Goal: Communication & Community: Answer question/provide support

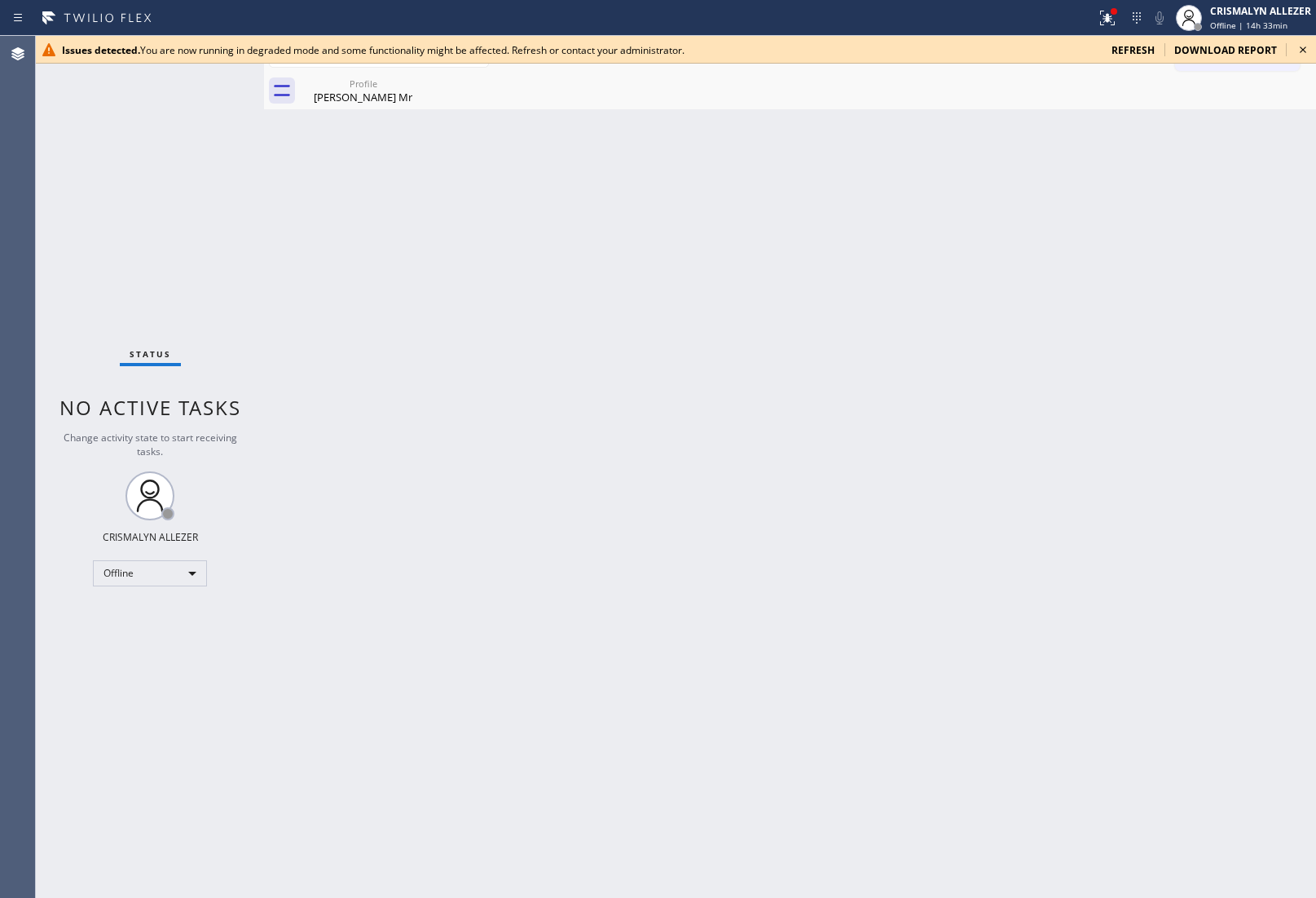
click at [1174, 43] on div "download report" at bounding box center [1226, 50] width 122 height 14
click at [1135, 51] on span "refresh" at bounding box center [1134, 50] width 43 height 14
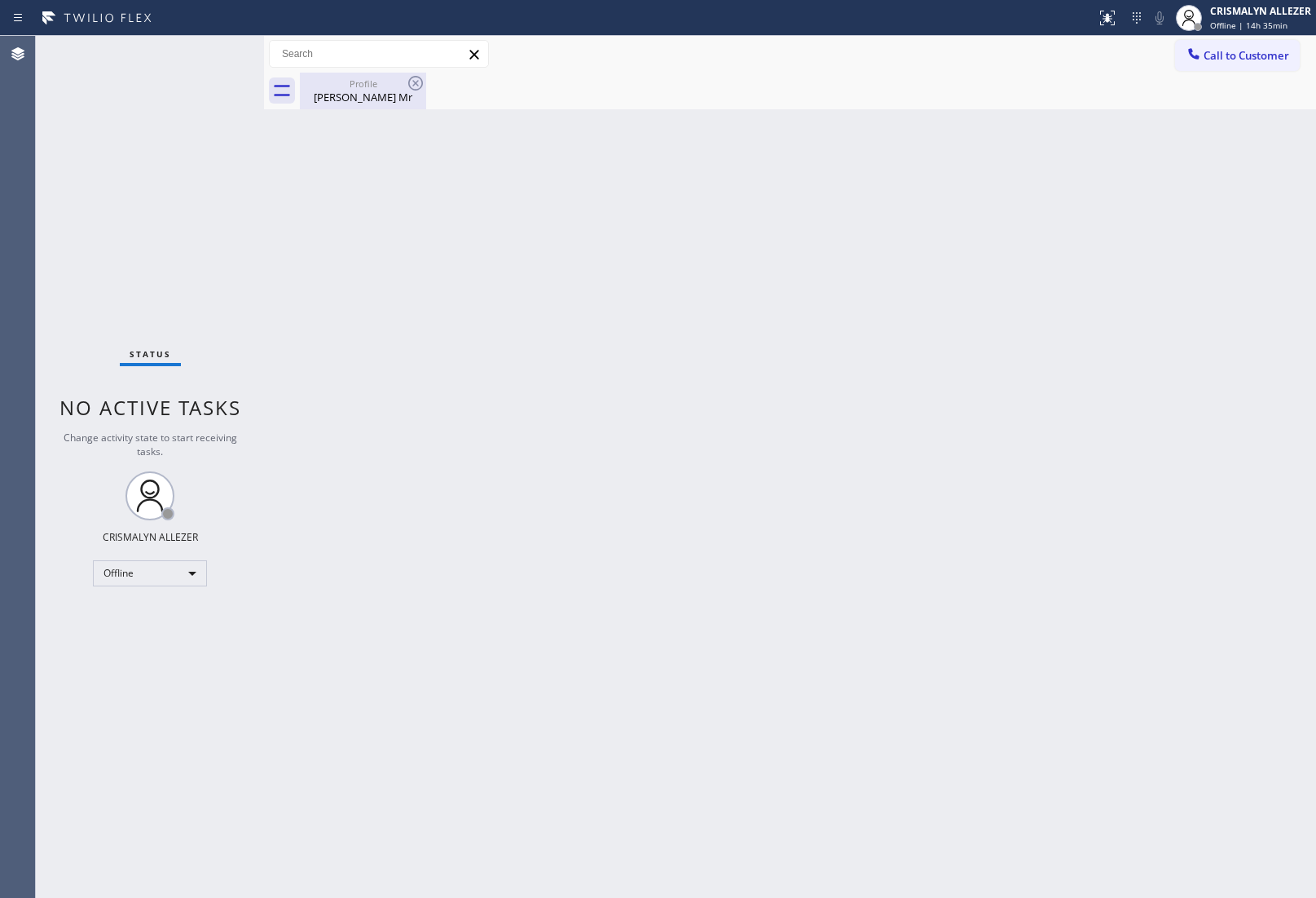
click at [372, 96] on div "[PERSON_NAME] Mr" at bounding box center [363, 96] width 123 height 15
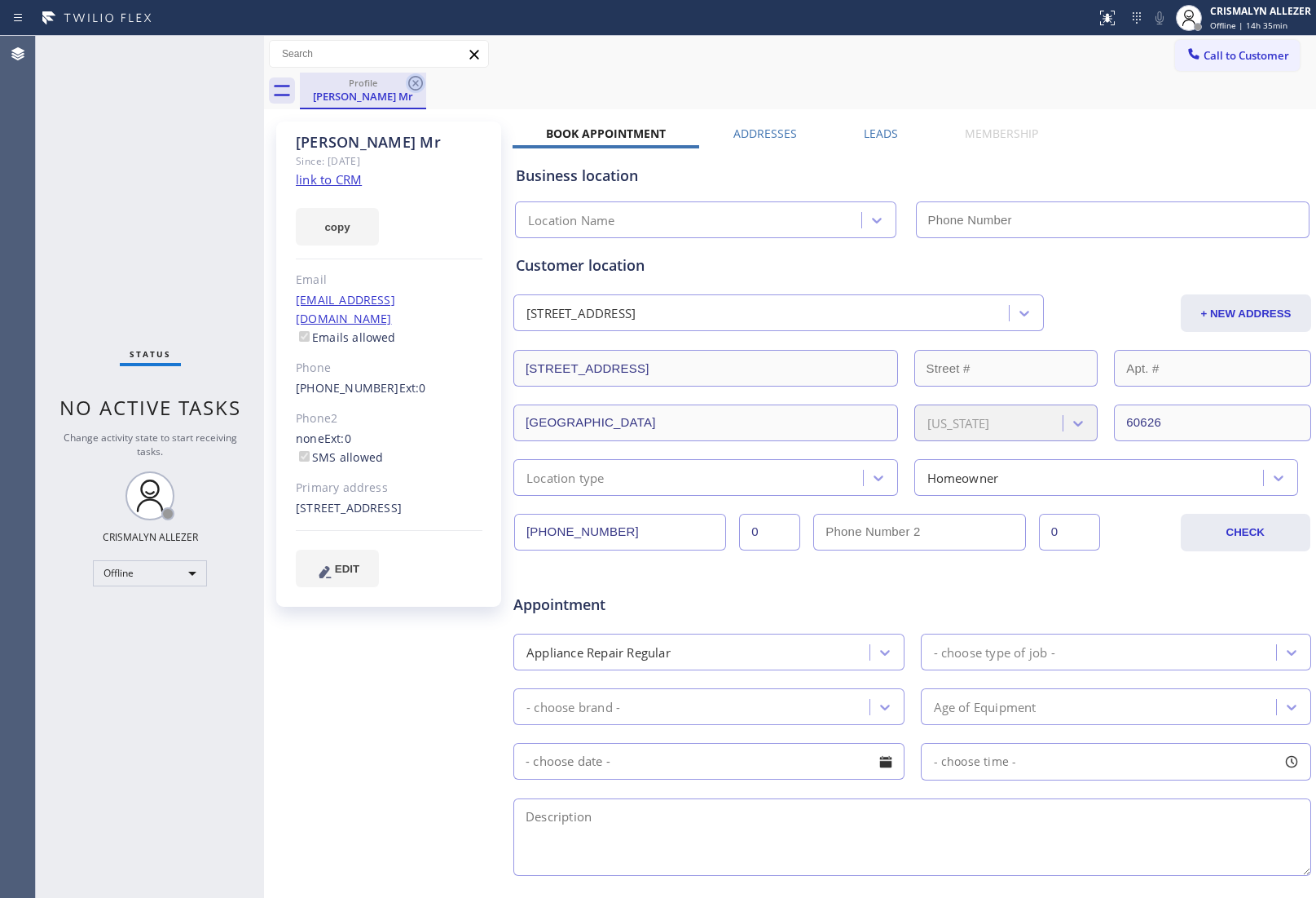
click at [411, 84] on icon at bounding box center [416, 83] width 20 height 20
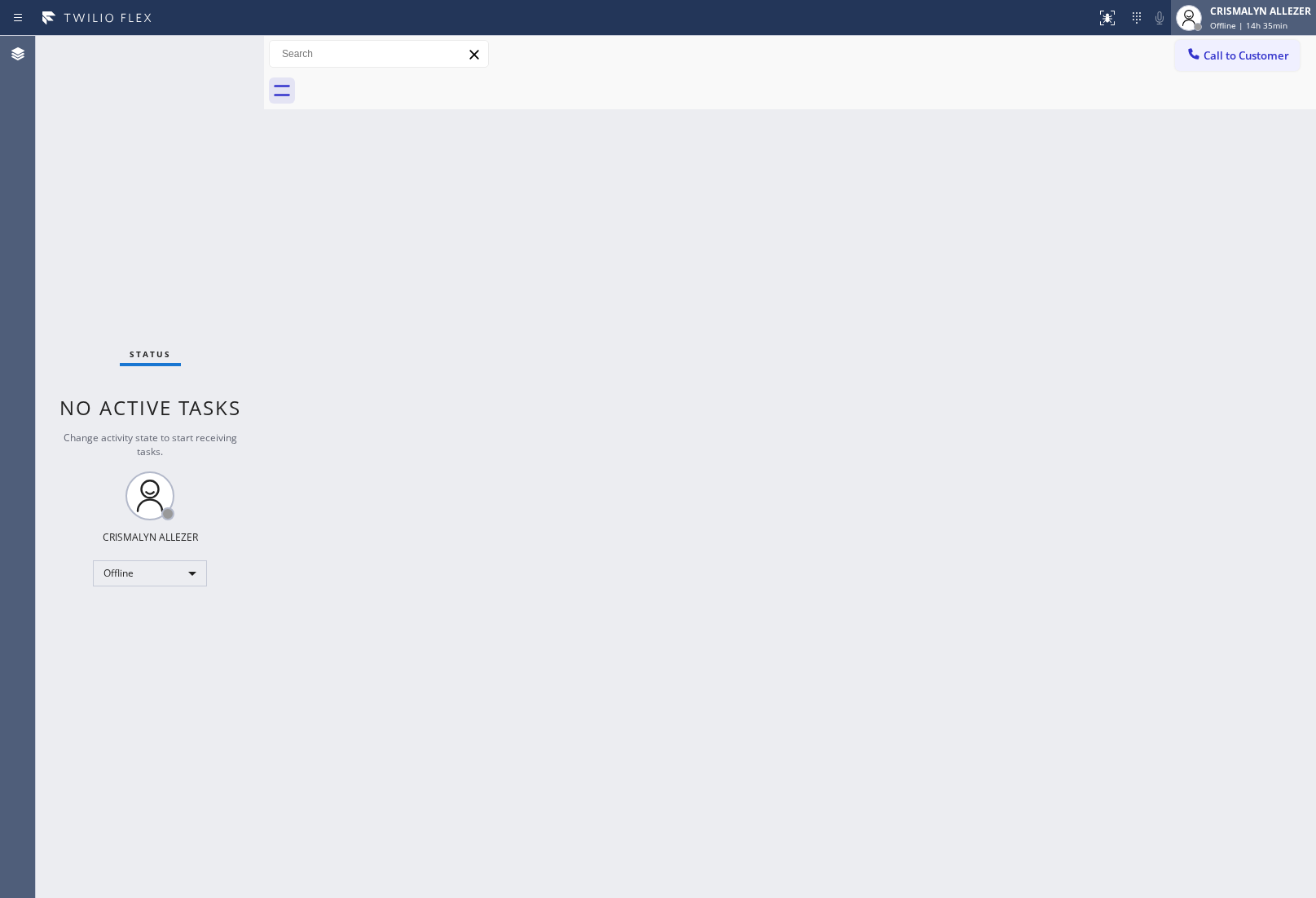
click at [1256, 30] on span "Offline | 14h 35min" at bounding box center [1248, 25] width 77 height 11
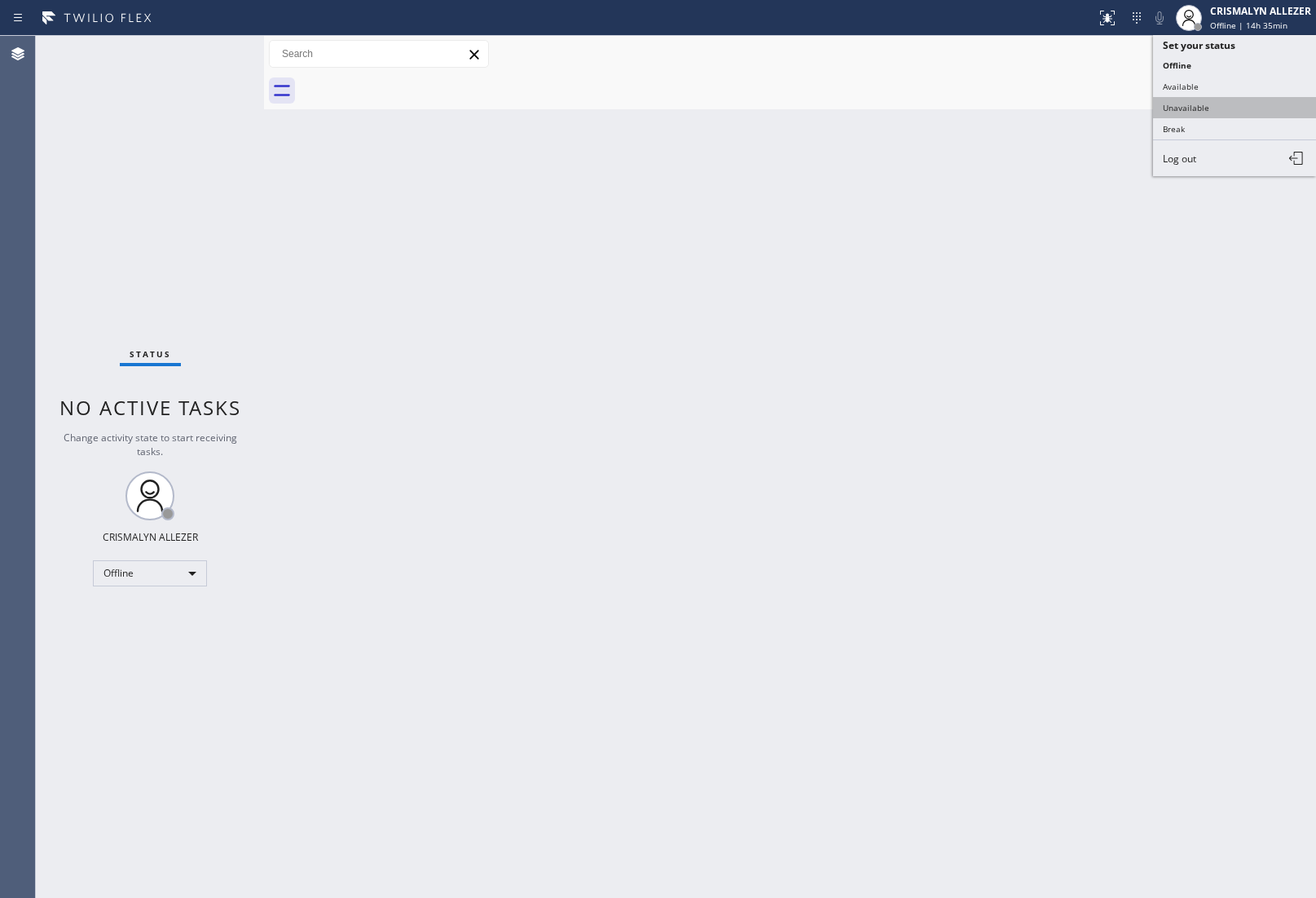
click at [1188, 115] on button "Unavailable" at bounding box center [1235, 108] width 163 height 21
click at [1190, 265] on div "Back to Dashboard Change Sender ID Customers Technicians Select a contact Outbo…" at bounding box center [790, 466] width 1052 height 862
click at [1221, 56] on span "Call to Customer" at bounding box center [1247, 55] width 86 height 15
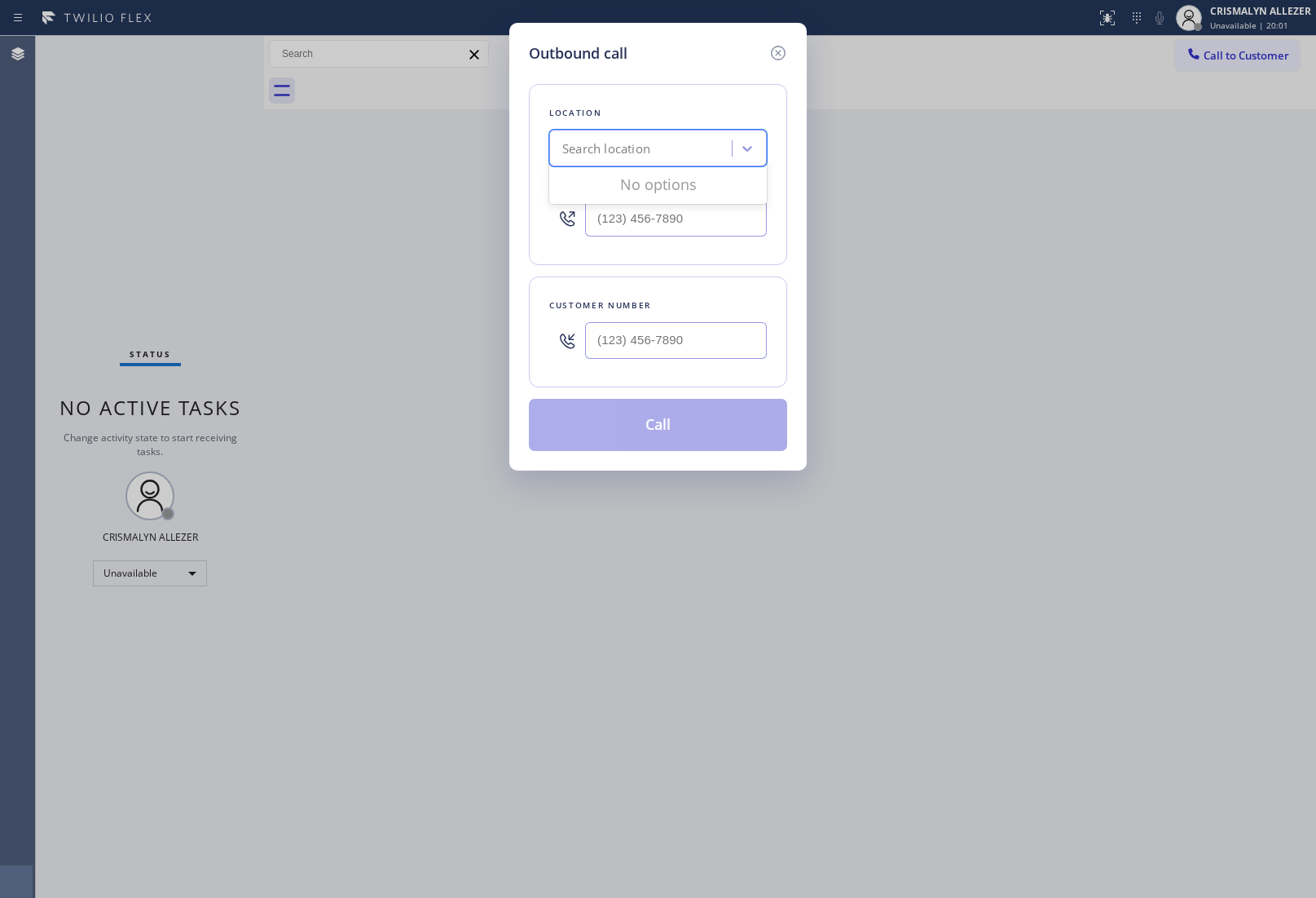
click at [644, 147] on div "Search location" at bounding box center [606, 149] width 88 height 19
paste input "Hayward Viking Stove Repair"
type input "Hayward Viking Stove Repair"
click at [634, 188] on div "Hayward Viking Stove Repair" at bounding box center [658, 182] width 218 height 30
type input "[PHONE_NUMBER]"
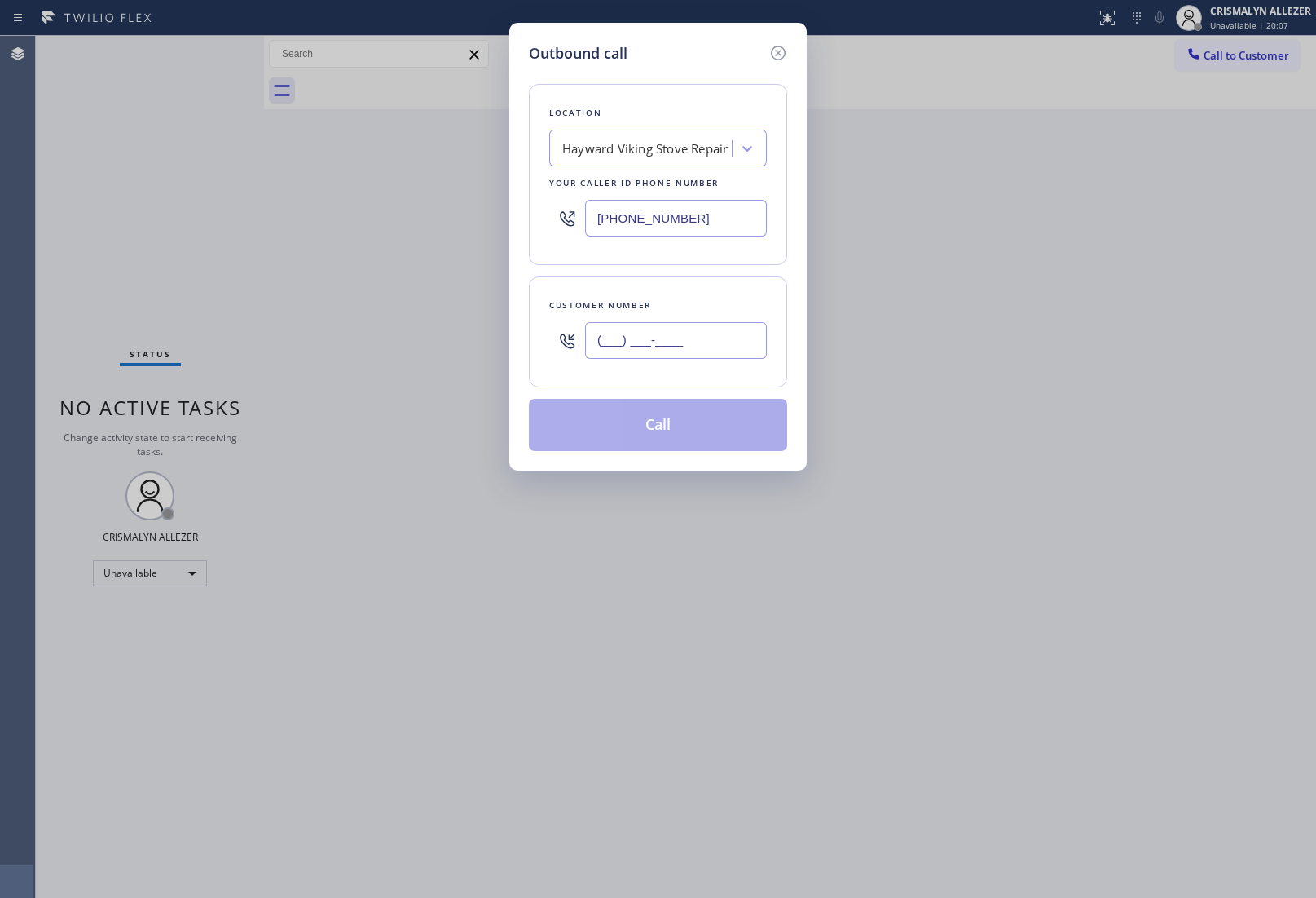
click at [679, 342] on input "(___) ___-____" at bounding box center [675, 340] width 181 height 36
paste input "510) 326-8089"
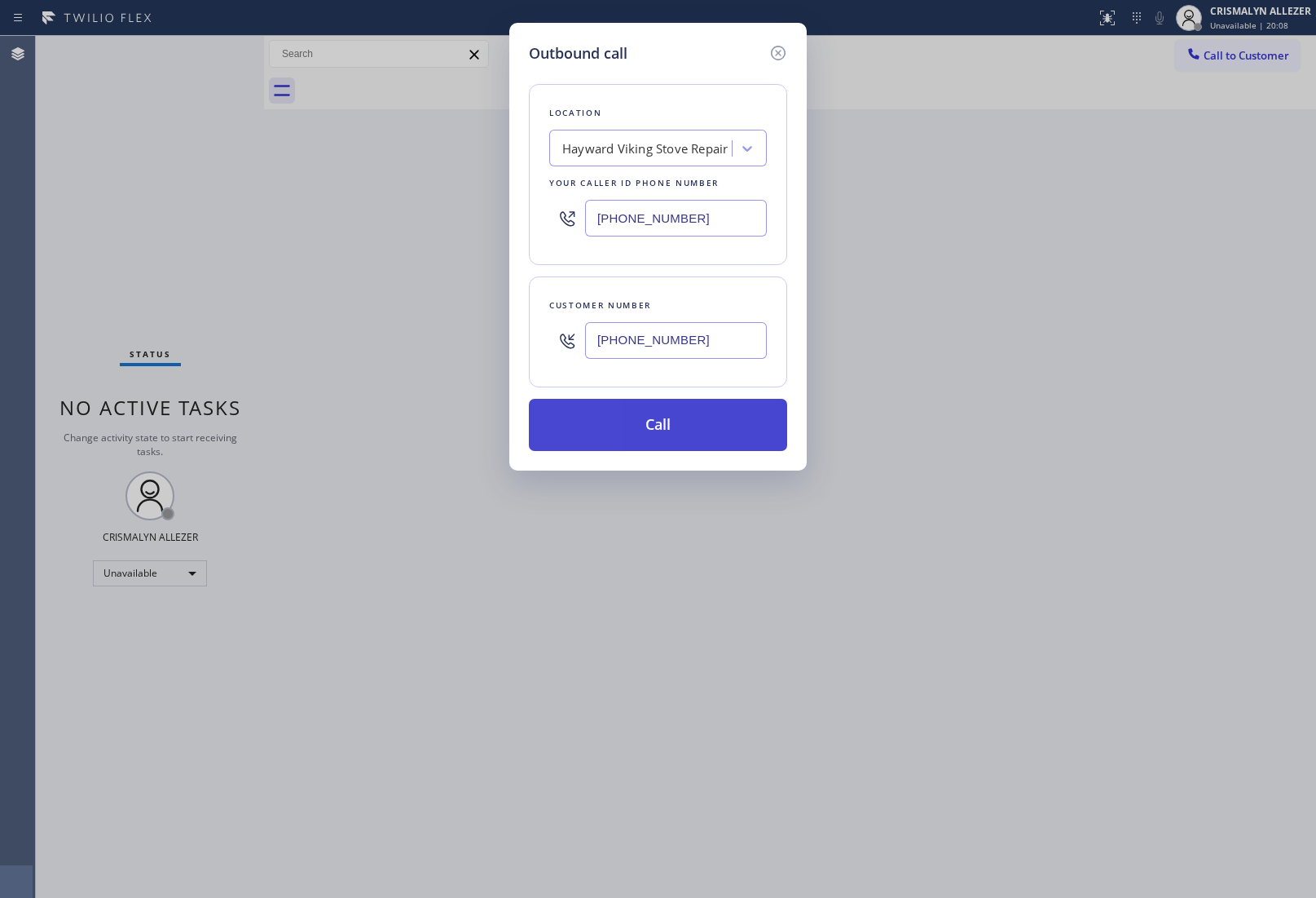
type input "[PHONE_NUMBER]"
click at [649, 434] on button "Call" at bounding box center [658, 425] width 259 height 52
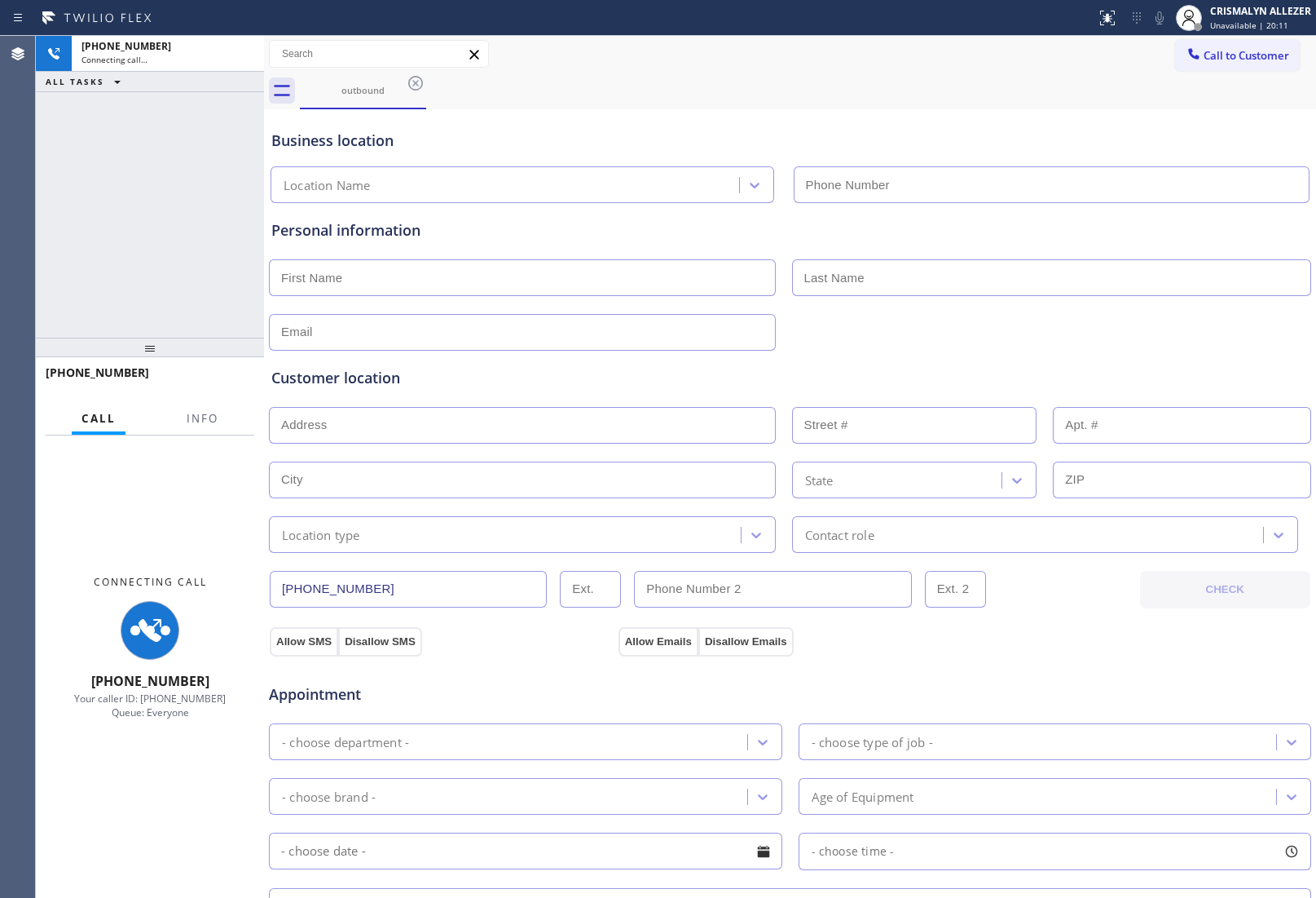
type input "[PHONE_NUMBER]"
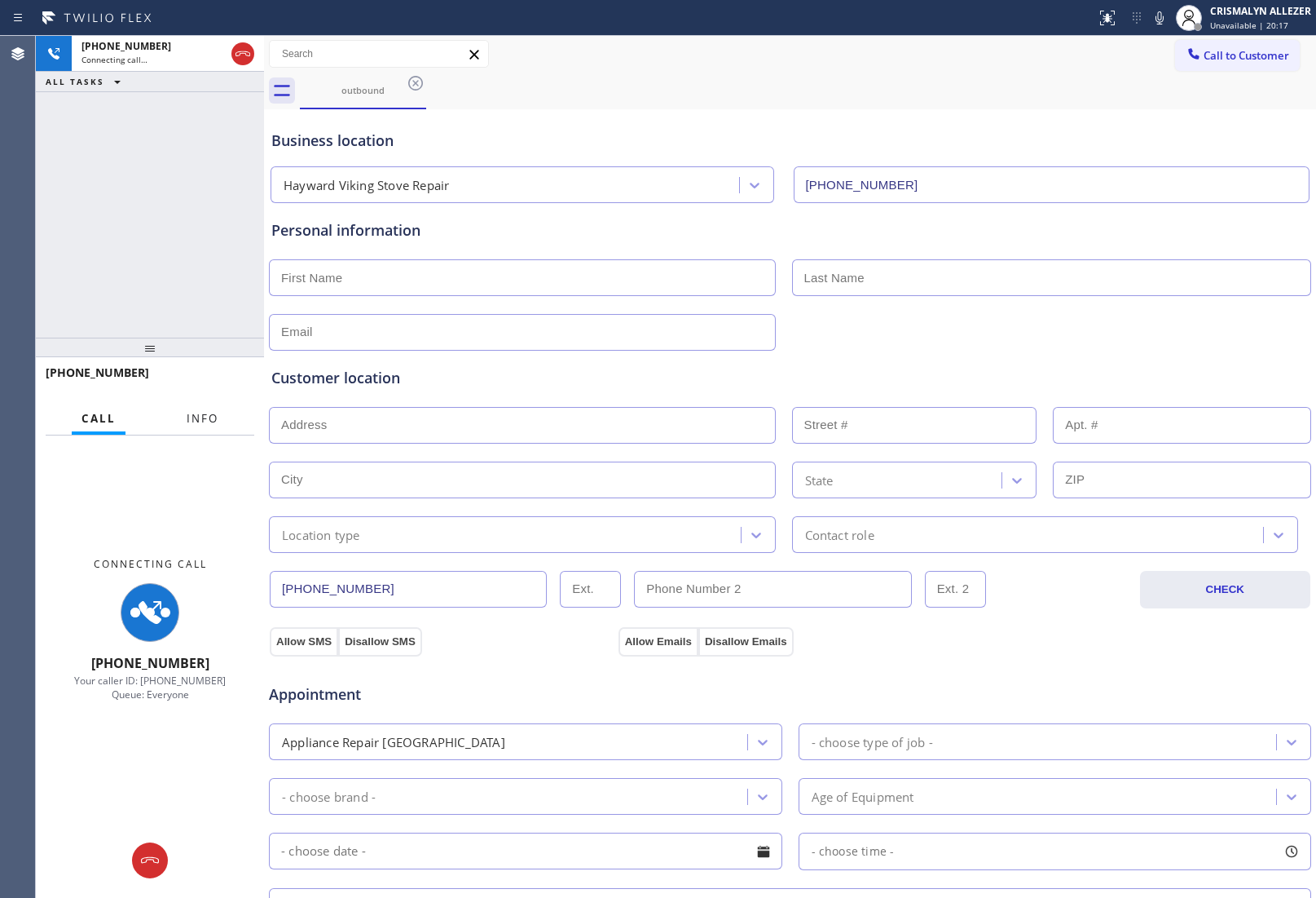
click at [212, 418] on span "Info" at bounding box center [202, 418] width 32 height 15
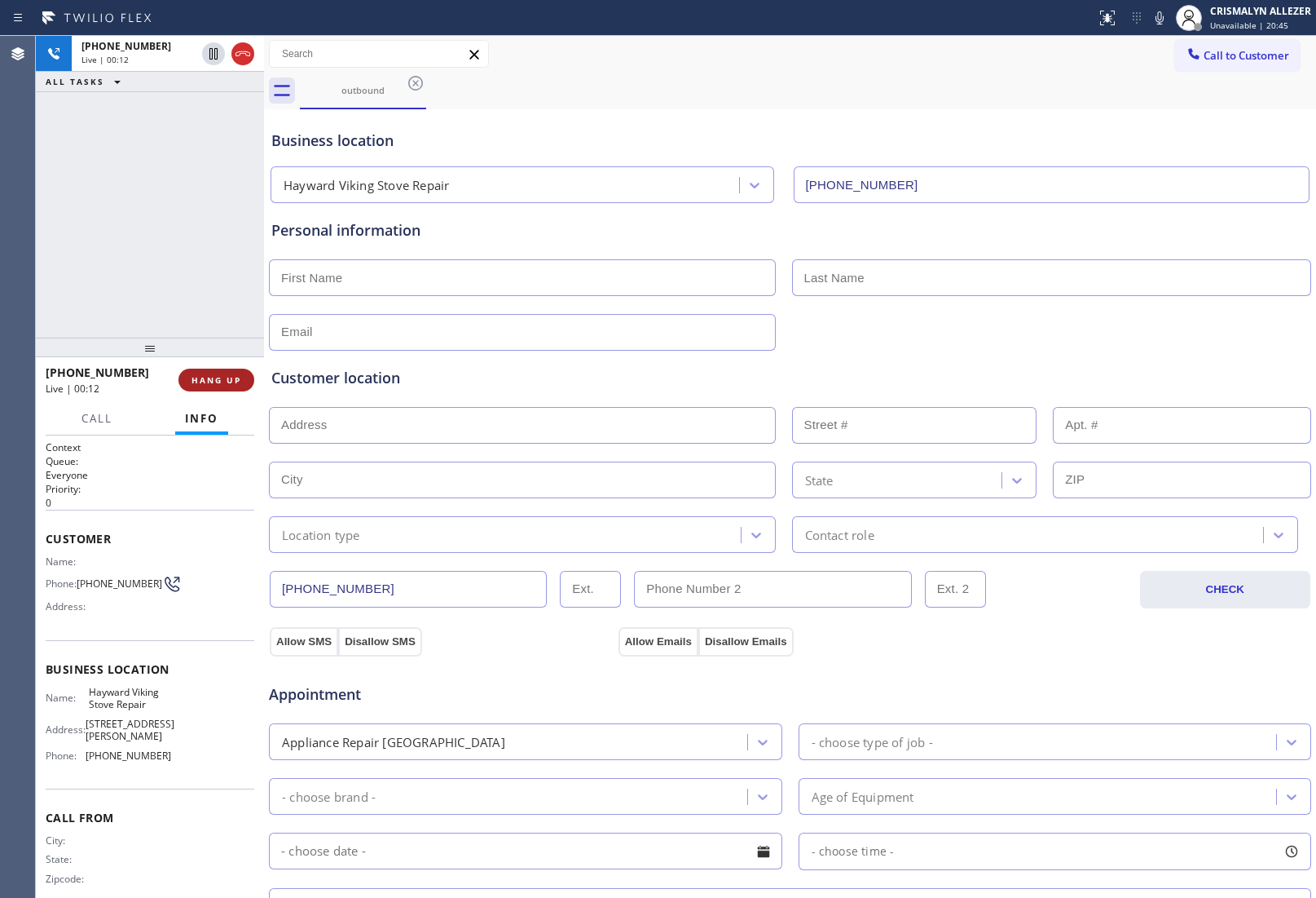
click at [214, 377] on span "HANG UP" at bounding box center [216, 380] width 49 height 11
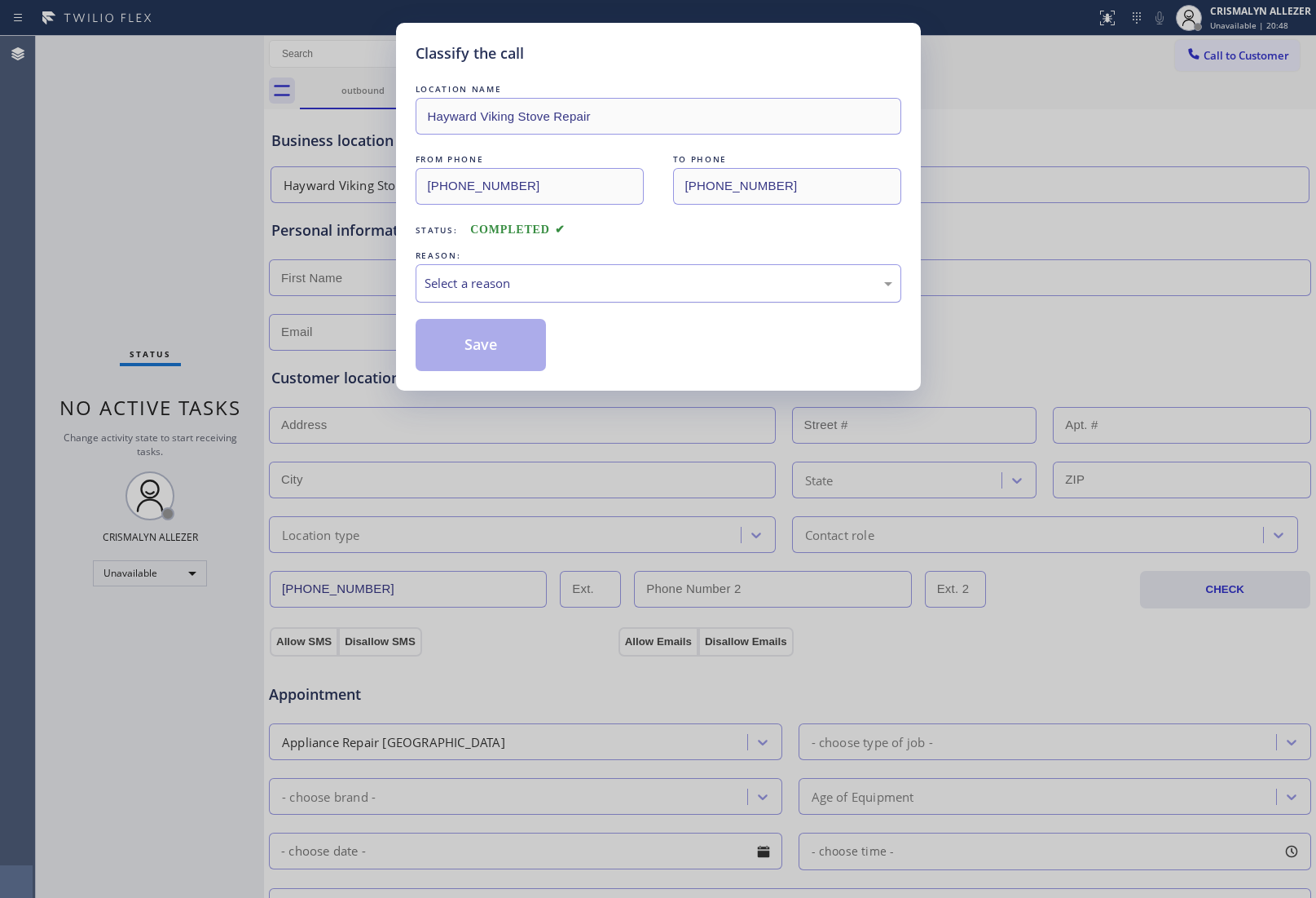
click at [646, 287] on div "Select a reason" at bounding box center [658, 283] width 468 height 19
click at [485, 347] on button "Save" at bounding box center [481, 345] width 131 height 52
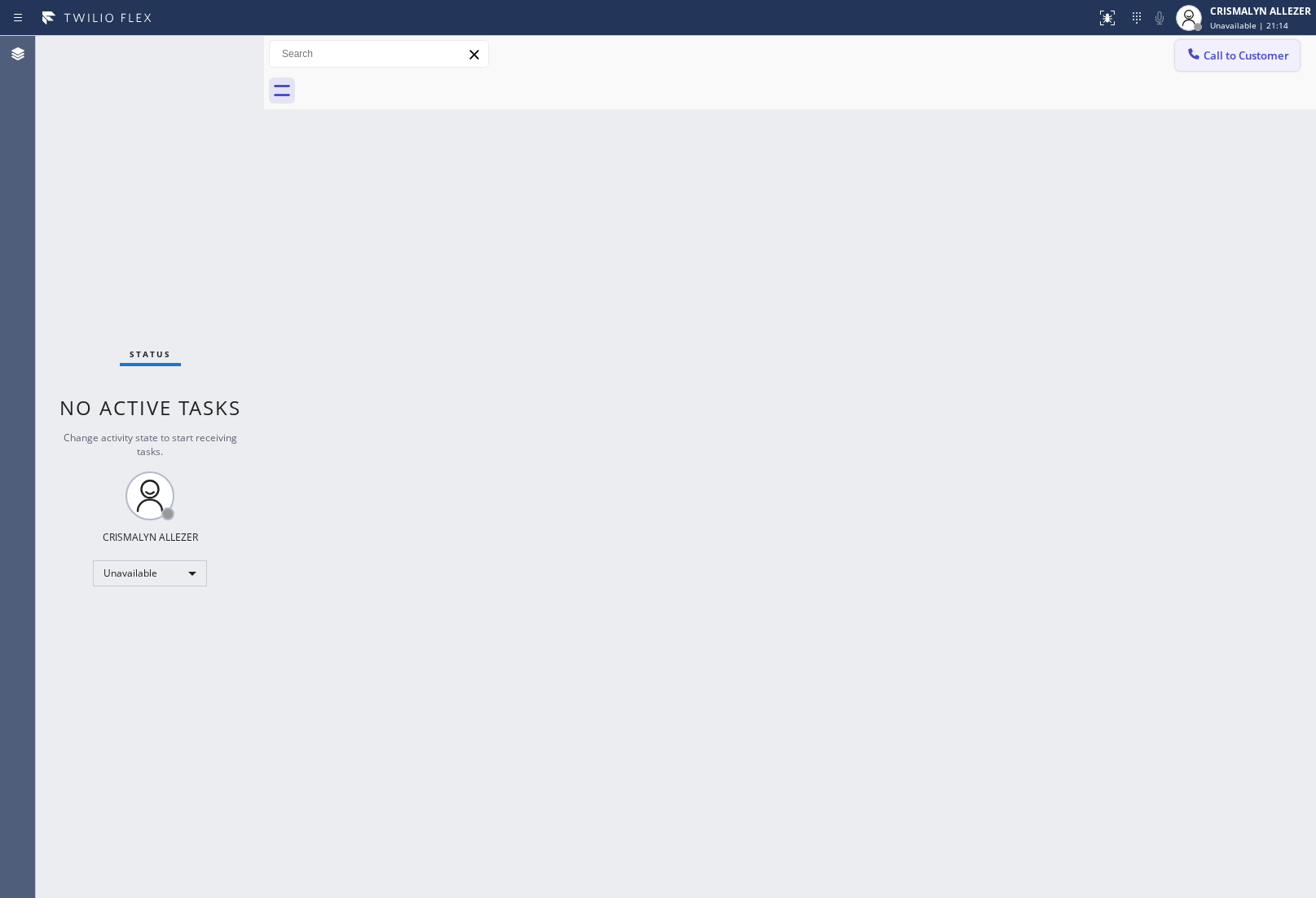
click at [1234, 58] on span "Call to Customer" at bounding box center [1247, 55] width 86 height 15
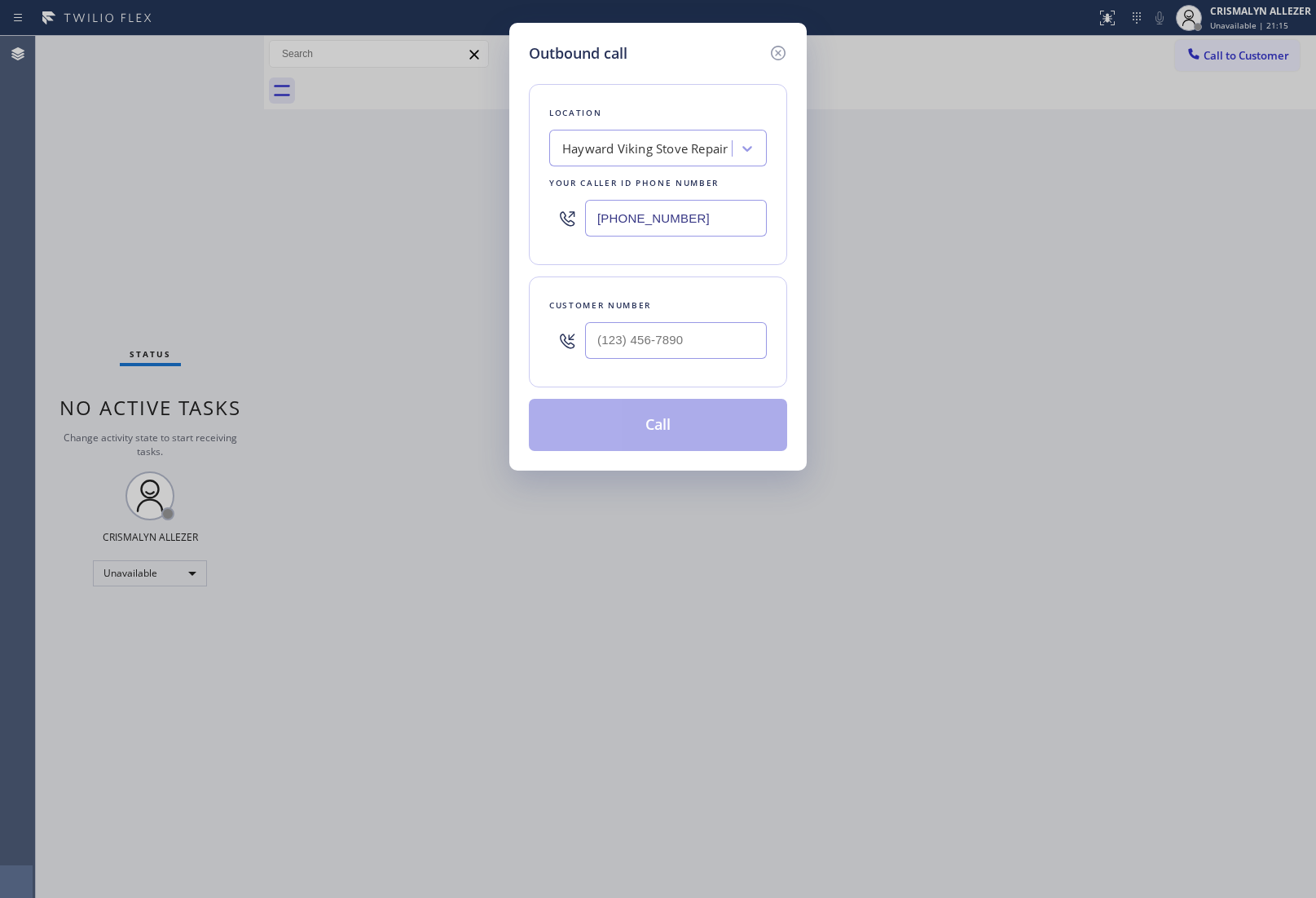
click at [674, 135] on div "Hayward Viking Stove Repair" at bounding box center [642, 149] width 178 height 29
paste input "[PERSON_NAME]-air appliance"
type input "[PERSON_NAME]-air appliance"
click at [648, 190] on div "[PERSON_NAME]-Air Appliance Co" at bounding box center [658, 182] width 218 height 30
type input "[PHONE_NUMBER]"
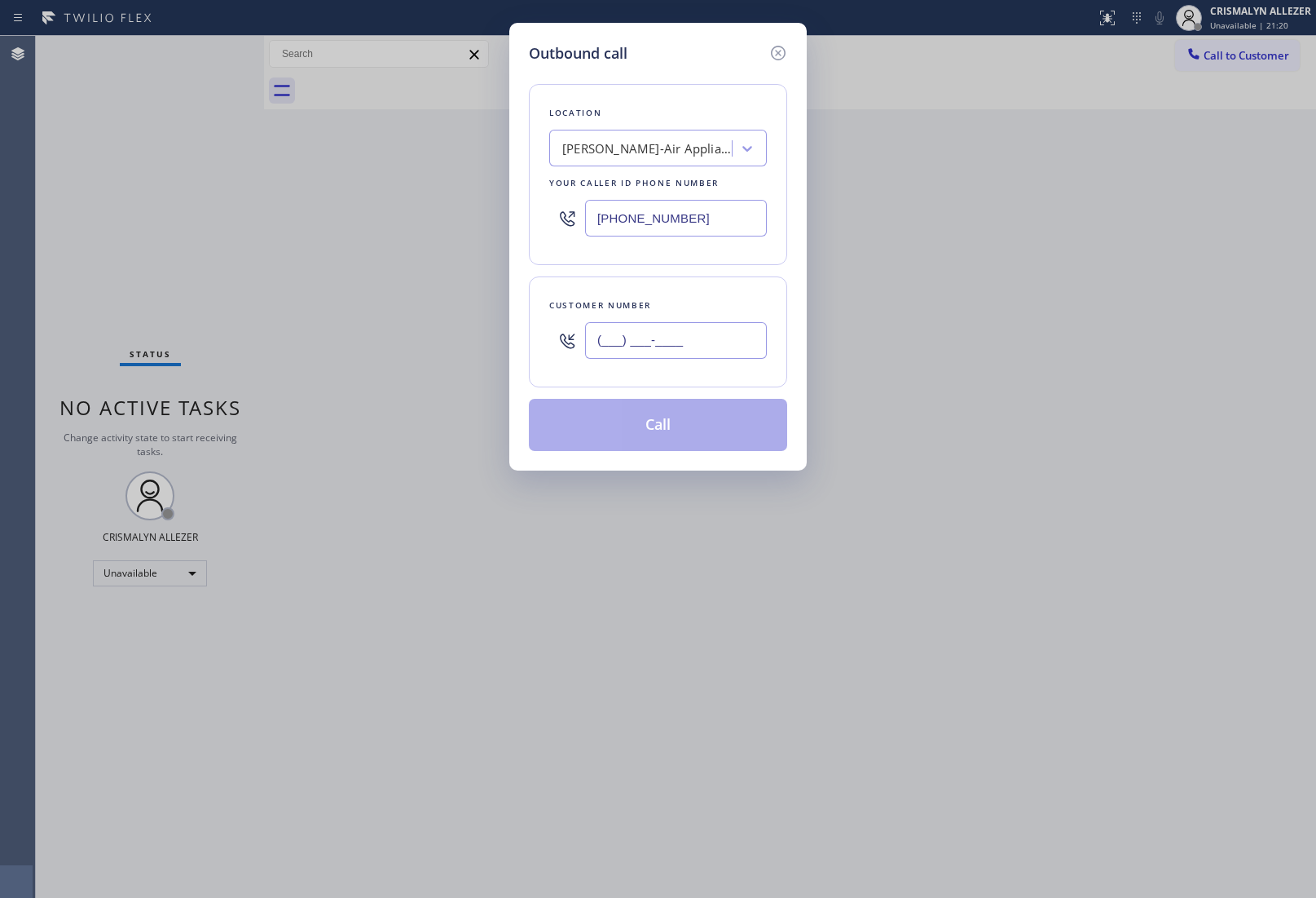
click at [668, 333] on input "(___) ___-____" at bounding box center [675, 340] width 181 height 36
paste input "909) 703-9589"
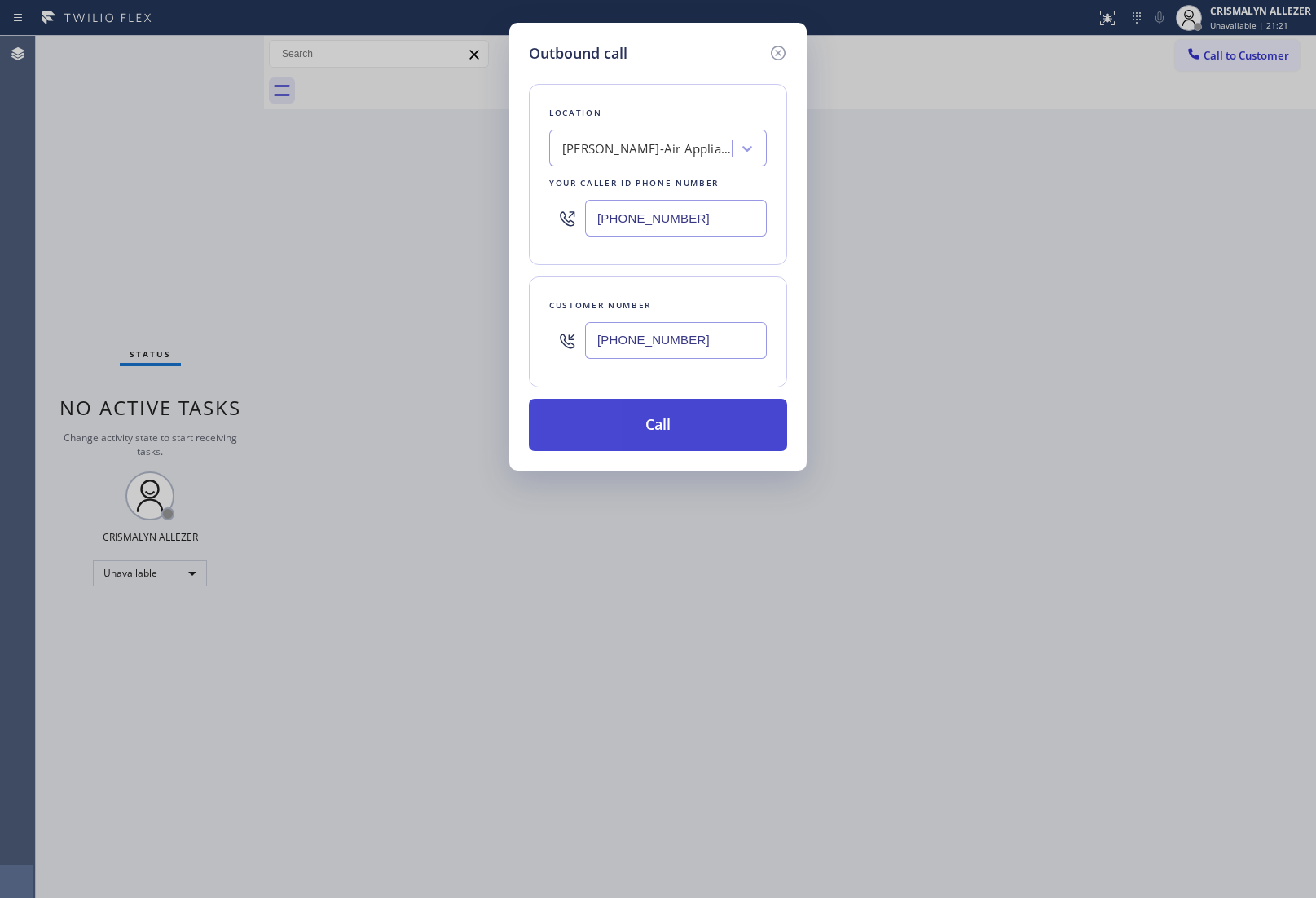
type input "[PHONE_NUMBER]"
click at [664, 426] on button "Call" at bounding box center [658, 425] width 259 height 52
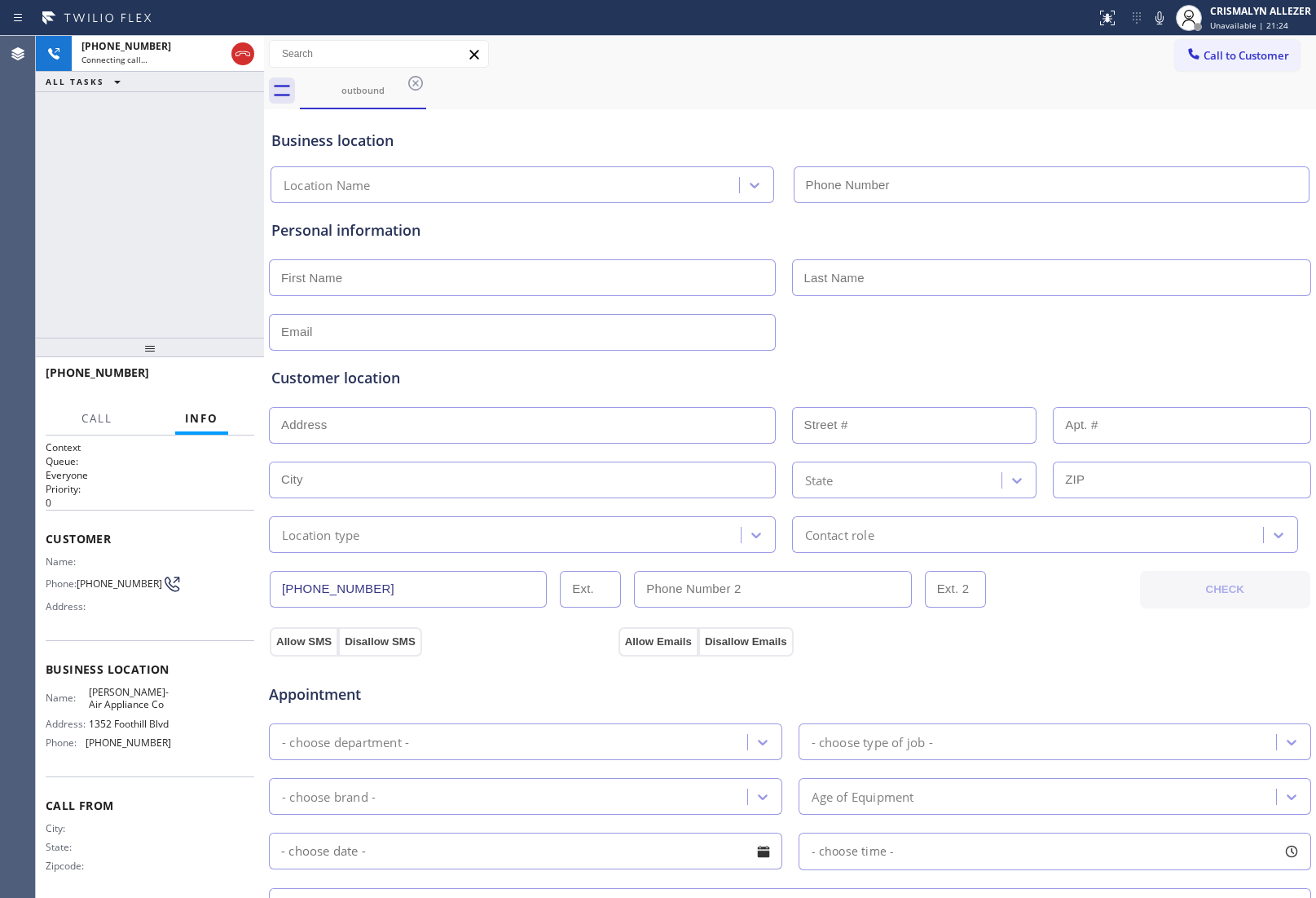
type input "[PHONE_NUMBER]"
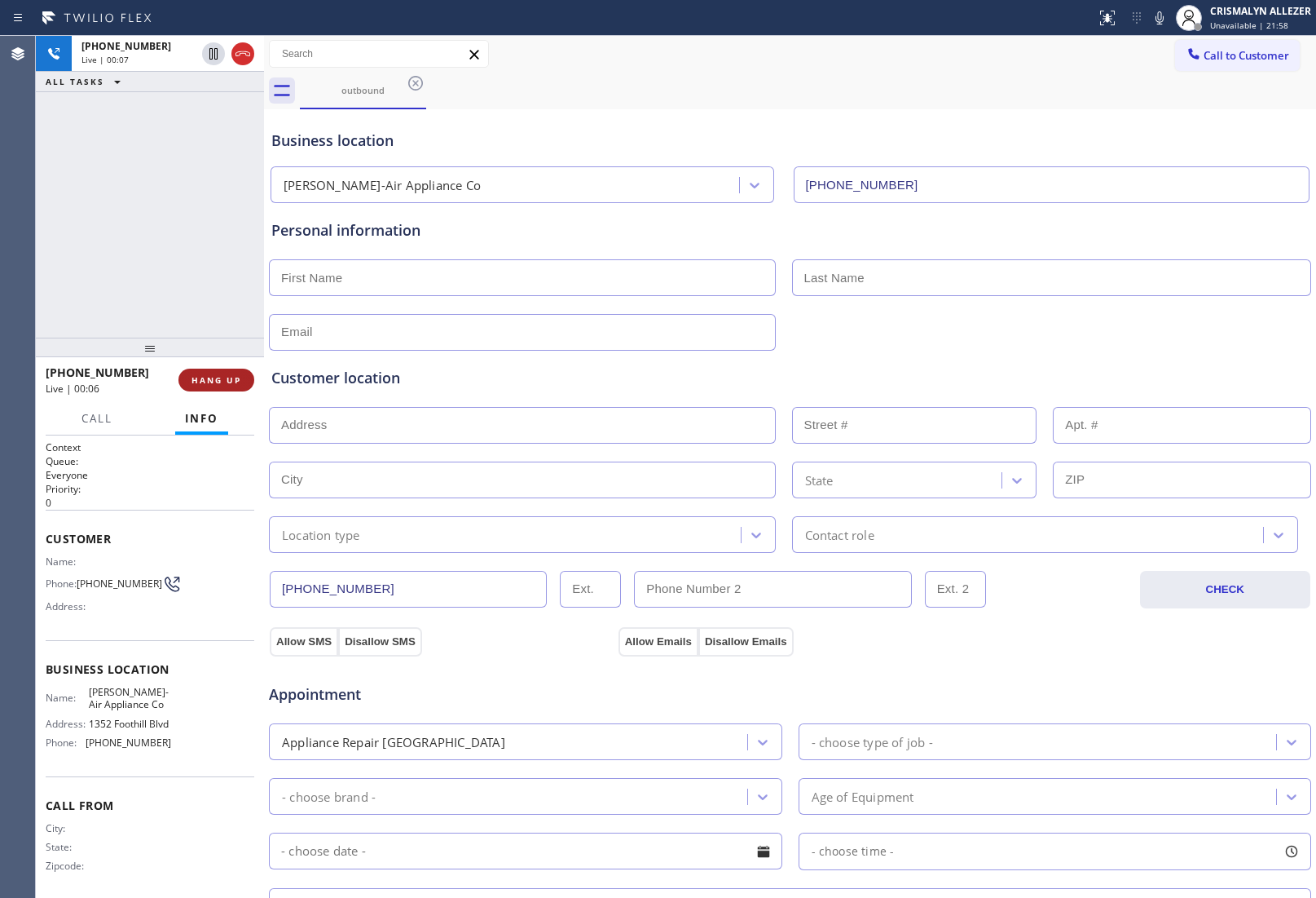
click at [212, 384] on span "HANG UP" at bounding box center [216, 380] width 49 height 11
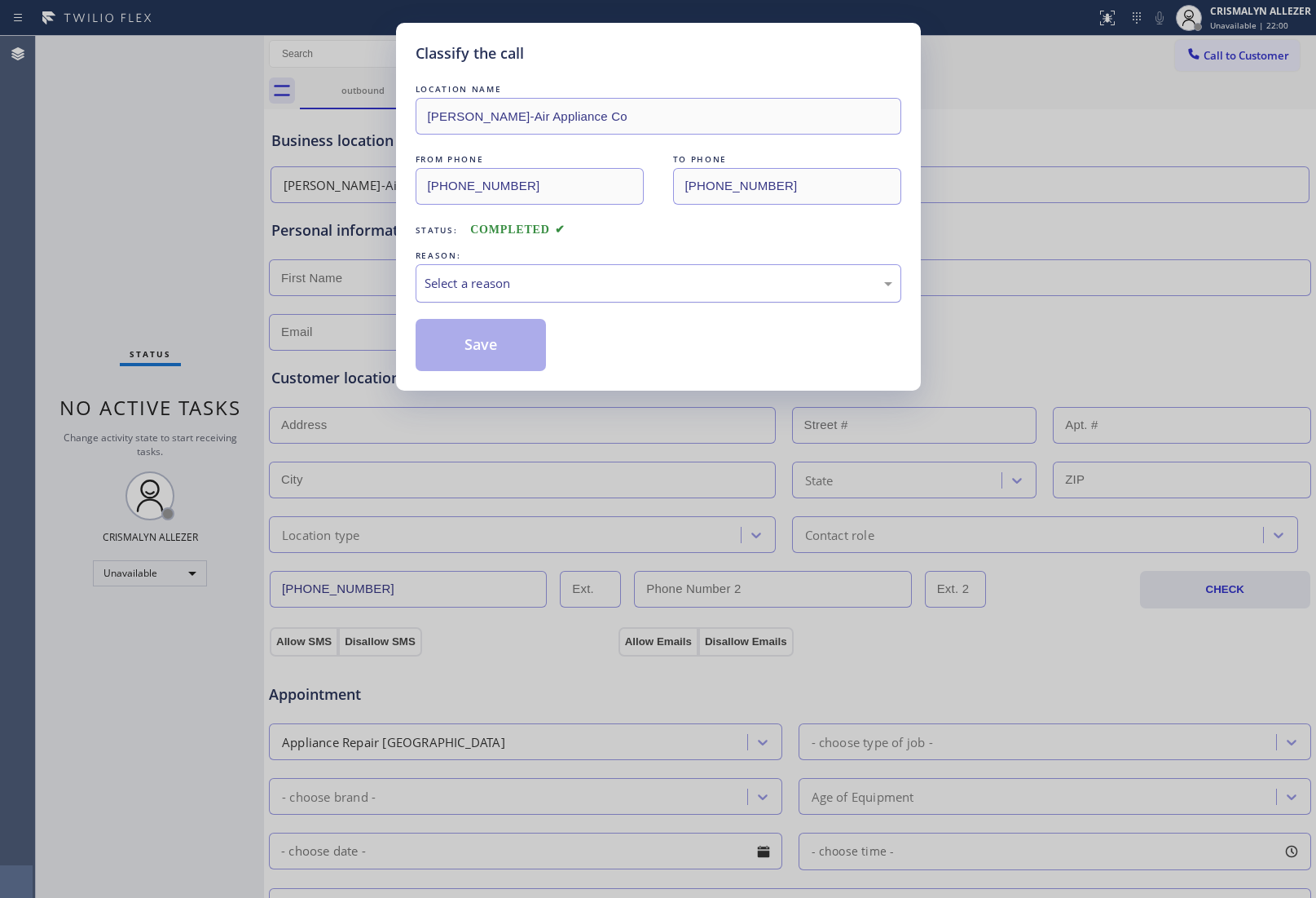
click at [642, 293] on div "Select a reason" at bounding box center [658, 283] width 468 height 19
click at [485, 342] on button "Save" at bounding box center [481, 345] width 131 height 52
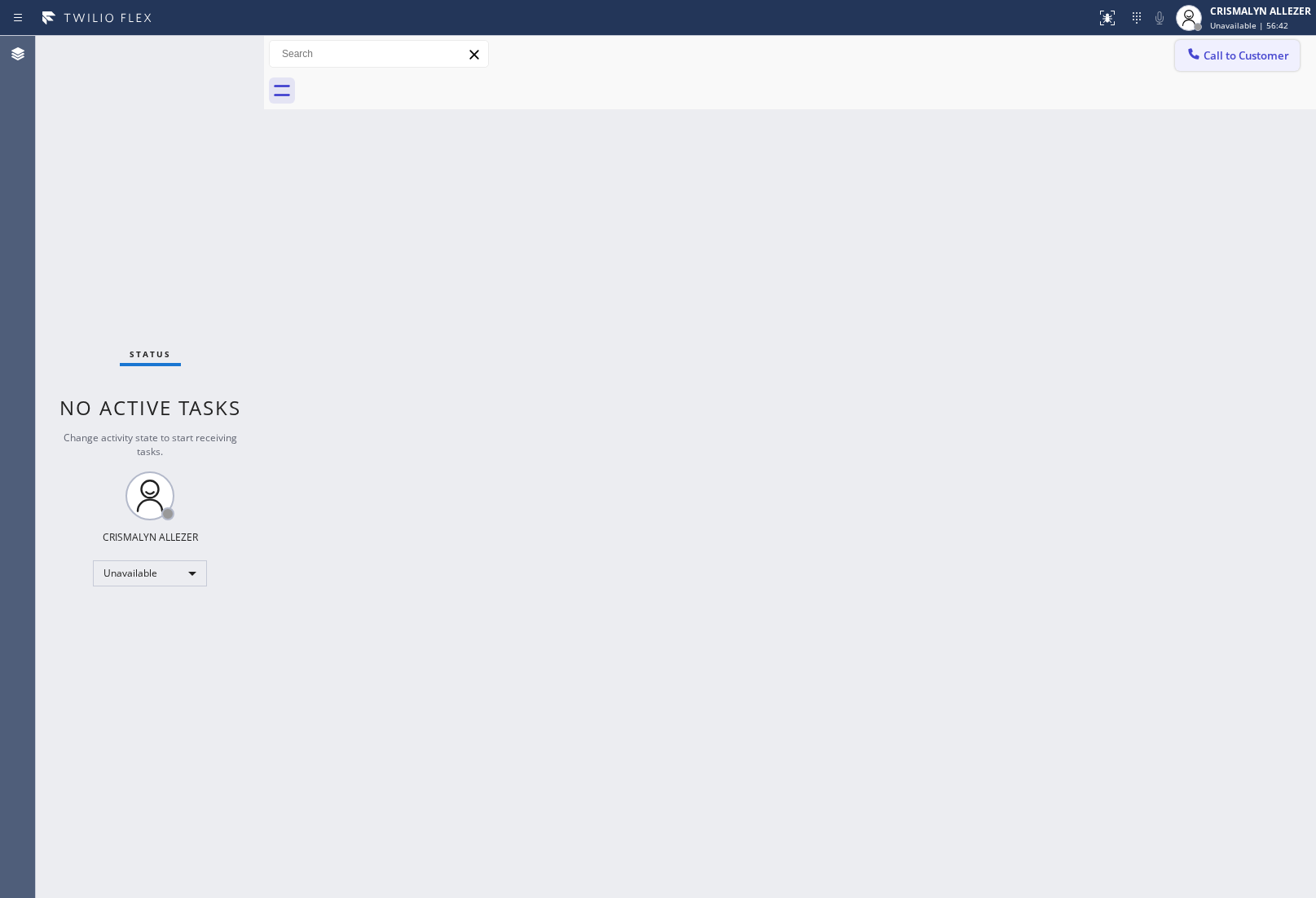
click at [1280, 57] on span "Call to Customer" at bounding box center [1247, 55] width 86 height 15
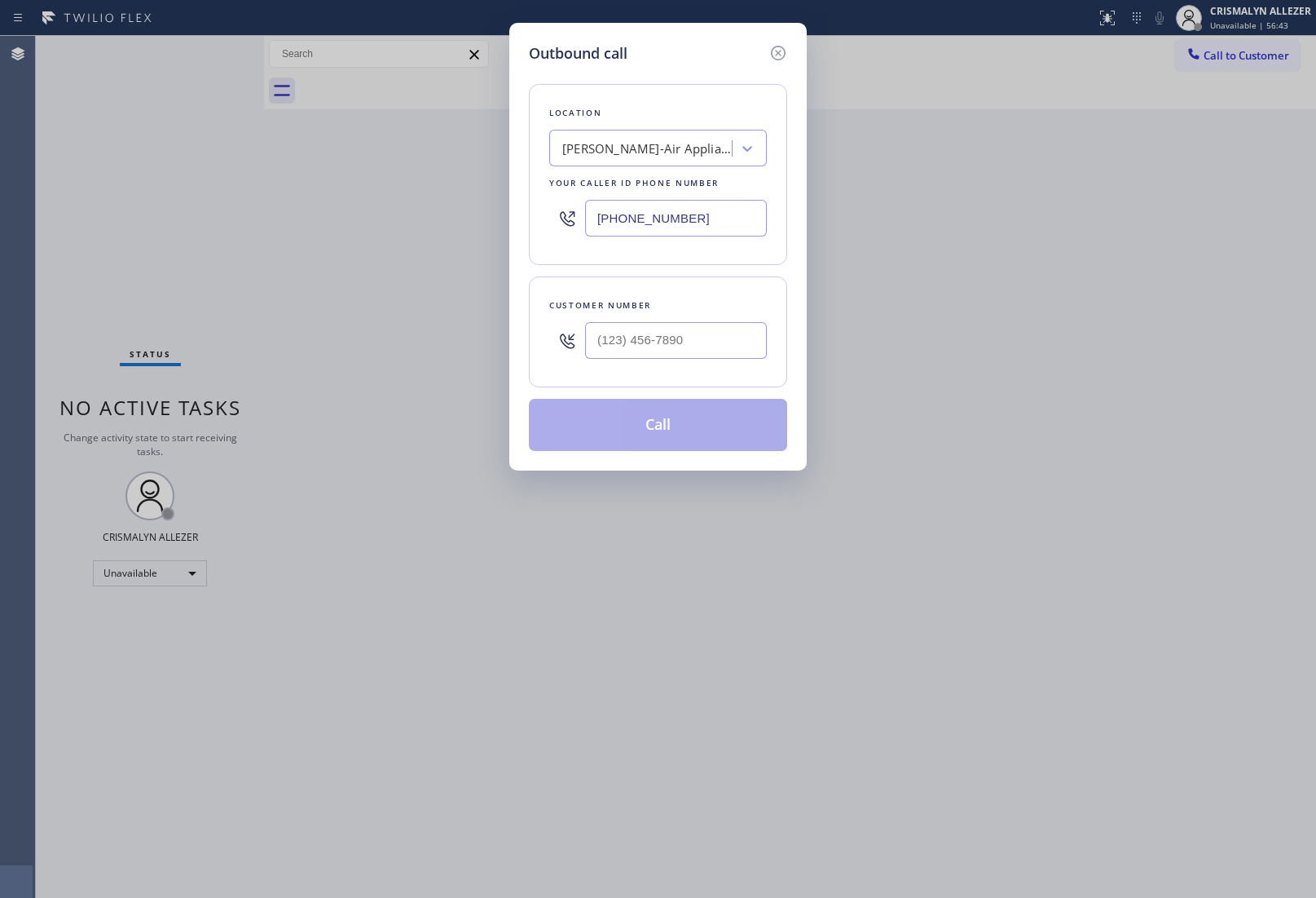
drag, startPoint x: 739, startPoint y: 215, endPoint x: 253, endPoint y: 205, distance: 486.1
click at [306, 208] on div "Outbound call Location [PERSON_NAME]-Air Appliance Co Your caller id phone numb…" at bounding box center [658, 449] width 1316 height 898
paste input "415) 366-3233"
type input "[PHONE_NUMBER]"
click at [678, 351] on input "(___) ___-____" at bounding box center [675, 340] width 181 height 36
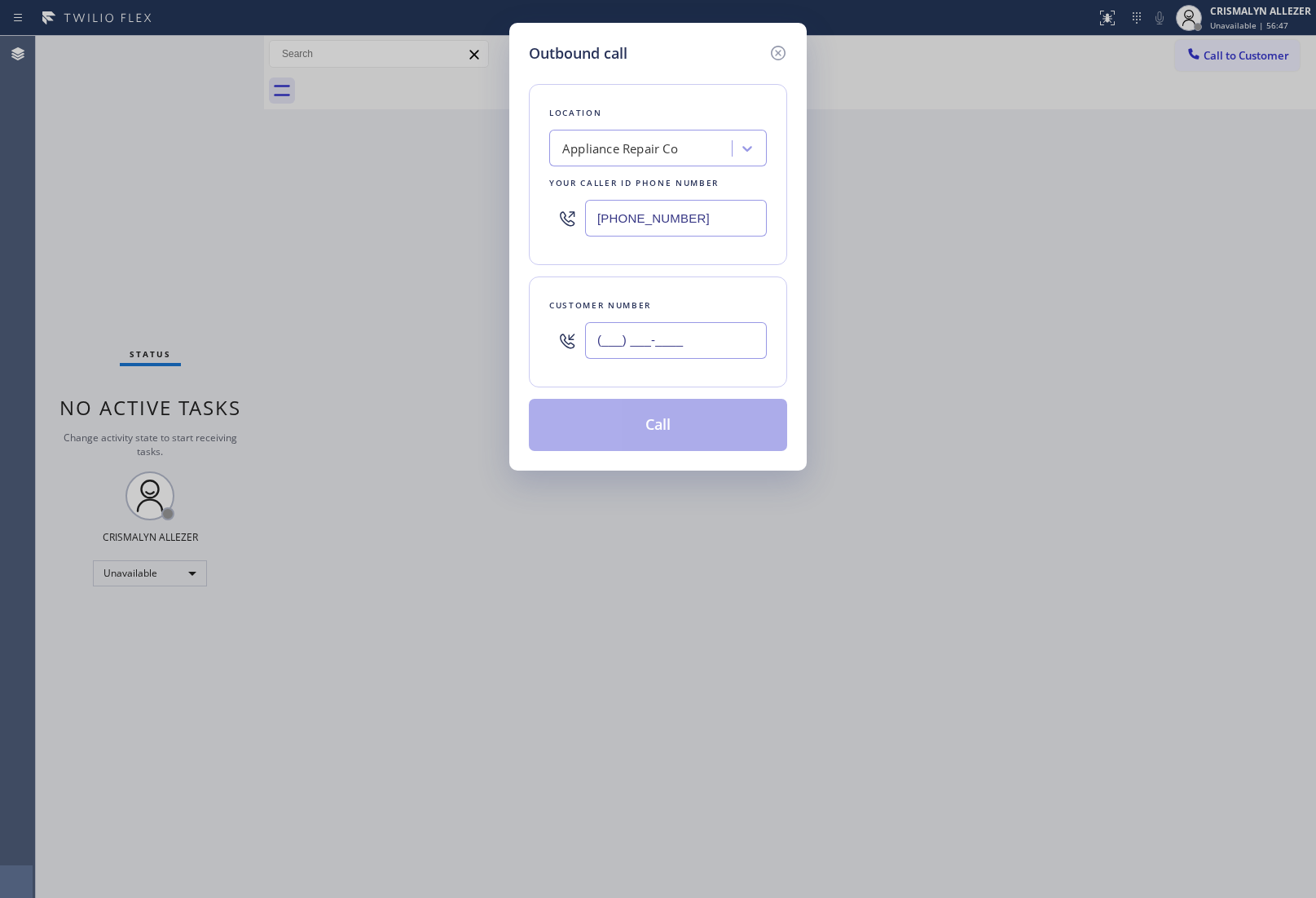
paste input "415) 412-1499"
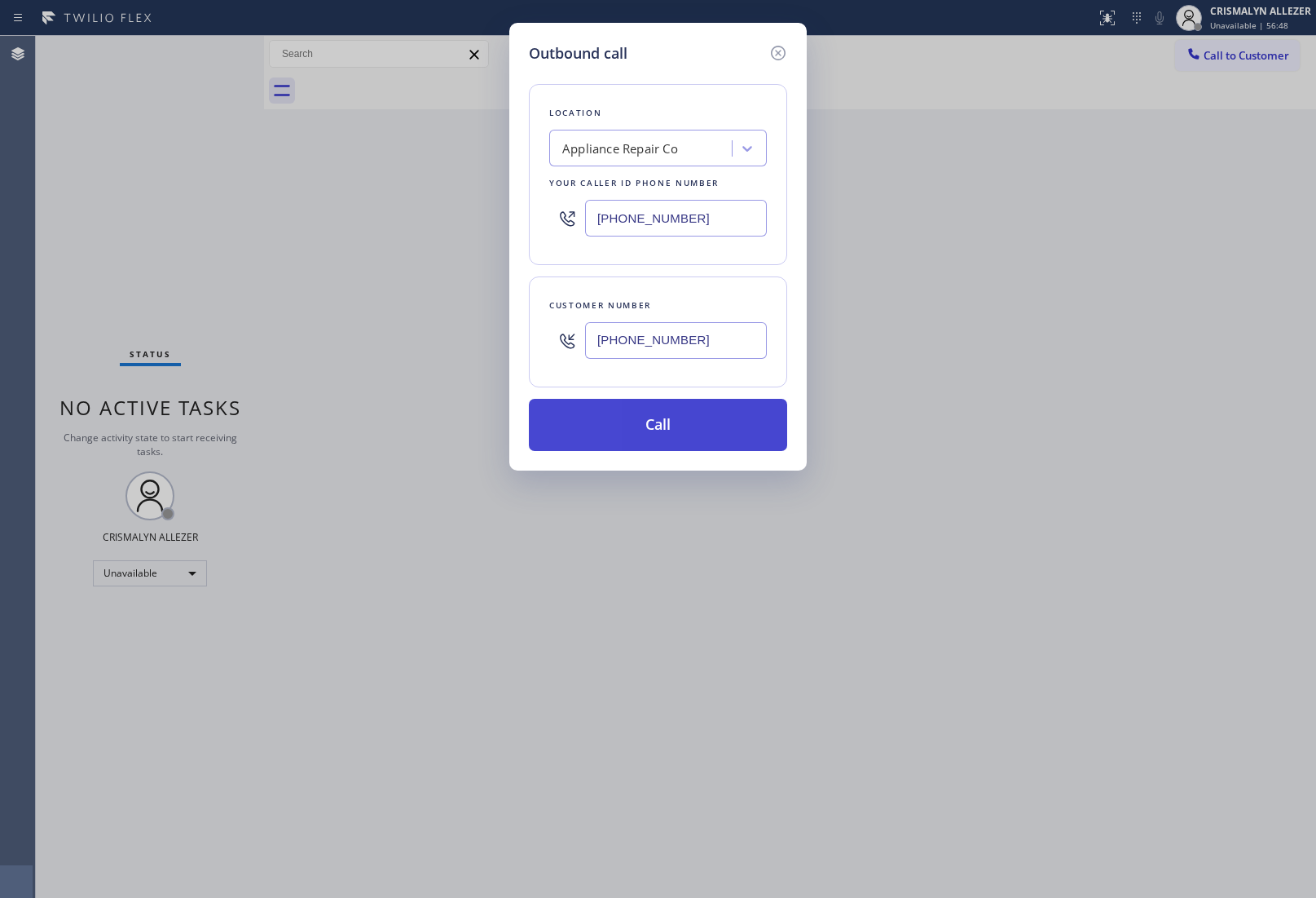
type input "[PHONE_NUMBER]"
click at [653, 428] on button "Call" at bounding box center [658, 425] width 259 height 52
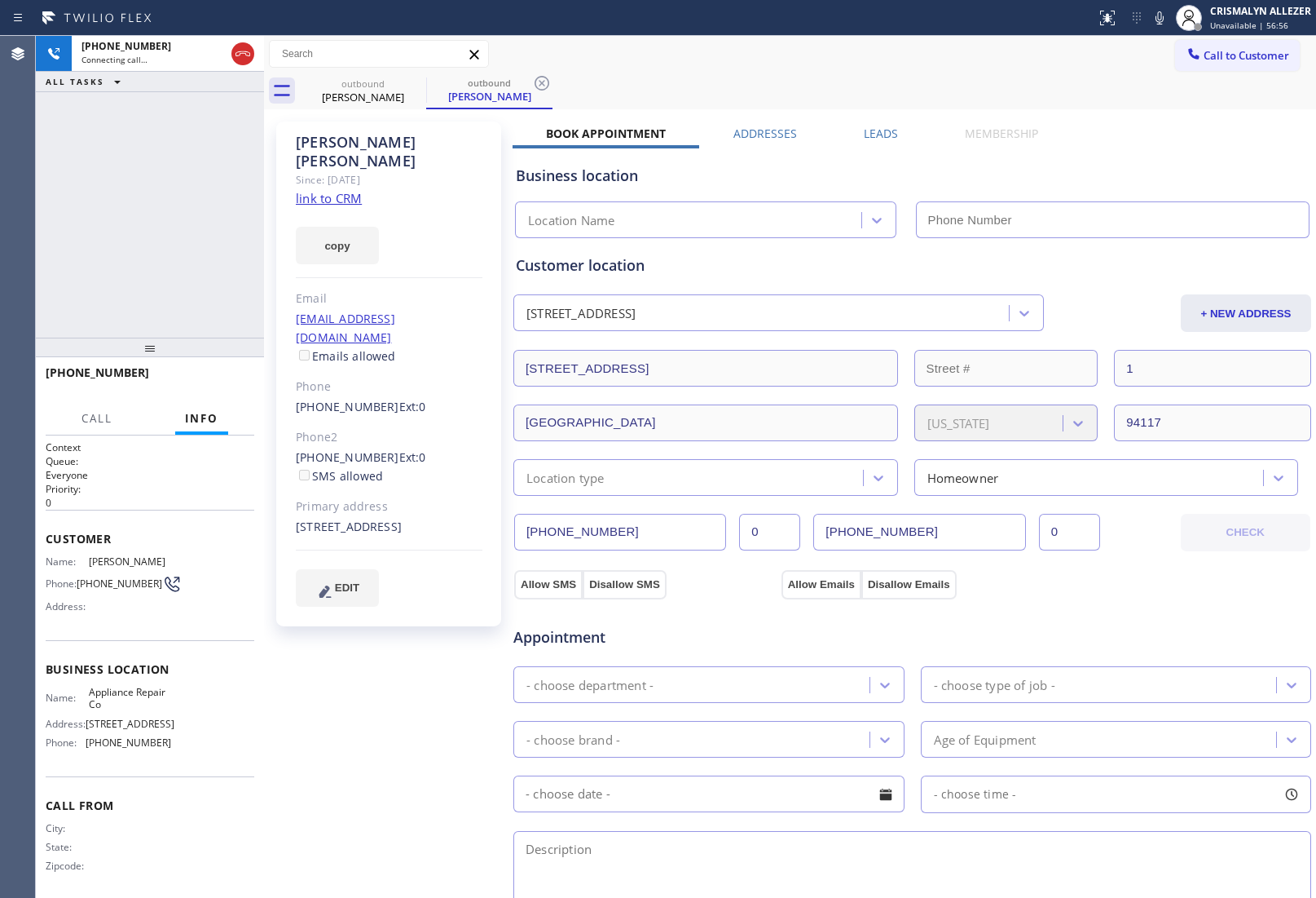
type input "[PHONE_NUMBER]"
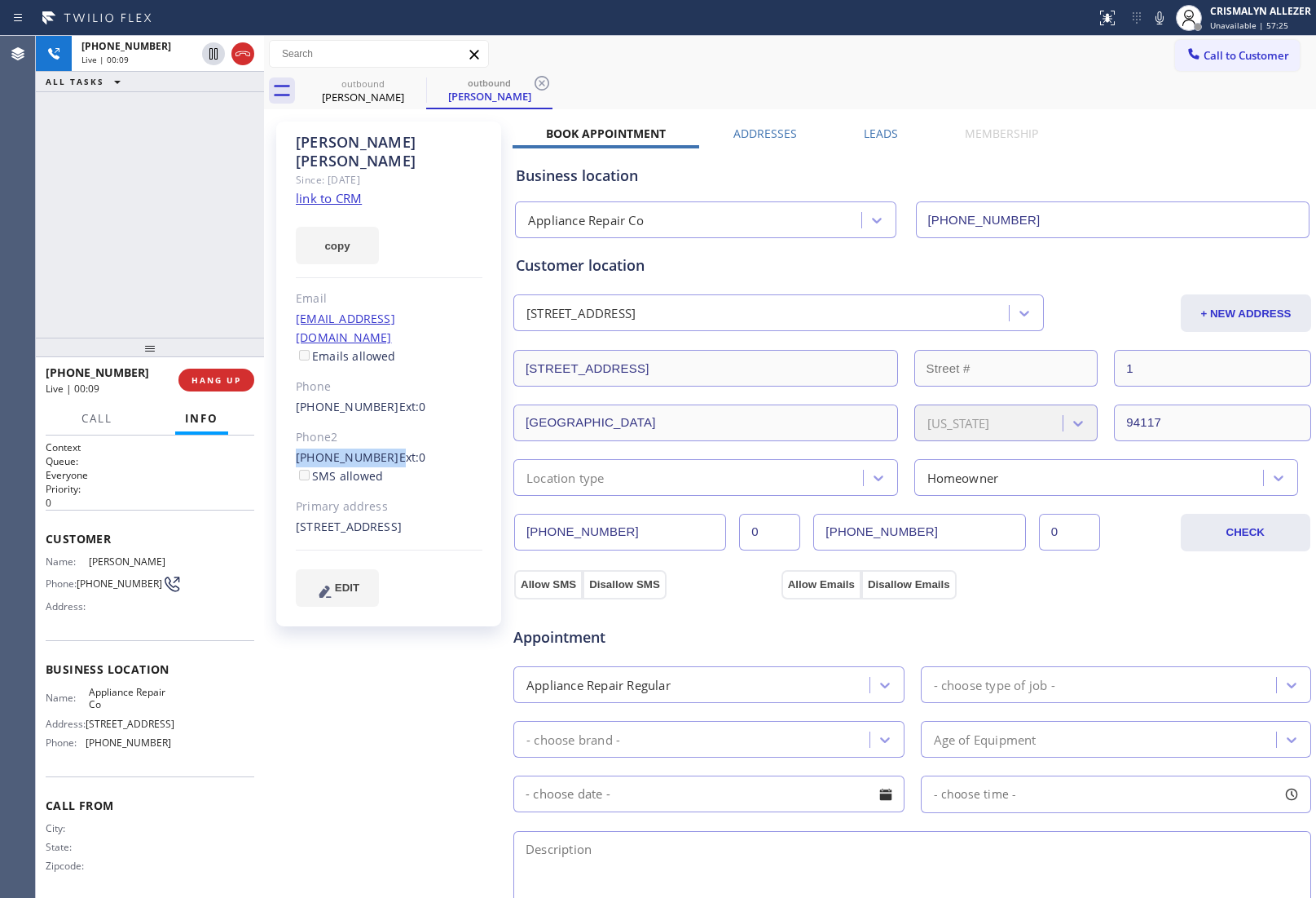
drag, startPoint x: 289, startPoint y: 419, endPoint x: 379, endPoint y: 419, distance: 90.0
click at [379, 419] on div "[PERSON_NAME] Since: [DATE] link to CRM copy Email [EMAIL_ADDRESS][DOMAIN_NAME]…" at bounding box center [388, 373] width 225 height 505
copy div "[PHONE_NUMBER]"
click at [197, 380] on span "HANG UP" at bounding box center [216, 380] width 49 height 11
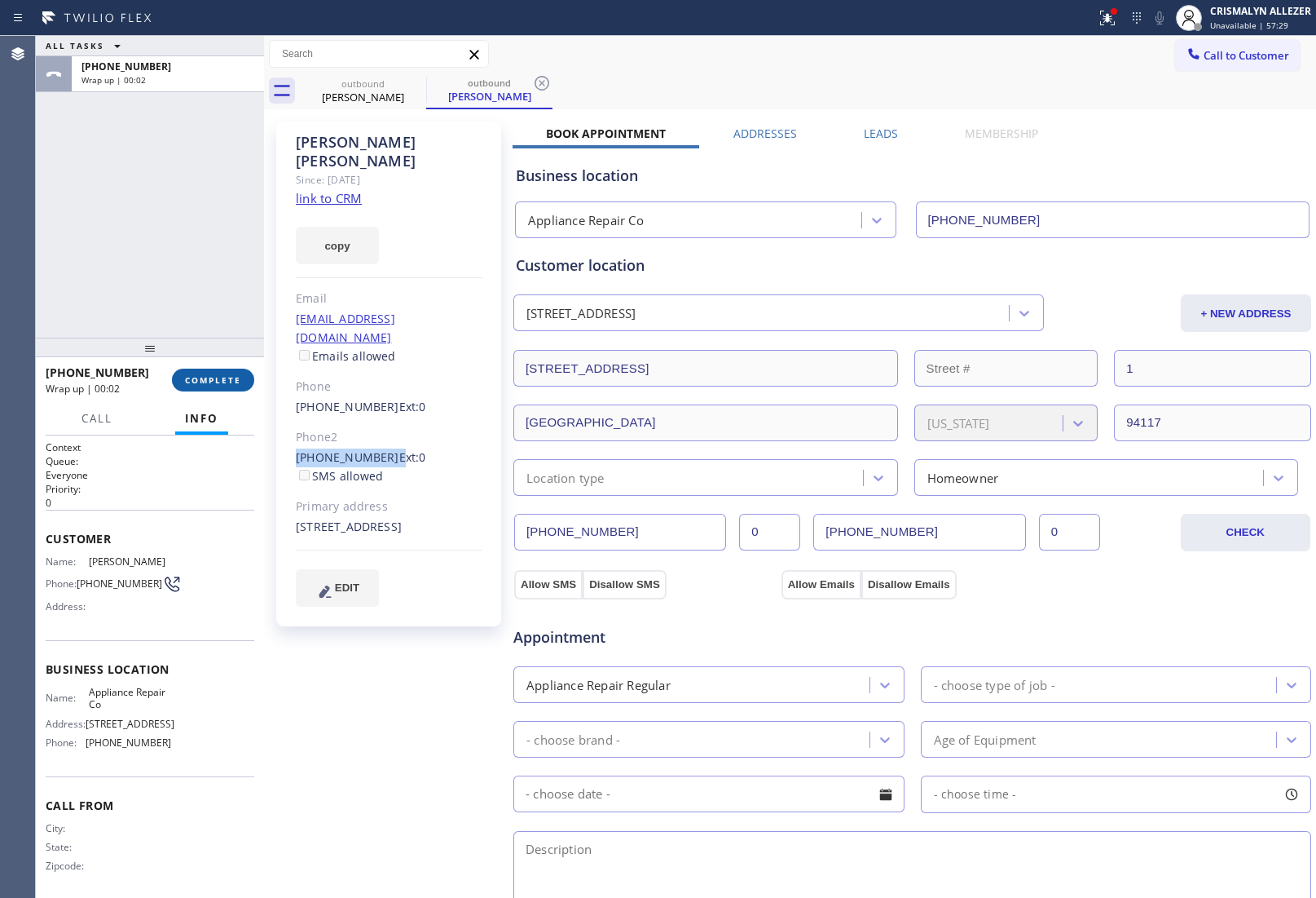
click at [207, 390] on button "COMPLETE" at bounding box center [213, 380] width 82 height 23
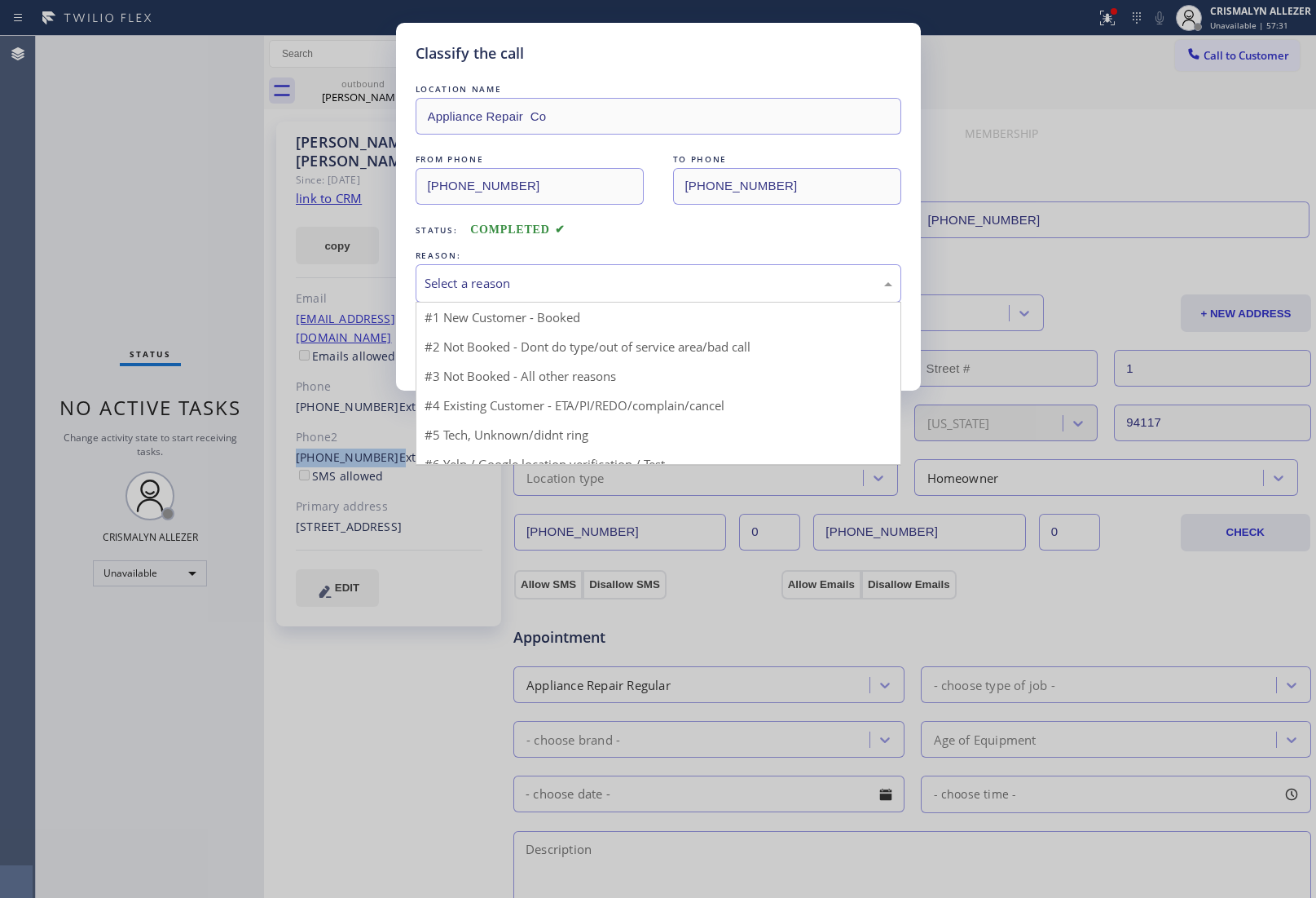
click at [628, 290] on div "Select a reason" at bounding box center [658, 283] width 468 height 19
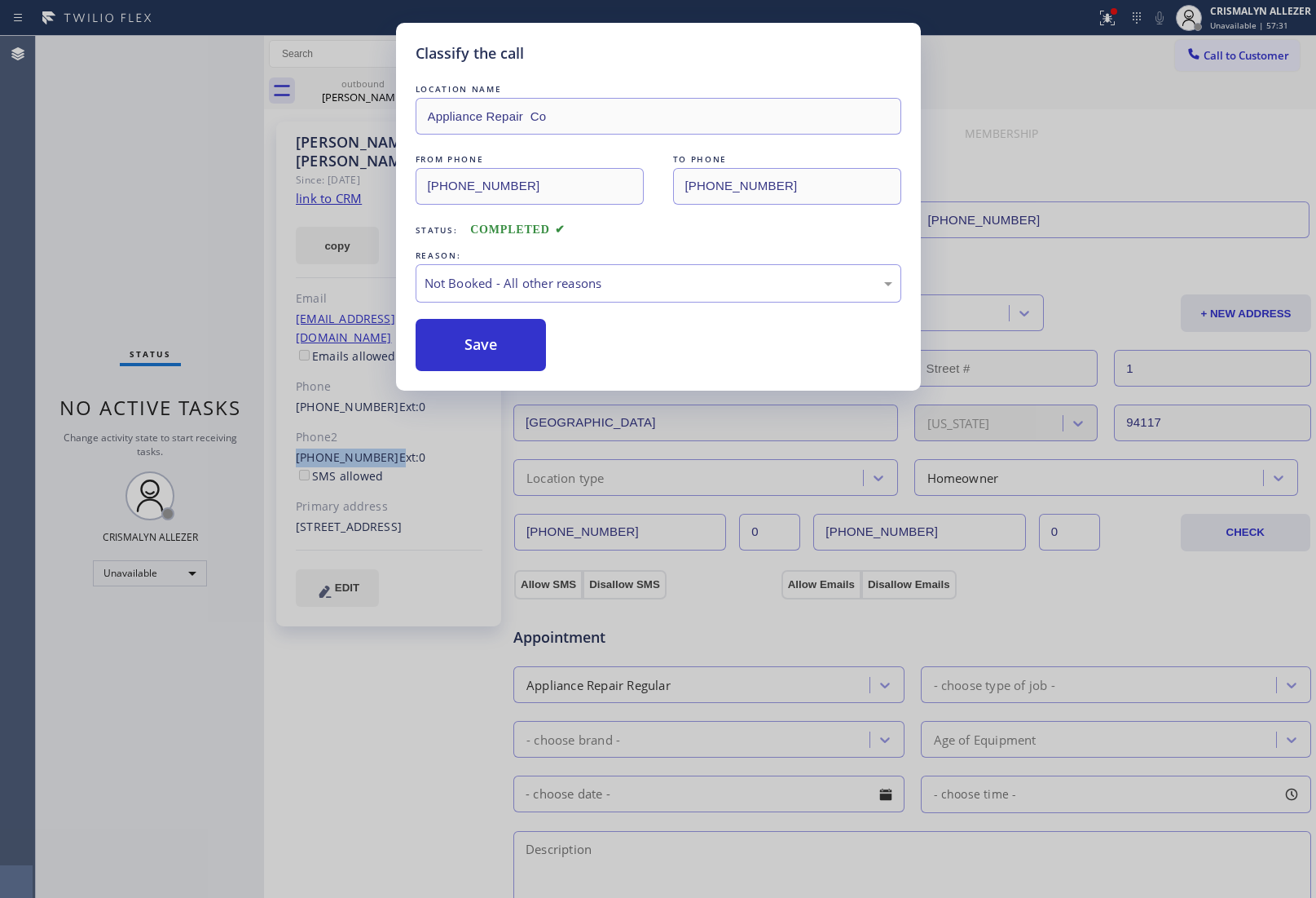
click at [477, 349] on button "Save" at bounding box center [481, 345] width 131 height 52
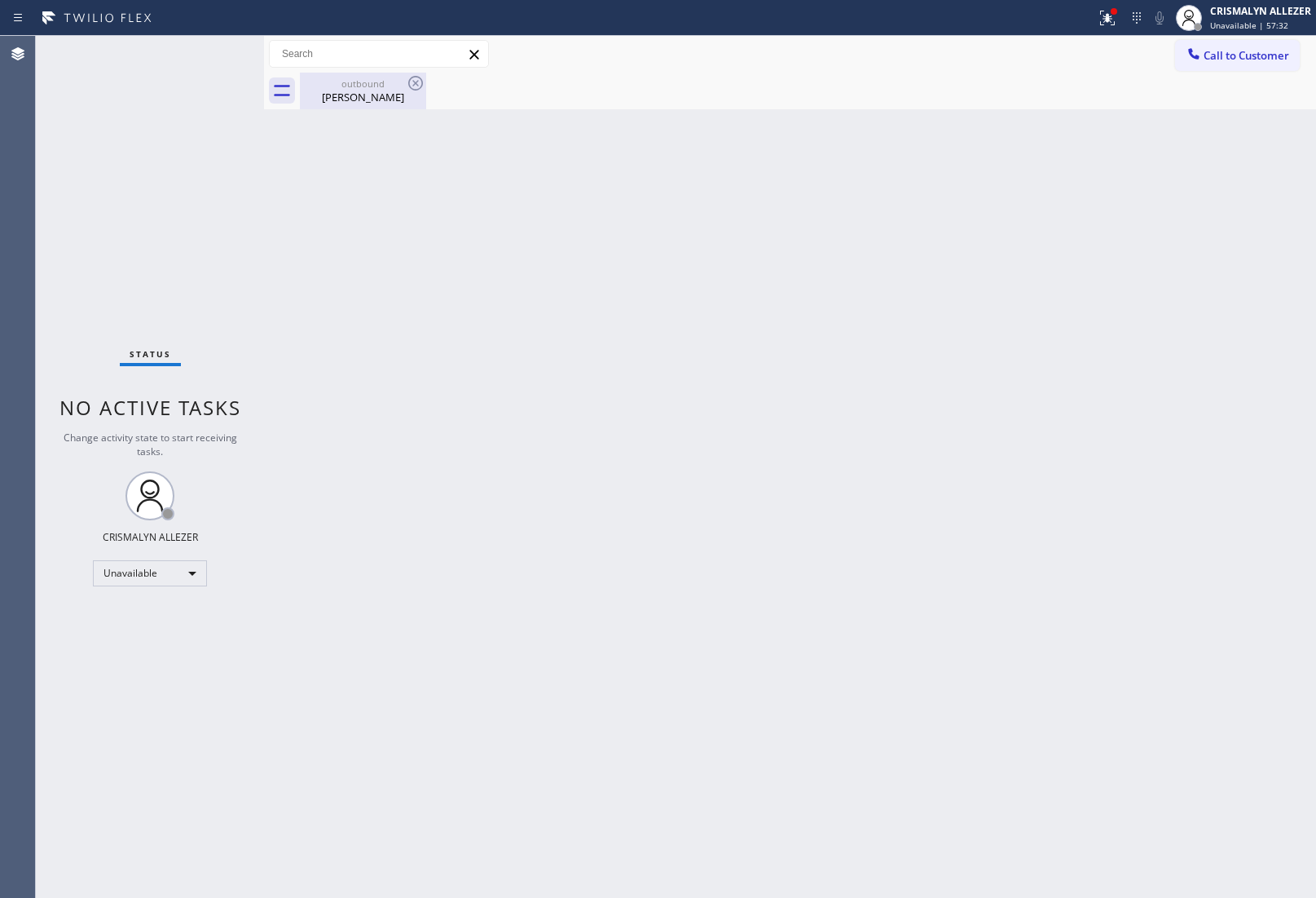
click at [367, 91] on div "[PERSON_NAME]" at bounding box center [363, 96] width 123 height 15
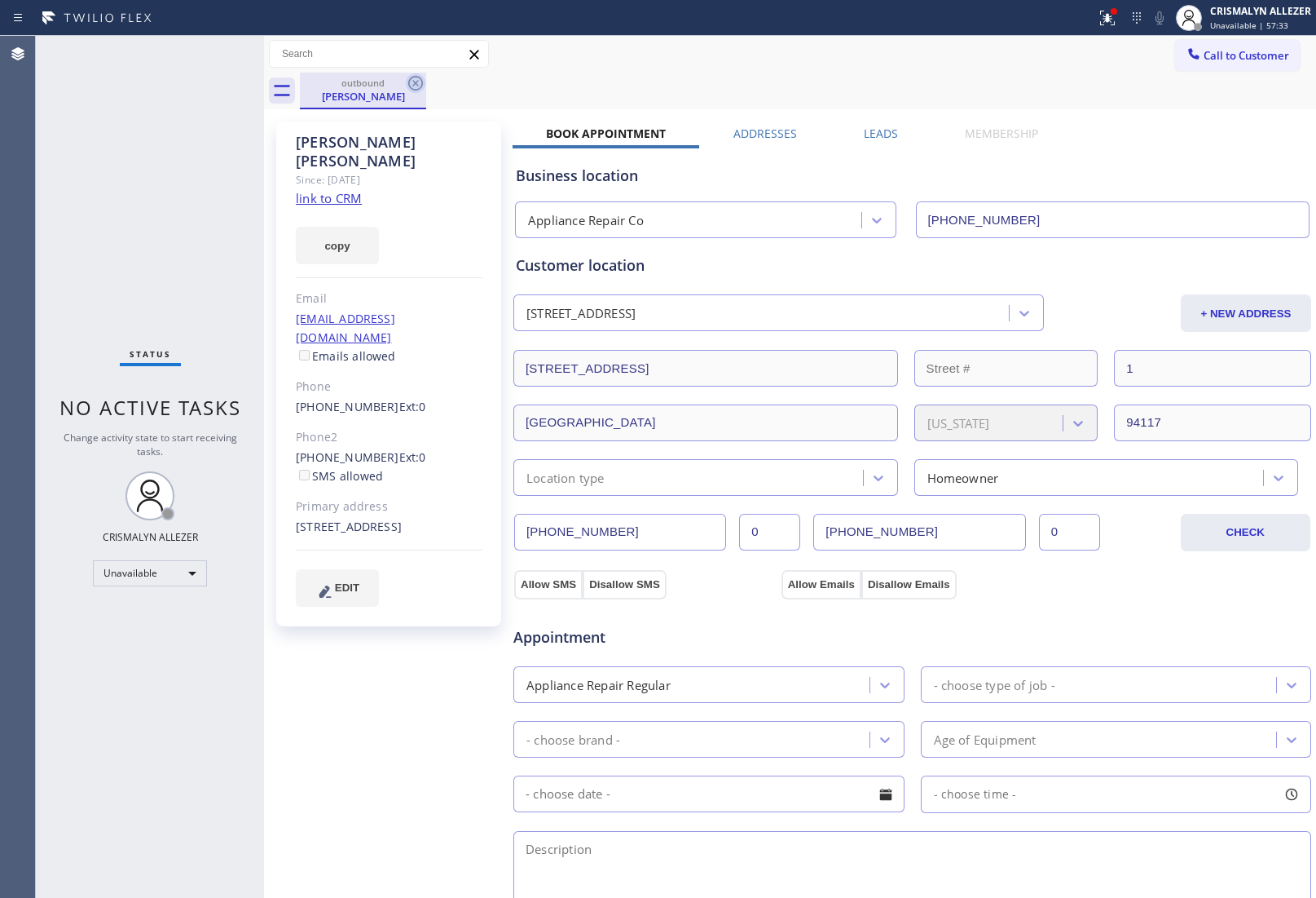
click at [424, 86] on icon at bounding box center [416, 83] width 20 height 20
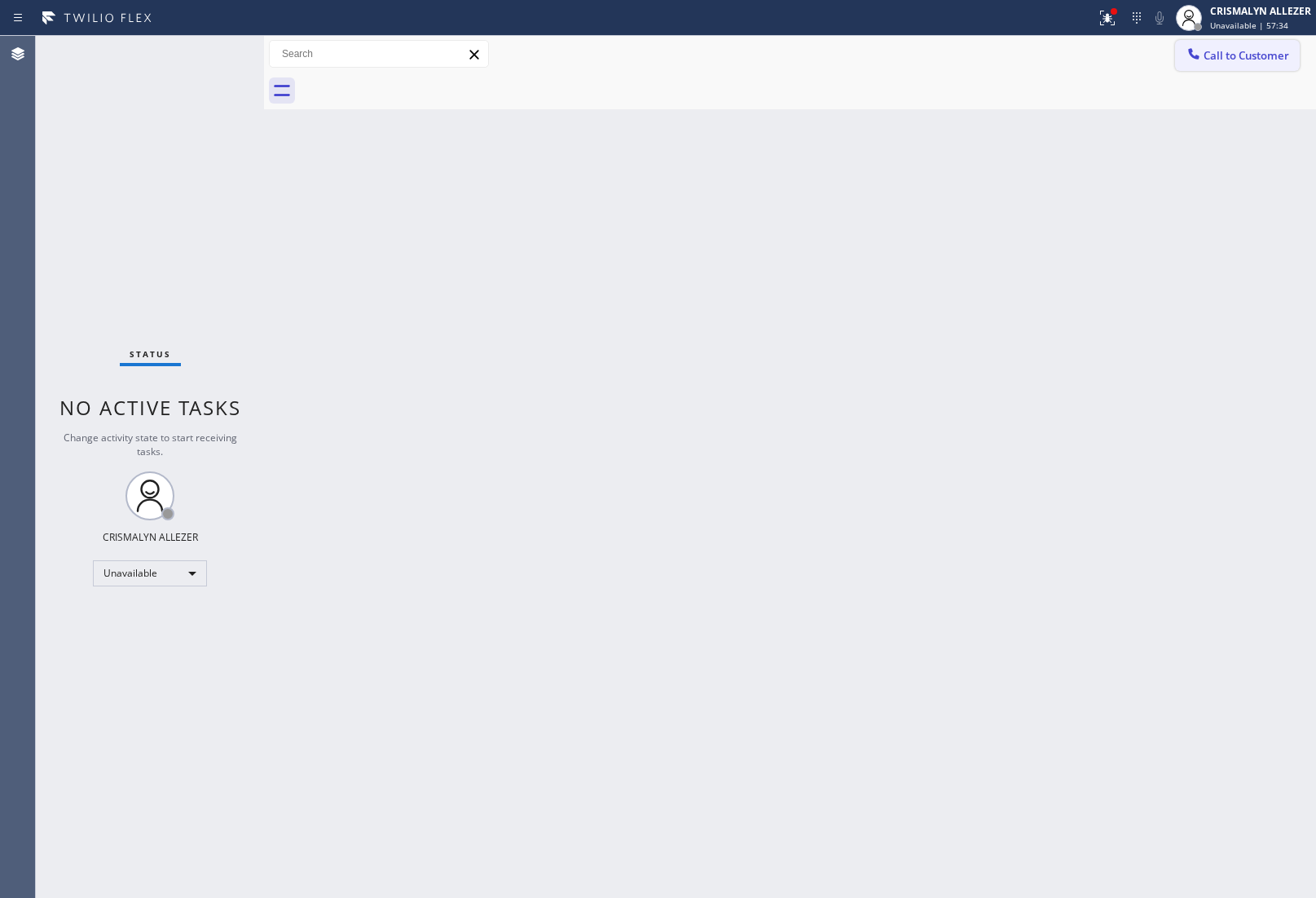
click at [1241, 49] on span "Call to Customer" at bounding box center [1247, 55] width 86 height 15
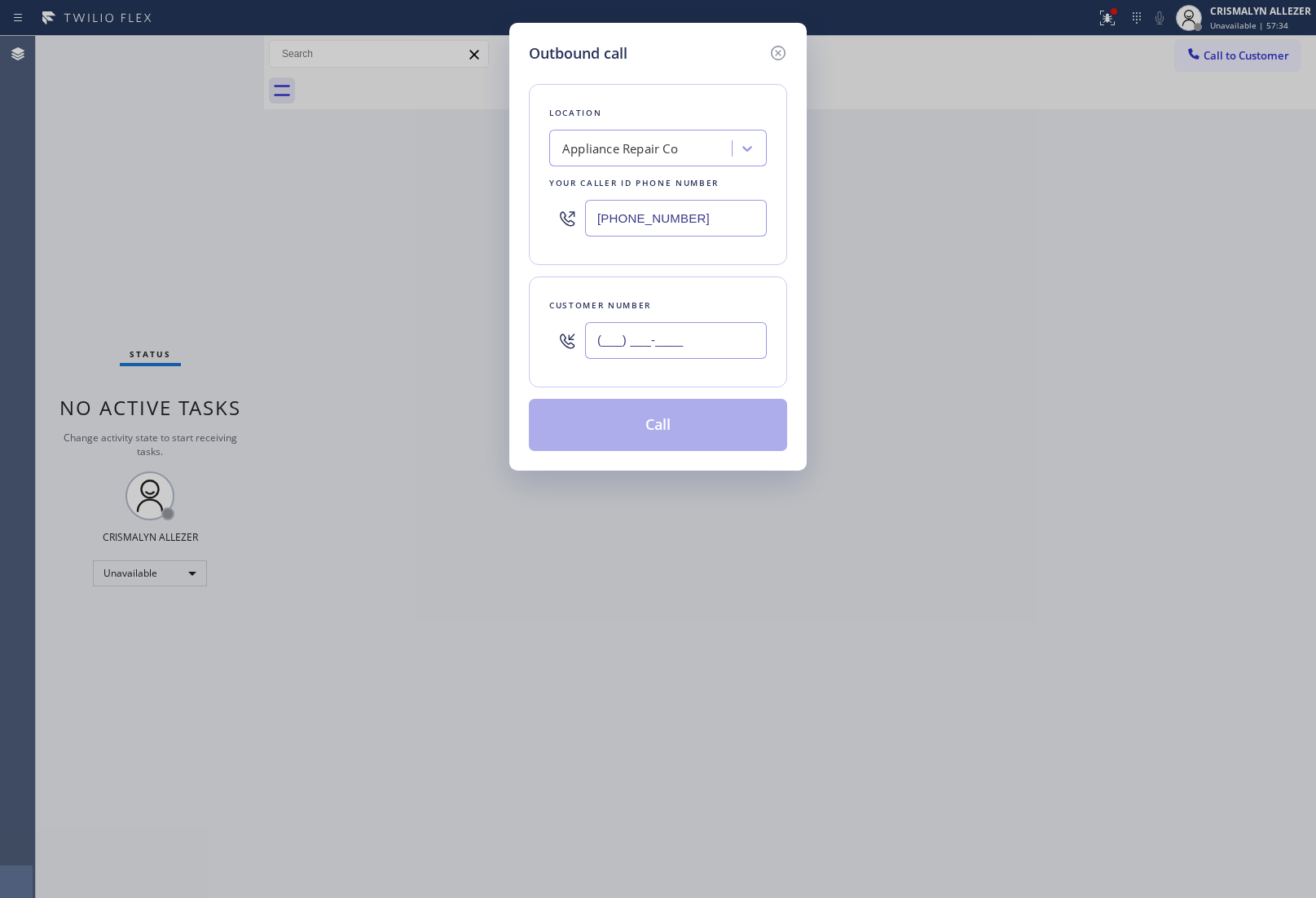
click at [726, 335] on input "(___) ___-____" at bounding box center [675, 340] width 181 height 36
paste input "415) 314-6607"
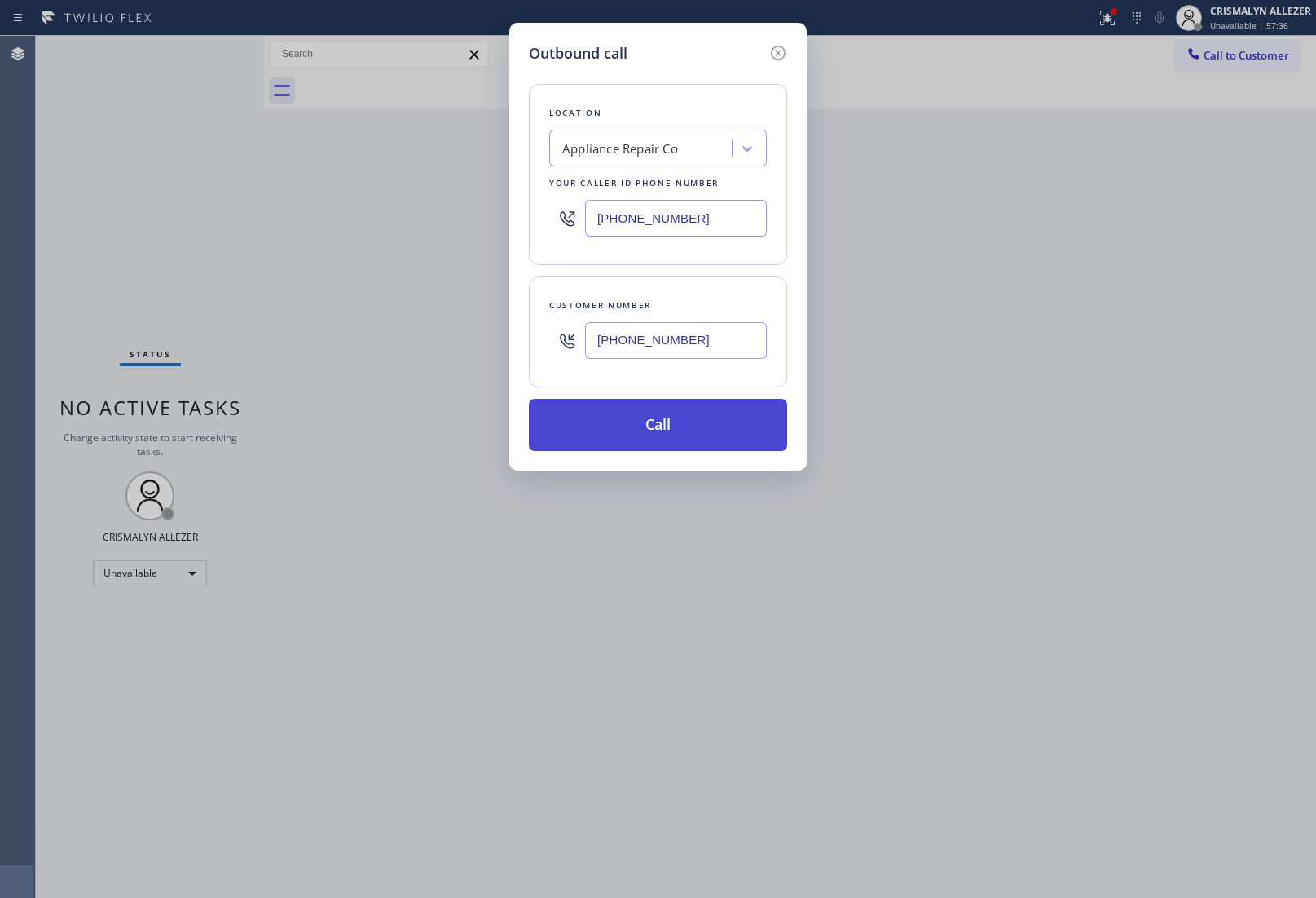
type input "[PHONE_NUMBER]"
click at [668, 433] on button "Call" at bounding box center [658, 425] width 259 height 52
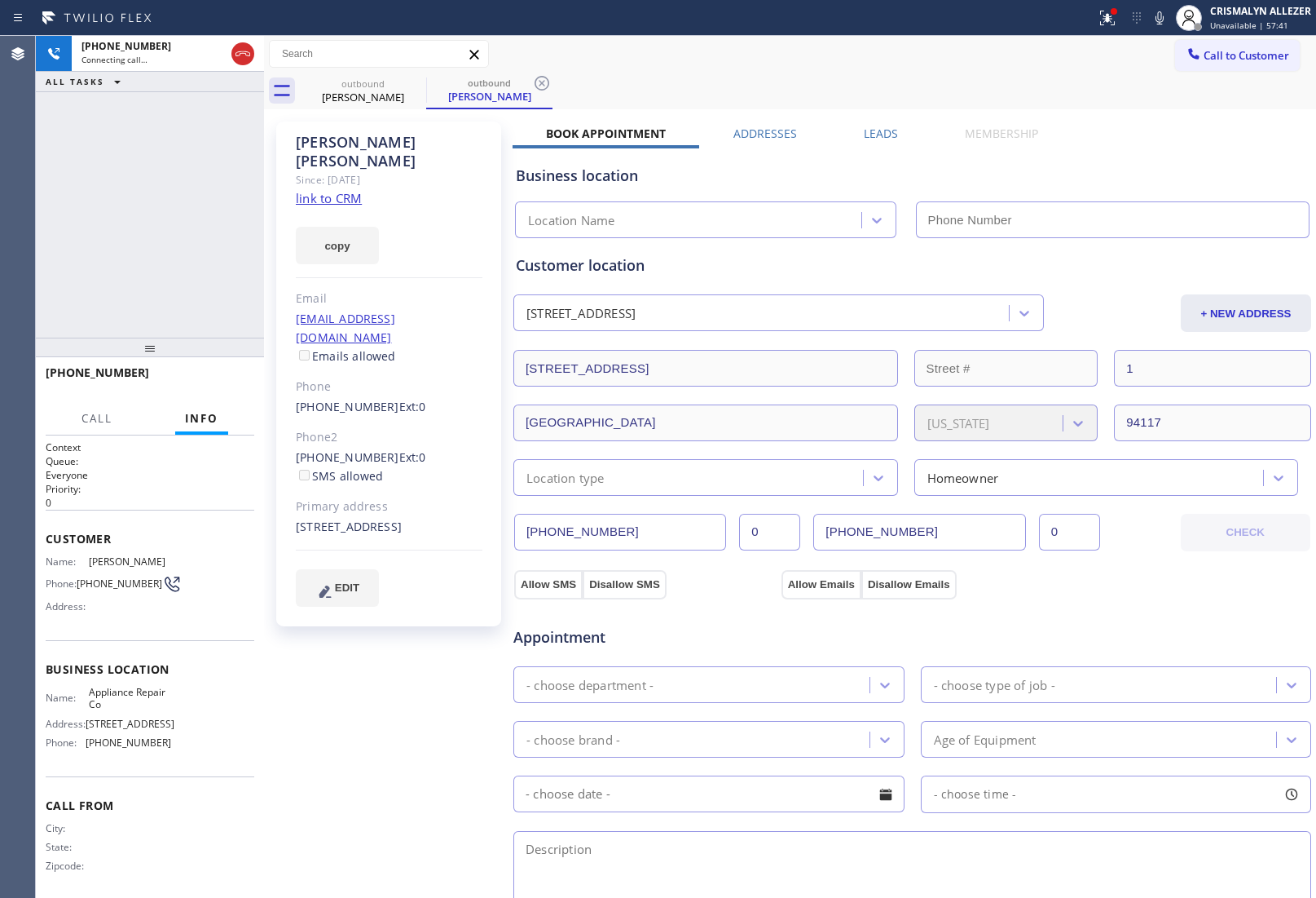
type input "[PHONE_NUMBER]"
click at [201, 387] on button "HANG UP" at bounding box center [216, 380] width 76 height 23
click at [198, 389] on button "HANG UP" at bounding box center [216, 380] width 76 height 23
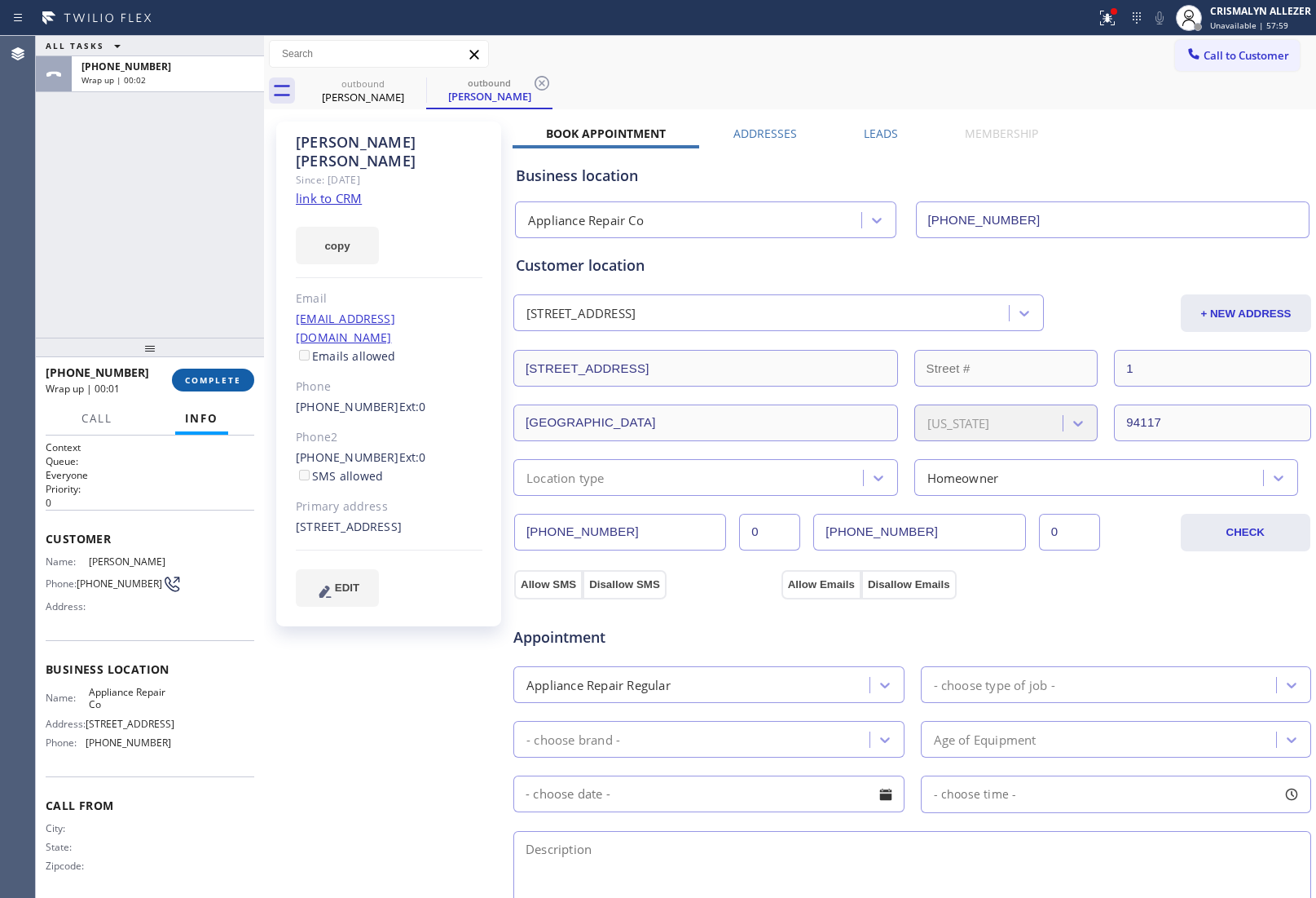
click at [202, 385] on span "COMPLETE" at bounding box center [213, 380] width 56 height 11
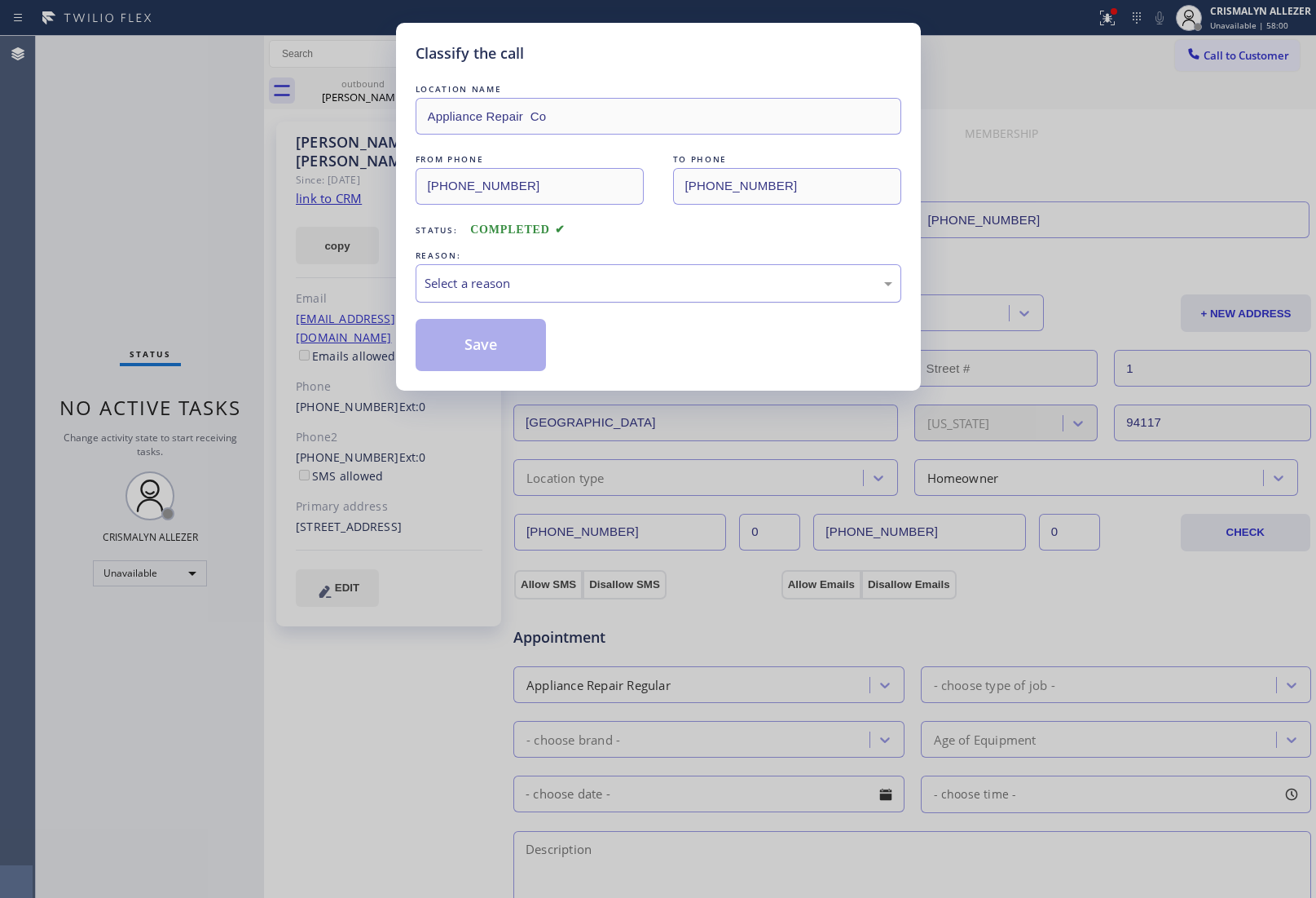
click at [634, 280] on div "Select a reason" at bounding box center [658, 283] width 468 height 19
click at [466, 353] on button "Save" at bounding box center [481, 345] width 131 height 52
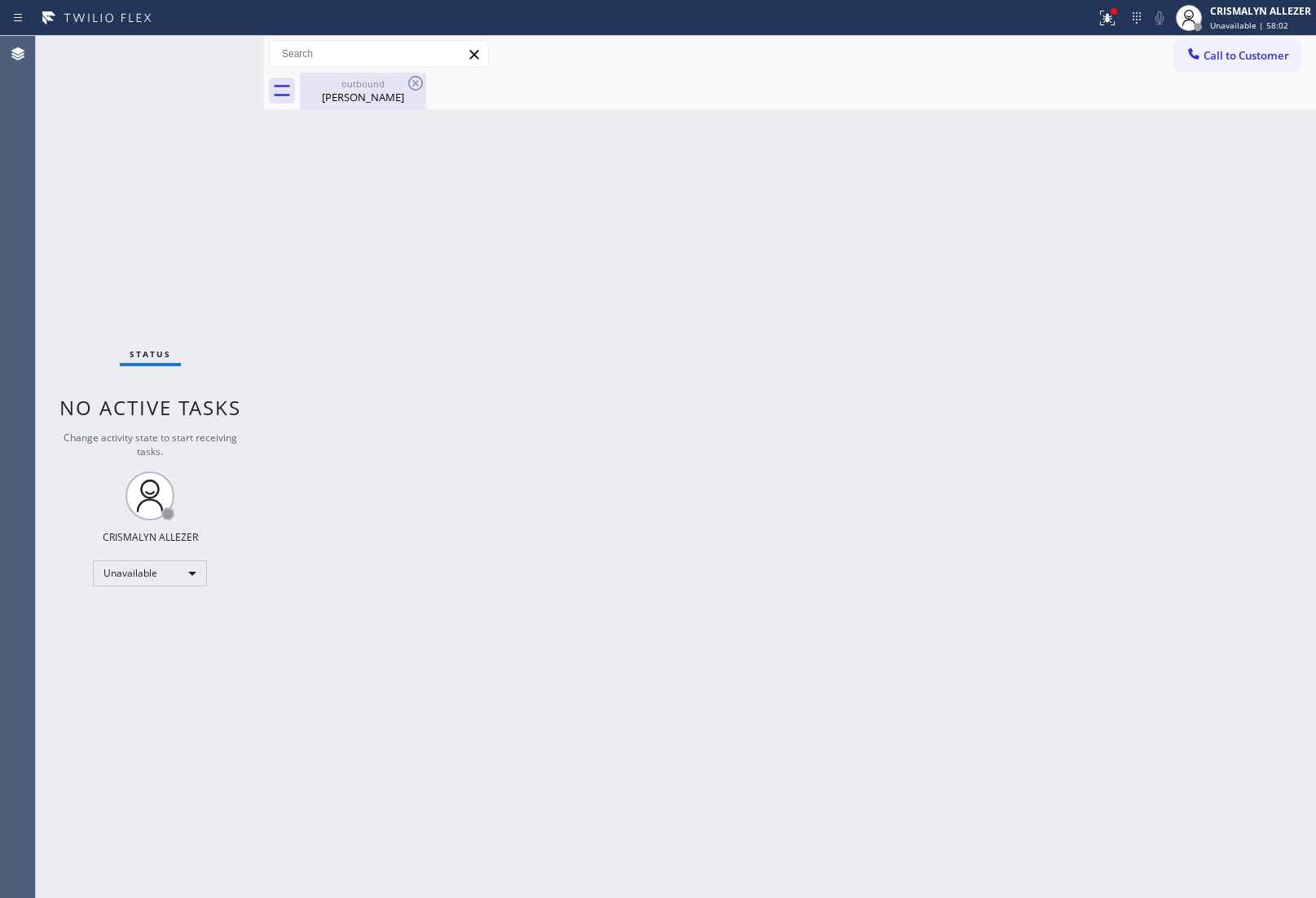
click at [359, 100] on div "[PERSON_NAME]" at bounding box center [363, 96] width 123 height 15
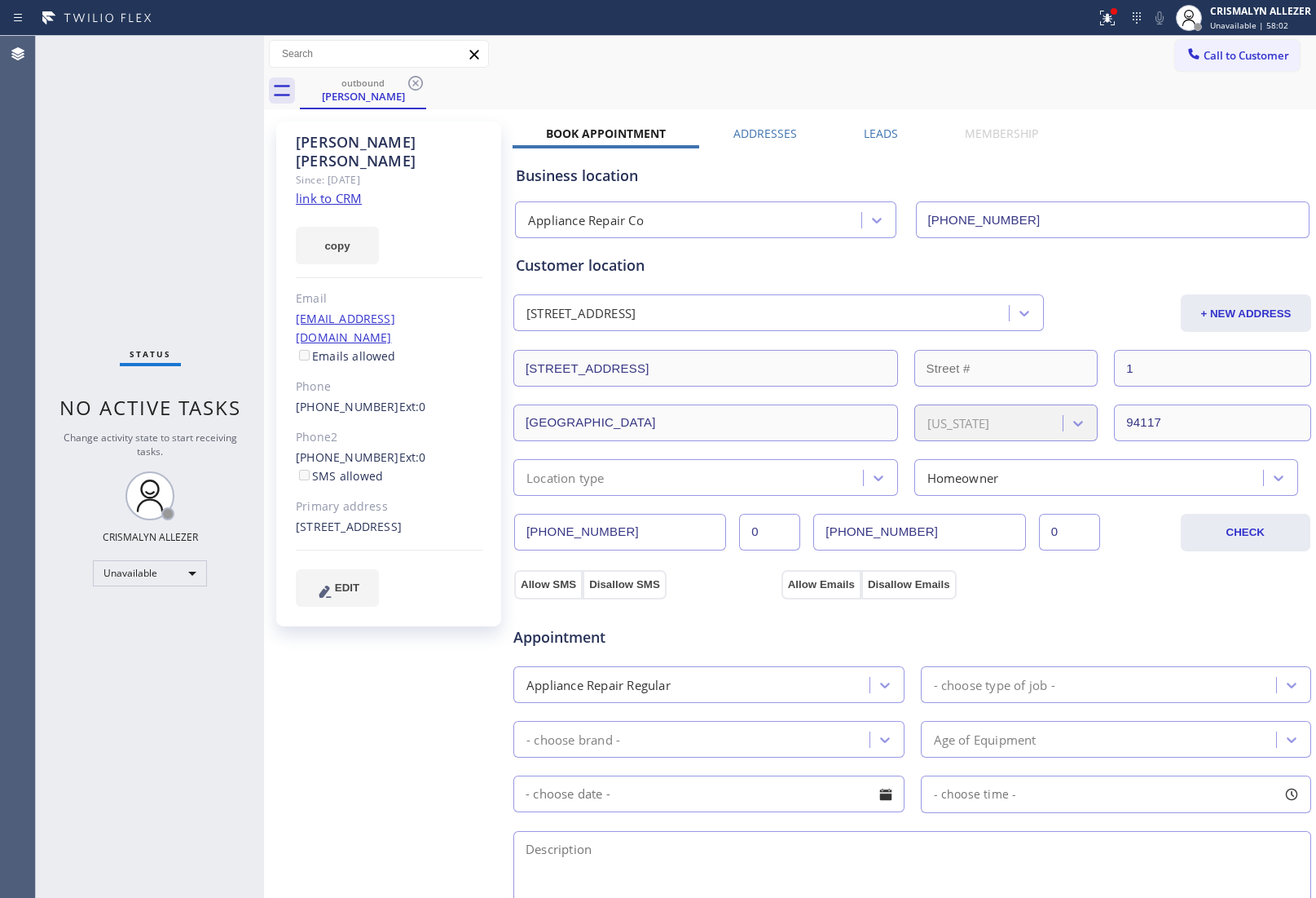
drag, startPoint x: 414, startPoint y: 84, endPoint x: 426, endPoint y: 15, distance: 70.0
click at [414, 83] on icon at bounding box center [415, 83] width 15 height 15
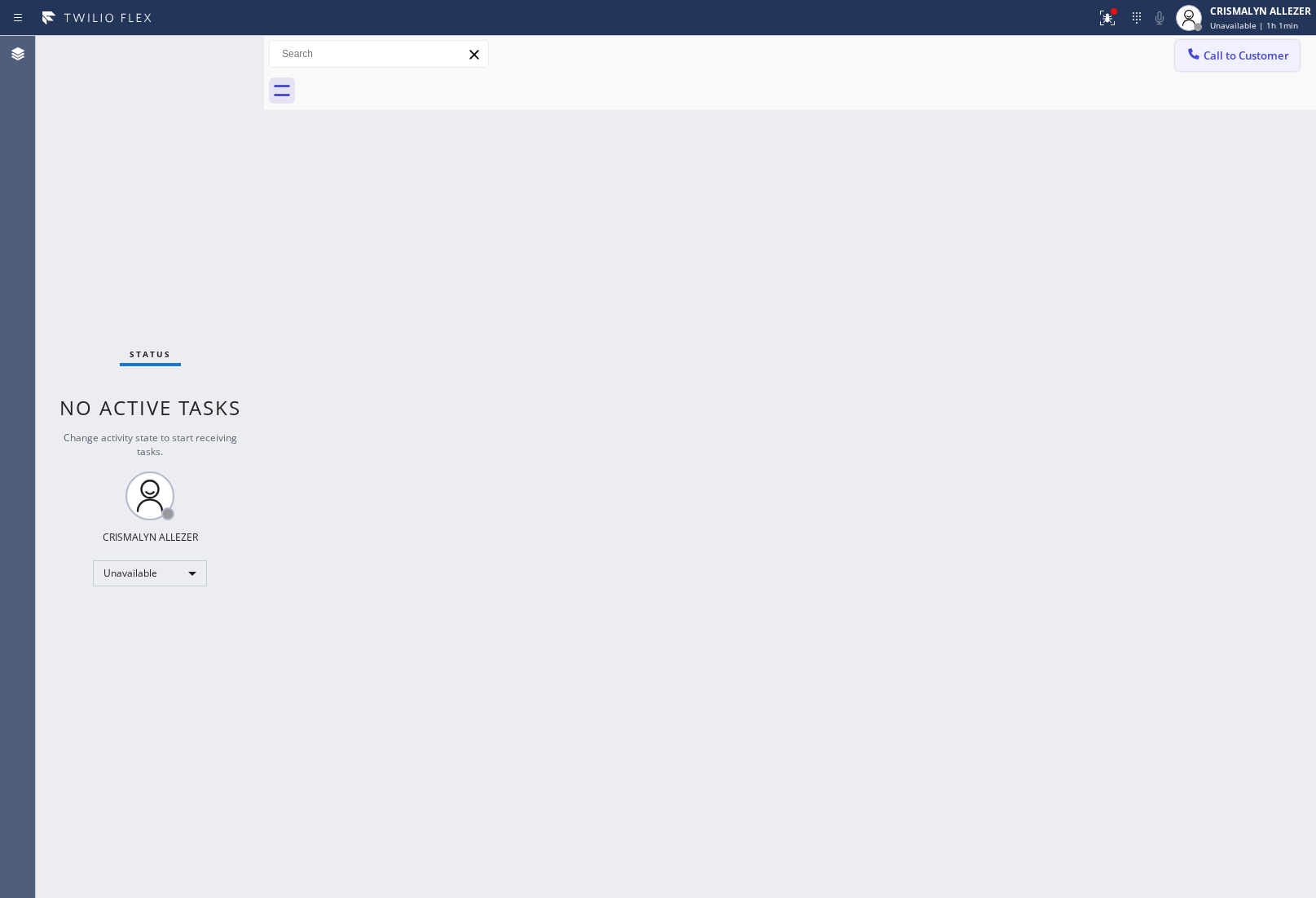
click at [1256, 60] on span "Call to Customer" at bounding box center [1247, 55] width 86 height 15
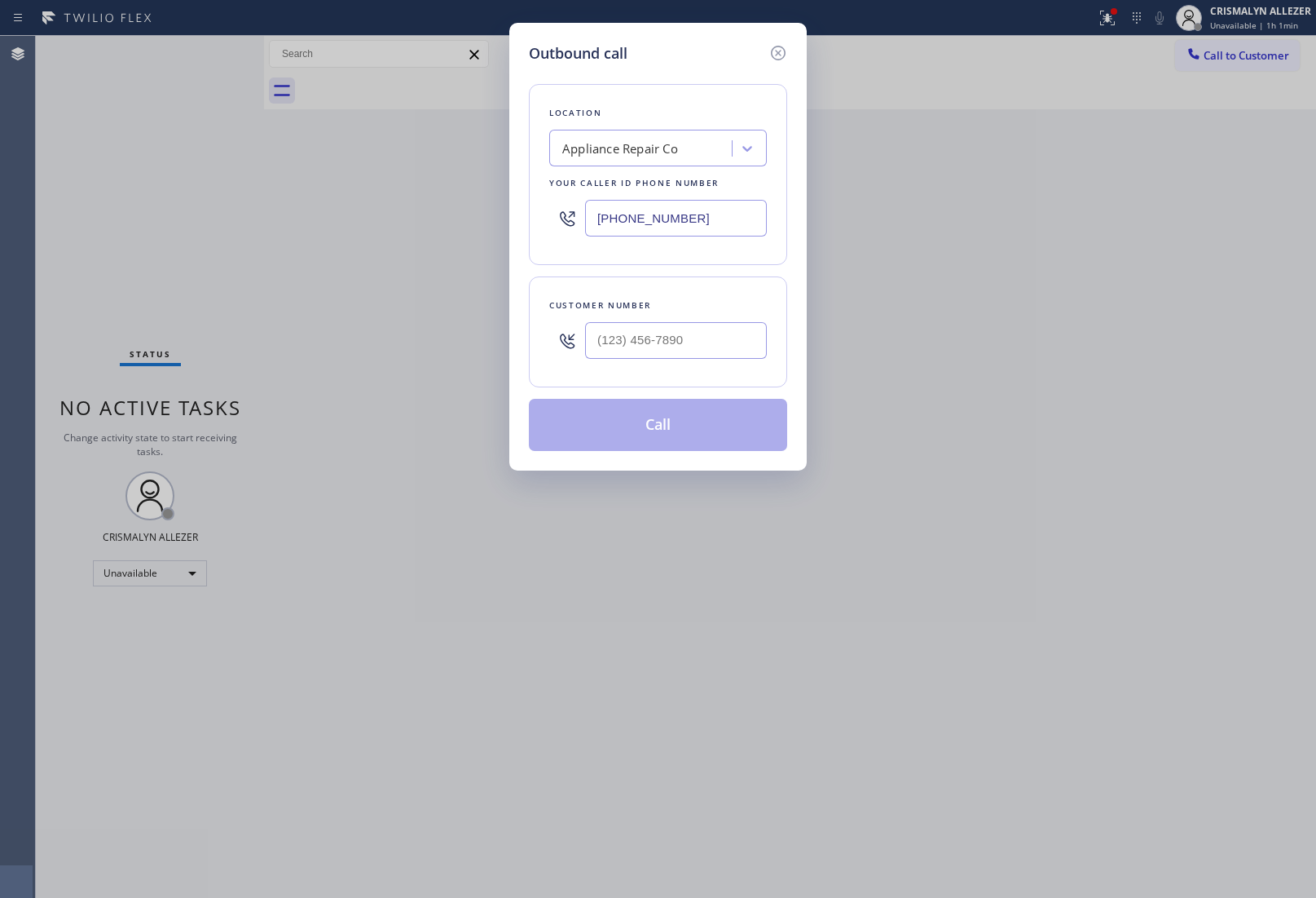
drag, startPoint x: 720, startPoint y: 218, endPoint x: 193, endPoint y: 188, distance: 527.9
click at [238, 194] on div "Outbound call Location Appliance Repair Co Your caller id phone number [PHONE_N…" at bounding box center [658, 449] width 1316 height 898
paste input "619) 675-7477"
type input "[PHONE_NUMBER]"
click at [727, 377] on div "Customer number" at bounding box center [658, 332] width 259 height 111
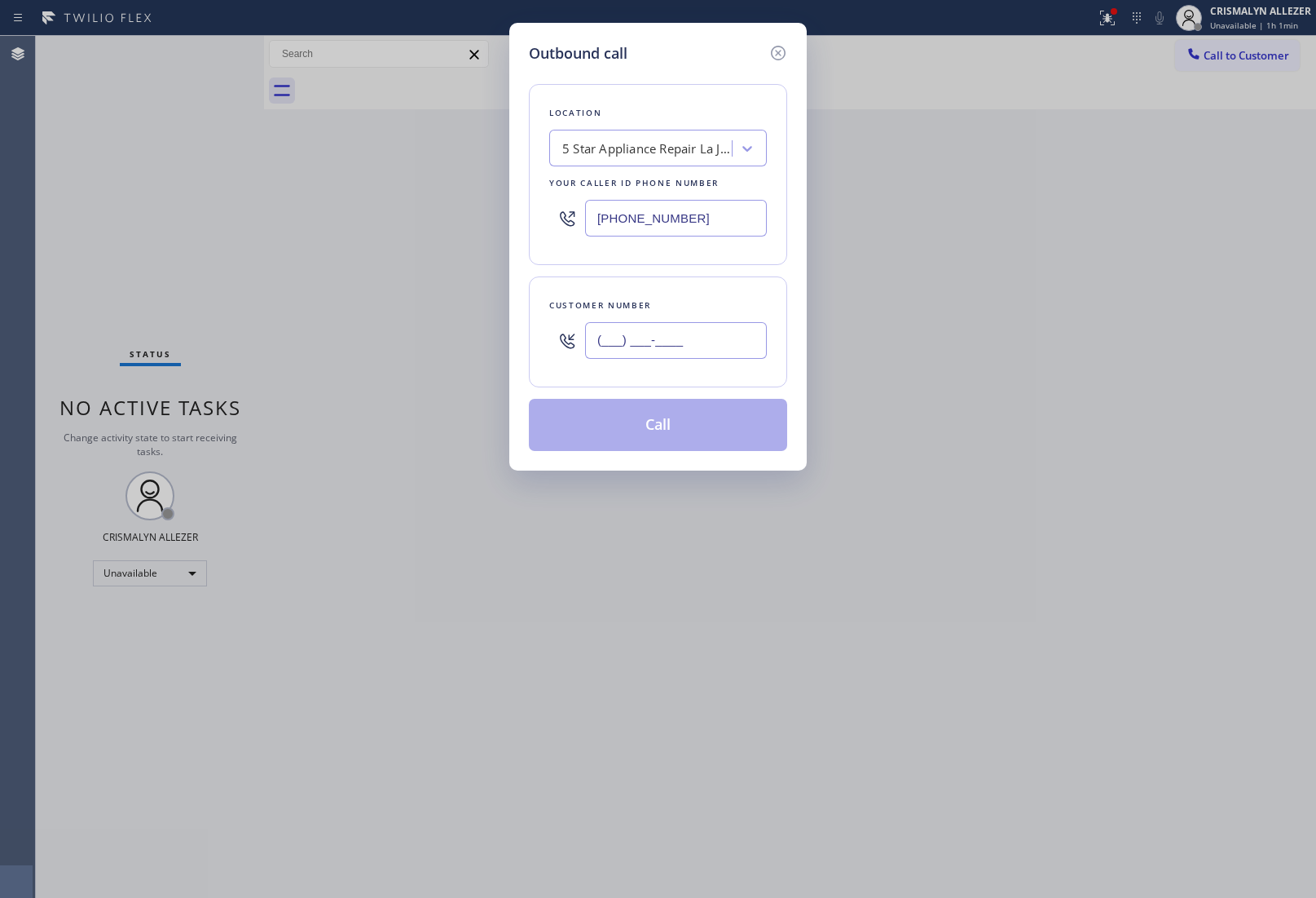
click at [711, 352] on input "(___) ___-____" at bounding box center [675, 340] width 181 height 36
paste input "619) 972-6101"
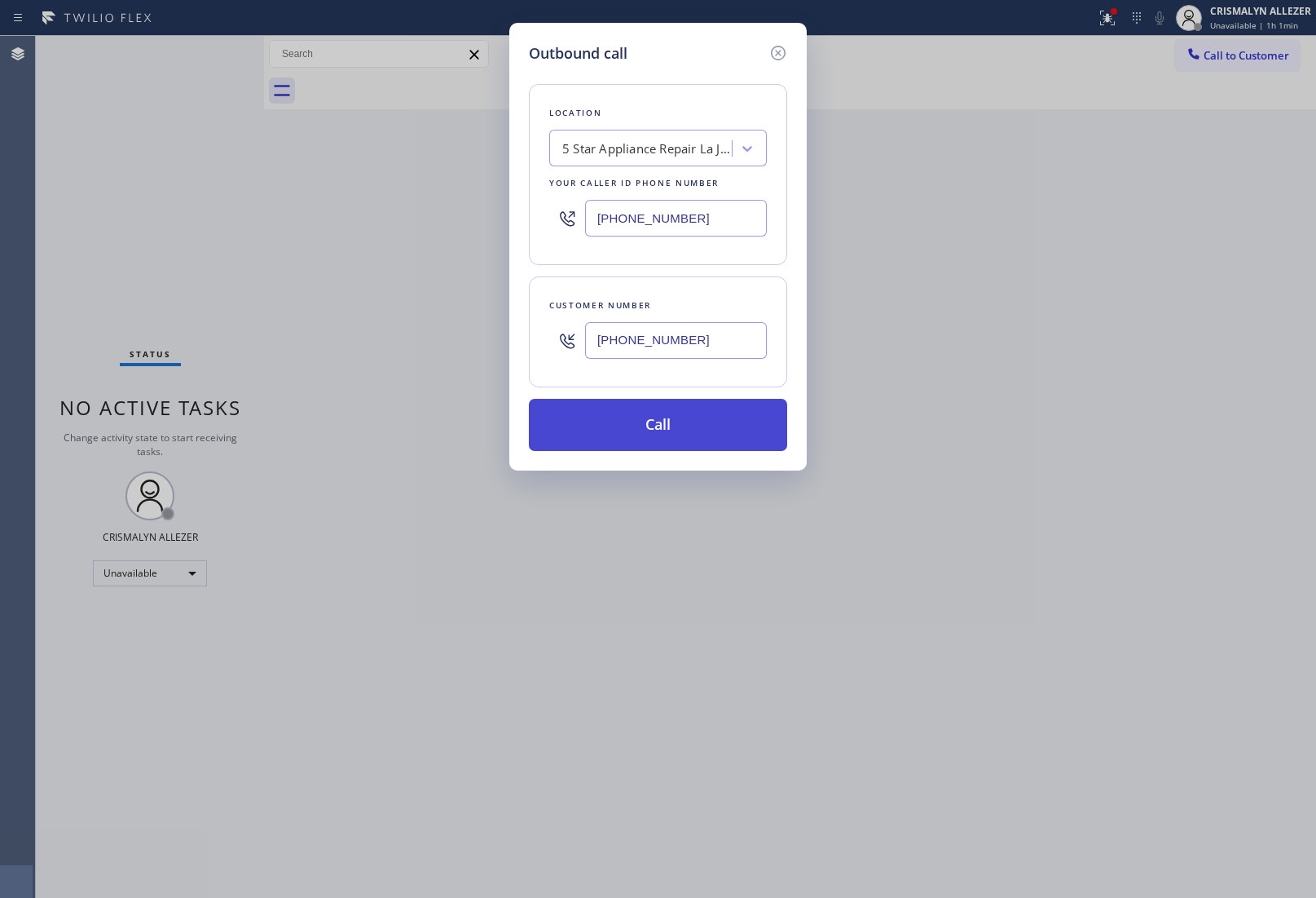
type input "[PHONE_NUMBER]"
click at [661, 441] on button "Call" at bounding box center [658, 425] width 259 height 52
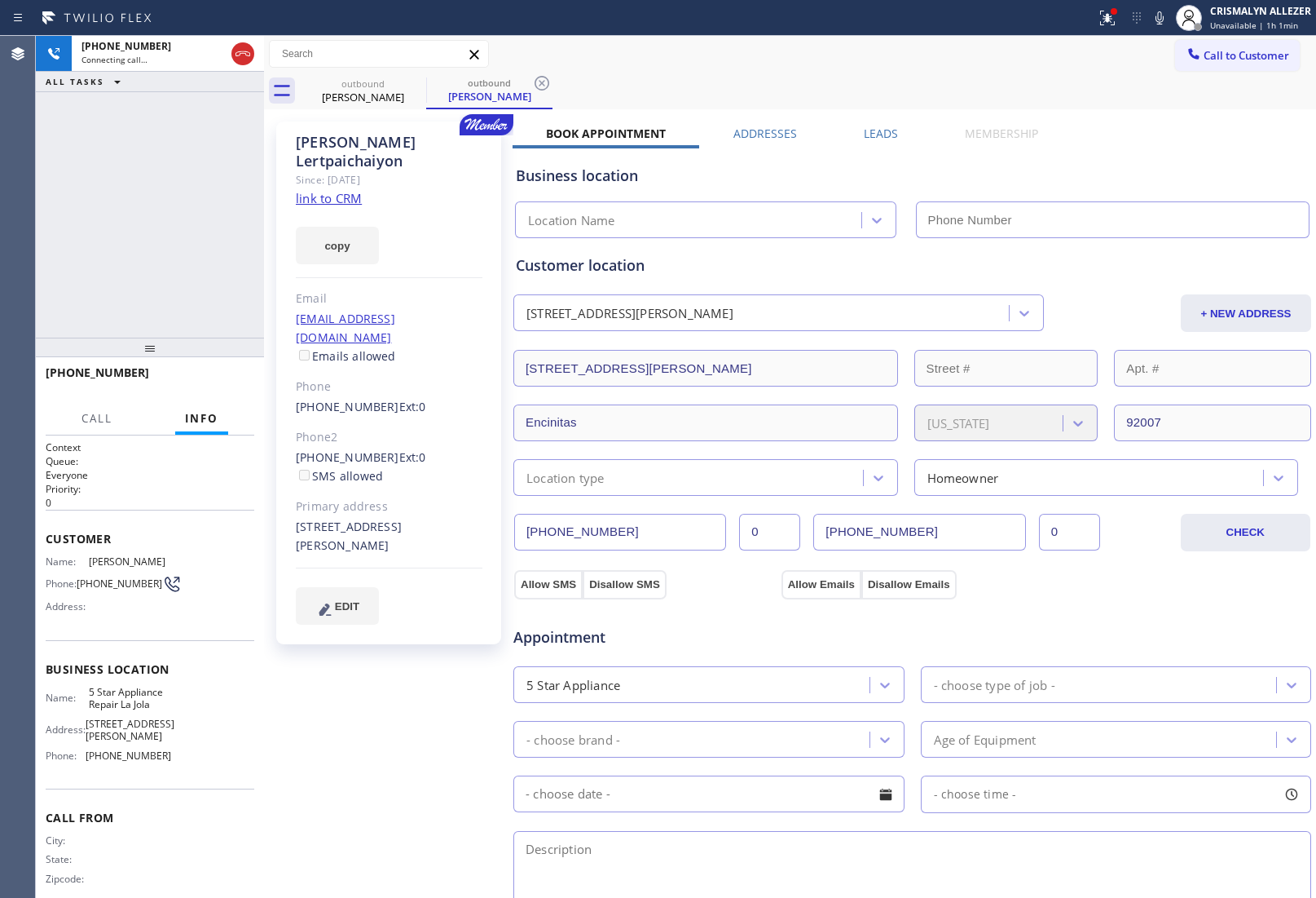
click at [319, 190] on link "link to CRM" at bounding box center [329, 198] width 66 height 17
type input "[PHONE_NUMBER]"
click at [247, 54] on icon at bounding box center [243, 54] width 20 height 20
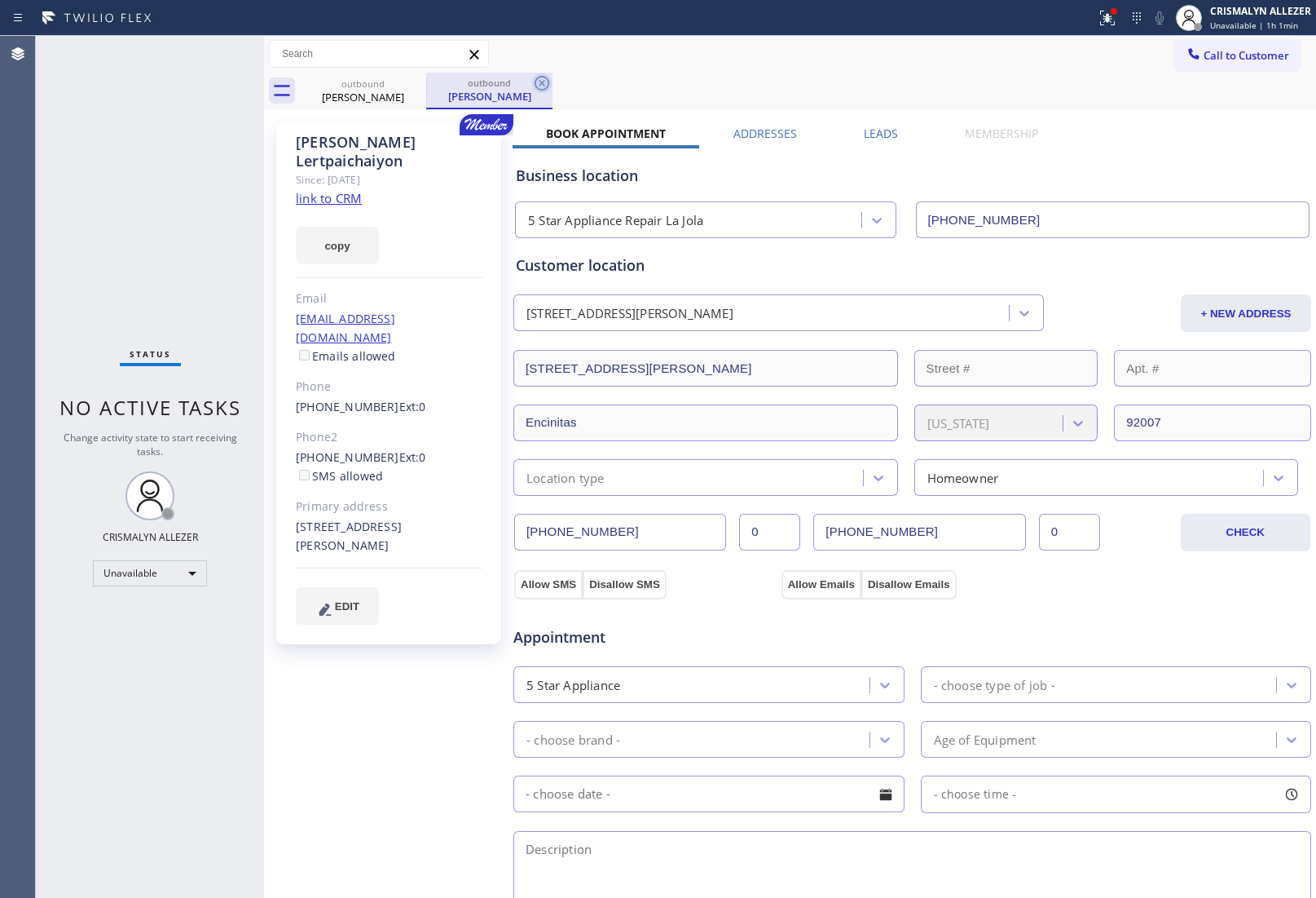
click at [541, 84] on icon at bounding box center [542, 83] width 15 height 15
click at [414, 84] on icon at bounding box center [415, 83] width 15 height 15
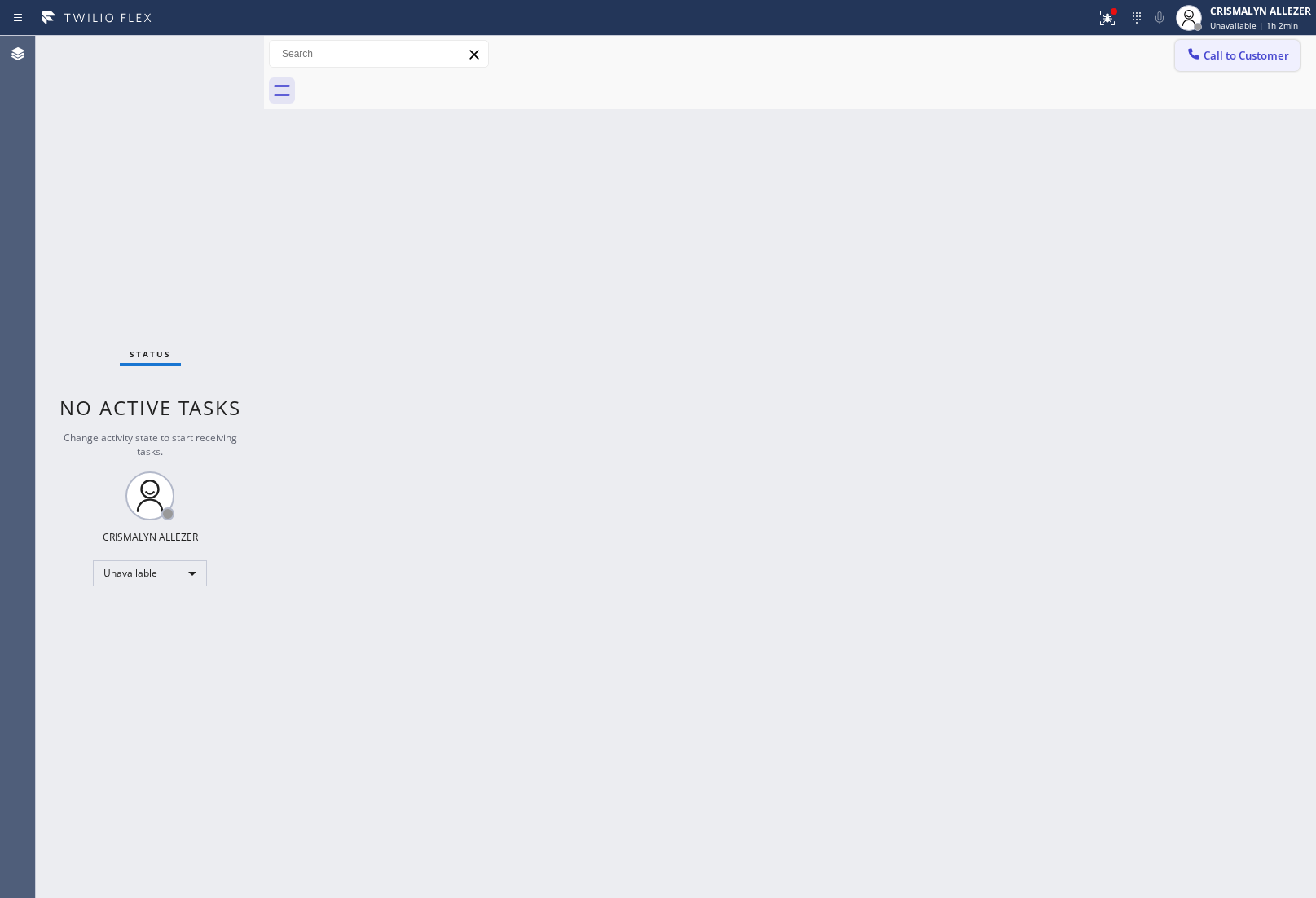
click at [1231, 56] on span "Call to Customer" at bounding box center [1247, 55] width 86 height 15
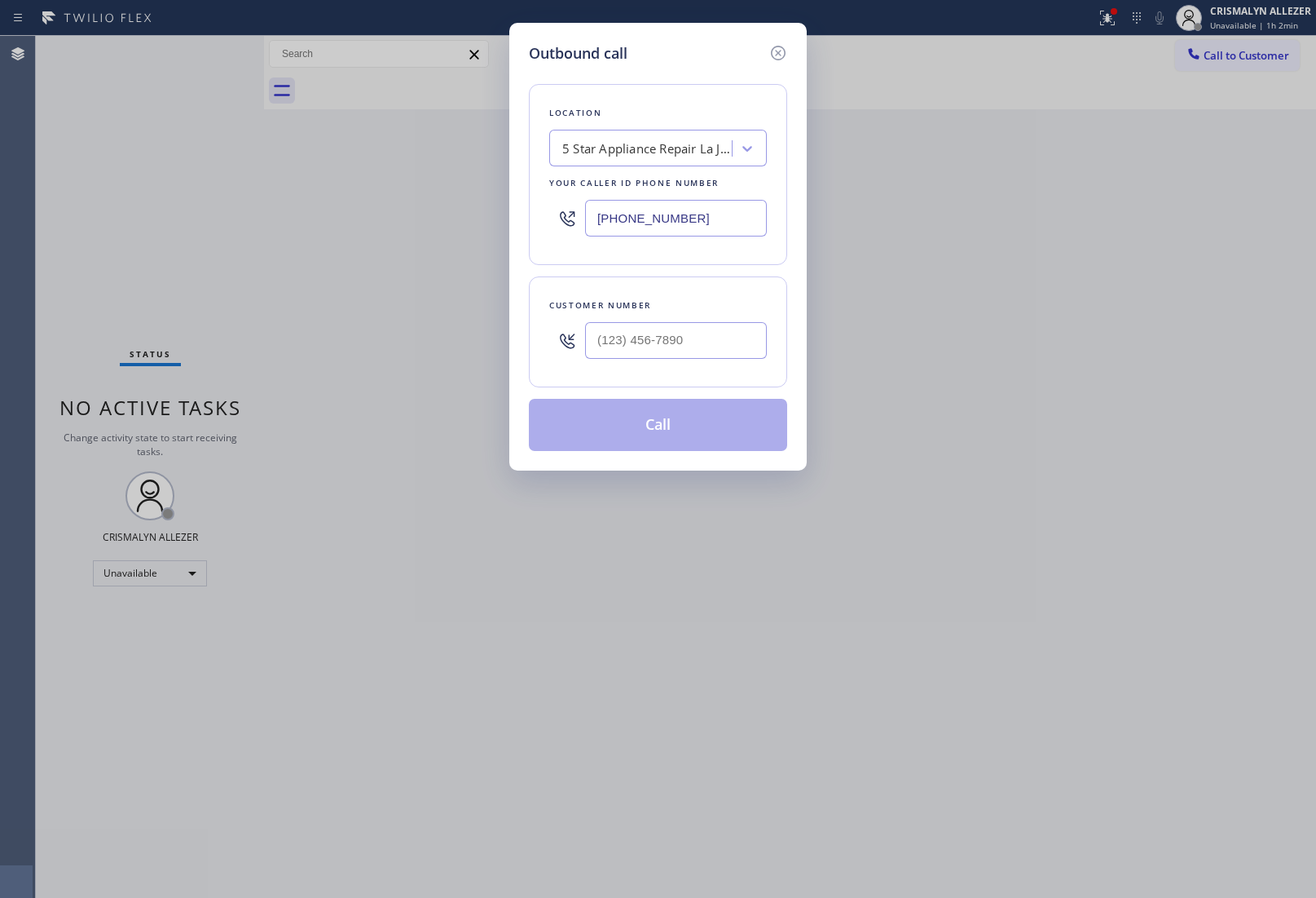
drag, startPoint x: 722, startPoint y: 212, endPoint x: 367, endPoint y: 214, distance: 355.0
click at [404, 215] on div "Outbound call Location 5 Star Appliance Repair [GEOGRAPHIC_DATA] Your caller id…" at bounding box center [658, 449] width 1316 height 898
paste input "818) 928-4924"
type input "[PHONE_NUMBER]"
click at [650, 354] on input "(___) ___-____" at bounding box center [675, 340] width 181 height 36
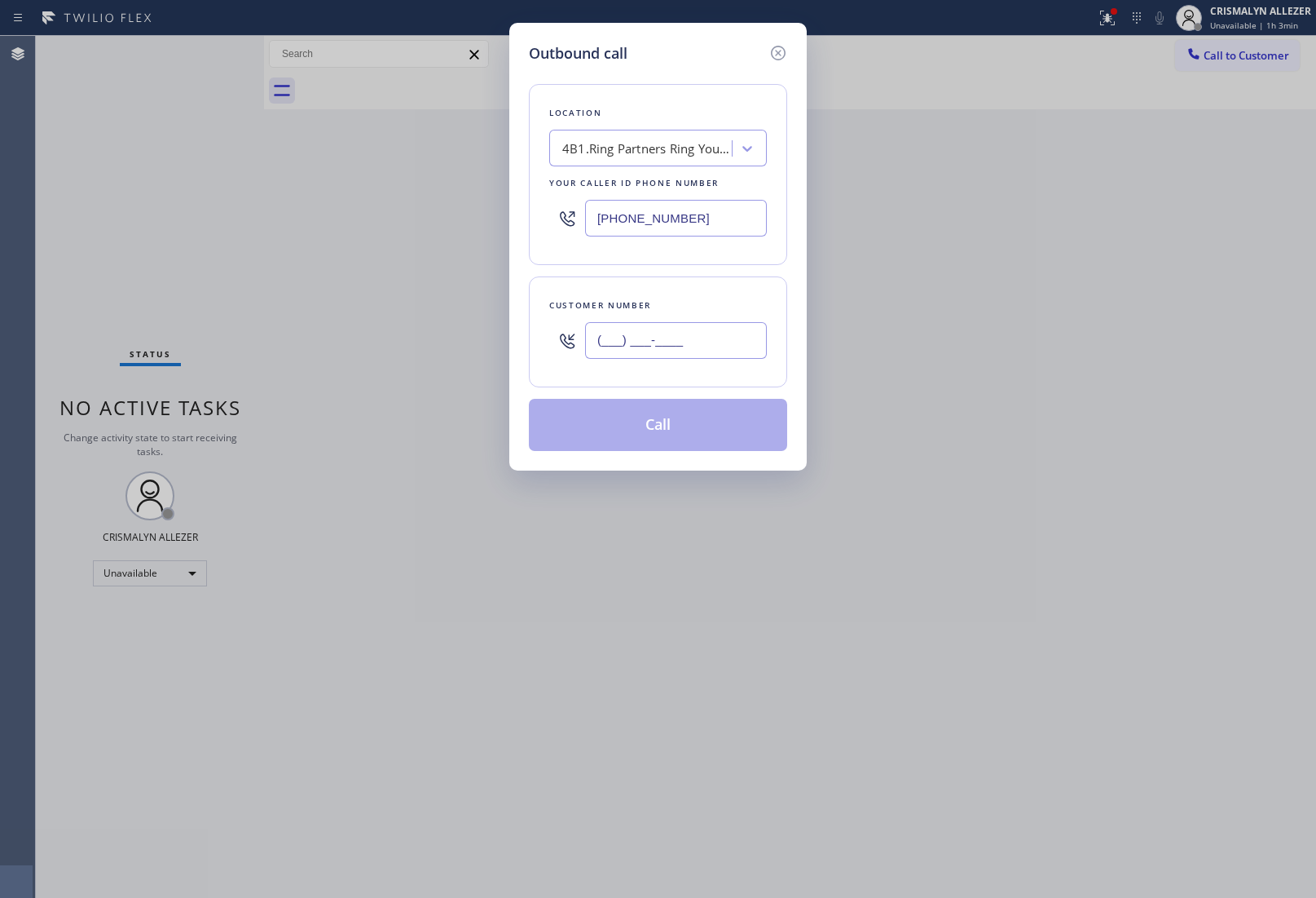
paste input "718) 290-3832"
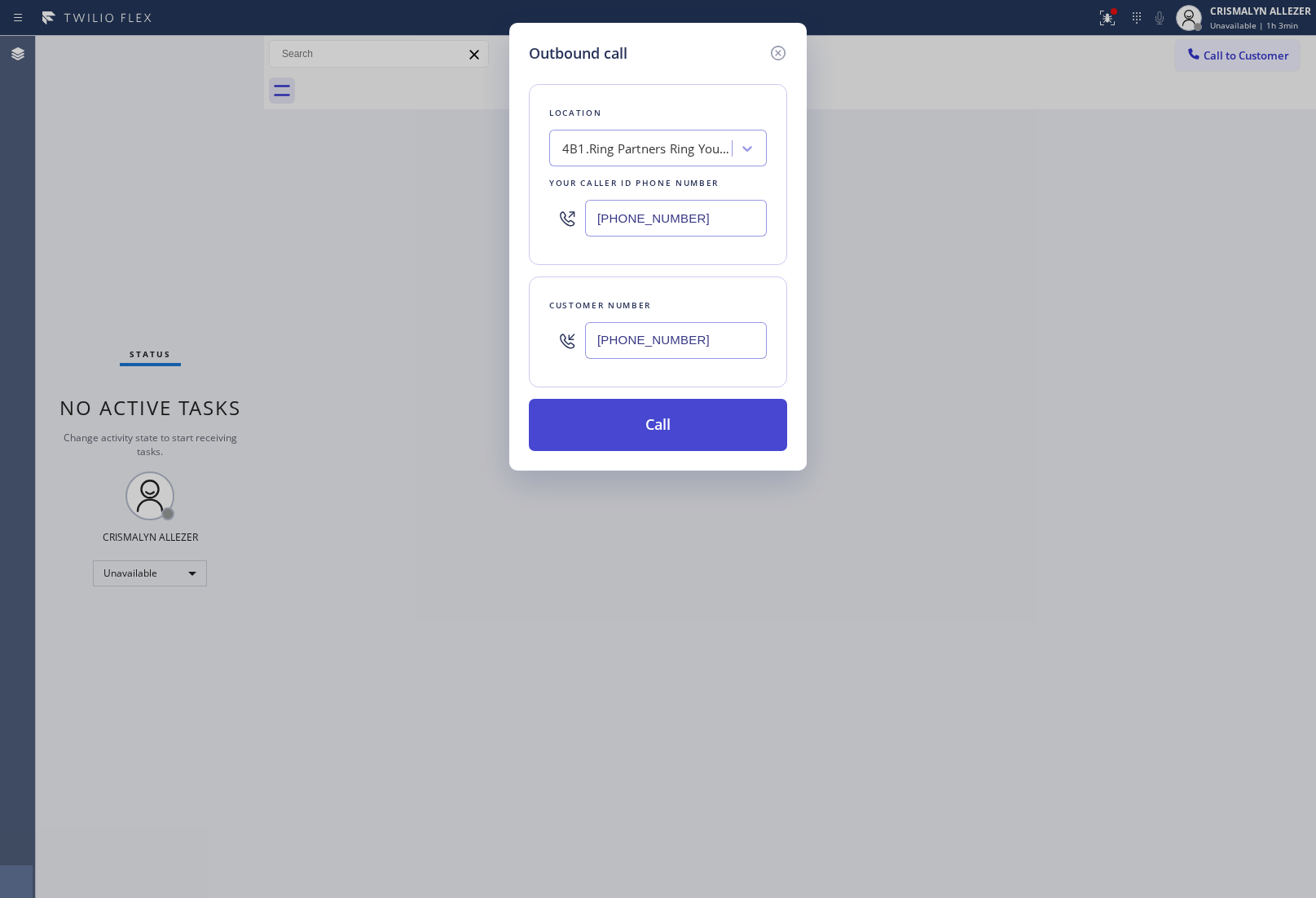
type input "[PHONE_NUMBER]"
click at [679, 448] on button "Call" at bounding box center [658, 425] width 259 height 52
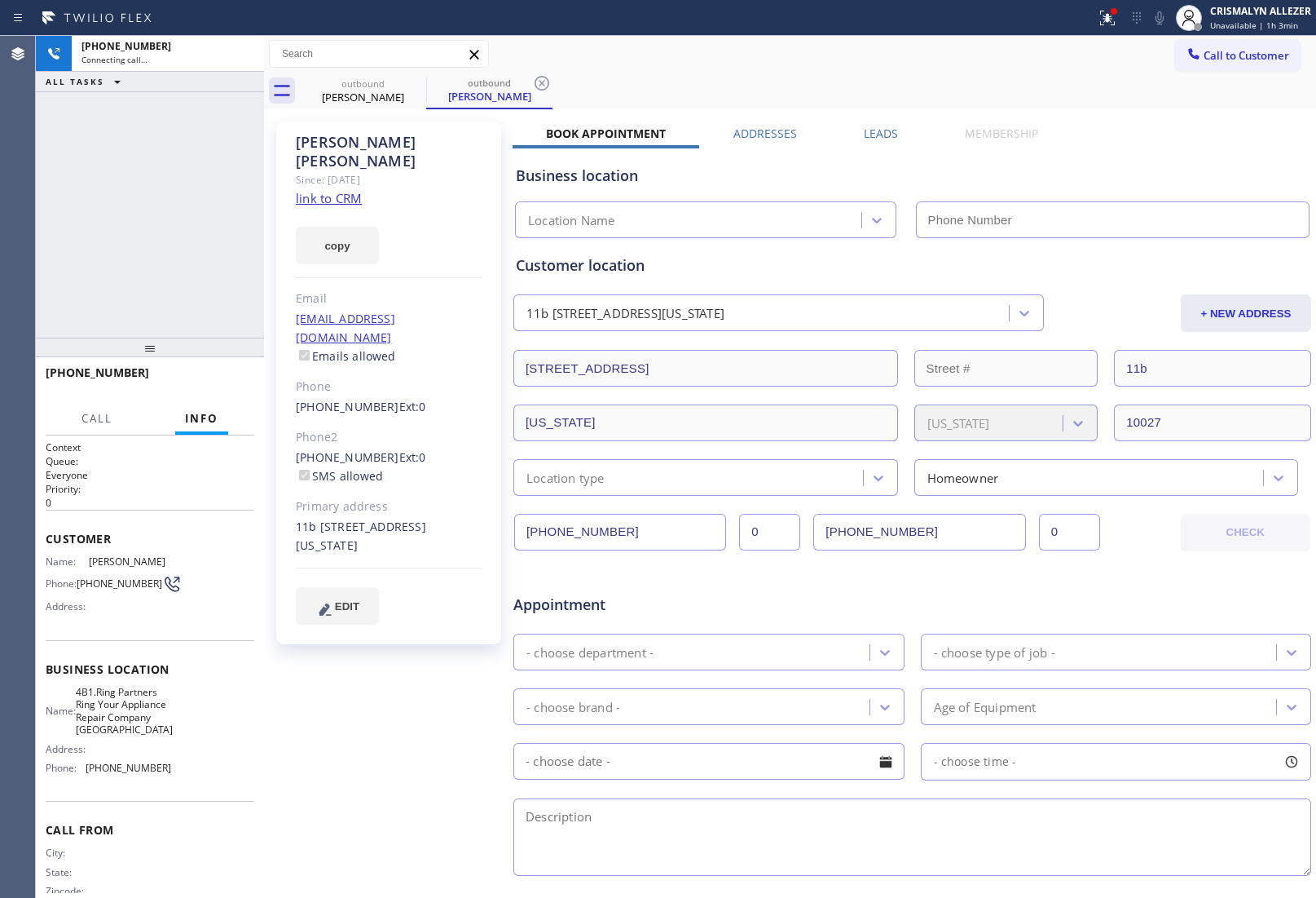
click at [346, 190] on link "link to CRM" at bounding box center [329, 198] width 66 height 17
type input "[PHONE_NUMBER]"
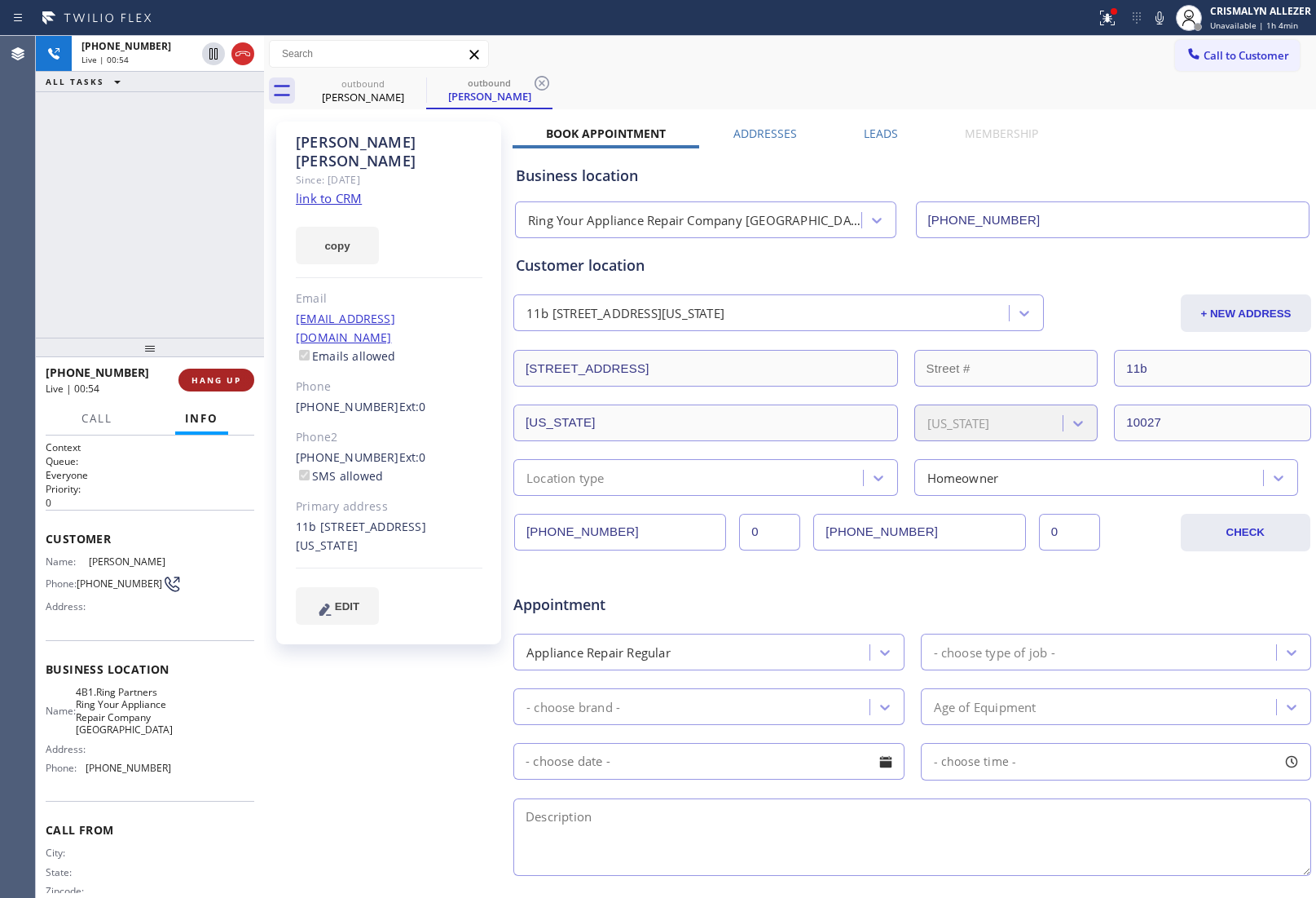
click at [217, 384] on span "HANG UP" at bounding box center [216, 380] width 49 height 11
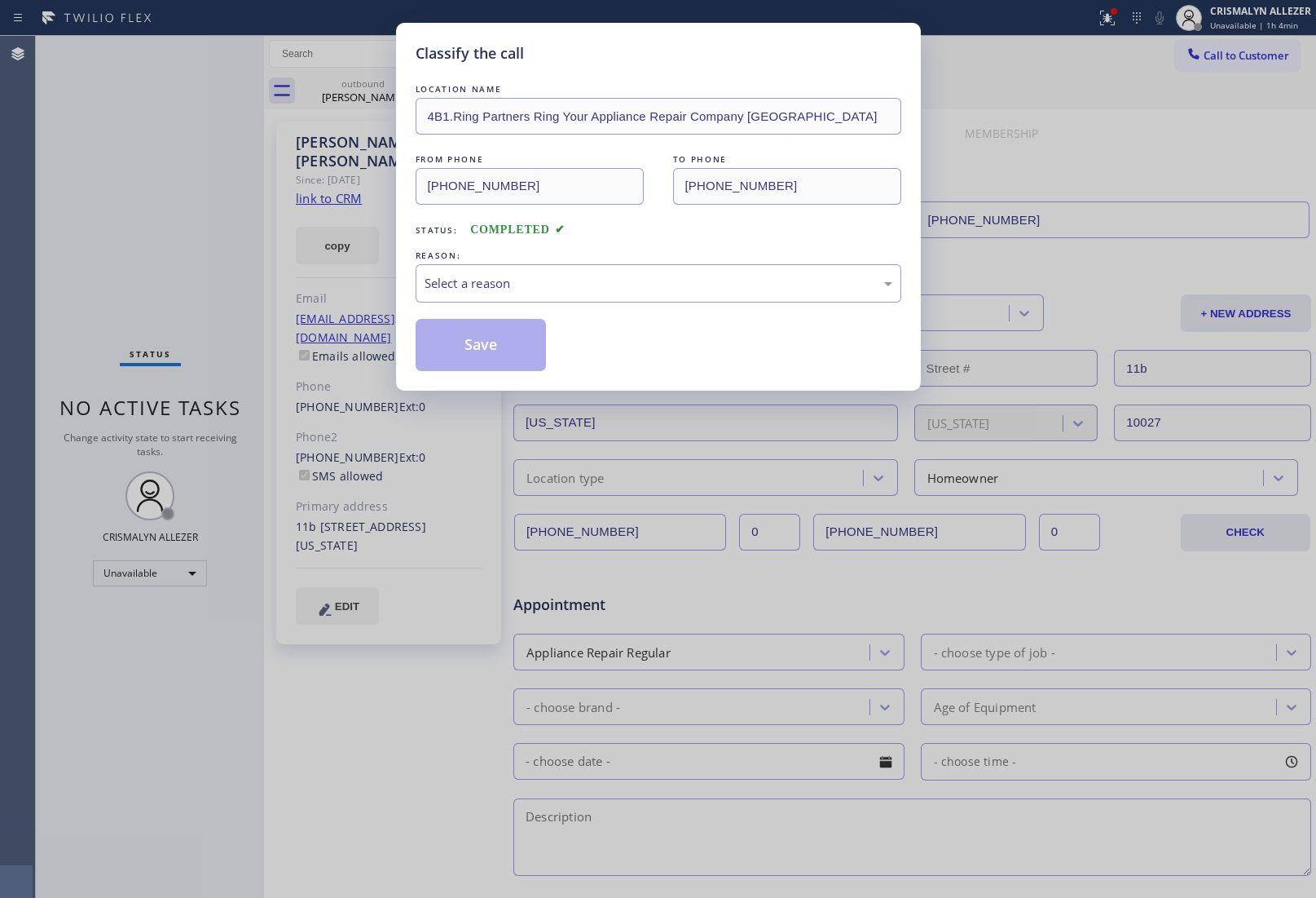
click at [628, 306] on div "LOCATION NAME 4B1.Ring Partners Ring Your Appliance Repair Company [GEOGRAPHIC_…" at bounding box center [659, 226] width 486 height 290
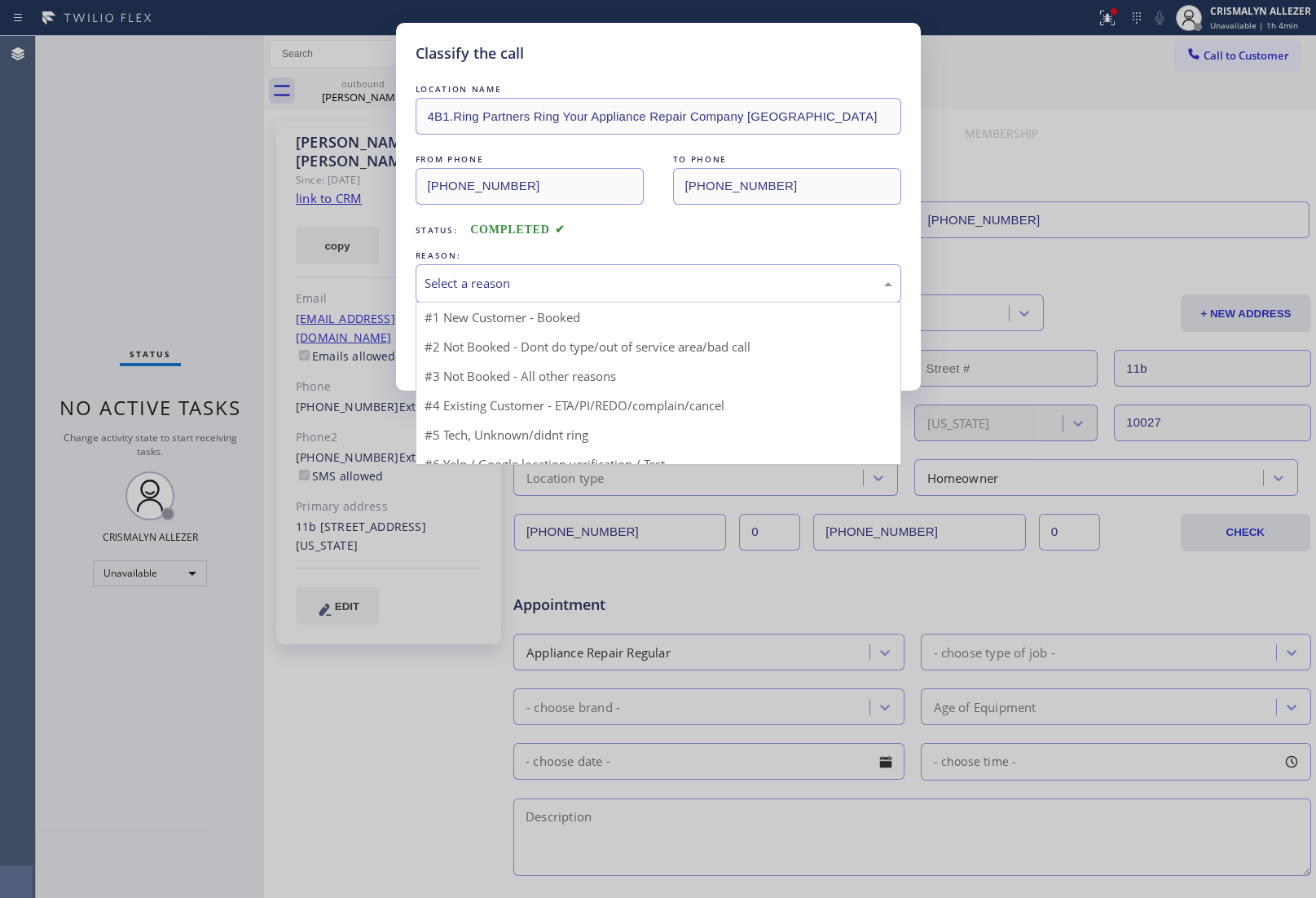
click at [618, 291] on div "Select a reason" at bounding box center [658, 283] width 468 height 19
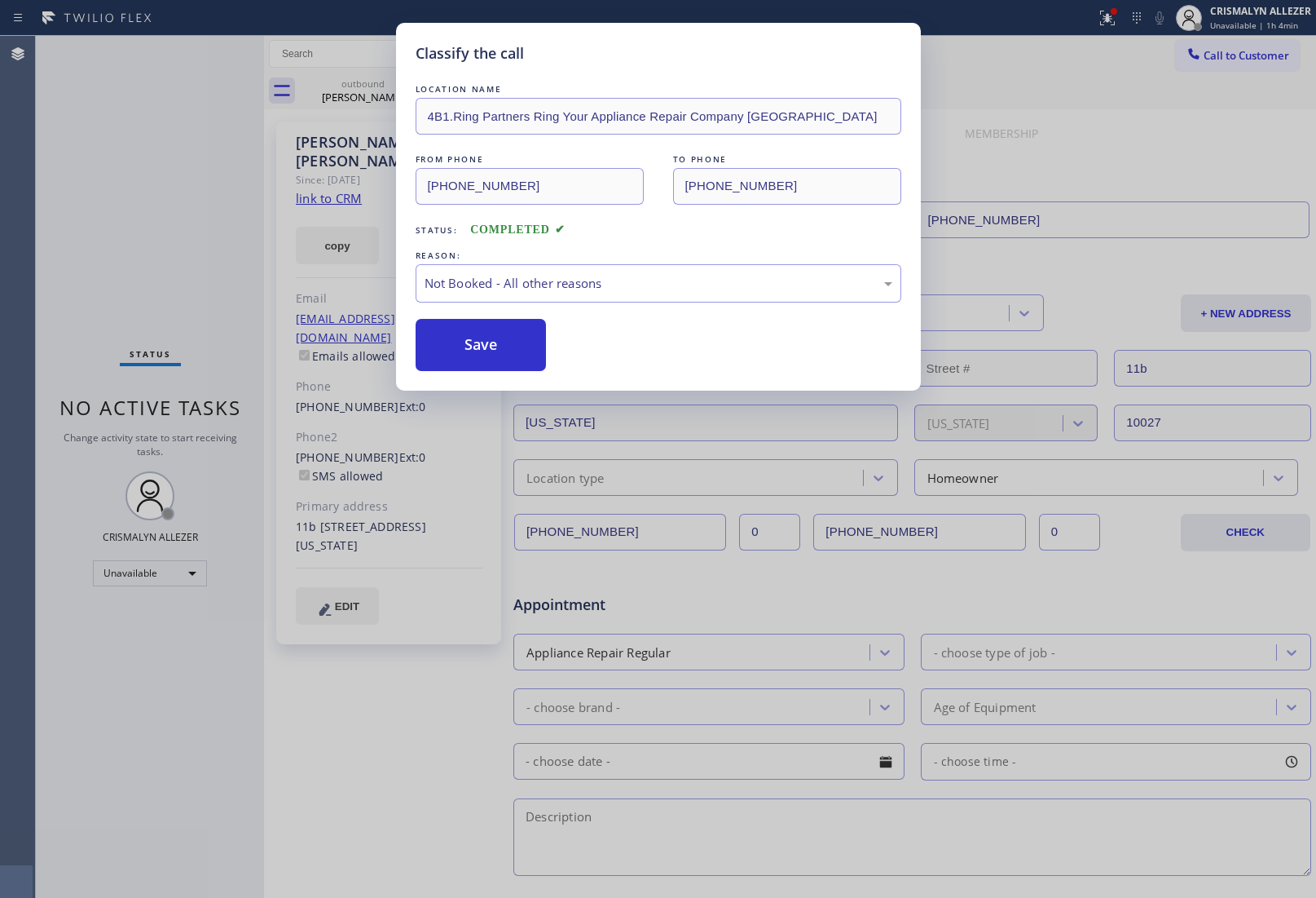
click at [448, 345] on button "Save" at bounding box center [481, 345] width 131 height 52
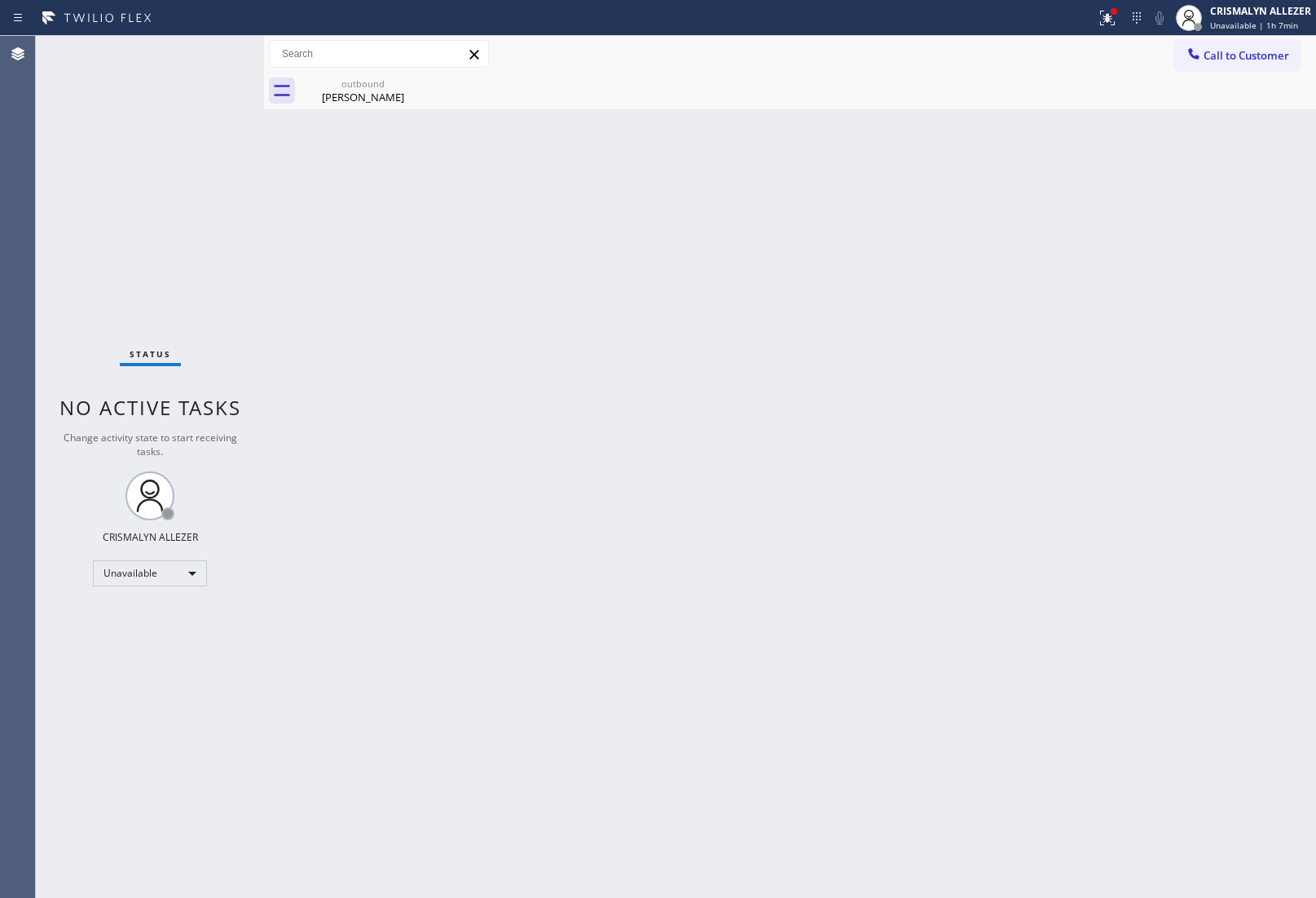
click at [1076, 237] on div "Back to Dashboard Change Sender ID Customers Technicians Select a contact Outbo…" at bounding box center [790, 466] width 1052 height 862
drag, startPoint x: 318, startPoint y: 98, endPoint x: 420, endPoint y: 89, distance: 102.4
click at [328, 96] on div "[PERSON_NAME]" at bounding box center [363, 96] width 123 height 15
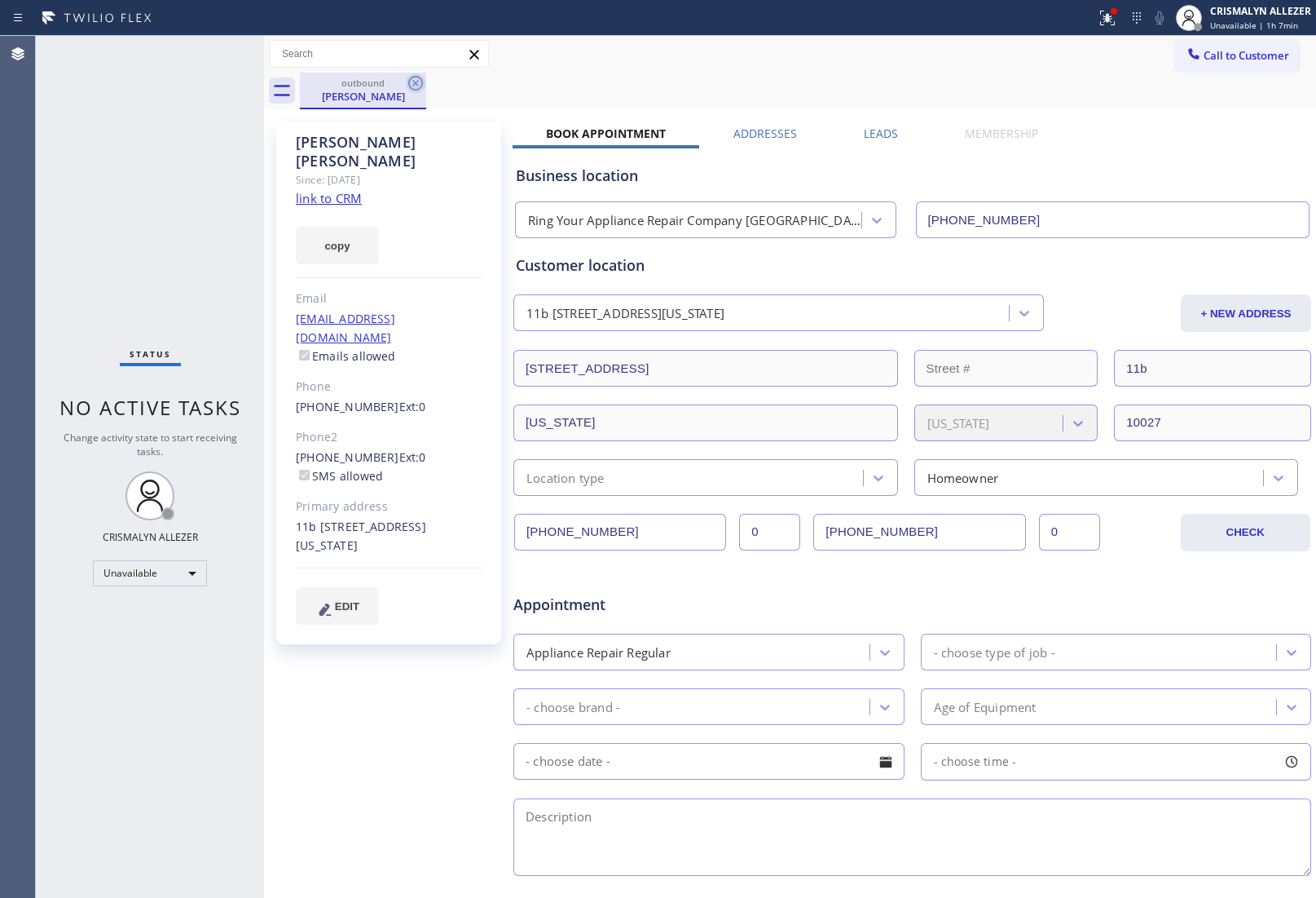
click at [417, 84] on icon at bounding box center [415, 83] width 15 height 15
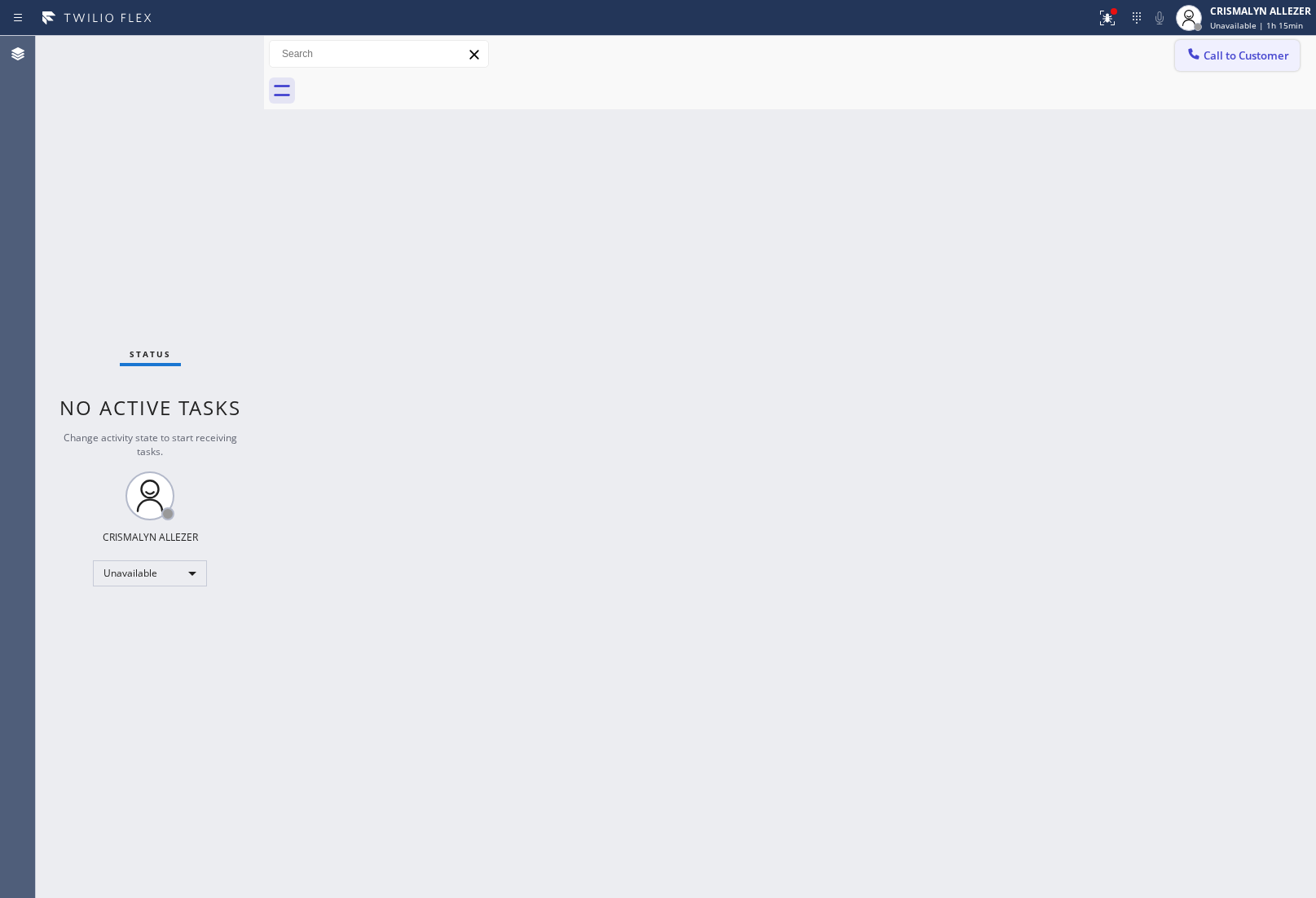
click at [1282, 60] on span "Call to Customer" at bounding box center [1247, 55] width 86 height 15
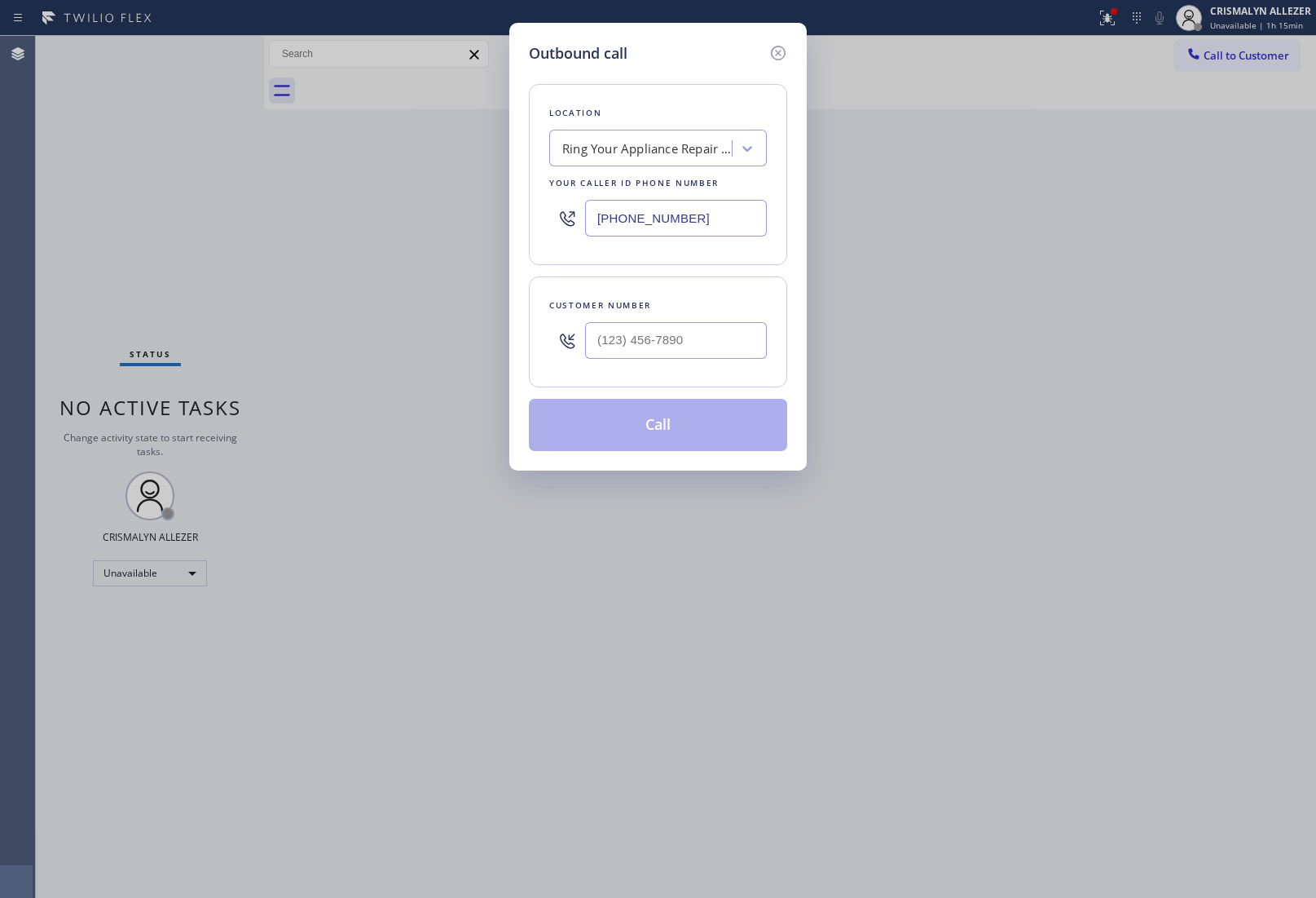
drag, startPoint x: 738, startPoint y: 214, endPoint x: 281, endPoint y: 197, distance: 457.3
click at [299, 198] on div "Outbound call Location Ring Your Appliance Repair Company [GEOGRAPHIC_DATA] You…" at bounding box center [658, 449] width 1316 height 898
paste input "text"
type input "[PHONE_NUMBER]"
click at [702, 344] on input "(___) ___-____" at bounding box center [675, 340] width 181 height 36
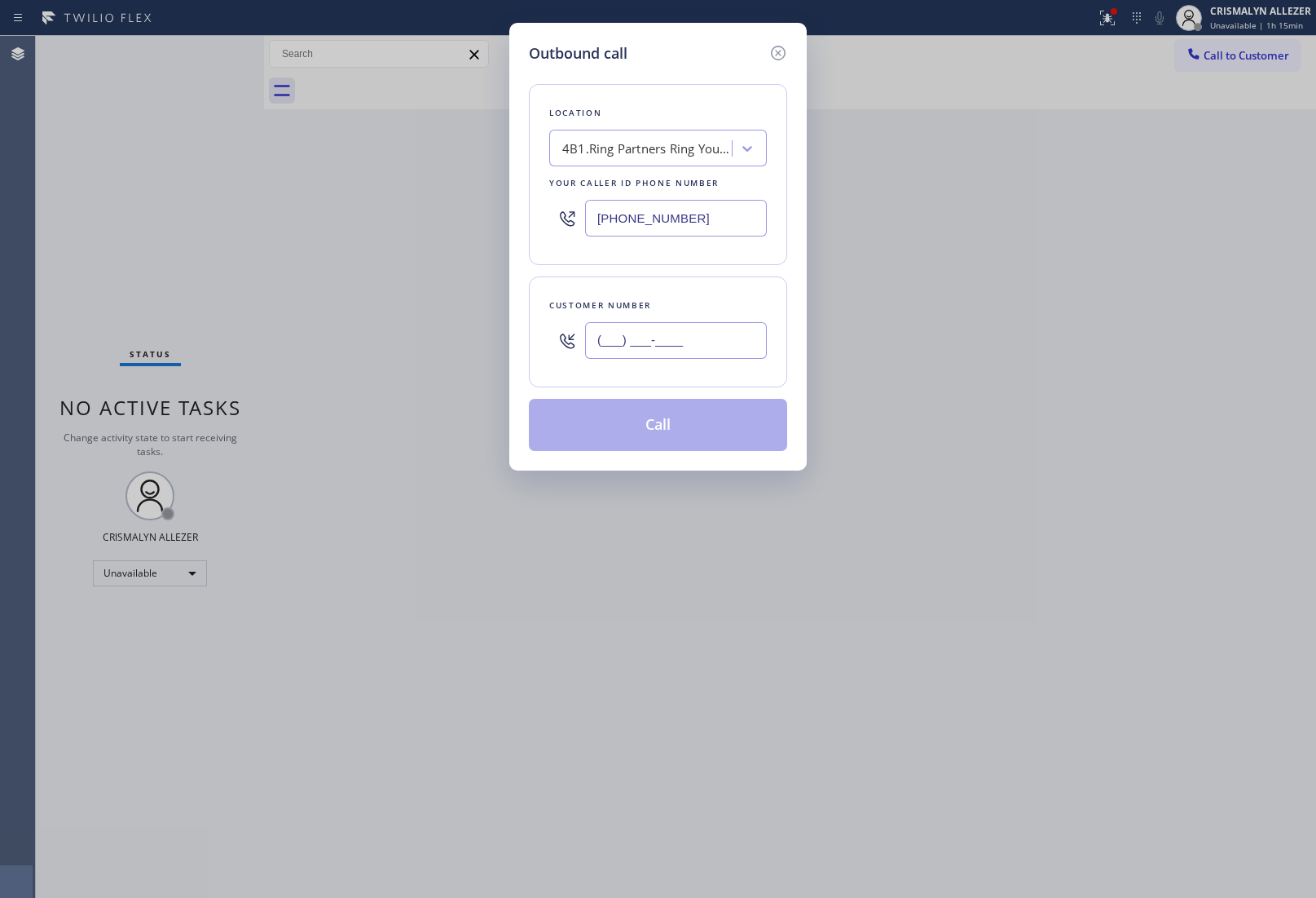
paste input "917) 796-8152"
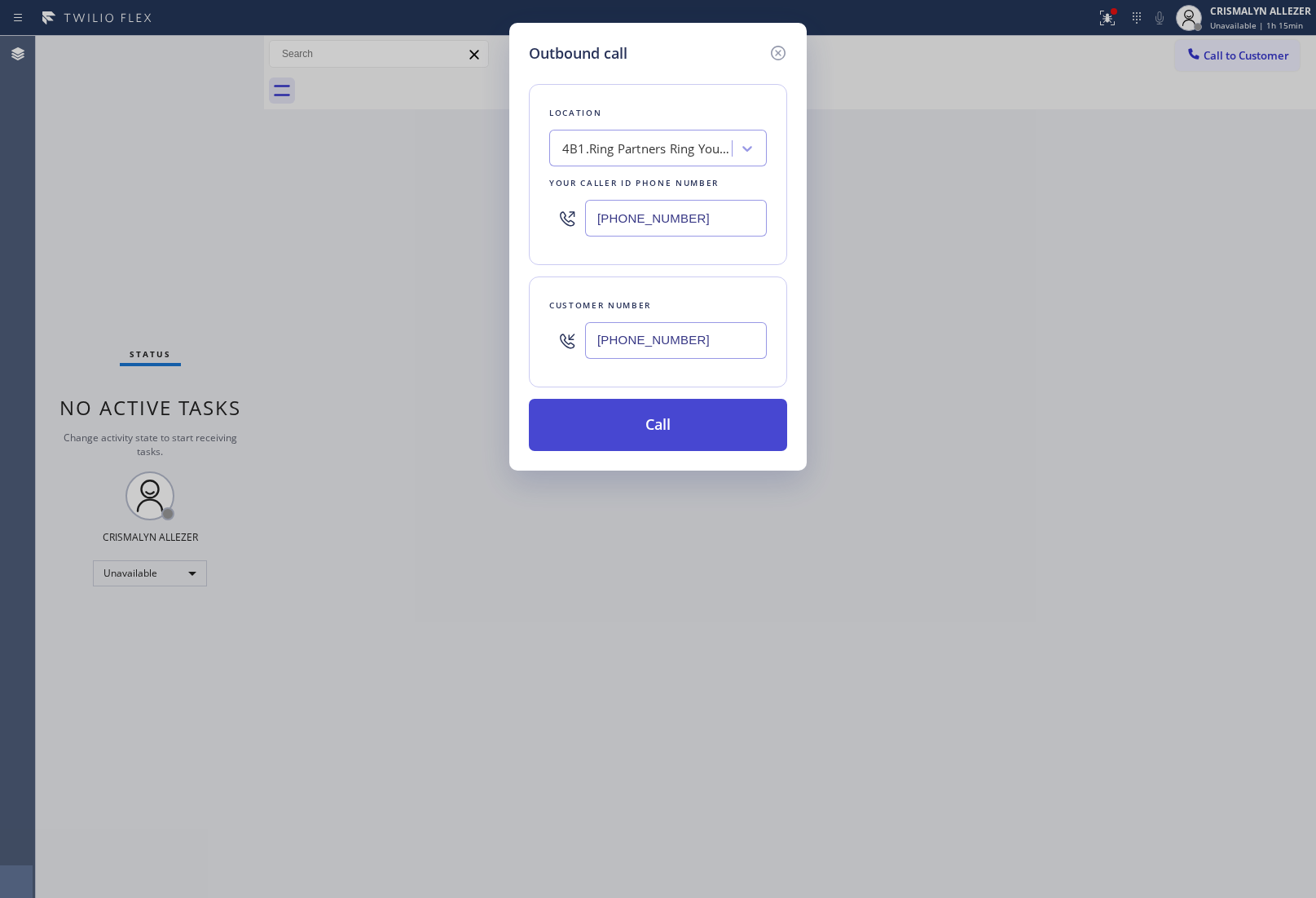
type input "[PHONE_NUMBER]"
click at [666, 434] on button "Call" at bounding box center [658, 425] width 259 height 52
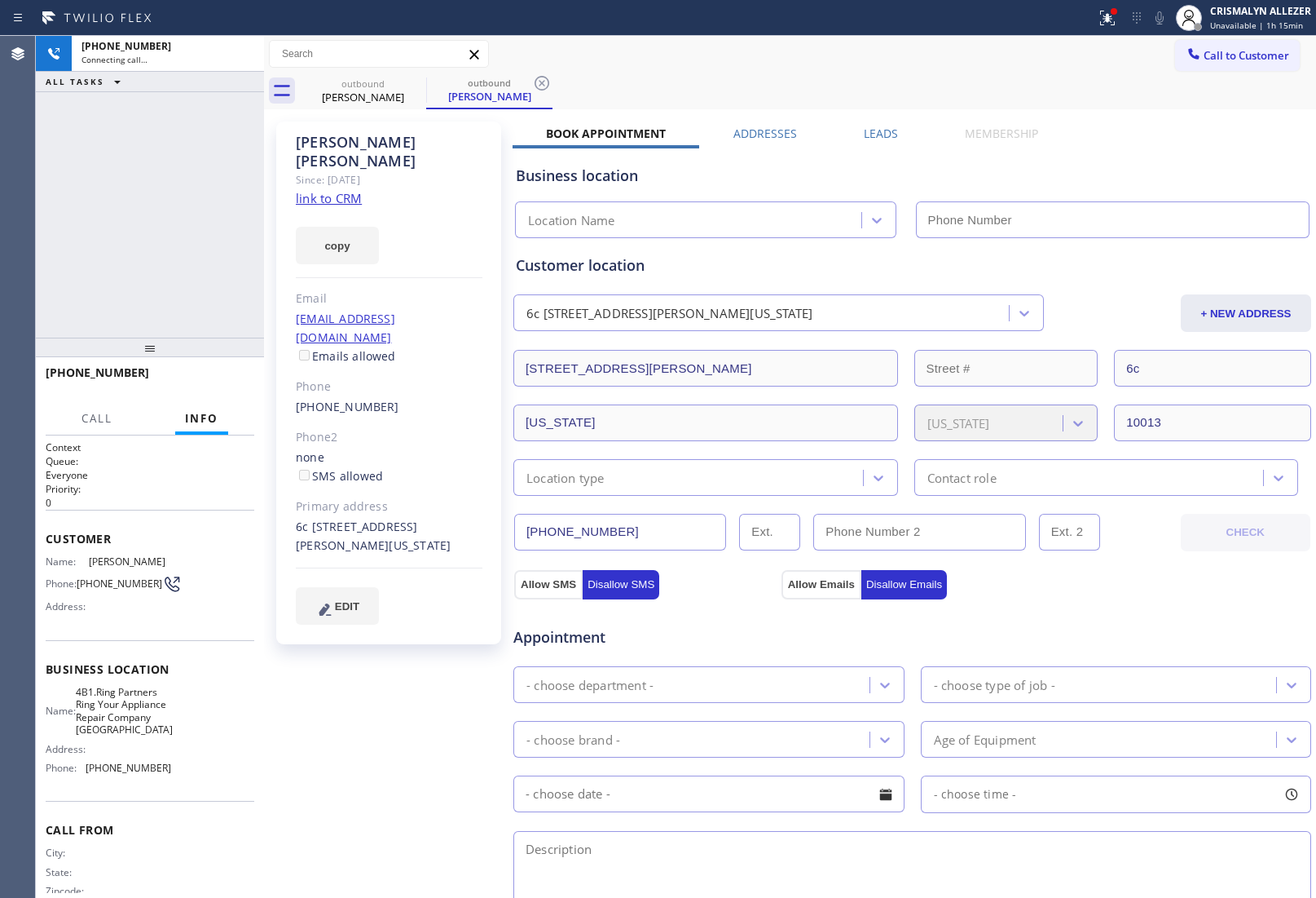
click at [339, 190] on link "link to CRM" at bounding box center [329, 198] width 66 height 17
type input "[PHONE_NUMBER]"
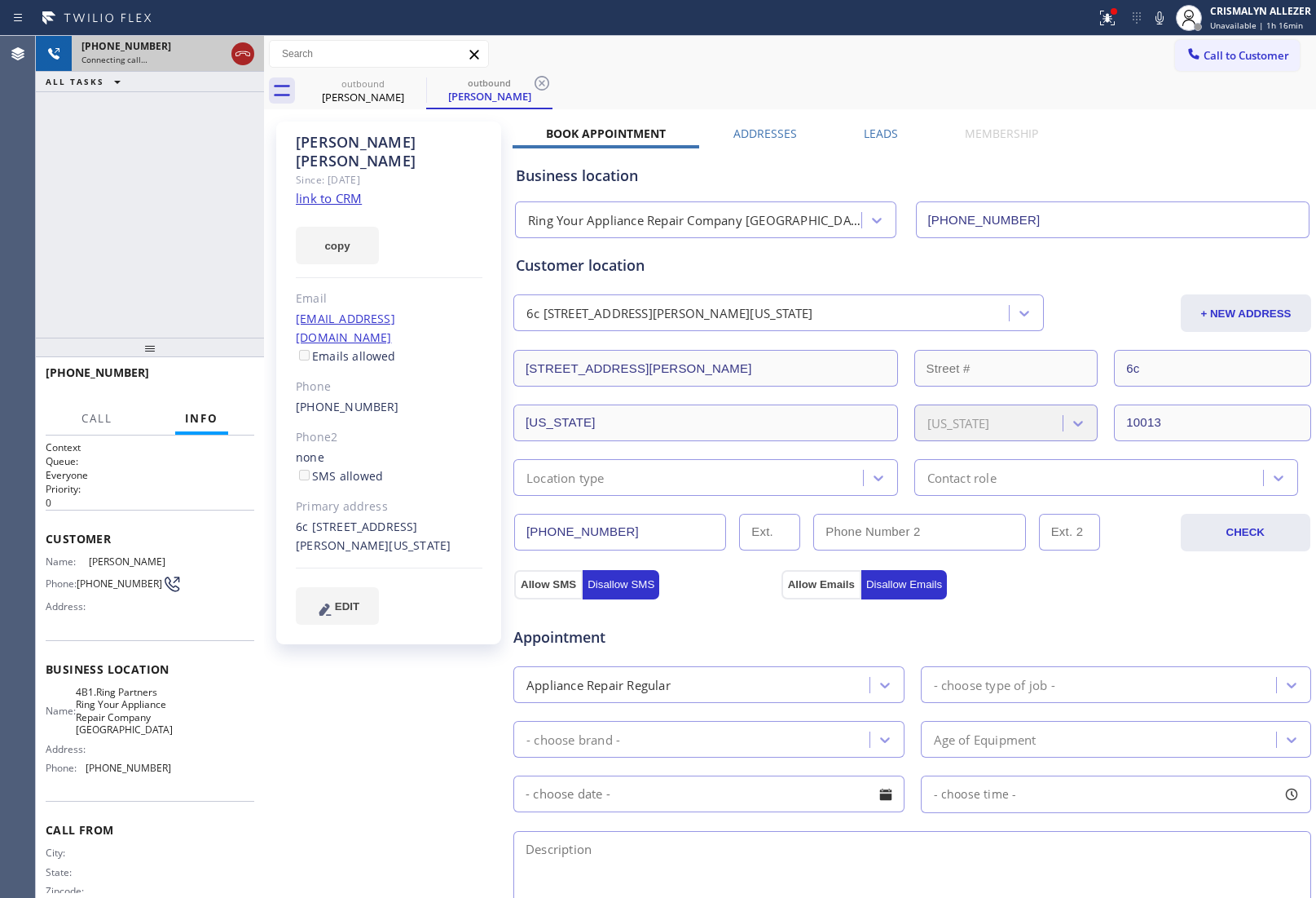
click at [234, 58] on icon at bounding box center [243, 54] width 20 height 20
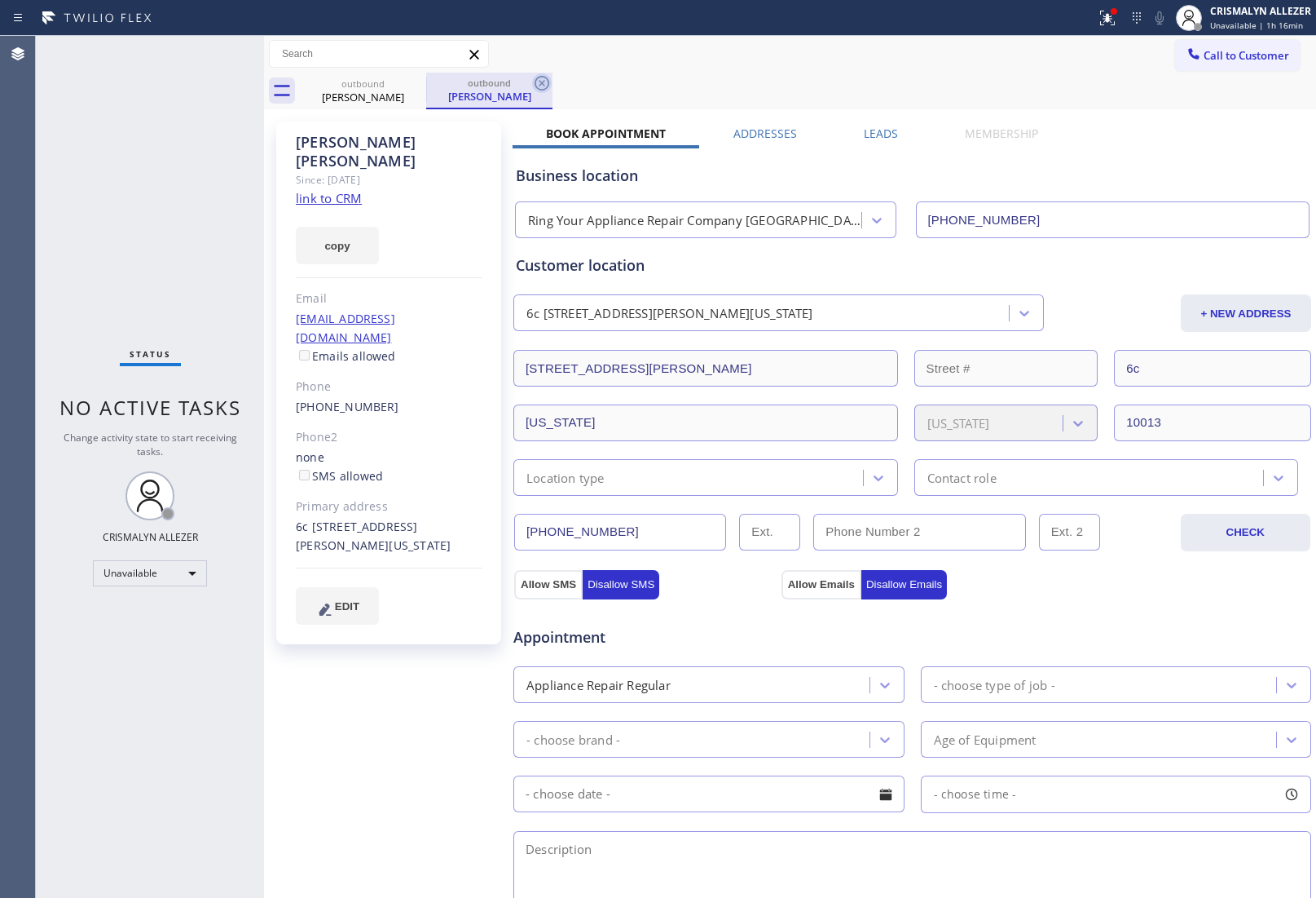
click at [538, 84] on icon at bounding box center [542, 83] width 20 height 20
click at [414, 83] on icon at bounding box center [415, 83] width 15 height 15
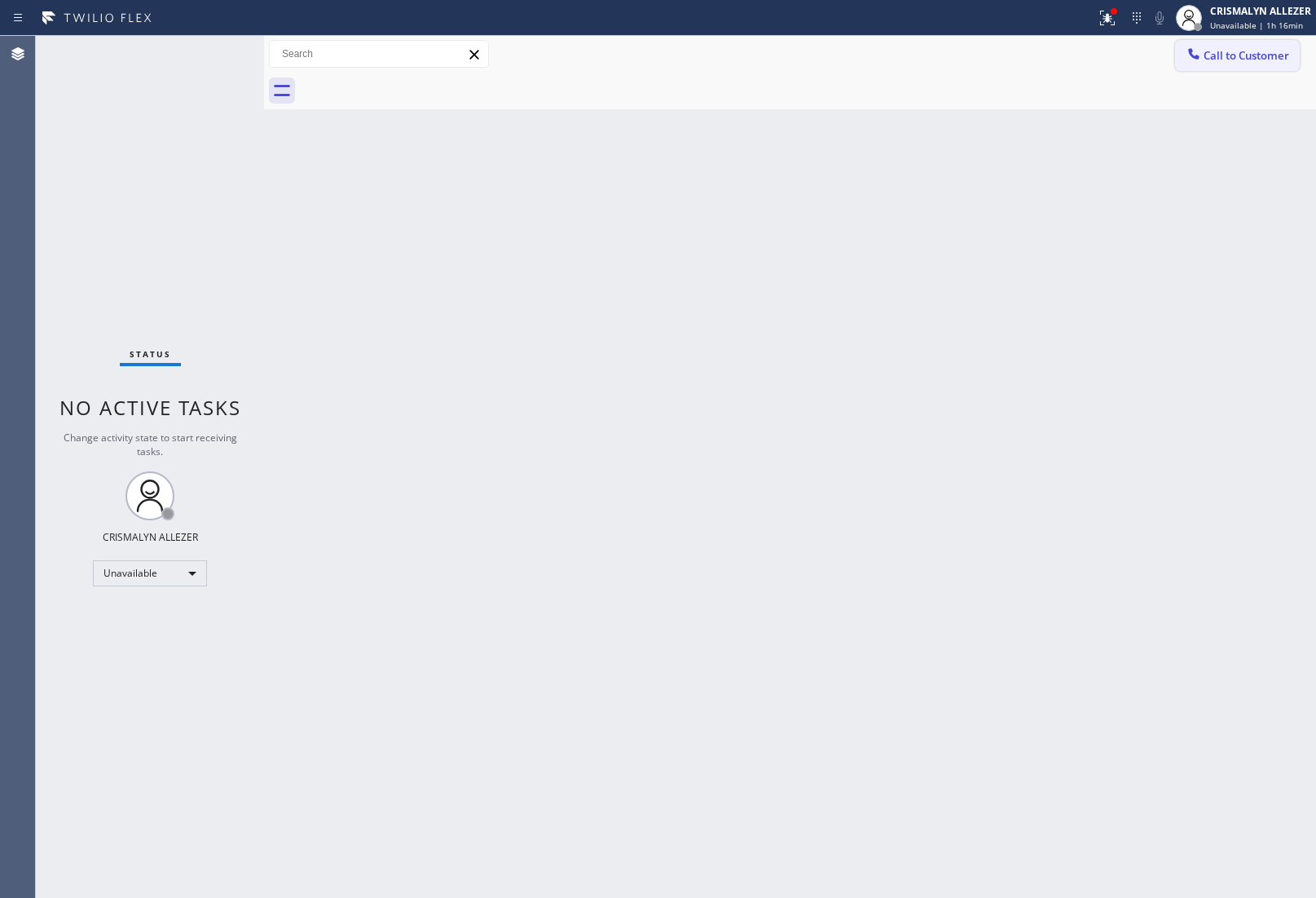
click at [1221, 47] on button "Call to Customer" at bounding box center [1238, 56] width 125 height 31
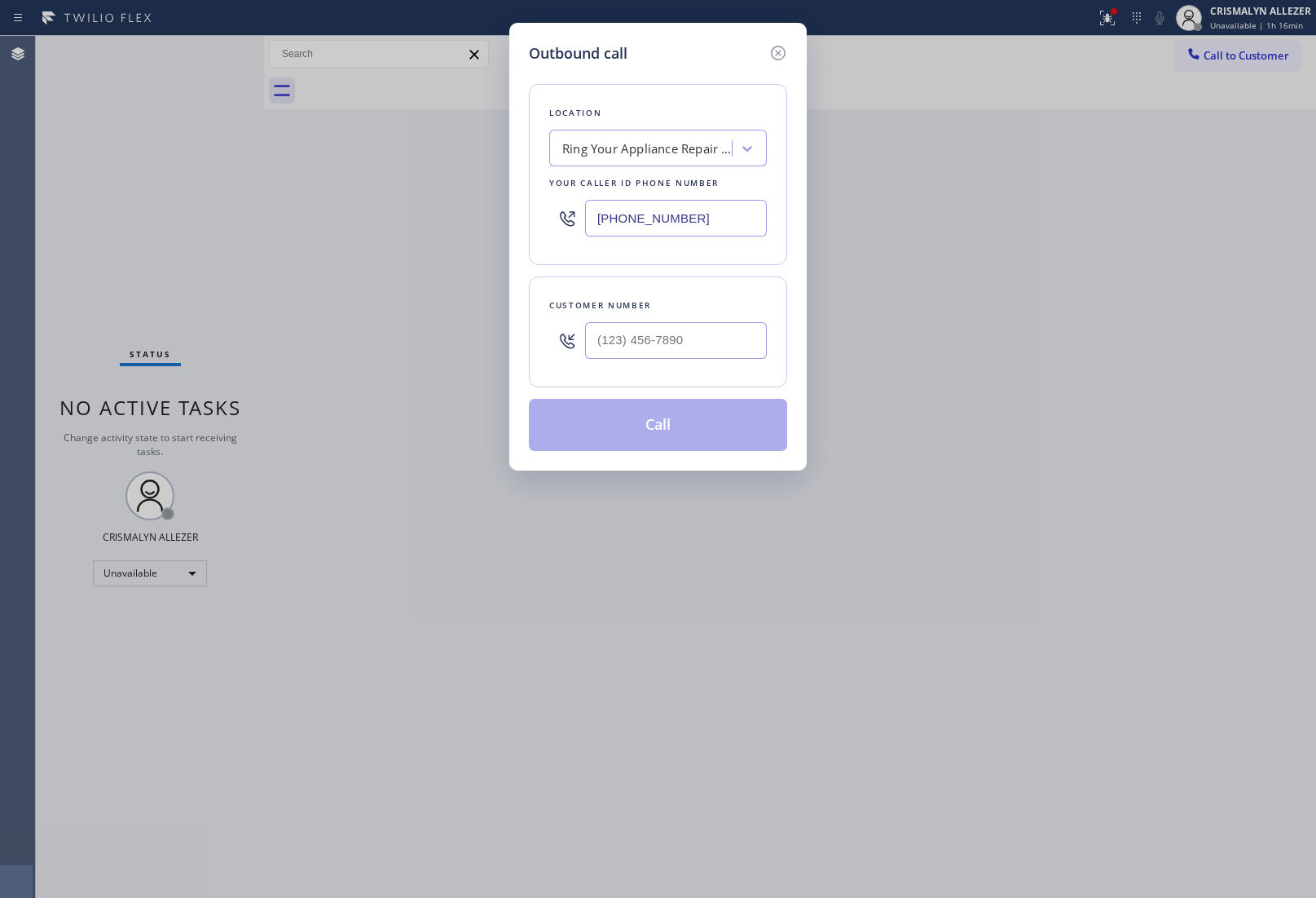
paste input "760) 407-645"
drag, startPoint x: 715, startPoint y: 236, endPoint x: 401, endPoint y: 219, distance: 314.5
click at [430, 221] on div "Outbound call Location Ring Your Appliance Repair Company [GEOGRAPHIC_DATA] You…" at bounding box center [658, 449] width 1316 height 898
type input "[PHONE_NUMBER]"
click at [694, 354] on input "(___) ___-____" at bounding box center [675, 340] width 181 height 36
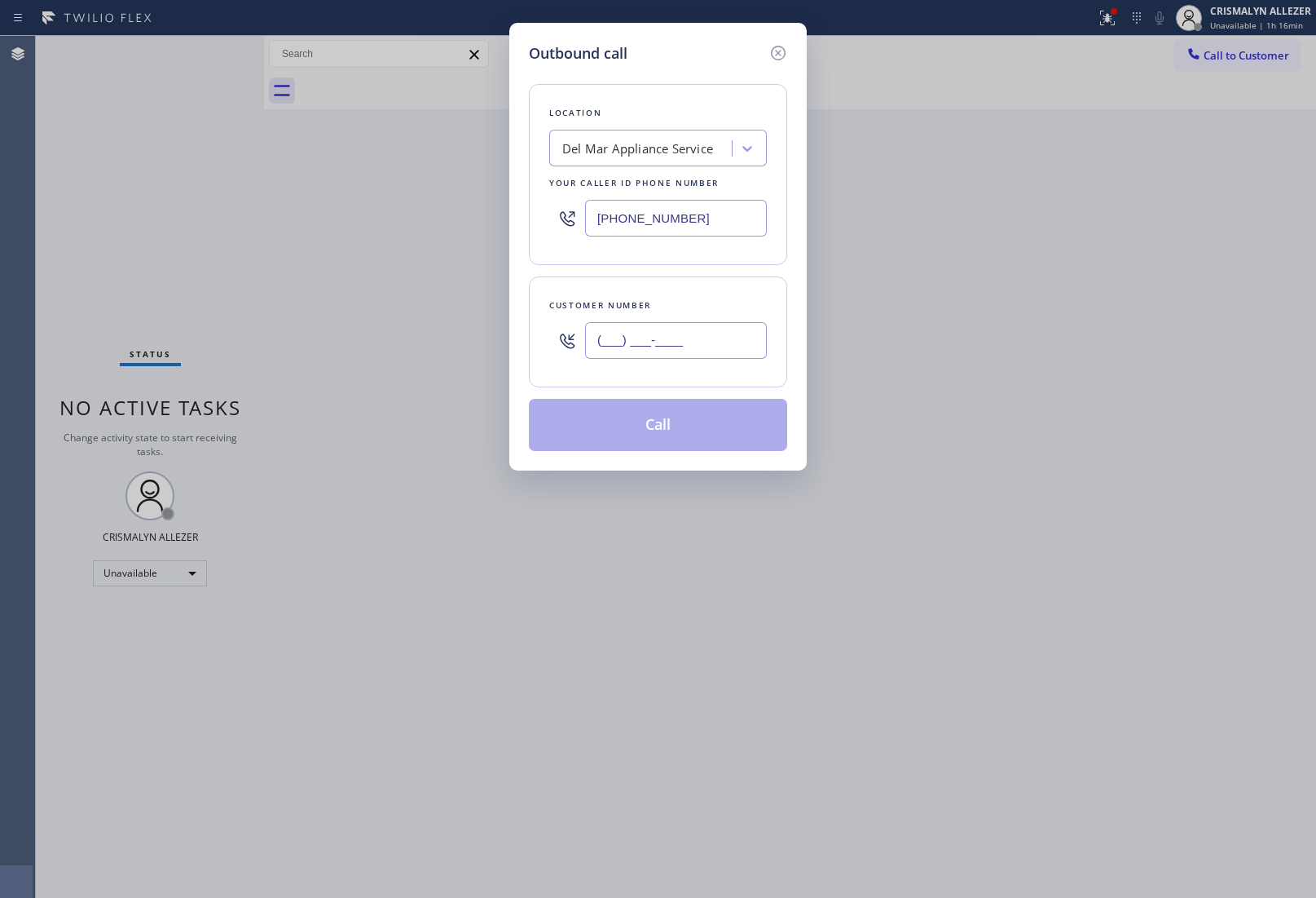
paste input "619) 733-7564"
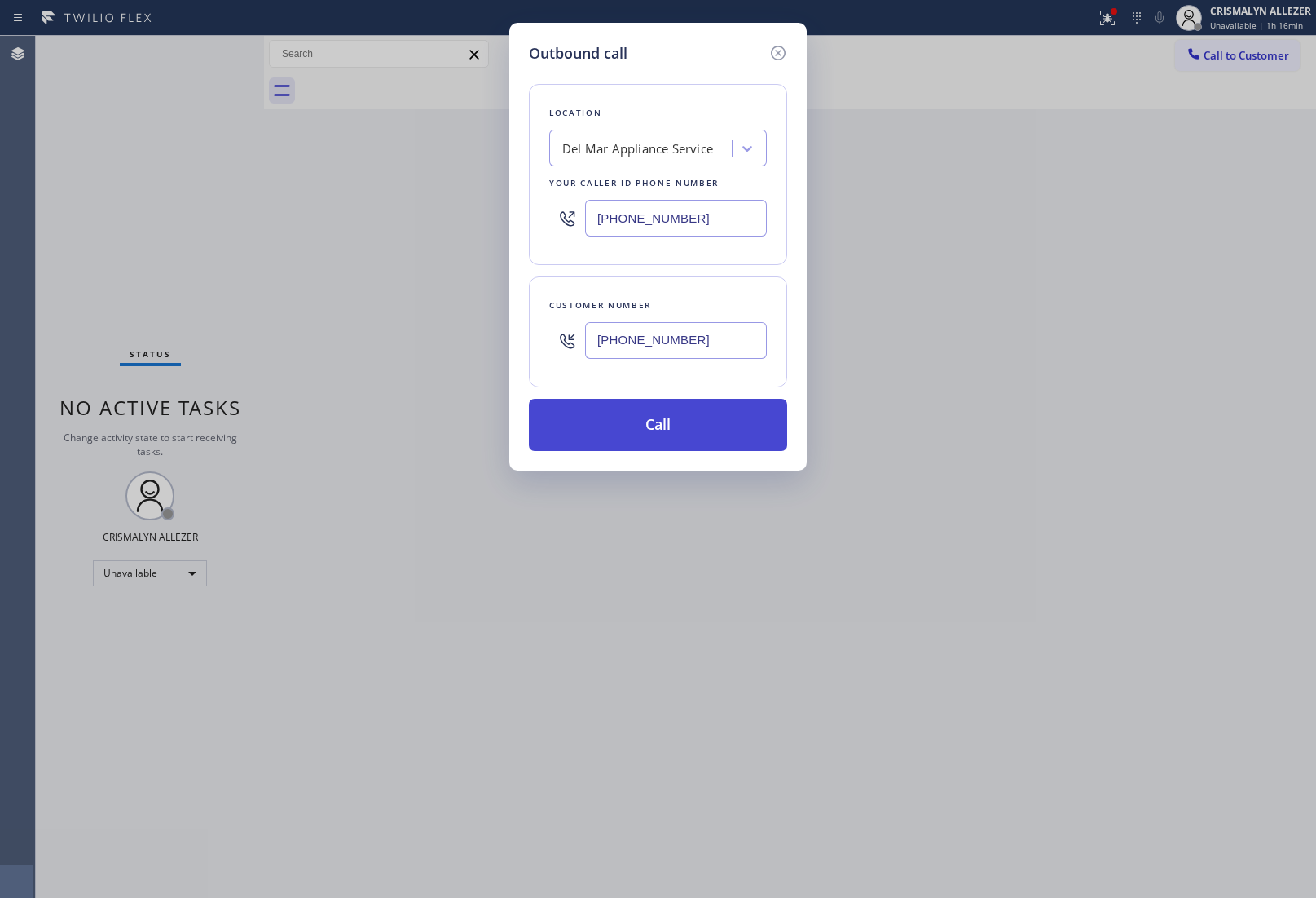
type input "[PHONE_NUMBER]"
click at [673, 426] on button "Call" at bounding box center [658, 425] width 259 height 52
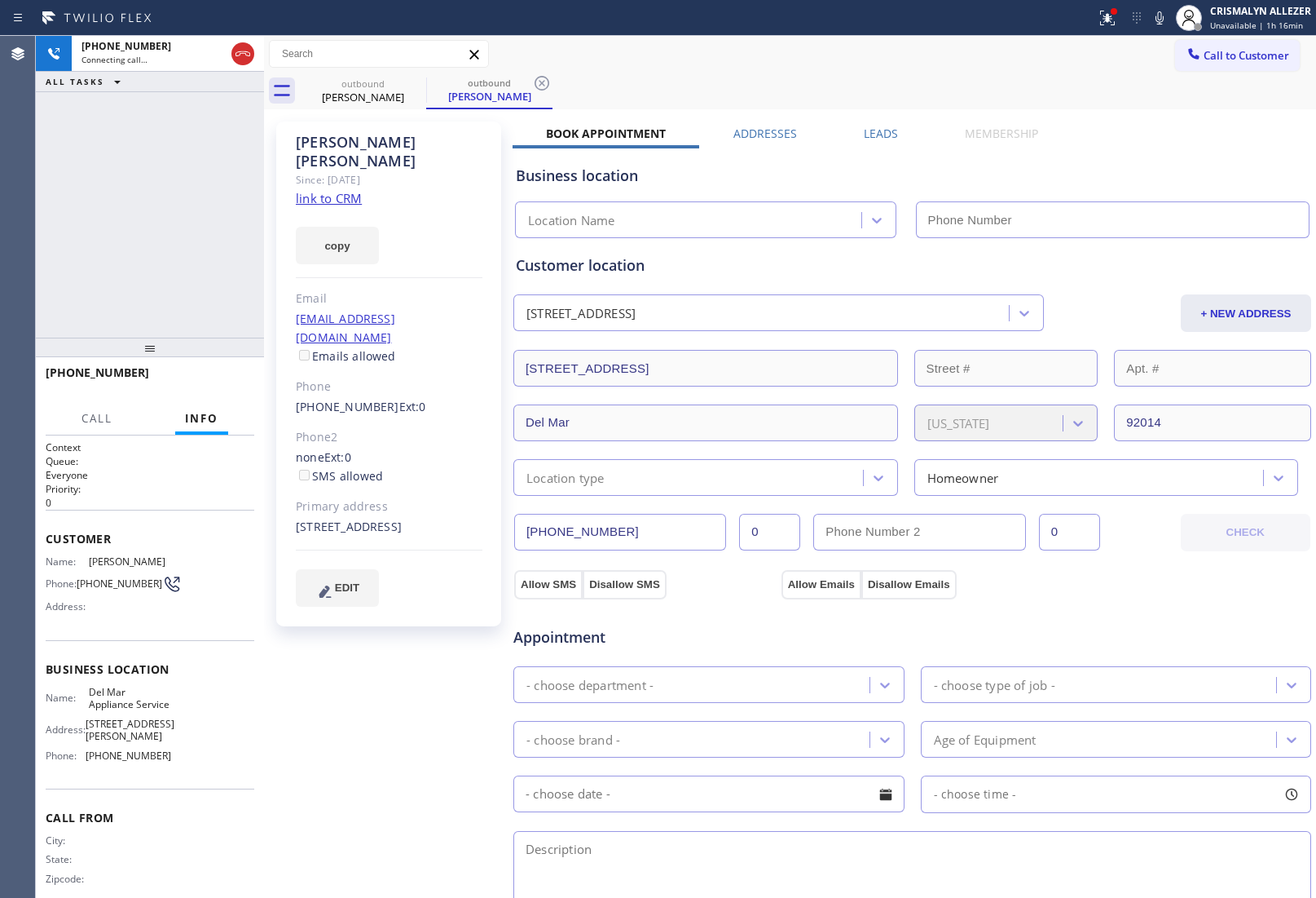
click at [332, 190] on link "link to CRM" at bounding box center [329, 198] width 66 height 17
type input "[PHONE_NUMBER]"
click at [212, 383] on span "HANG UP" at bounding box center [216, 380] width 49 height 11
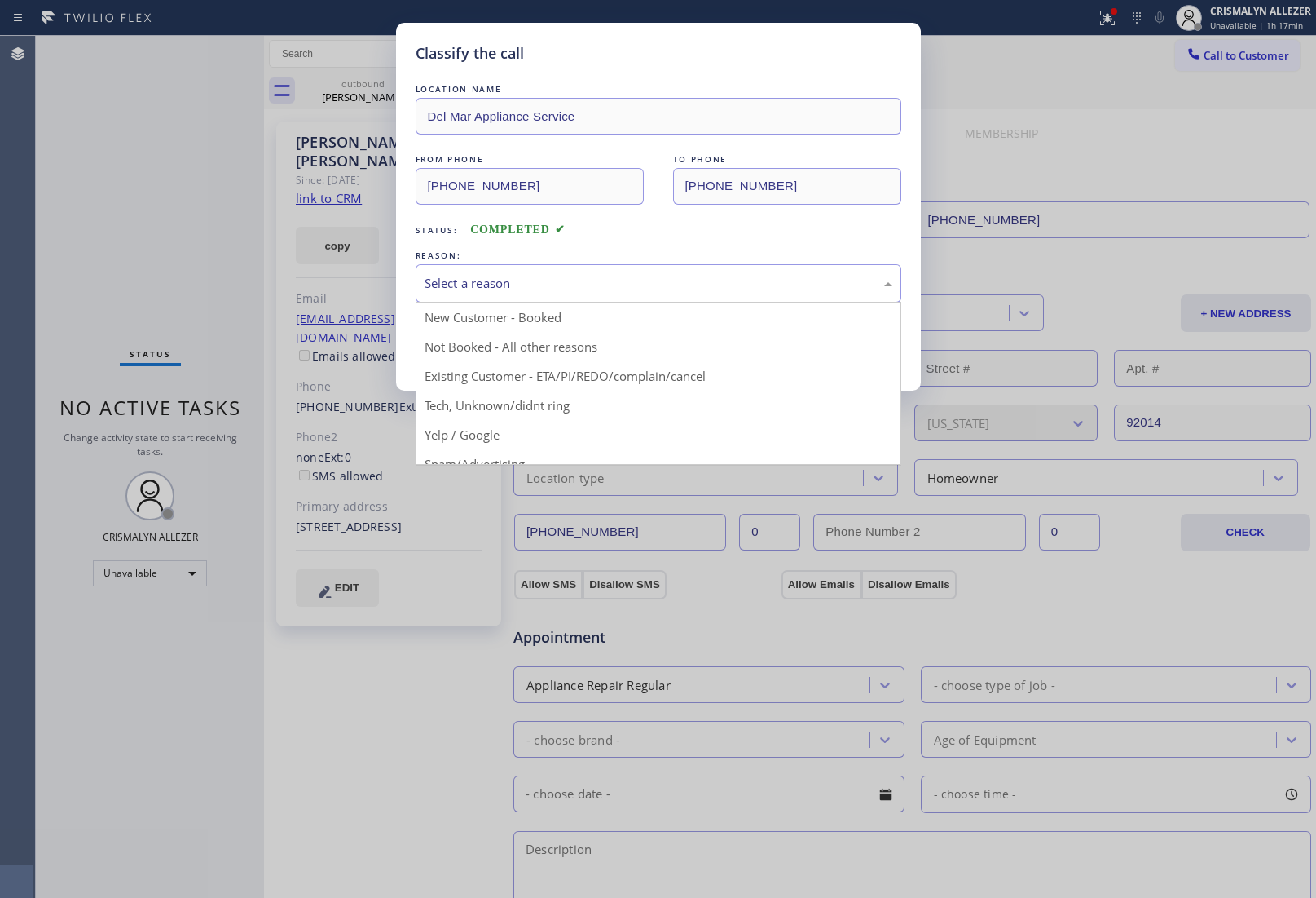
click at [637, 298] on div "Select a reason" at bounding box center [659, 283] width 486 height 38
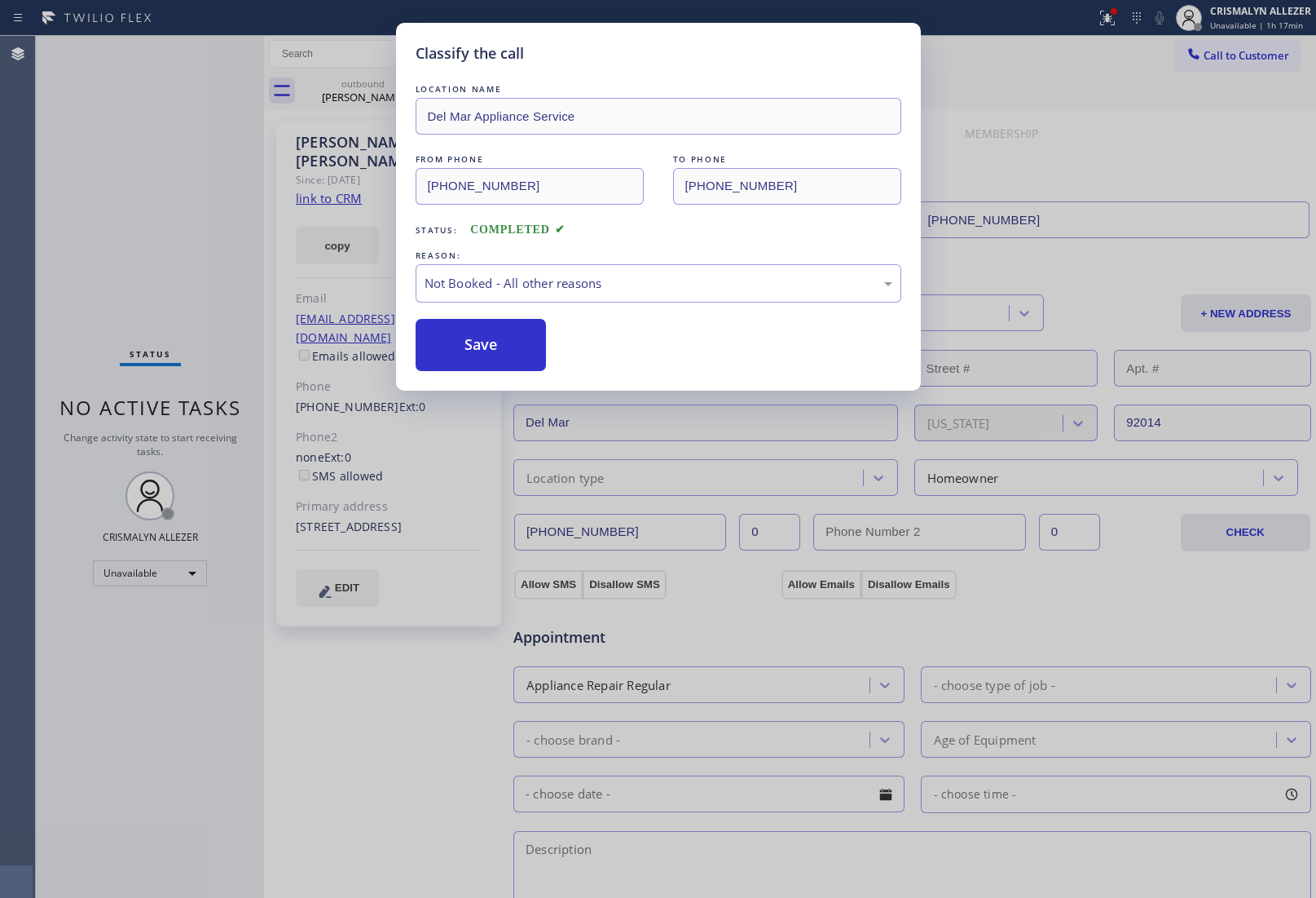
click at [481, 349] on button "Save" at bounding box center [481, 345] width 131 height 52
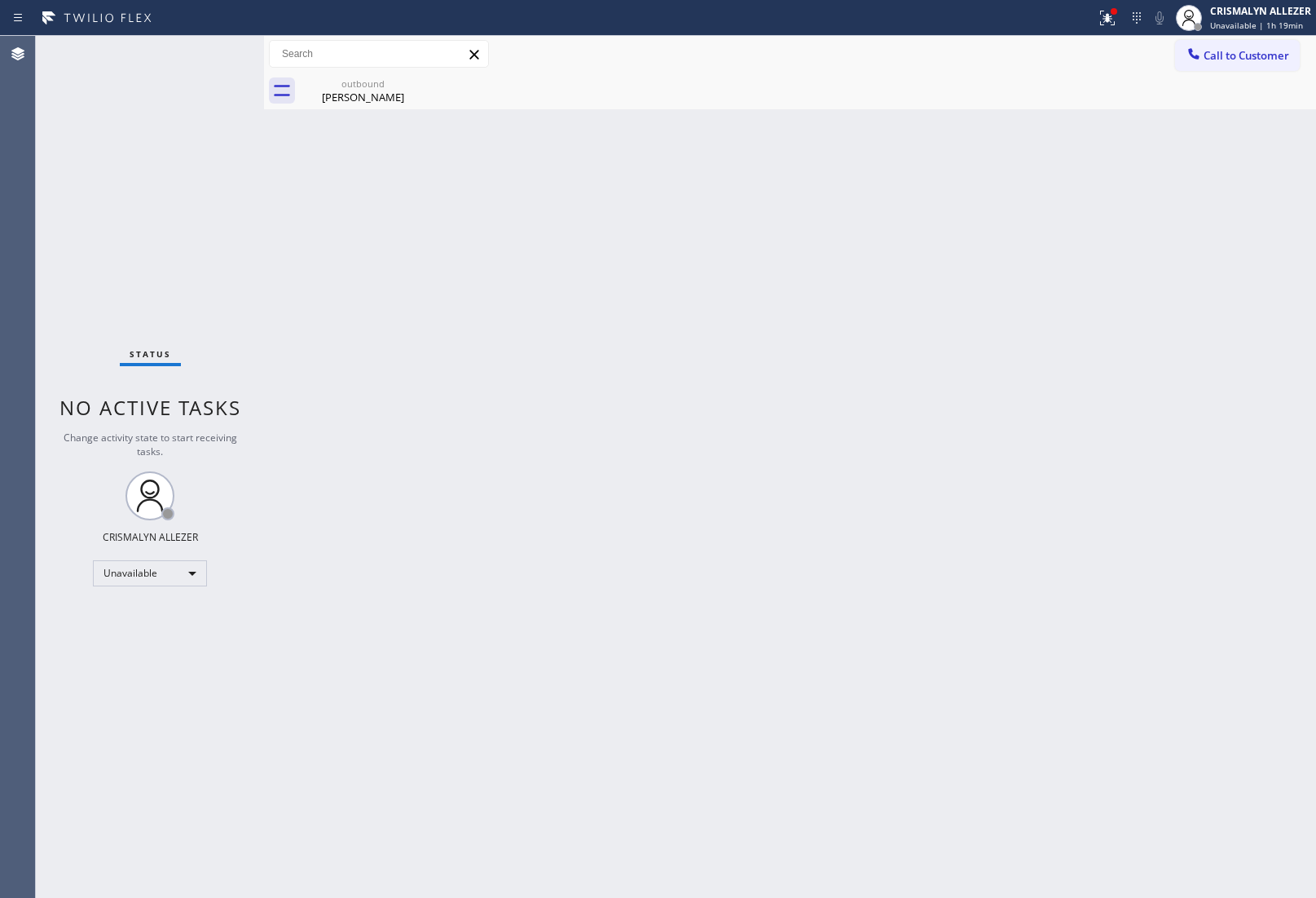
click at [1063, 291] on div "Back to Dashboard Change Sender ID Customers Technicians Select a contact Outbo…" at bounding box center [790, 466] width 1052 height 862
drag, startPoint x: 378, startPoint y: 107, endPoint x: 396, endPoint y: 96, distance: 21.1
click at [381, 102] on div "outbound [PERSON_NAME]" at bounding box center [363, 91] width 123 height 36
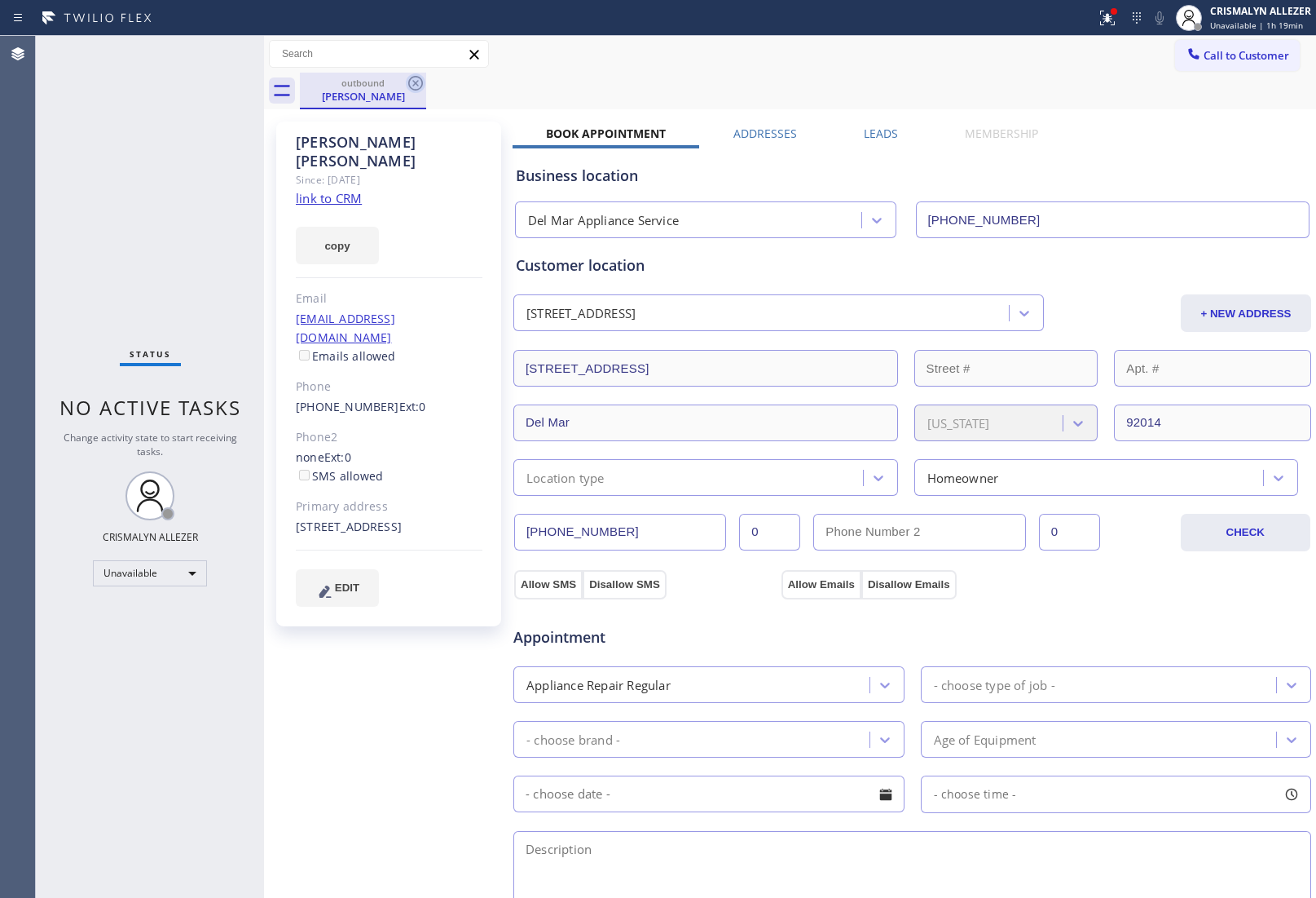
click at [416, 83] on icon at bounding box center [415, 83] width 15 height 15
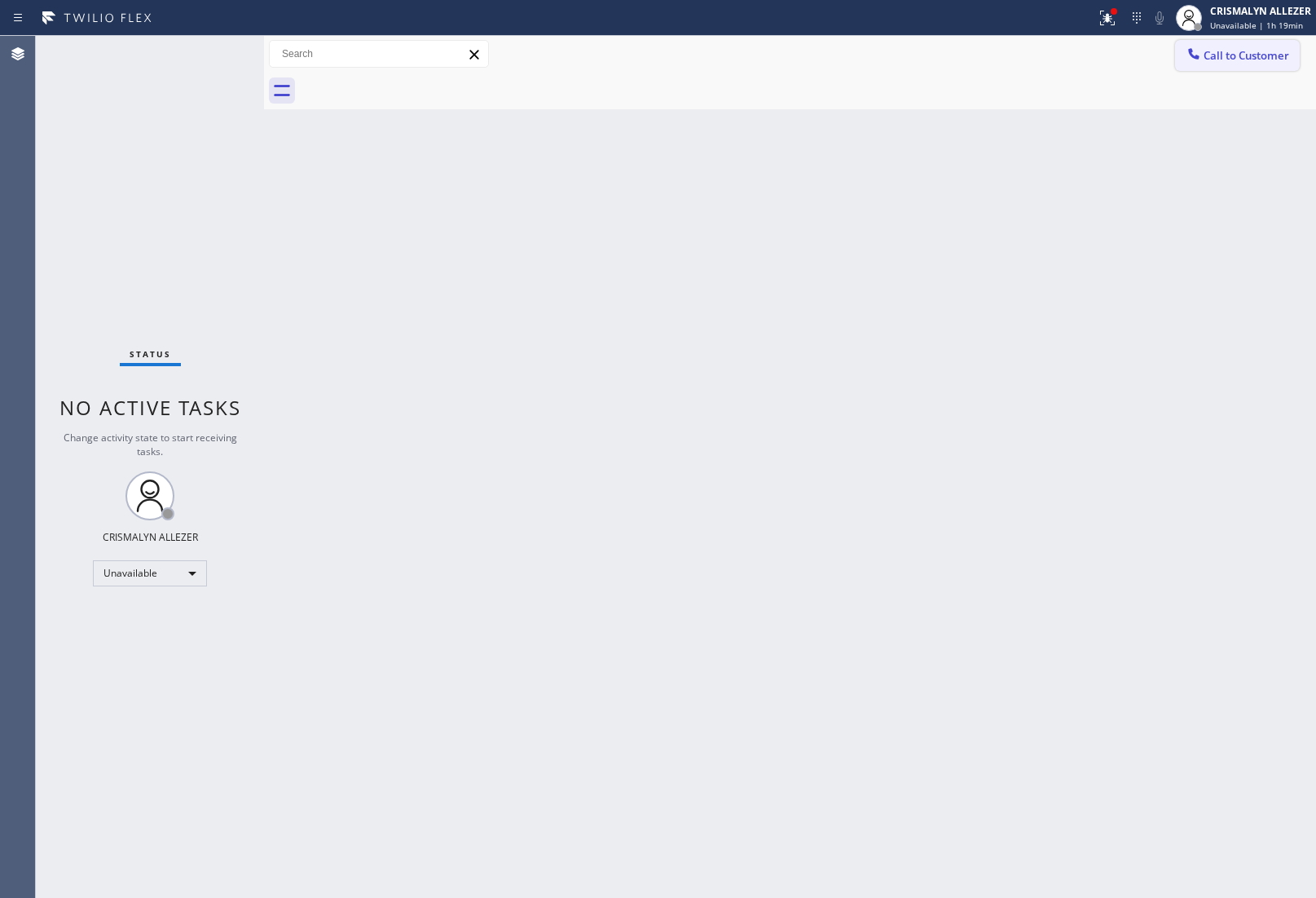
click at [1243, 58] on span "Call to Customer" at bounding box center [1247, 55] width 86 height 15
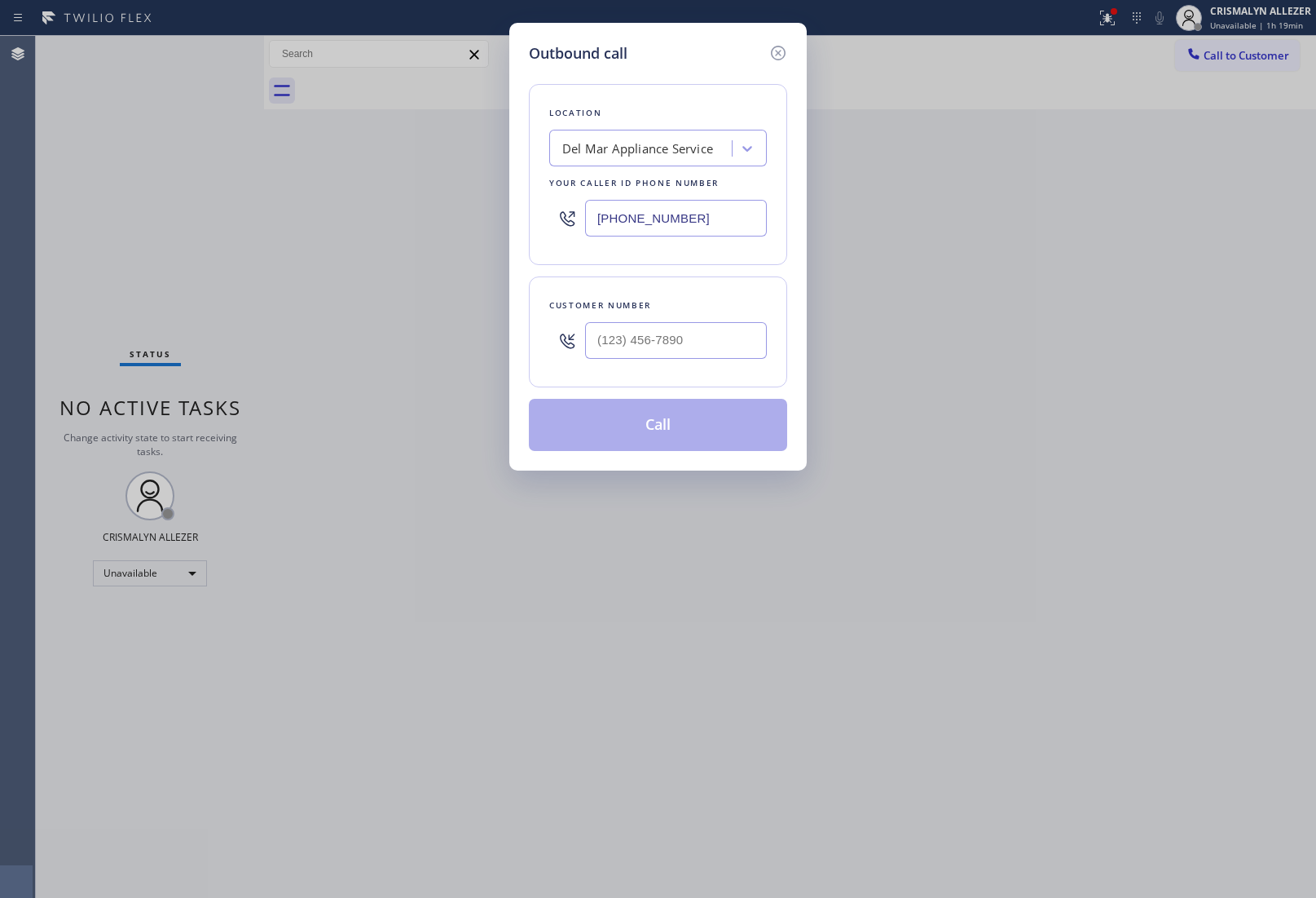
drag, startPoint x: 714, startPoint y: 217, endPoint x: 430, endPoint y: 225, distance: 284.1
click at [519, 222] on div "Outbound call Location Del Mar Appliance Service Your caller id phone number [P…" at bounding box center [658, 246] width 298 height 447
paste input "855) 954-1198"
type input "[PHONE_NUMBER]"
click at [717, 336] on input "(___) ___-____" at bounding box center [675, 340] width 181 height 36
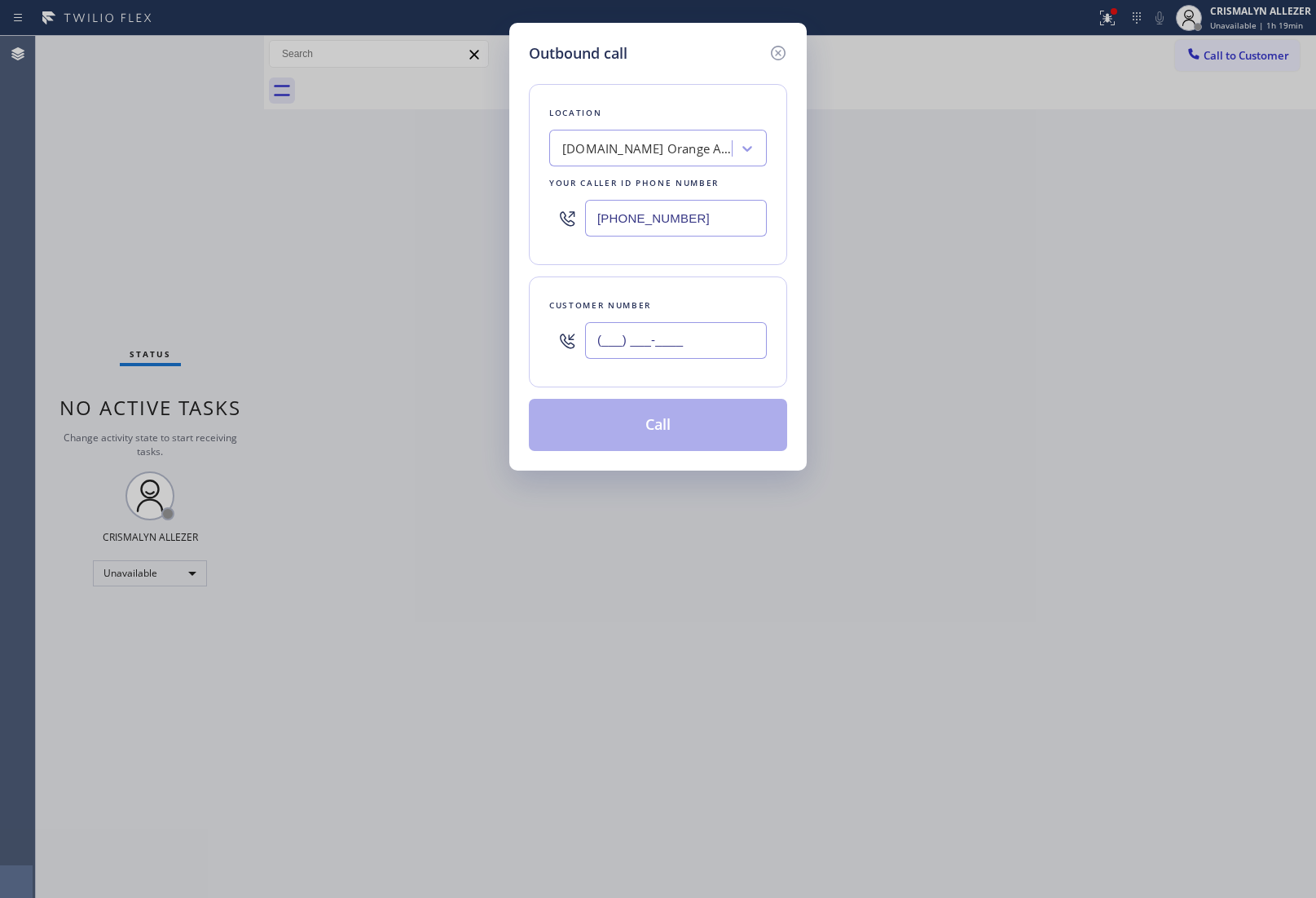
paste input "949) 390-0083"
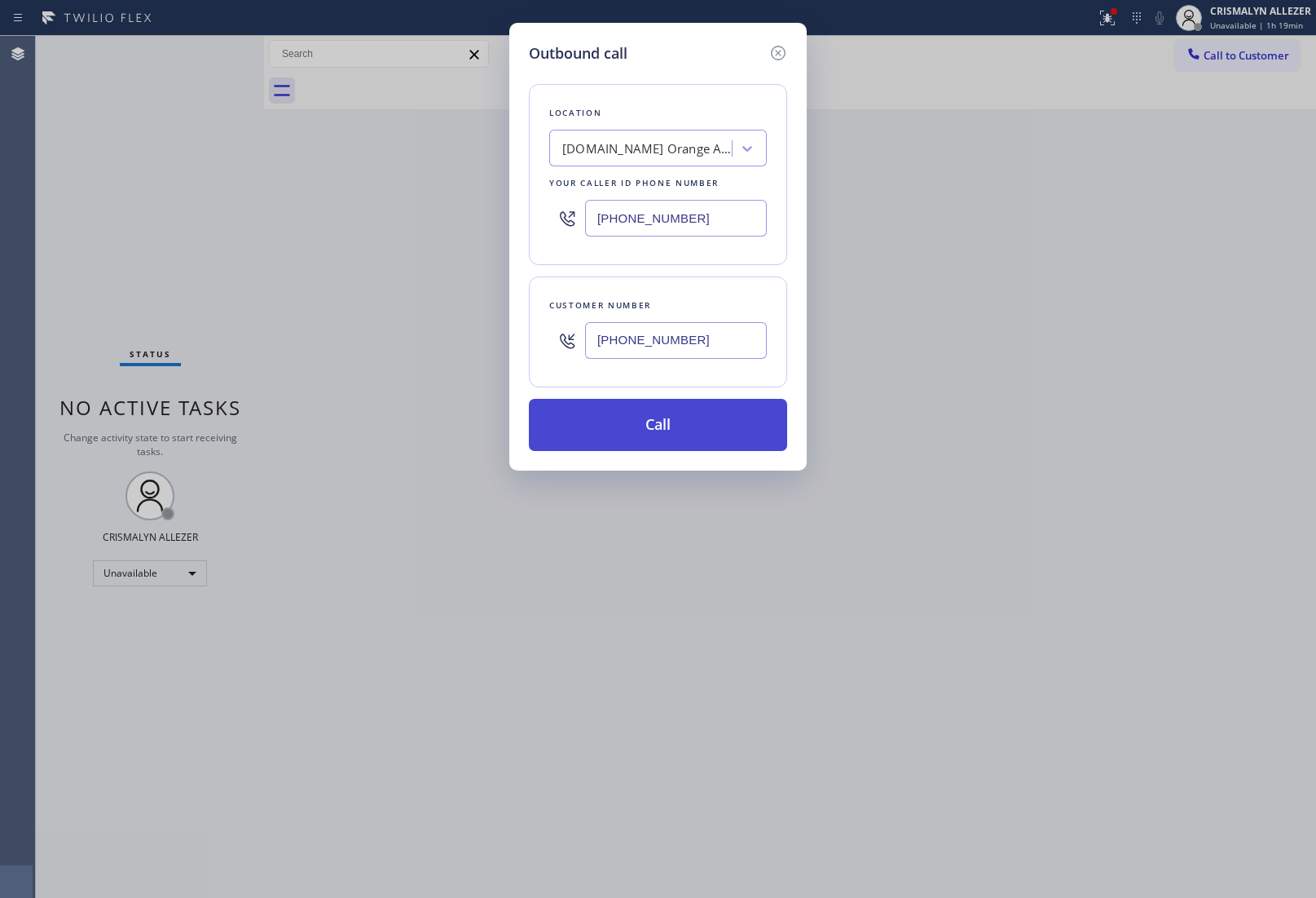
type input "[PHONE_NUMBER]"
click at [670, 425] on button "Call" at bounding box center [658, 425] width 259 height 52
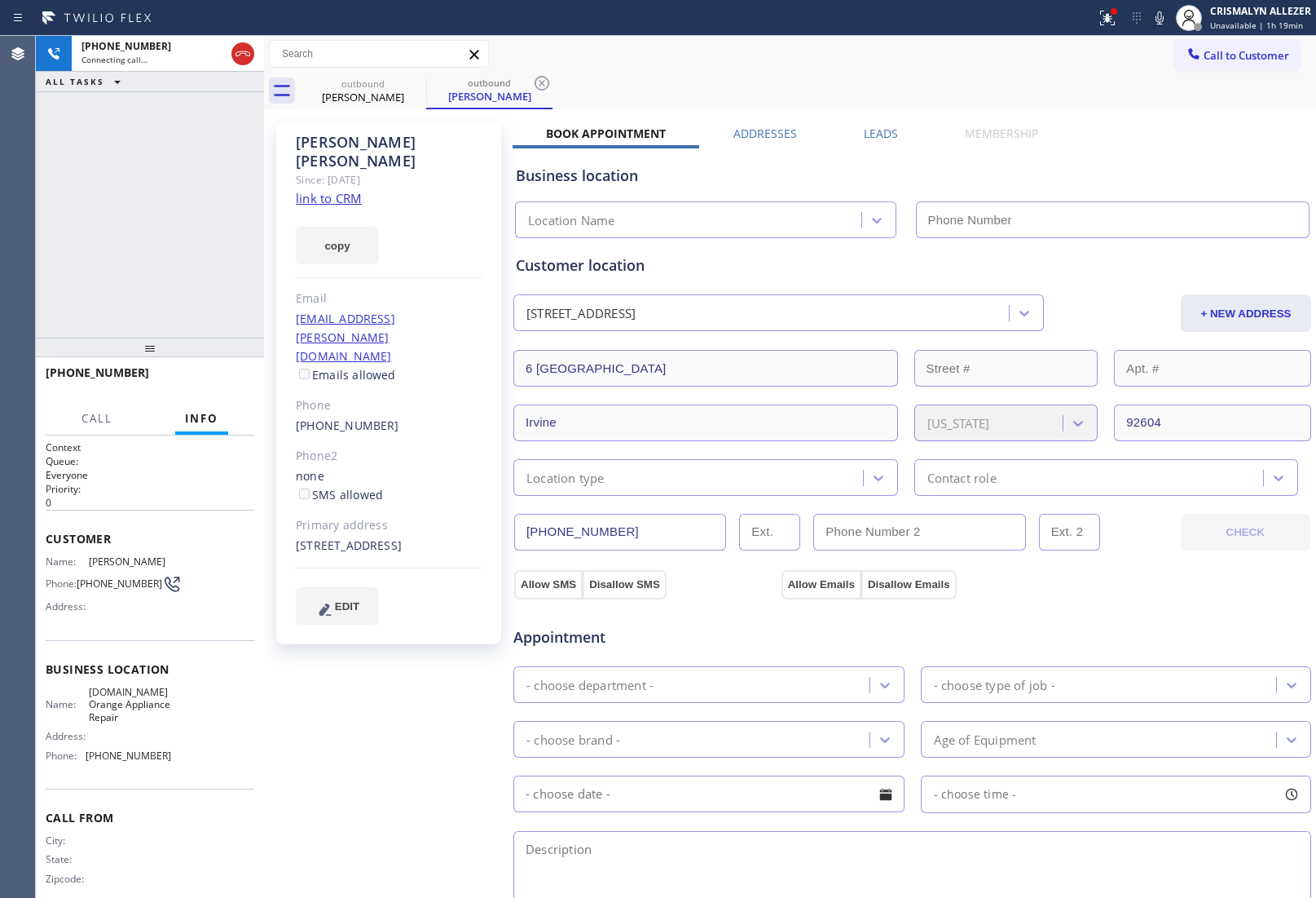
click at [347, 190] on link "link to CRM" at bounding box center [329, 198] width 66 height 17
type input "[PHONE_NUMBER]"
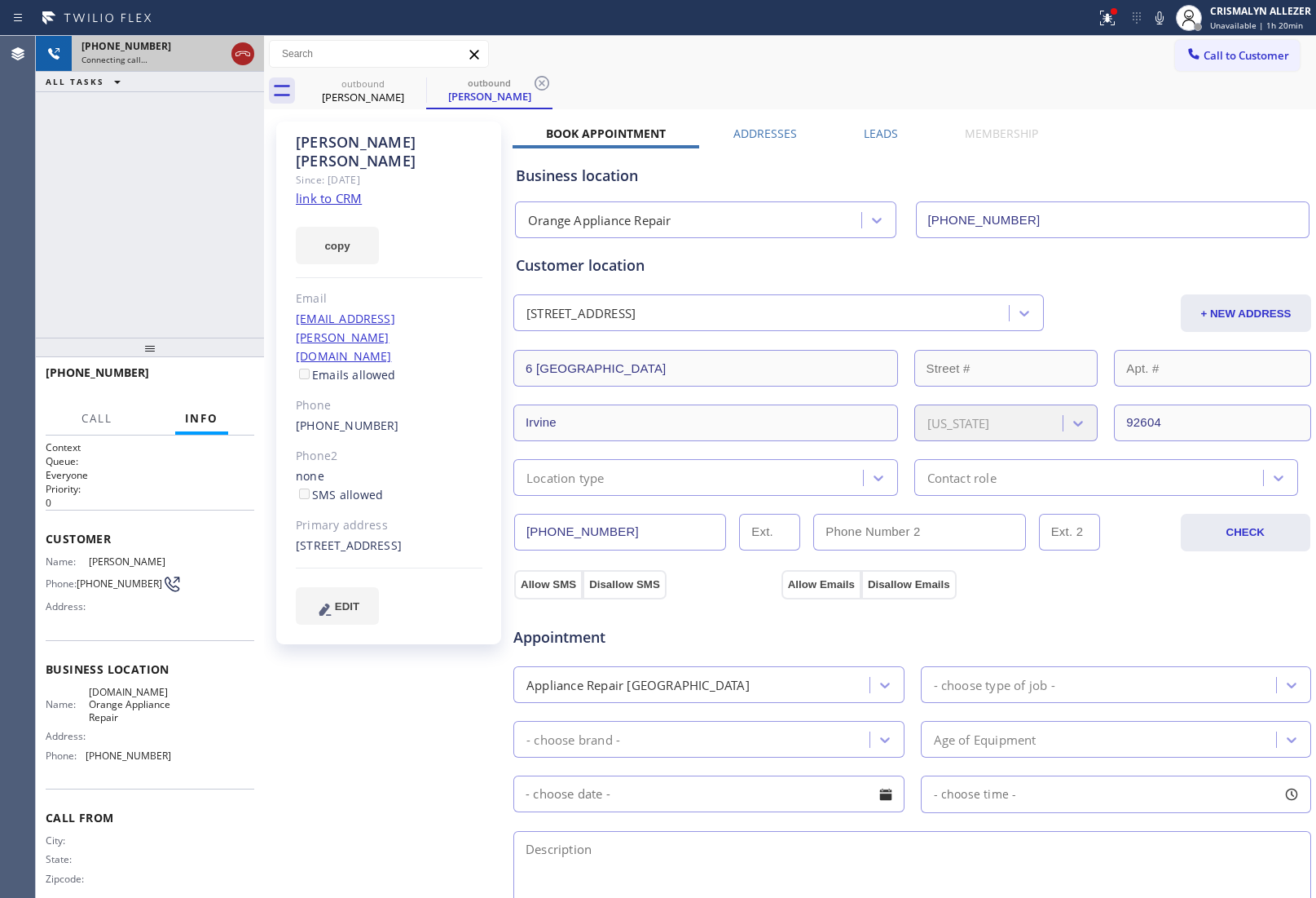
click at [243, 61] on icon at bounding box center [243, 54] width 20 height 20
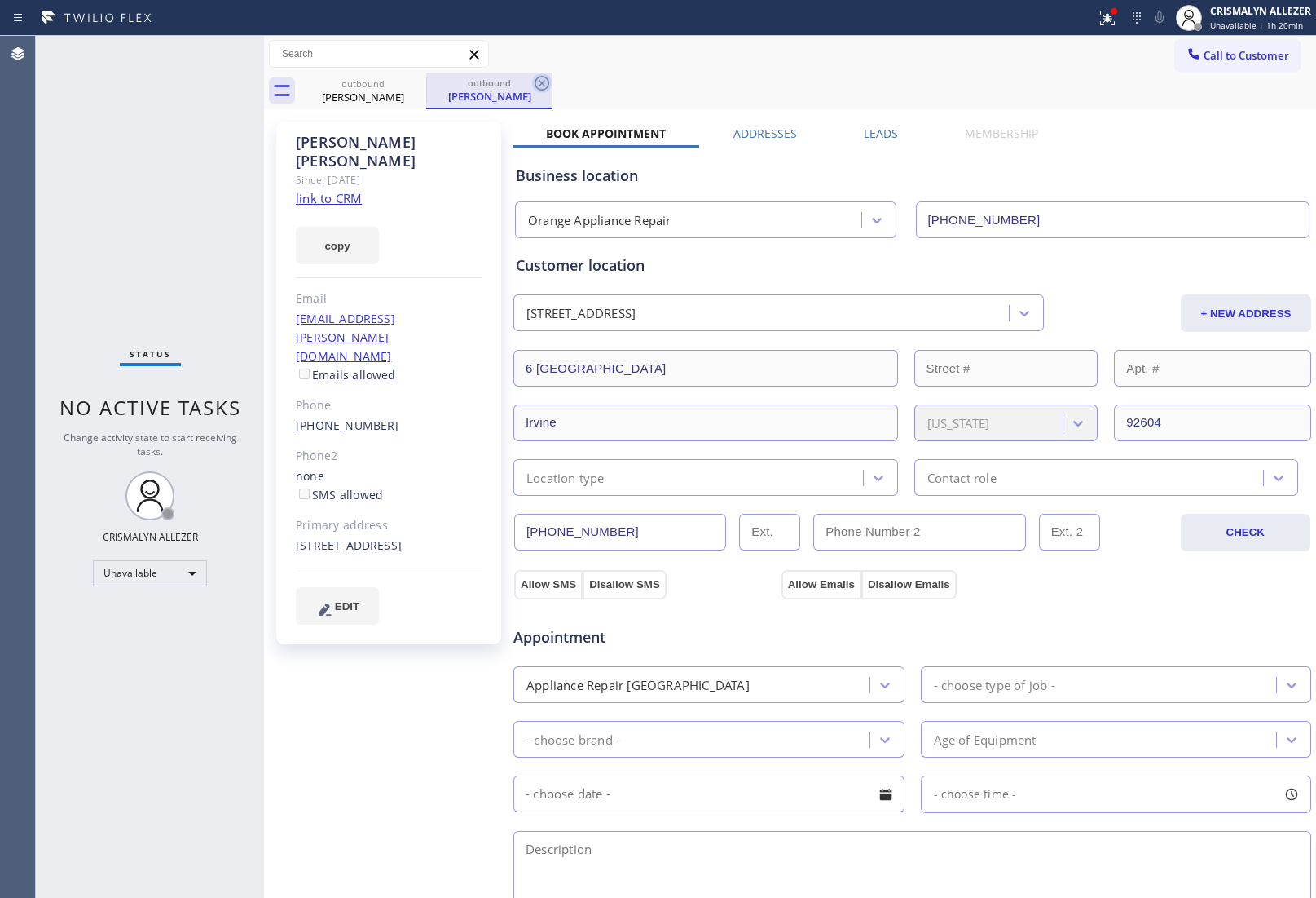
click at [546, 83] on icon at bounding box center [542, 83] width 20 height 20
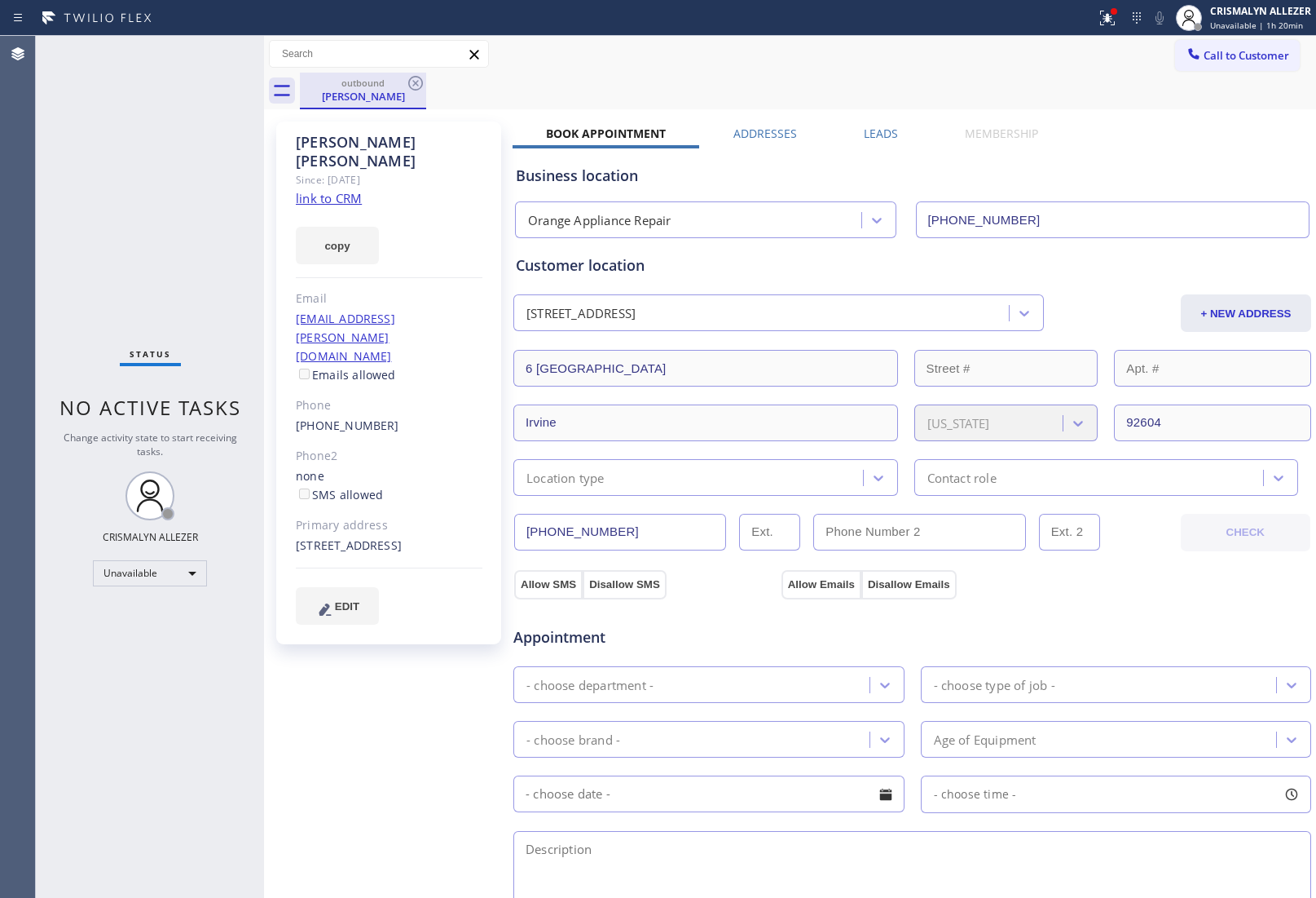
click at [425, 87] on div "outbound [PERSON_NAME]" at bounding box center [364, 91] width 127 height 36
click at [416, 82] on icon at bounding box center [416, 83] width 20 height 20
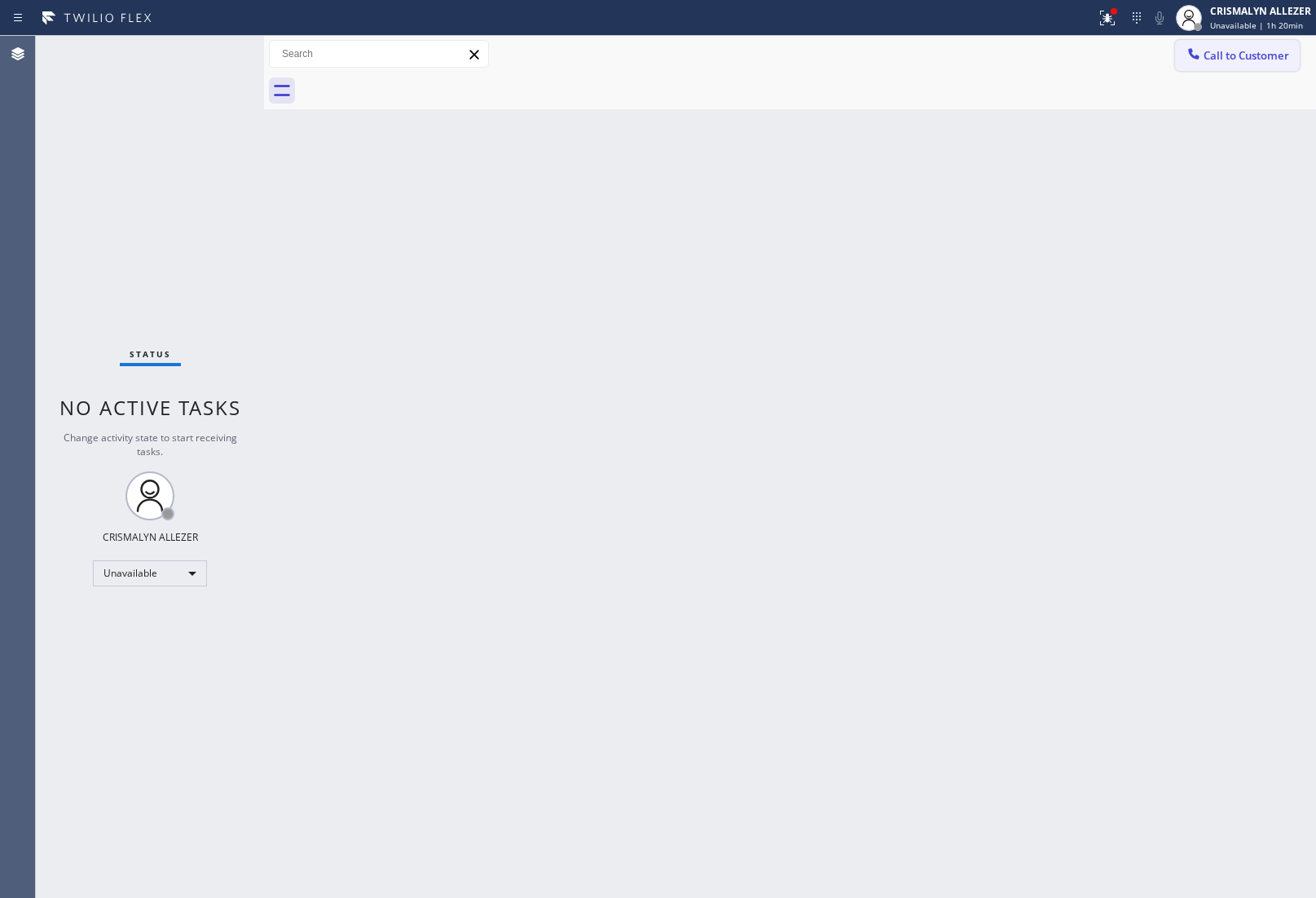
click at [1278, 55] on span "Call to Customer" at bounding box center [1247, 55] width 86 height 15
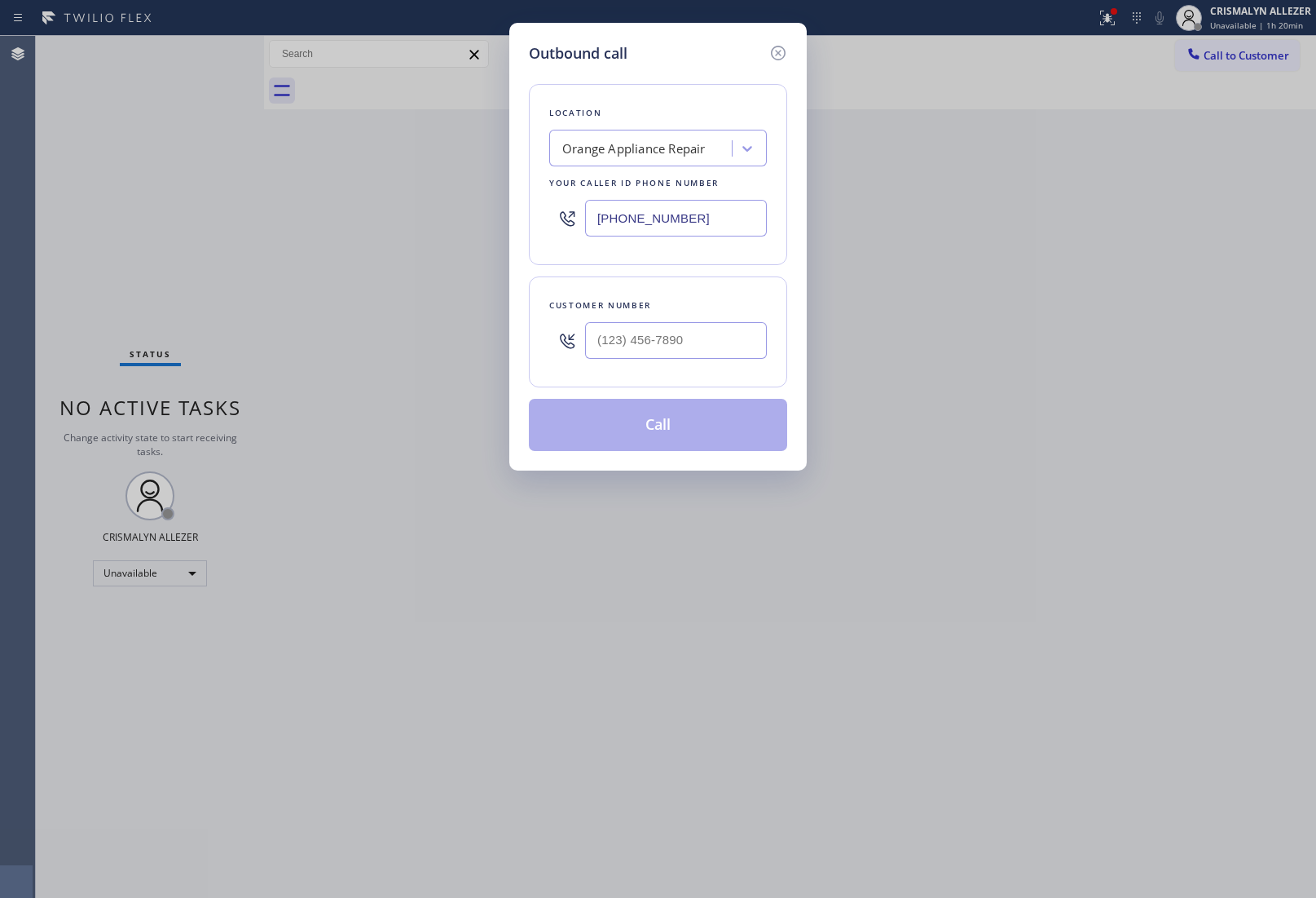
drag, startPoint x: 747, startPoint y: 222, endPoint x: 348, endPoint y: 225, distance: 399.0
click at [426, 225] on div "Outbound call Location Orange Appliance Repair Your caller id phone number [PHO…" at bounding box center [658, 449] width 1316 height 898
paste input "312) 313-8489"
type input "[PHONE_NUMBER]"
click at [714, 340] on input "(___) ___-____" at bounding box center [675, 340] width 181 height 36
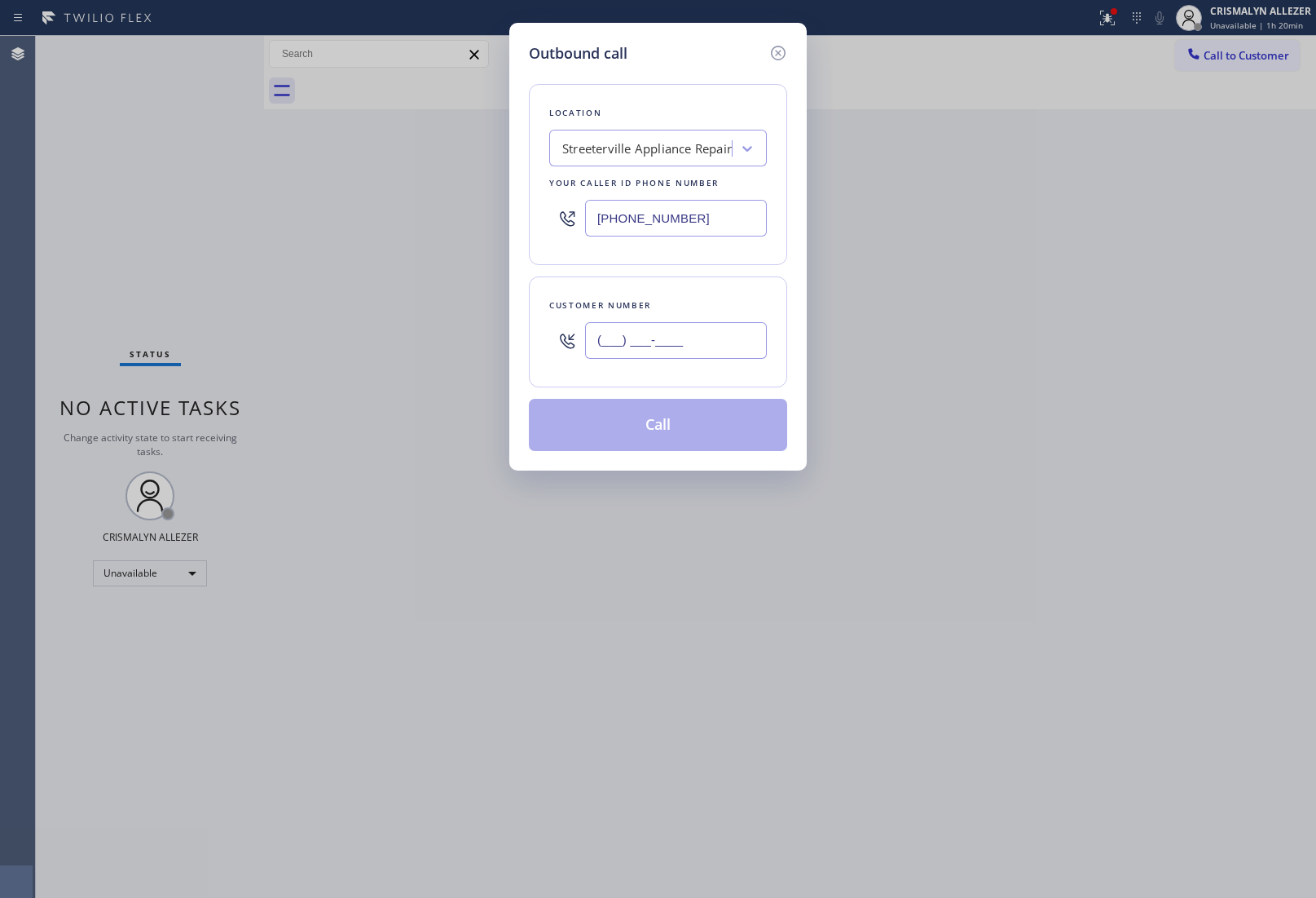
paste input "773) 495-3796"
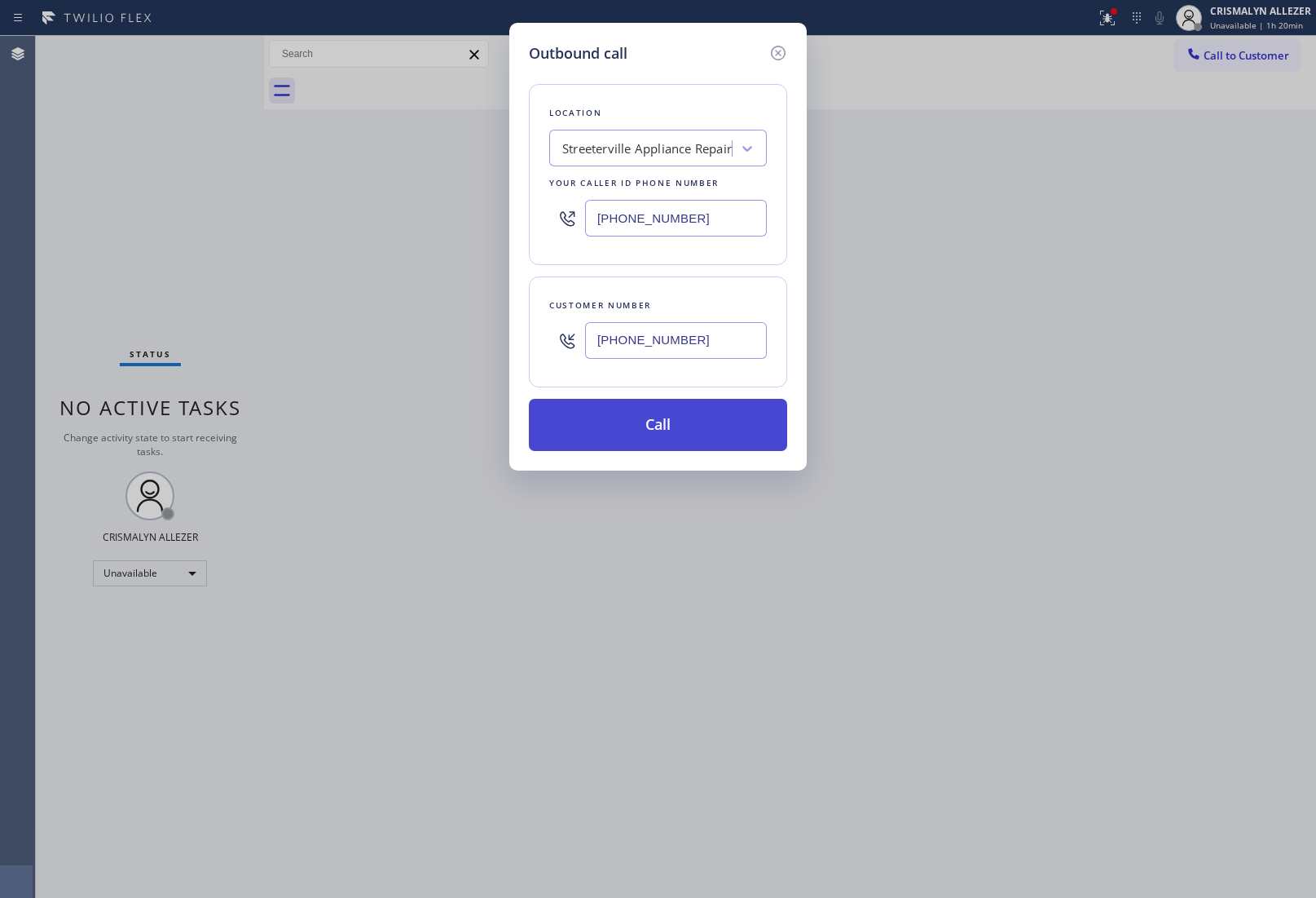
type input "[PHONE_NUMBER]"
click at [679, 421] on button "Call" at bounding box center [658, 425] width 259 height 52
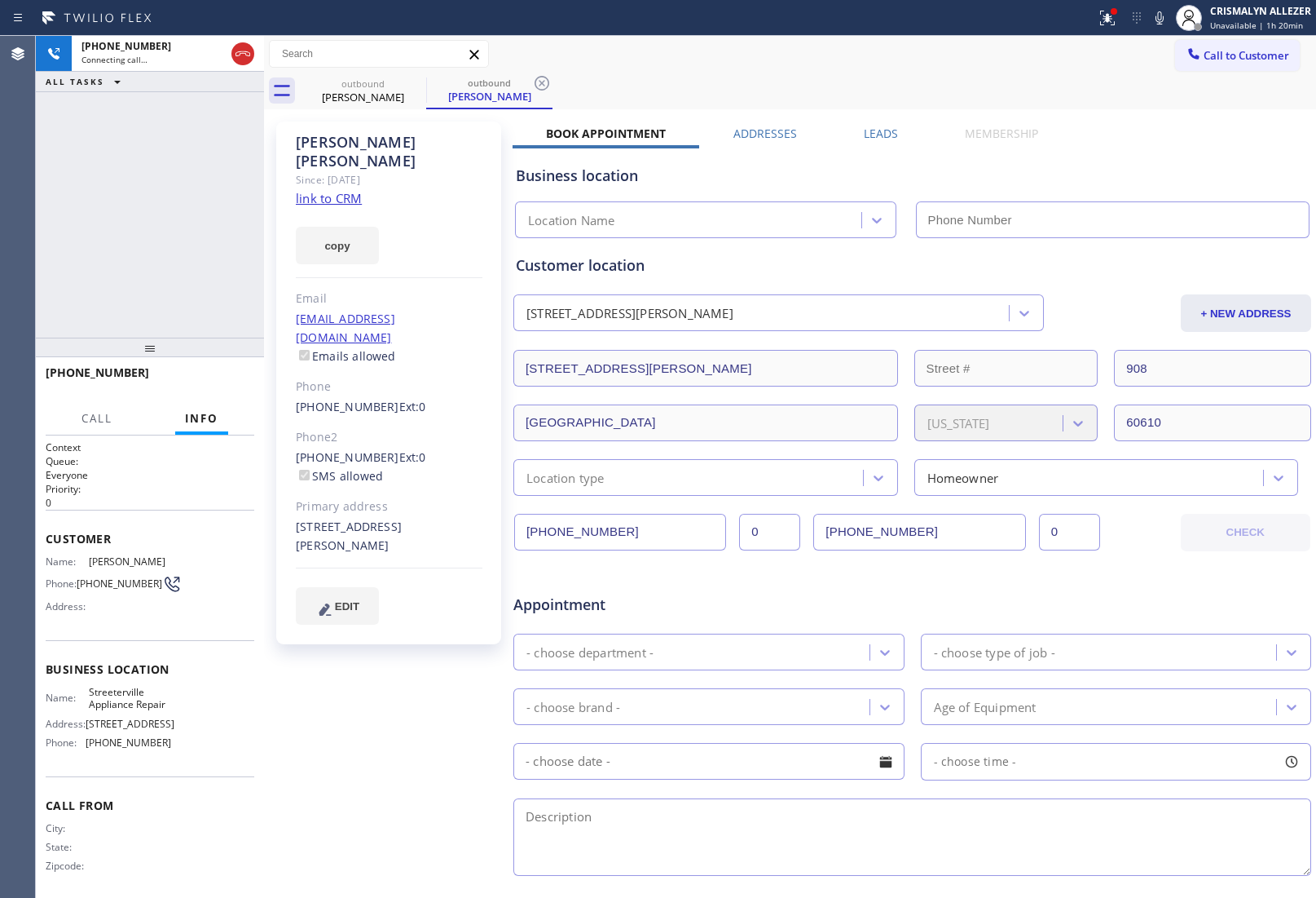
click at [324, 190] on link "link to CRM" at bounding box center [329, 198] width 66 height 17
type input "[PHONE_NUMBER]"
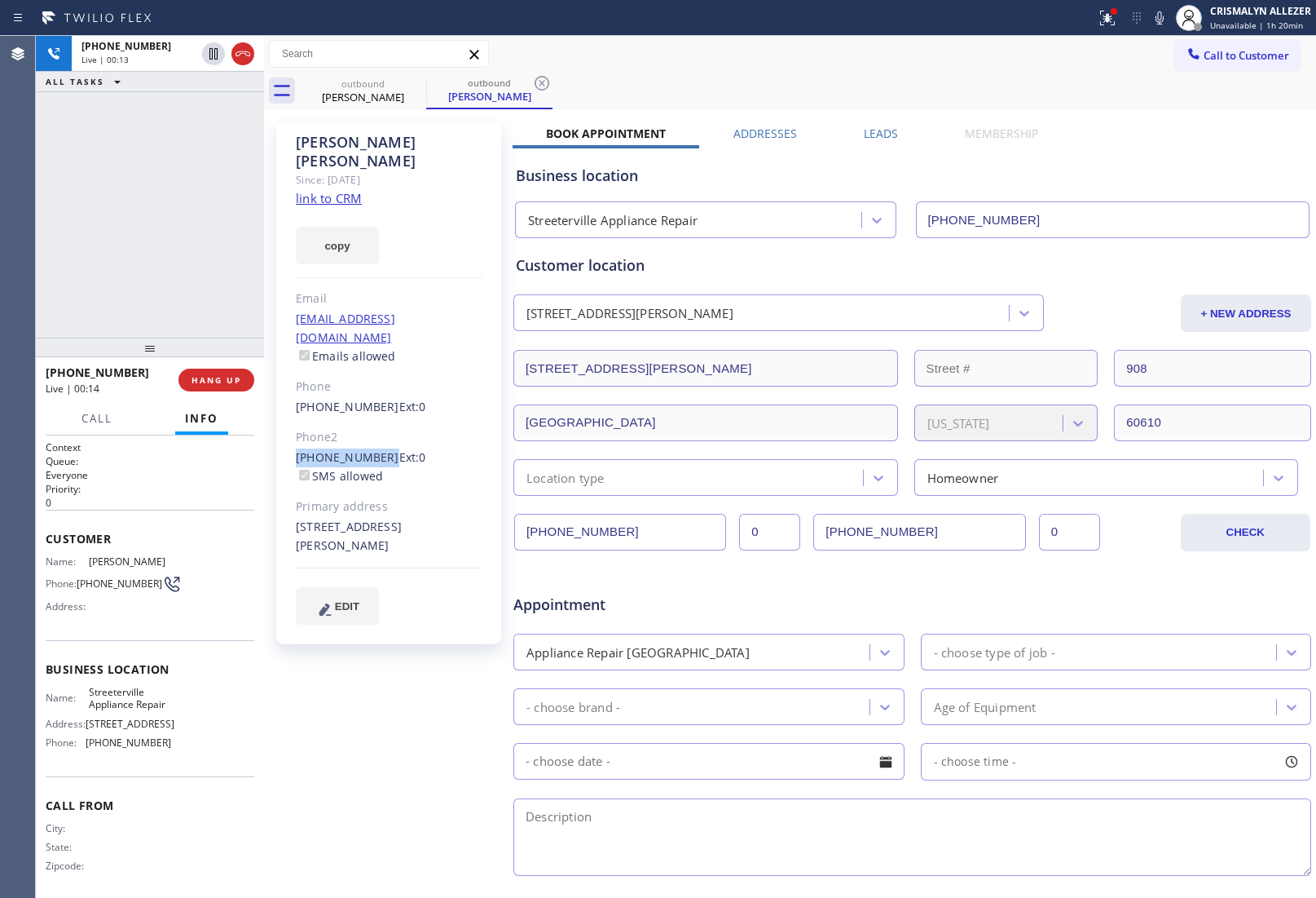
drag, startPoint x: 286, startPoint y: 417, endPoint x: 376, endPoint y: 420, distance: 90.0
click at [376, 420] on div "[PERSON_NAME] Since: [DATE] link to CRM copy Email [EMAIL_ADDRESS][DOMAIN_NAME]…" at bounding box center [388, 383] width 225 height 523
copy link "[PHONE_NUMBER]"
click at [188, 381] on button "HANG UP" at bounding box center [216, 380] width 76 height 23
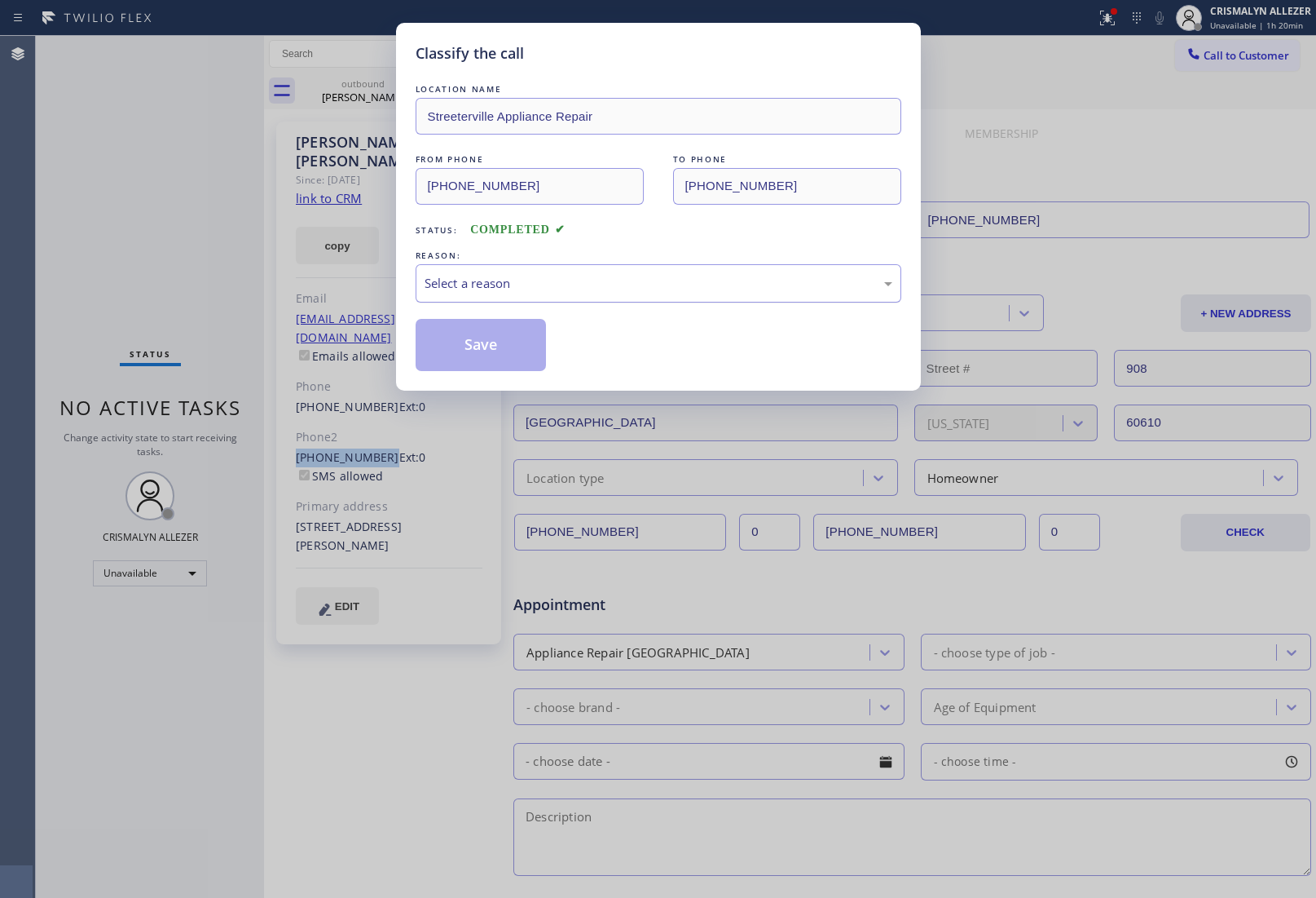
click at [634, 282] on div "Select a reason" at bounding box center [658, 283] width 468 height 19
click at [462, 352] on button "Save" at bounding box center [481, 345] width 131 height 52
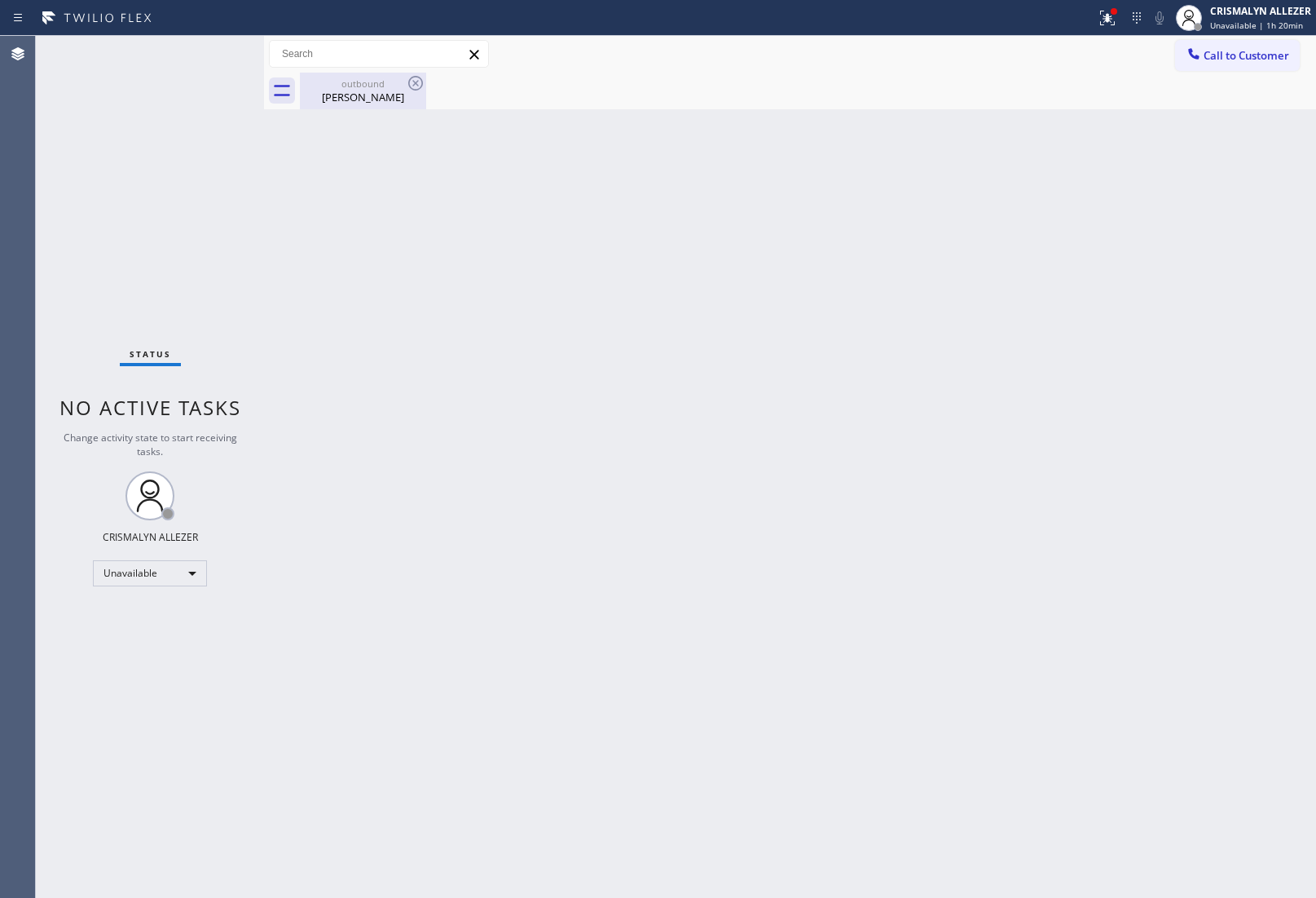
click at [371, 94] on div "[PERSON_NAME]" at bounding box center [363, 96] width 123 height 15
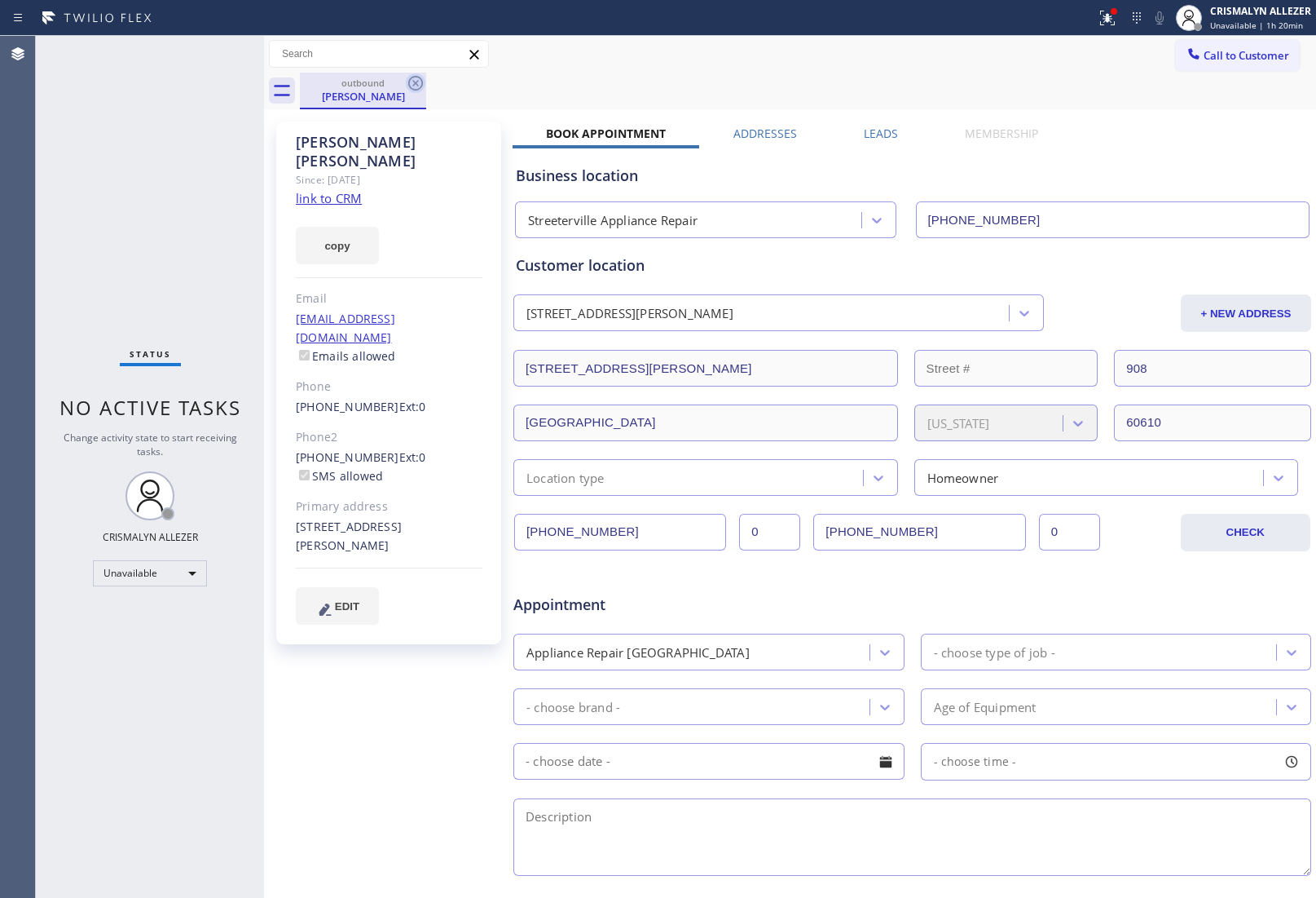
click at [406, 79] on icon at bounding box center [416, 83] width 20 height 20
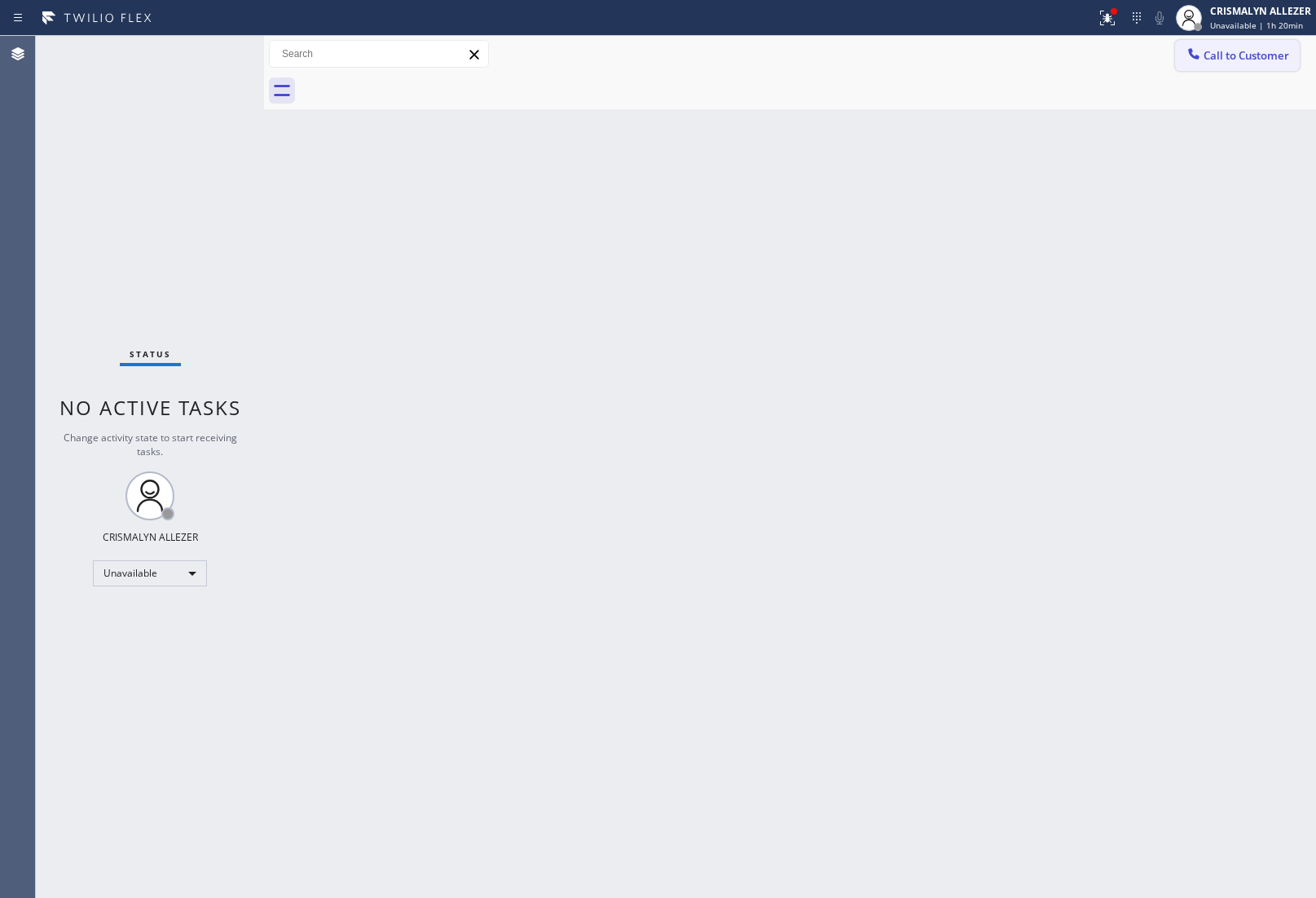
click at [1239, 58] on span "Call to Customer" at bounding box center [1247, 55] width 86 height 15
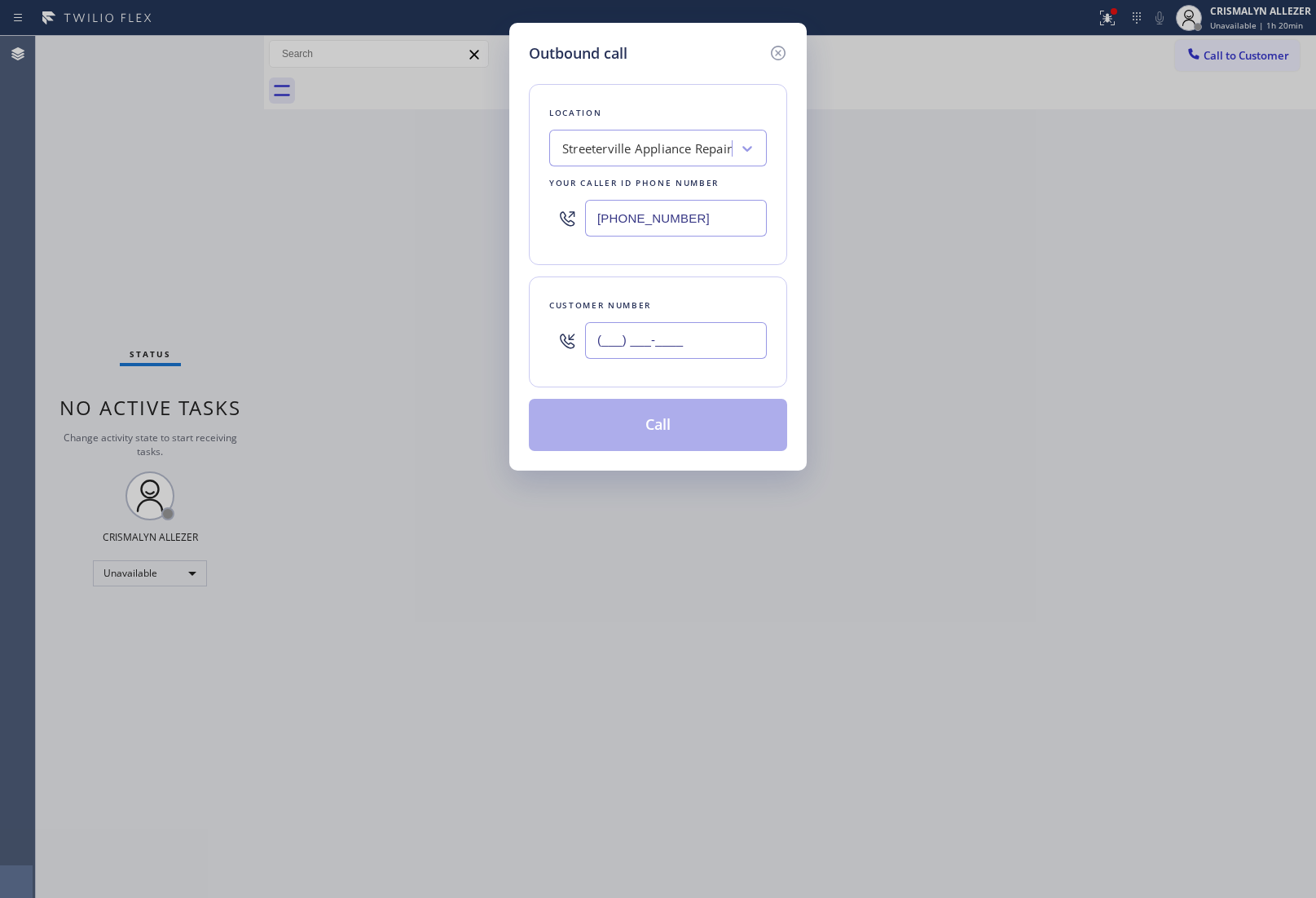
click at [719, 347] on input "(___) ___-____" at bounding box center [675, 340] width 181 height 36
paste input "831) 331-6626"
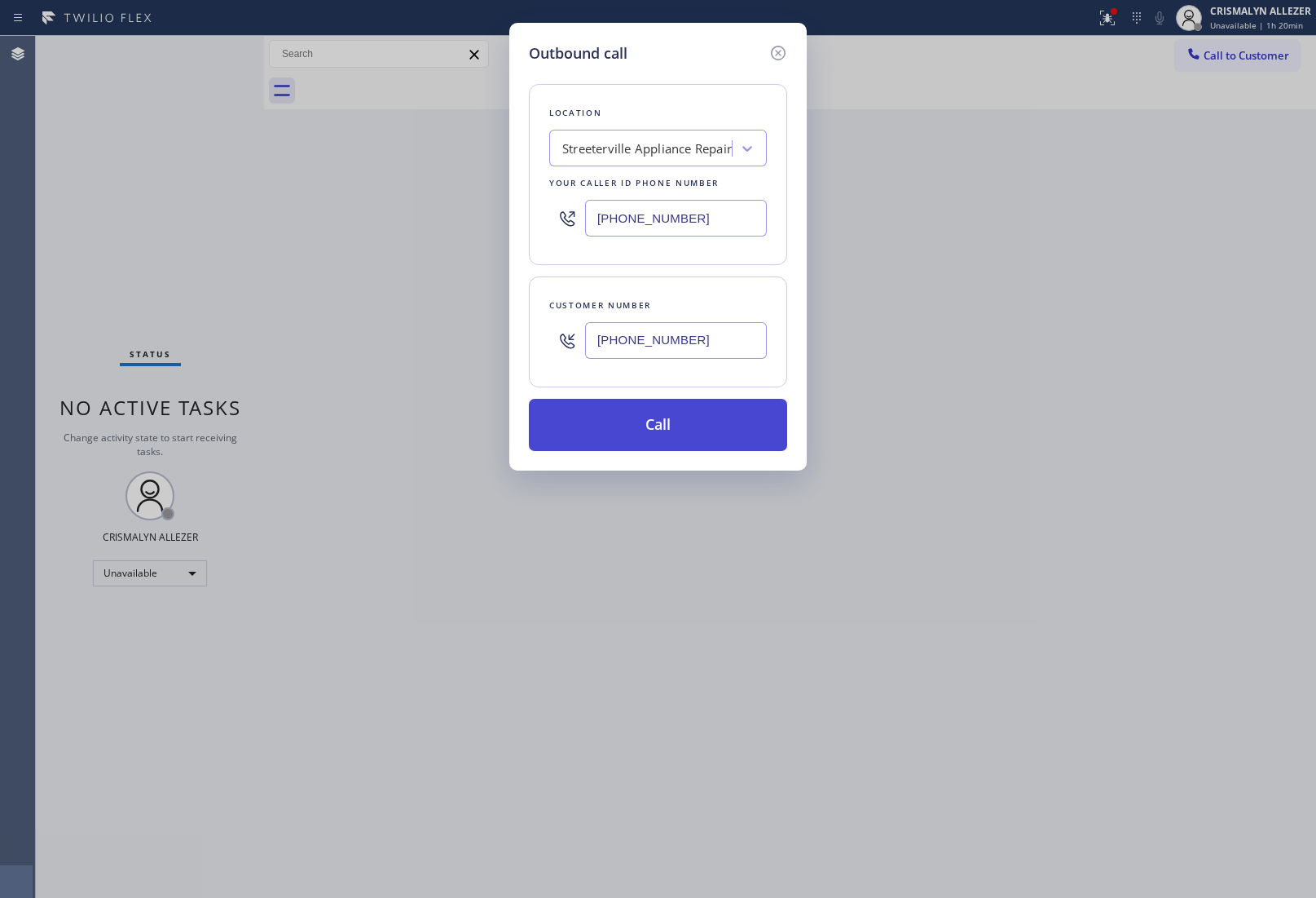
type input "[PHONE_NUMBER]"
click at [674, 430] on button "Call" at bounding box center [658, 425] width 259 height 52
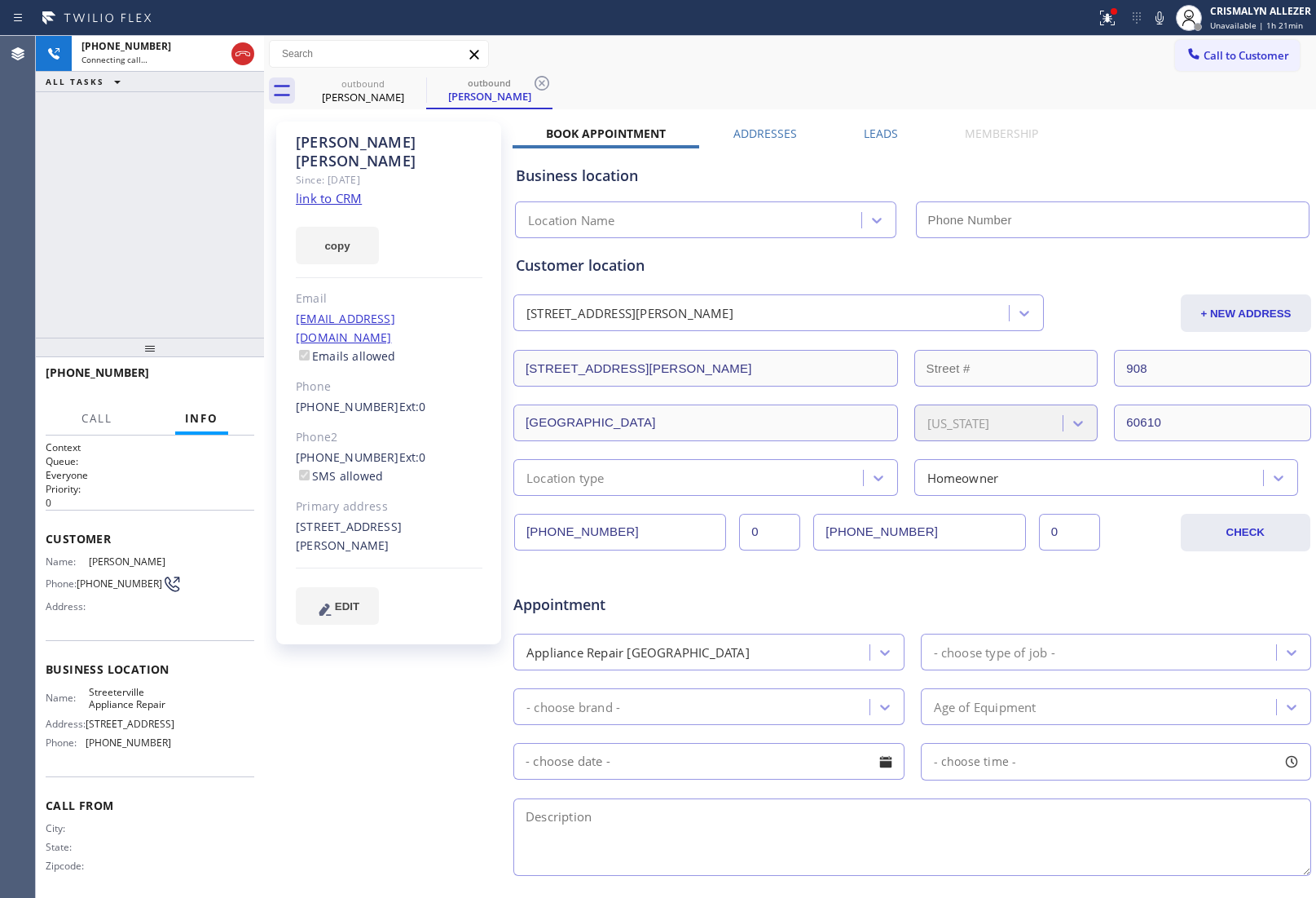
type input "[PHONE_NUMBER]"
click at [254, 56] on div at bounding box center [243, 53] width 30 height 36
click at [243, 55] on icon at bounding box center [243, 54] width 20 height 20
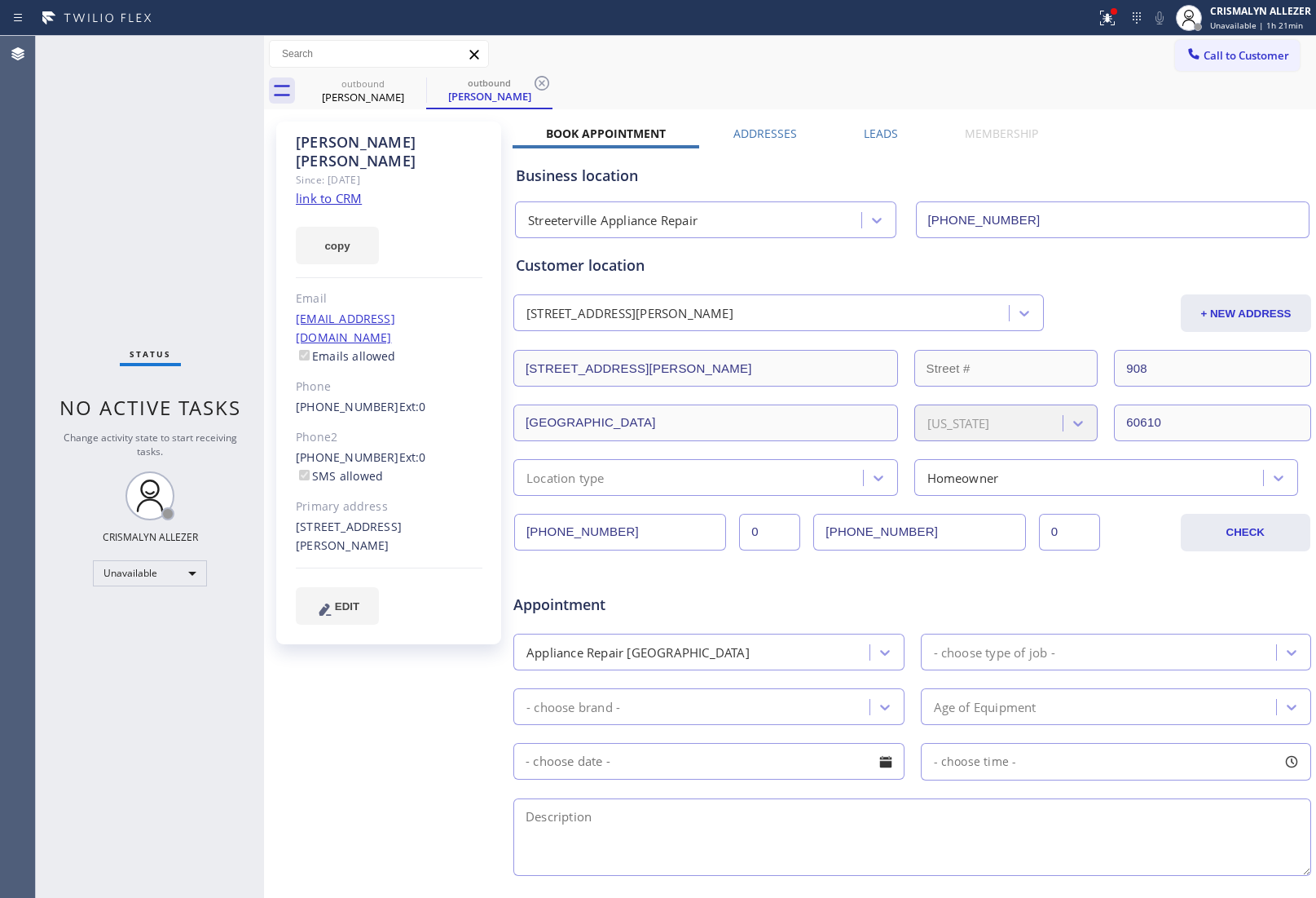
click at [870, 136] on label "Leads" at bounding box center [880, 134] width 34 height 16
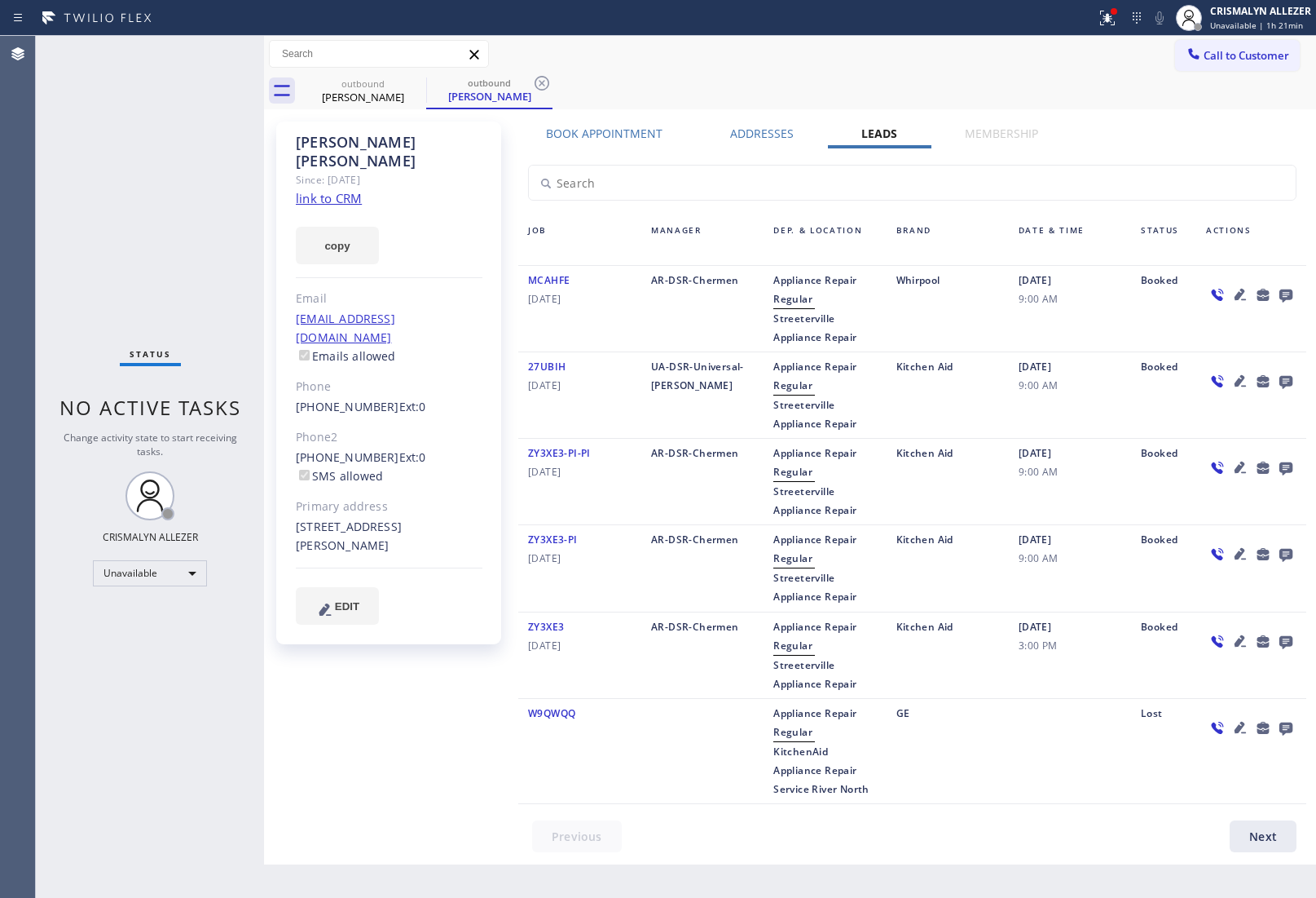
click at [1290, 291] on icon at bounding box center [1286, 295] width 13 height 13
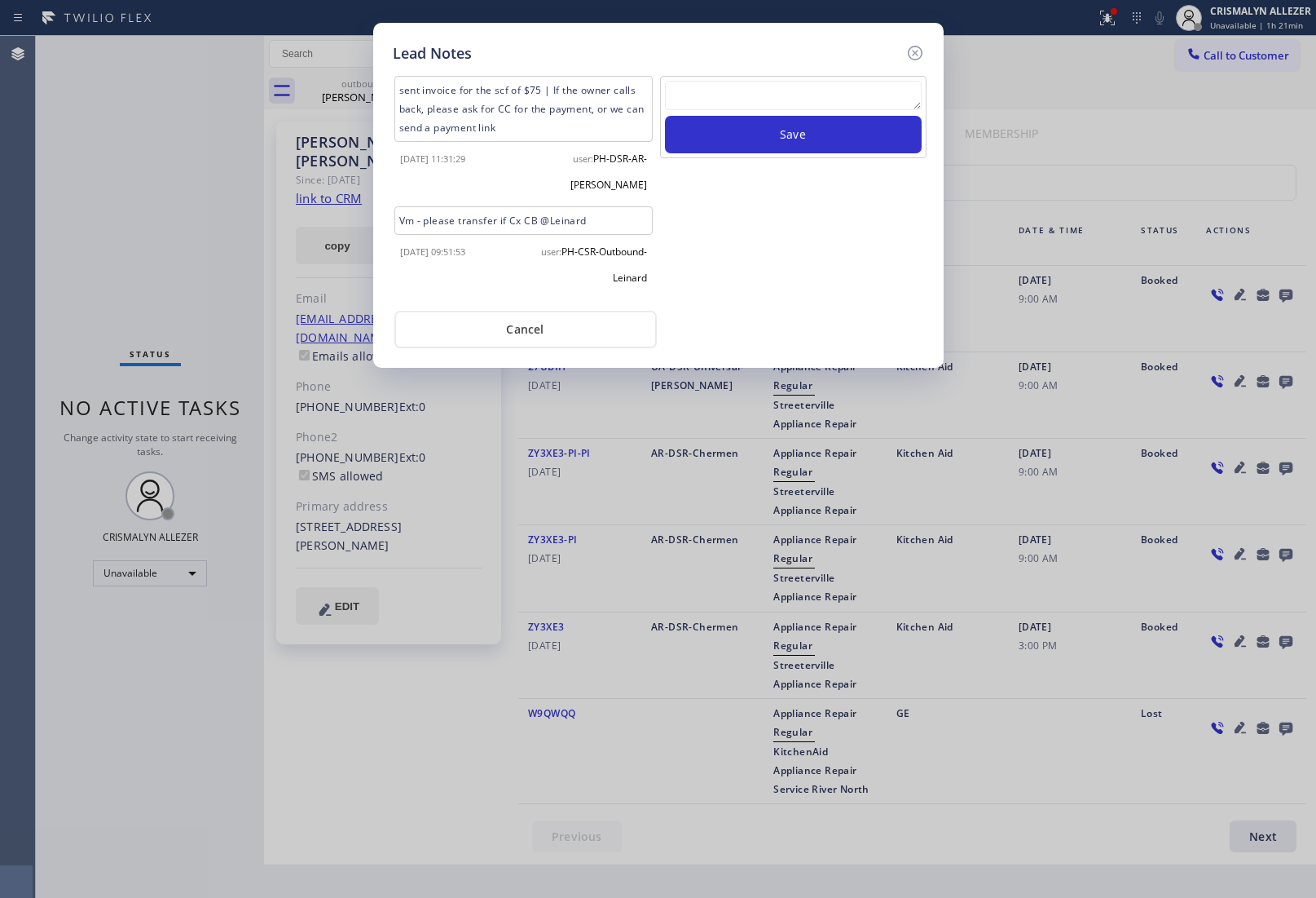
click at [804, 110] on textarea at bounding box center [793, 96] width 257 height 30
paste textarea "no answer | pls xfer here cx cb"
type textarea "no answer | pls xfer here cx cb"
click at [797, 147] on button "Save" at bounding box center [793, 134] width 257 height 37
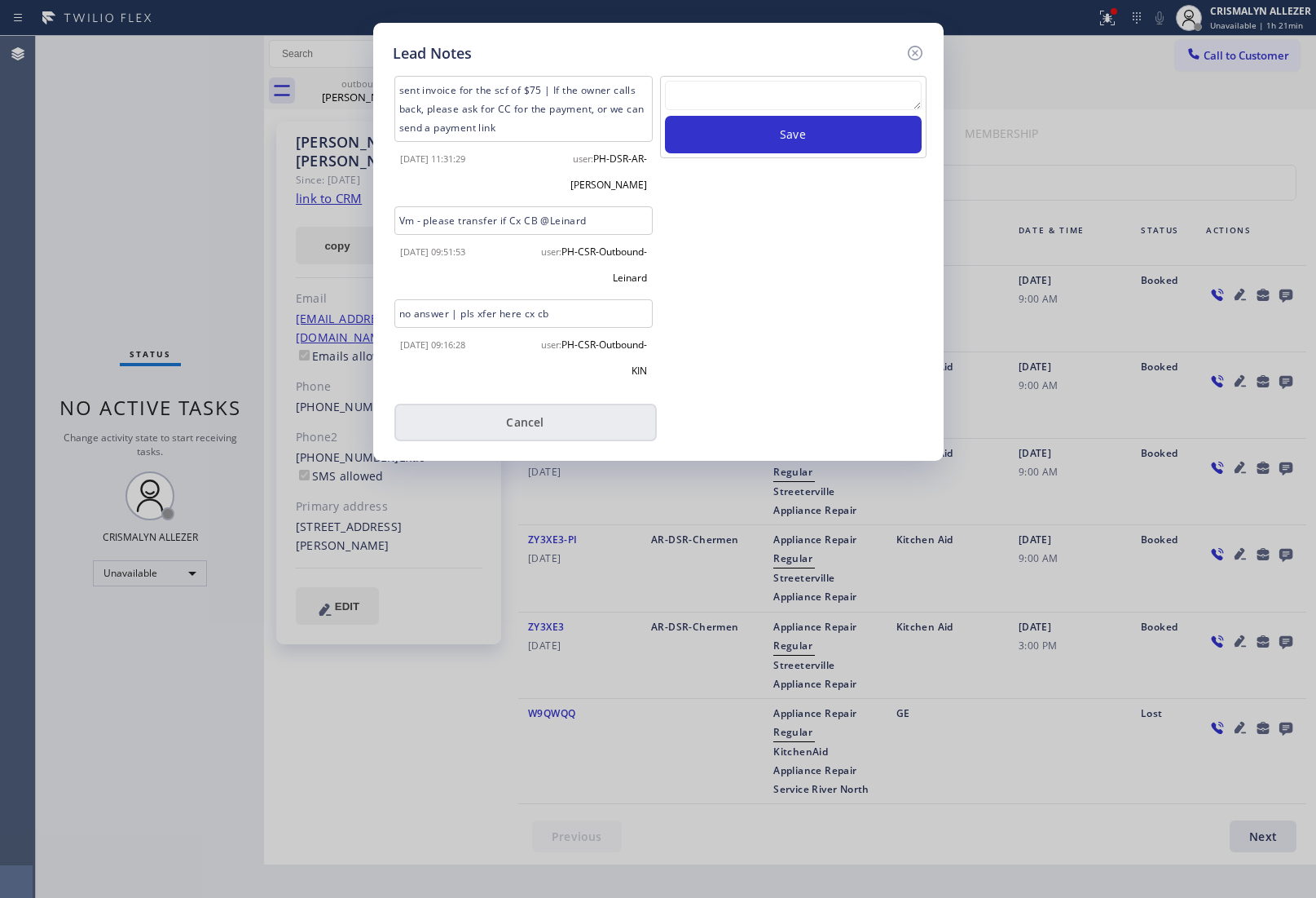
click at [530, 404] on button "Cancel" at bounding box center [525, 422] width 262 height 37
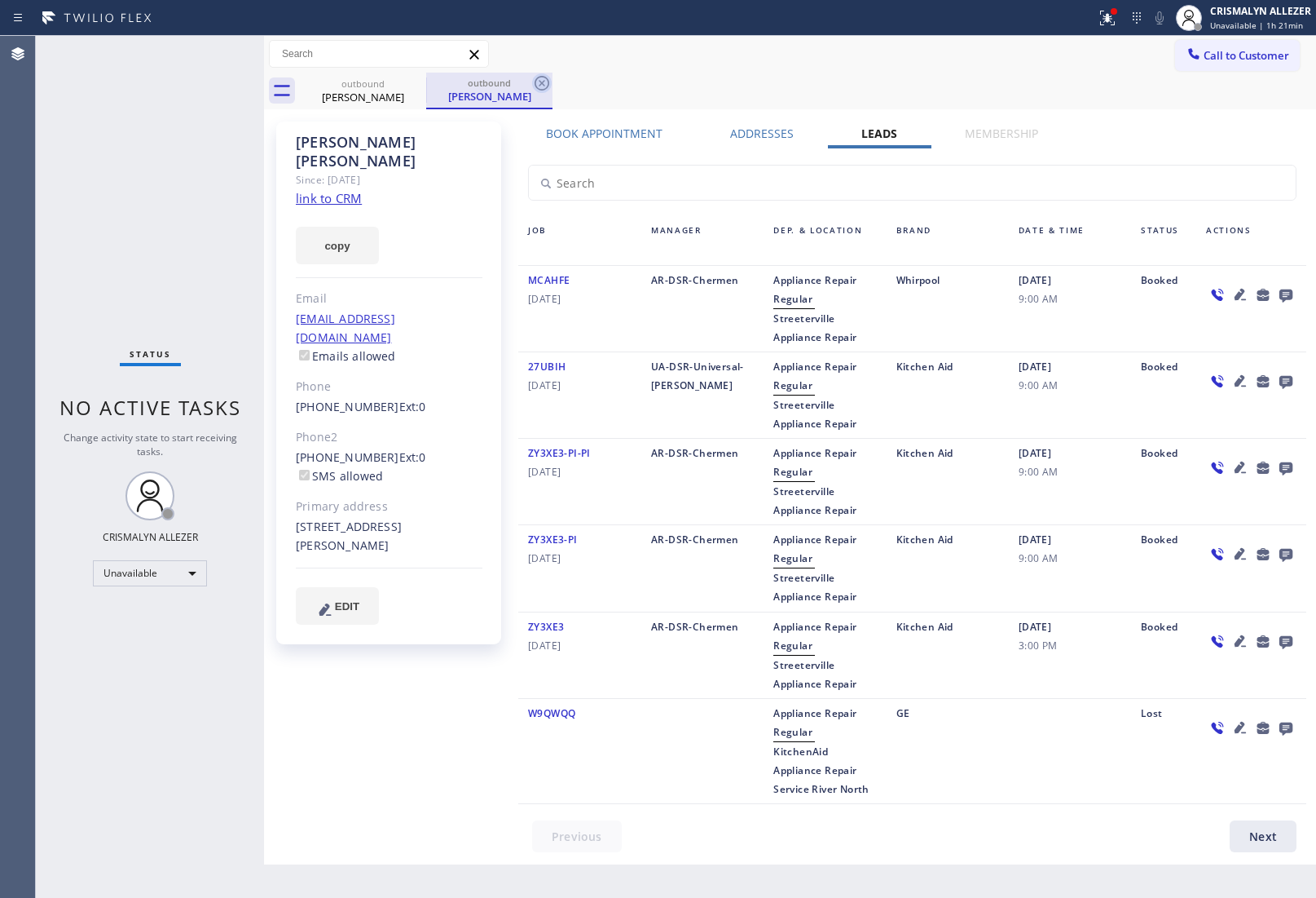
click at [541, 83] on icon at bounding box center [542, 83] width 15 height 15
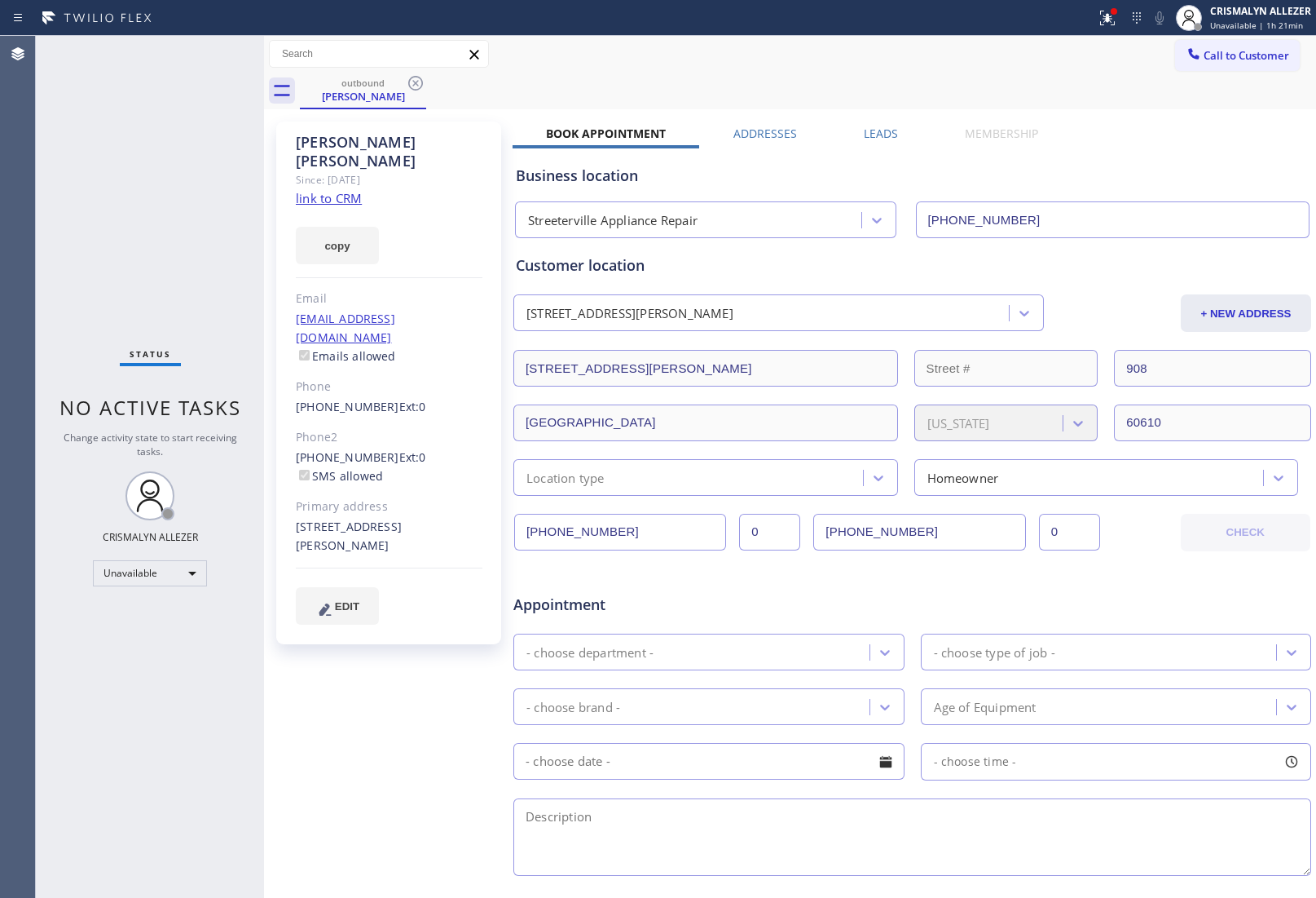
click at [414, 83] on icon at bounding box center [415, 83] width 15 height 15
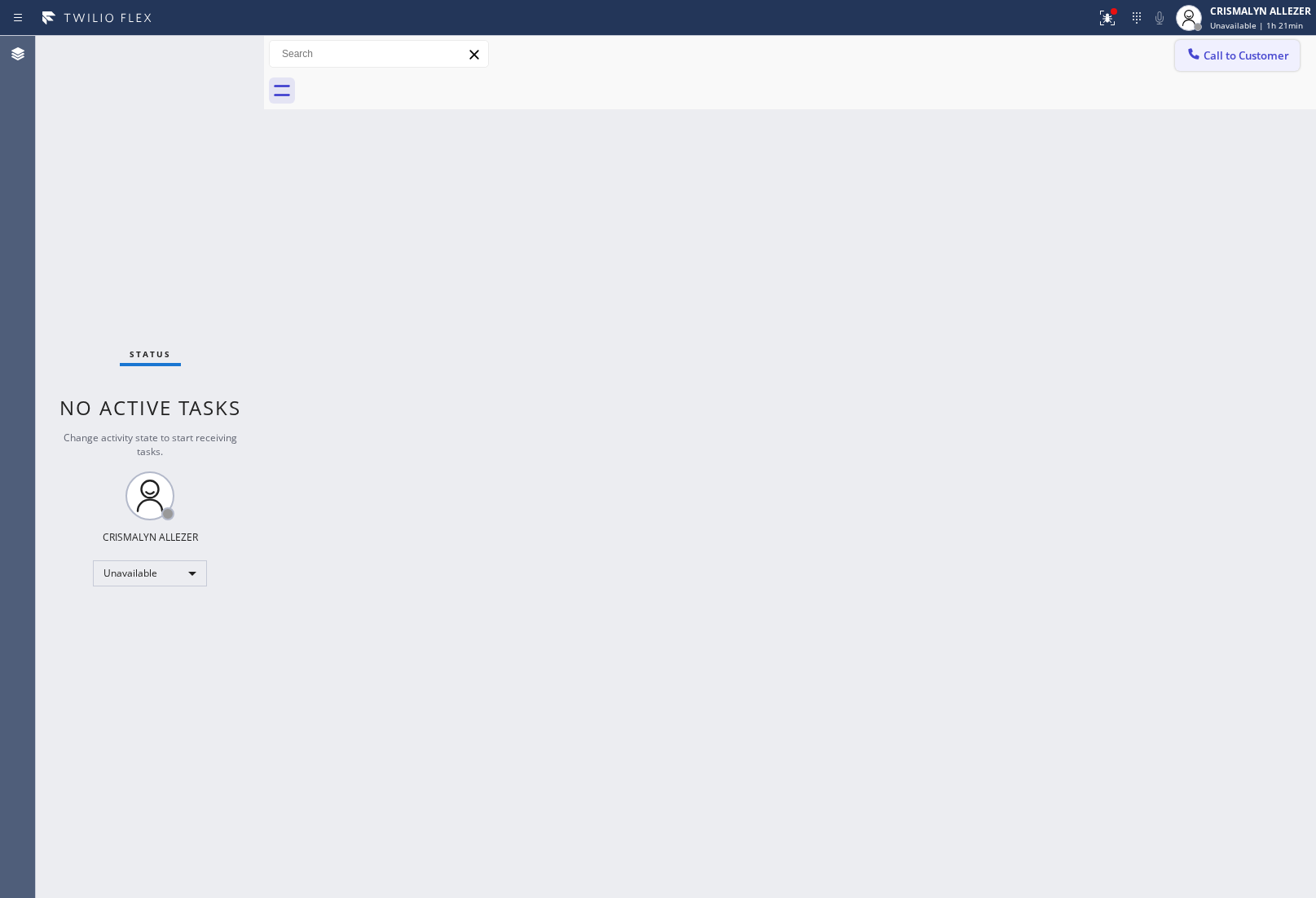
click at [1243, 50] on span "Call to Customer" at bounding box center [1247, 55] width 86 height 15
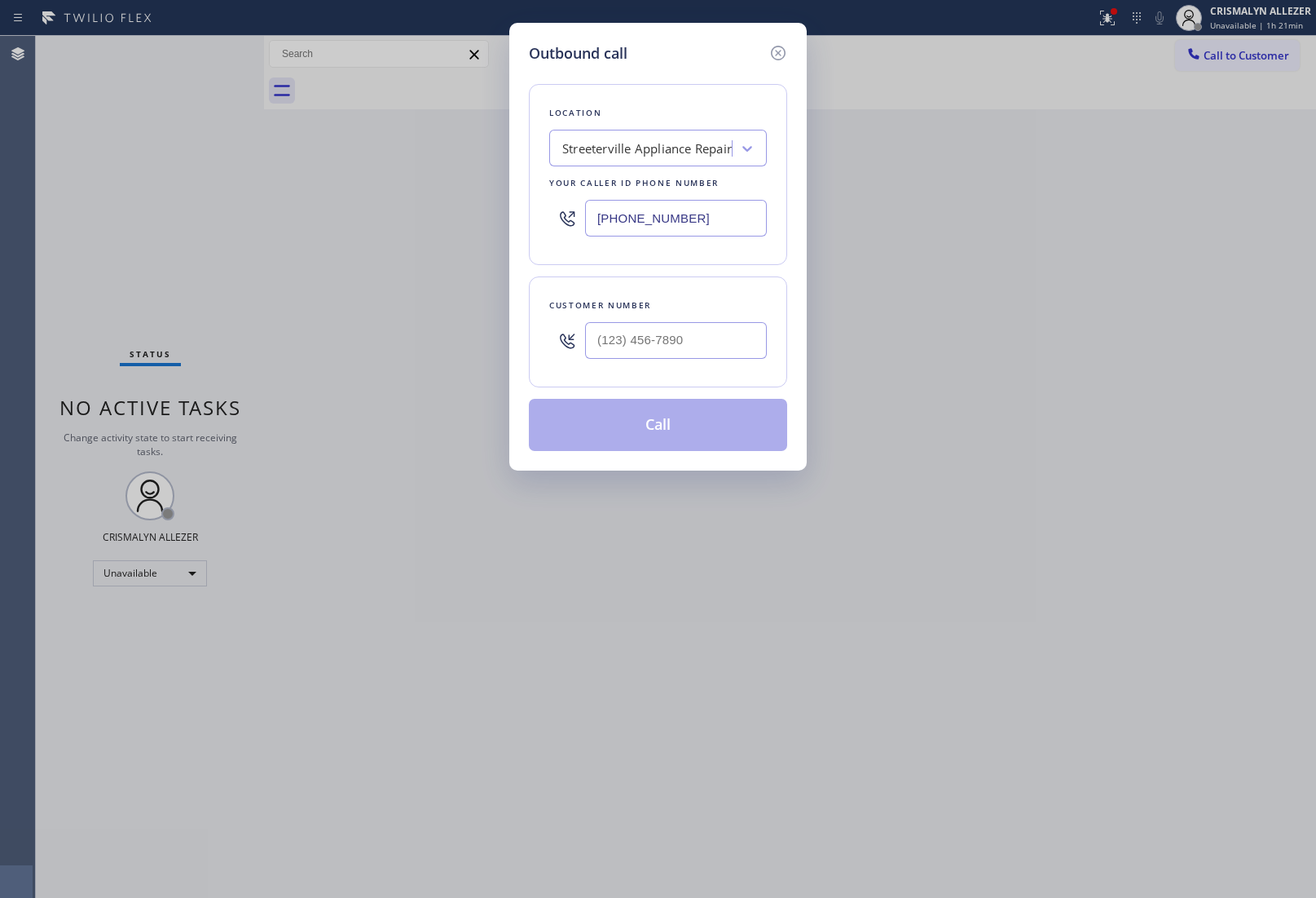
drag, startPoint x: 714, startPoint y: 215, endPoint x: 443, endPoint y: 208, distance: 271.1
click at [465, 208] on div "Outbound call Location [GEOGRAPHIC_DATA] Appliance Repair Your caller id phone …" at bounding box center [658, 449] width 1316 height 898
paste input "888) 992-3457"
type input "[PHONE_NUMBER]"
click at [694, 344] on input "(___) ___-____" at bounding box center [675, 340] width 181 height 36
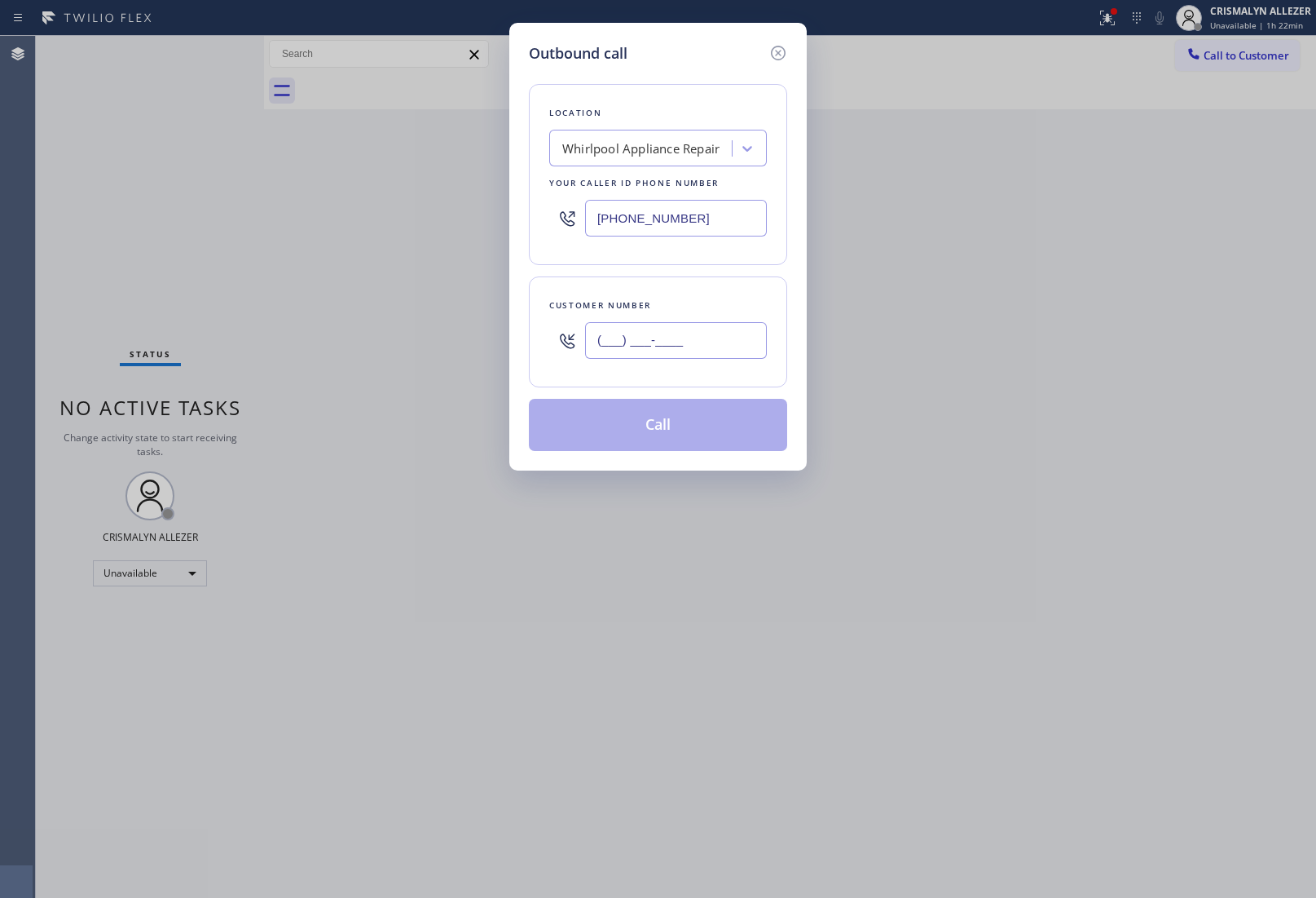
paste input "415) 527-7037"
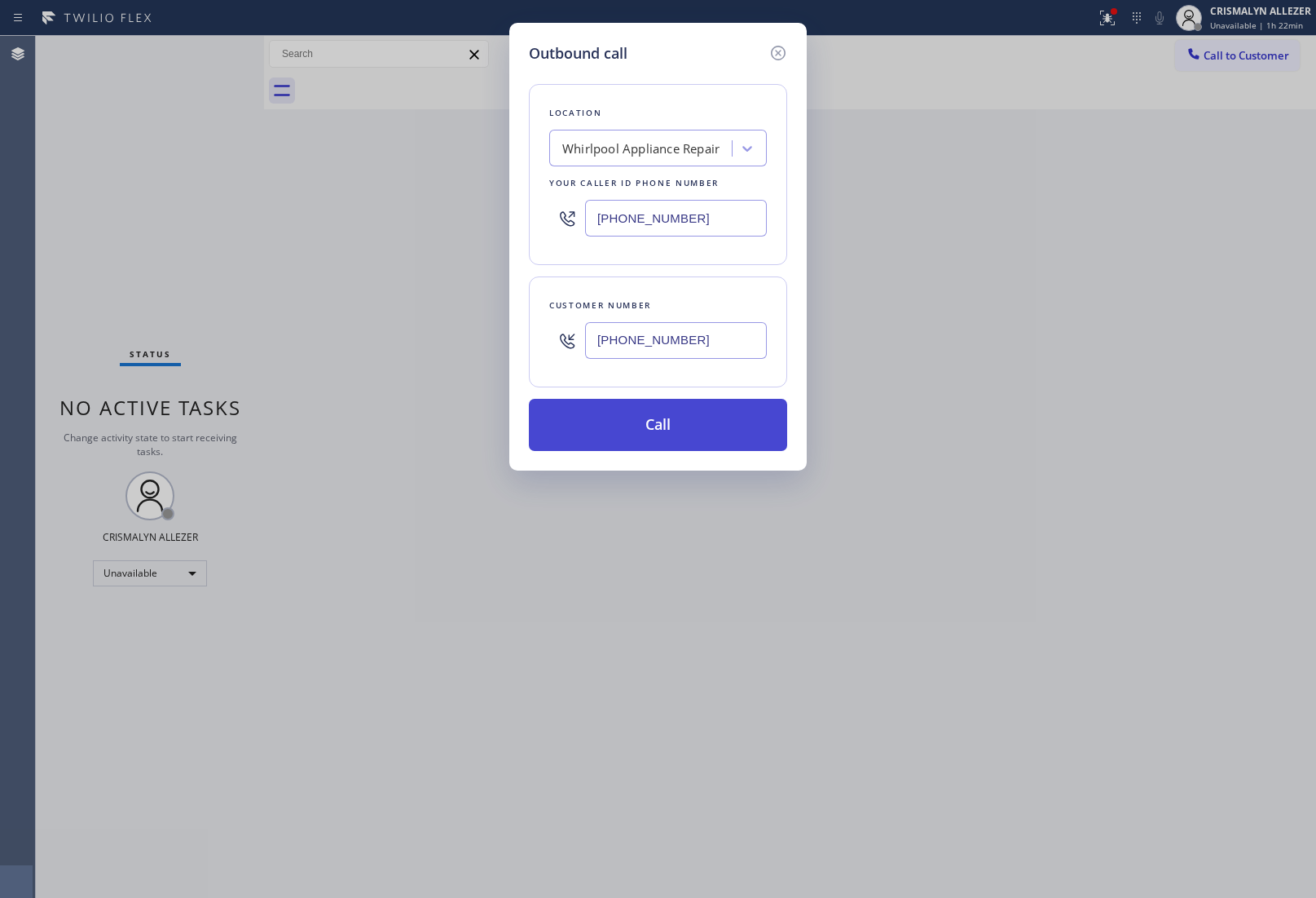
type input "[PHONE_NUMBER]"
click at [656, 439] on button "Call" at bounding box center [658, 425] width 259 height 52
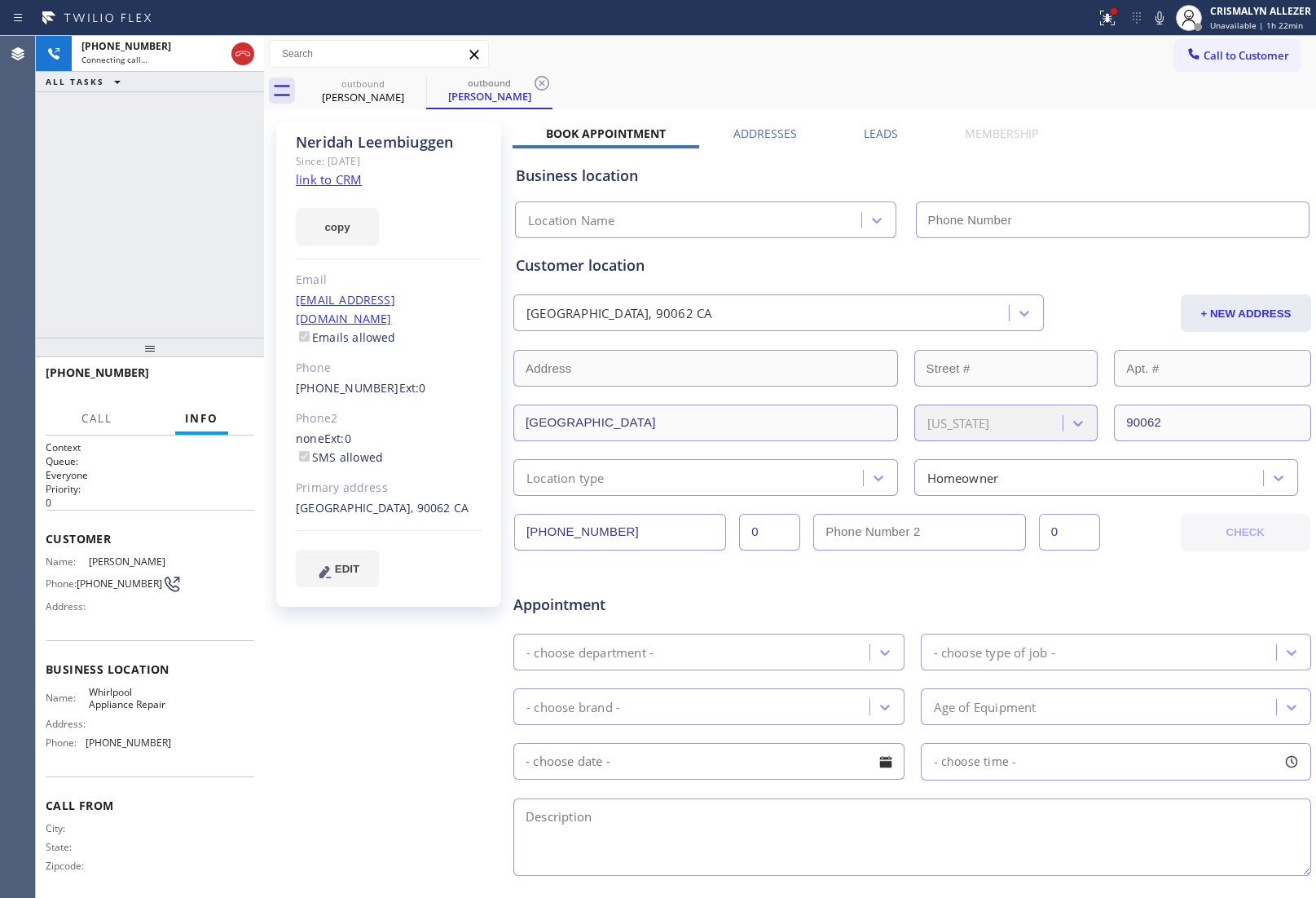
click at [336, 175] on link "link to CRM" at bounding box center [329, 179] width 66 height 17
type input "[PHONE_NUMBER]"
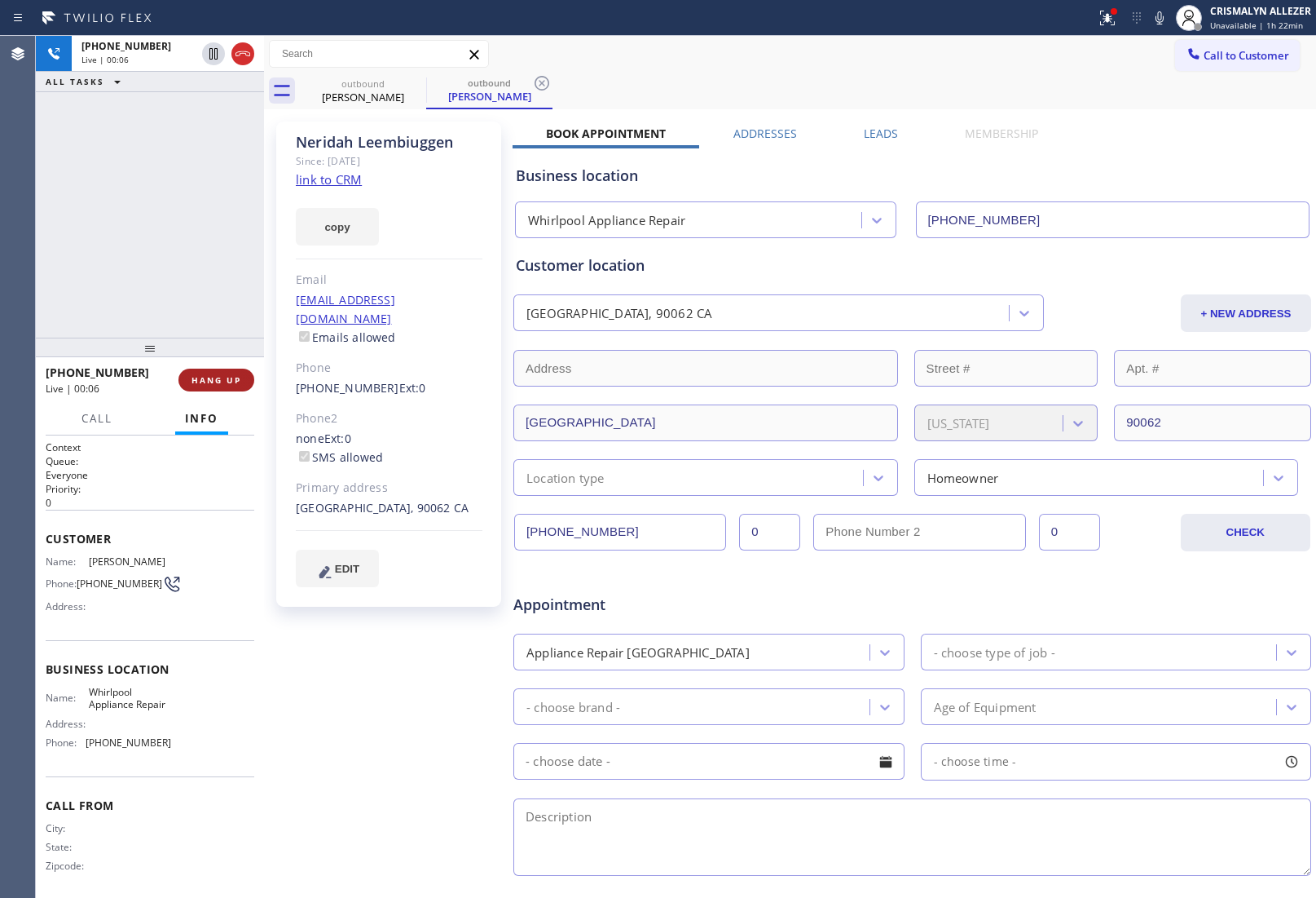
click at [194, 372] on button "HANG UP" at bounding box center [216, 380] width 76 height 23
click at [209, 380] on span "COMPLETE" at bounding box center [213, 380] width 56 height 11
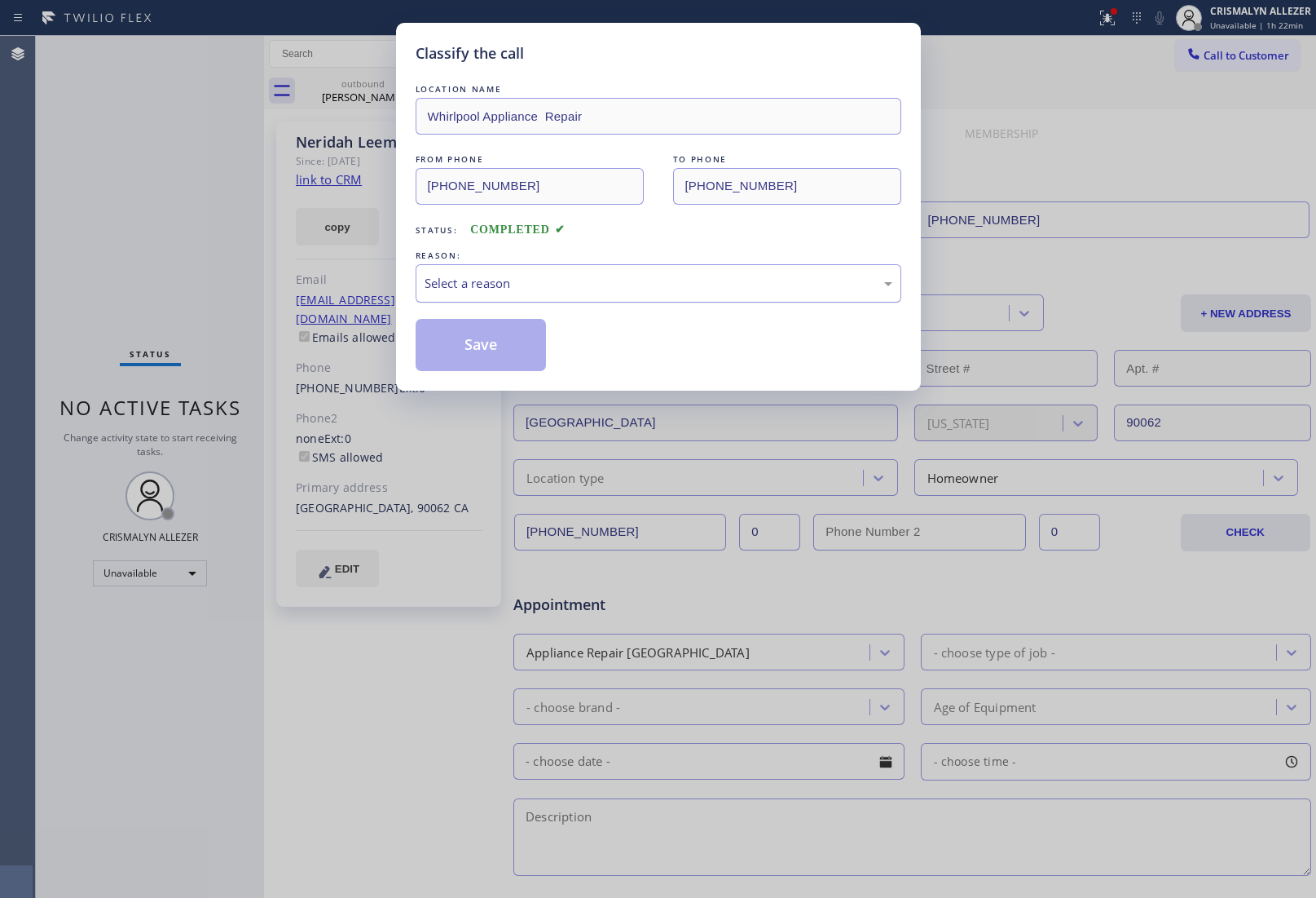
click at [644, 274] on div "Select a reason" at bounding box center [658, 283] width 468 height 19
click at [487, 354] on button "Save" at bounding box center [481, 345] width 131 height 52
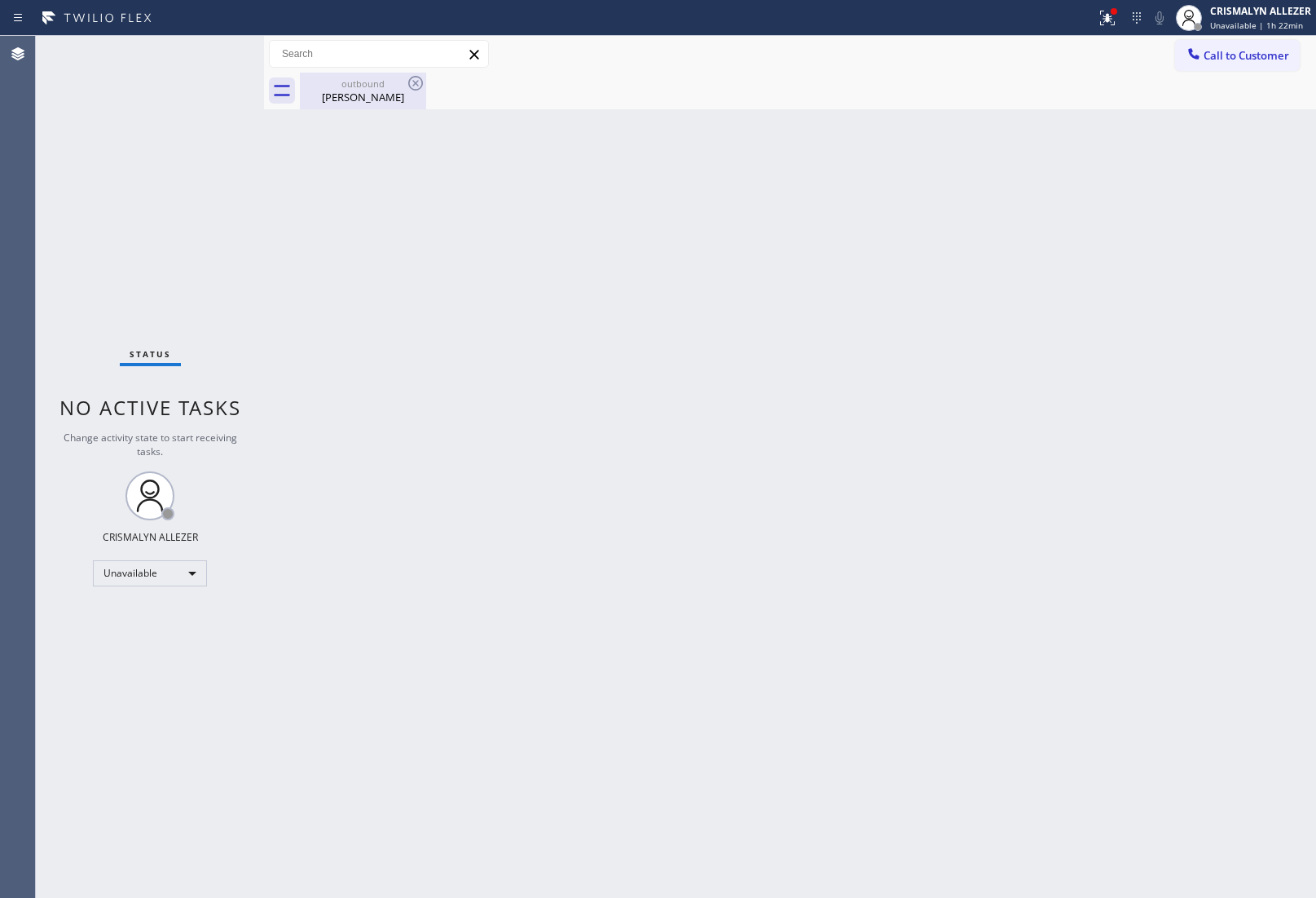
click at [379, 96] on div "[PERSON_NAME]" at bounding box center [363, 96] width 123 height 15
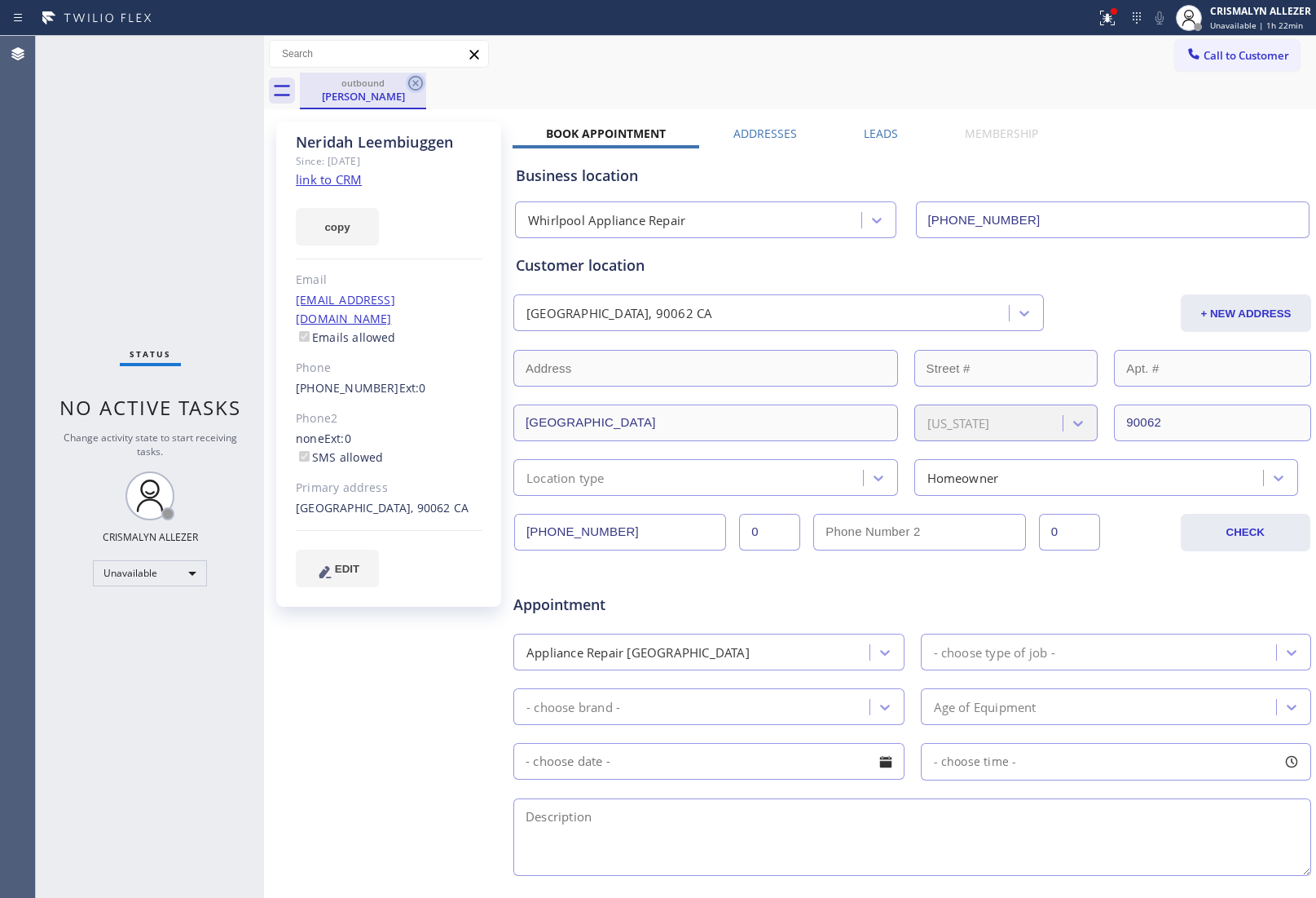
drag, startPoint x: 412, startPoint y: 80, endPoint x: 450, endPoint y: 2, distance: 86.8
click at [413, 80] on icon at bounding box center [416, 83] width 20 height 20
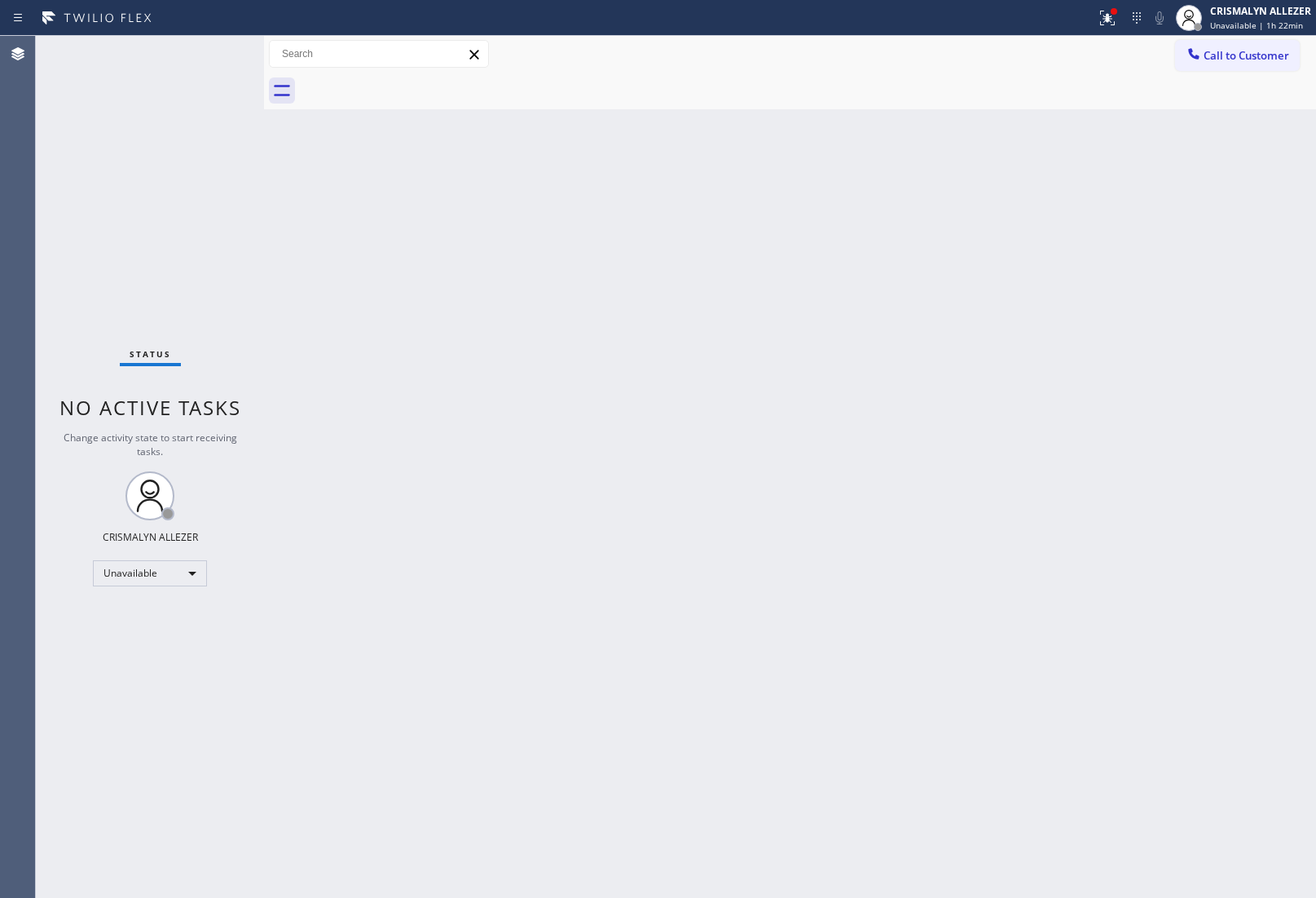
click at [1285, 54] on button "Call to Customer" at bounding box center [1238, 56] width 125 height 31
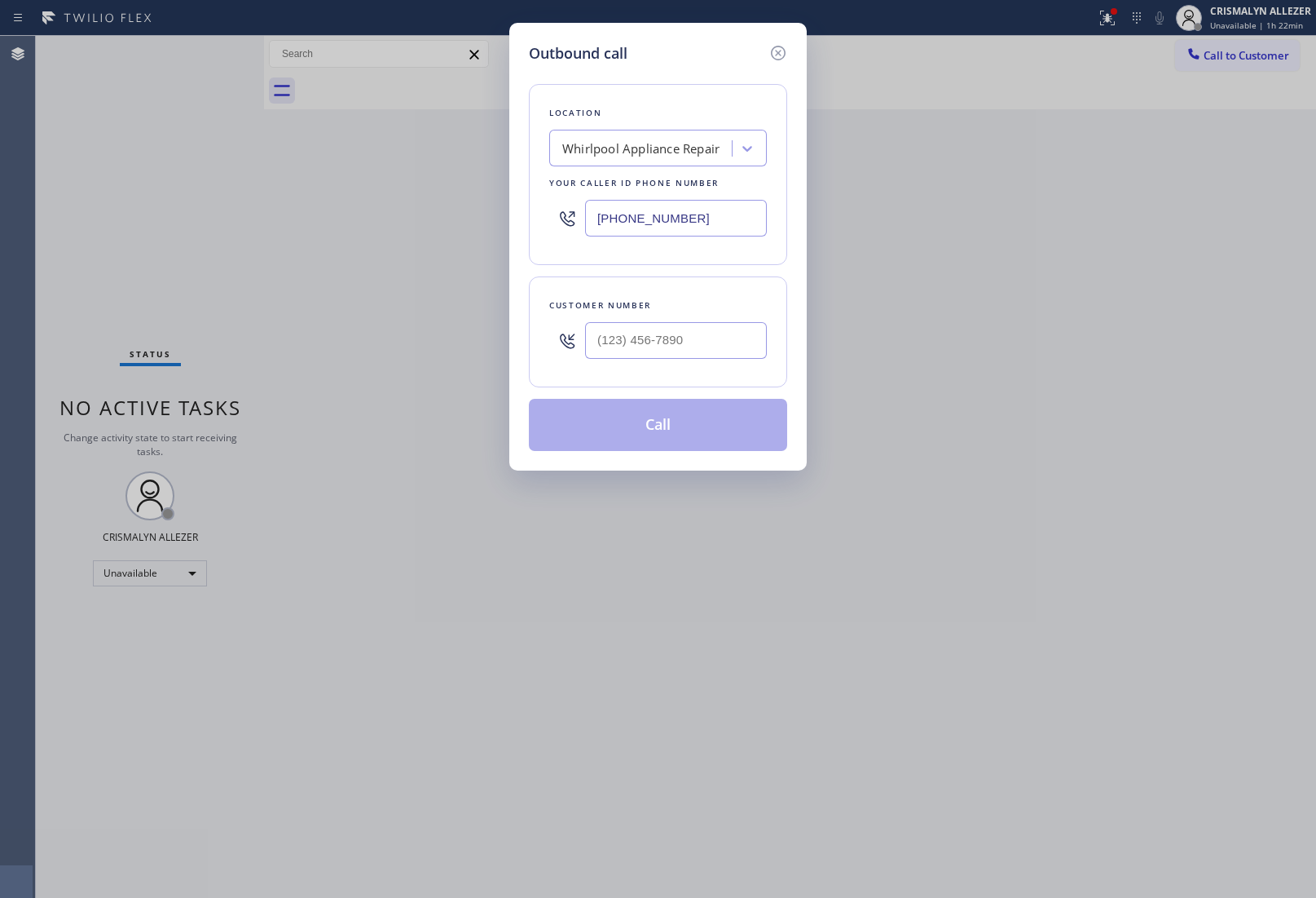
drag, startPoint x: 744, startPoint y: 215, endPoint x: 357, endPoint y: 181, distance: 388.5
click at [511, 206] on div "Outbound call Location Whirlpool Appliance Repair Your caller id phone number […" at bounding box center [658, 246] width 298 height 447
paste input "480) 550-9294"
type input "[PHONE_NUMBER]"
click at [701, 337] on input "(___) ___-____" at bounding box center [675, 340] width 181 height 36
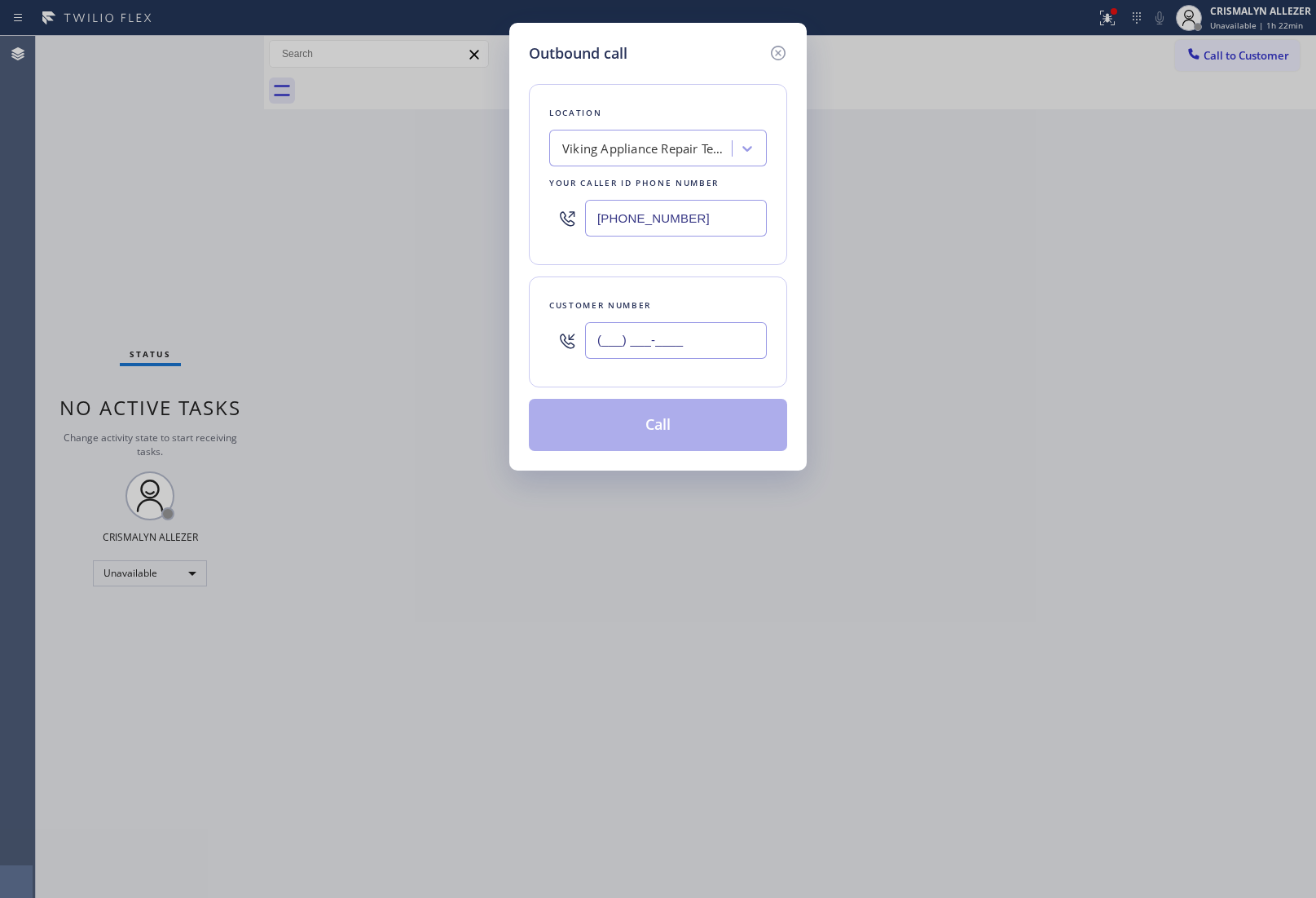
paste input "602) 315-0702"
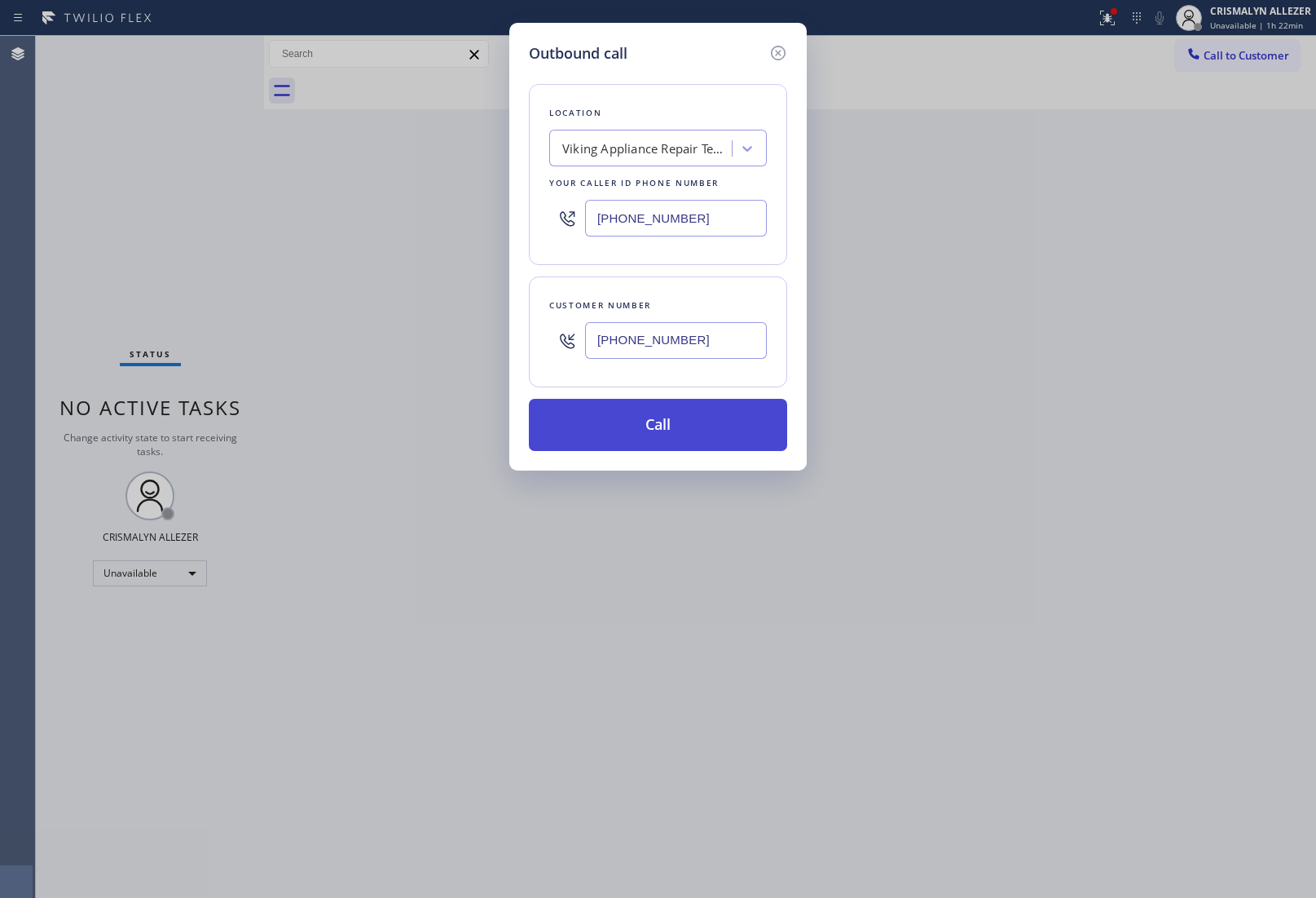
type input "[PHONE_NUMBER]"
click at [661, 443] on button "Call" at bounding box center [658, 425] width 259 height 52
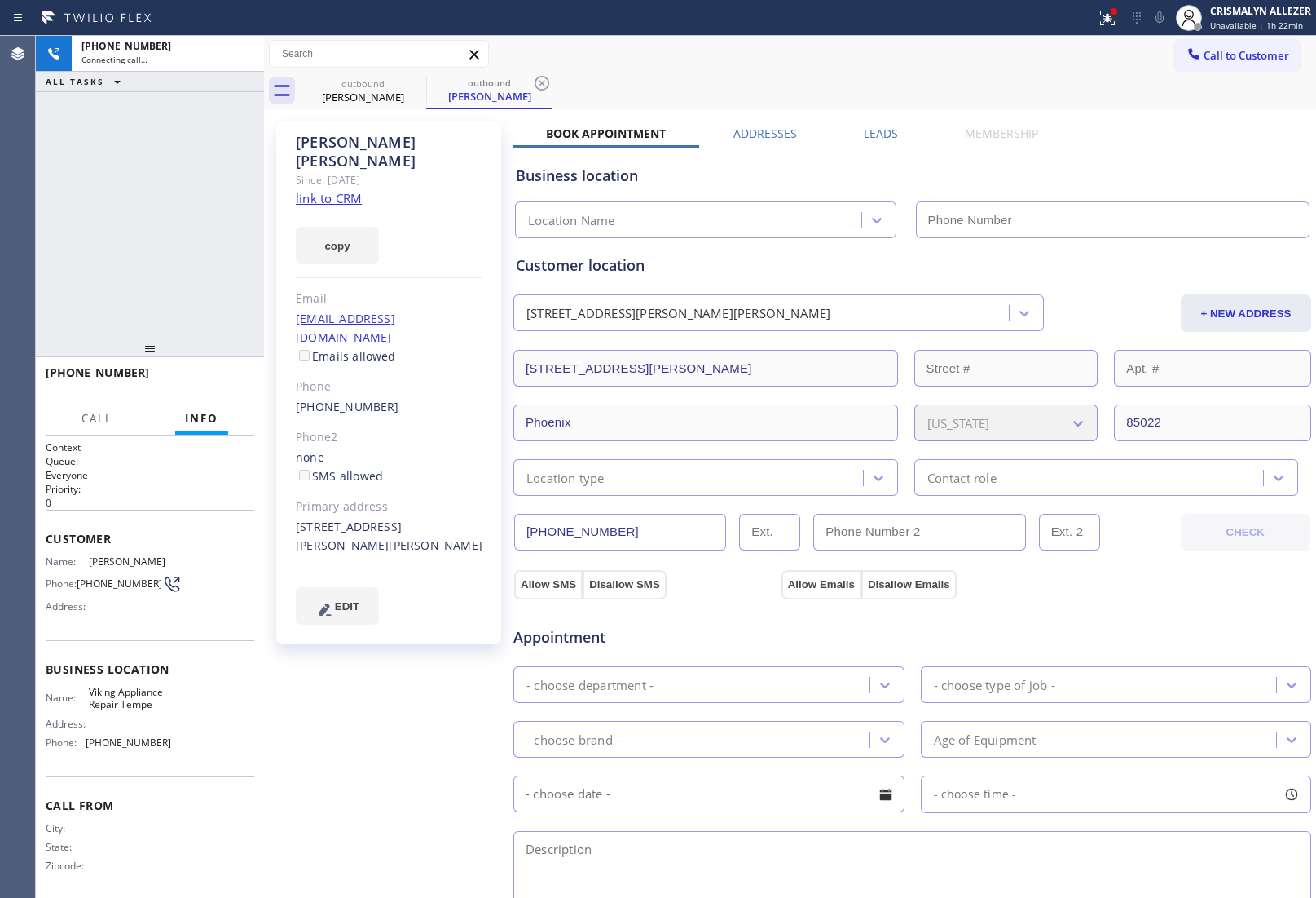
click at [340, 190] on link "link to CRM" at bounding box center [329, 198] width 66 height 17
type input "[PHONE_NUMBER]"
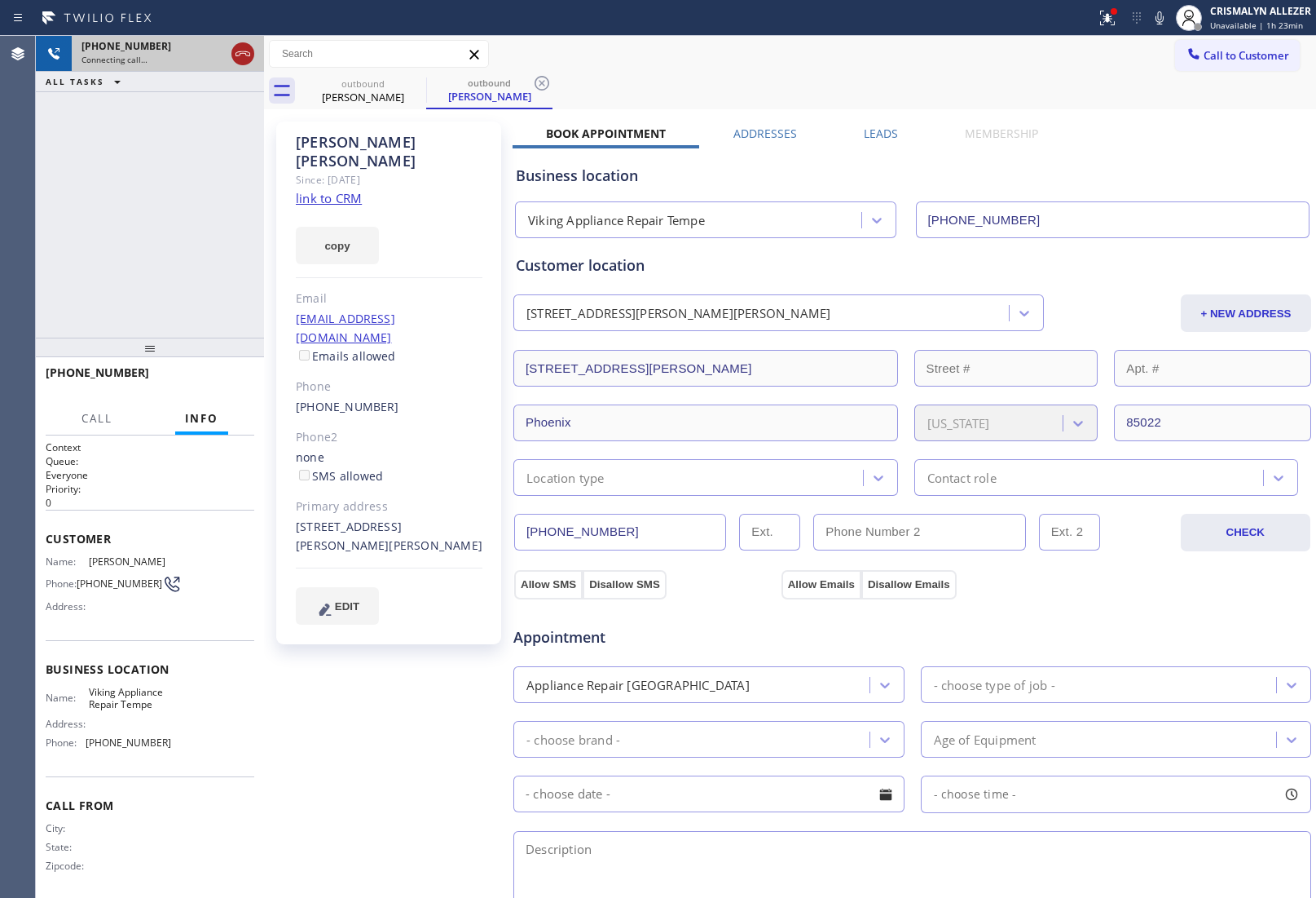
click at [240, 55] on icon at bounding box center [243, 54] width 20 height 20
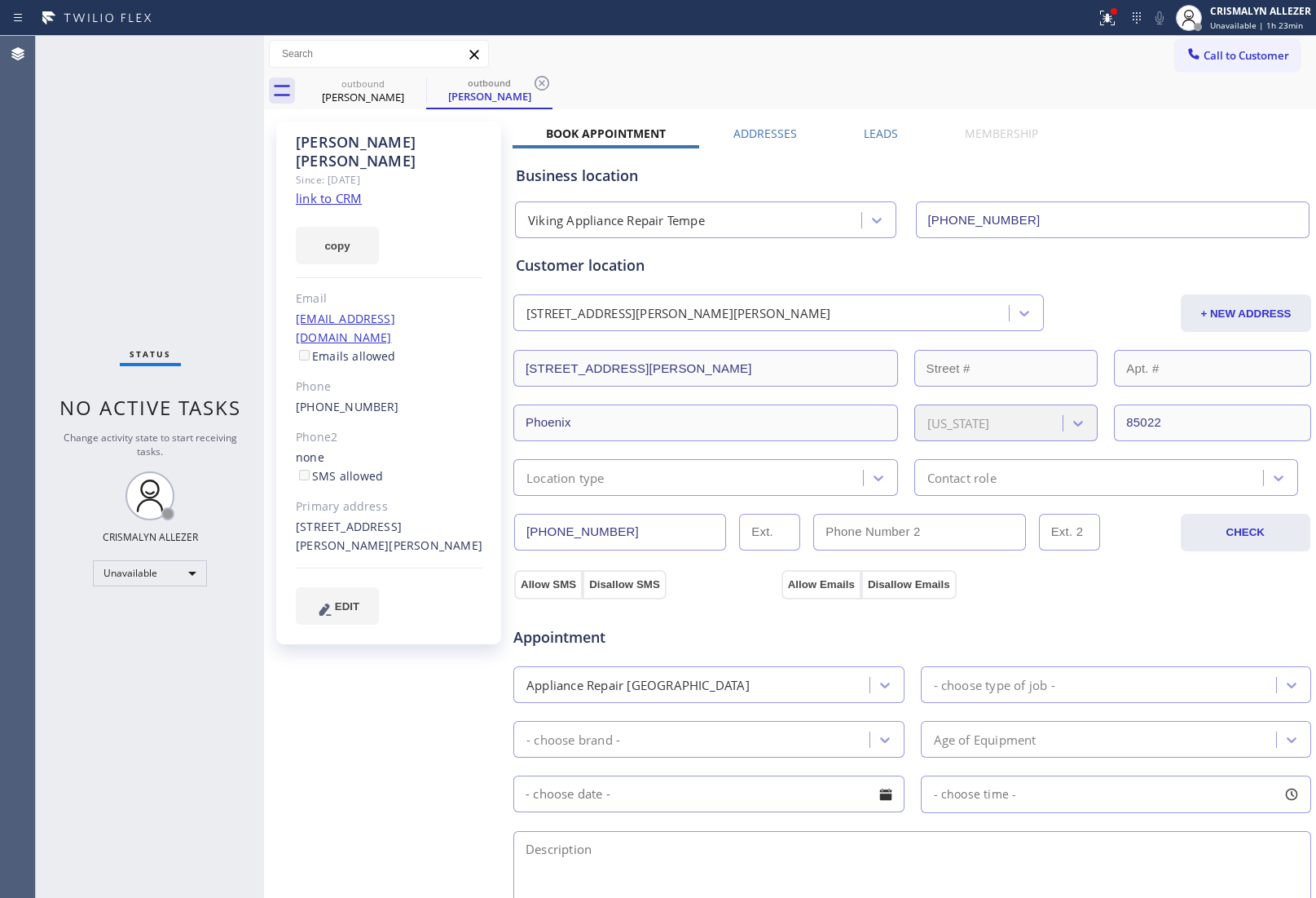
drag, startPoint x: 543, startPoint y: 86, endPoint x: 479, endPoint y: 91, distance: 64.2
click at [543, 86] on icon at bounding box center [542, 83] width 15 height 15
drag, startPoint x: 417, startPoint y: 83, endPoint x: 445, endPoint y: 7, distance: 81.0
click at [417, 83] on icon at bounding box center [415, 83] width 15 height 15
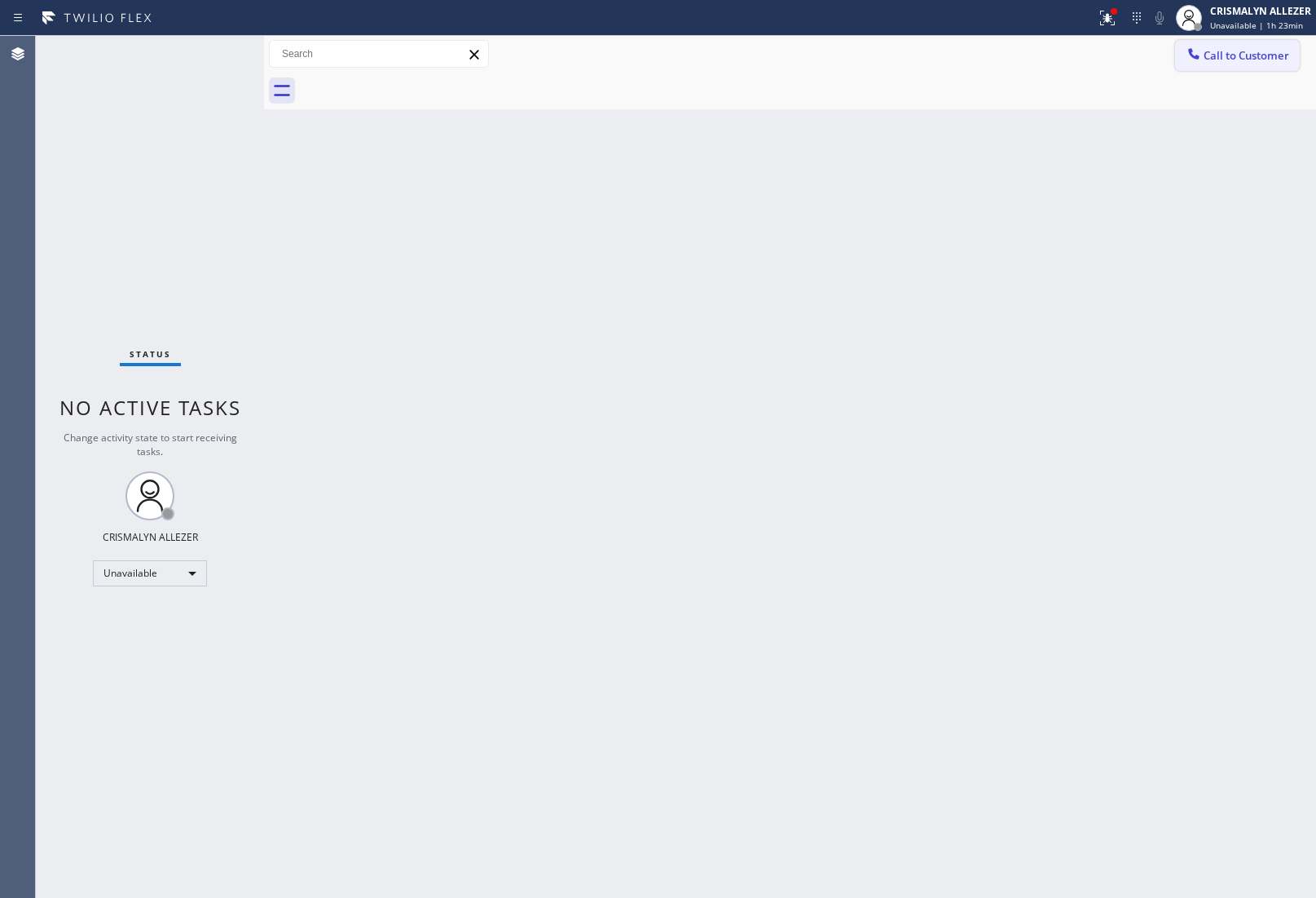
click at [1221, 56] on span "Call to Customer" at bounding box center [1247, 55] width 86 height 15
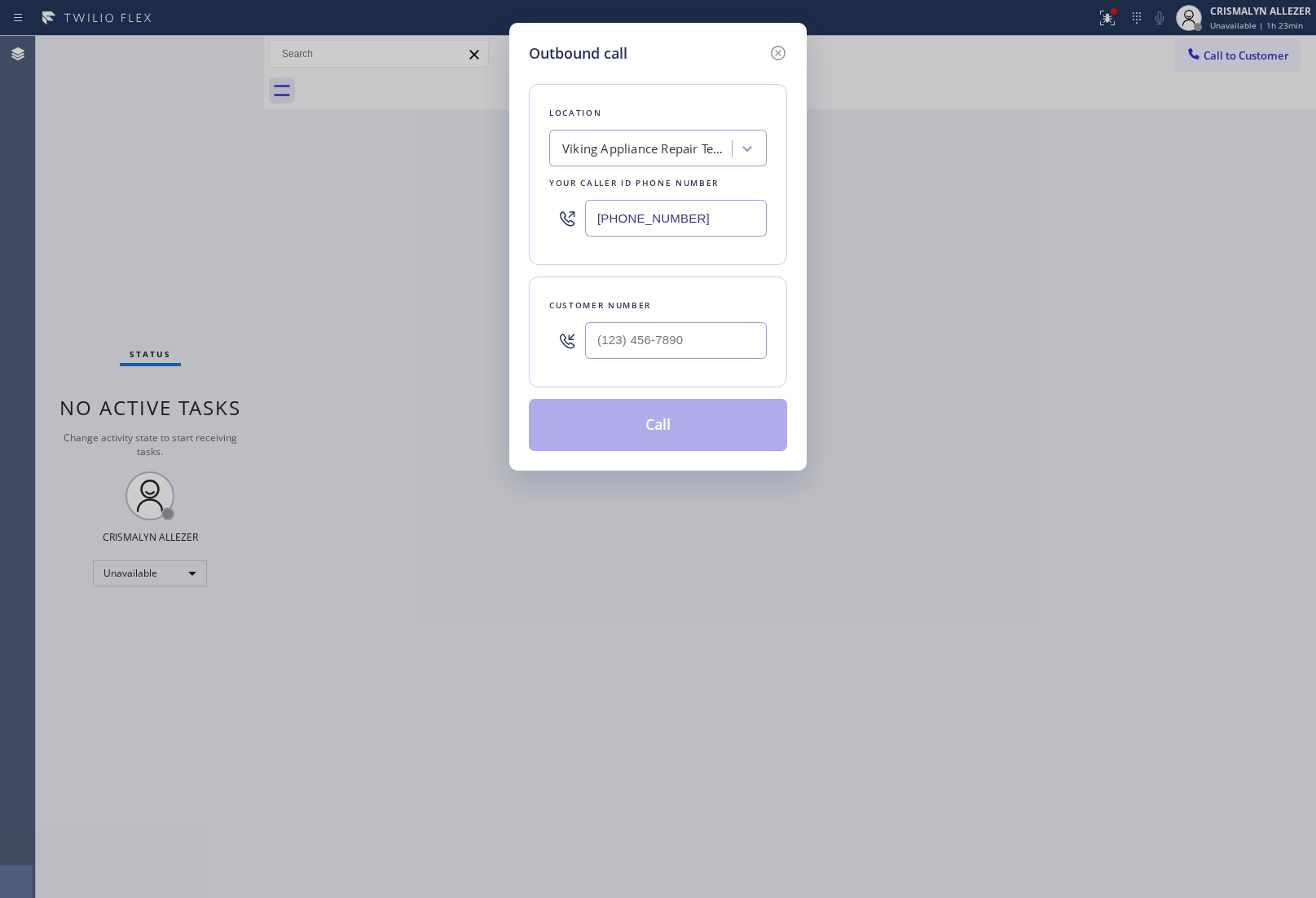
drag, startPoint x: 714, startPoint y: 218, endPoint x: 200, endPoint y: 207, distance: 514.1
click at [328, 216] on div "Outbound call Location Viking Appliance Repair Tempe Your caller id phone numbe…" at bounding box center [658, 449] width 1316 height 898
paste input "855) 731-4952"
type input "[PHONE_NUMBER]"
click at [617, 340] on input "(___) ___-____" at bounding box center [675, 340] width 181 height 36
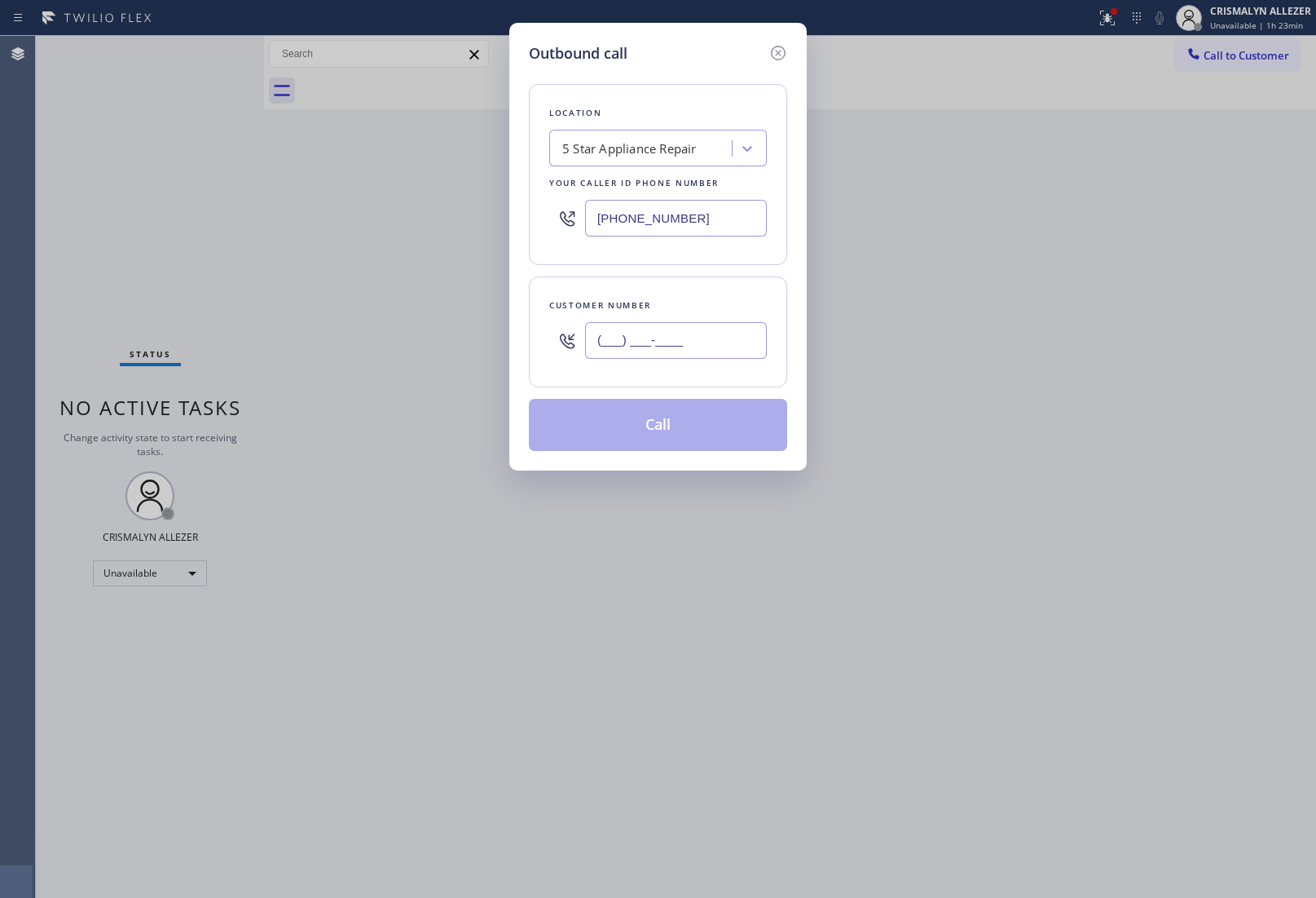
paste input "661) 675-6912"
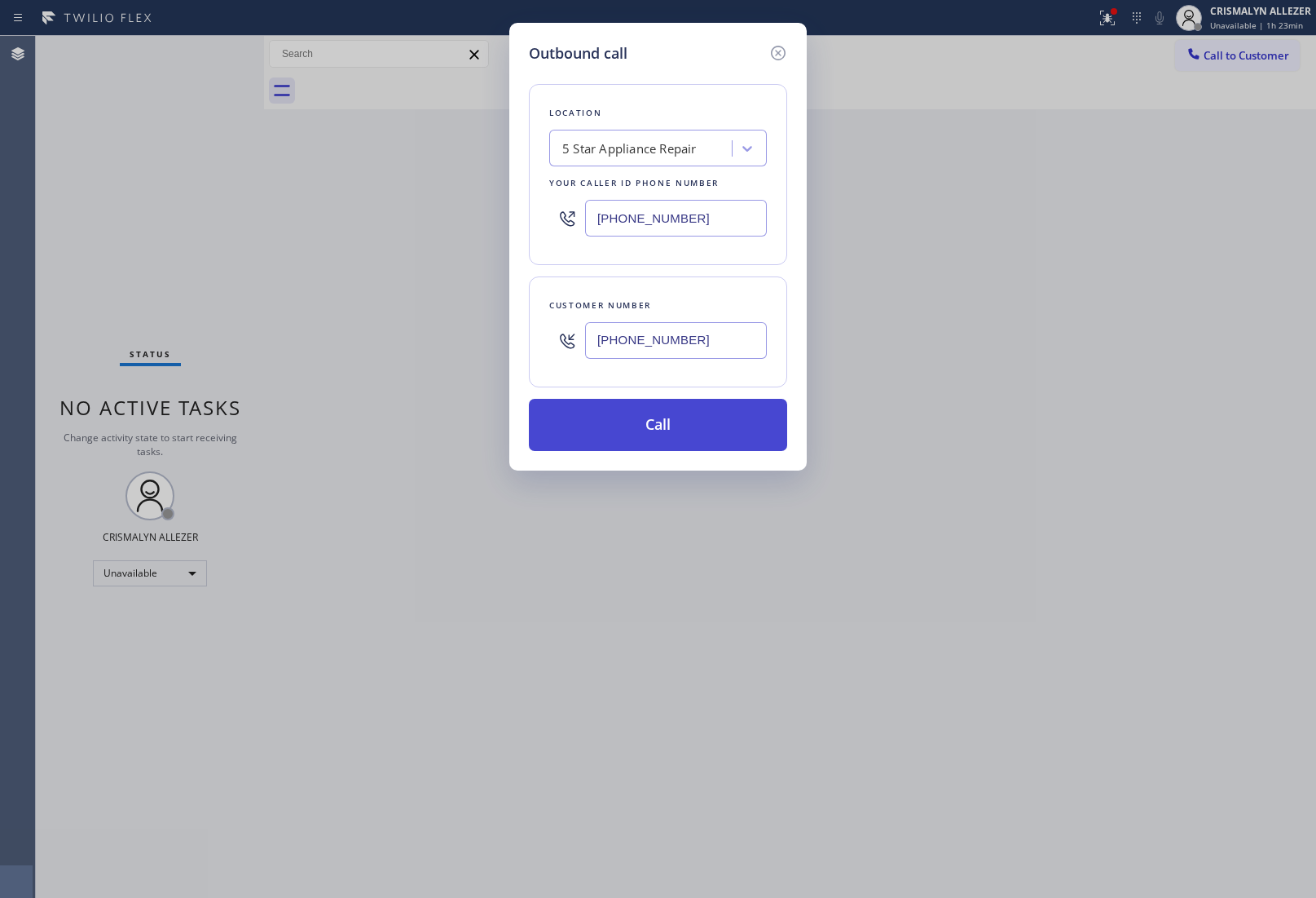
type input "[PHONE_NUMBER]"
click at [676, 438] on button "Call" at bounding box center [658, 425] width 259 height 52
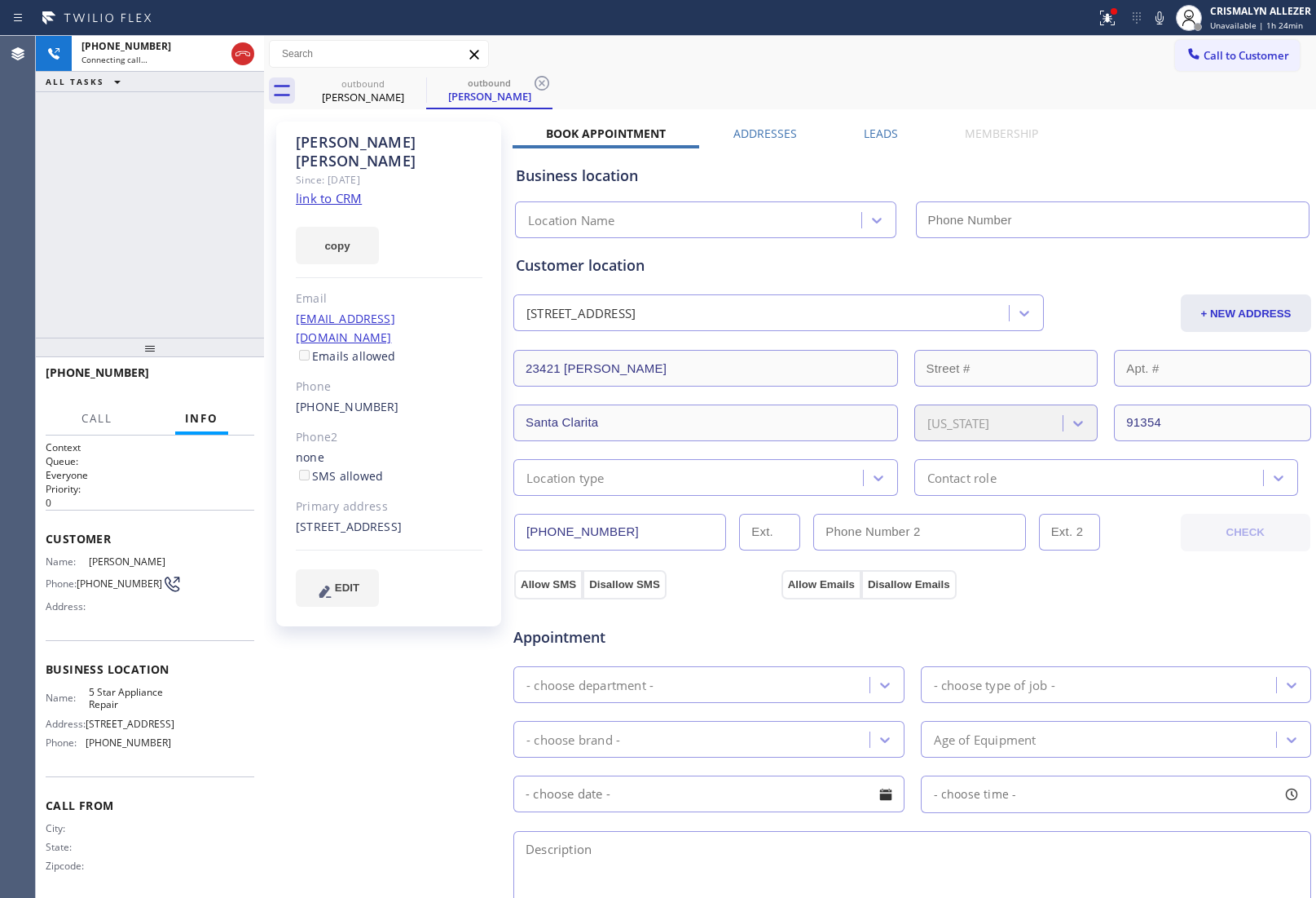
type input "[PHONE_NUMBER]"
click at [172, 171] on div "[PHONE_NUMBER] Live | 01:13 ALL TASKS ALL TASKS ACTIVE TASKS TASKS IN WRAP UP" at bounding box center [149, 186] width 228 height 301
click at [204, 380] on span "HANG UP" at bounding box center [216, 380] width 49 height 11
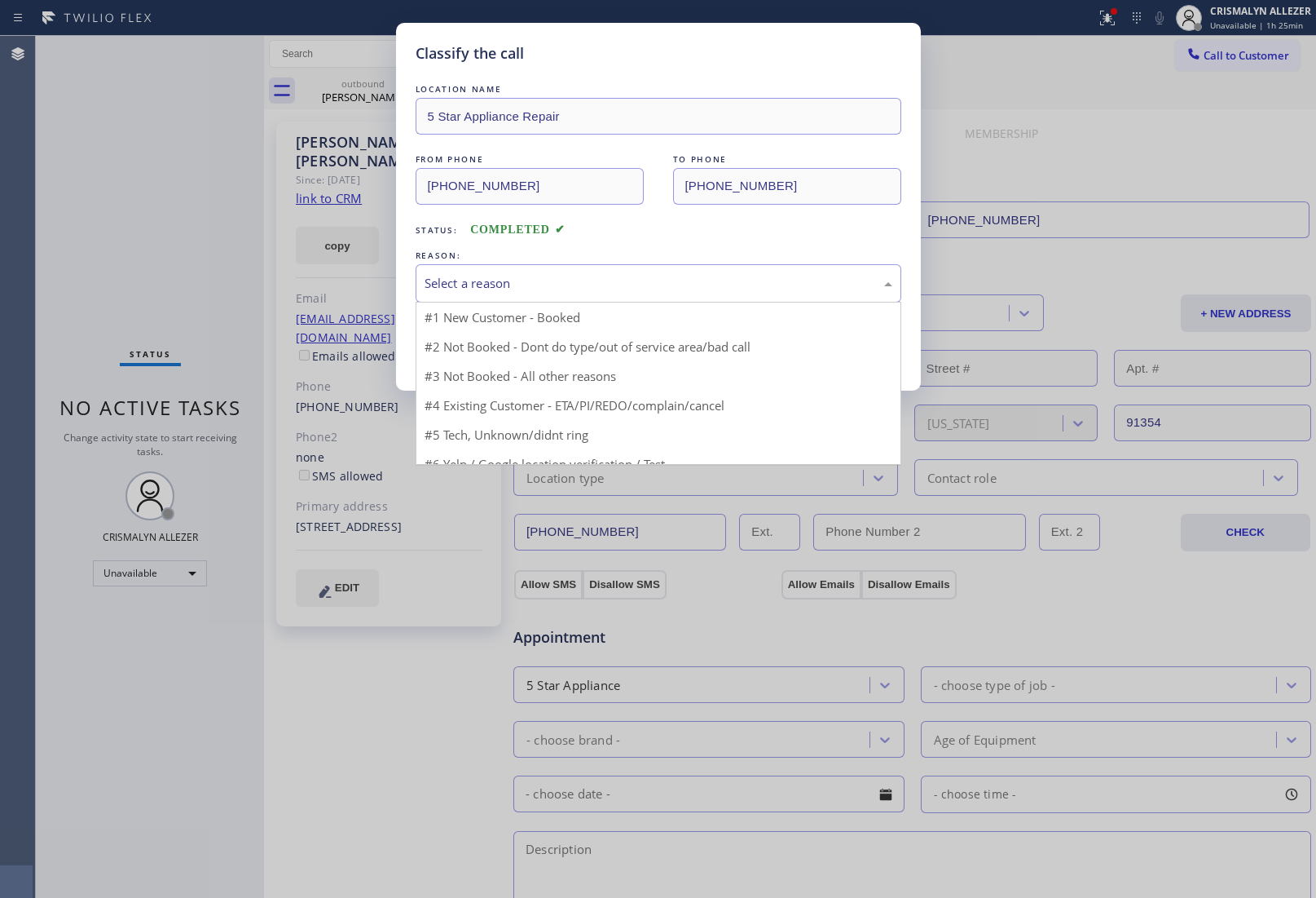
click at [706, 289] on div "Select a reason" at bounding box center [658, 283] width 468 height 19
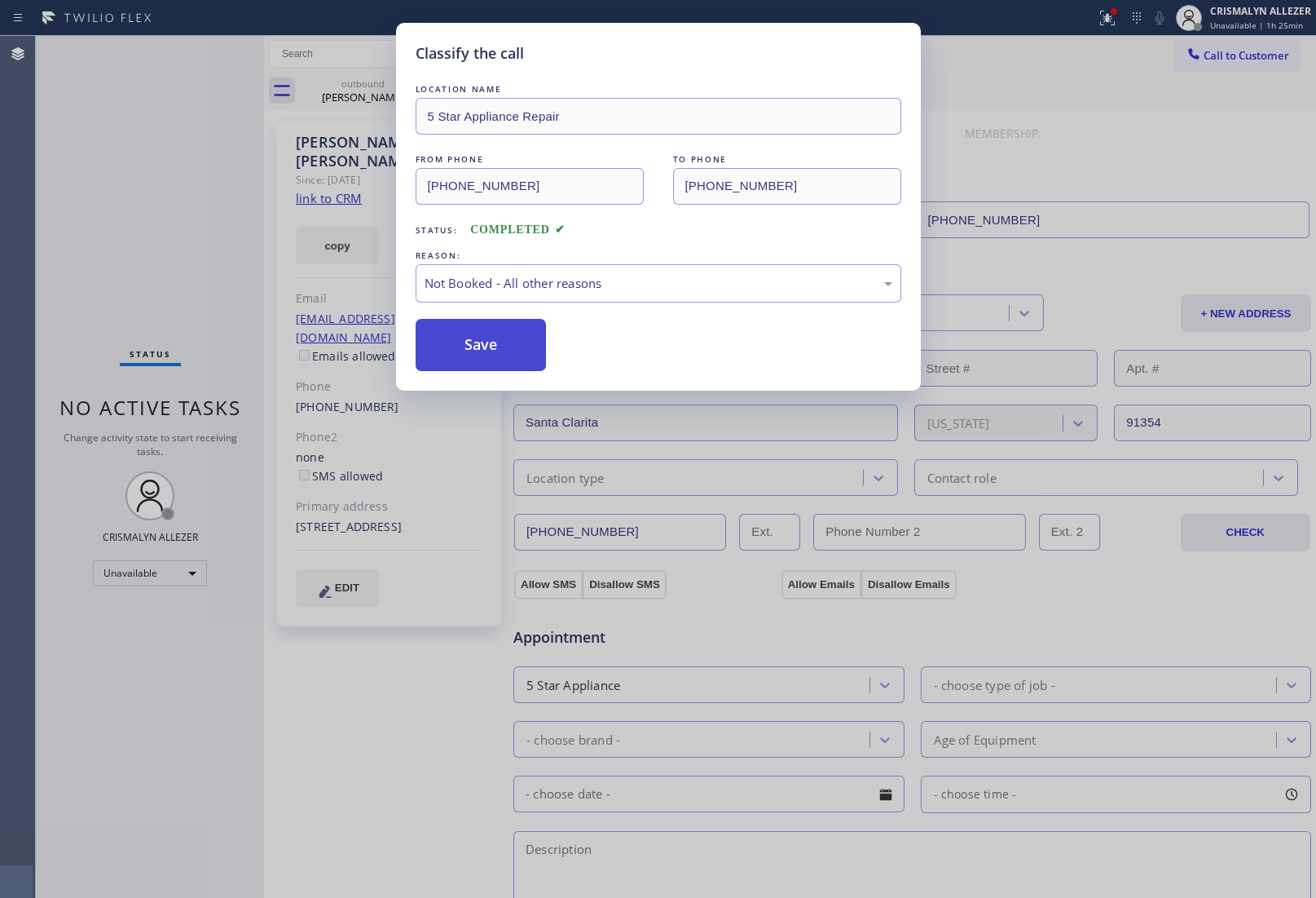
click at [505, 347] on button "Save" at bounding box center [481, 345] width 131 height 52
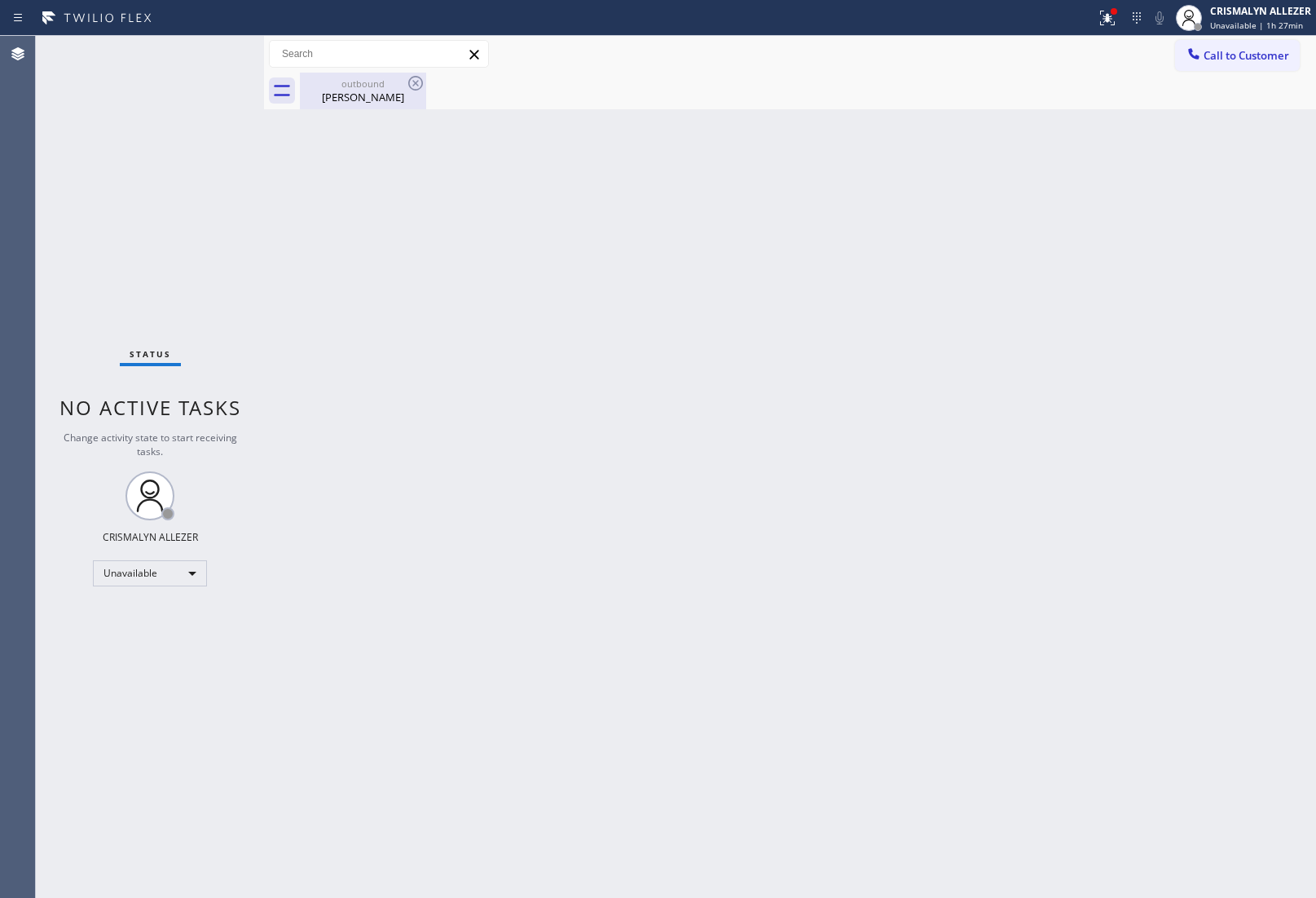
click at [343, 106] on div "outbound [PERSON_NAME]" at bounding box center [363, 91] width 123 height 36
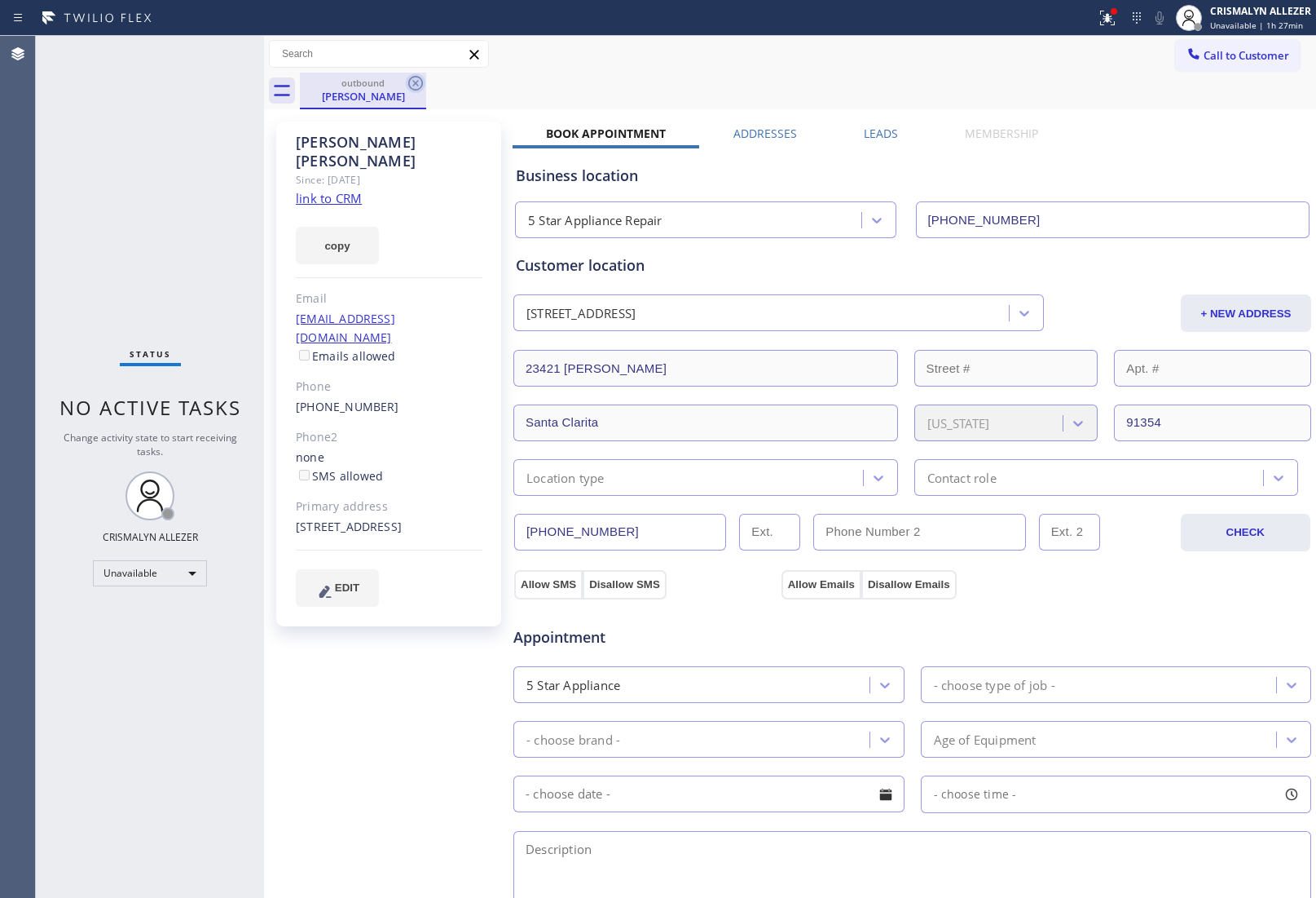
click at [417, 83] on icon at bounding box center [415, 83] width 15 height 15
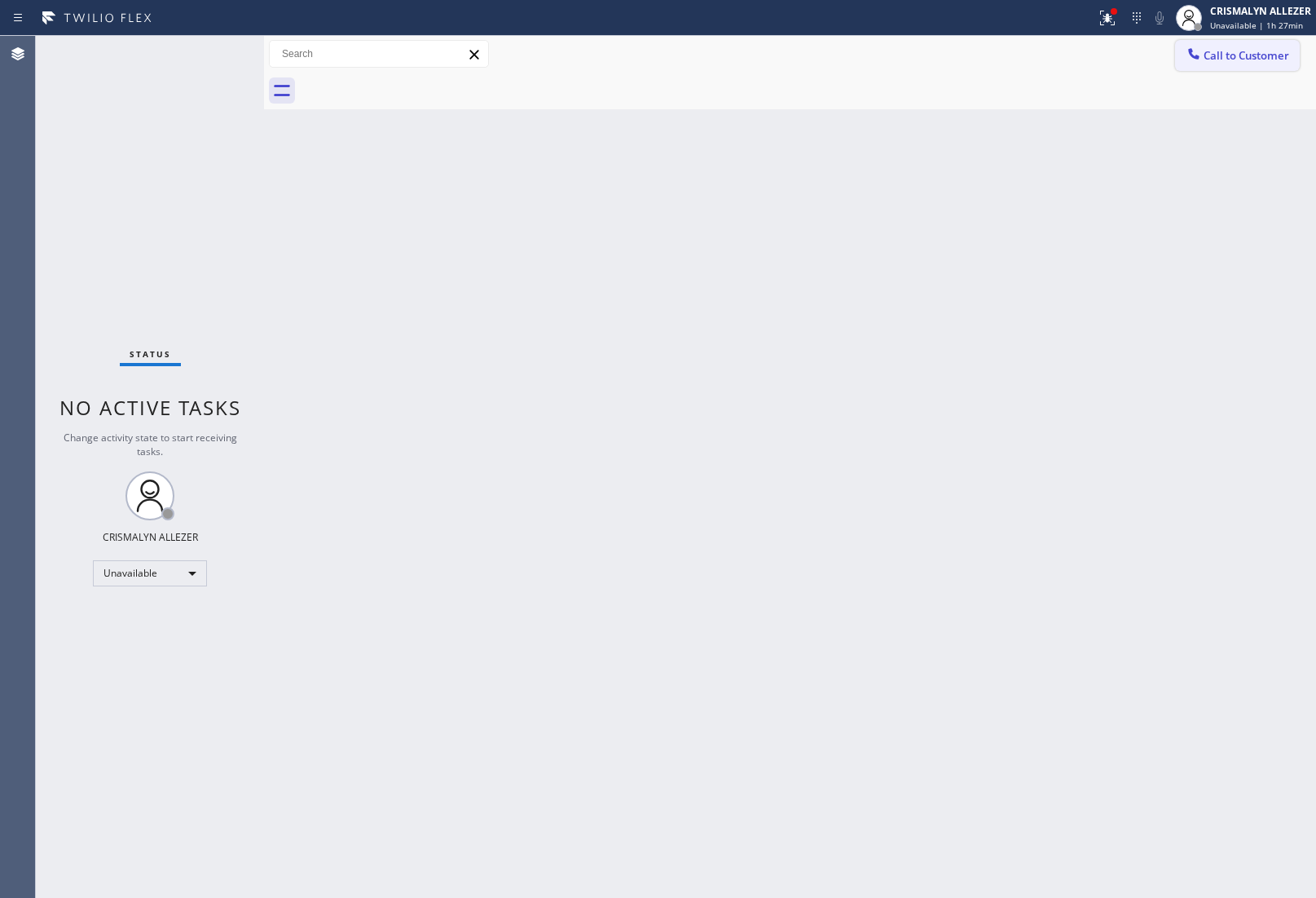
click at [1252, 56] on span "Call to Customer" at bounding box center [1247, 55] width 86 height 15
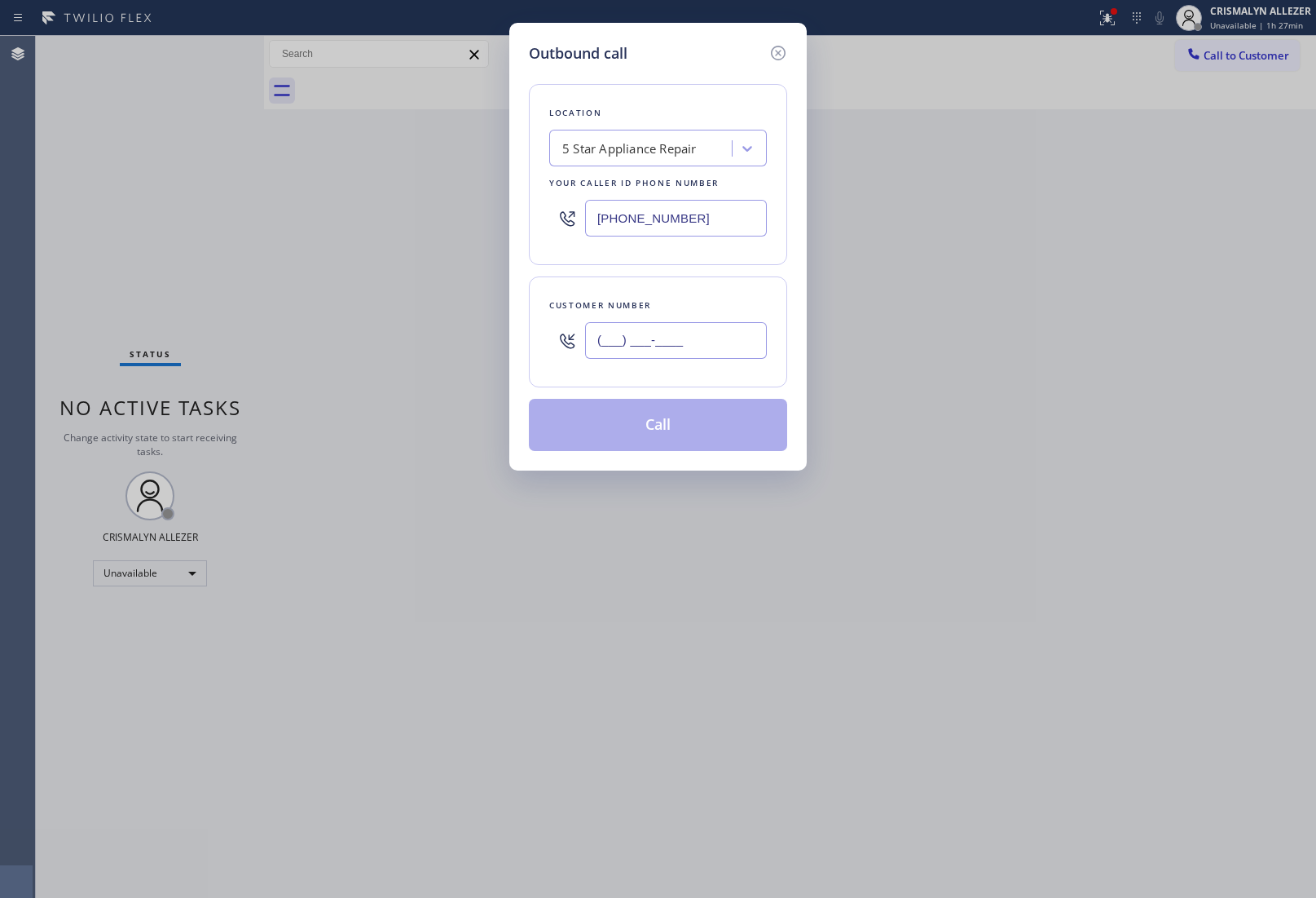
click at [694, 340] on input "(___) ___-____" at bounding box center [675, 340] width 181 height 36
paste input "626) 715-5299"
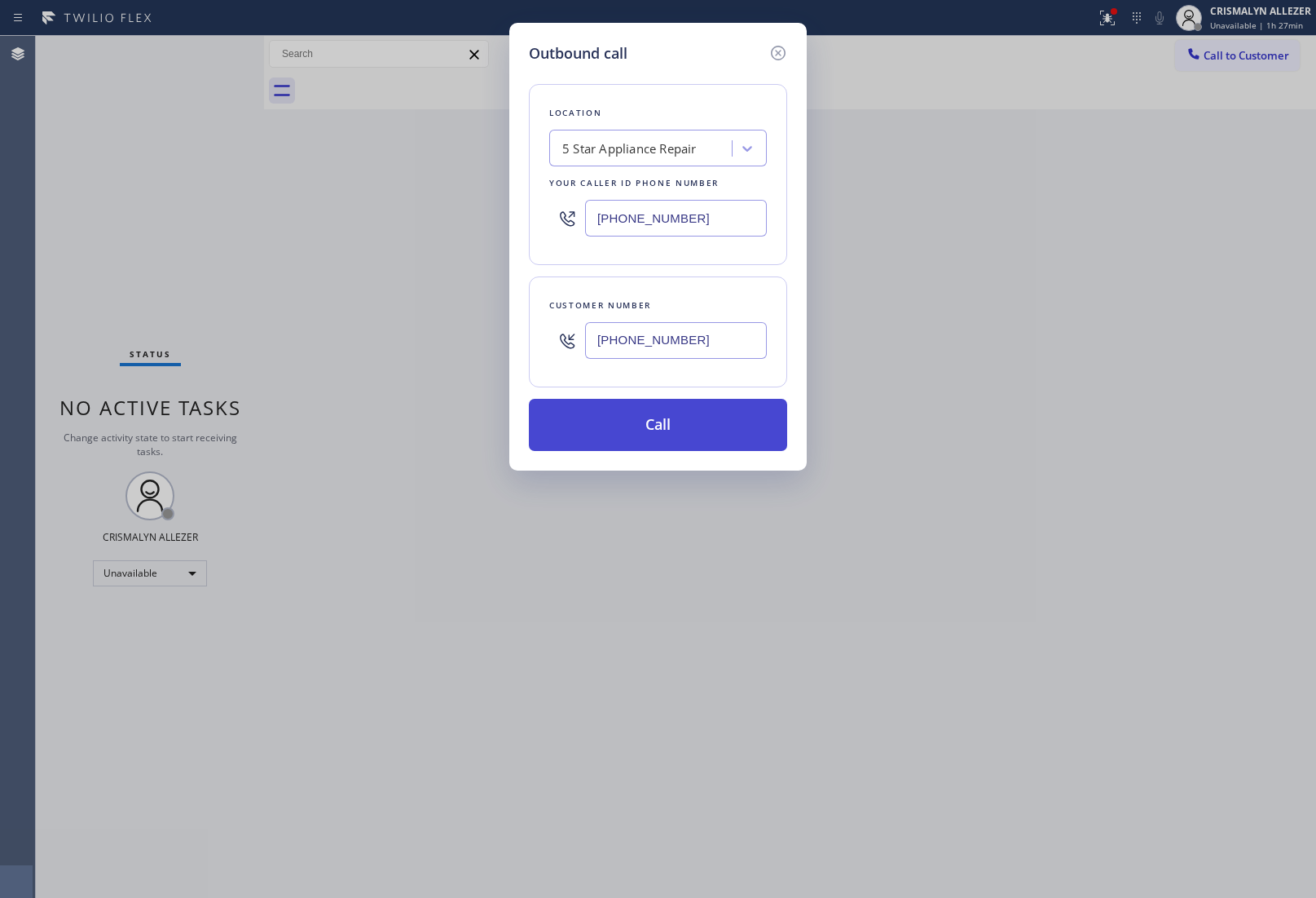
type input "[PHONE_NUMBER]"
click at [661, 428] on button "Call" at bounding box center [658, 425] width 259 height 52
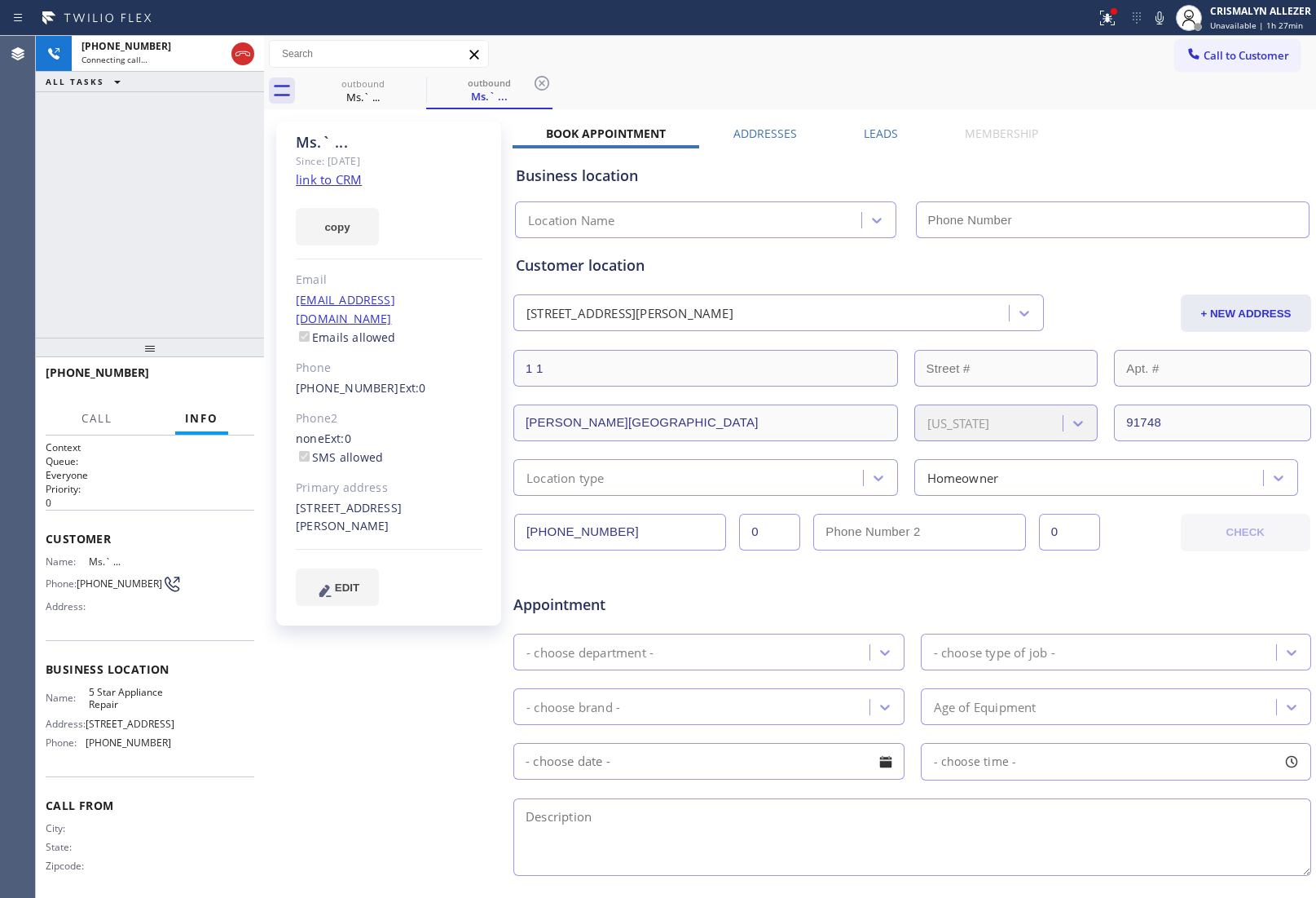
type input "[PHONE_NUMBER]"
click at [378, 610] on div "Ms.` ... Since: [DATE] link to CRM copy Email [EMAIL_ADDRESS][DOMAIN_NAME] Emai…" at bounding box center [391, 642] width 245 height 1057
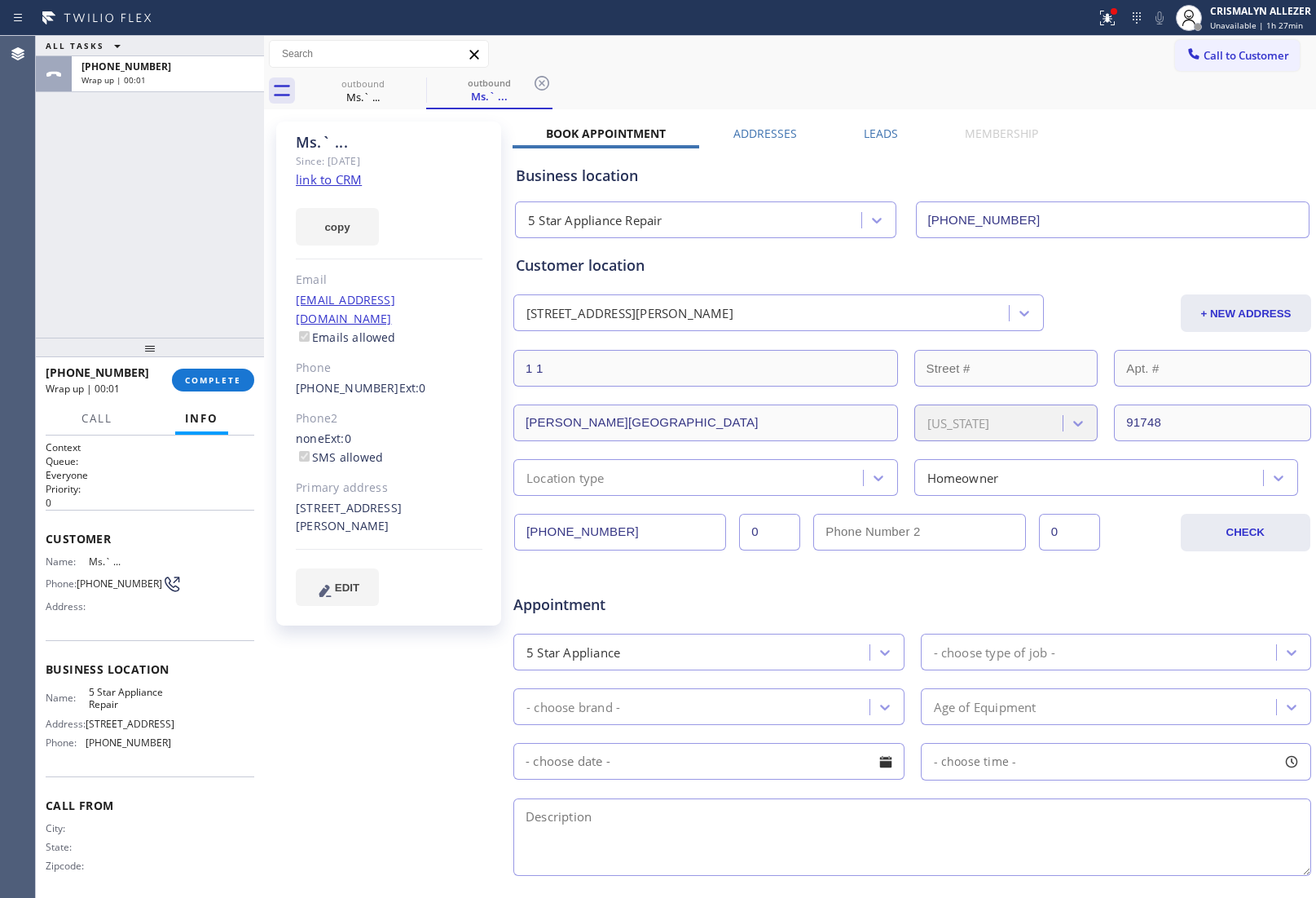
click at [705, 70] on div "Call to Customer Outbound call Location 5 Star Appliance Repair Your caller id …" at bounding box center [790, 54] width 1052 height 36
click at [185, 384] on span "COMPLETE" at bounding box center [213, 380] width 56 height 11
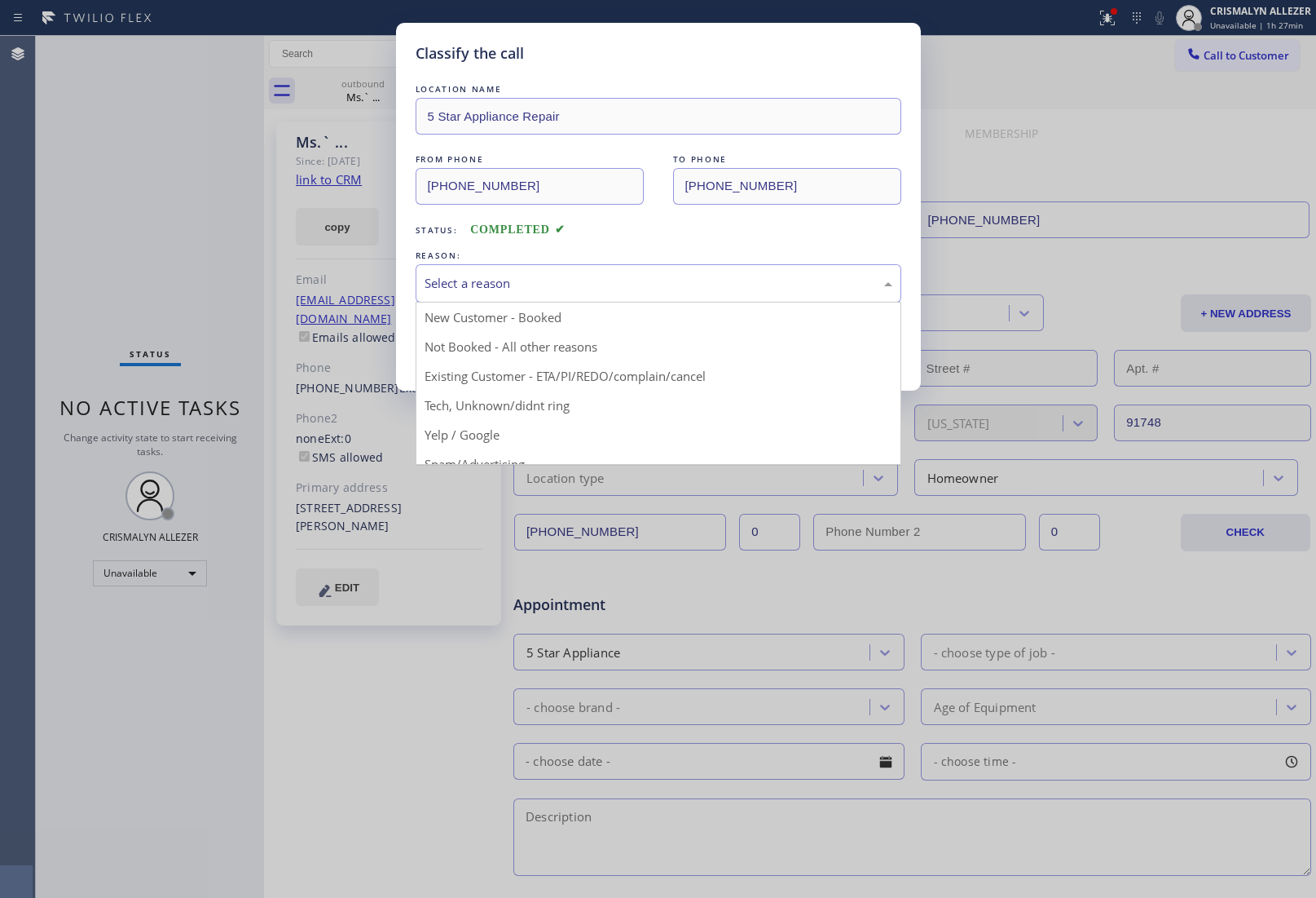
click at [623, 270] on div "Select a reason" at bounding box center [659, 283] width 486 height 38
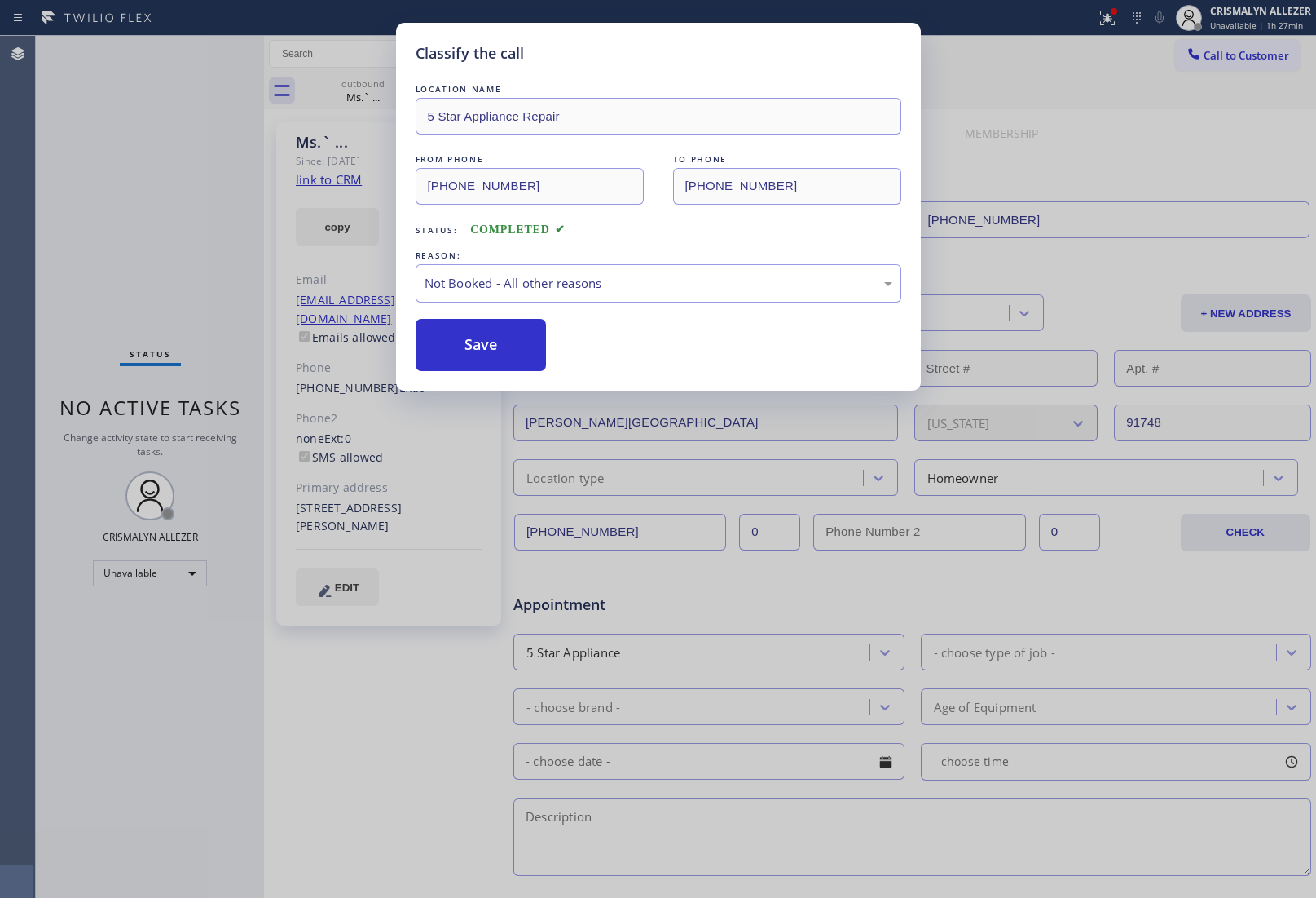
click at [457, 355] on button "Save" at bounding box center [481, 345] width 131 height 52
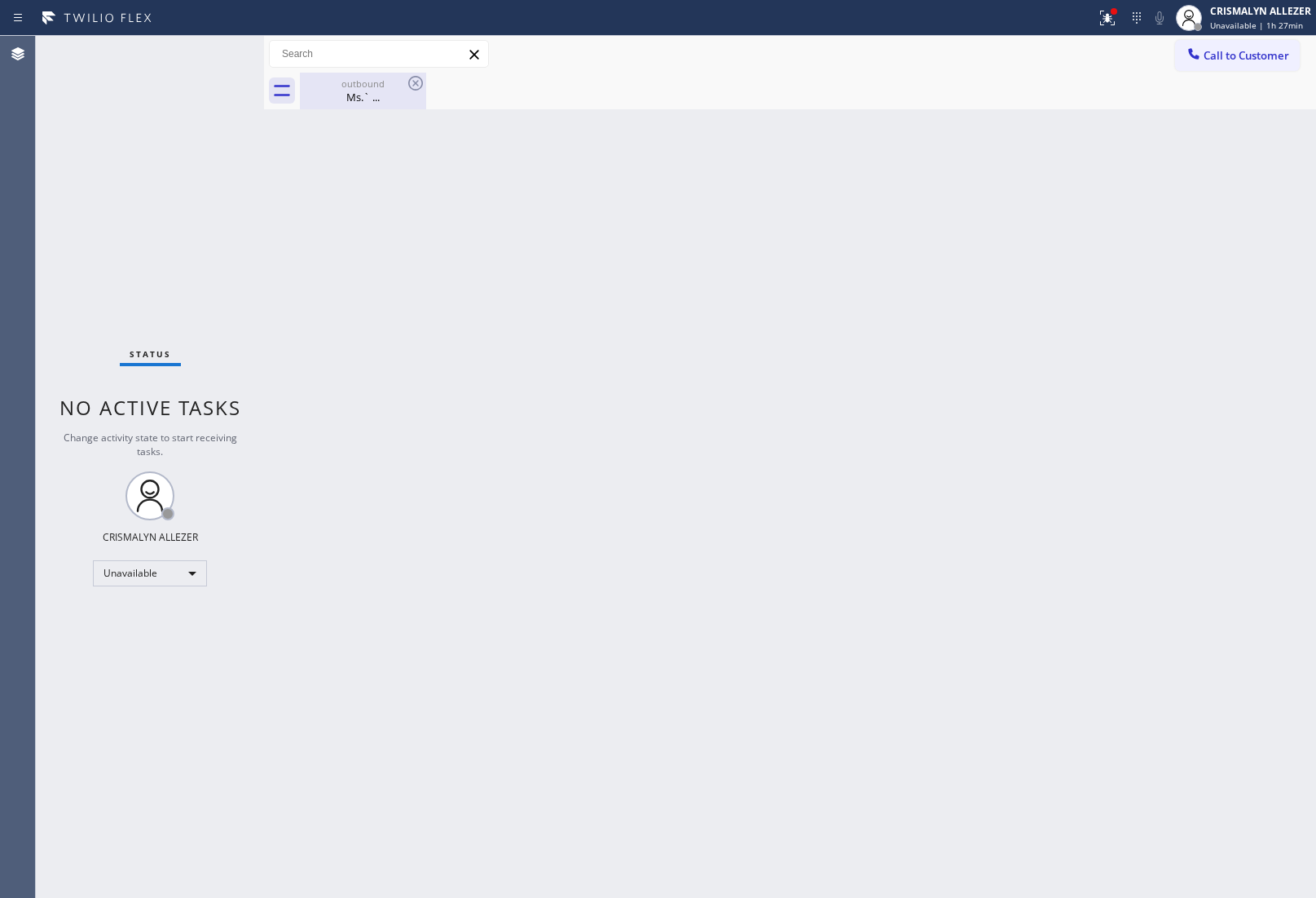
drag, startPoint x: 357, startPoint y: 91, endPoint x: 384, endPoint y: 83, distance: 28.2
click at [361, 88] on div "outbound Ms.` ..." at bounding box center [363, 91] width 123 height 36
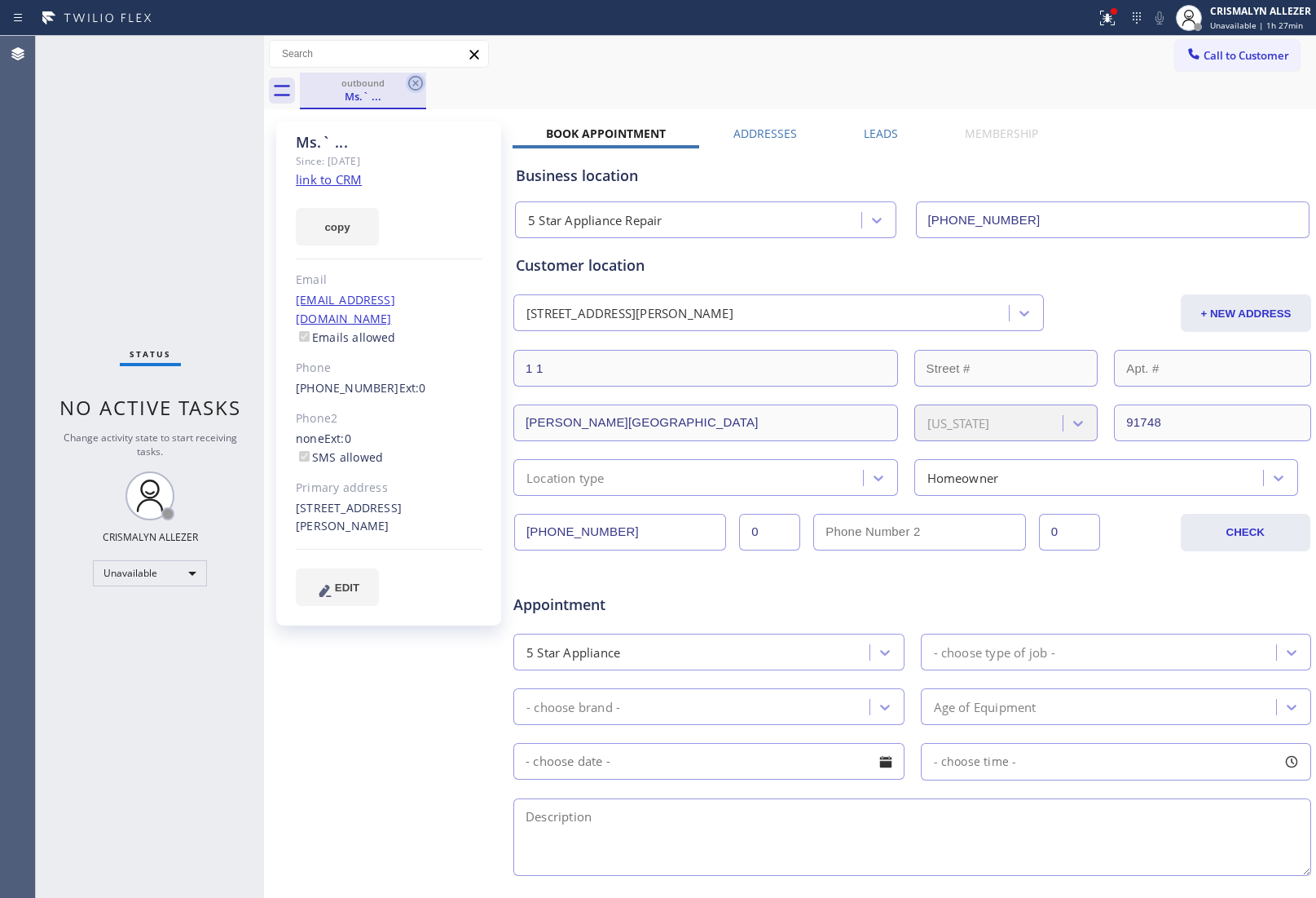
click at [414, 83] on icon at bounding box center [415, 83] width 15 height 15
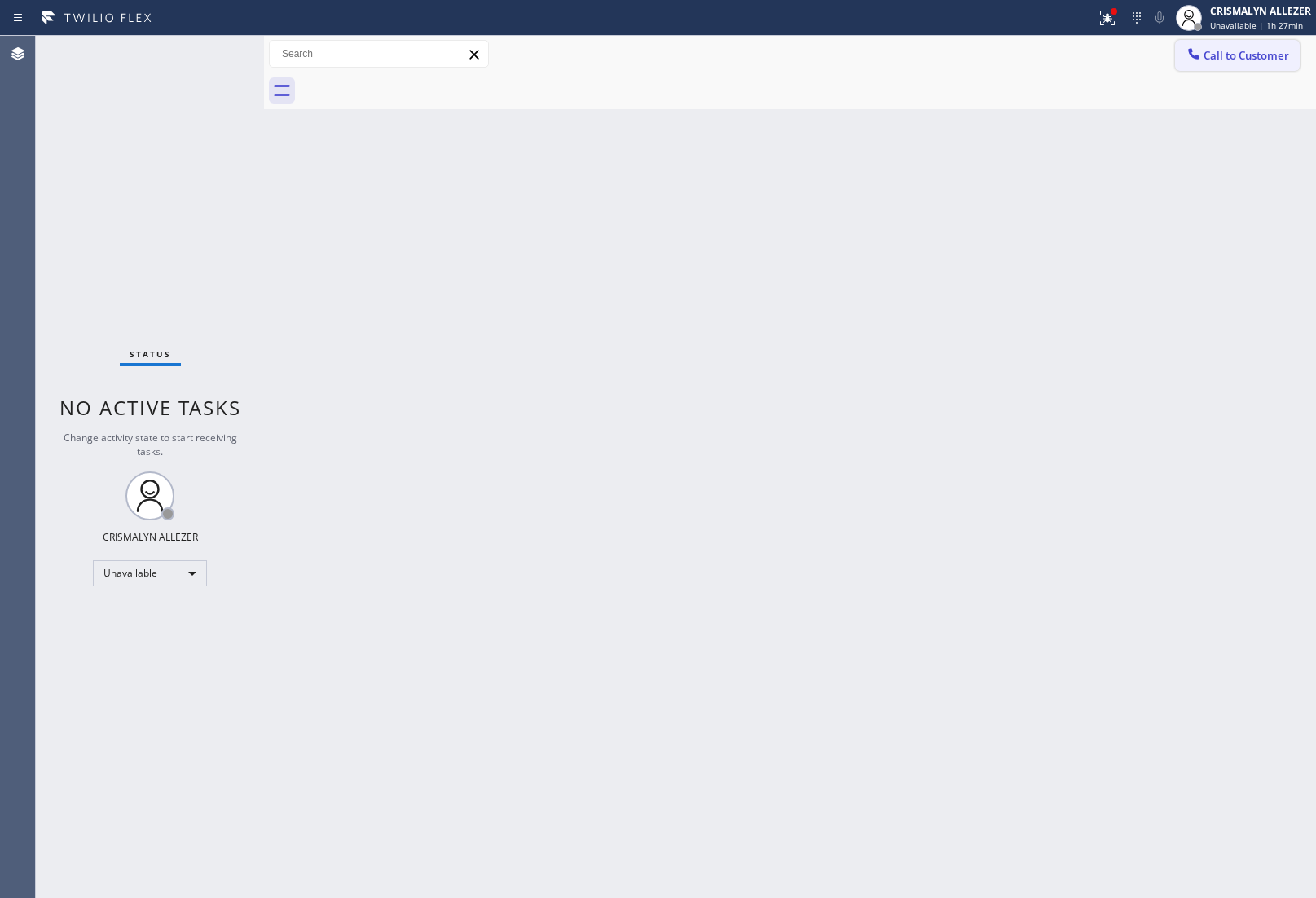
click at [1253, 43] on button "Call to Customer" at bounding box center [1238, 56] width 125 height 31
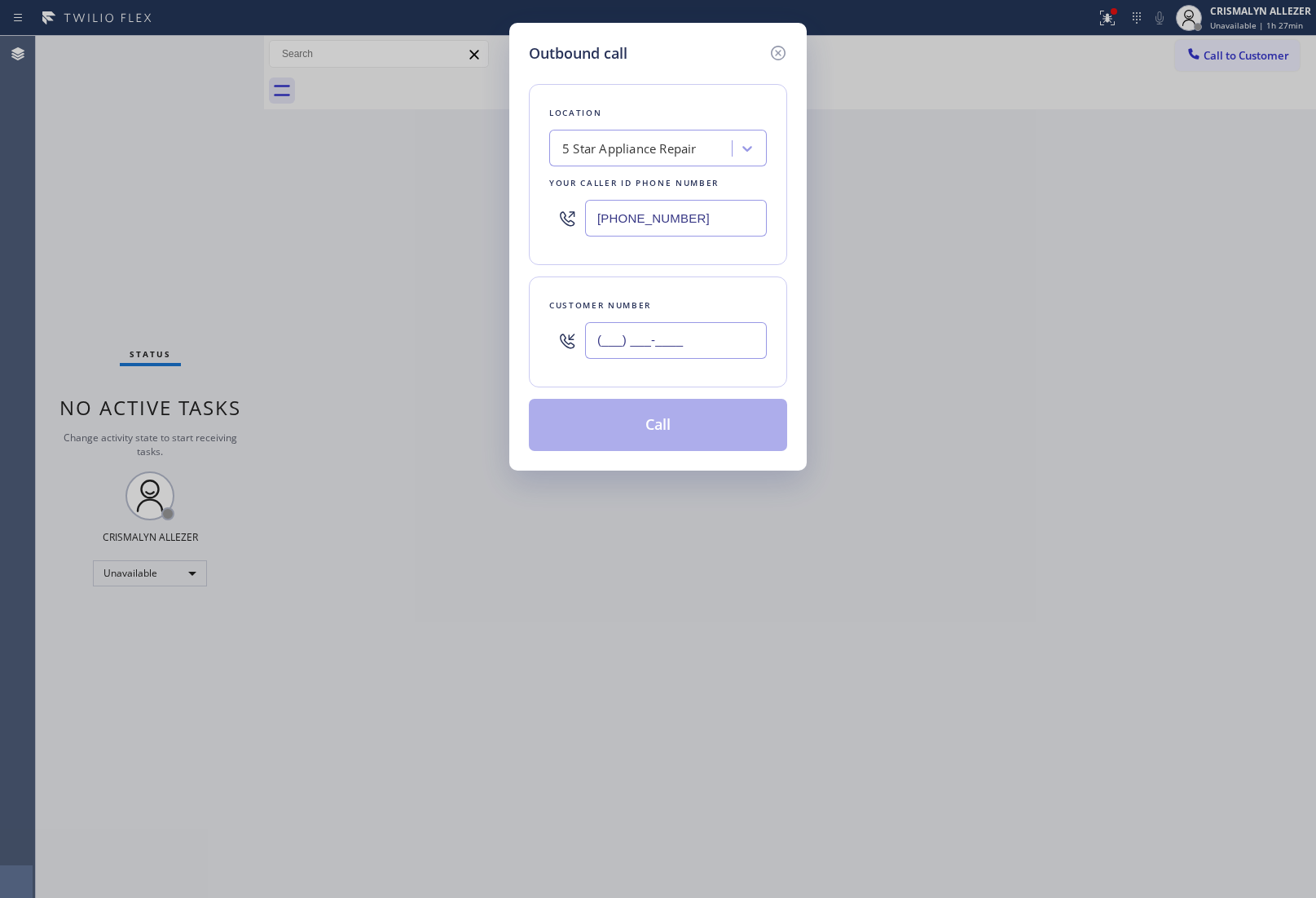
click at [729, 333] on input "(___) ___-____" at bounding box center [675, 340] width 181 height 36
paste input "626) 715-5299"
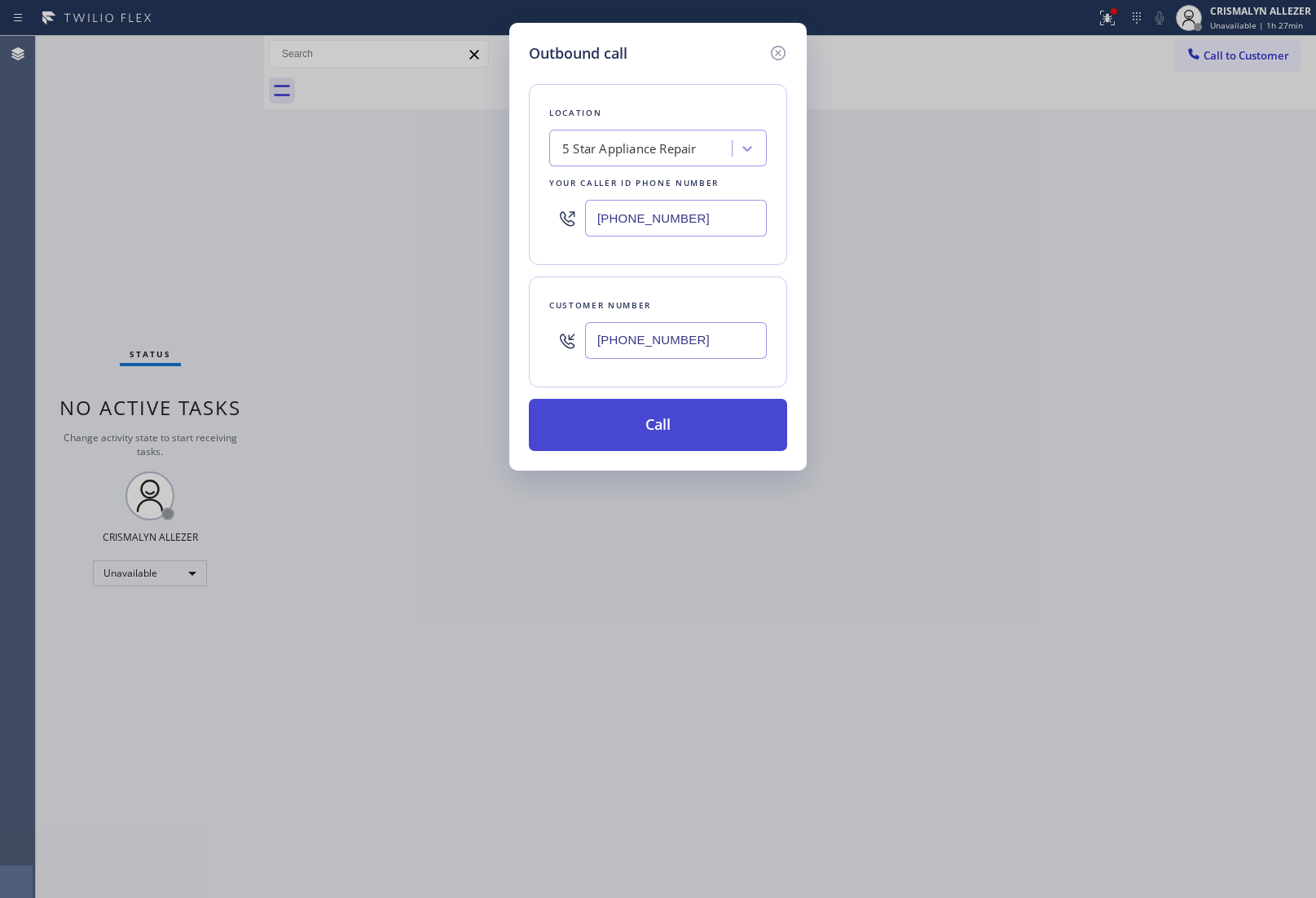
type input "[PHONE_NUMBER]"
click at [655, 446] on button "Call" at bounding box center [658, 425] width 259 height 52
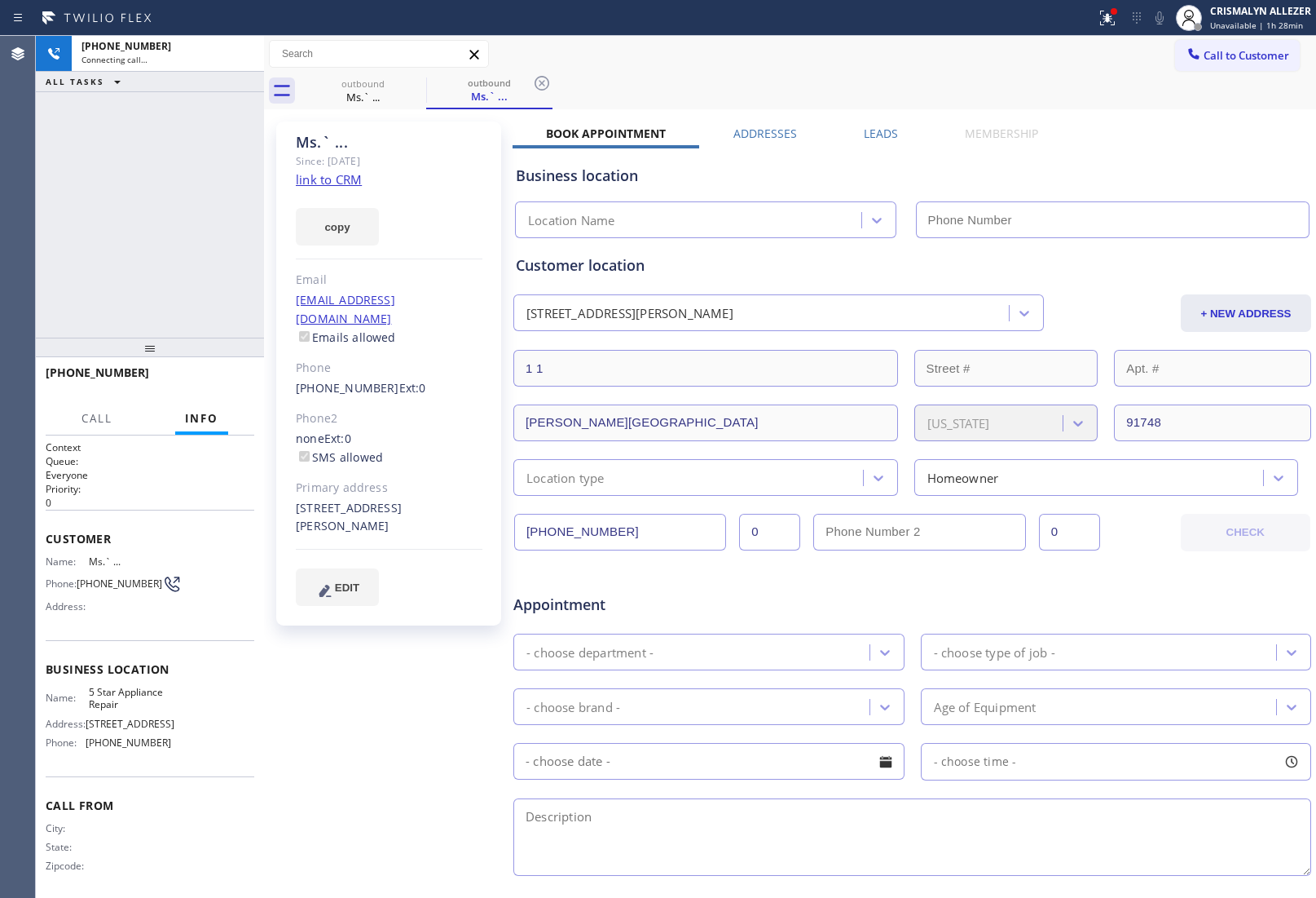
type input "[PHONE_NUMBER]"
click at [148, 260] on div "[PHONE_NUMBER] Live | 00:02 ALL TASKS ALL TASKS ACTIVE TASKS TASKS IN WRAP UP" at bounding box center [149, 186] width 228 height 301
click at [204, 377] on span "HANG UP" at bounding box center [216, 380] width 49 height 11
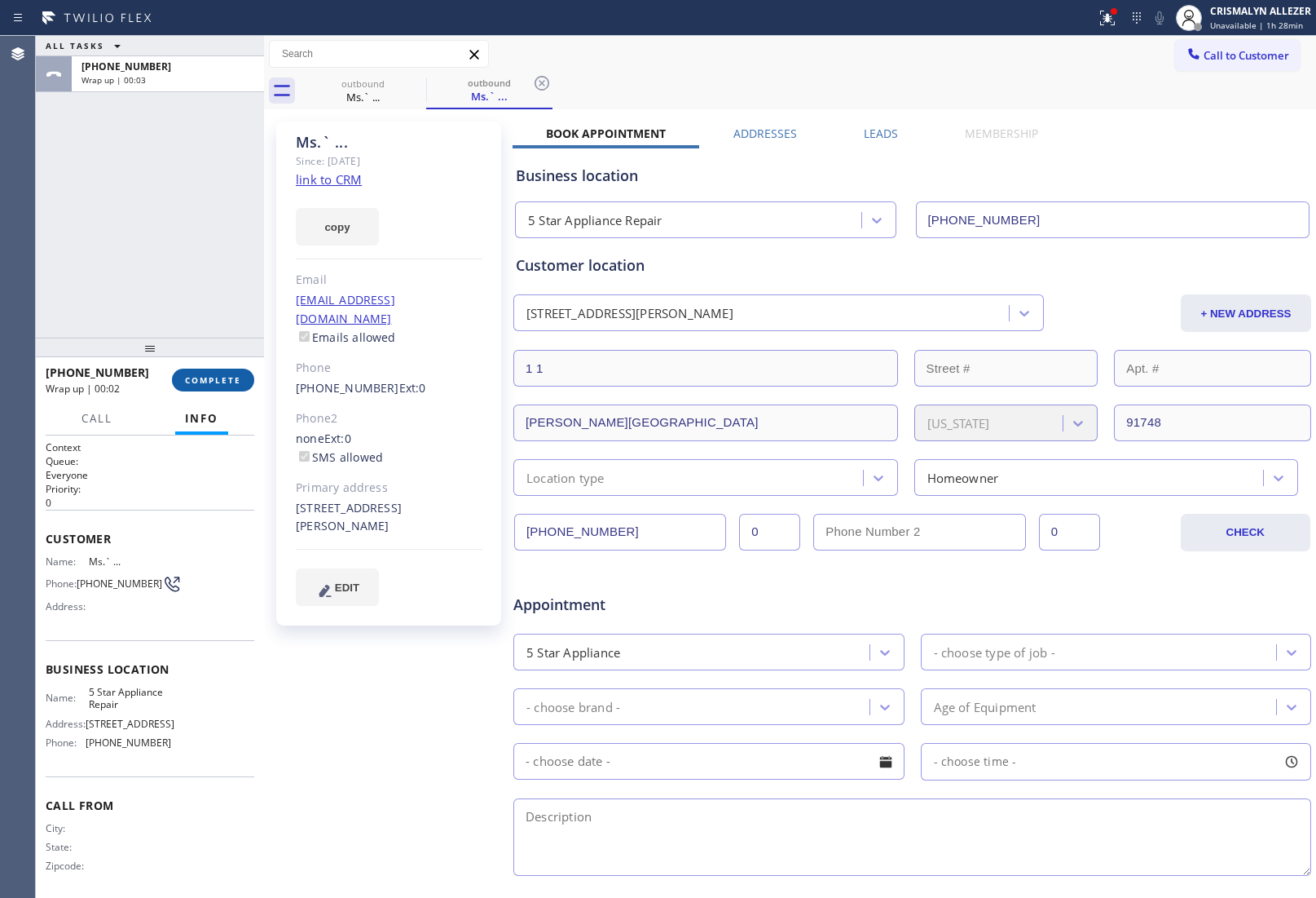
click at [219, 380] on span "COMPLETE" at bounding box center [213, 380] width 56 height 11
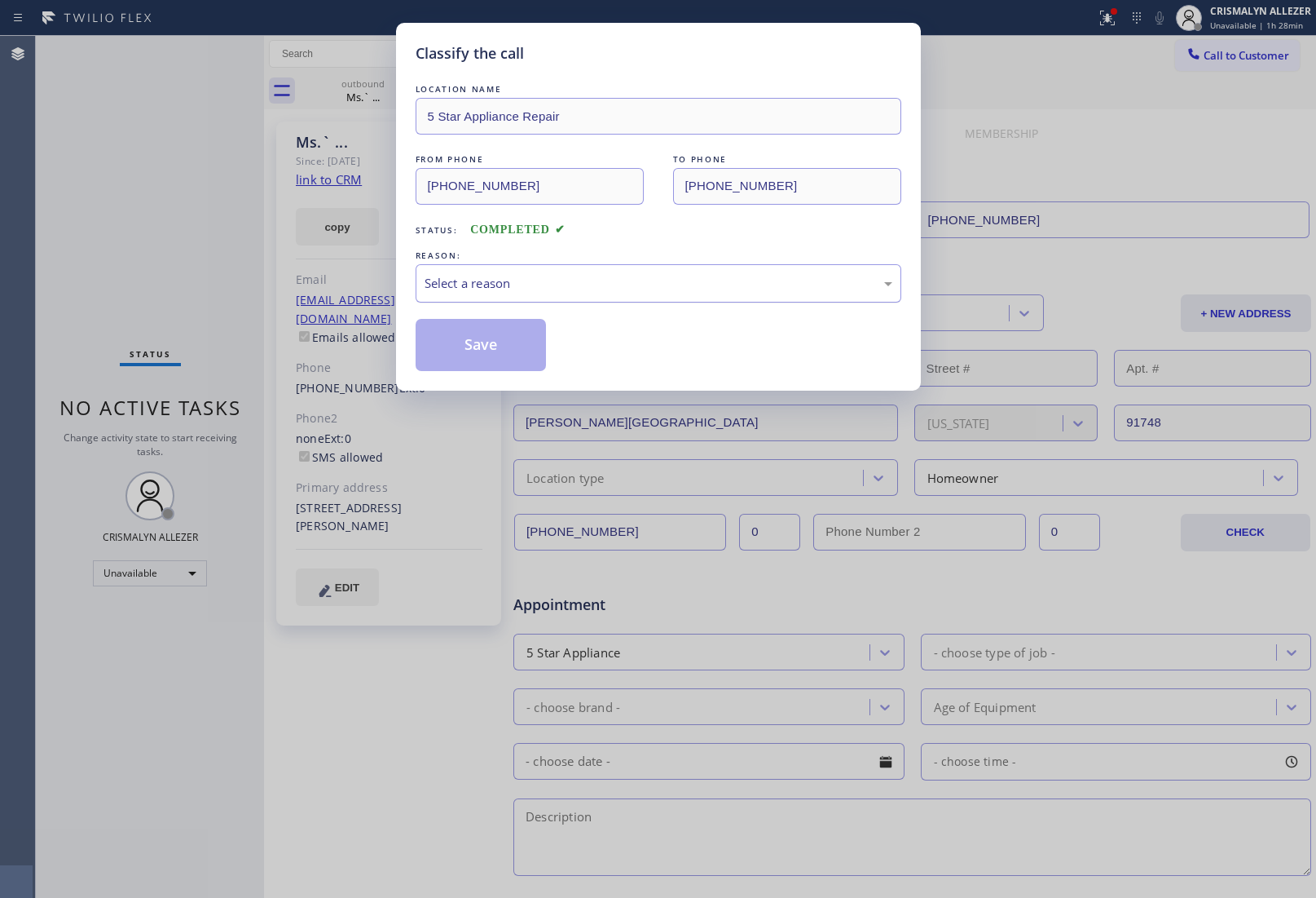
click at [623, 280] on div "Select a reason" at bounding box center [658, 283] width 468 height 19
click at [470, 354] on button "Save" at bounding box center [481, 345] width 131 height 52
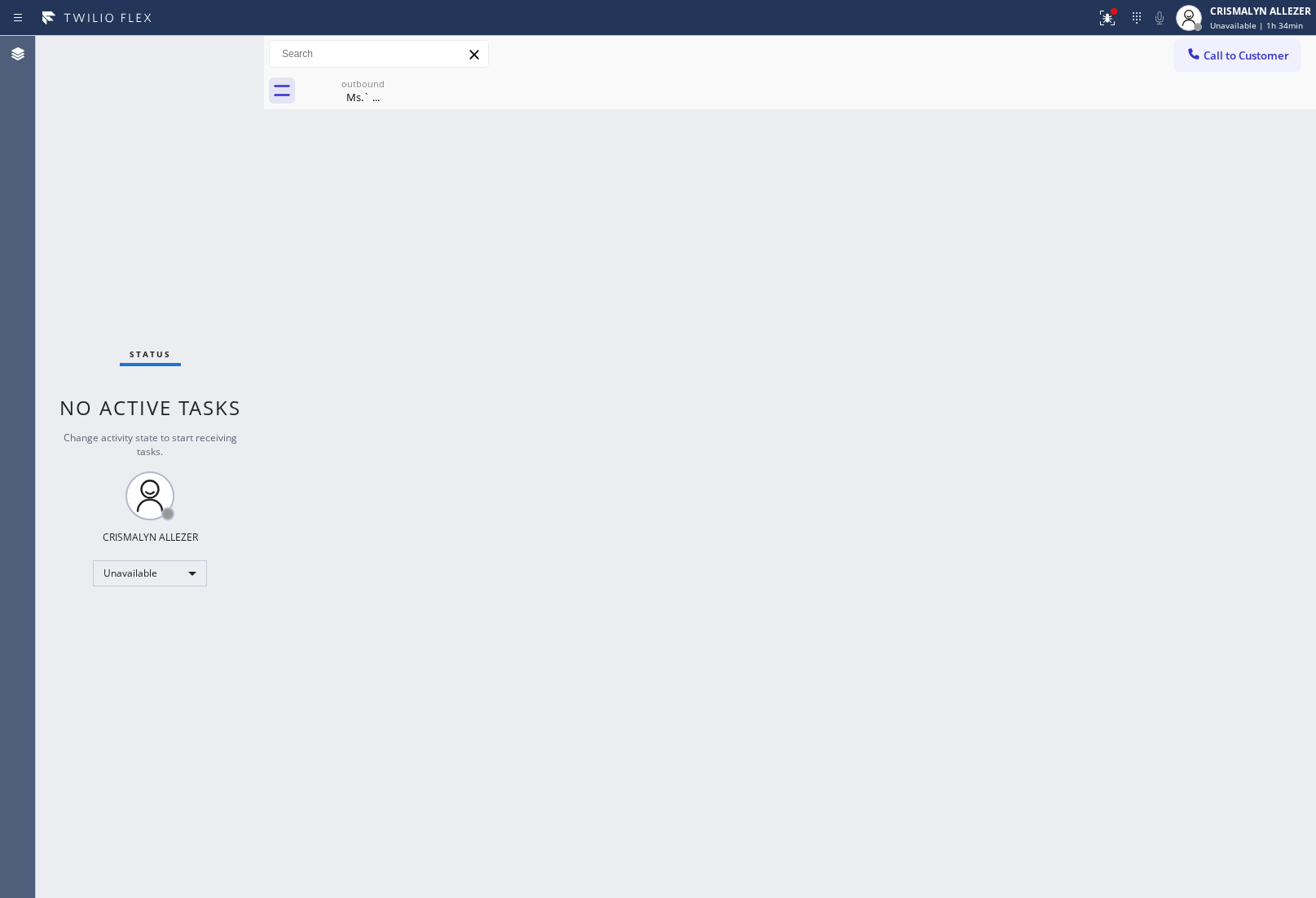
drag, startPoint x: 1207, startPoint y: 68, endPoint x: 1176, endPoint y: 72, distance: 31.3
click at [1207, 67] on button "Call to Customer" at bounding box center [1238, 56] width 125 height 31
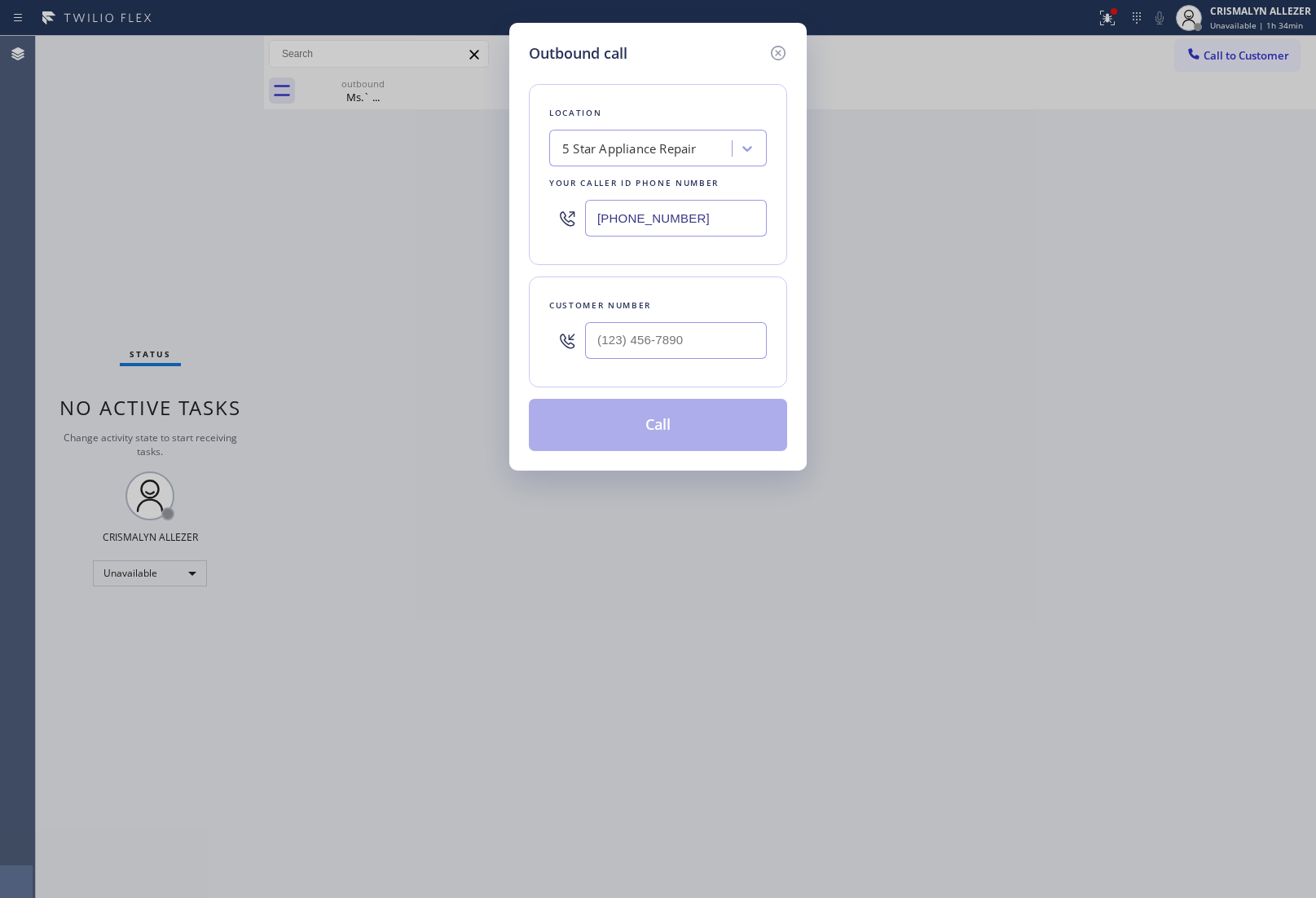
drag, startPoint x: 723, startPoint y: 221, endPoint x: 269, endPoint y: 230, distance: 454.1
click at [283, 231] on div "Outbound call Location 5 Star Appliance Repair Your caller id phone number [PHO…" at bounding box center [658, 449] width 1316 height 898
paste input "516) 646-1475"
type input "[PHONE_NUMBER]"
click at [602, 352] on input "(___) ___-____" at bounding box center [675, 340] width 181 height 36
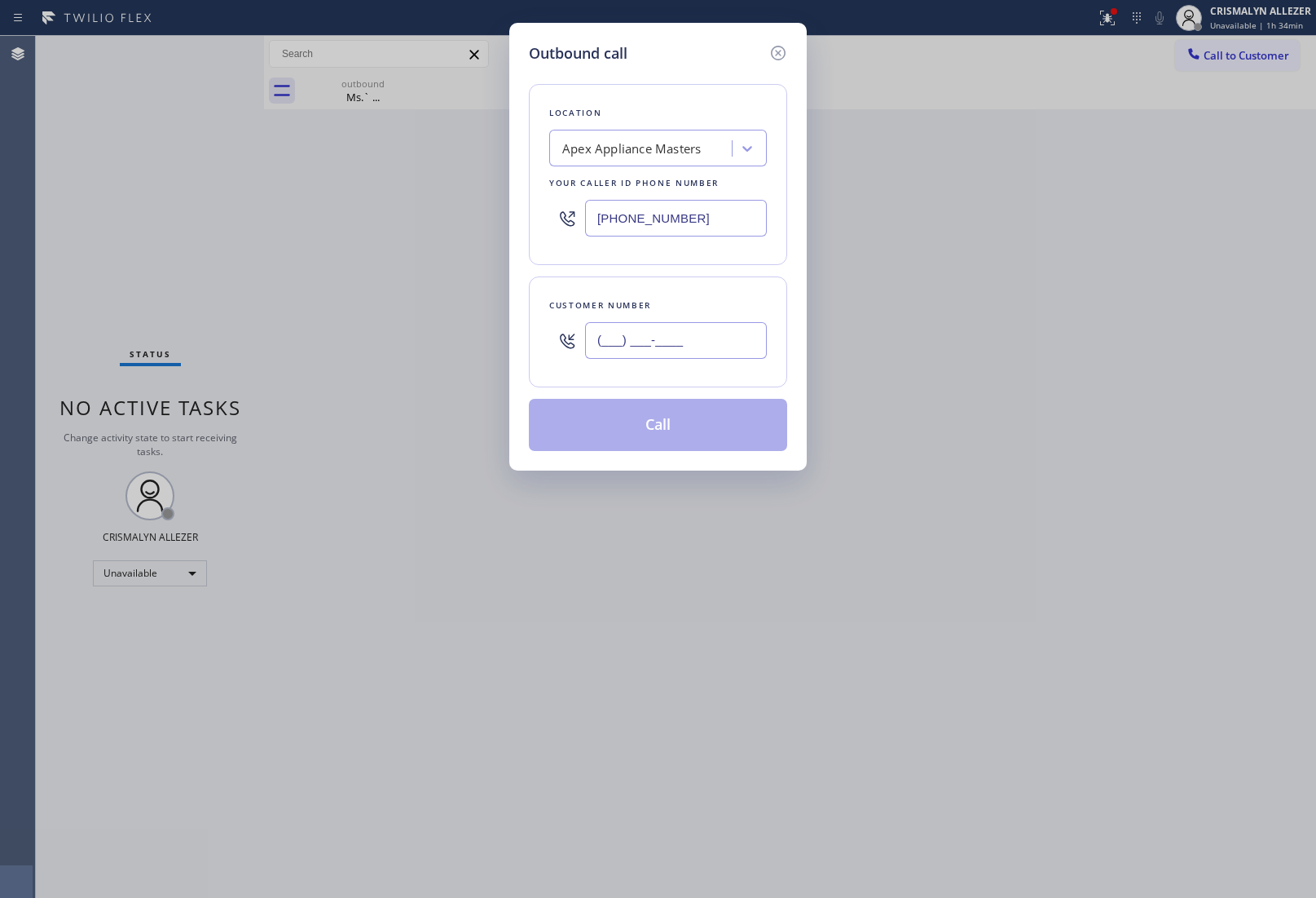
paste input "347) 536-8304"
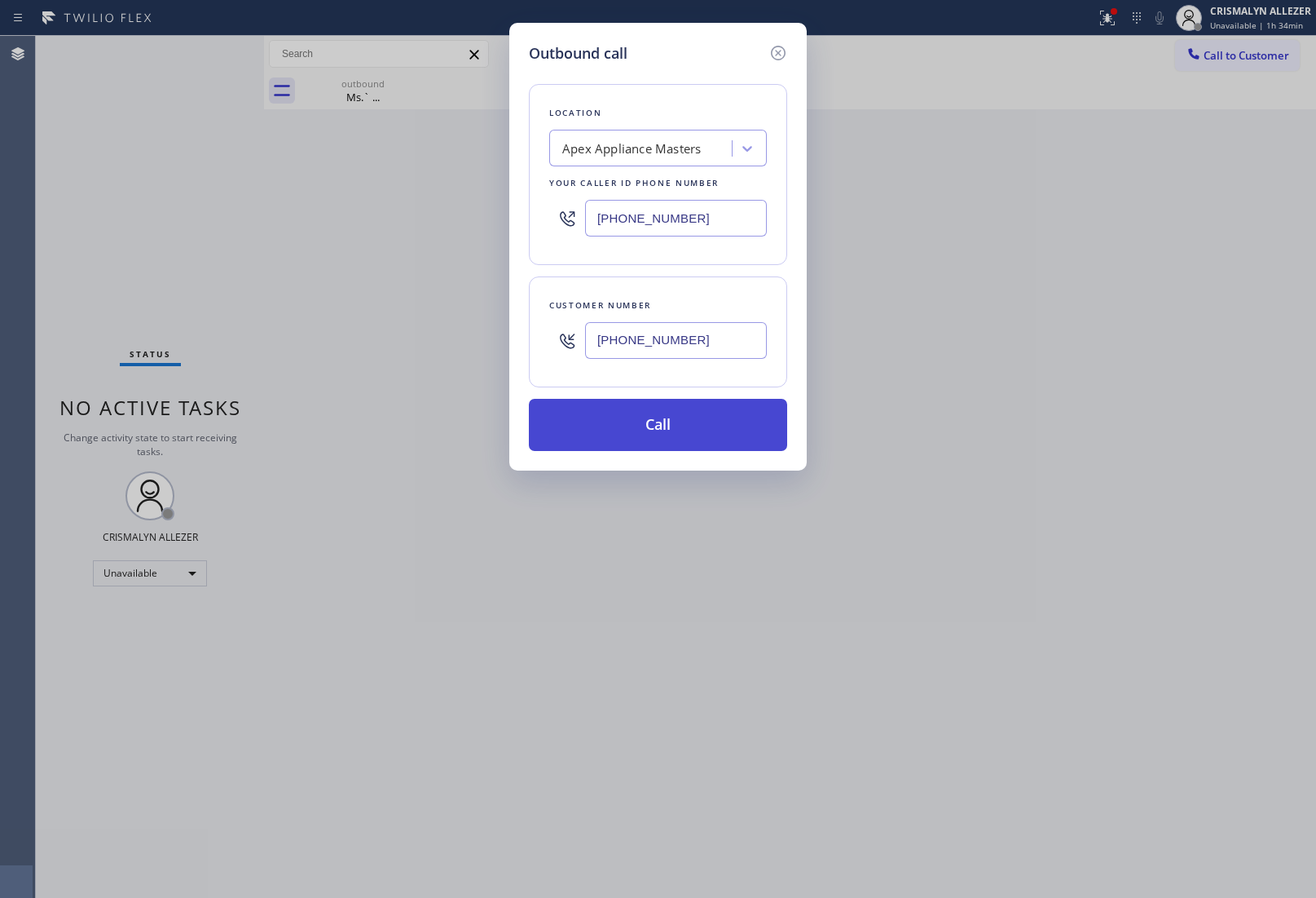
type input "[PHONE_NUMBER]"
click at [658, 426] on button "Call" at bounding box center [658, 425] width 259 height 52
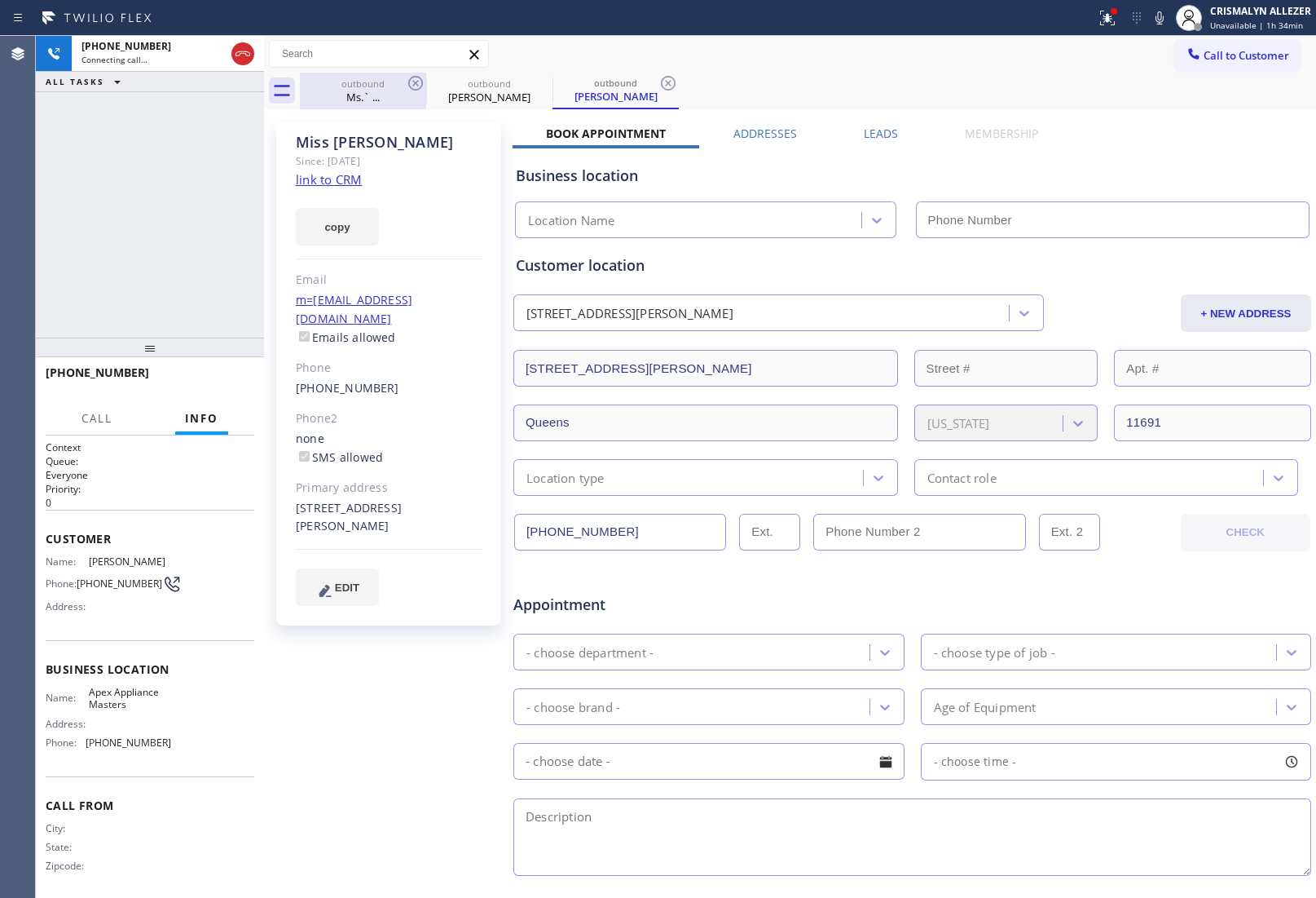
type input "[PHONE_NUMBER]"
drag, startPoint x: 361, startPoint y: 87, endPoint x: 401, endPoint y: 83, distance: 40.2
click at [365, 87] on div "outbound" at bounding box center [363, 83] width 123 height 12
type input "[PHONE_NUMBER]"
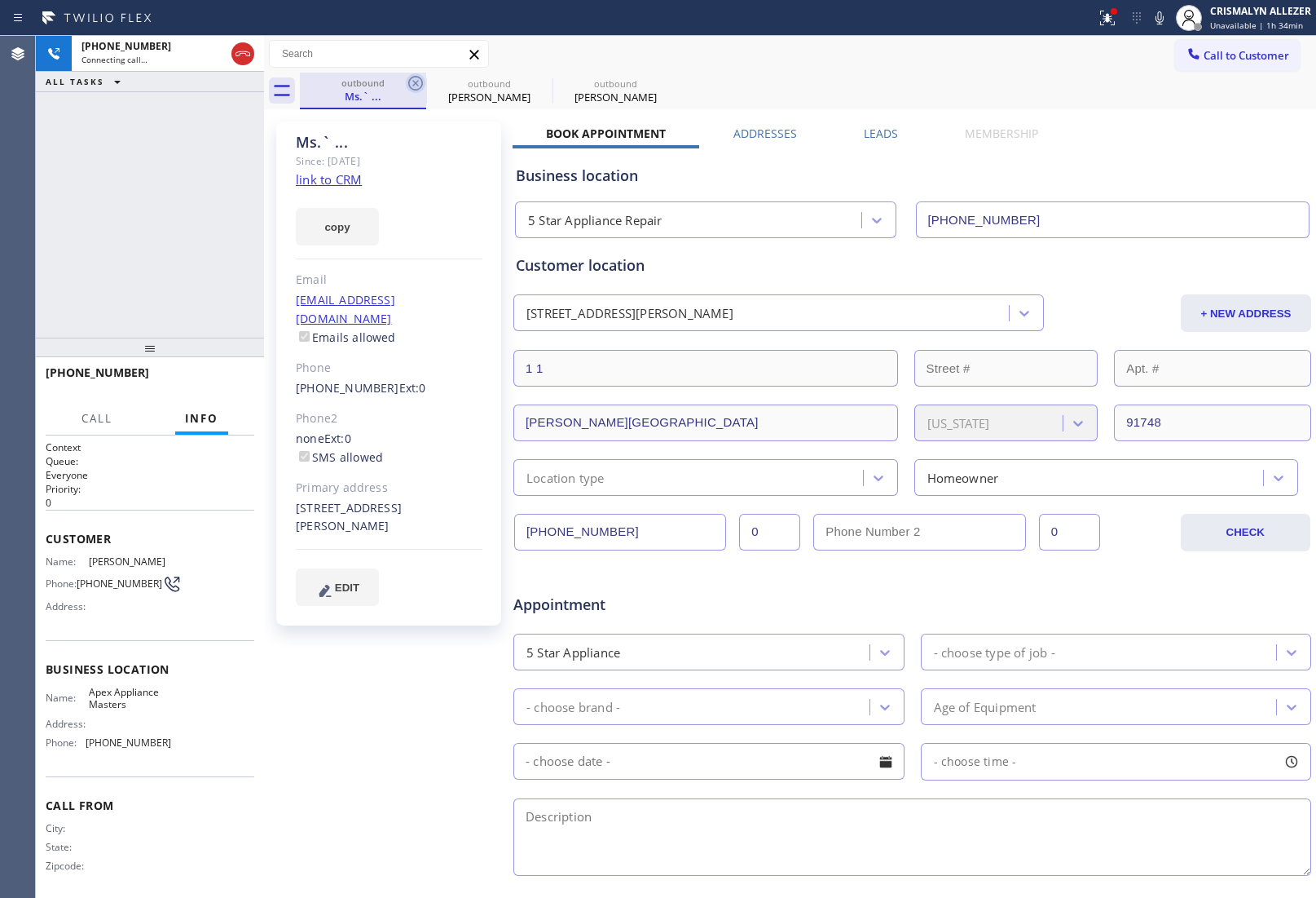
type input "[PHONE_NUMBER]"
click at [417, 84] on icon at bounding box center [415, 83] width 15 height 15
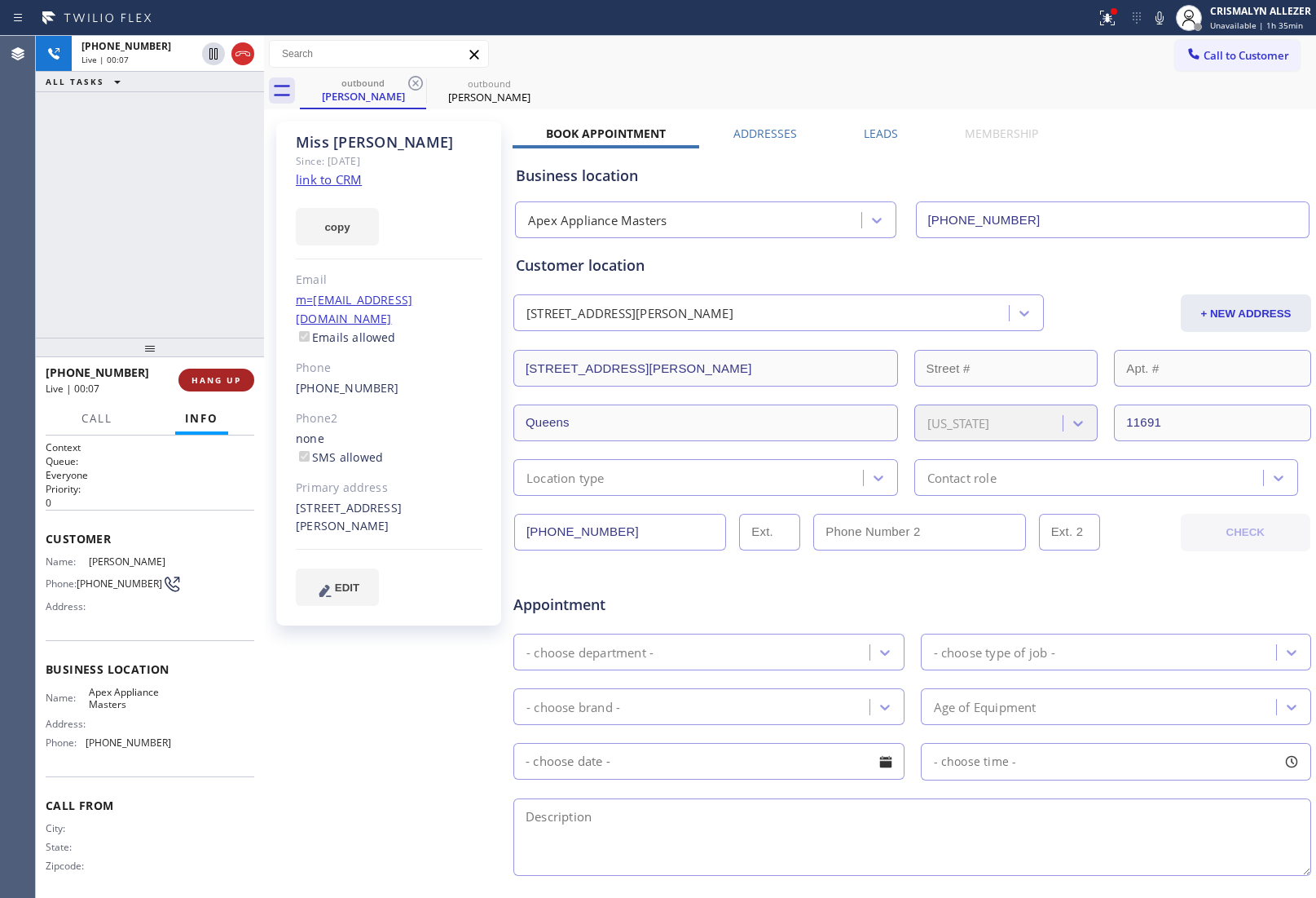
click at [213, 375] on span "HANG UP" at bounding box center [216, 380] width 49 height 11
click at [219, 385] on span "HANG UP" at bounding box center [216, 380] width 49 height 11
click at [217, 387] on button "COMPLETE" at bounding box center [213, 380] width 82 height 23
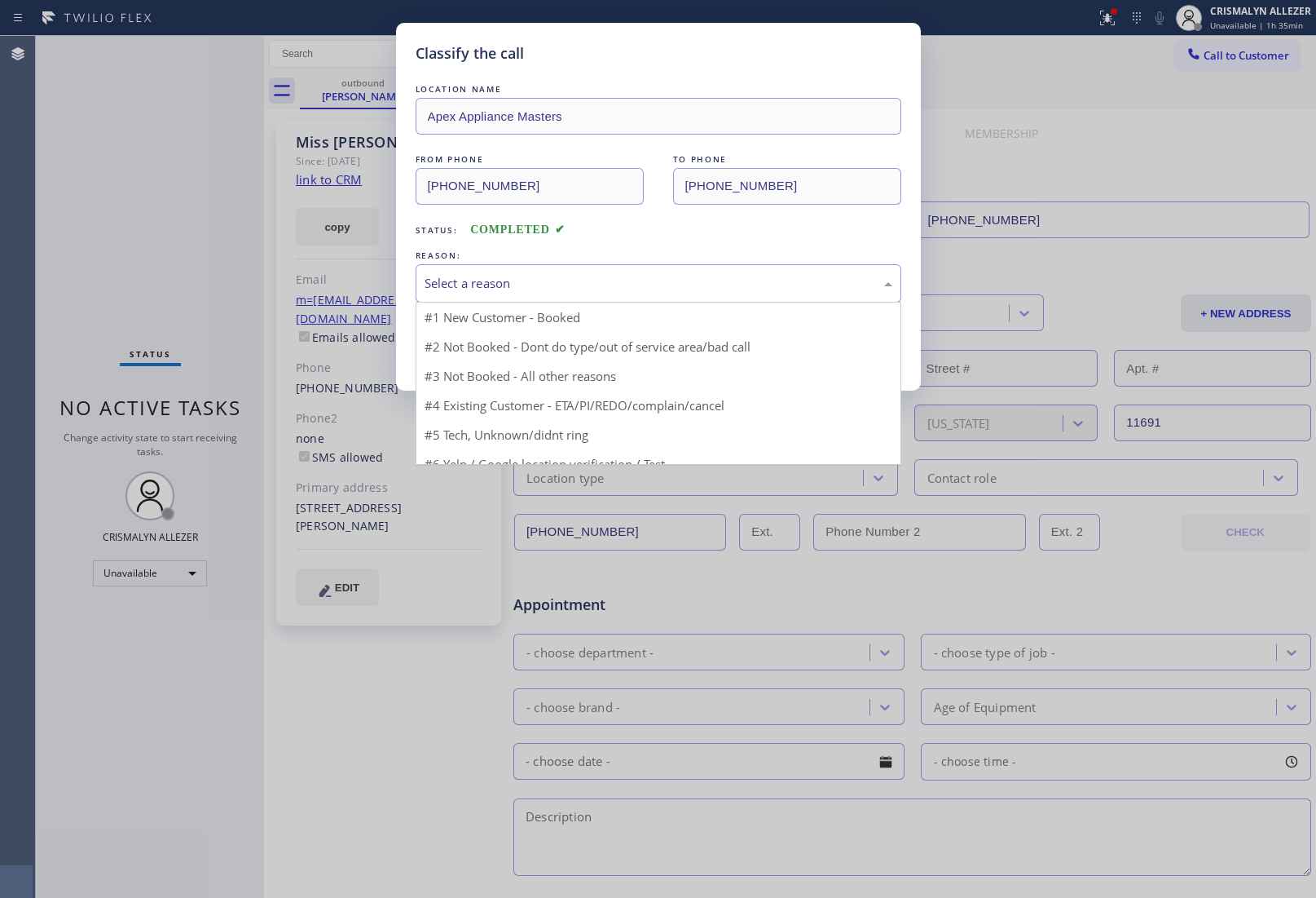
click at [604, 287] on div "Select a reason" at bounding box center [658, 283] width 468 height 19
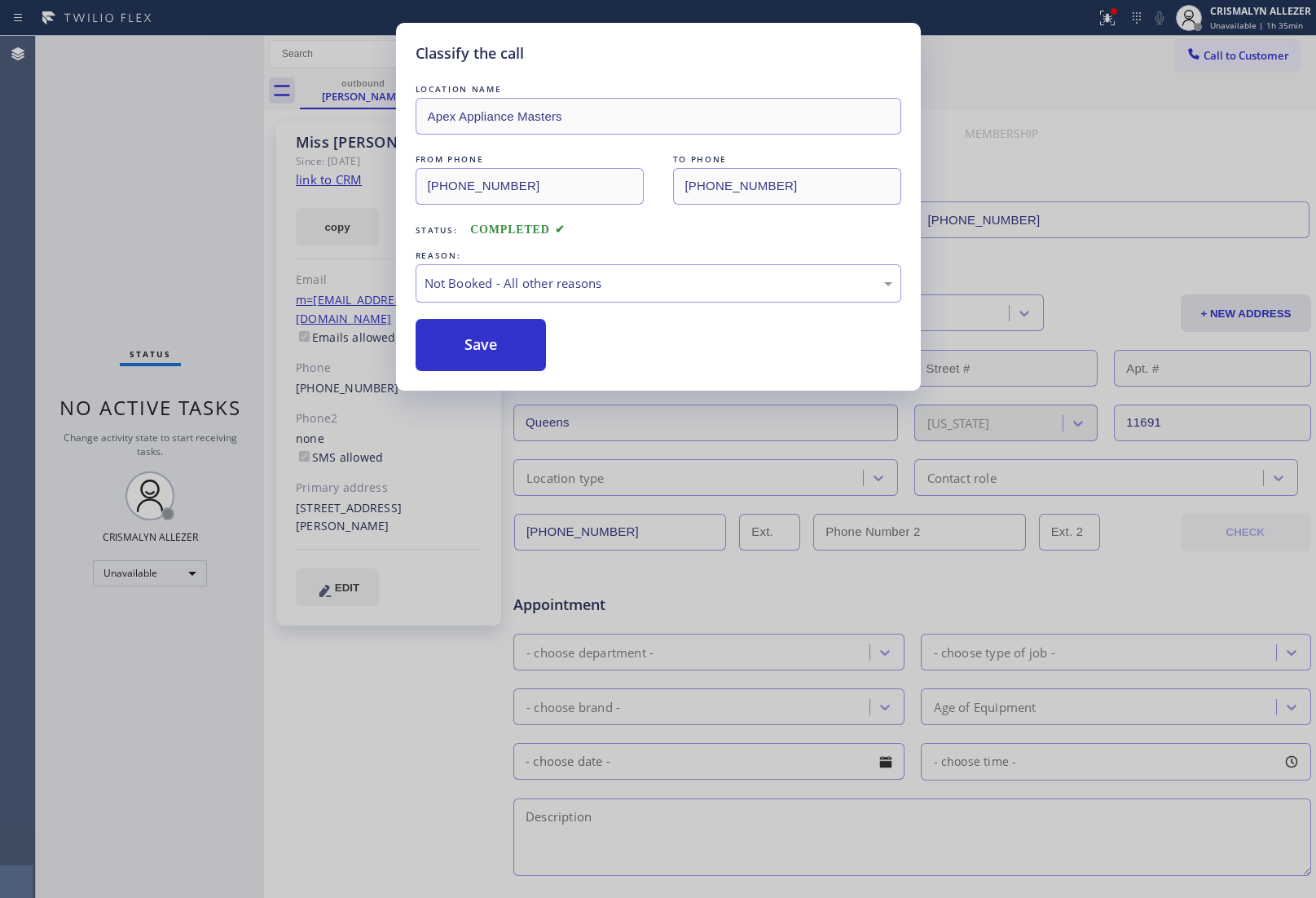
click at [493, 357] on button "Save" at bounding box center [481, 345] width 131 height 52
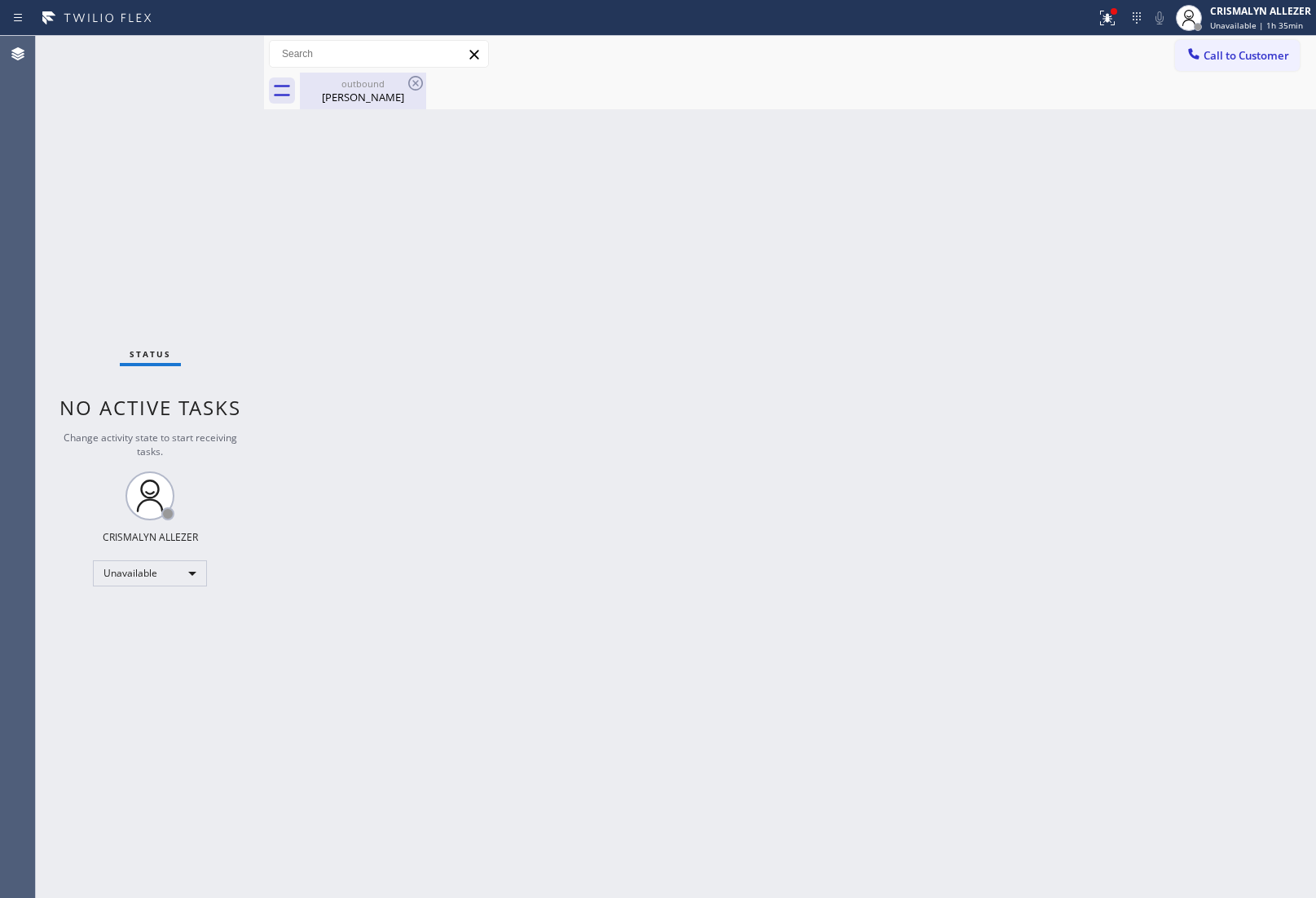
click at [393, 100] on div "[PERSON_NAME]" at bounding box center [363, 96] width 123 height 15
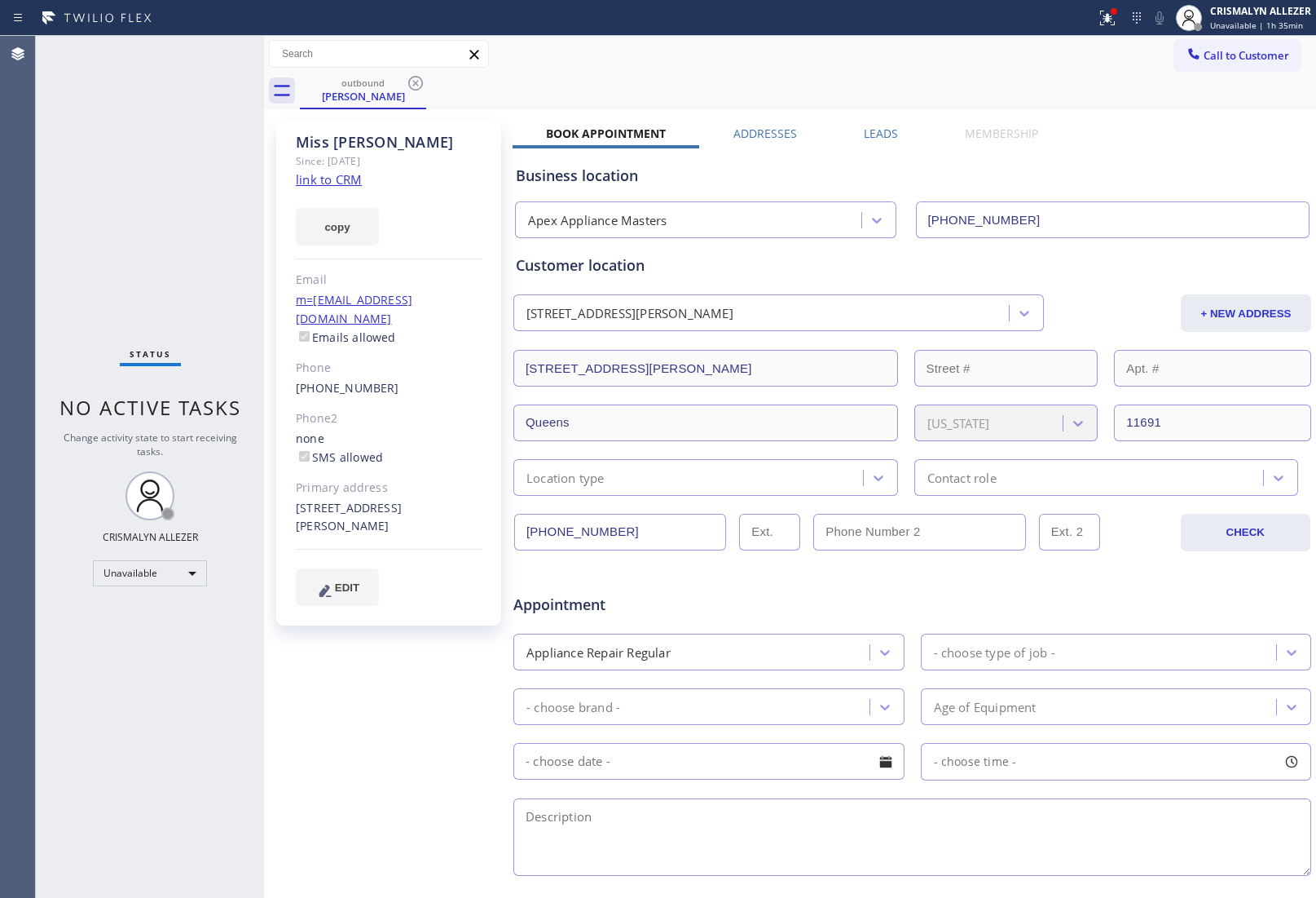
drag, startPoint x: 417, startPoint y: 78, endPoint x: 404, endPoint y: 45, distance: 35.5
click at [416, 78] on icon at bounding box center [416, 83] width 20 height 20
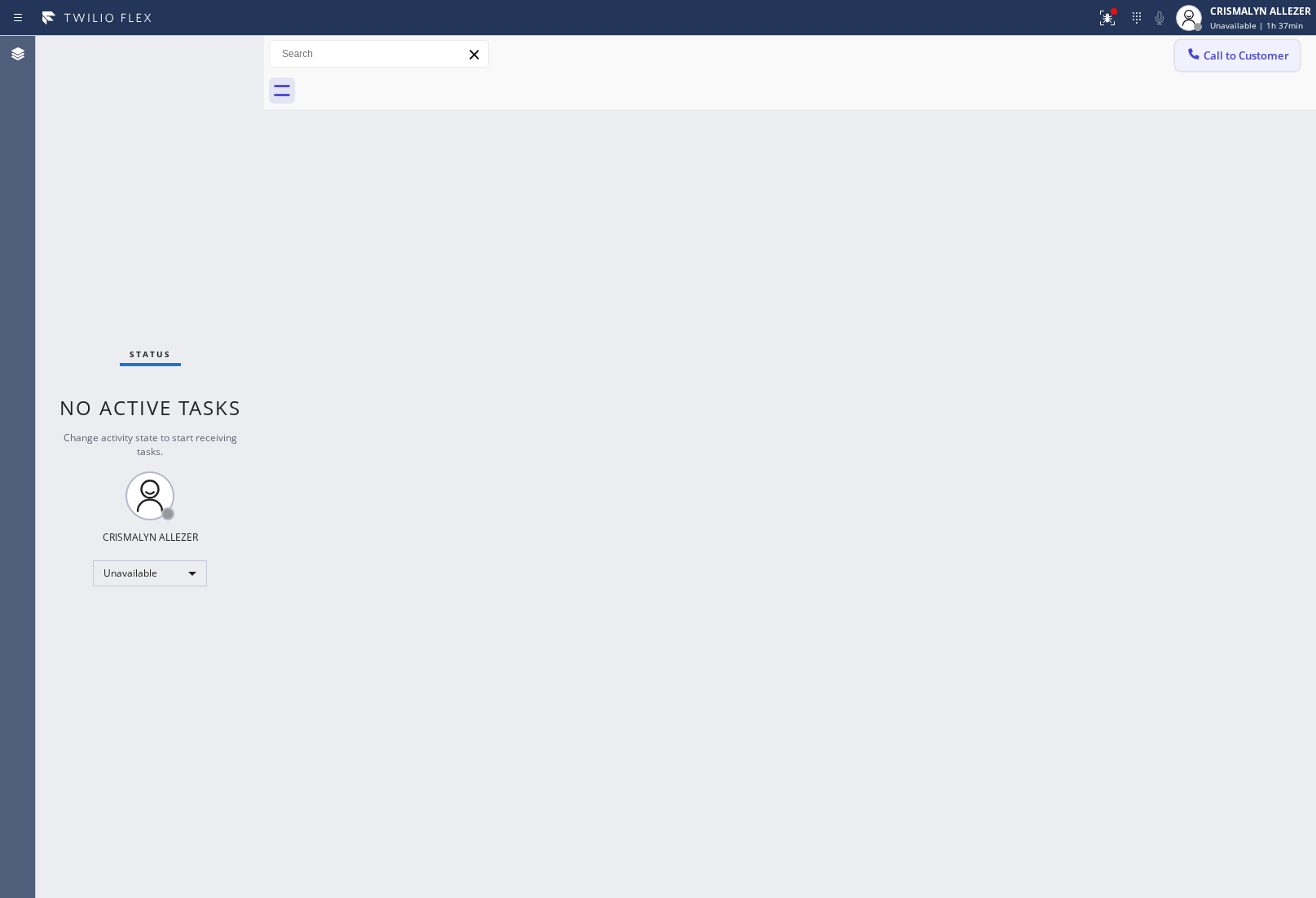
click at [1270, 63] on button "Call to Customer" at bounding box center [1238, 56] width 125 height 31
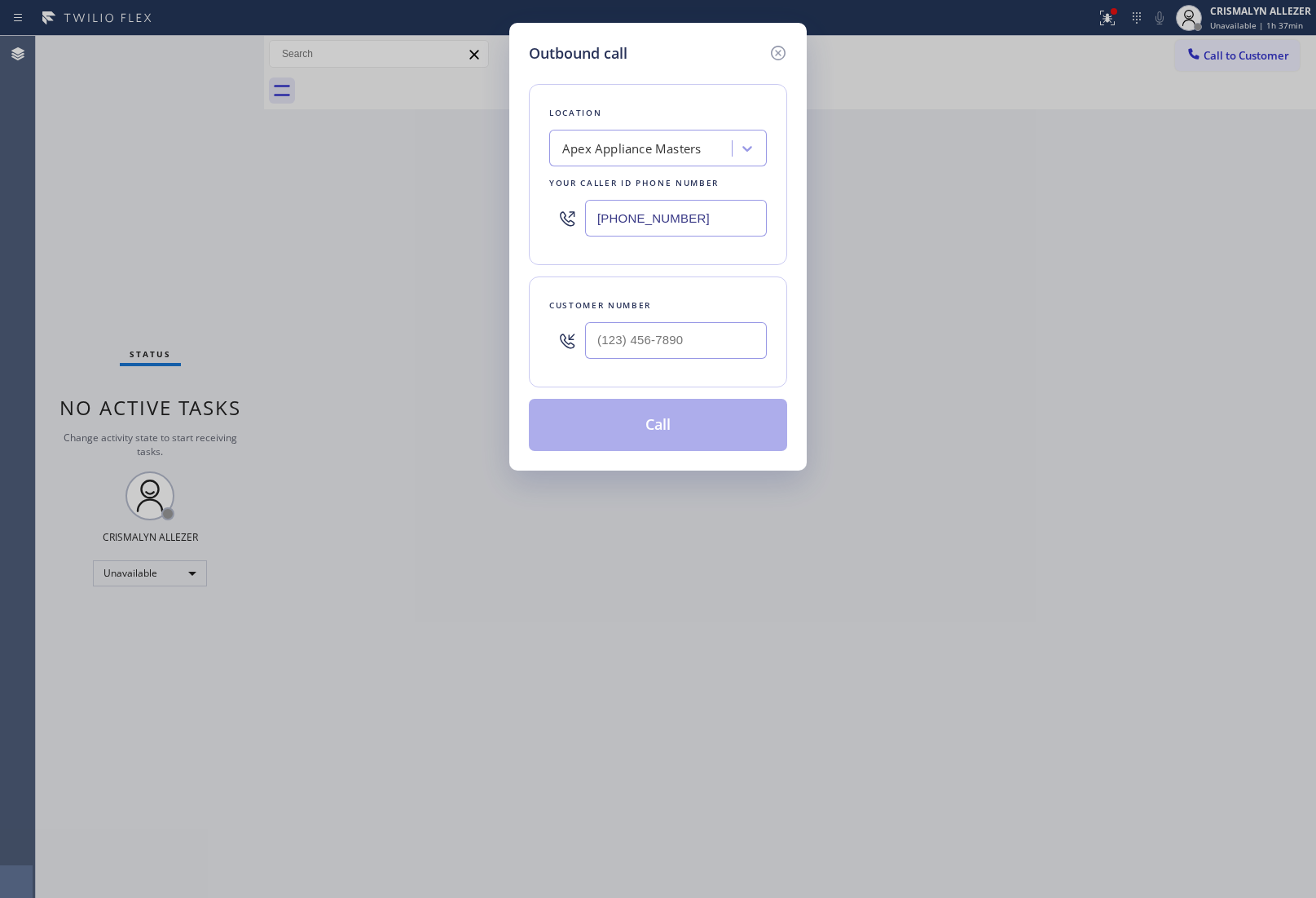
drag, startPoint x: 743, startPoint y: 219, endPoint x: 339, endPoint y: 213, distance: 404.0
click at [405, 214] on div "Outbound call Location Apex Appliance Masters Your caller id phone number [PHON…" at bounding box center [658, 449] width 1316 height 898
paste input "877) 777-0796"
type input "[PHONE_NUMBER]"
click at [682, 335] on input "(___) ___-____" at bounding box center [675, 340] width 181 height 36
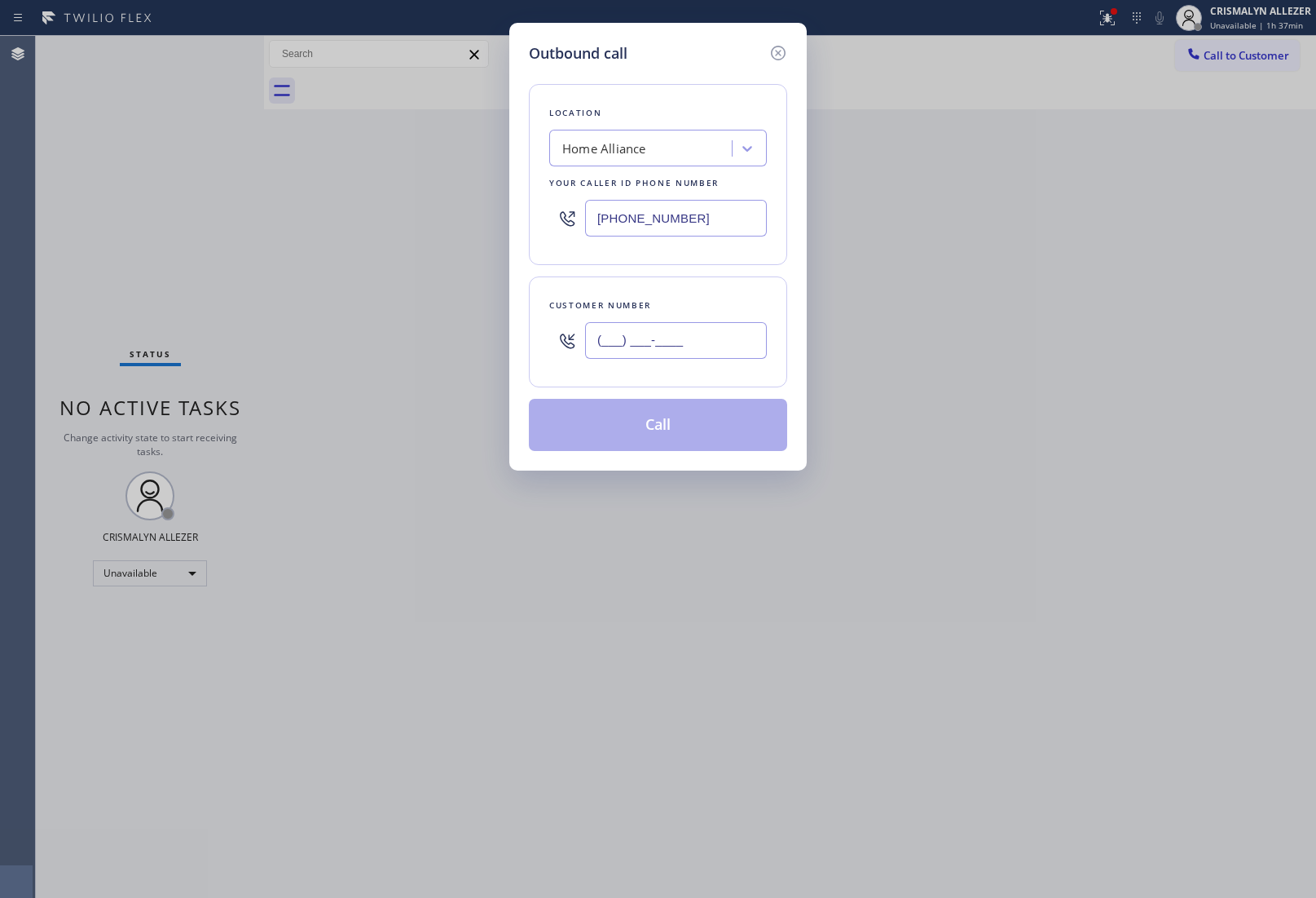
paste input "661) 644-0439"
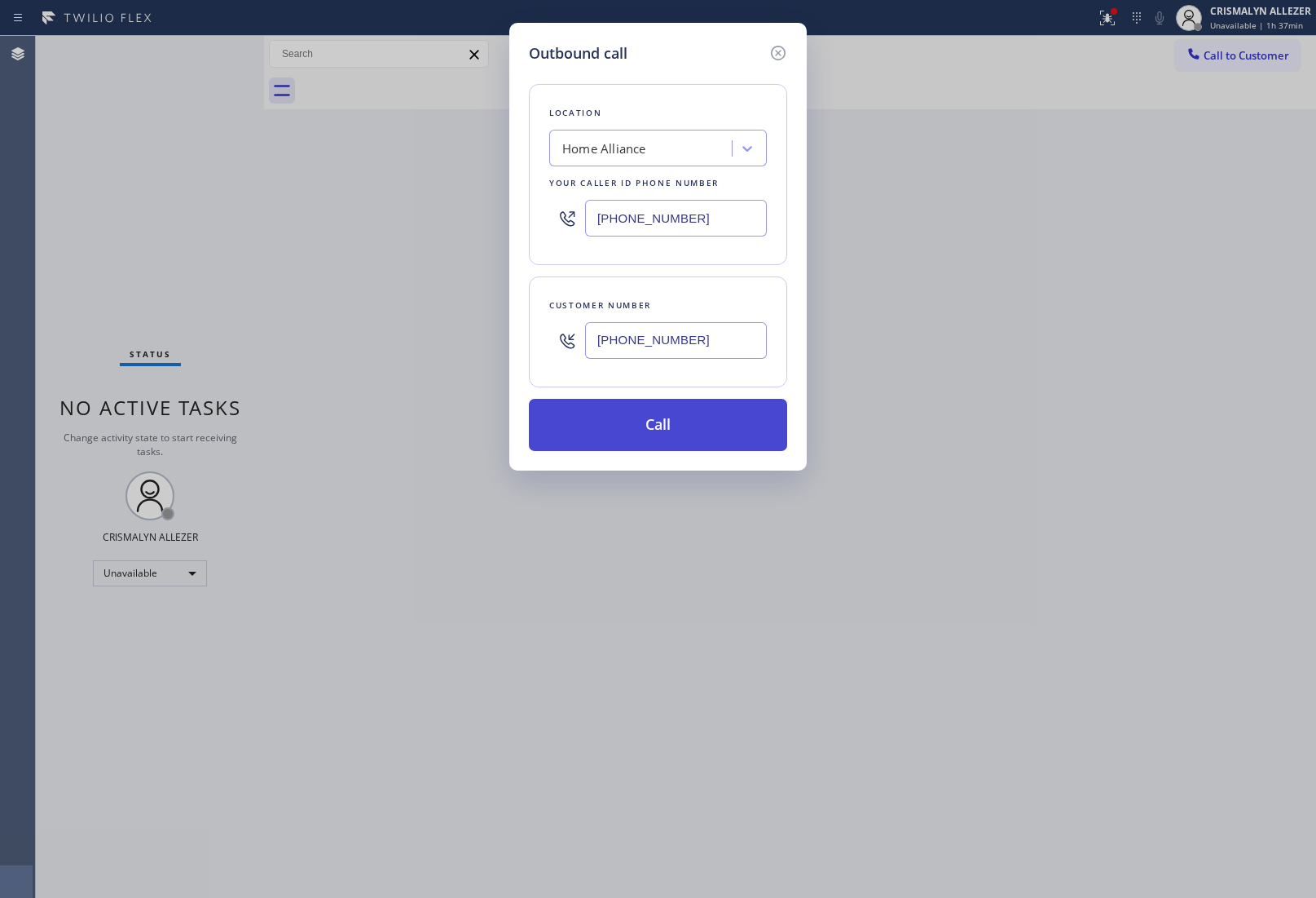
type input "[PHONE_NUMBER]"
click at [677, 430] on button "Call" at bounding box center [658, 425] width 259 height 52
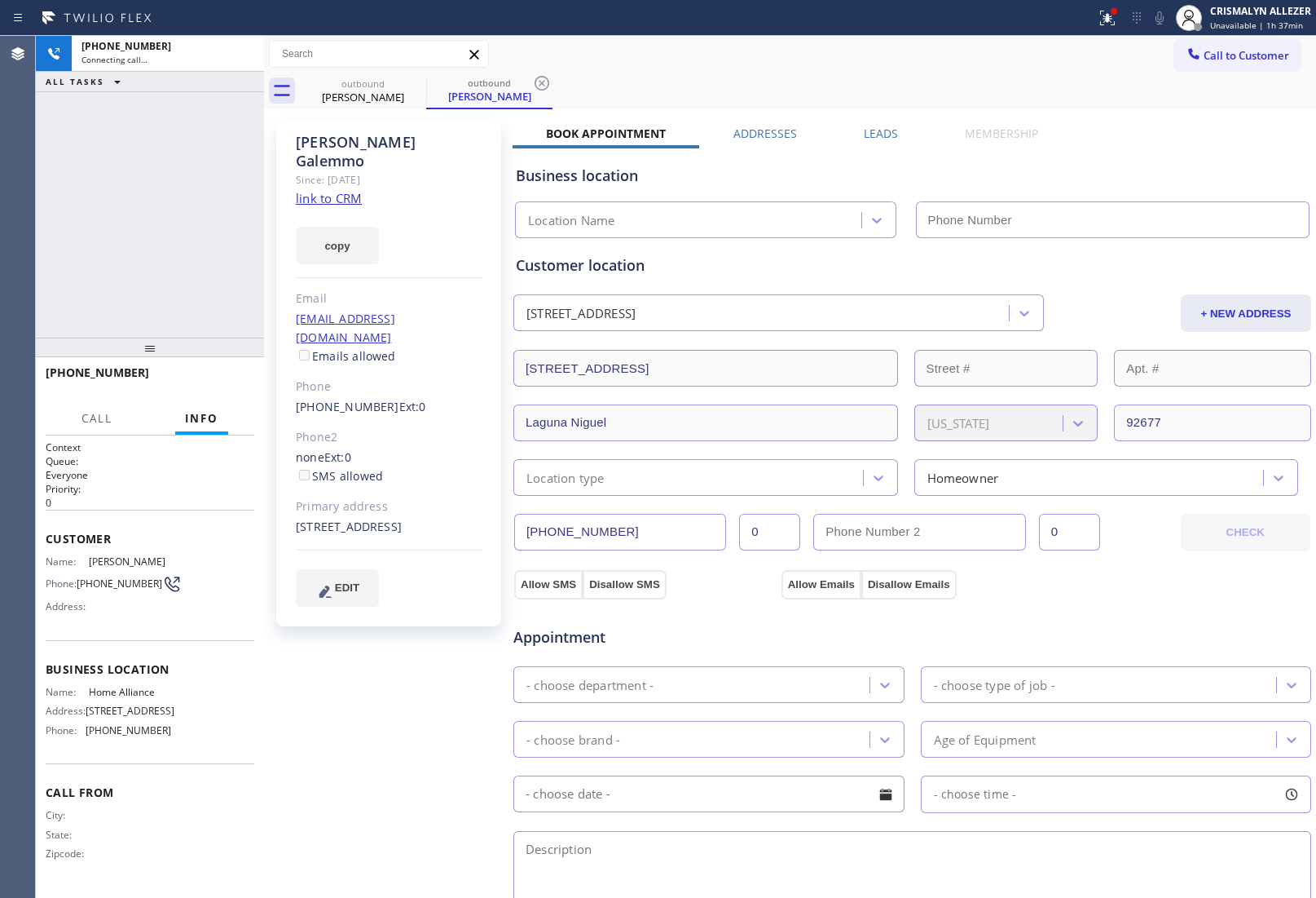
click at [340, 190] on link "link to CRM" at bounding box center [329, 198] width 66 height 17
type input "[PHONE_NUMBER]"
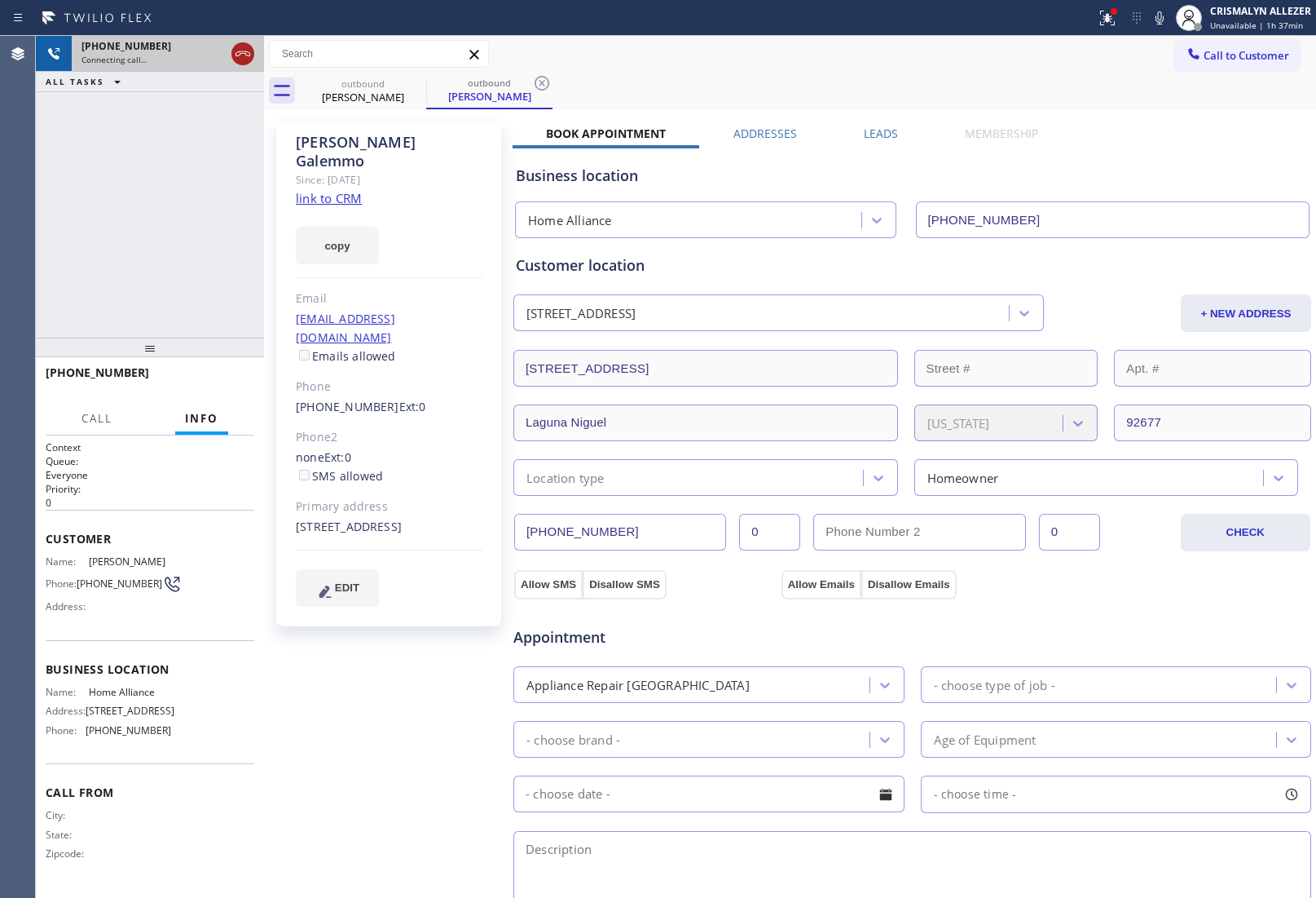
click at [247, 50] on icon at bounding box center [243, 54] width 20 height 20
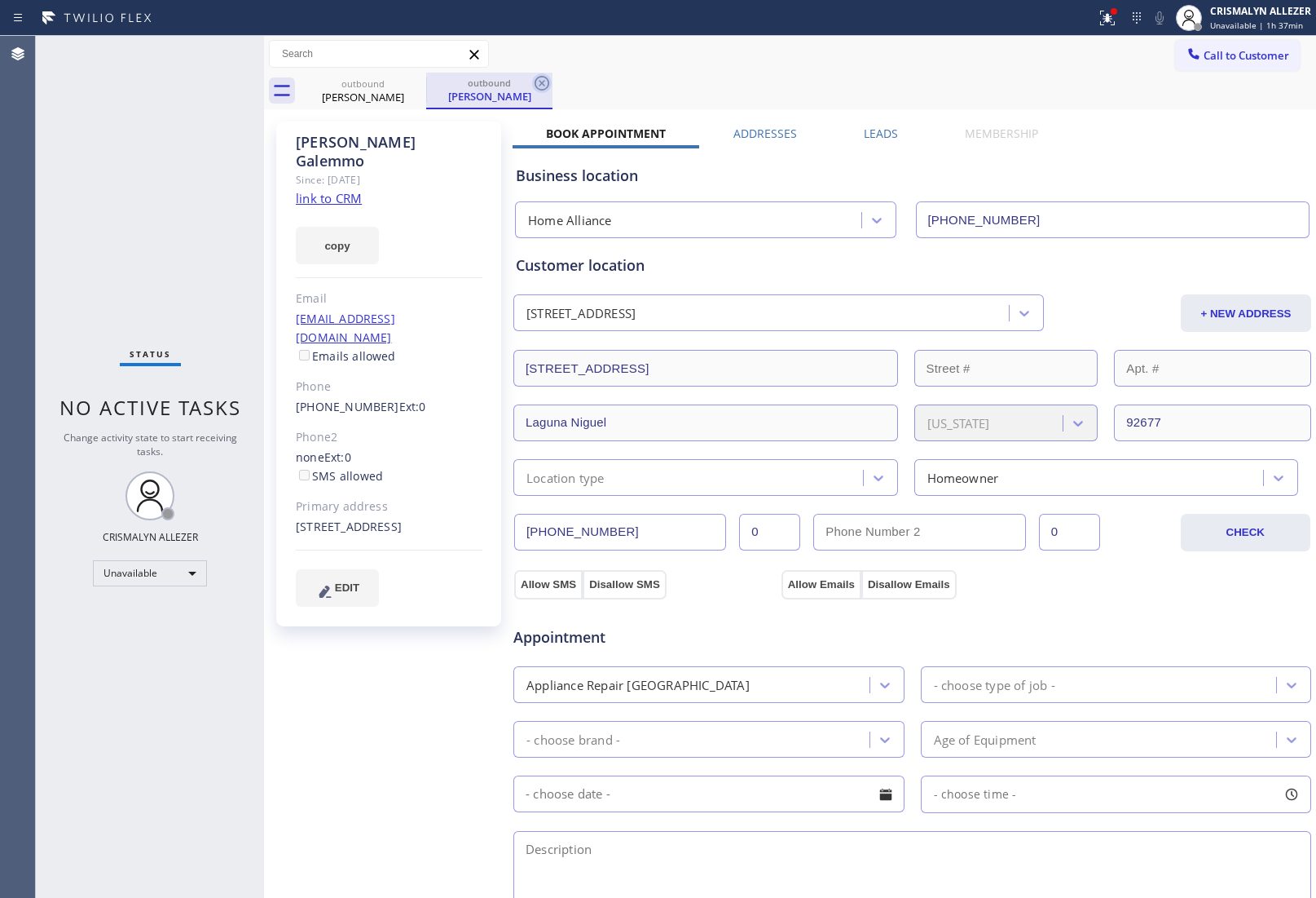
click at [540, 82] on icon at bounding box center [542, 83] width 15 height 15
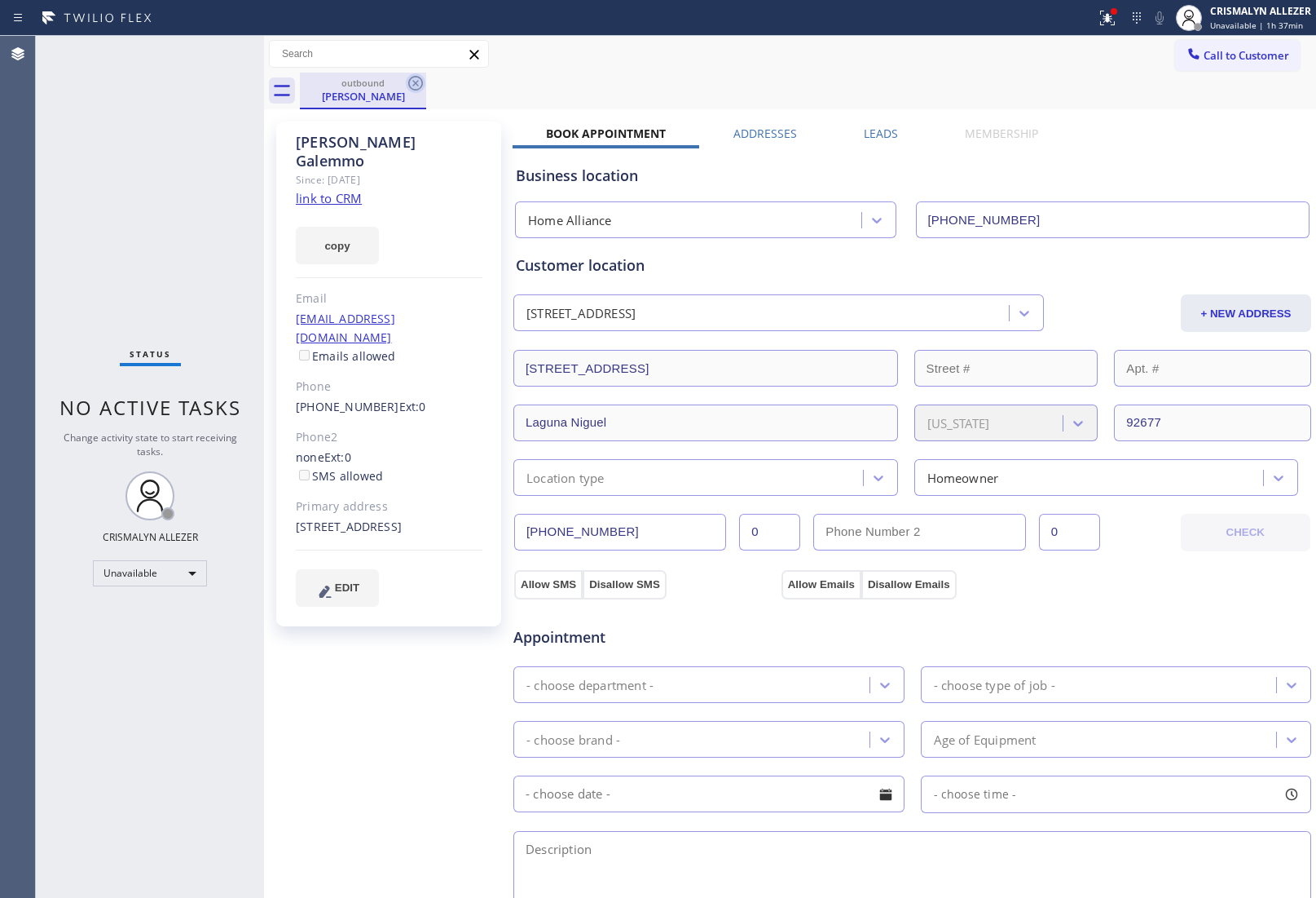
click at [420, 80] on icon at bounding box center [416, 83] width 20 height 20
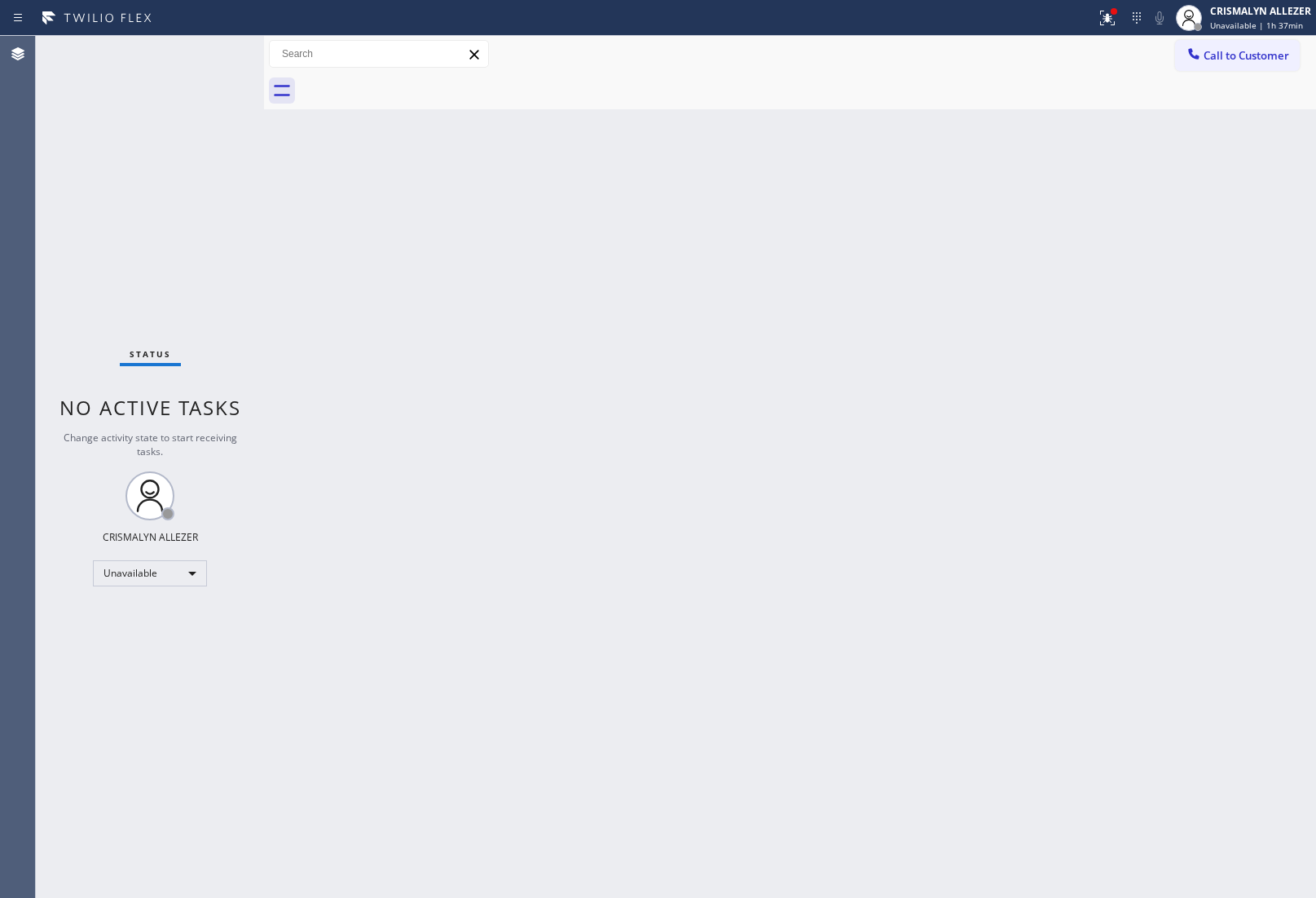
click at [1224, 58] on span "Call to Customer" at bounding box center [1247, 55] width 86 height 15
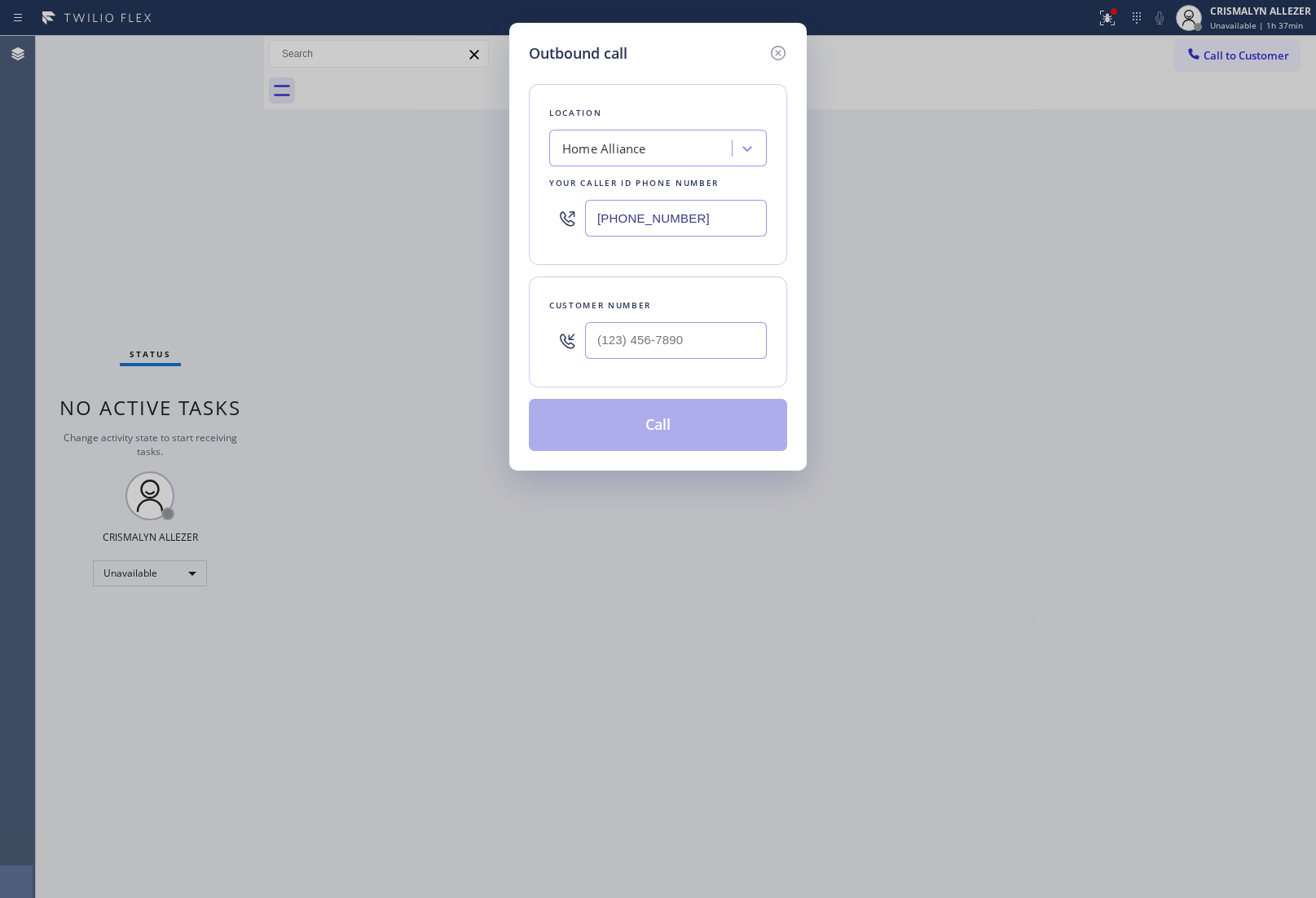
drag, startPoint x: 738, startPoint y: 219, endPoint x: 595, endPoint y: 221, distance: 143.0
click at [634, 221] on input "[PHONE_NUMBER]" at bounding box center [675, 218] width 181 height 36
paste input "310-5507"
drag, startPoint x: 727, startPoint y: 212, endPoint x: 222, endPoint y: 210, distance: 505.0
click at [319, 212] on div "Outbound call Location Home Alliance Your caller id phone number [PHONE_NUMBER]…" at bounding box center [658, 449] width 1316 height 898
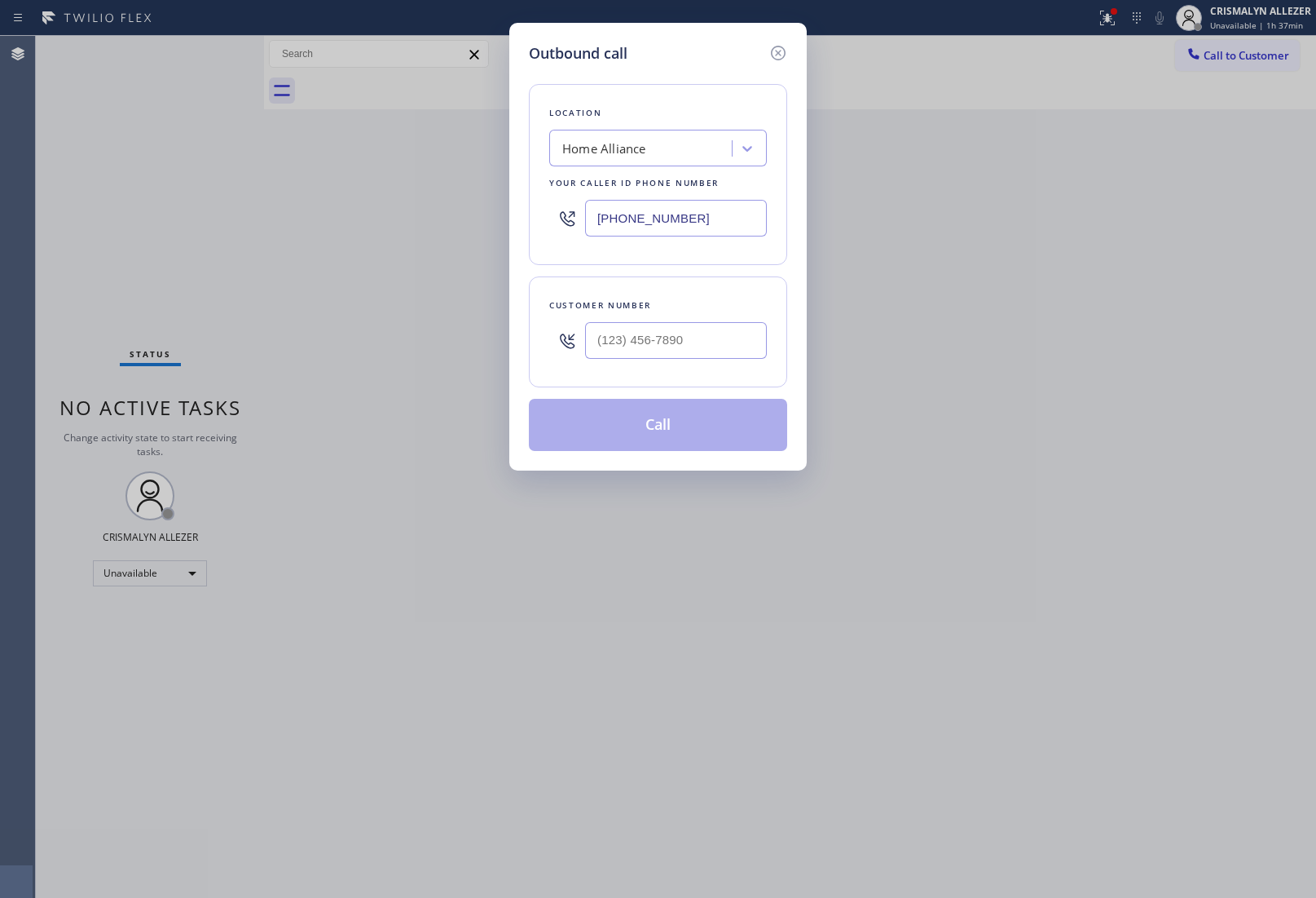
paste input "310) 550-7462"
type input "[PHONE_NUMBER]"
click at [678, 327] on input "(___) ___-____" at bounding box center [675, 340] width 181 height 36
paste input "949) 295-7760"
type input "[PHONE_NUMBER]"
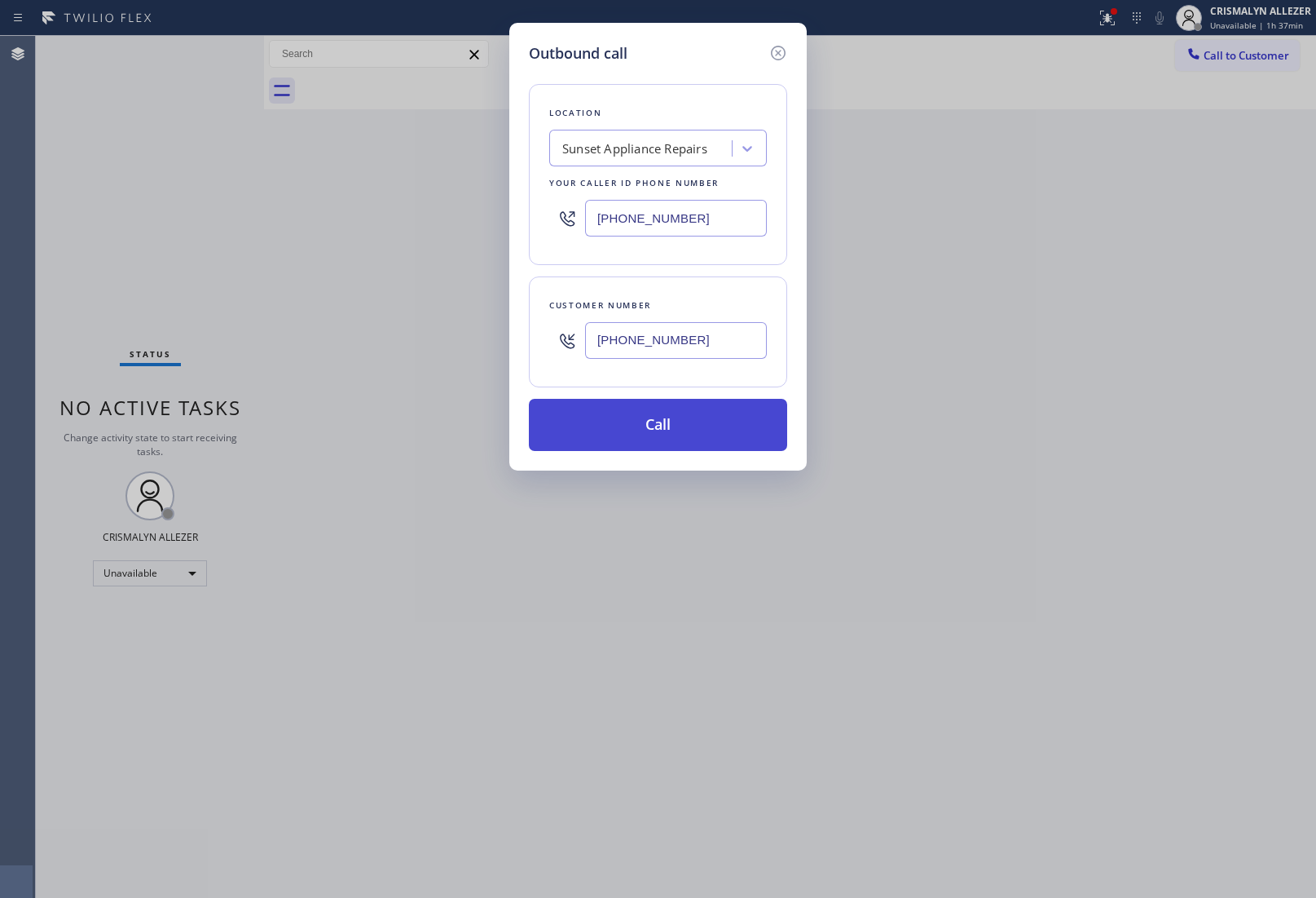
click at [667, 431] on button "Call" at bounding box center [658, 425] width 259 height 52
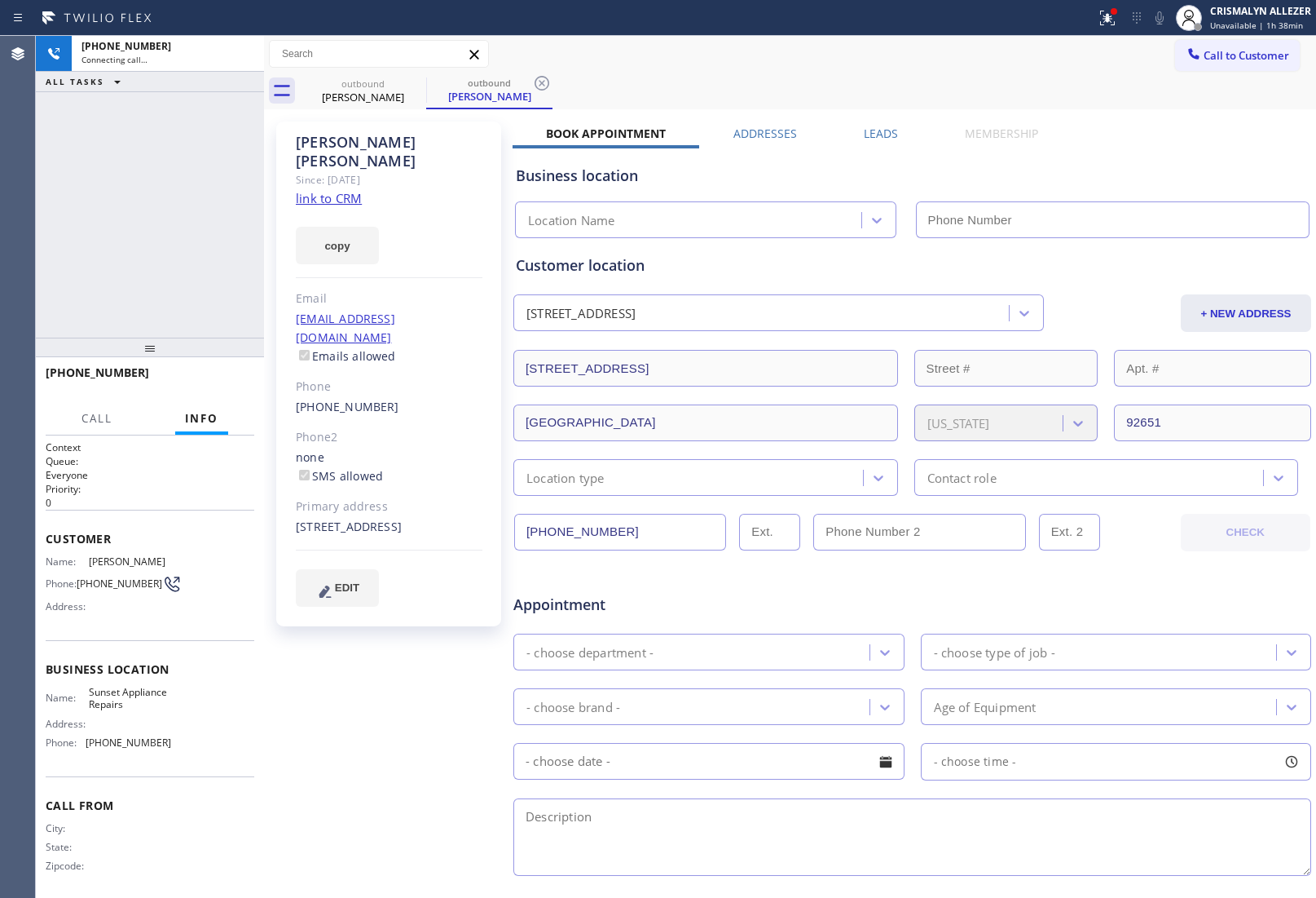
type input "[PHONE_NUMBER]"
click at [320, 190] on link "link to CRM" at bounding box center [329, 198] width 66 height 17
click at [214, 387] on button "HANG UP" at bounding box center [216, 380] width 76 height 23
click at [214, 384] on span "HANG UP" at bounding box center [216, 380] width 49 height 11
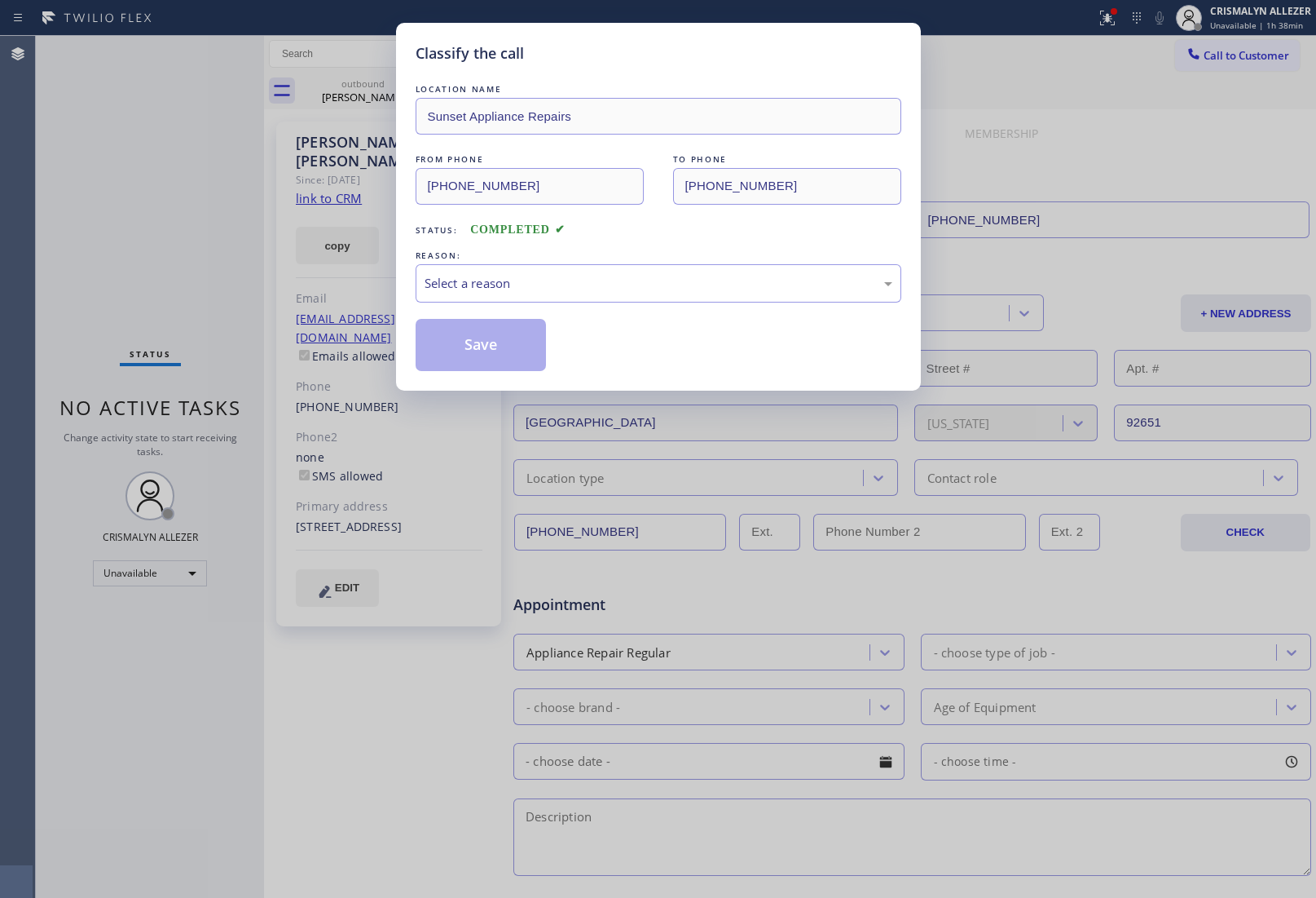
click at [630, 294] on div "Select a reason" at bounding box center [659, 283] width 486 height 38
click at [469, 340] on button "Save" at bounding box center [481, 345] width 131 height 52
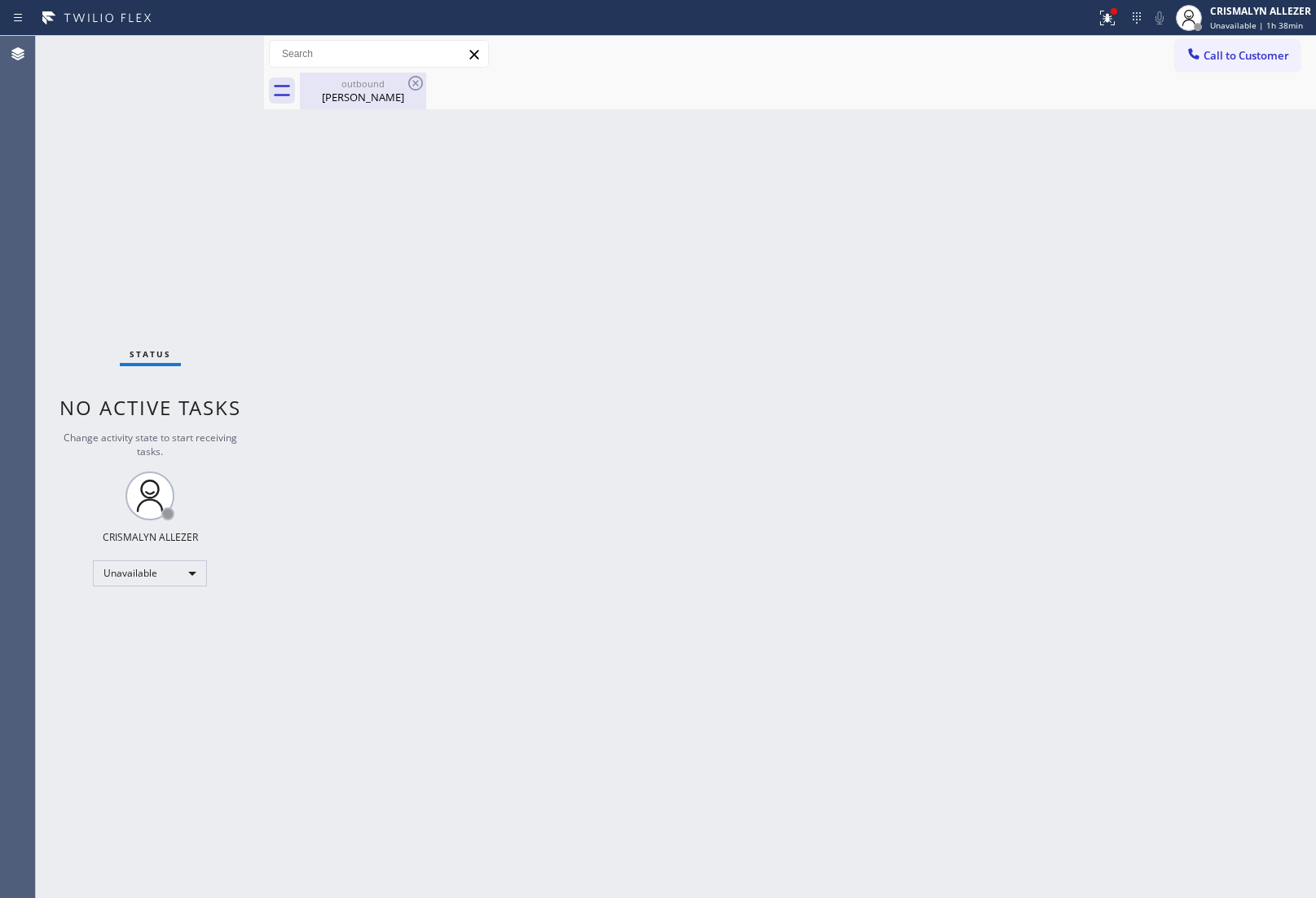
click at [368, 89] on div "[PERSON_NAME]" at bounding box center [363, 96] width 123 height 15
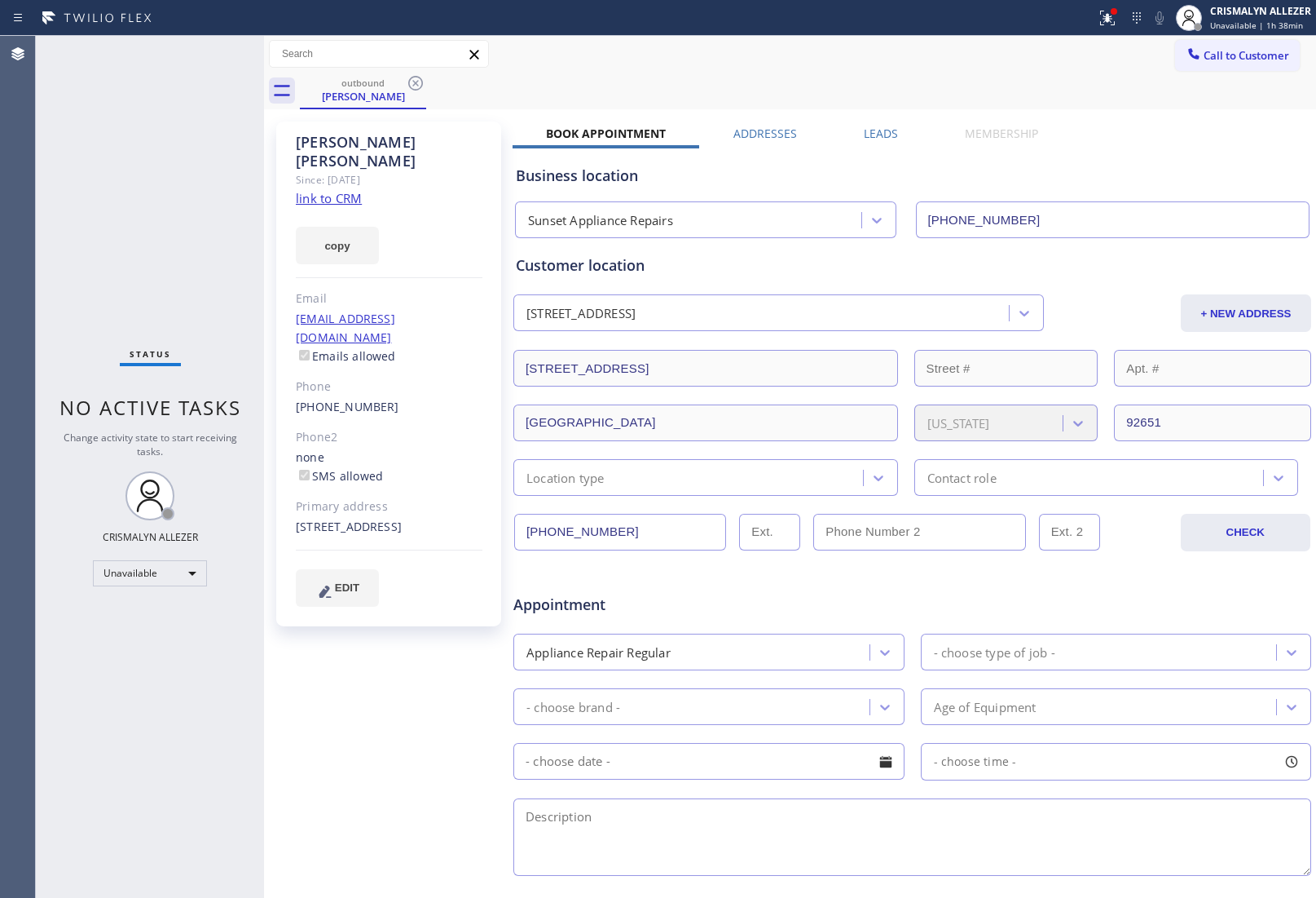
click at [883, 127] on label "Leads" at bounding box center [880, 134] width 34 height 16
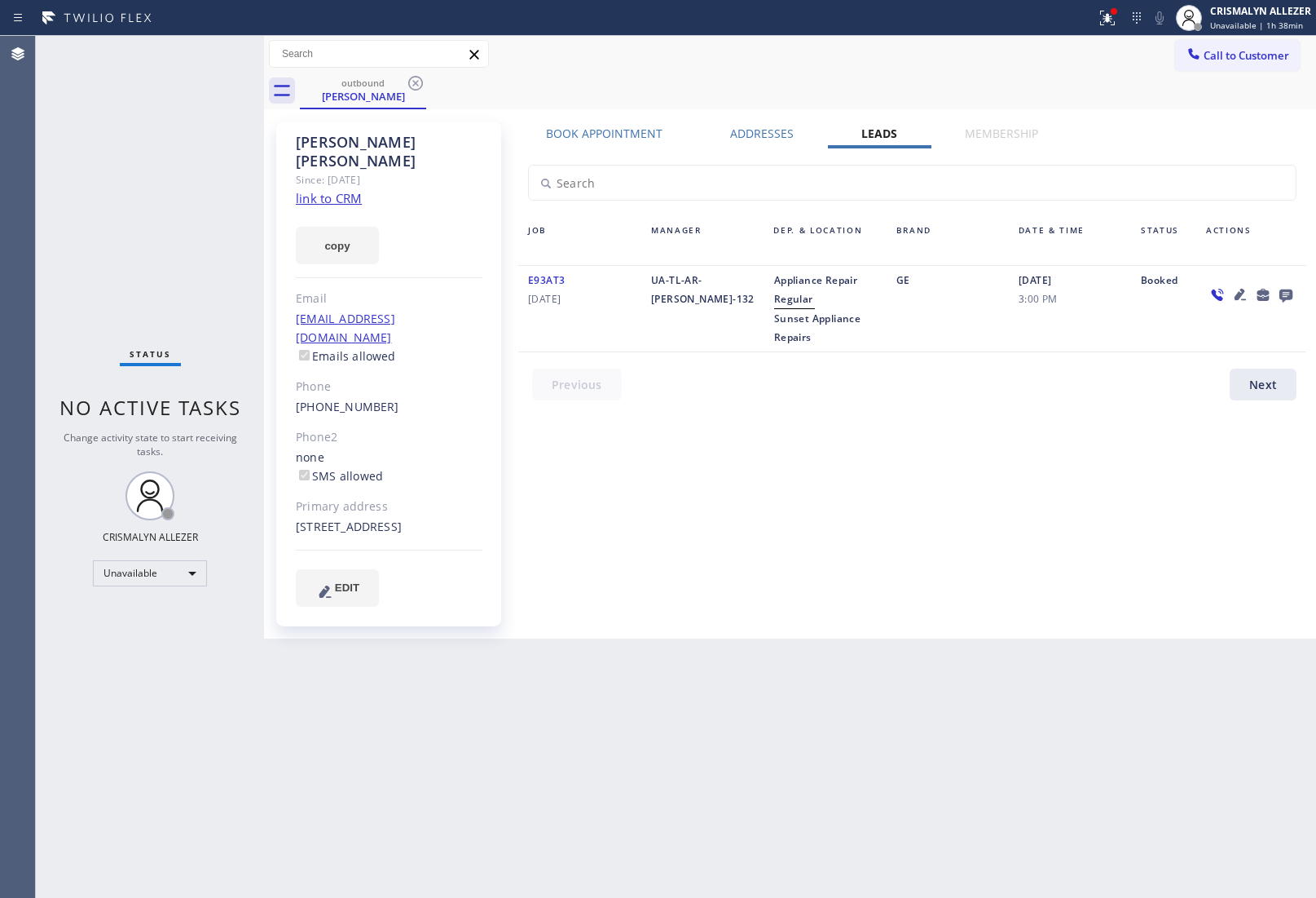
click at [1285, 291] on icon at bounding box center [1286, 295] width 13 height 13
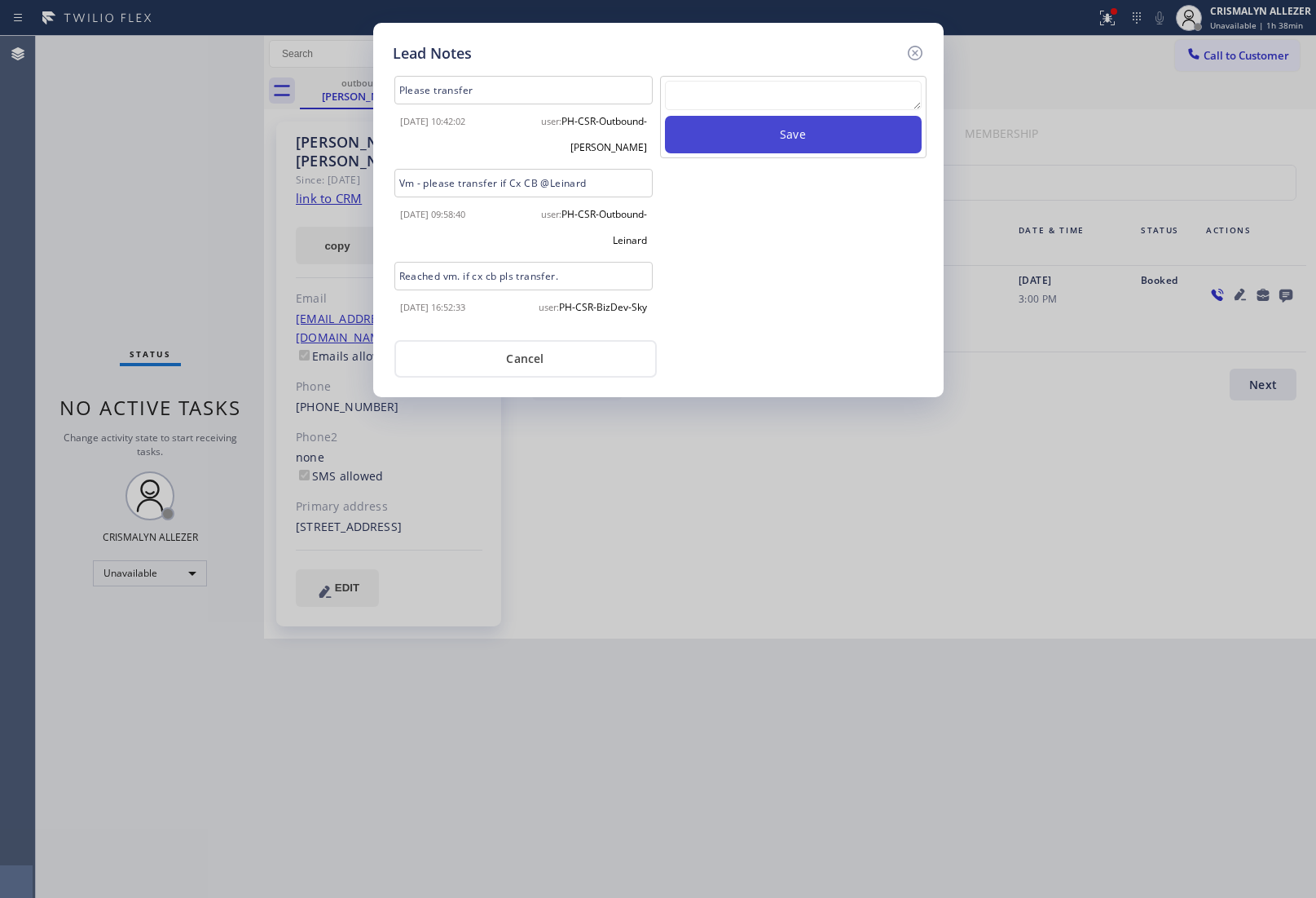
click at [764, 90] on textarea at bounding box center [793, 96] width 257 height 30
paste textarea "no answer | pls xfer here cx cb"
type textarea "no answer | pls xfer here cx cb"
click at [770, 135] on button "Save" at bounding box center [793, 134] width 257 height 37
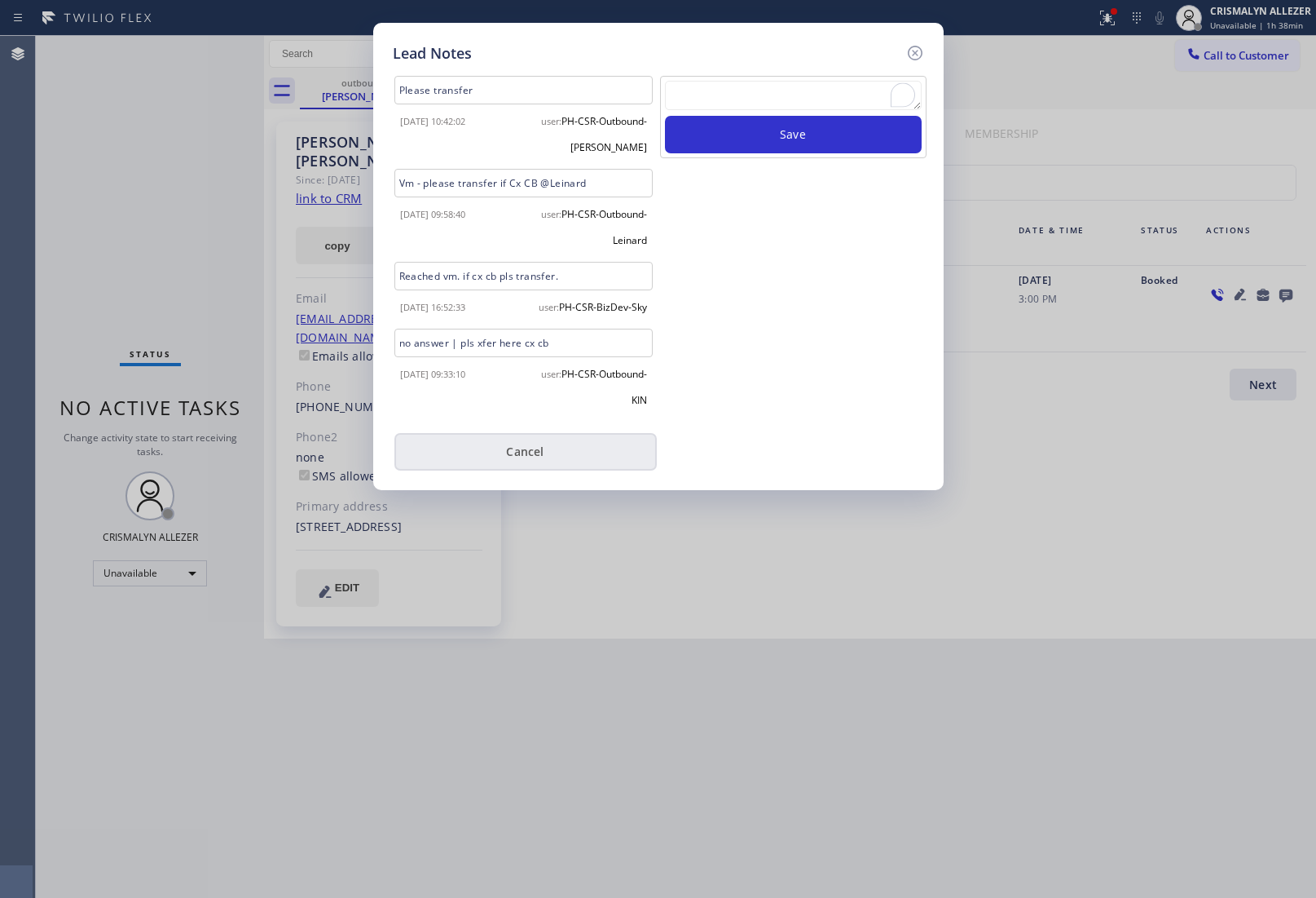
click at [524, 471] on button "Cancel" at bounding box center [525, 452] width 262 height 37
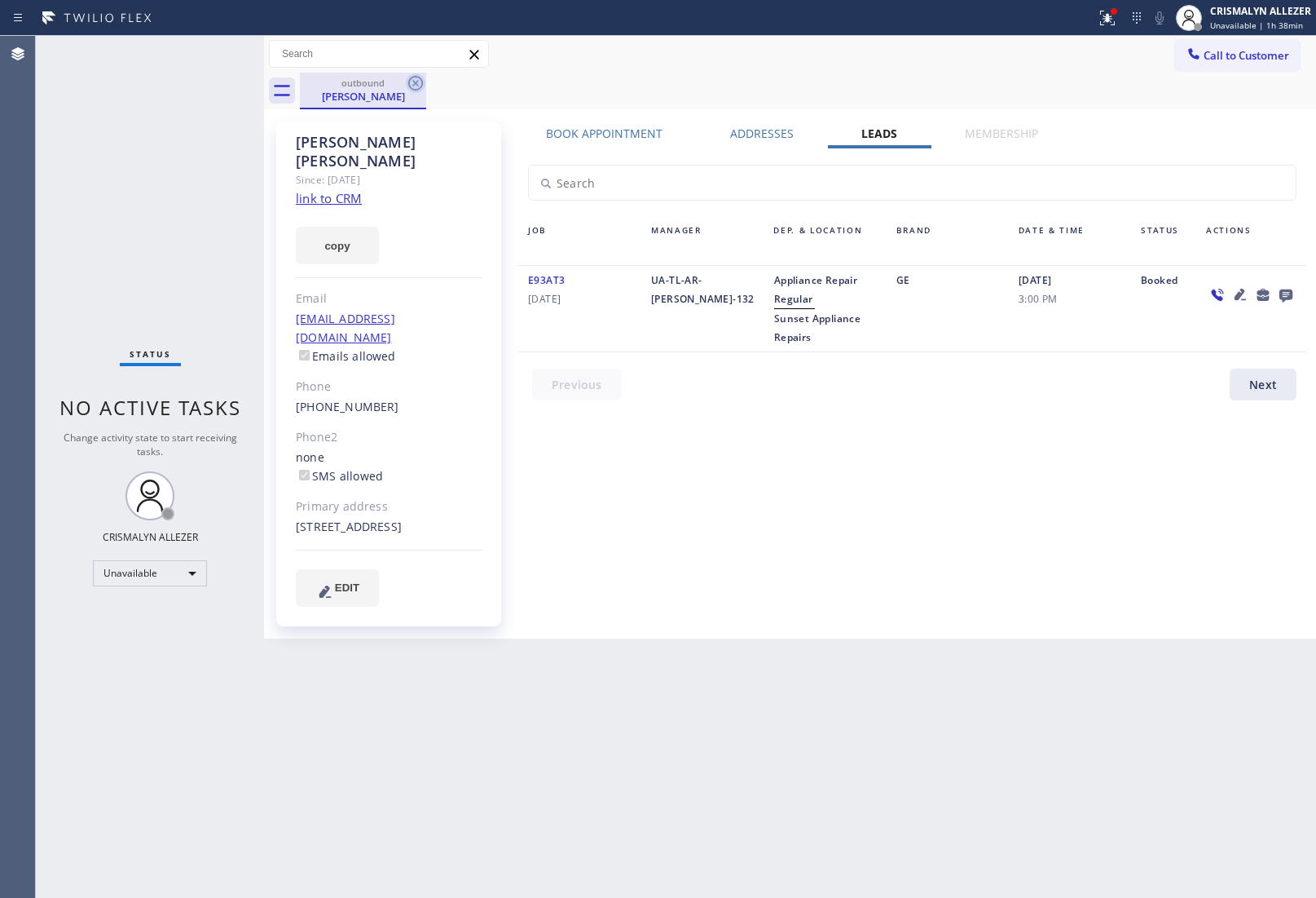
click at [414, 82] on icon at bounding box center [415, 83] width 15 height 15
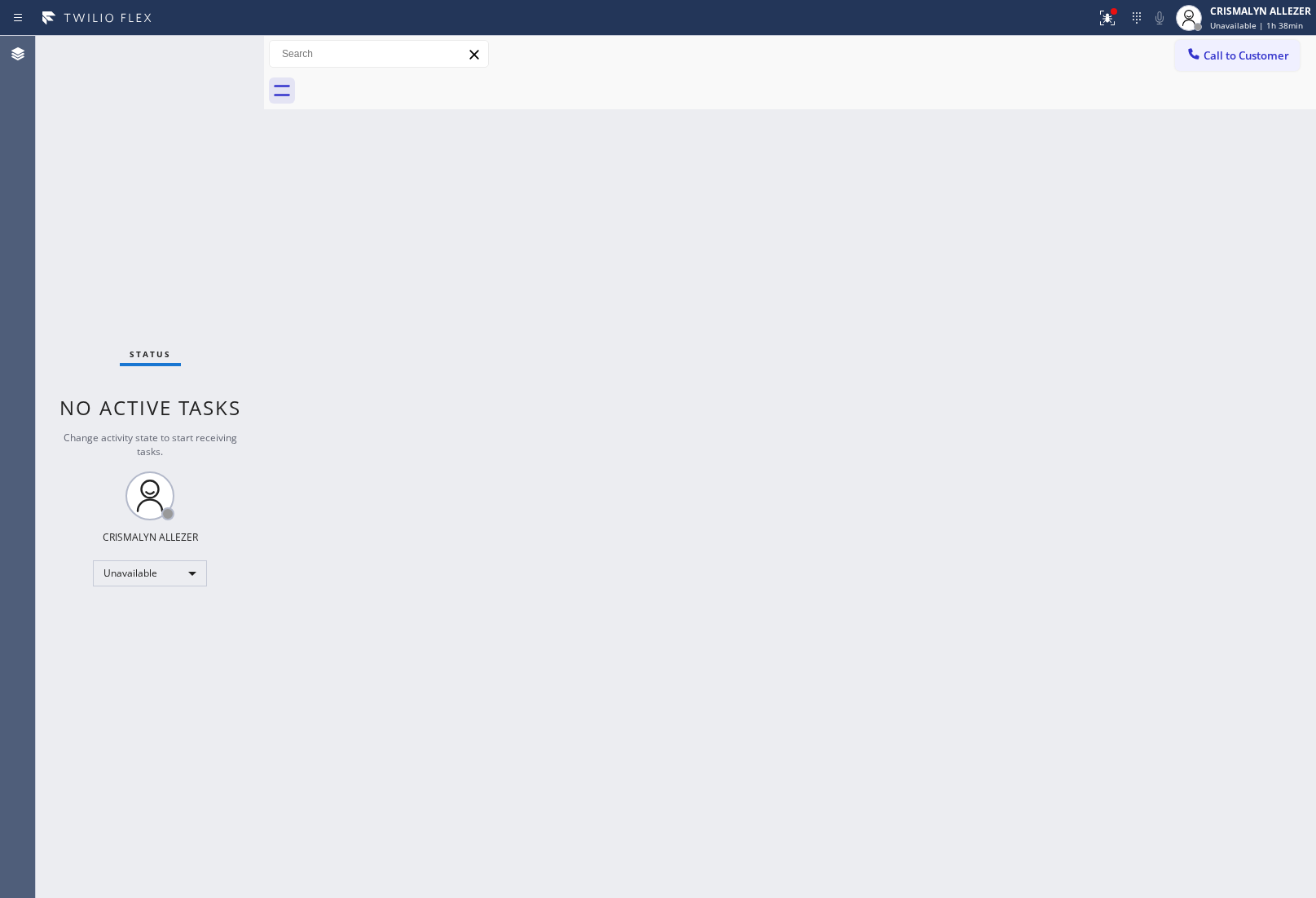
click at [1244, 56] on span "Call to Customer" at bounding box center [1247, 55] width 86 height 15
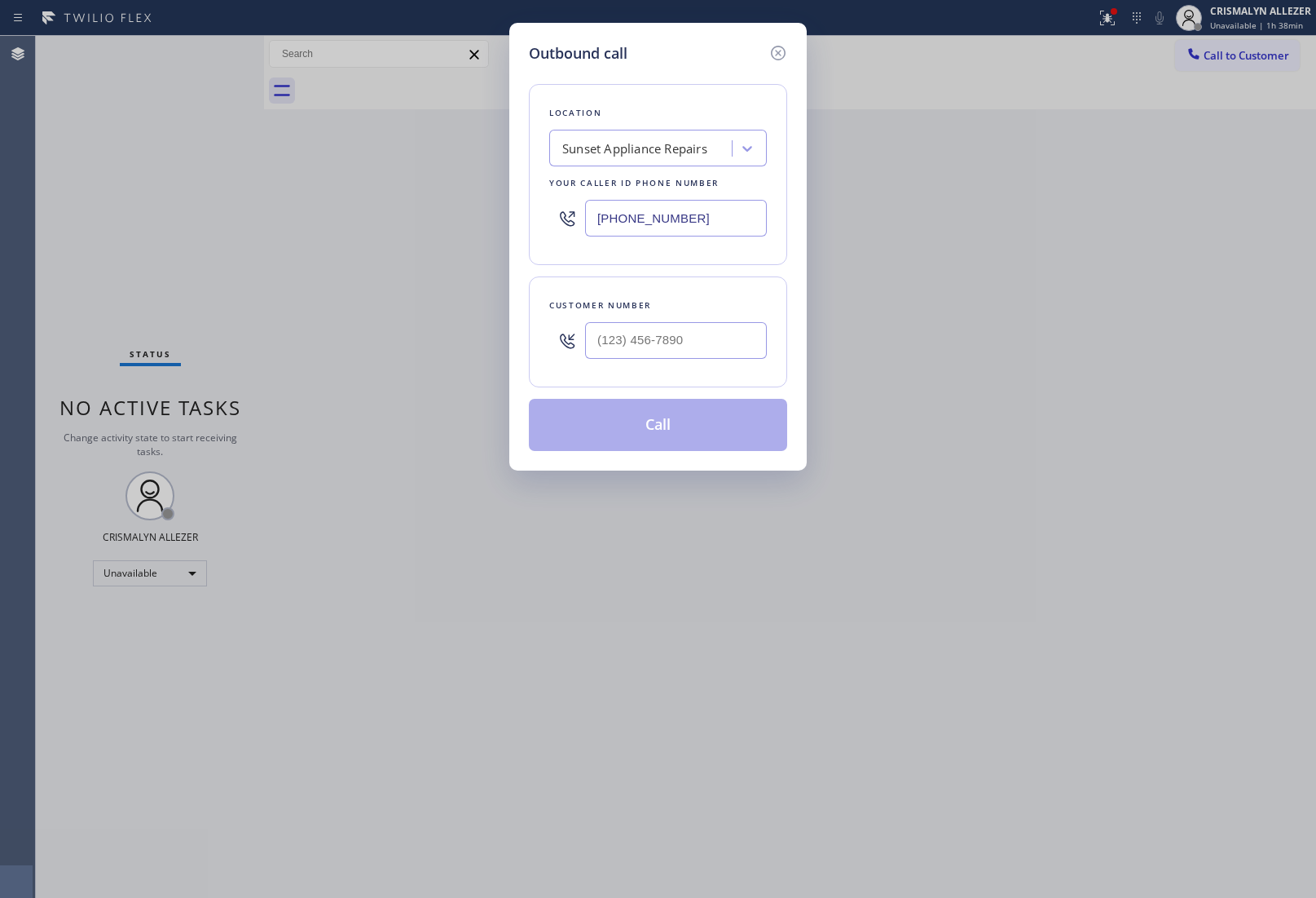
drag, startPoint x: 727, startPoint y: 221, endPoint x: 286, endPoint y: 212, distance: 441.1
click at [330, 212] on div "Outbound call Location Sunset Appliance Repairs Your caller id phone number [PH…" at bounding box center [658, 449] width 1316 height 898
paste input "805) 572-7654"
type input "[PHONE_NUMBER]"
click at [730, 347] on input "(___) ___-____" at bounding box center [675, 340] width 181 height 36
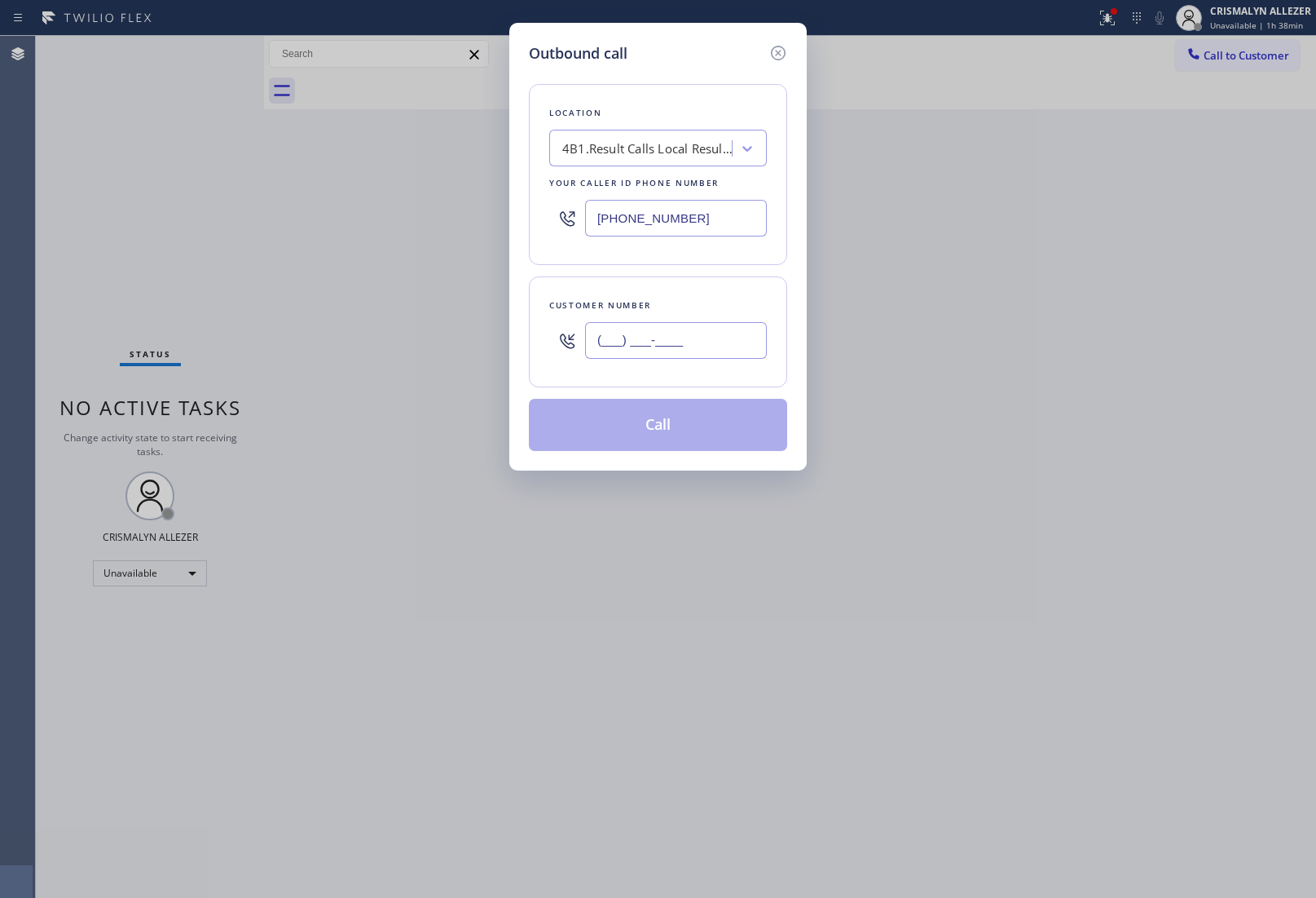
paste input "323) 647-9202"
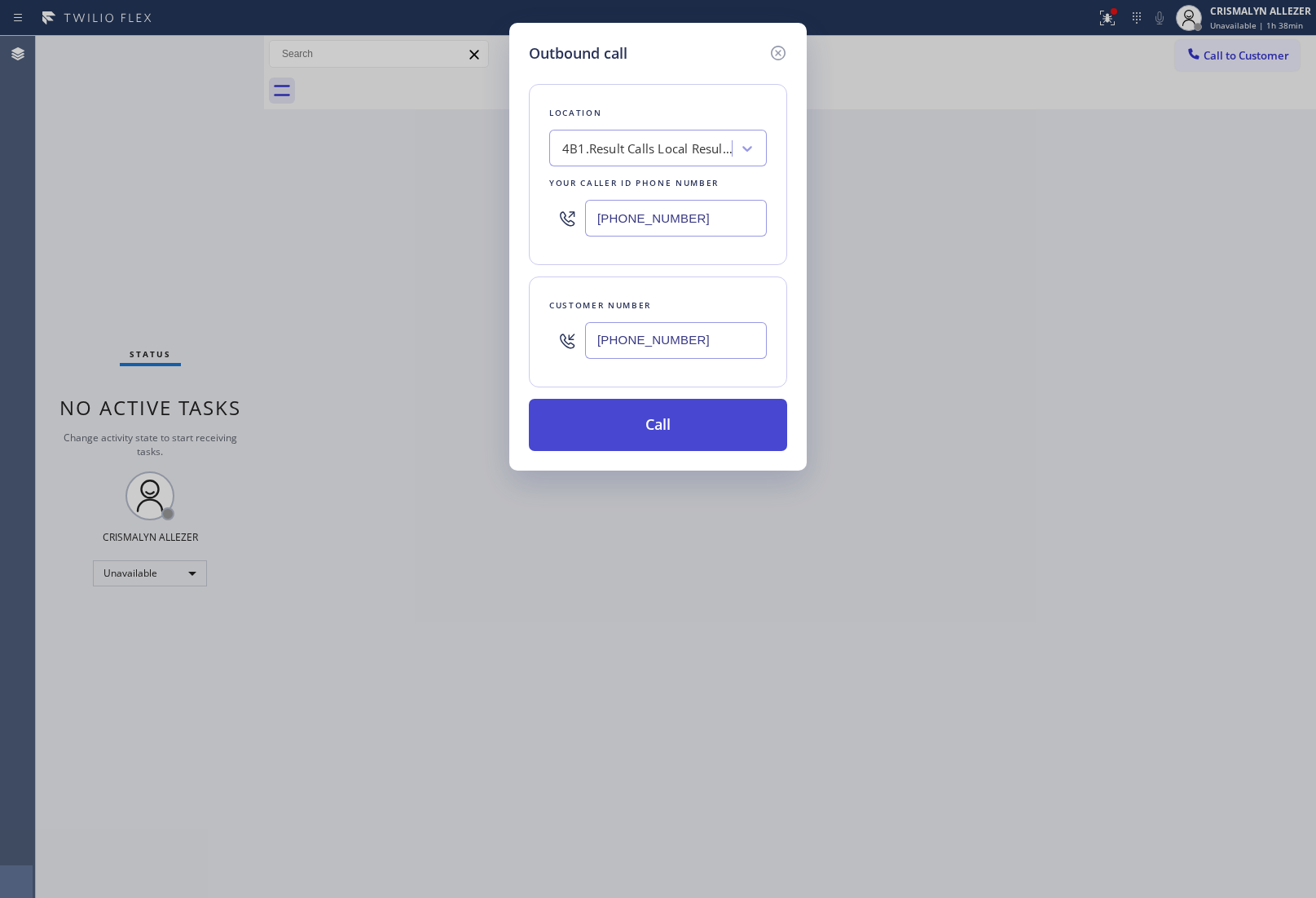
type input "[PHONE_NUMBER]"
click at [667, 426] on button "Call" at bounding box center [658, 425] width 259 height 52
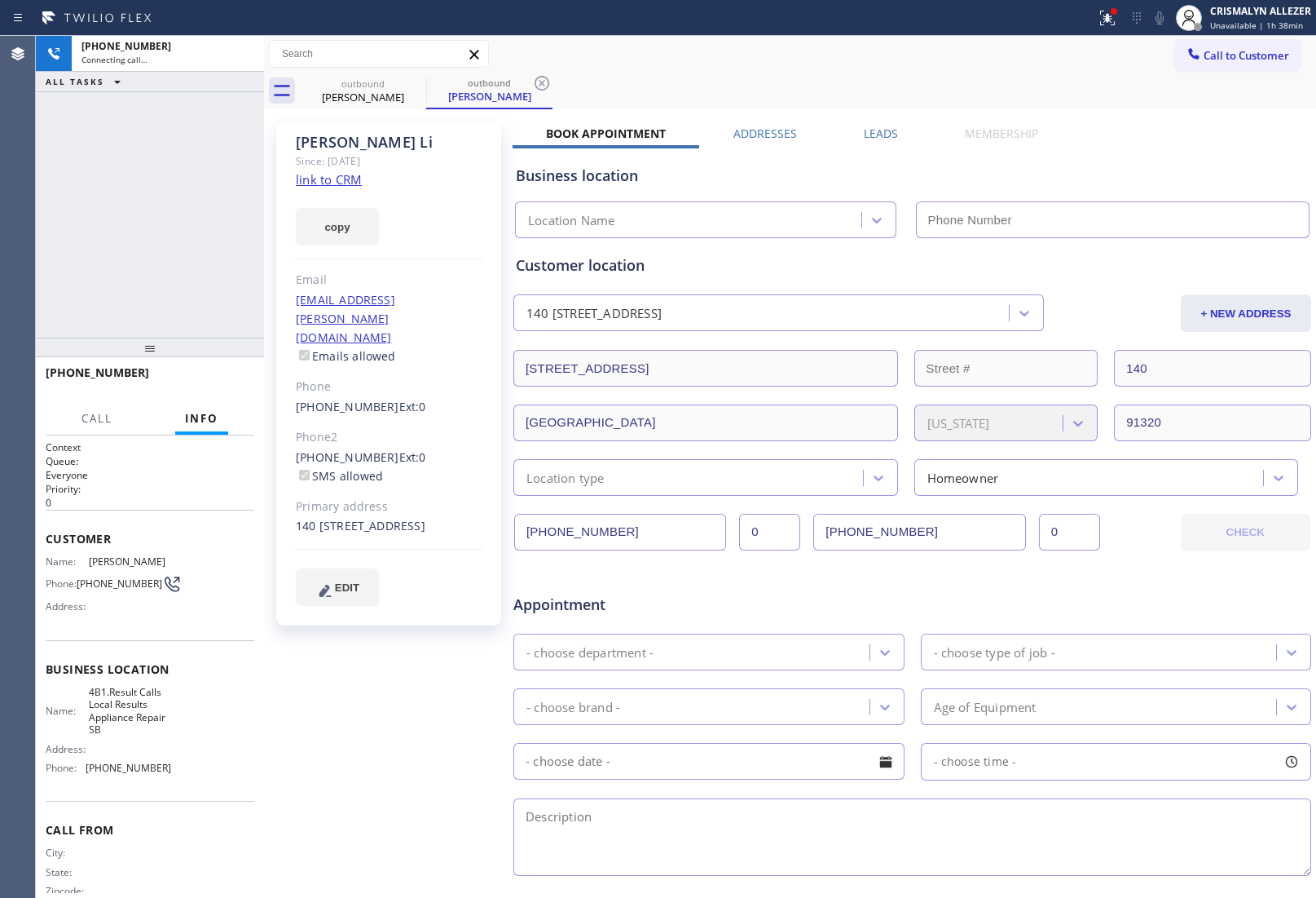
click at [323, 186] on link "link to CRM" at bounding box center [329, 179] width 66 height 17
type input "[PHONE_NUMBER]"
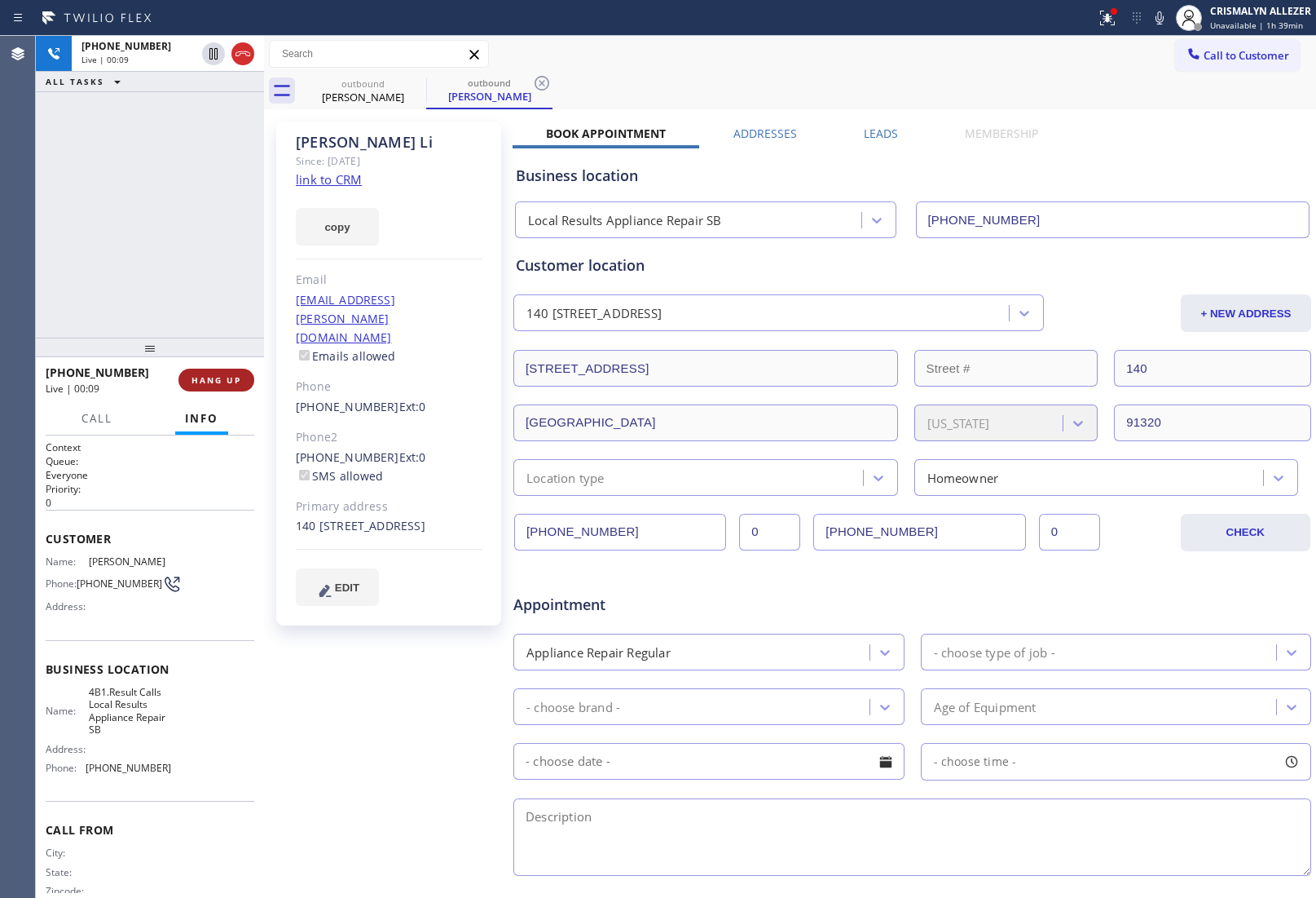
click at [220, 386] on button "HANG UP" at bounding box center [216, 380] width 76 height 23
click at [151, 386] on div "Wrap up | 00:02" at bounding box center [103, 388] width 115 height 14
click at [214, 376] on span "COMPLETE" at bounding box center [213, 380] width 56 height 11
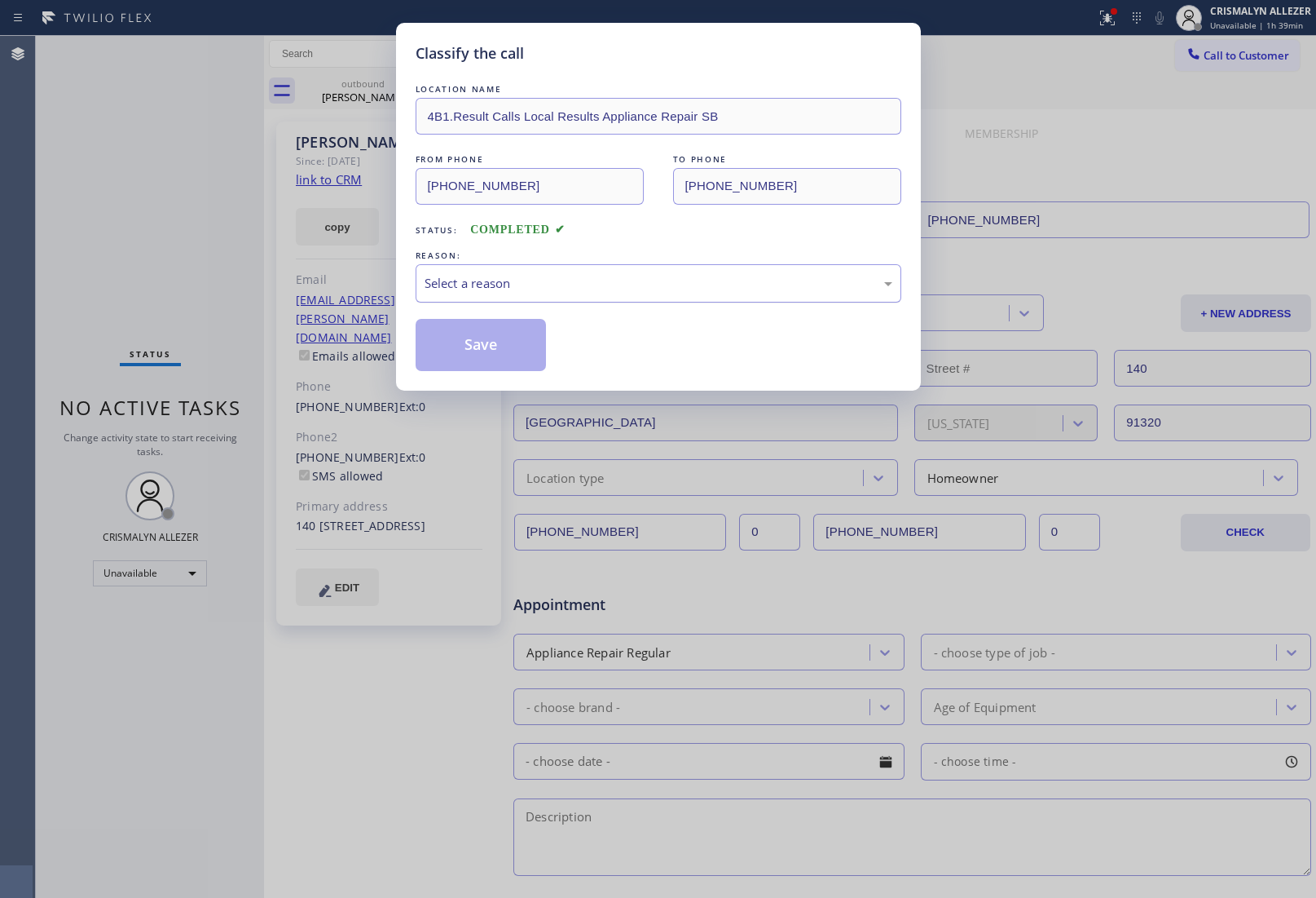
click at [659, 282] on div "Select a reason" at bounding box center [658, 283] width 468 height 19
click at [483, 351] on button "Save" at bounding box center [481, 345] width 131 height 52
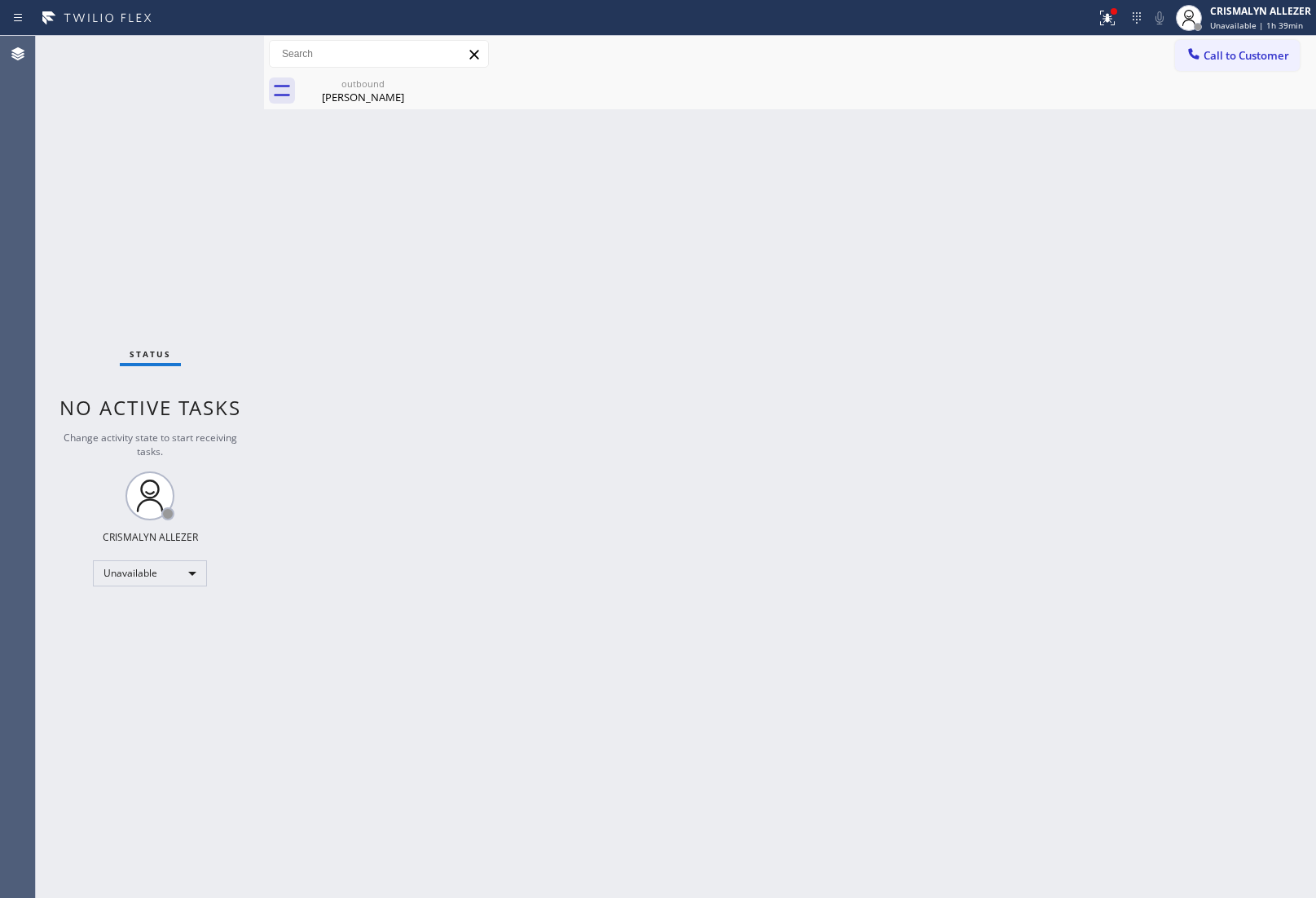
click at [363, 100] on div "[PERSON_NAME]" at bounding box center [363, 96] width 123 height 15
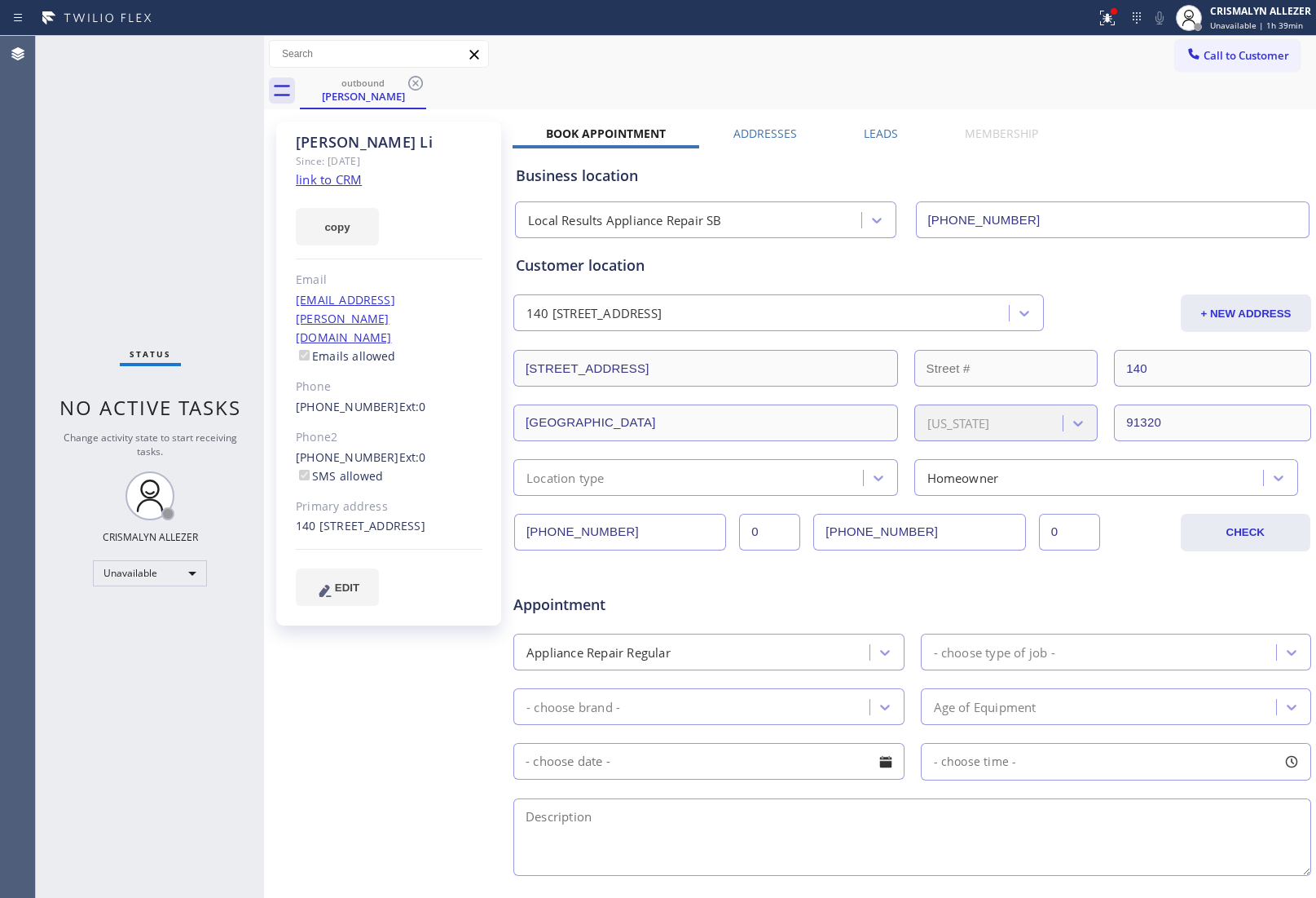
click at [868, 135] on label "Leads" at bounding box center [880, 134] width 34 height 16
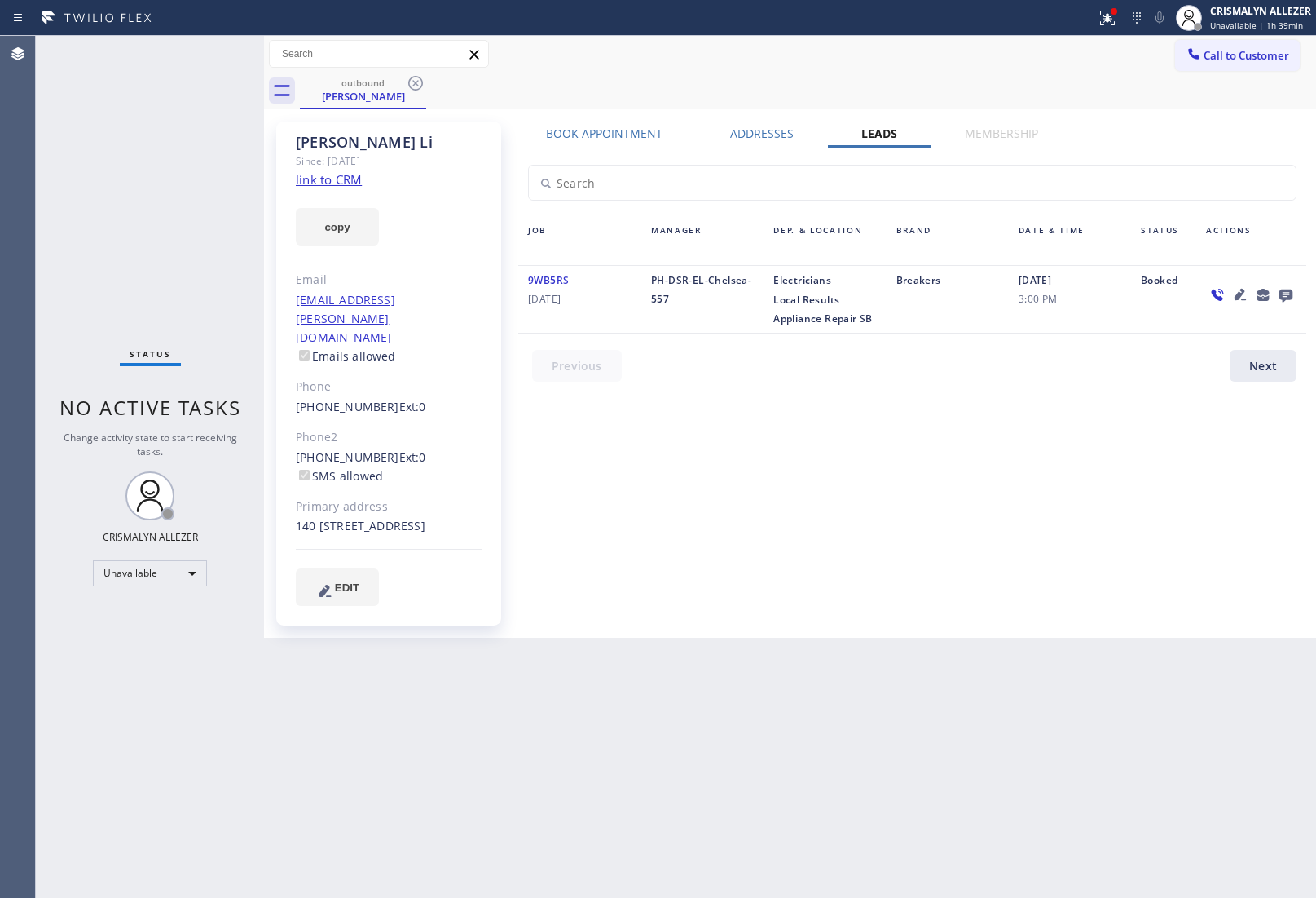
click at [1292, 299] on icon at bounding box center [1286, 294] width 20 height 20
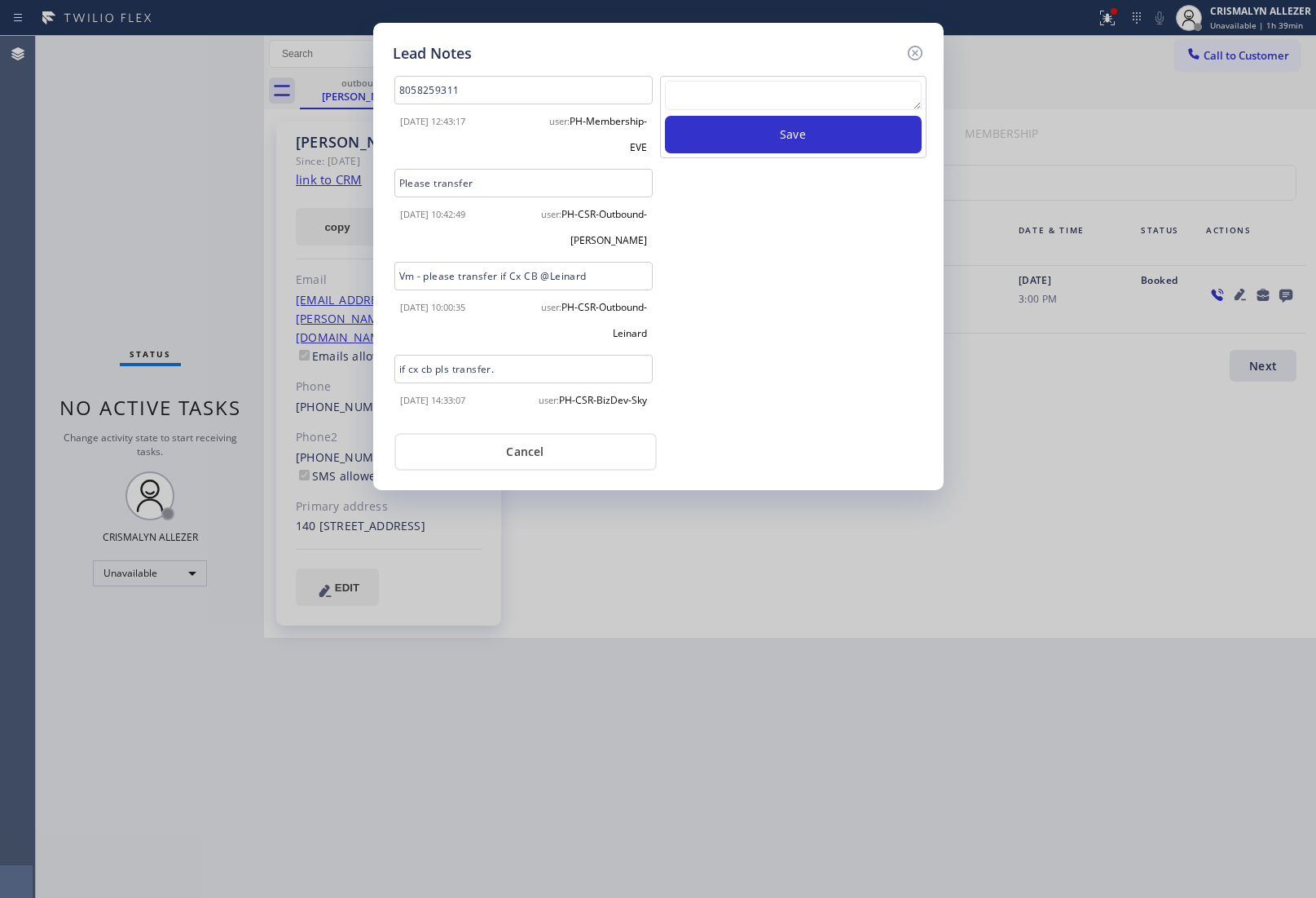
click at [793, 92] on textarea at bounding box center [793, 96] width 257 height 30
paste textarea "DON'T NEED SERVICE / NOT NTERESTED"
type textarea "DON'T NEED SERVICE / NOT NTERESTED"
click at [793, 131] on button "Save" at bounding box center [793, 134] width 257 height 37
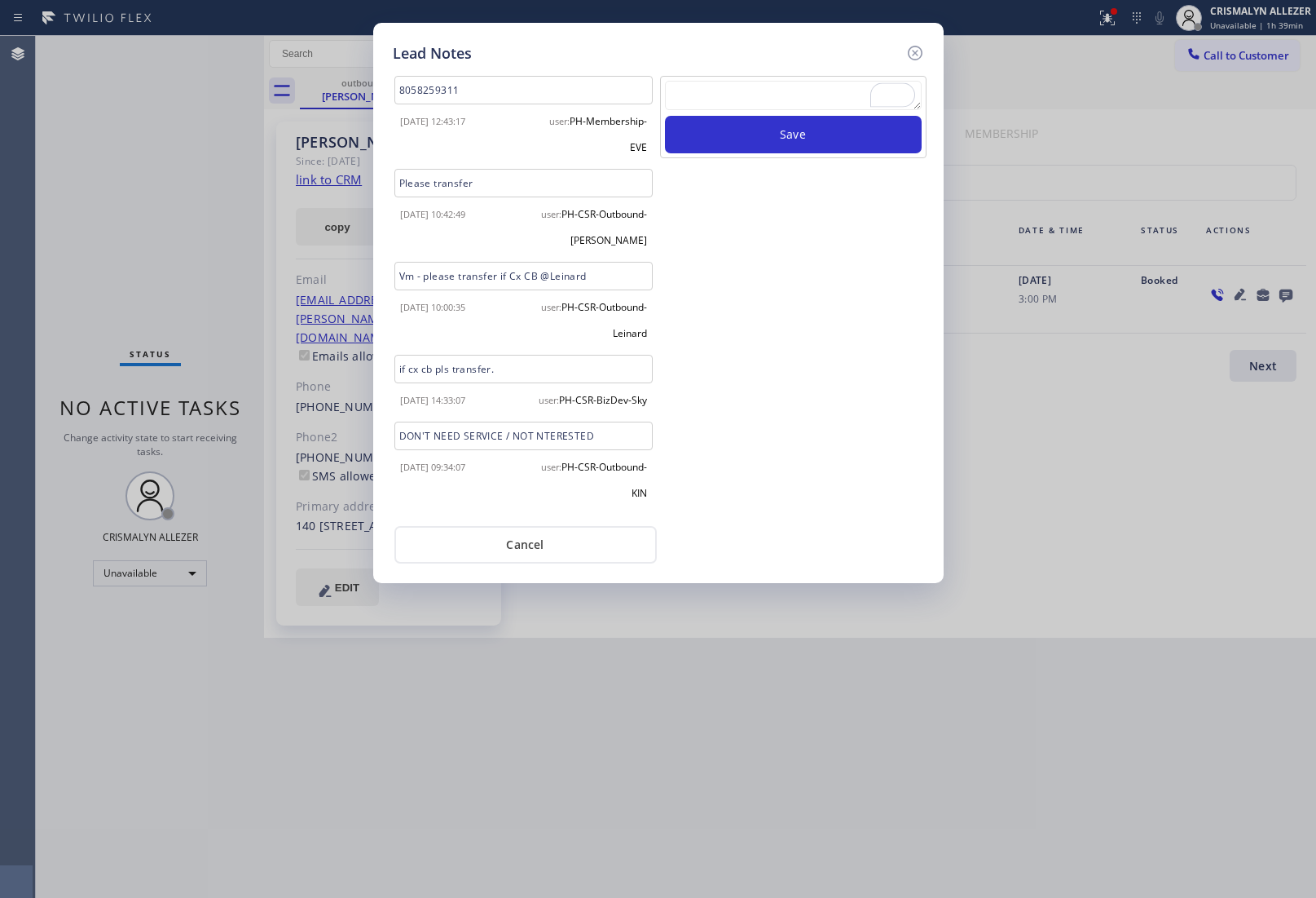
click at [550, 561] on button "Cancel" at bounding box center [525, 545] width 262 height 37
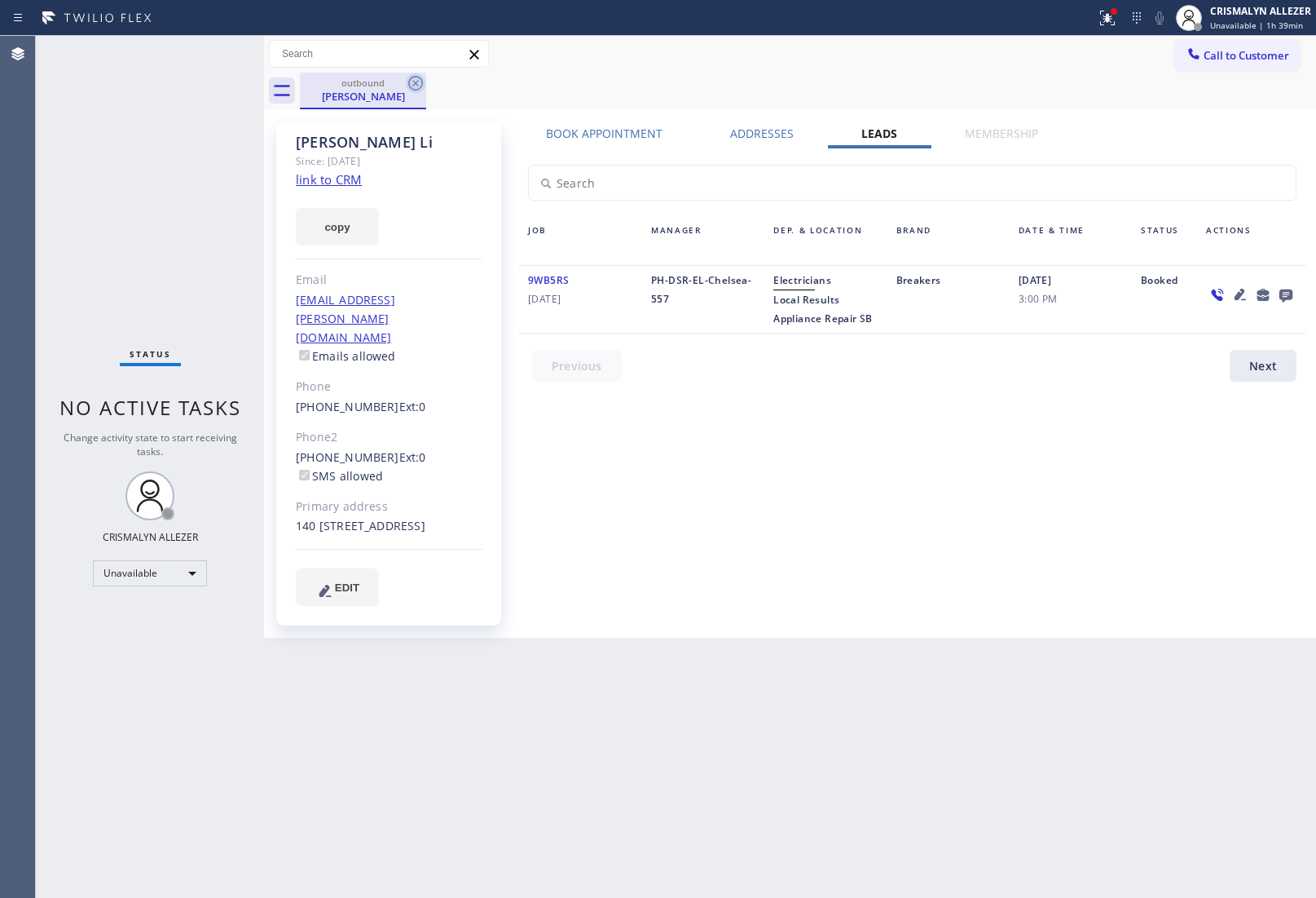
click at [413, 82] on icon at bounding box center [415, 83] width 15 height 15
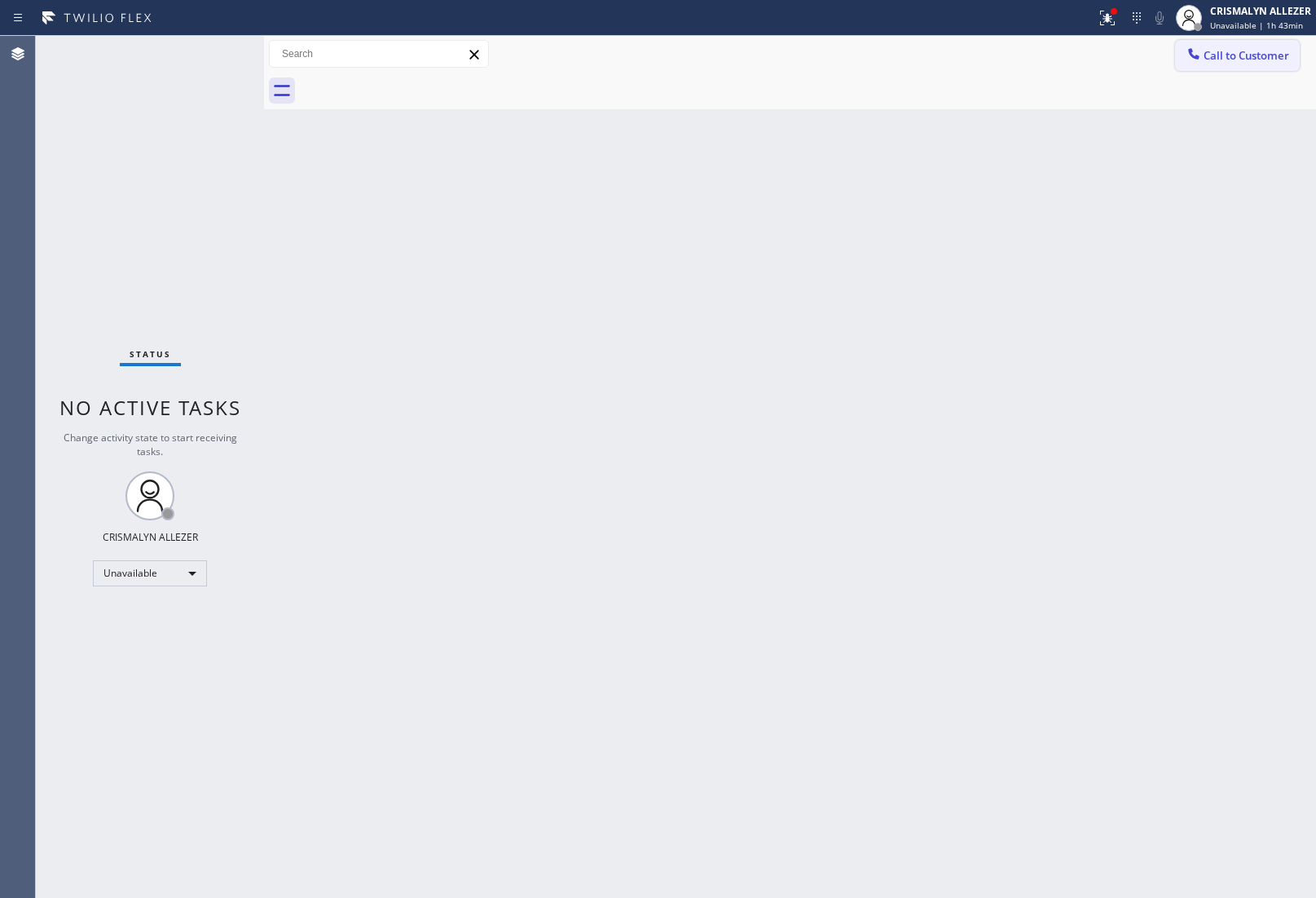
click at [1229, 57] on span "Call to Customer" at bounding box center [1247, 55] width 86 height 15
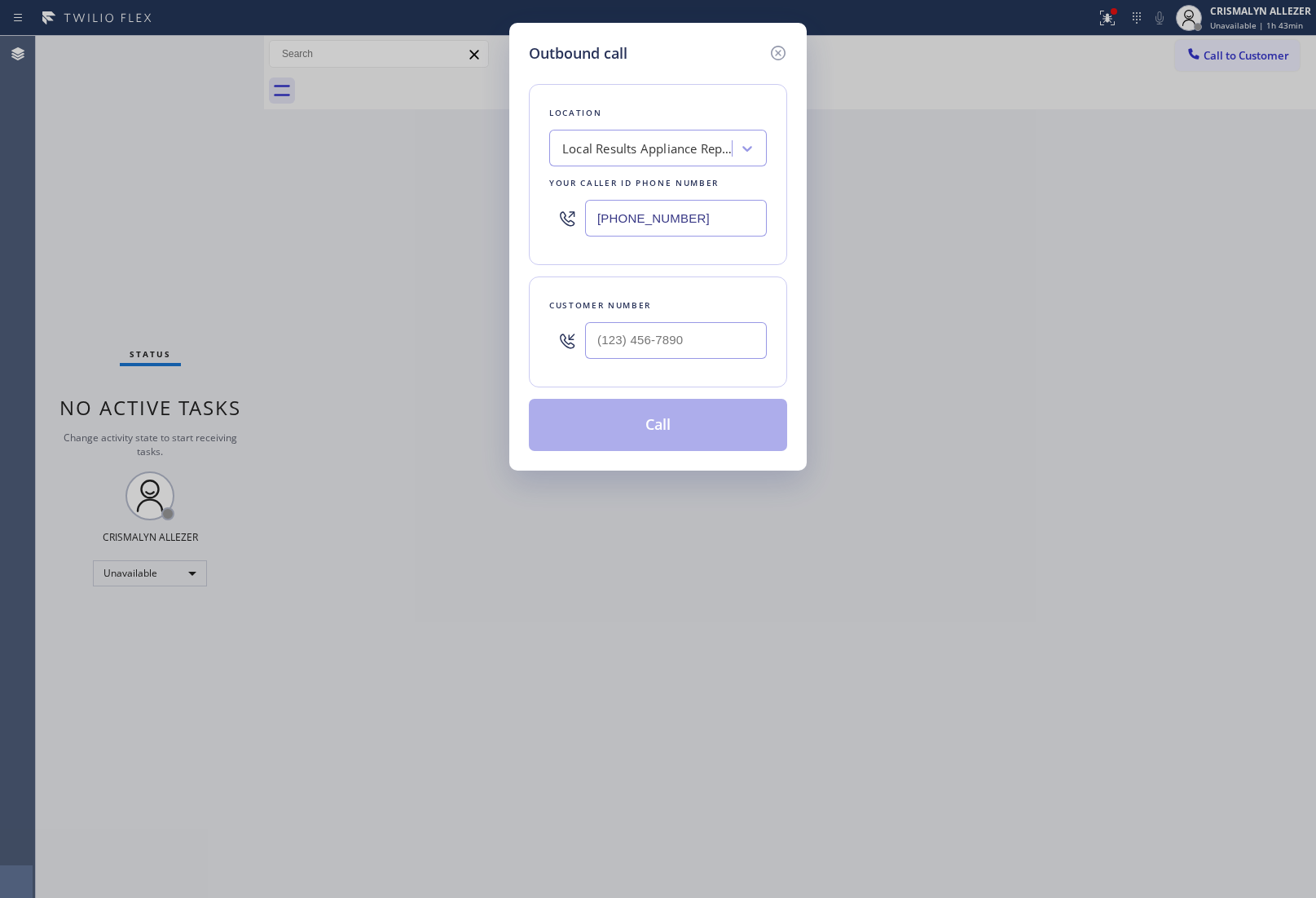
drag, startPoint x: 712, startPoint y: 217, endPoint x: 381, endPoint y: 215, distance: 331.0
click at [462, 216] on div "Outbound call Location Local Results Appliance Repair SB Your caller id phone n…" at bounding box center [658, 449] width 1316 height 898
paste input "77) 777-0796"
type input "[PHONE_NUMBER]"
click at [677, 339] on input "(___) ___-____" at bounding box center [675, 340] width 181 height 36
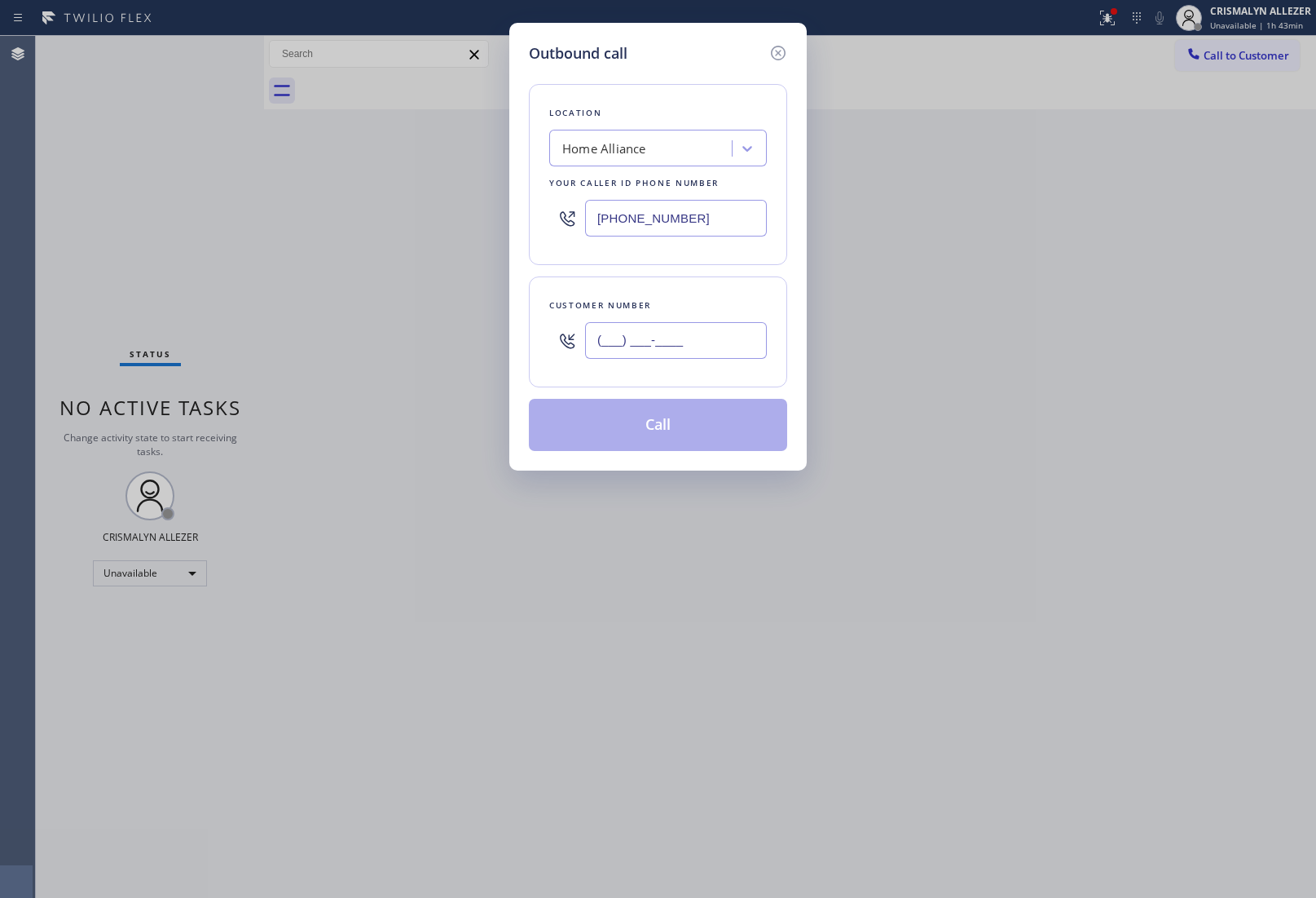
paste input "415) 710-8367"
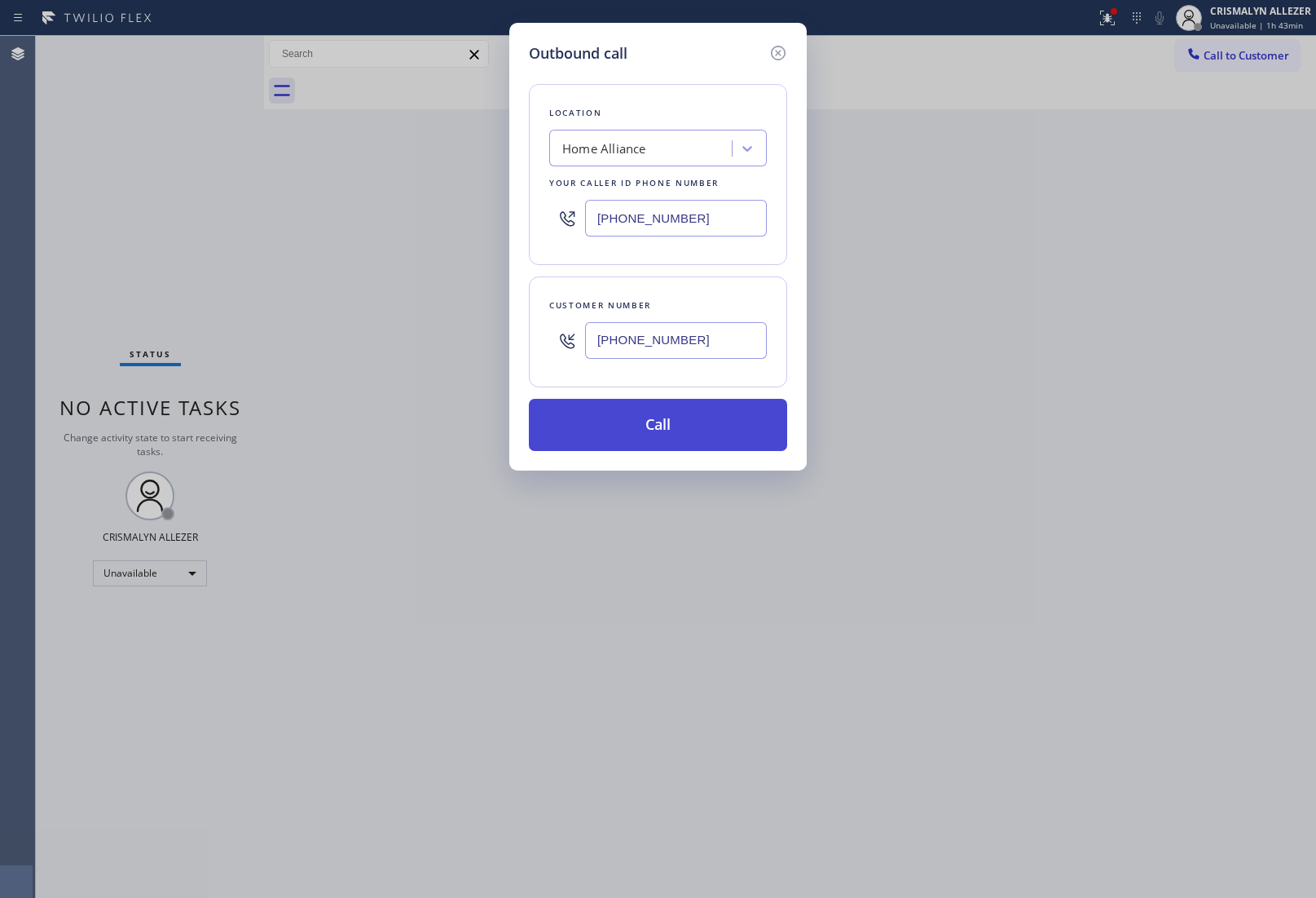
type input "[PHONE_NUMBER]"
click at [649, 437] on button "Call" at bounding box center [658, 425] width 259 height 52
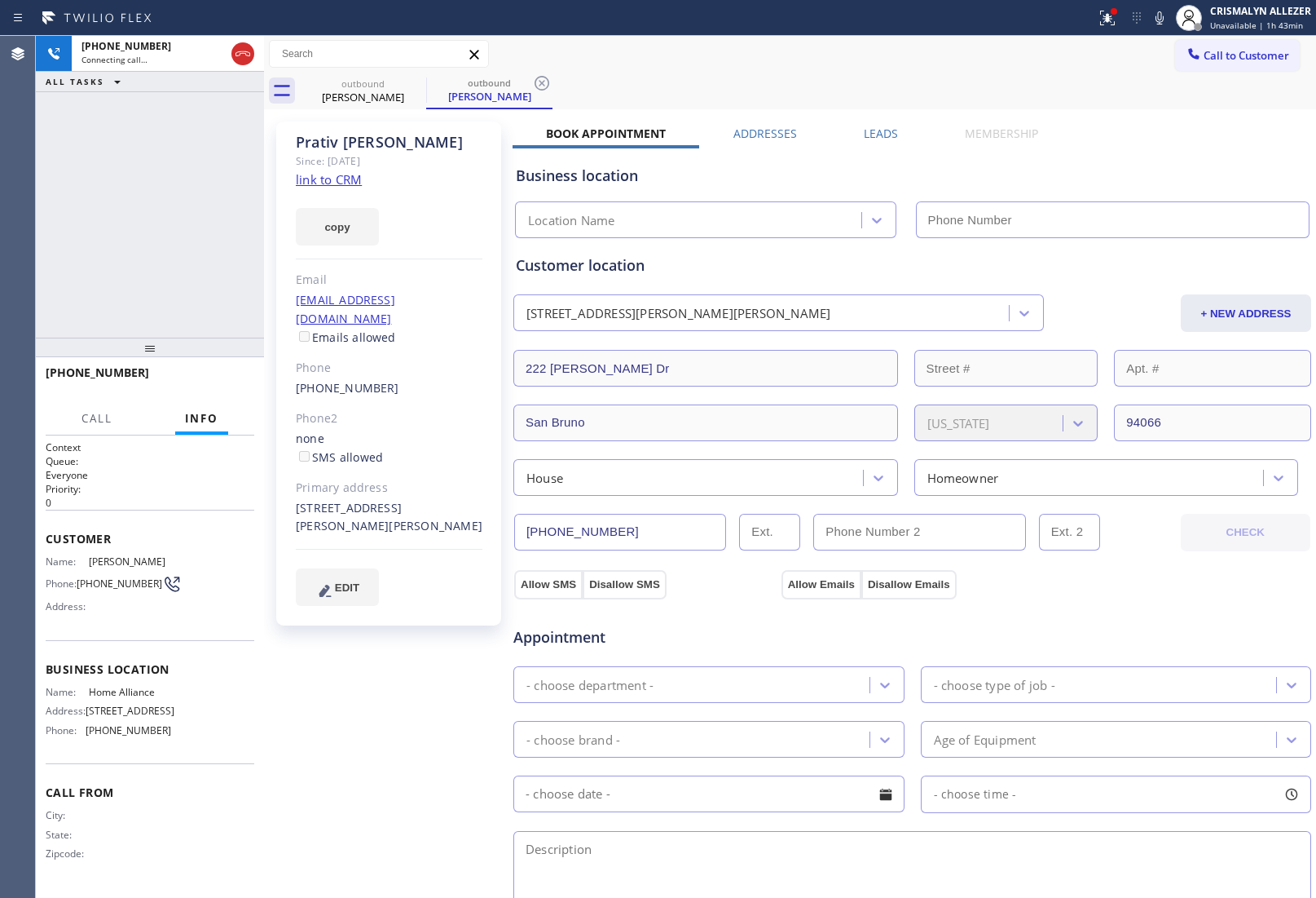
click at [339, 182] on link "link to CRM" at bounding box center [329, 179] width 66 height 17
type input "[PHONE_NUMBER]"
click at [208, 376] on span "HANG UP" at bounding box center [216, 380] width 49 height 11
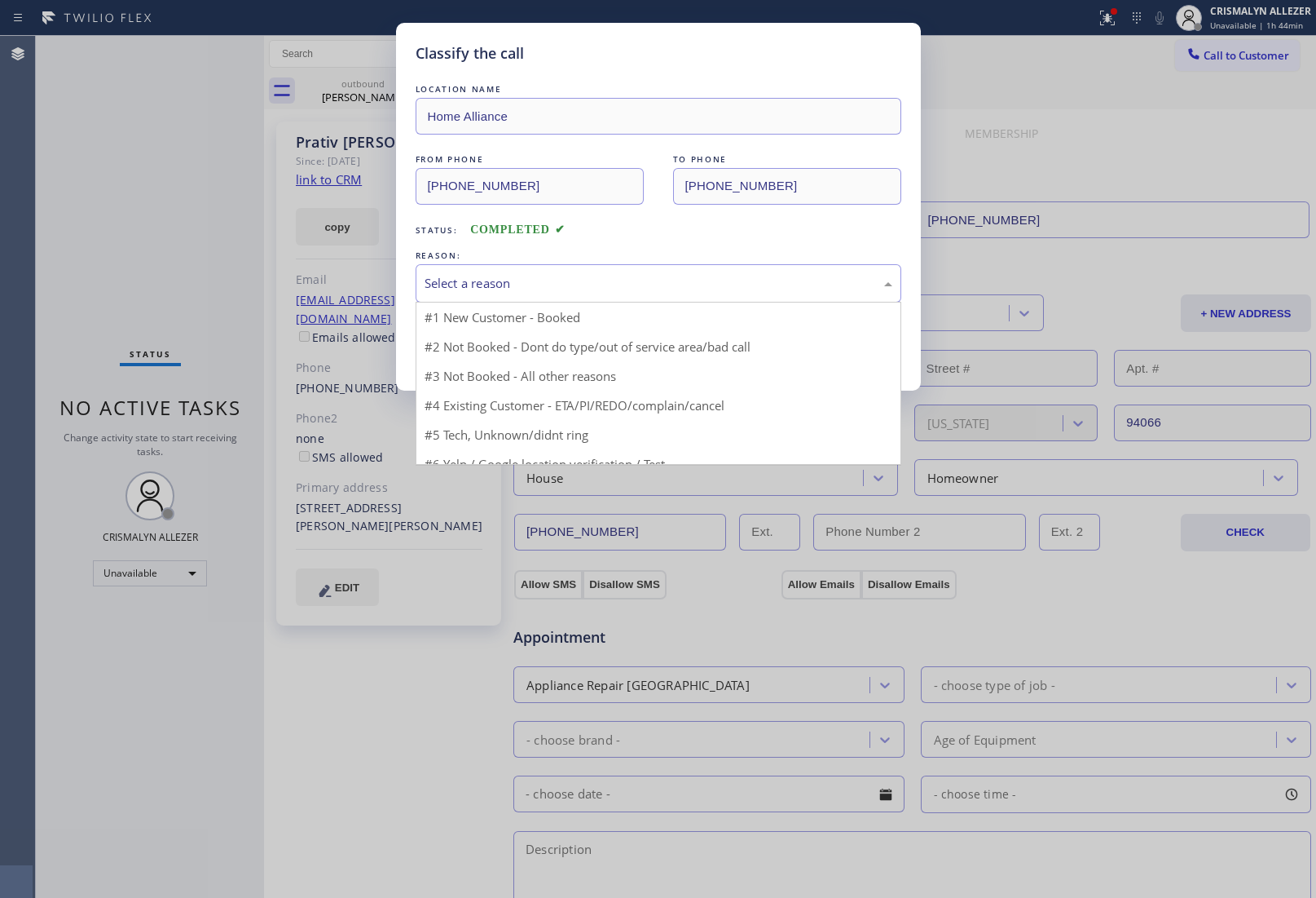
click at [653, 300] on div "Select a reason" at bounding box center [659, 283] width 486 height 38
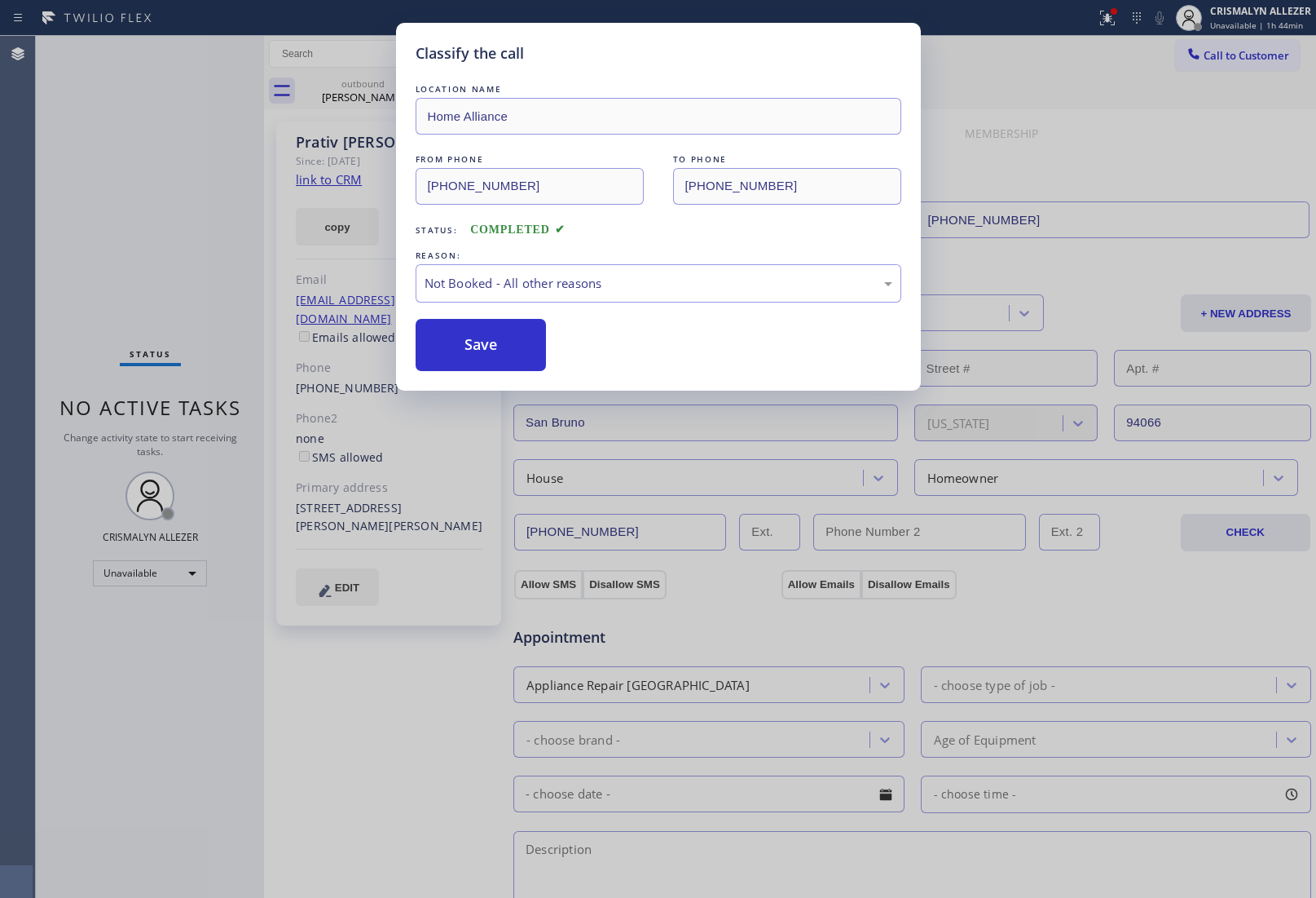
click at [475, 361] on button "Save" at bounding box center [481, 345] width 131 height 52
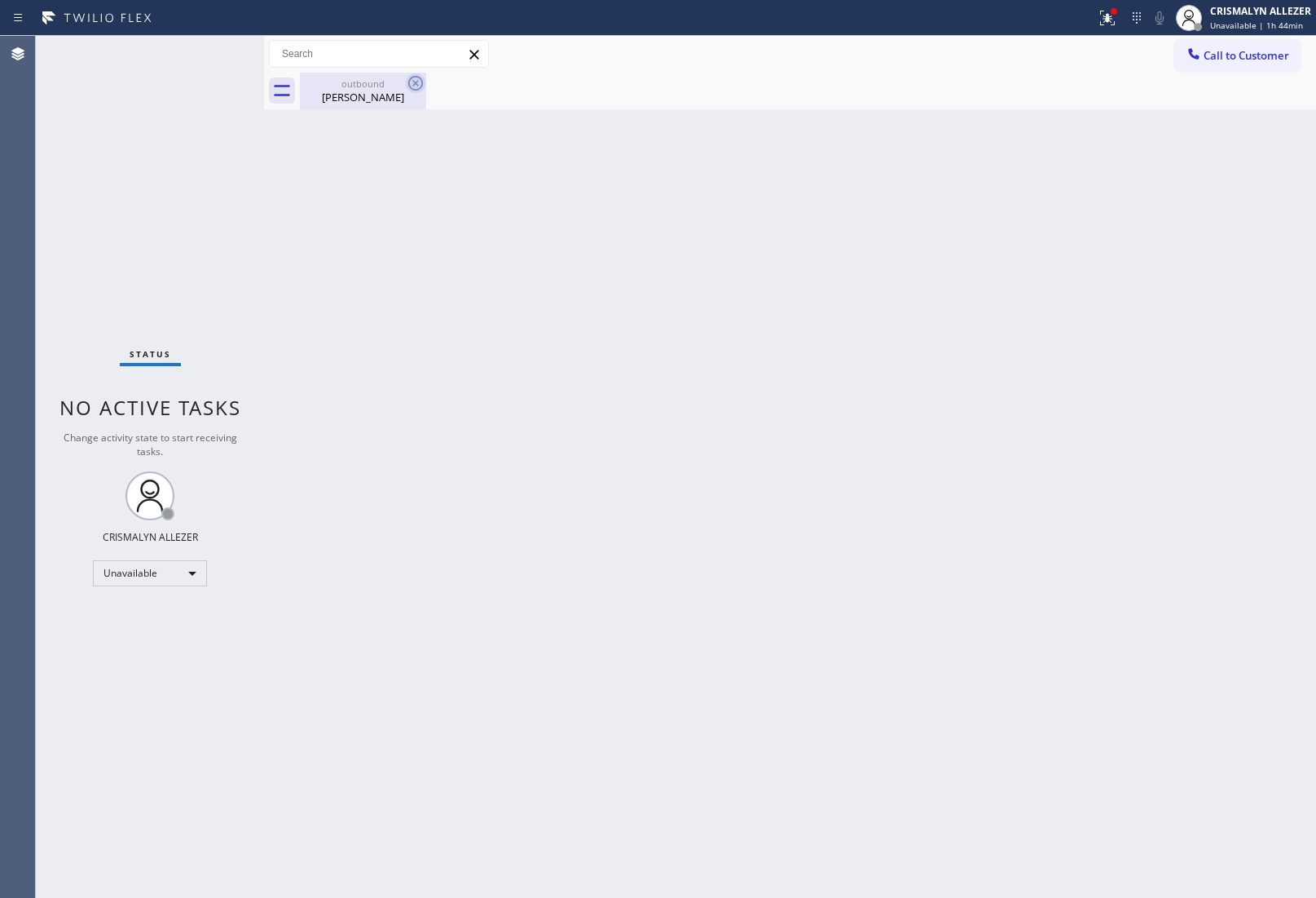
drag, startPoint x: 352, startPoint y: 100, endPoint x: 410, endPoint y: 88, distance: 59.2
click at [355, 100] on div "[PERSON_NAME]" at bounding box center [363, 96] width 123 height 15
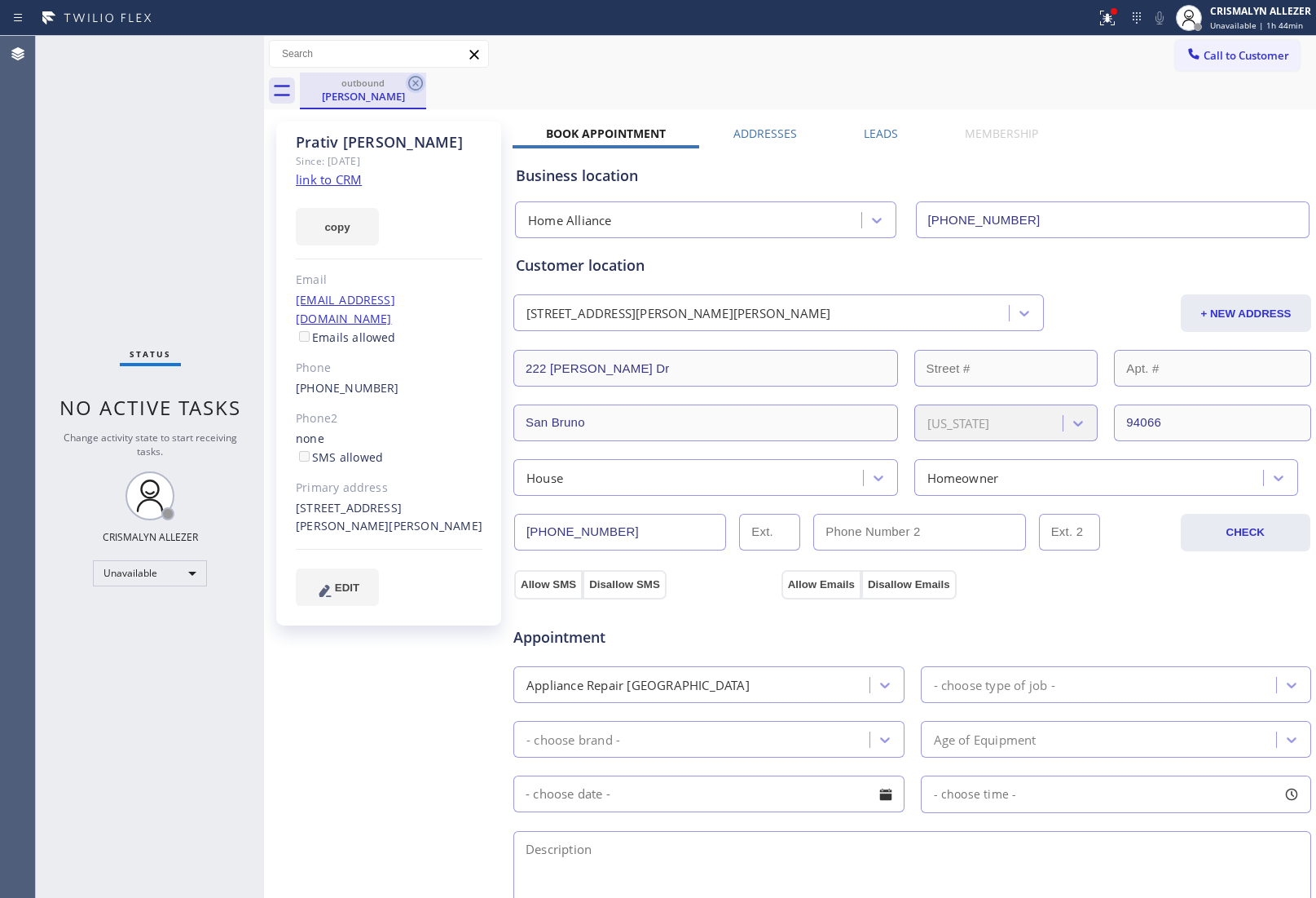
click at [422, 83] on icon at bounding box center [415, 83] width 15 height 15
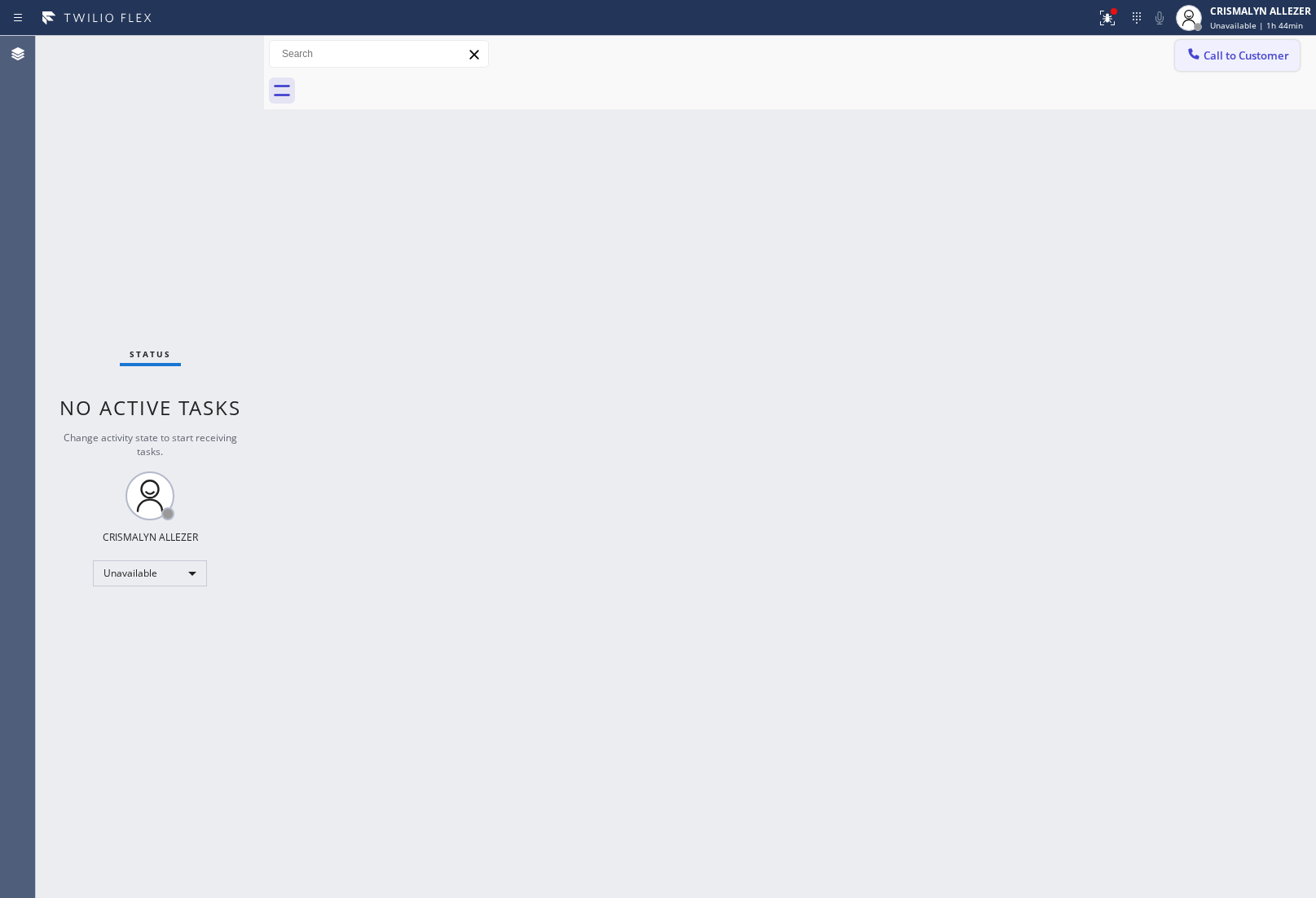
drag, startPoint x: 1240, startPoint y: 53, endPoint x: 1220, endPoint y: 58, distance: 20.6
click at [1240, 53] on span "Call to Customer" at bounding box center [1247, 55] width 86 height 15
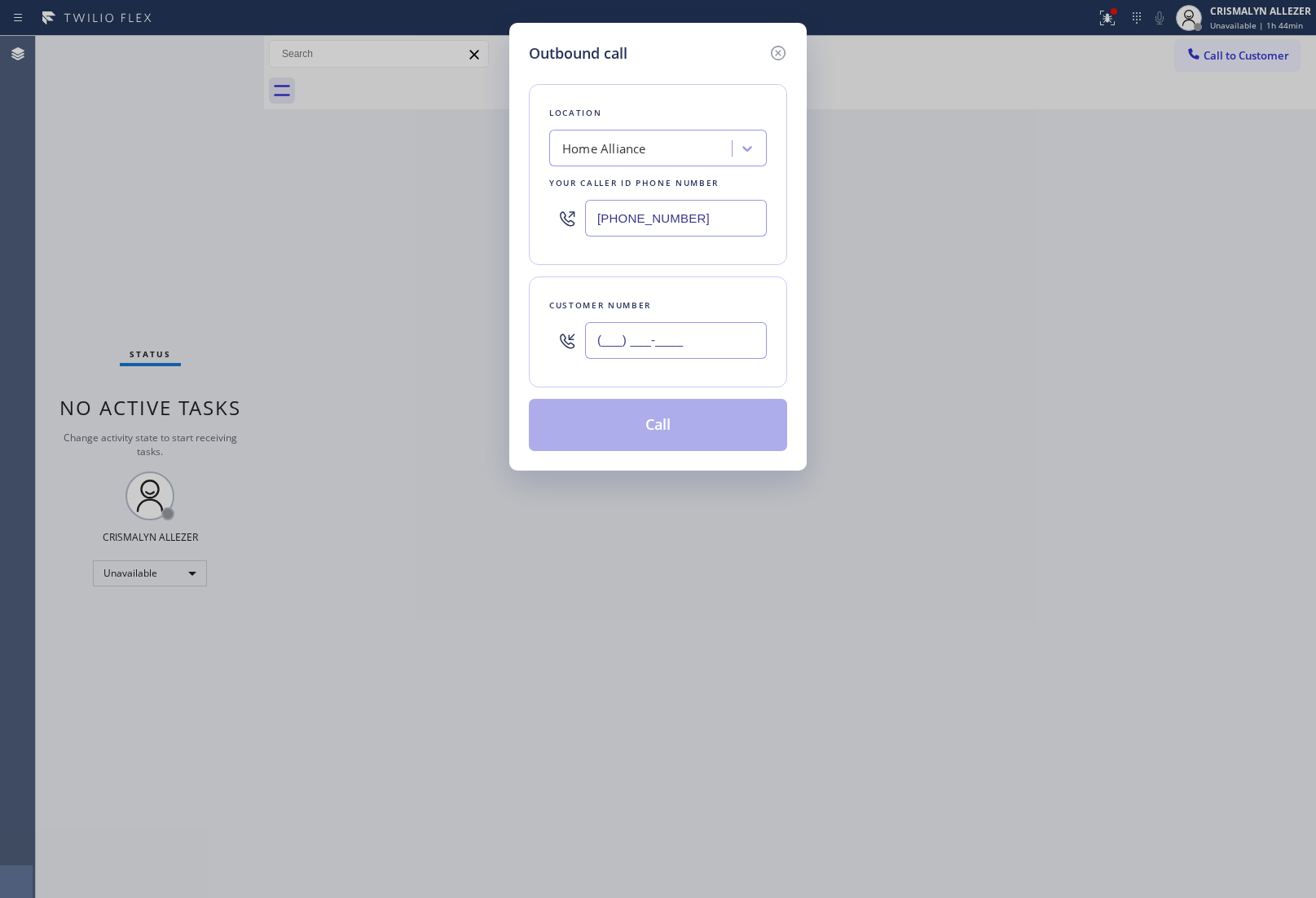
click at [715, 347] on input "(___) ___-____" at bounding box center [675, 340] width 181 height 36
paste input "415) 710-8367"
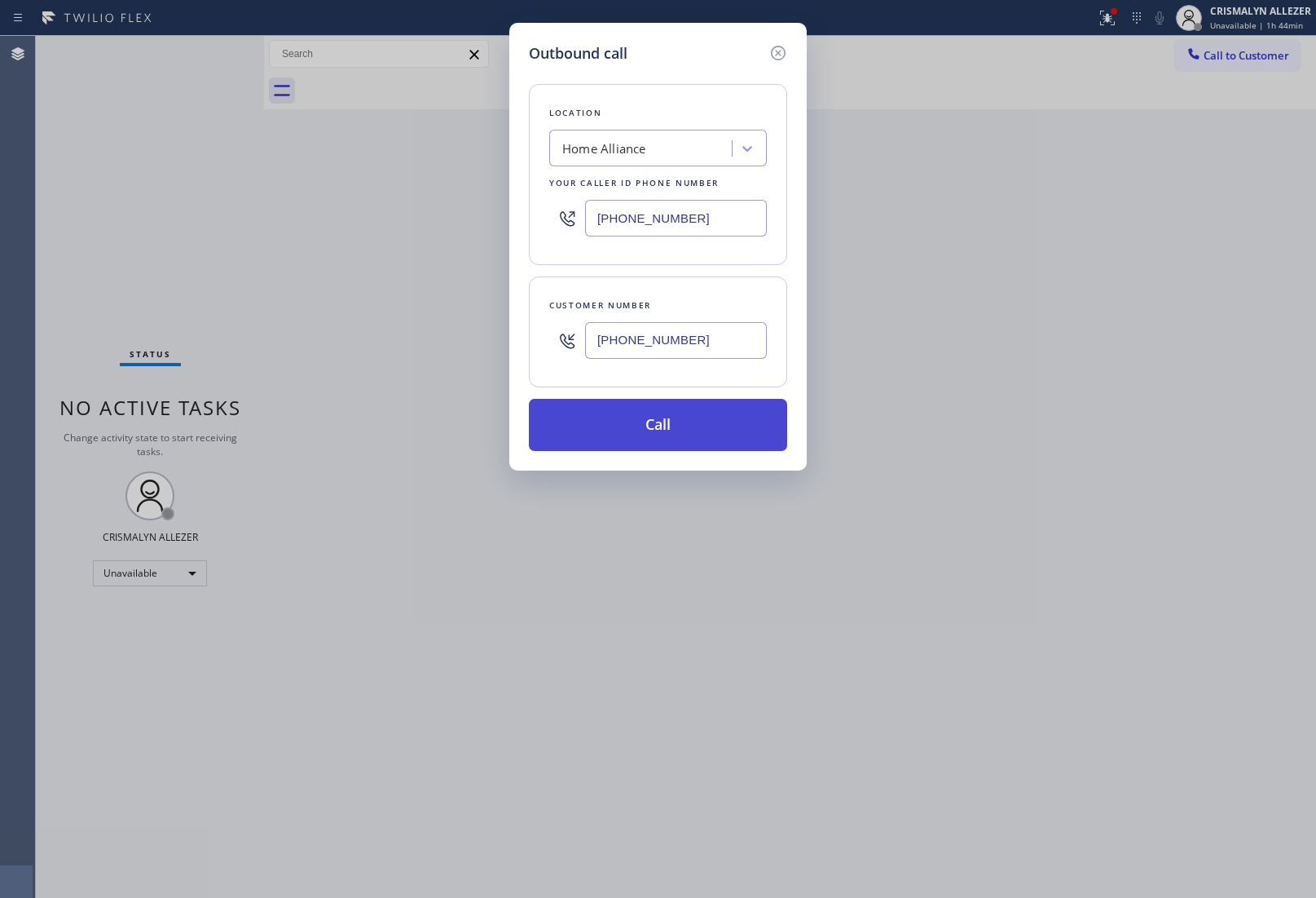
type input "[PHONE_NUMBER]"
click at [659, 430] on button "Call" at bounding box center [658, 425] width 259 height 52
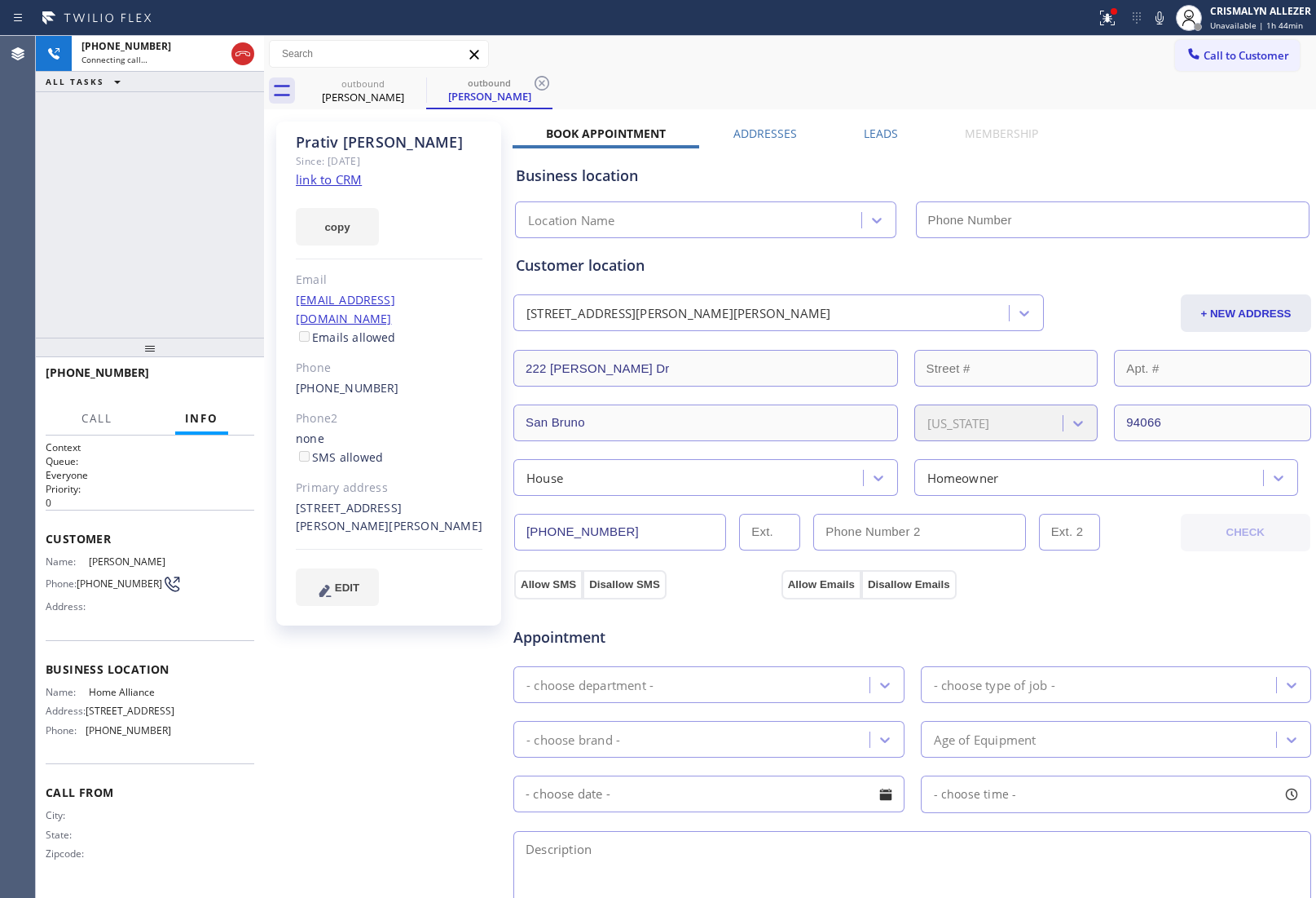
click at [877, 131] on label "Leads" at bounding box center [880, 134] width 34 height 16
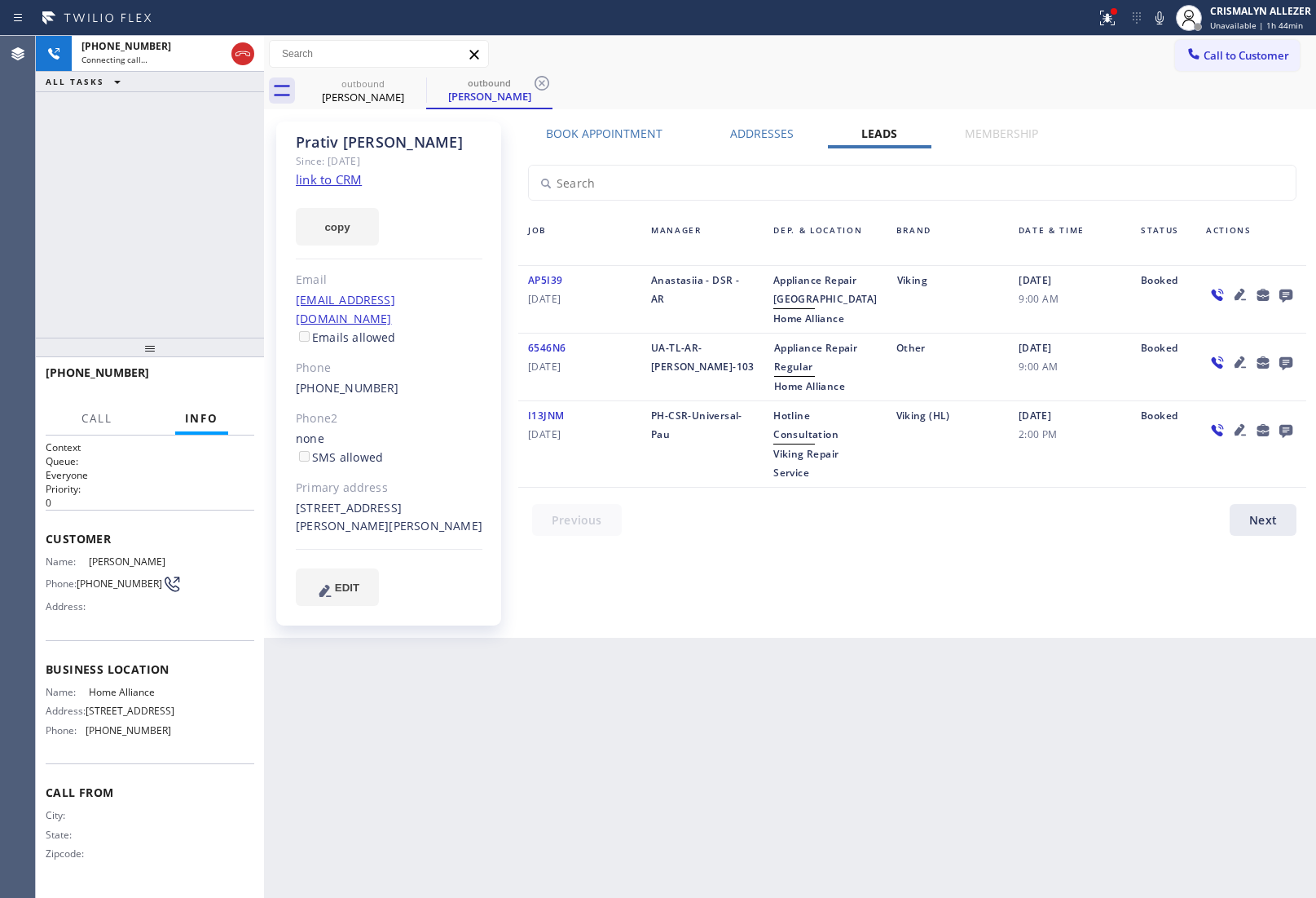
click at [1282, 292] on icon at bounding box center [1286, 295] width 13 height 13
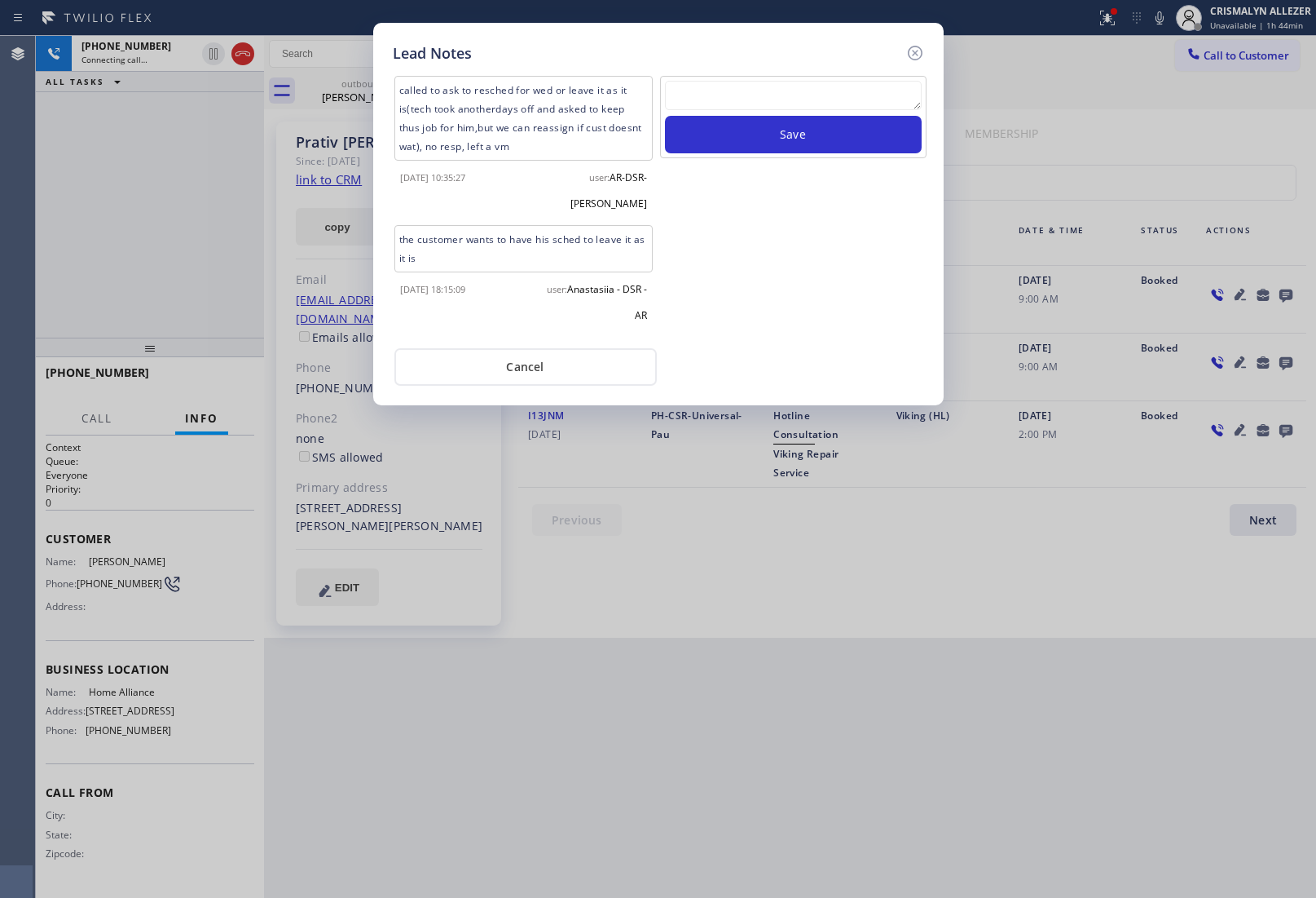
click at [823, 114] on div at bounding box center [793, 98] width 257 height 35
click at [819, 108] on textarea at bounding box center [793, 96] width 257 height 30
paste textarea "no answer | pls xfer here cx cb"
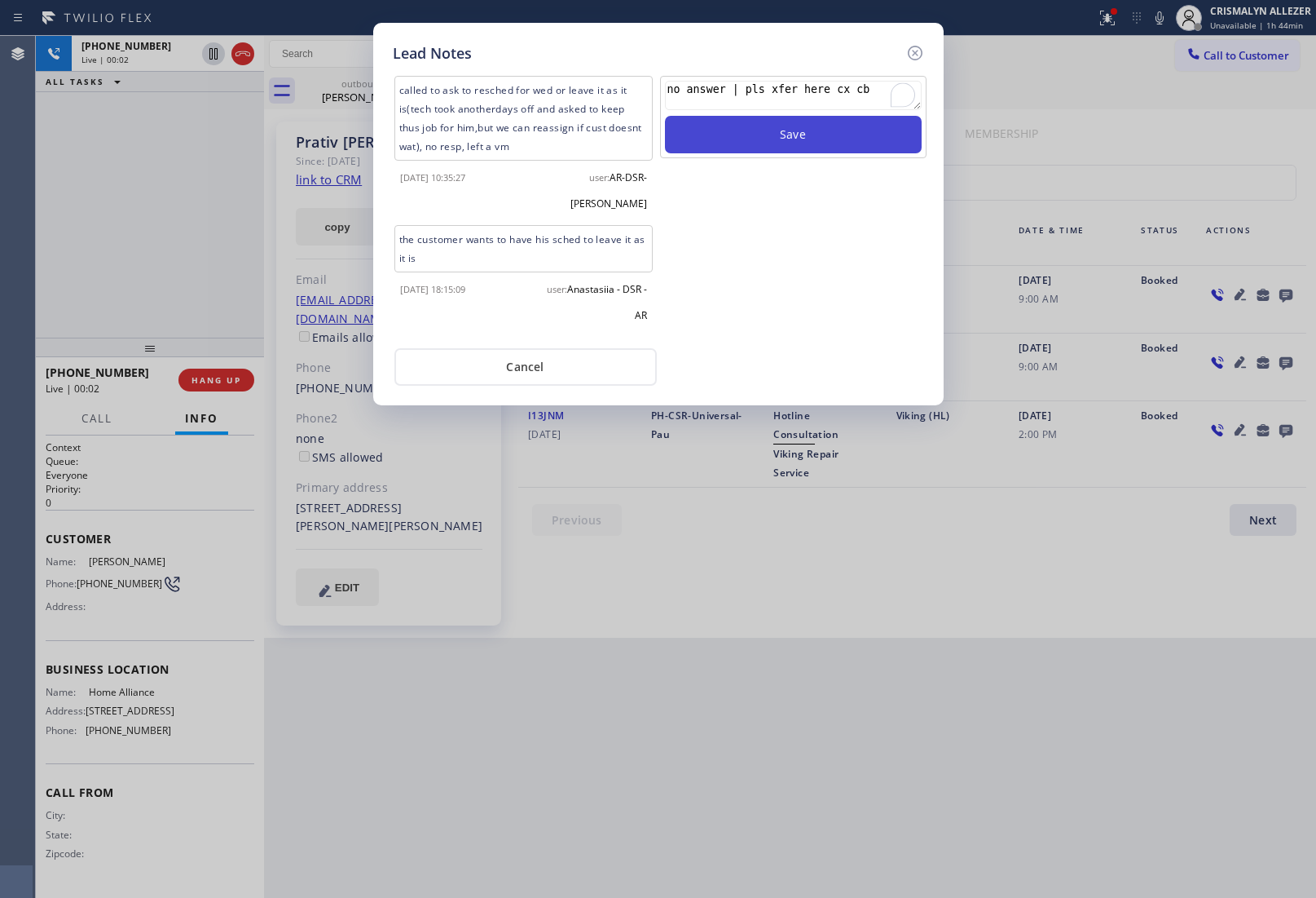
type textarea "no answer | pls xfer here cx cb"
click at [813, 135] on button "Save" at bounding box center [793, 134] width 257 height 37
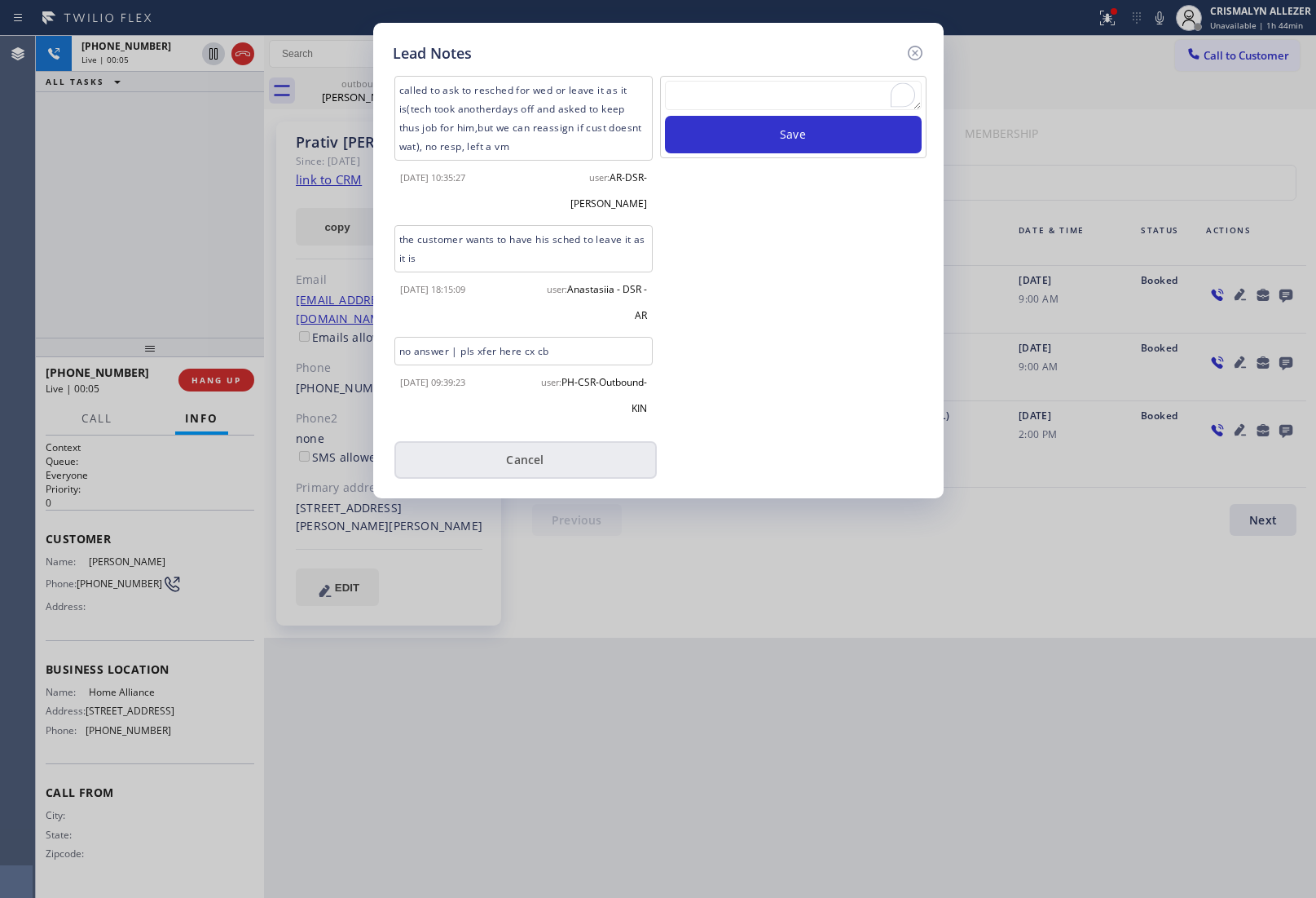
click at [546, 441] on button "Cancel" at bounding box center [525, 459] width 262 height 37
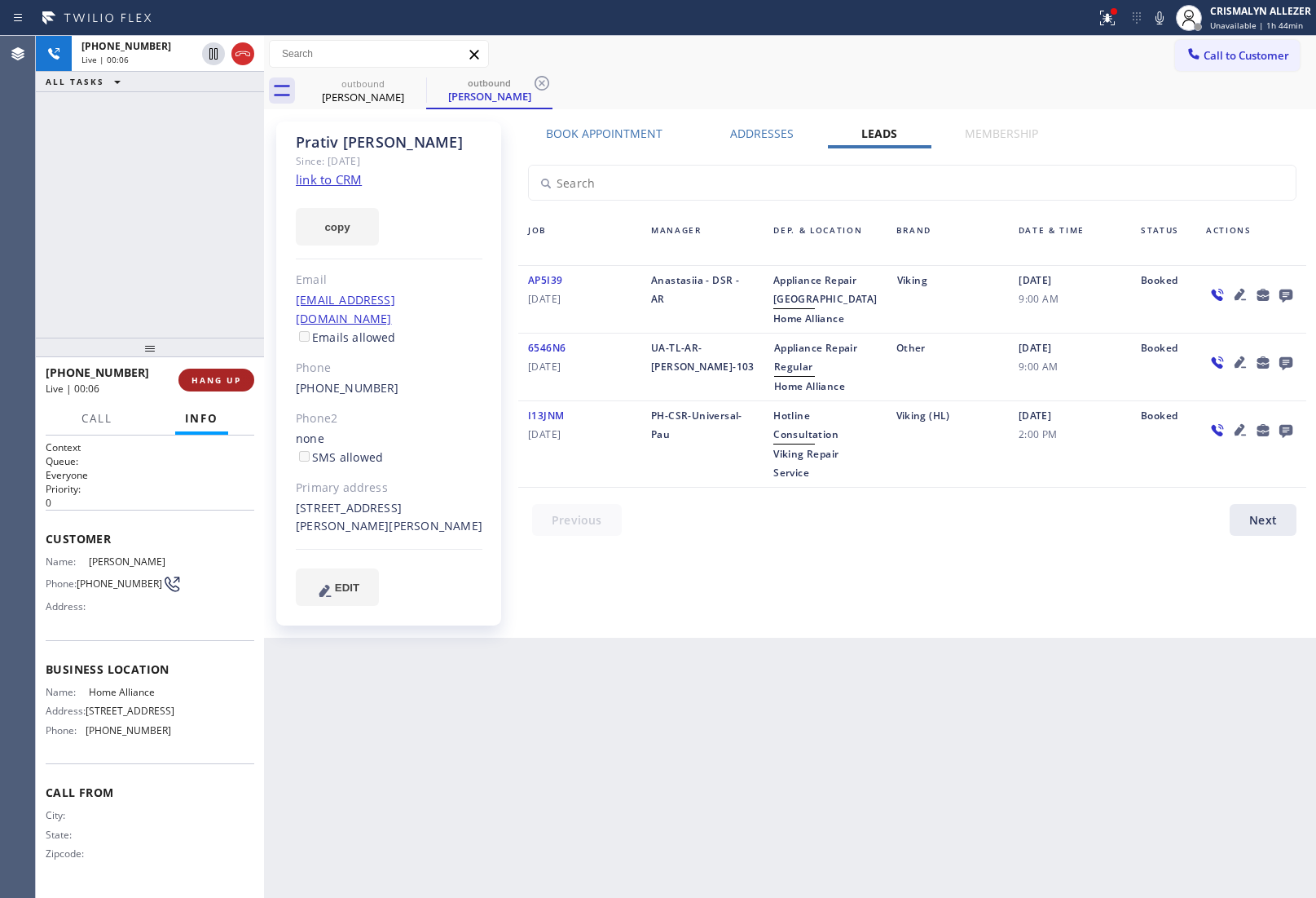
click at [220, 386] on button "HANG UP" at bounding box center [216, 380] width 76 height 23
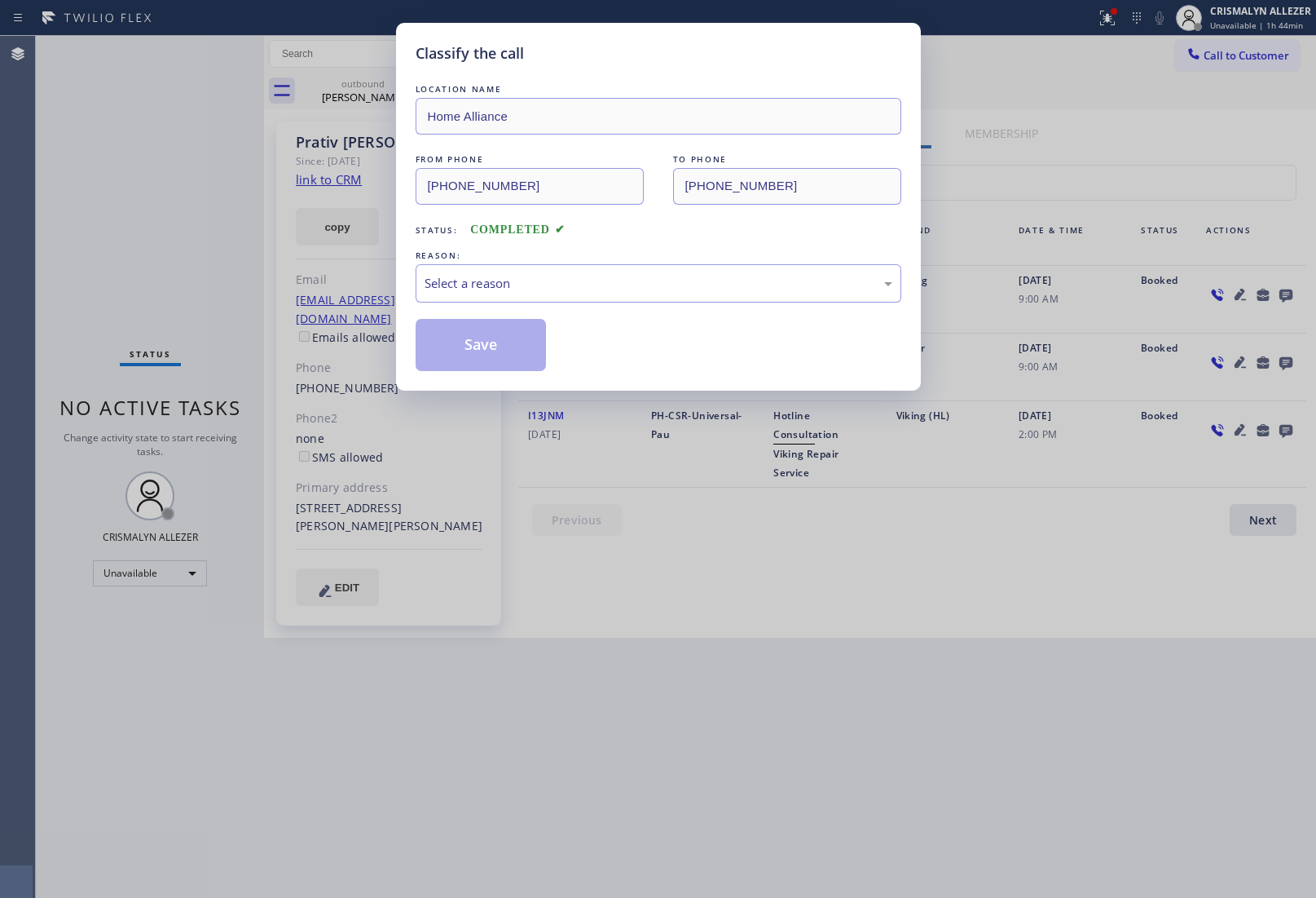
click at [736, 263] on div "REASON:" at bounding box center [659, 255] width 486 height 17
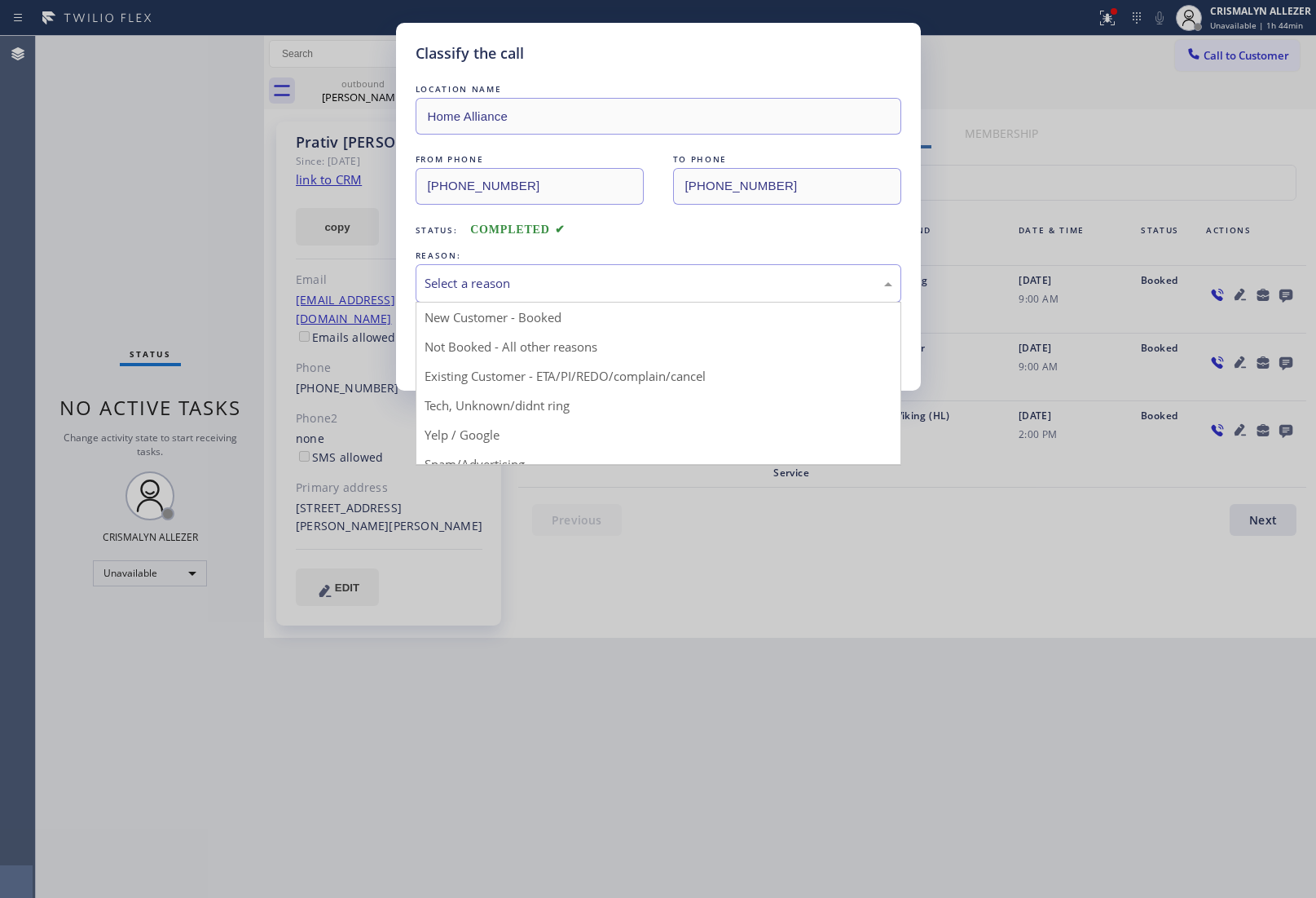
click at [581, 296] on div "Select a reason" at bounding box center [659, 283] width 486 height 38
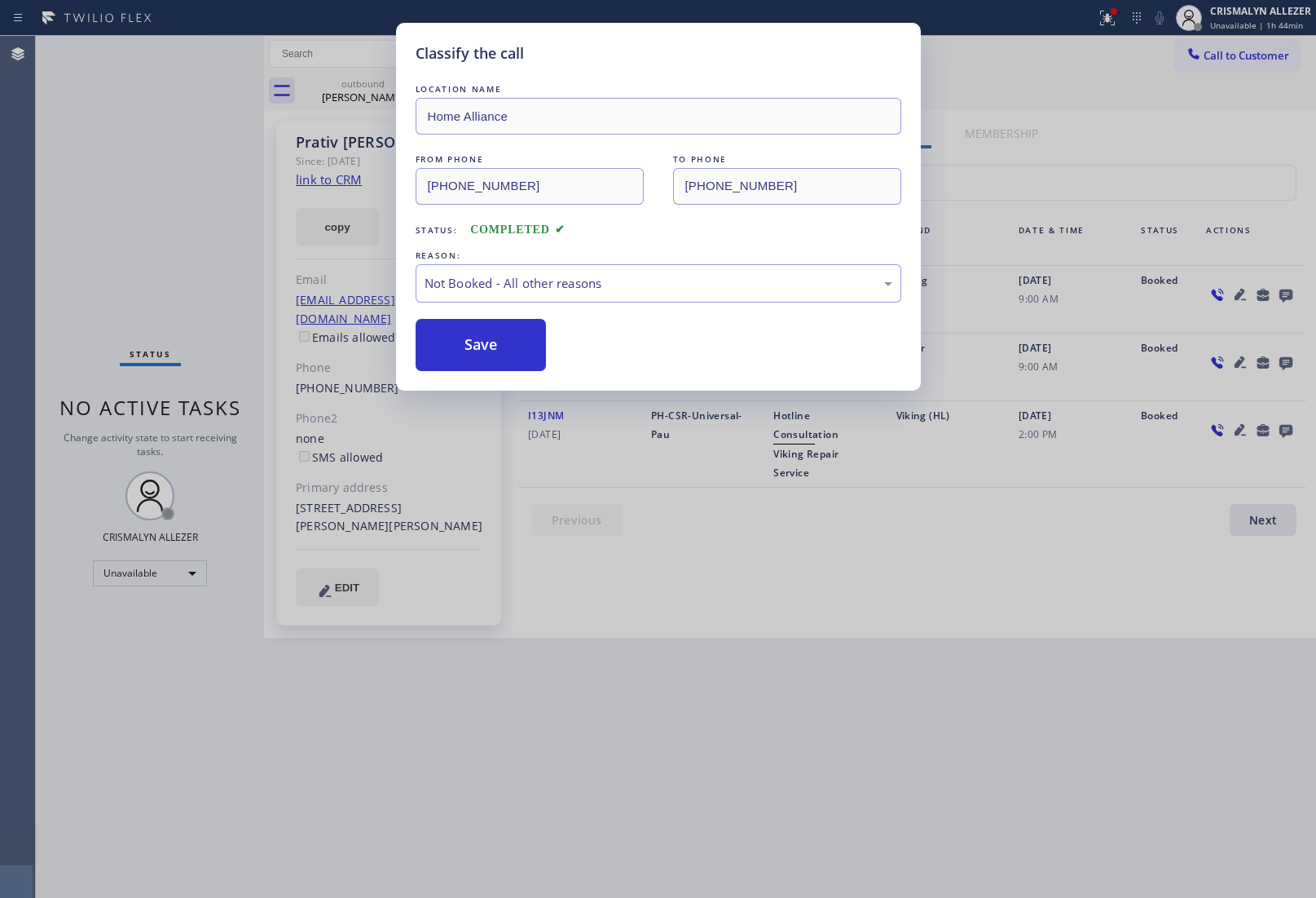
click at [503, 349] on button "Save" at bounding box center [481, 345] width 131 height 52
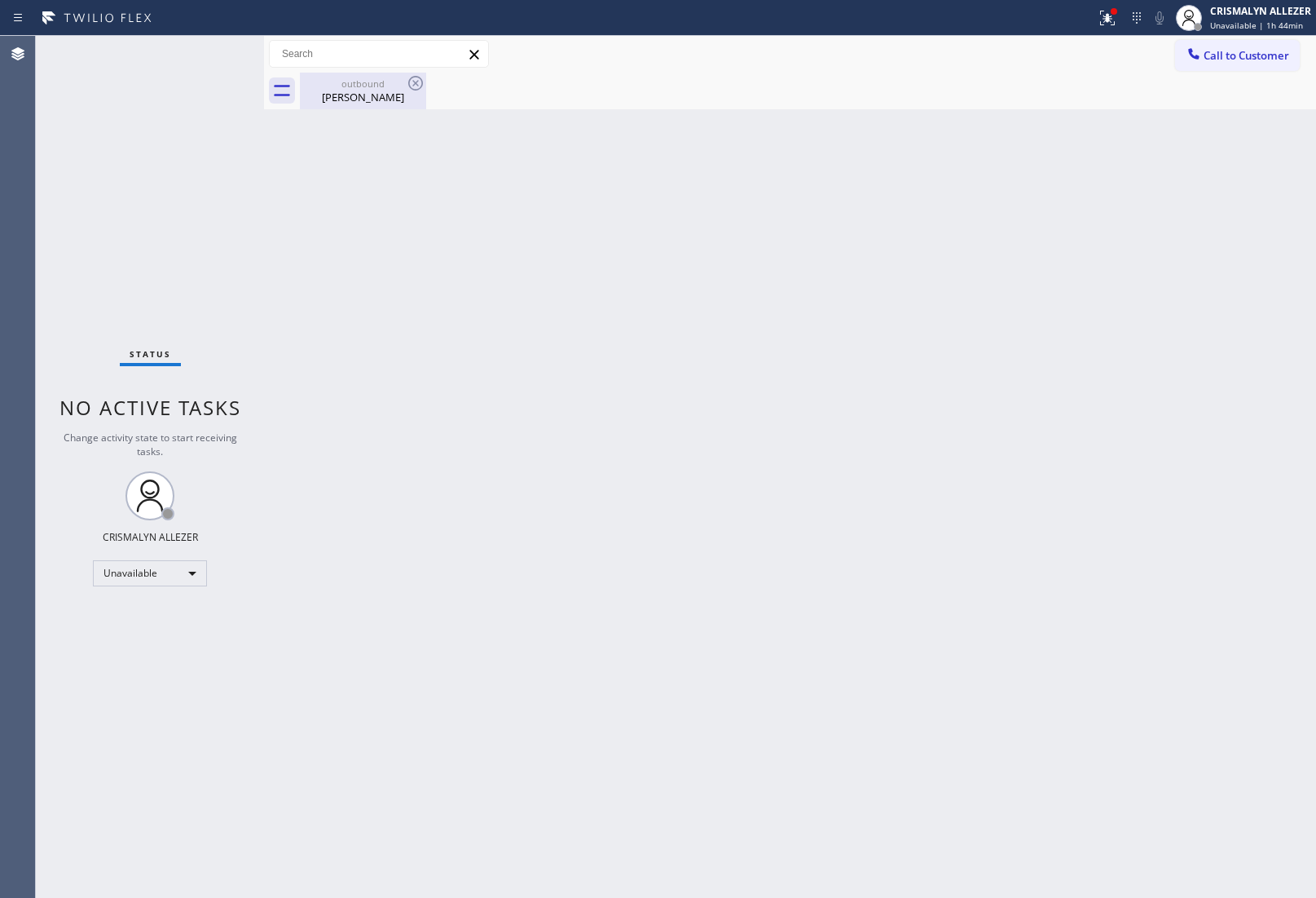
click at [384, 96] on div "[PERSON_NAME]" at bounding box center [363, 96] width 123 height 15
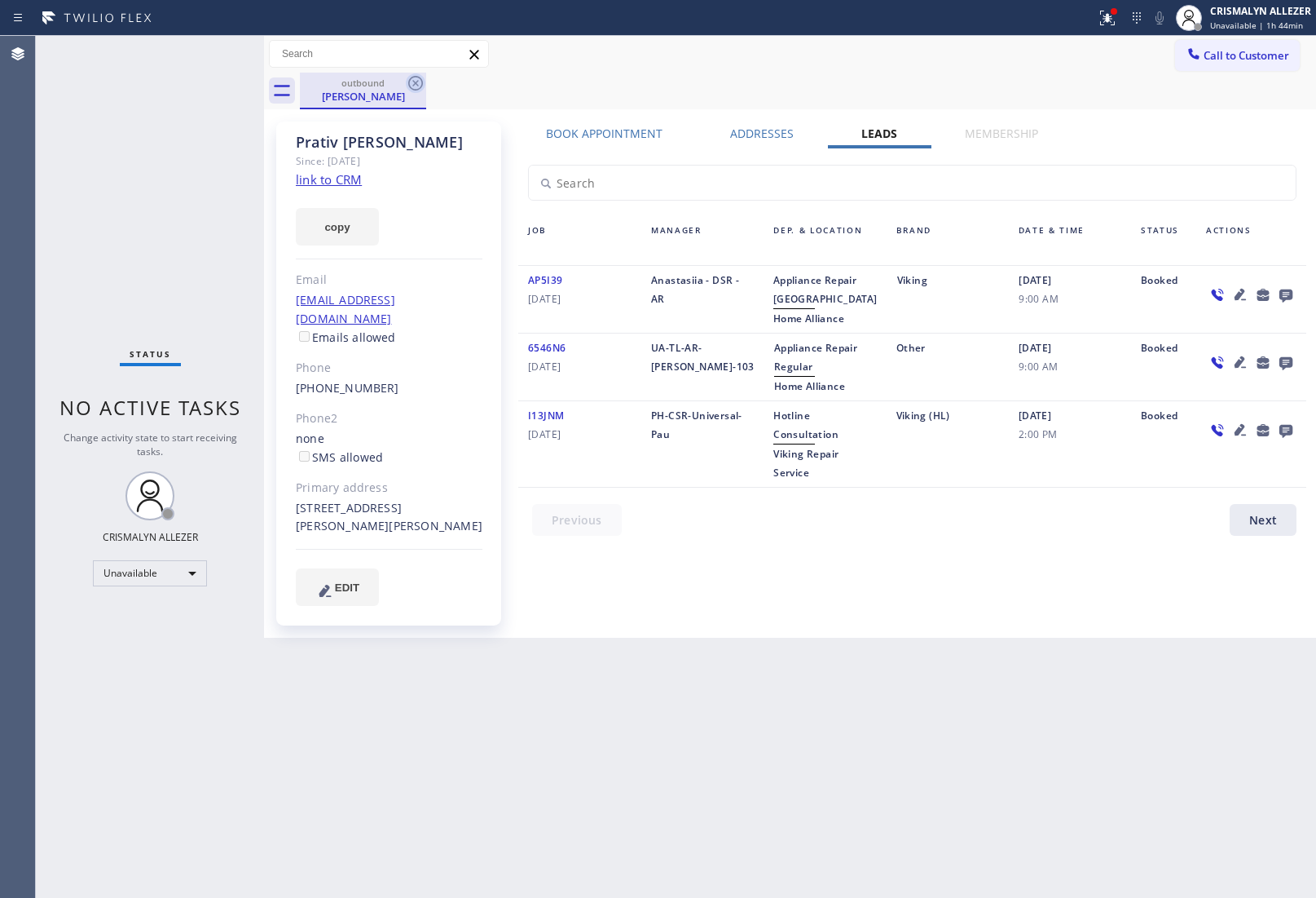
click at [416, 82] on icon at bounding box center [416, 83] width 20 height 20
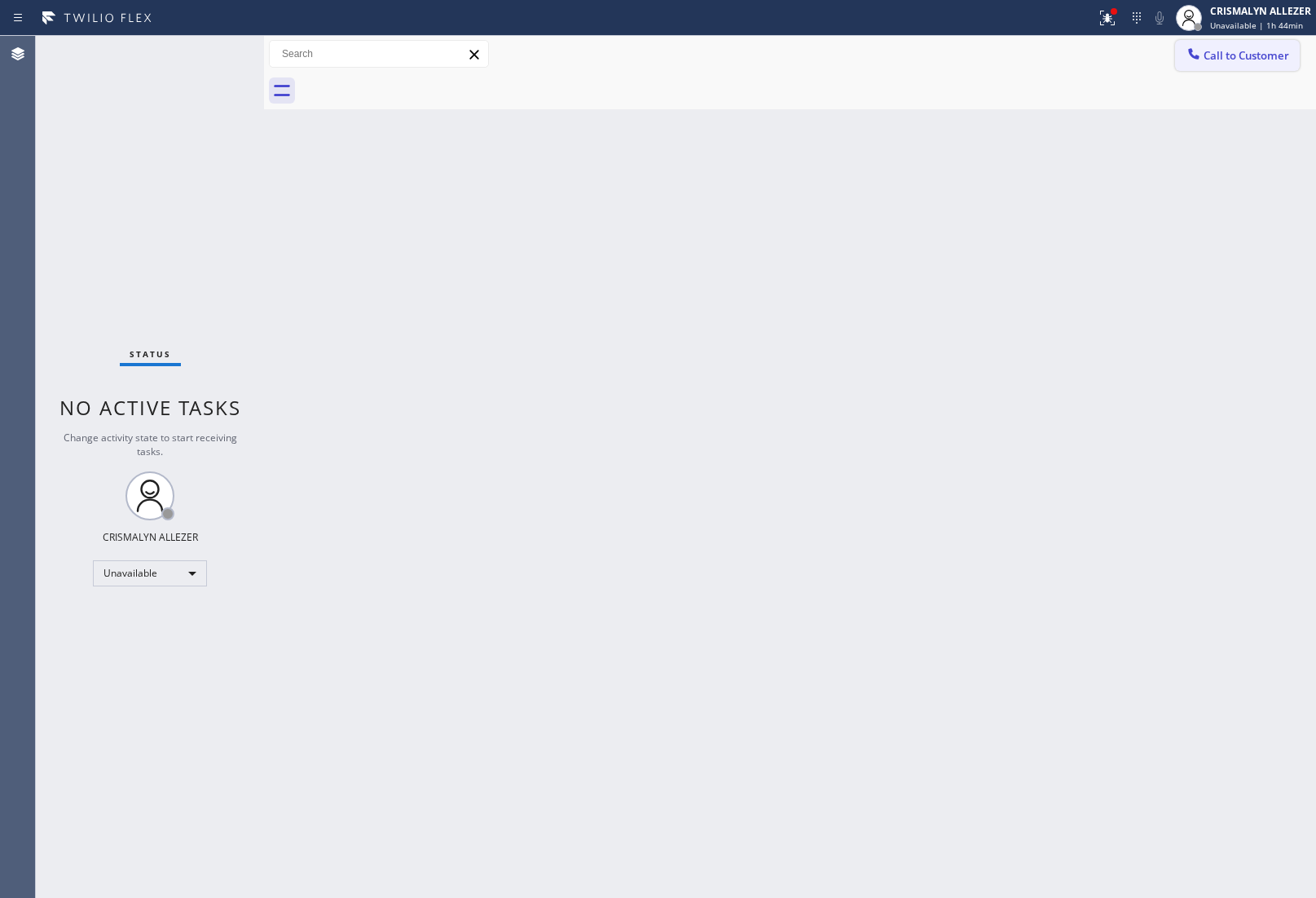
click at [1278, 50] on span "Call to Customer" at bounding box center [1247, 55] width 86 height 15
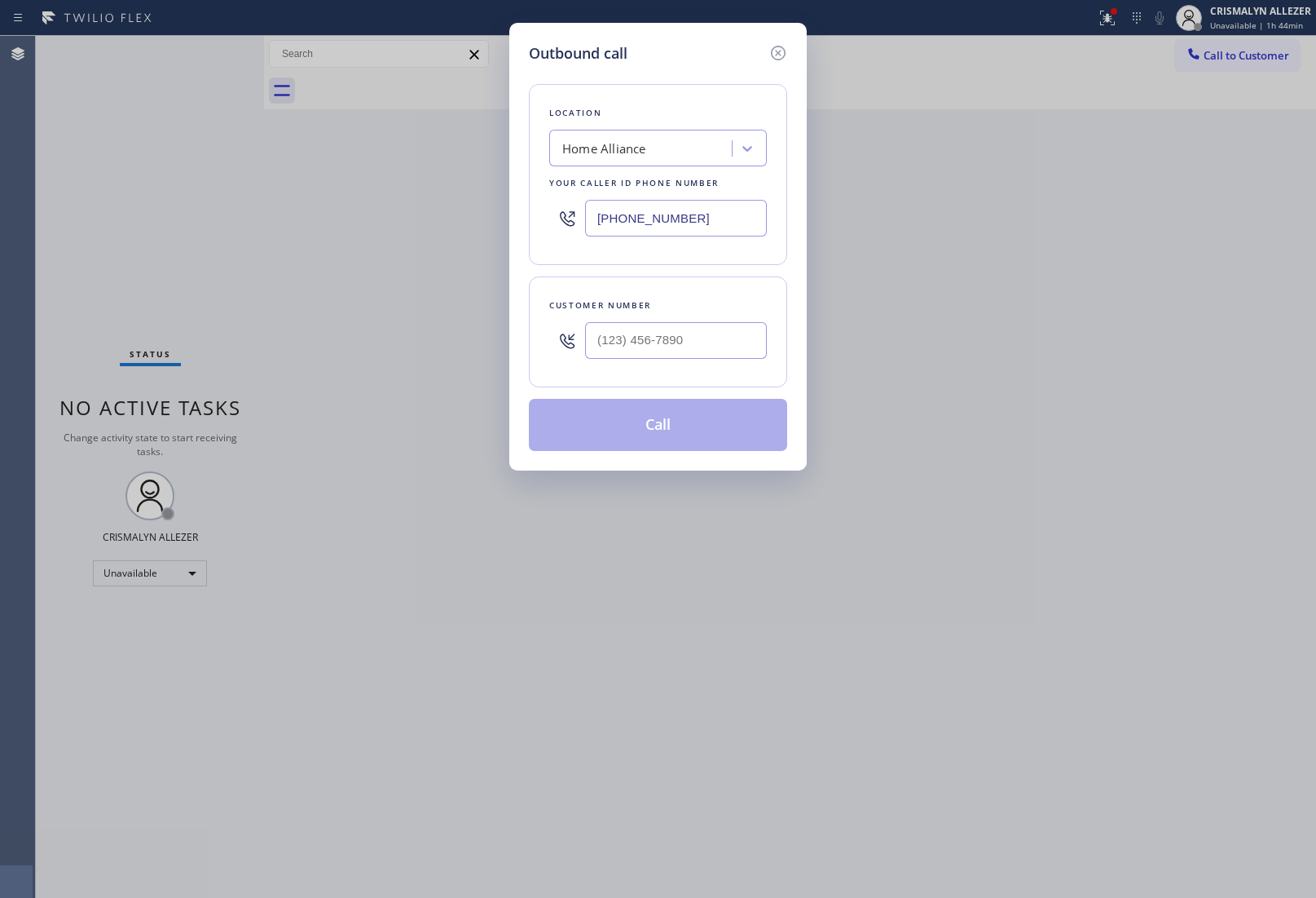
paste input "55) 340-1313"
drag, startPoint x: 754, startPoint y: 219, endPoint x: 418, endPoint y: 188, distance: 337.4
click at [440, 194] on div "Outbound call Location Home Alliance Your caller id phone number [PHONE_NUMBER]…" at bounding box center [658, 449] width 1316 height 898
type input "[PHONE_NUMBER]"
click at [729, 333] on input "(___) ___-____" at bounding box center [675, 340] width 181 height 36
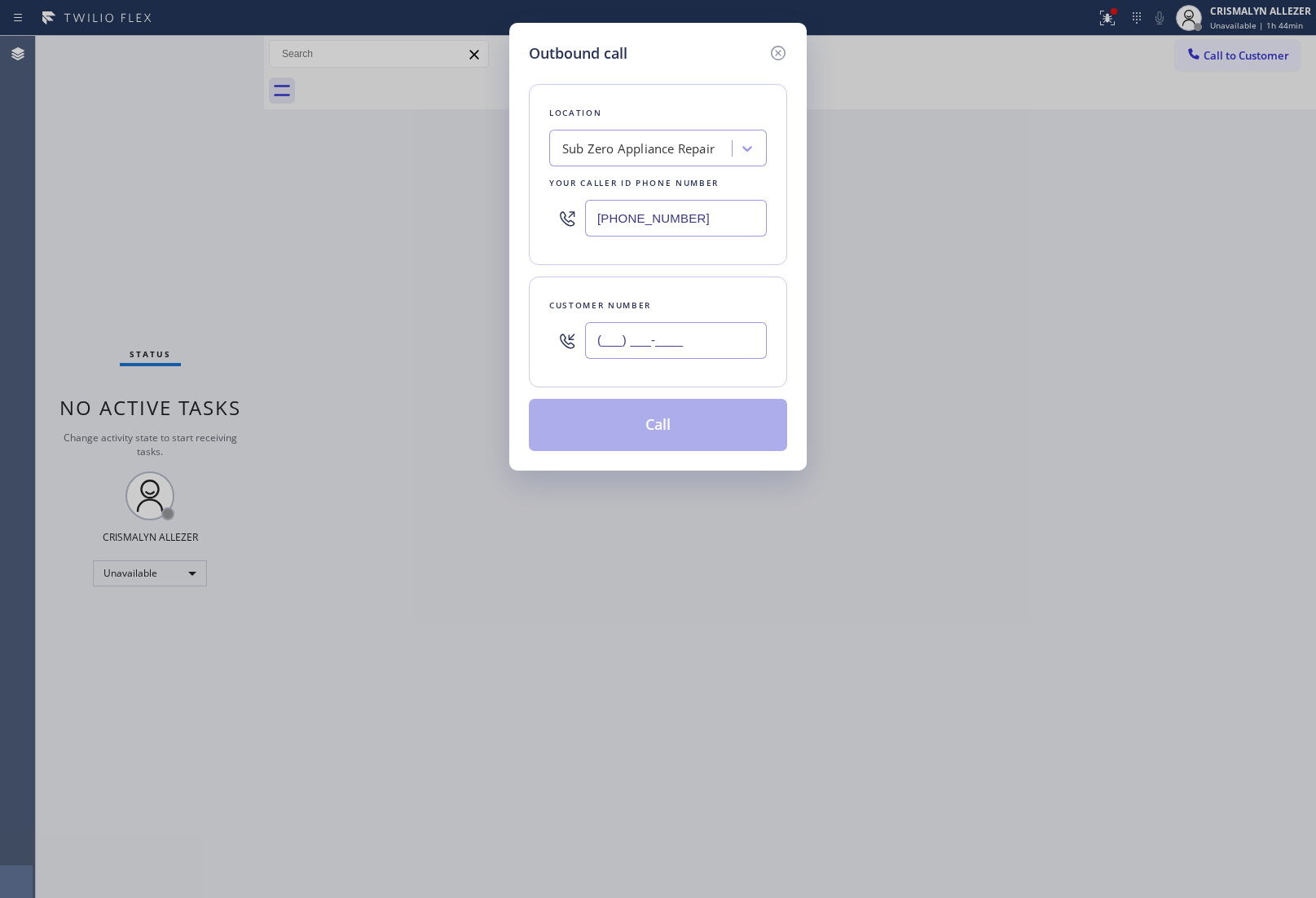
paste input "310) 628-9195"
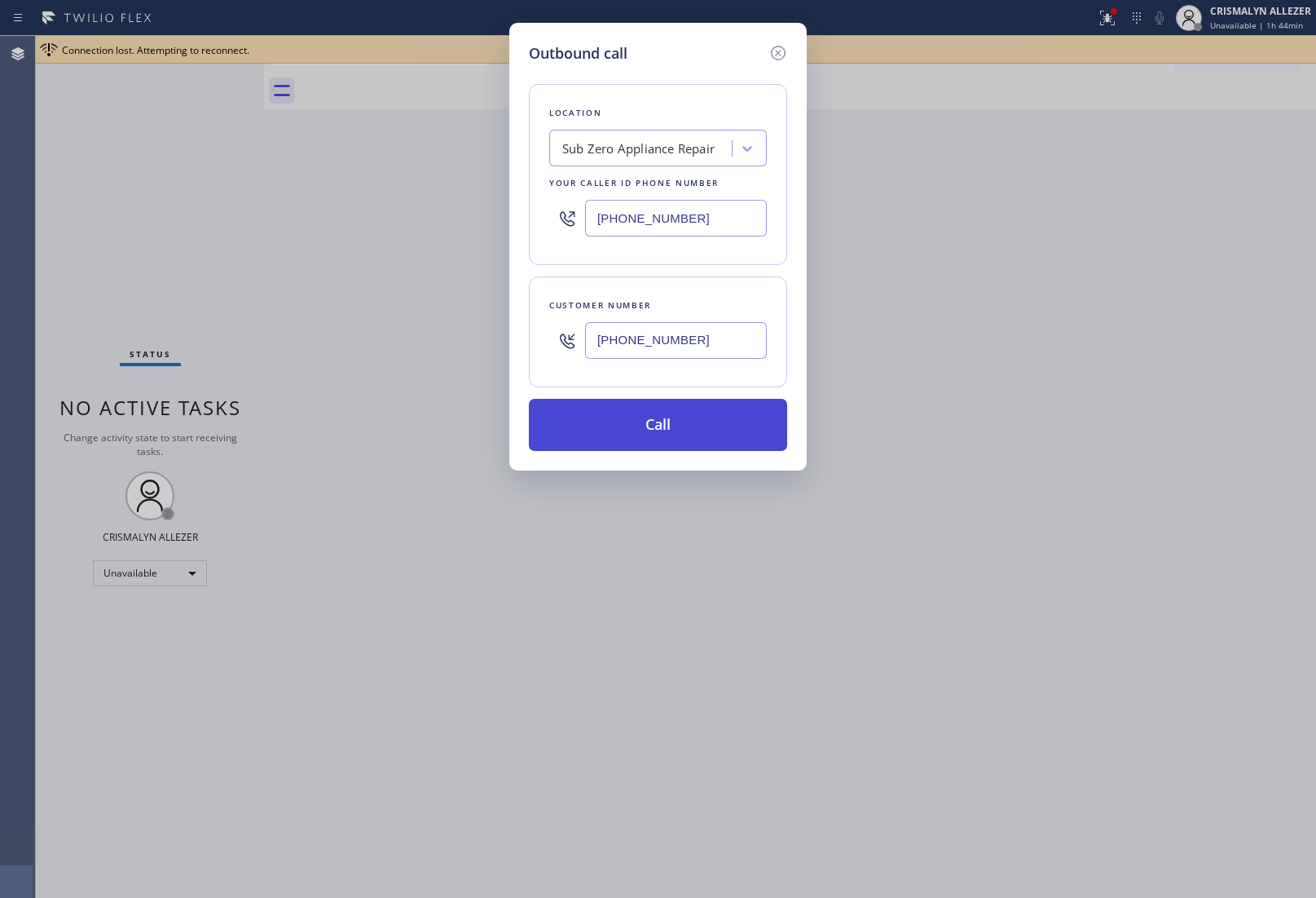
type input "[PHONE_NUMBER]"
click at [690, 426] on button "Call" at bounding box center [658, 425] width 259 height 52
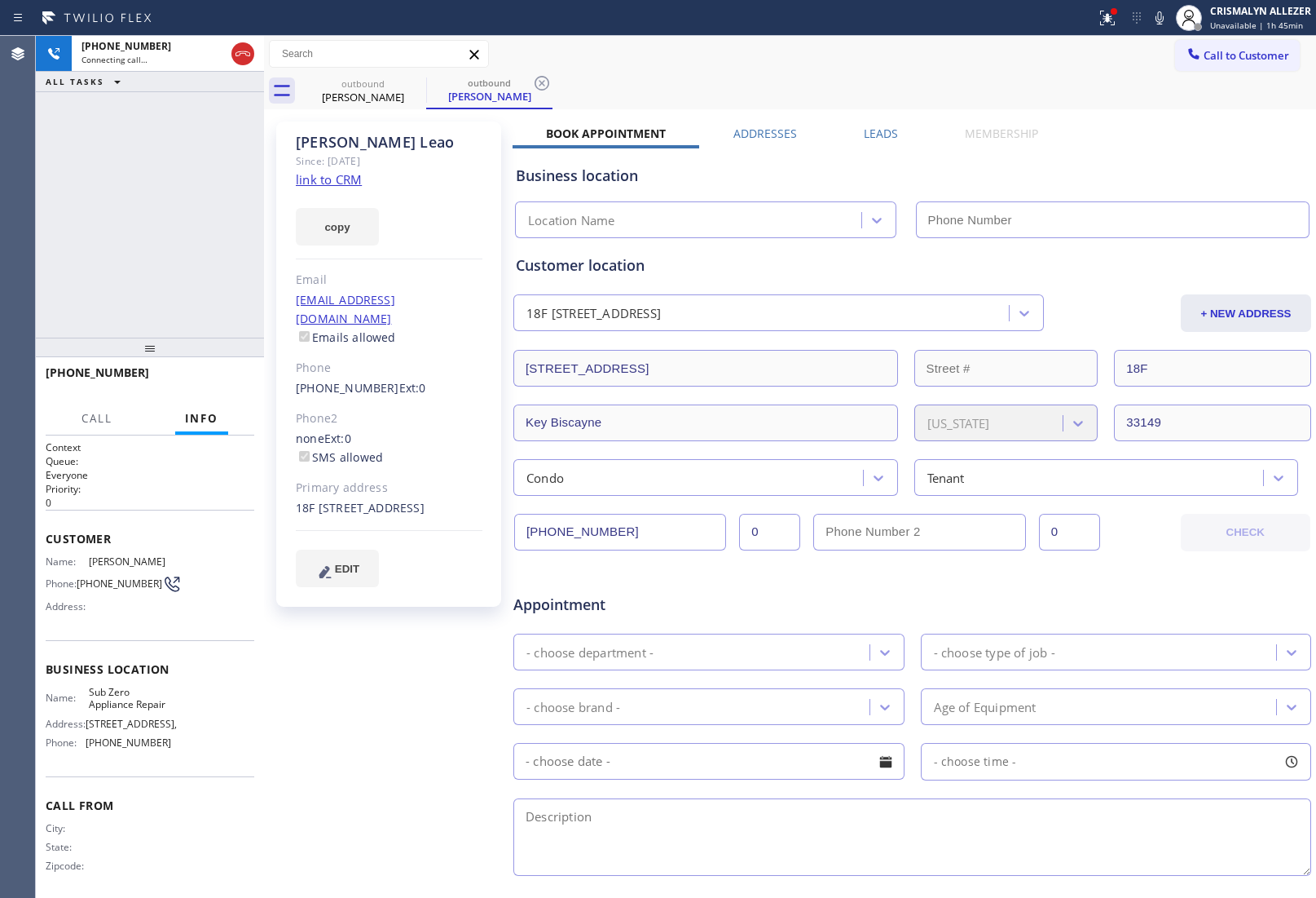
click at [340, 177] on link "link to CRM" at bounding box center [329, 179] width 66 height 17
type input "[PHONE_NUMBER]"
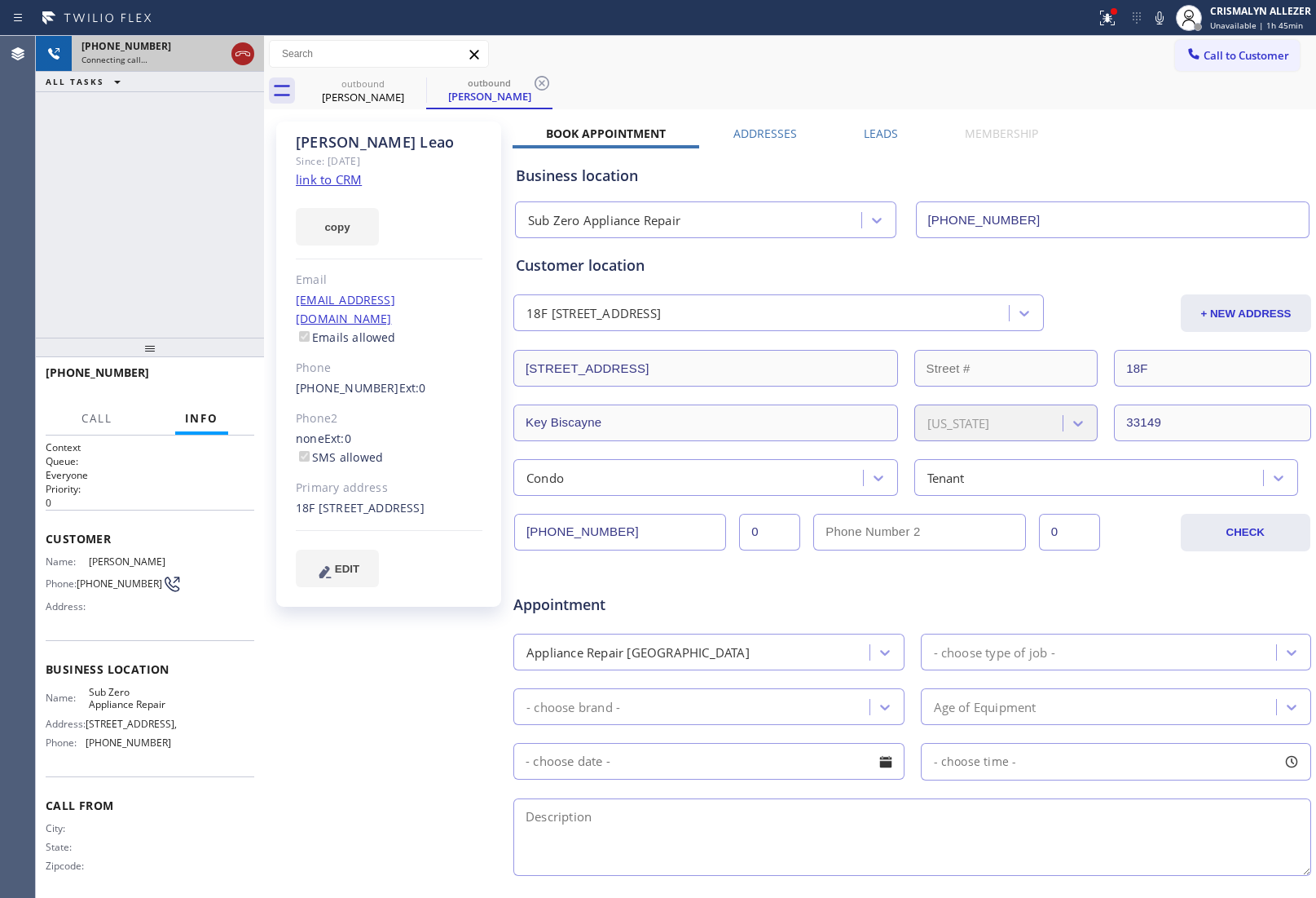
click at [241, 56] on icon at bounding box center [243, 54] width 20 height 20
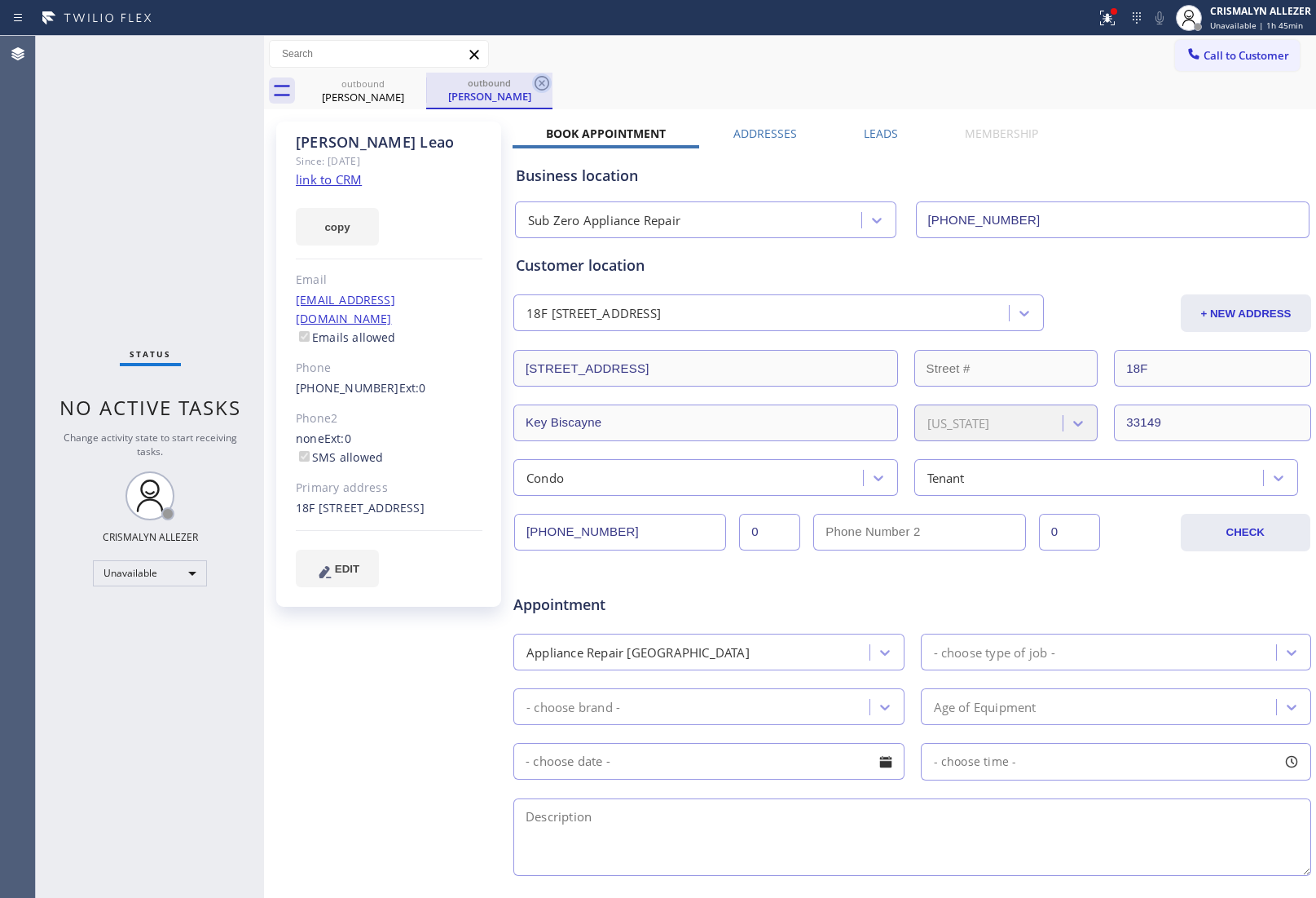
click at [542, 87] on icon at bounding box center [542, 83] width 20 height 20
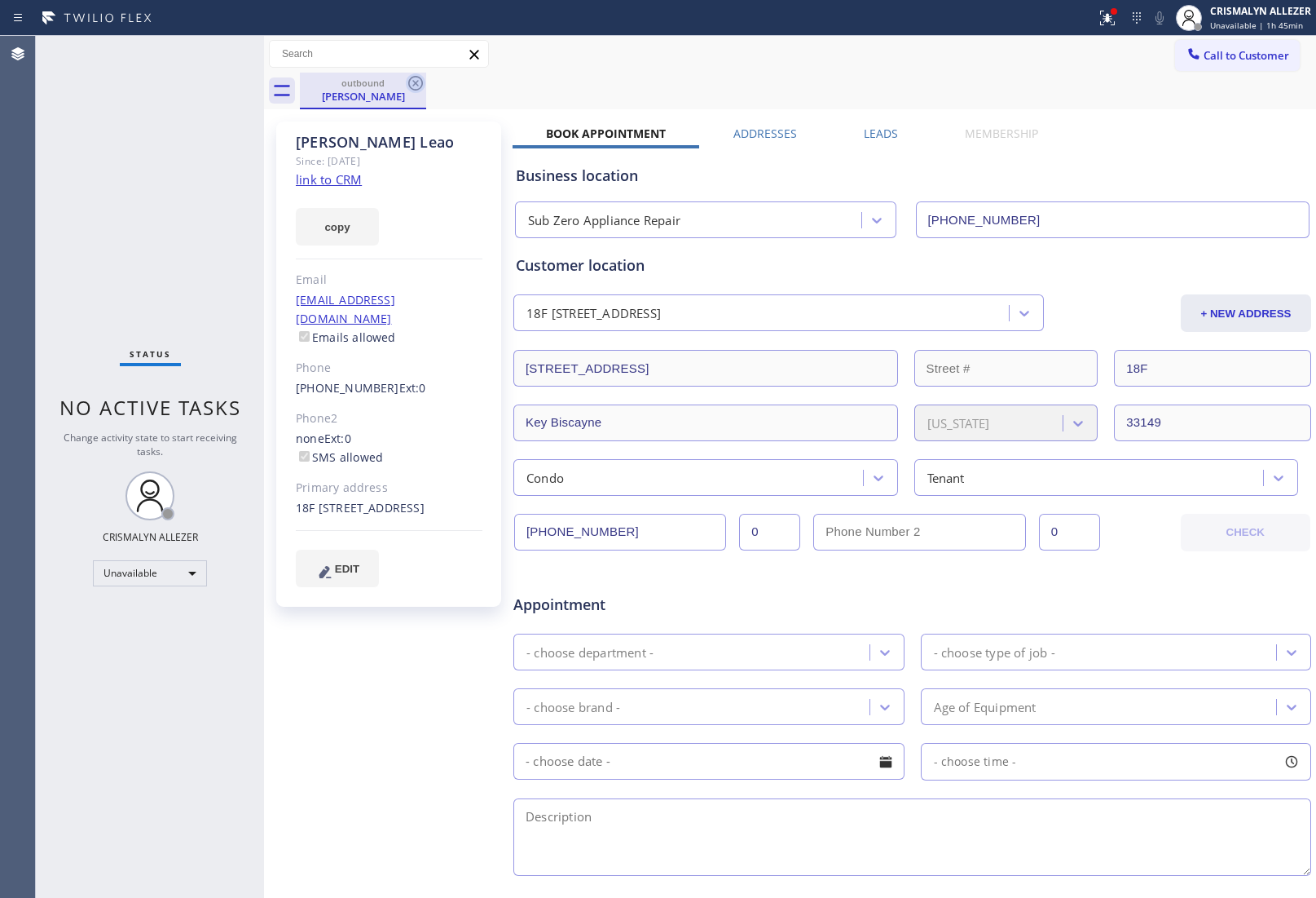
click at [417, 82] on icon at bounding box center [415, 83] width 15 height 15
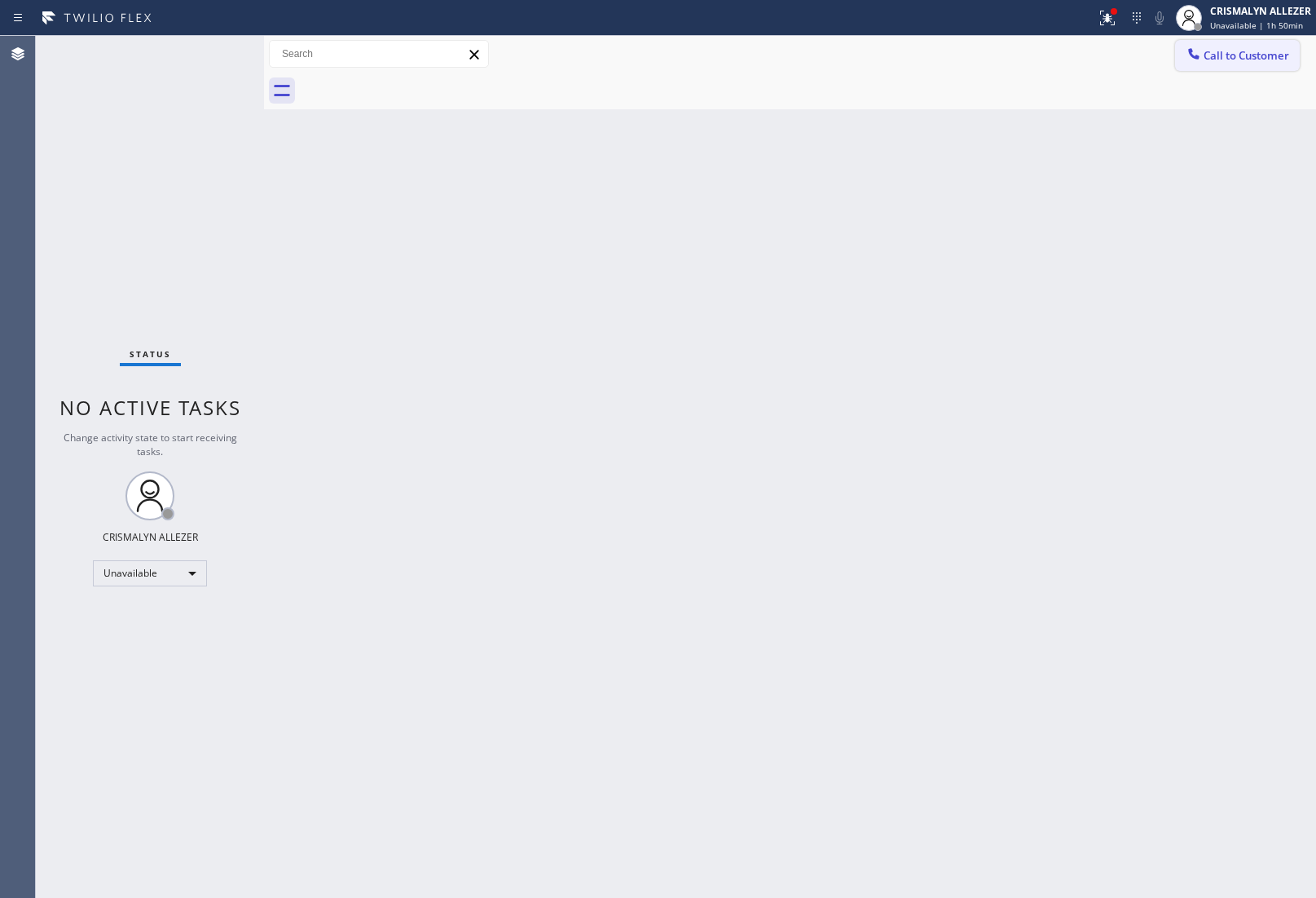
click at [1231, 50] on span "Call to Customer" at bounding box center [1247, 55] width 86 height 15
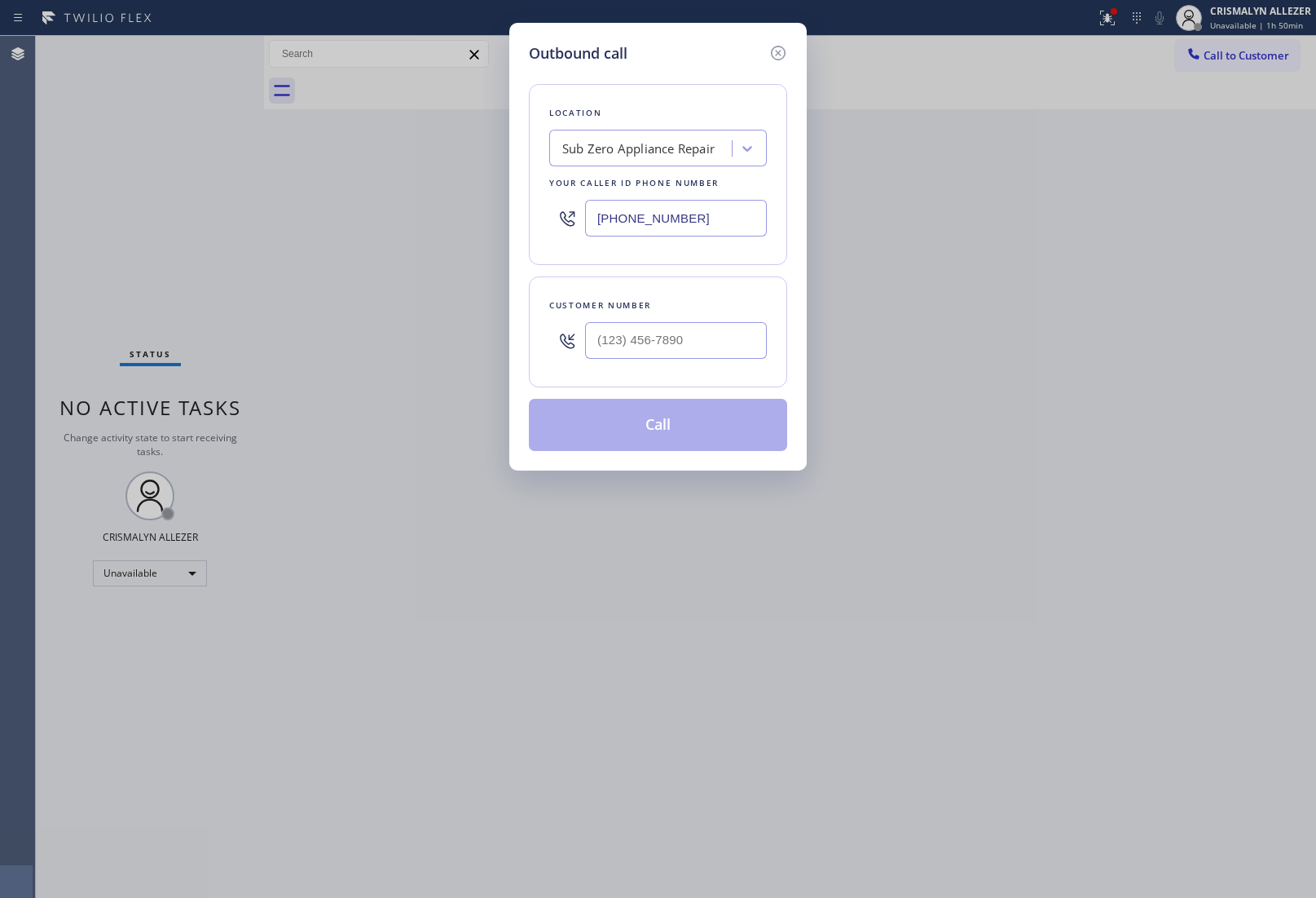
drag, startPoint x: 717, startPoint y: 212, endPoint x: 377, endPoint y: 209, distance: 340.0
click at [432, 210] on div "Outbound call Location Sub Zero Appliance Repair Your caller id phone number [P…" at bounding box center [658, 449] width 1316 height 898
paste input "323) 992-082"
type input "[PHONE_NUMBER]"
click at [739, 343] on input "(___) ___-____" at bounding box center [675, 340] width 181 height 36
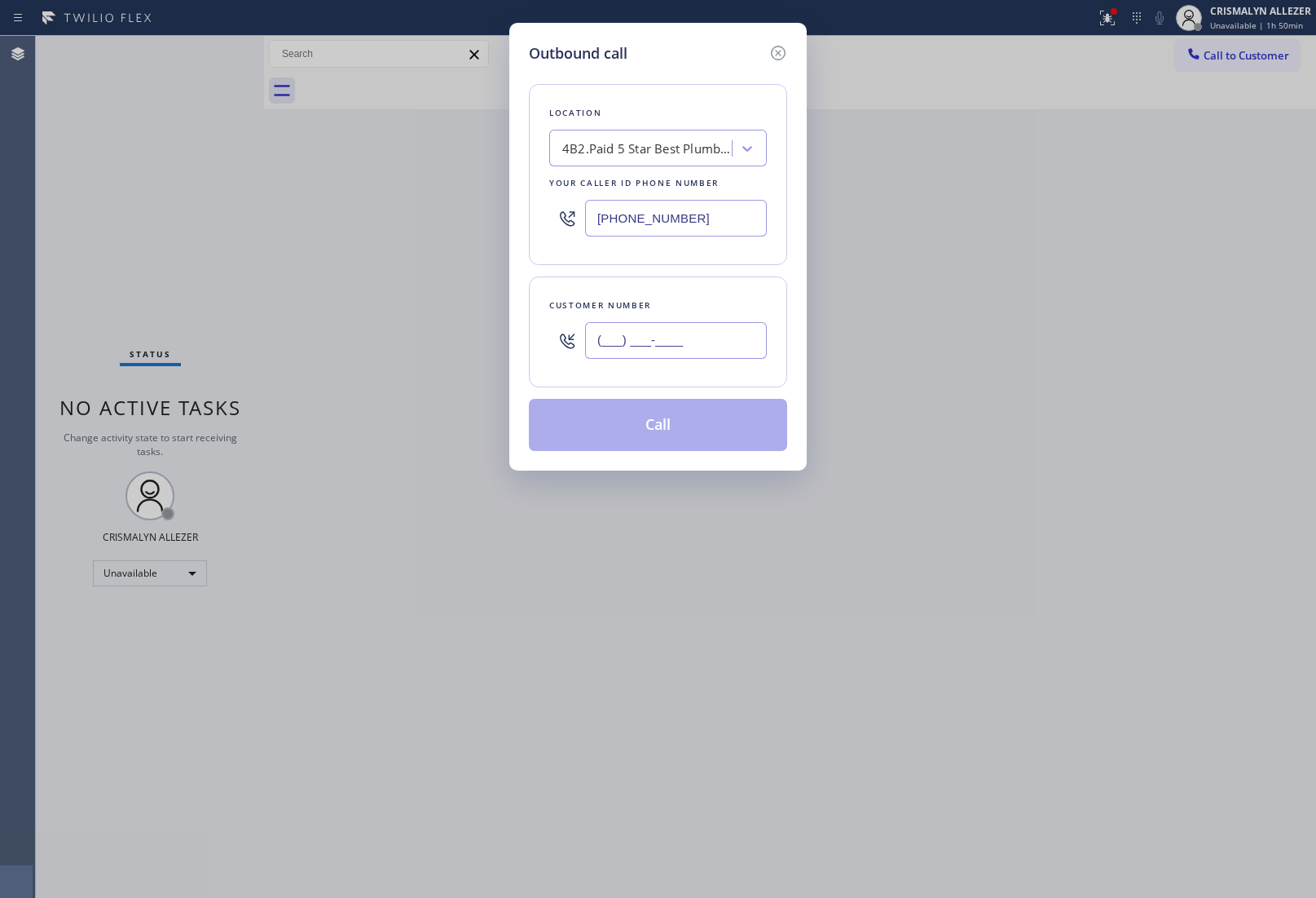
paste input "310) 938-7537"
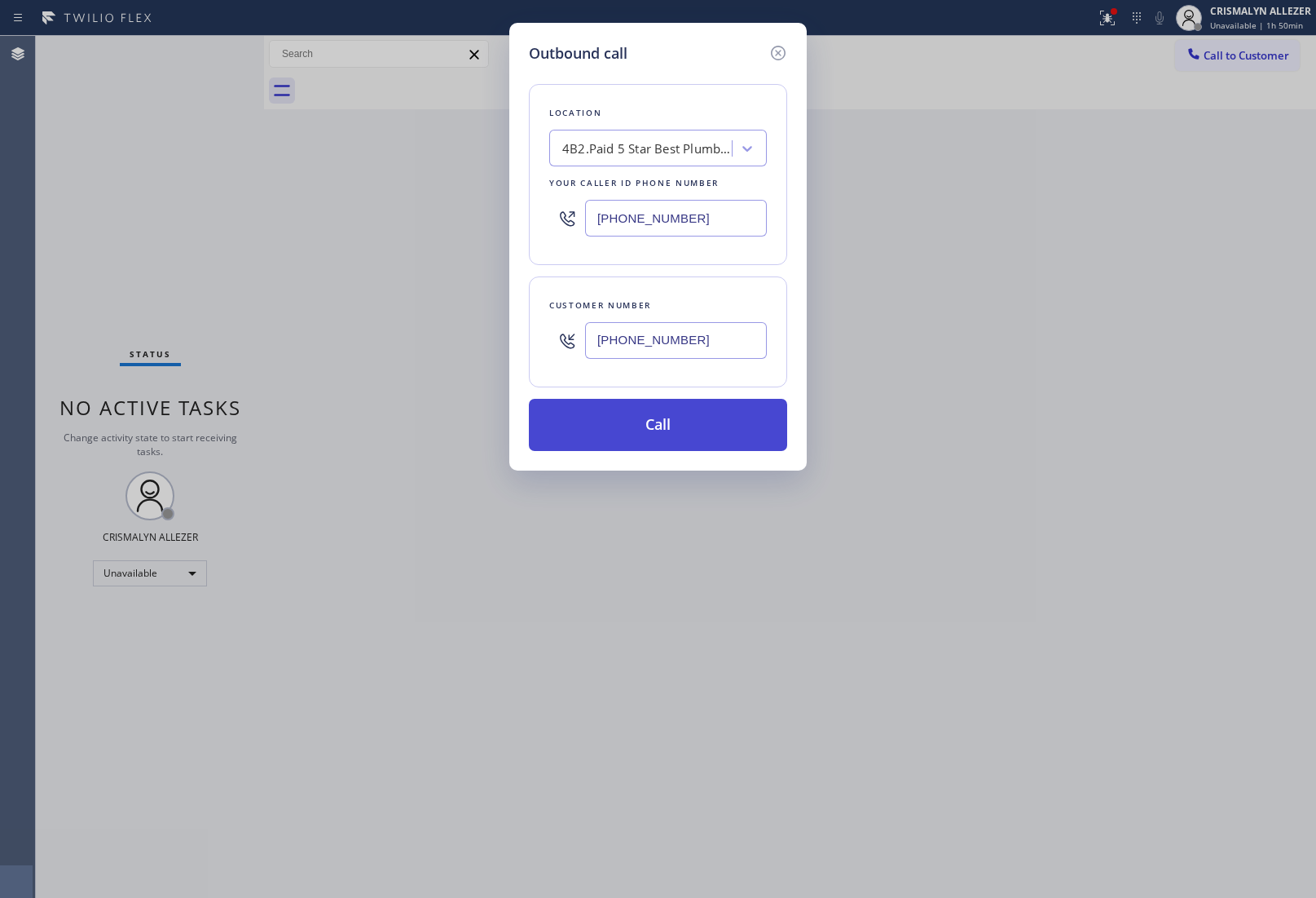
type input "[PHONE_NUMBER]"
click at [661, 438] on button "Call" at bounding box center [658, 425] width 259 height 52
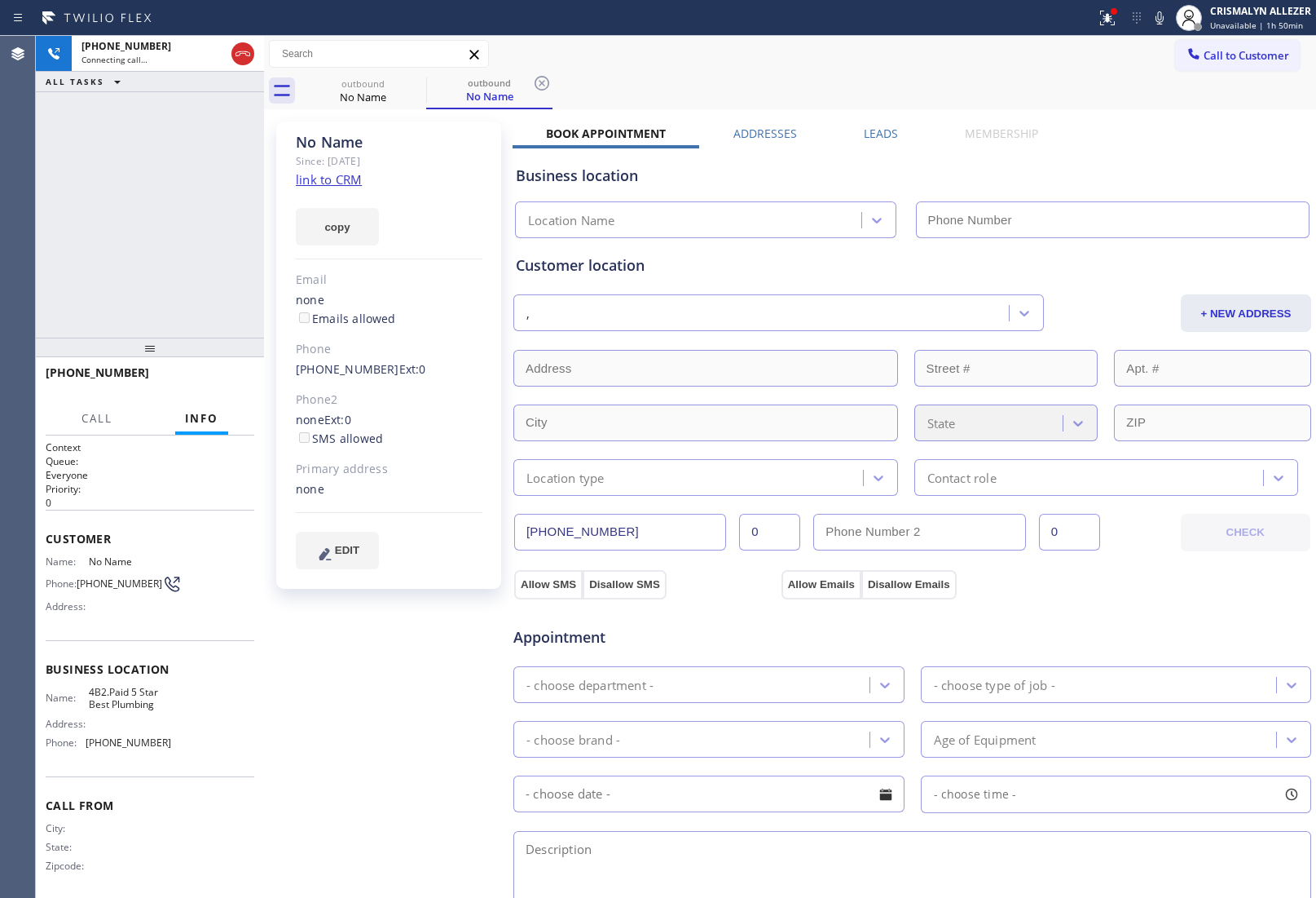
type input "[PHONE_NUMBER]"
click at [205, 385] on span "HANG UP" at bounding box center [216, 380] width 49 height 11
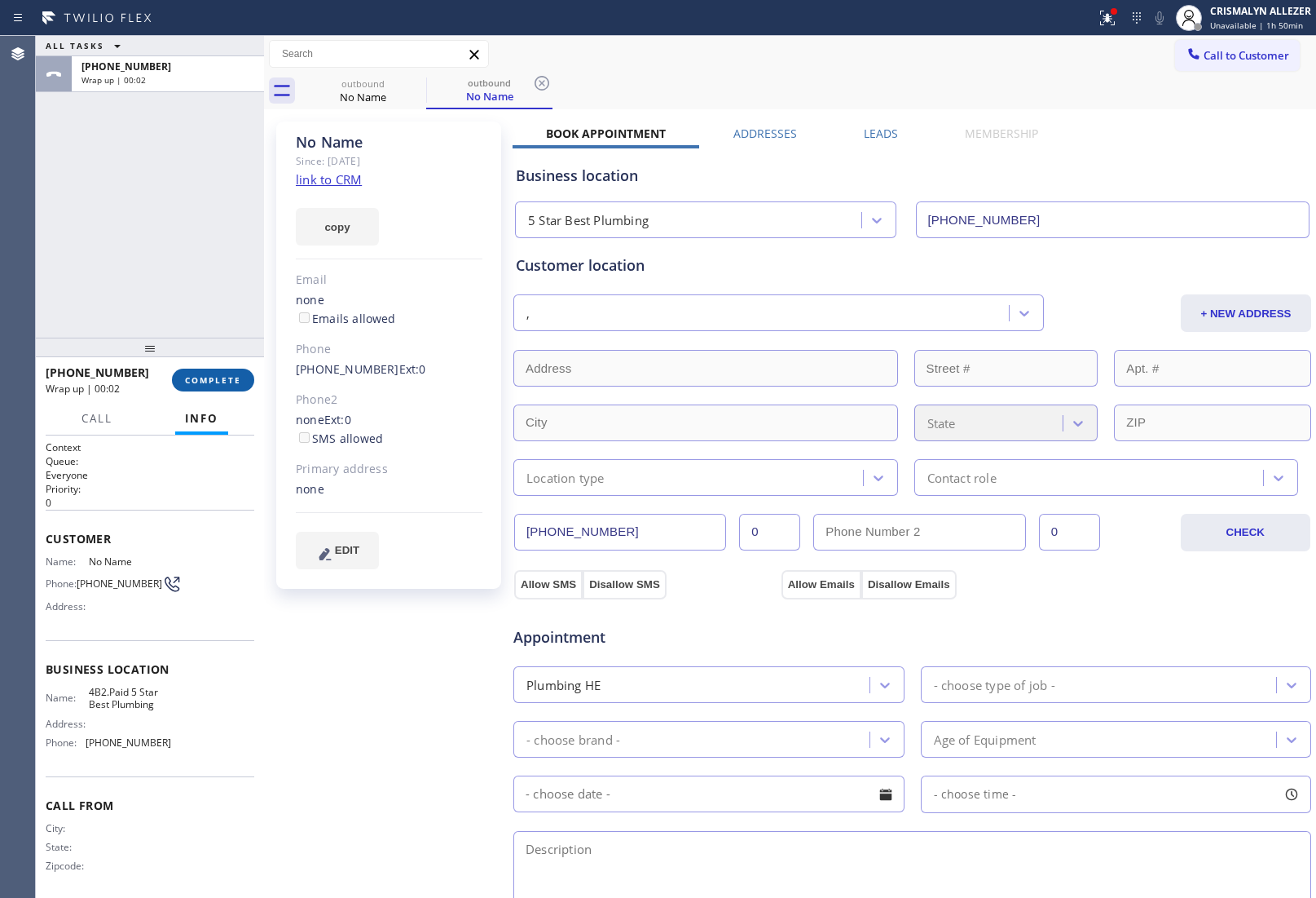
click at [209, 385] on span "COMPLETE" at bounding box center [213, 380] width 56 height 11
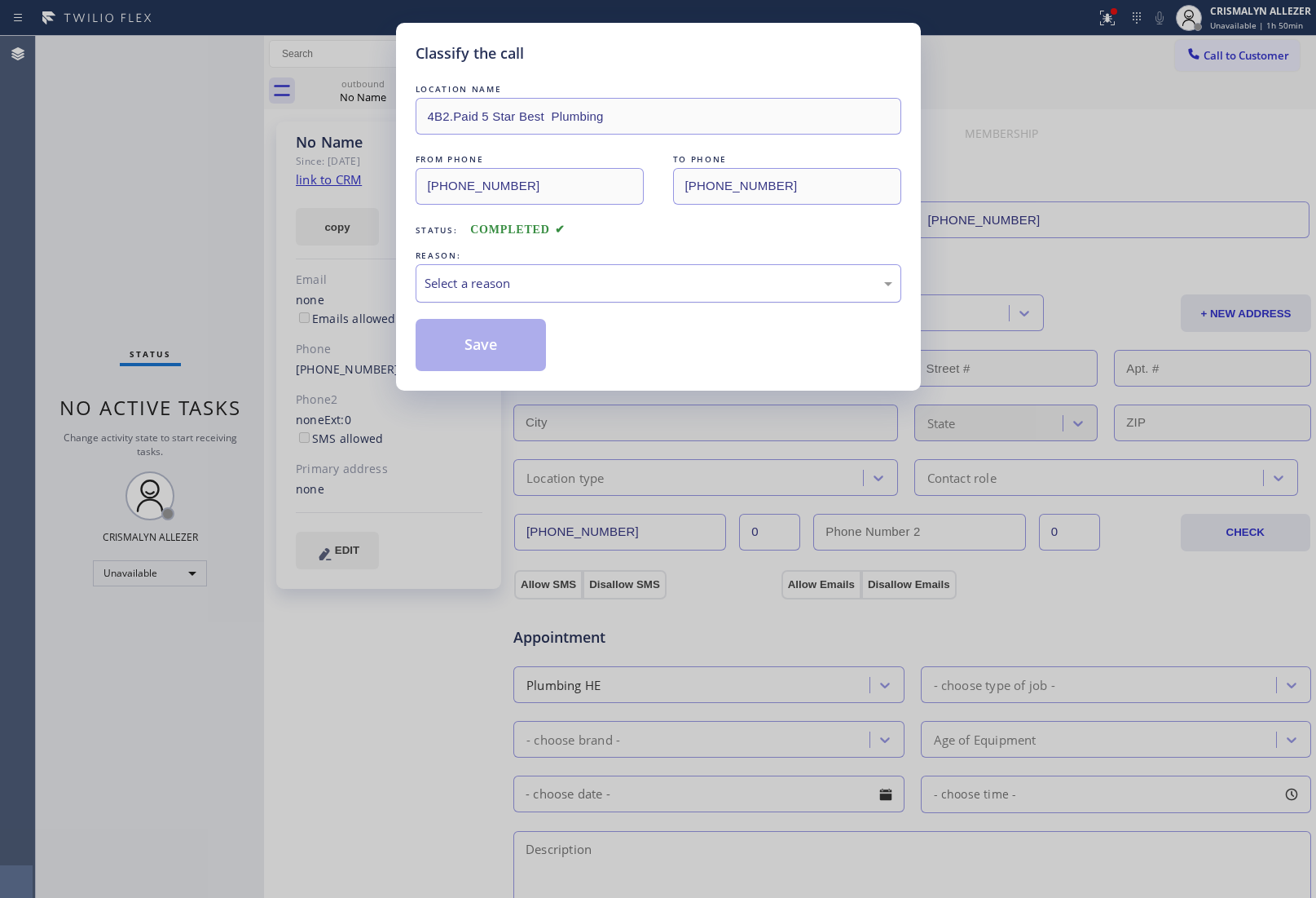
click at [646, 289] on div "Select a reason" at bounding box center [658, 283] width 468 height 19
click at [459, 349] on button "Save" at bounding box center [481, 345] width 131 height 52
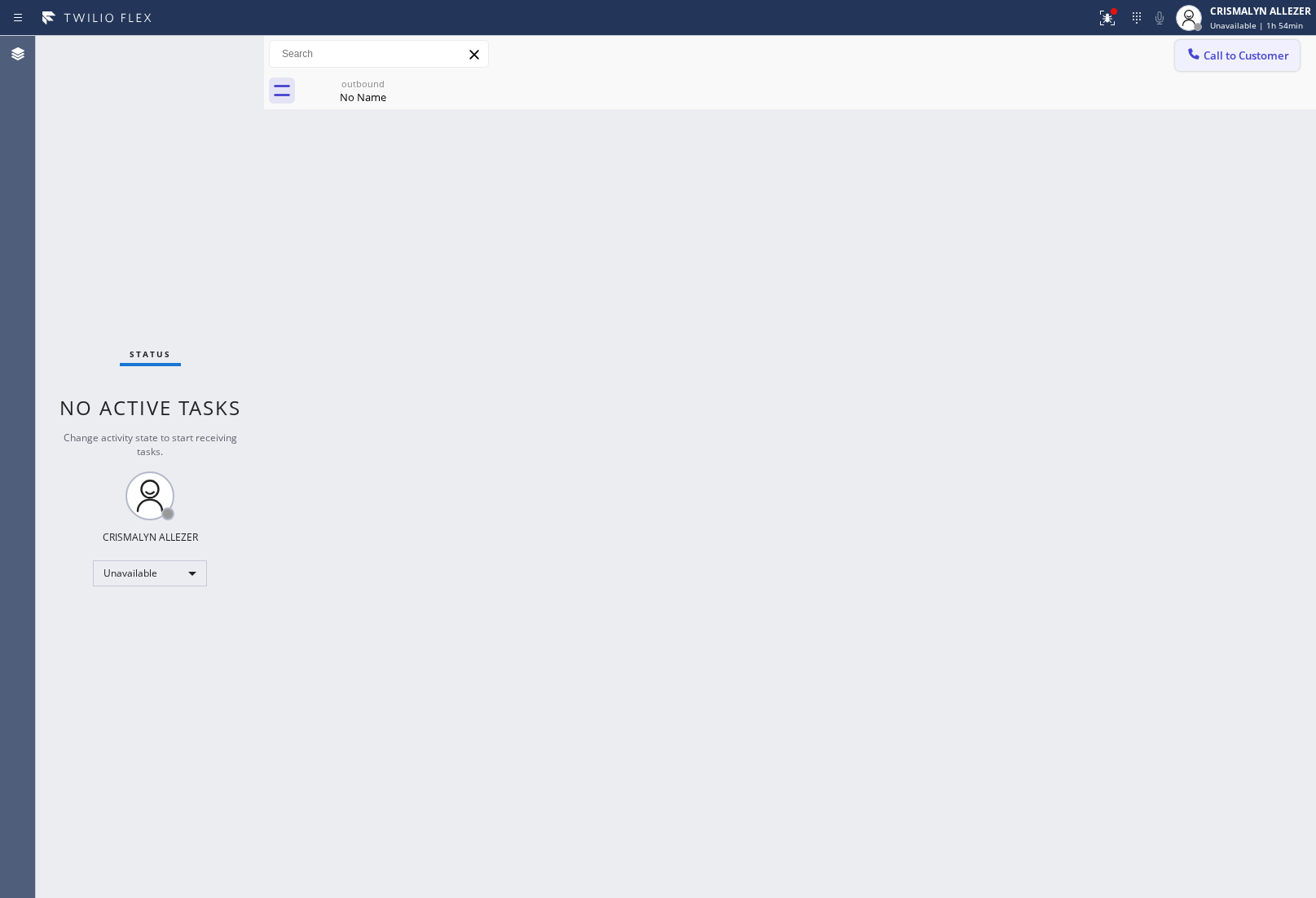
click at [1215, 62] on span "Call to Customer" at bounding box center [1247, 55] width 86 height 15
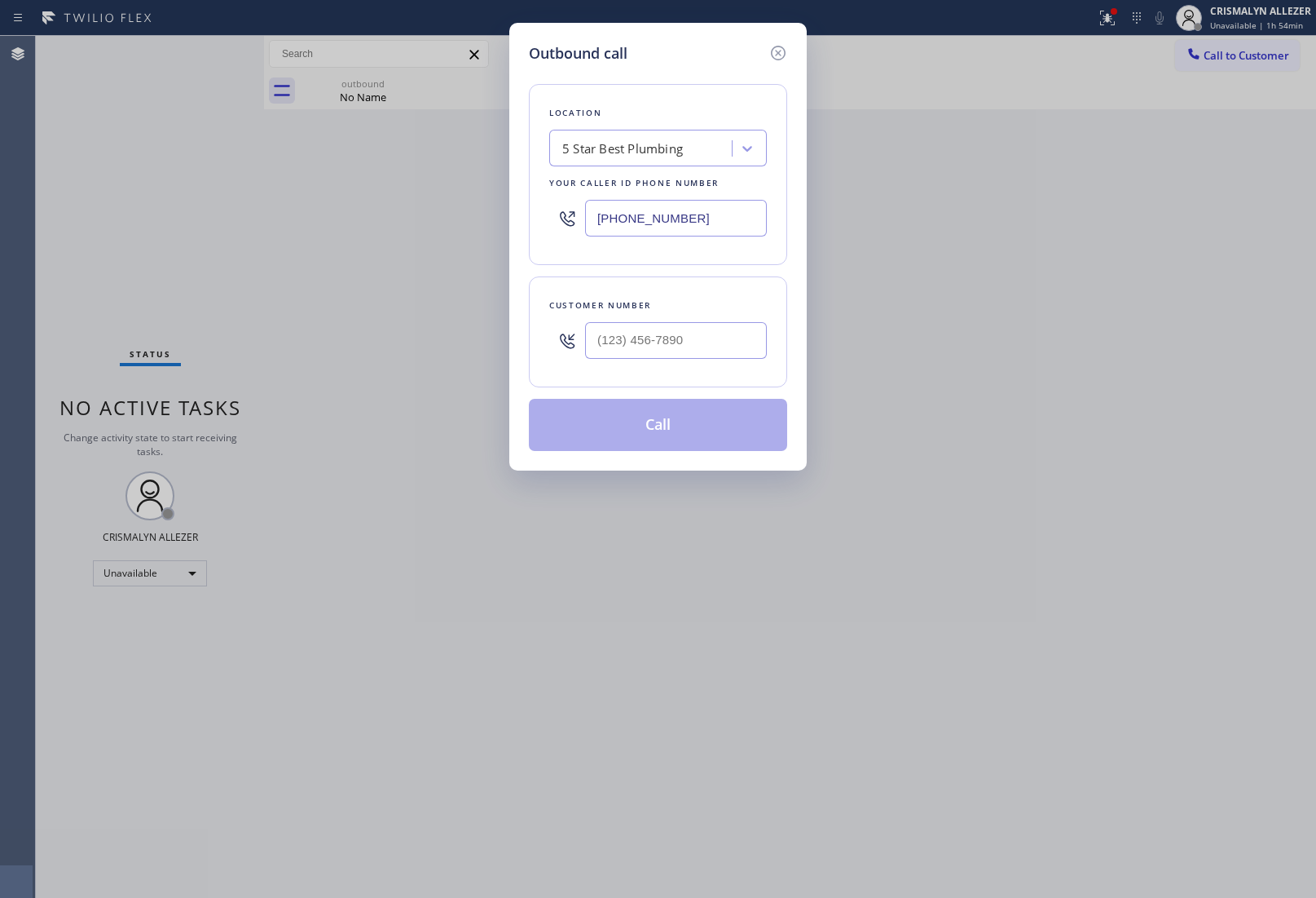
paste input "818) 928-4924"
drag, startPoint x: 700, startPoint y: 221, endPoint x: 313, endPoint y: 189, distance: 388.3
click at [314, 189] on div "Outbound call Location 5 Star Best Plumbing Your caller id phone number [PHONE_…" at bounding box center [658, 449] width 1316 height 898
type input "[PHONE_NUMBER]"
click at [724, 353] on input "(___) ___-____" at bounding box center [675, 340] width 181 height 36
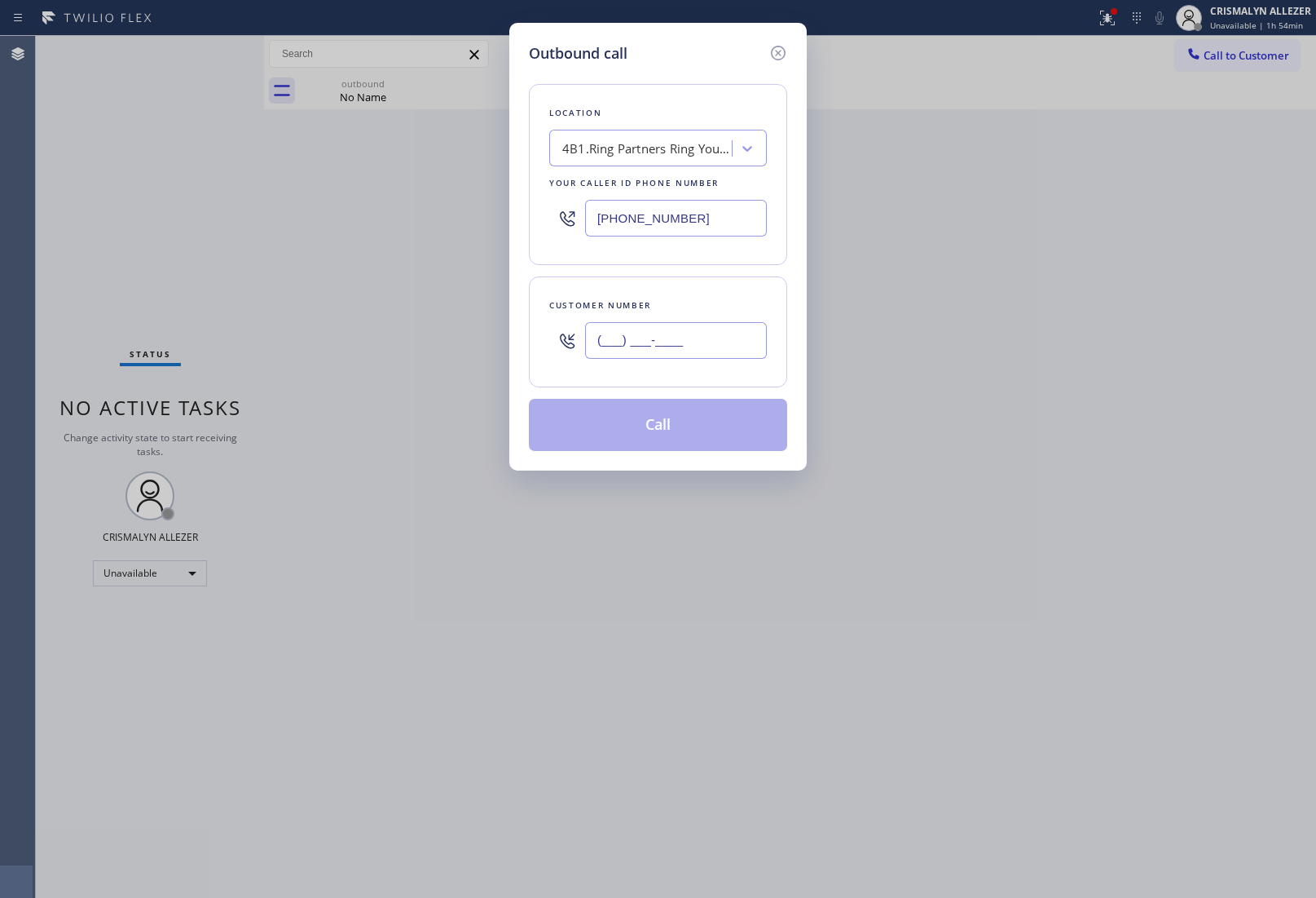
paste input "718) 593-5125"
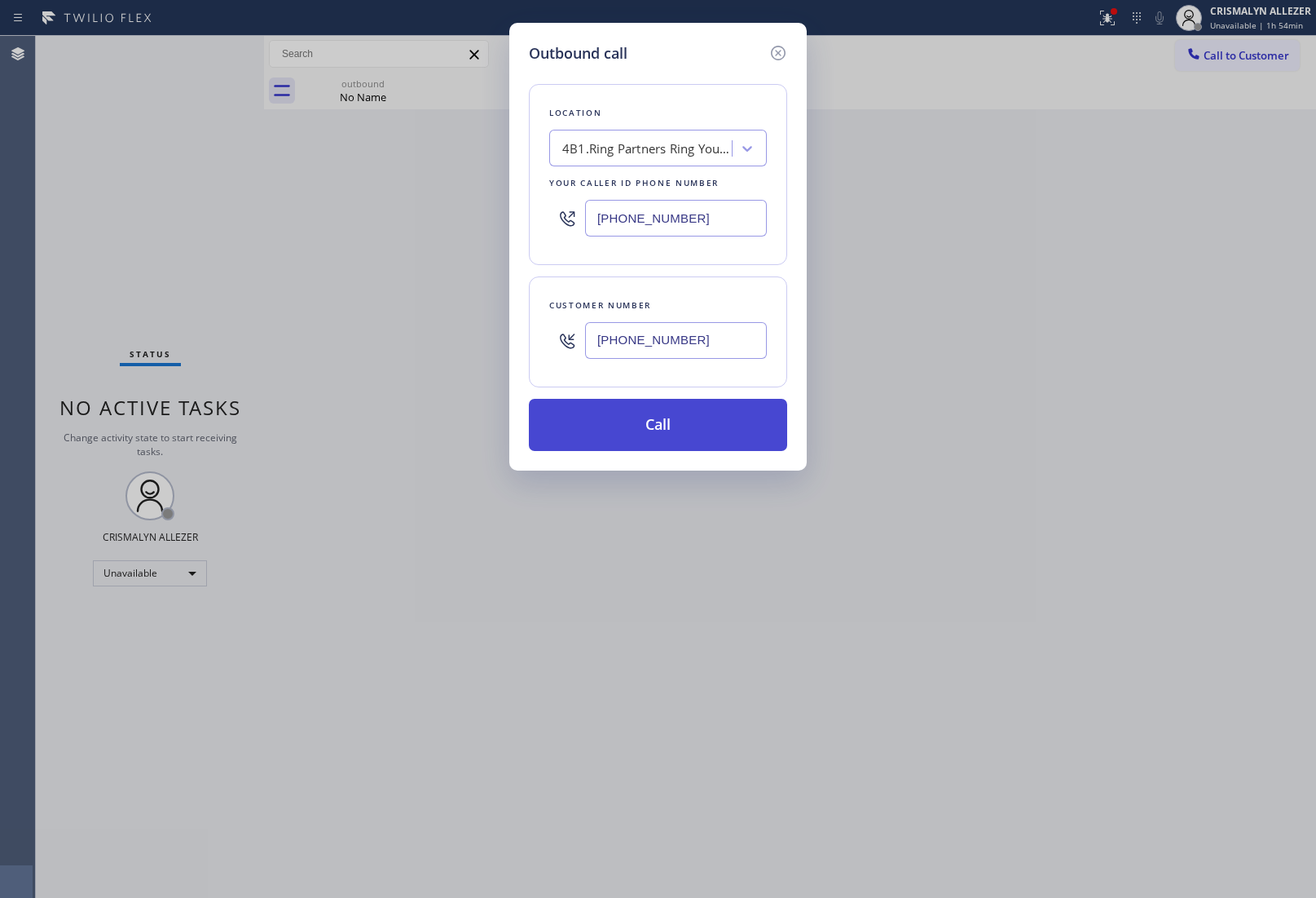
type input "[PHONE_NUMBER]"
click at [673, 434] on button "Call" at bounding box center [658, 425] width 259 height 52
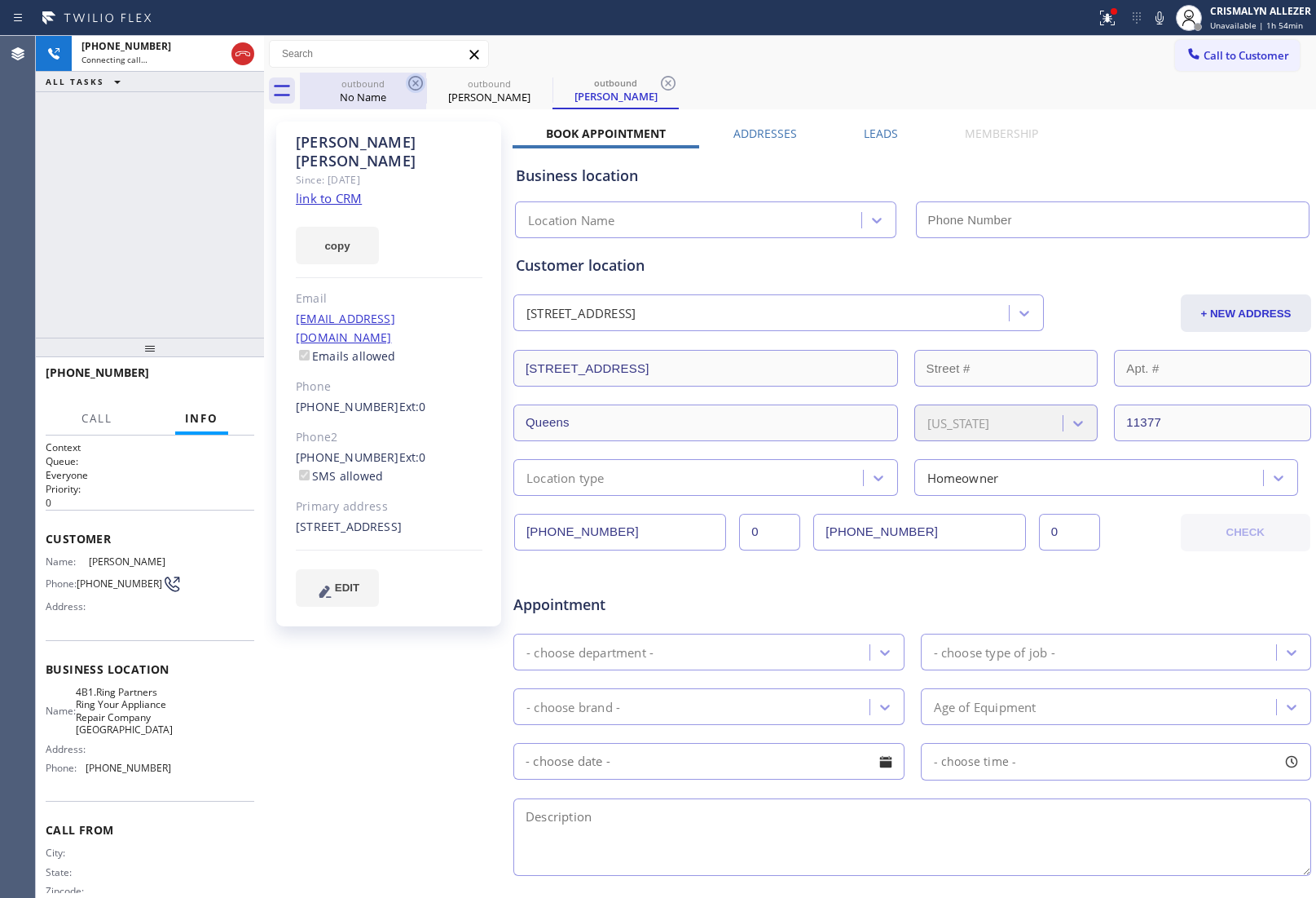
drag, startPoint x: 397, startPoint y: 96, endPoint x: 416, endPoint y: 83, distance: 23.0
click at [396, 96] on div "No Name" at bounding box center [363, 96] width 123 height 15
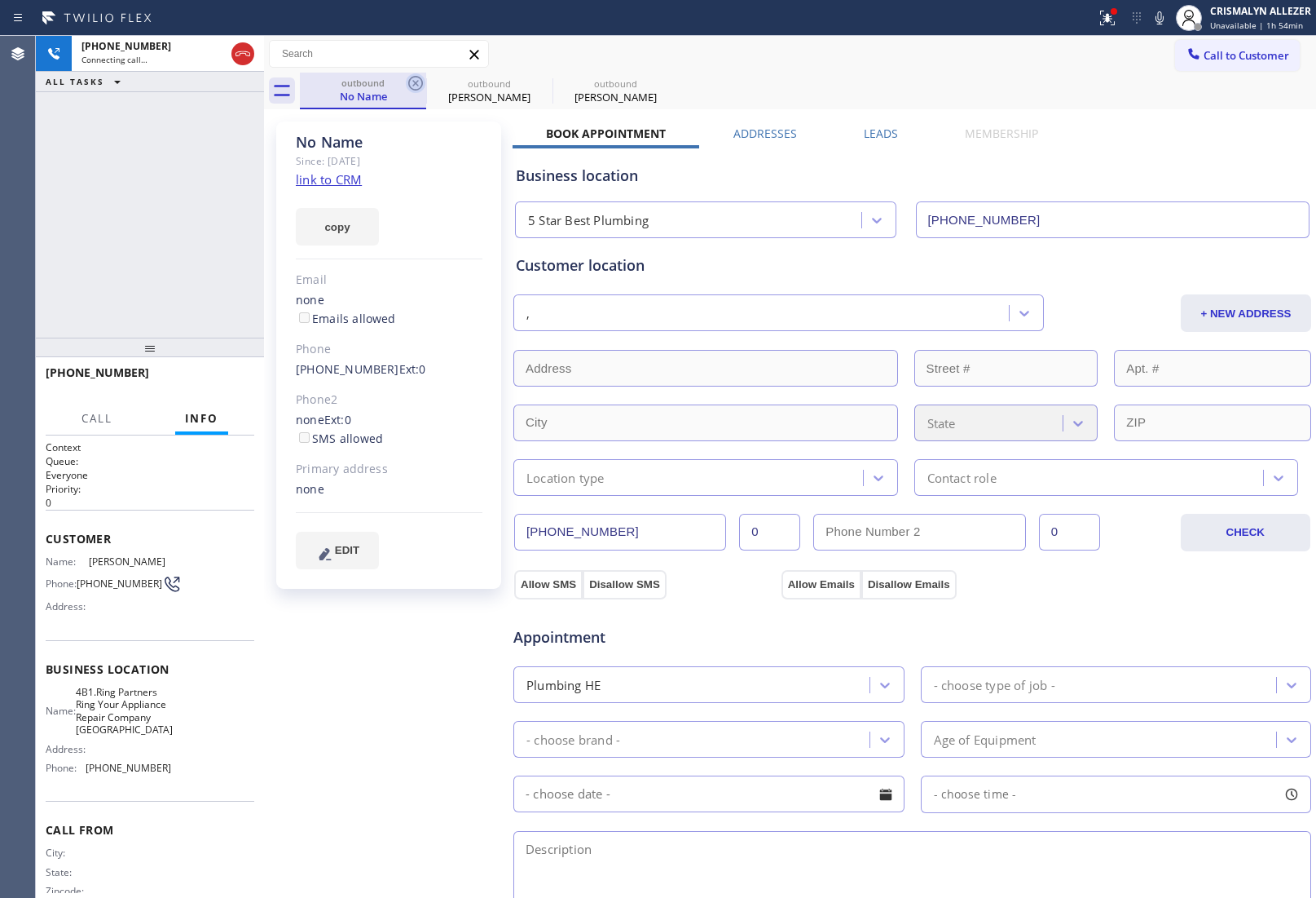
click at [416, 83] on icon at bounding box center [415, 83] width 15 height 15
type input "[PHONE_NUMBER]"
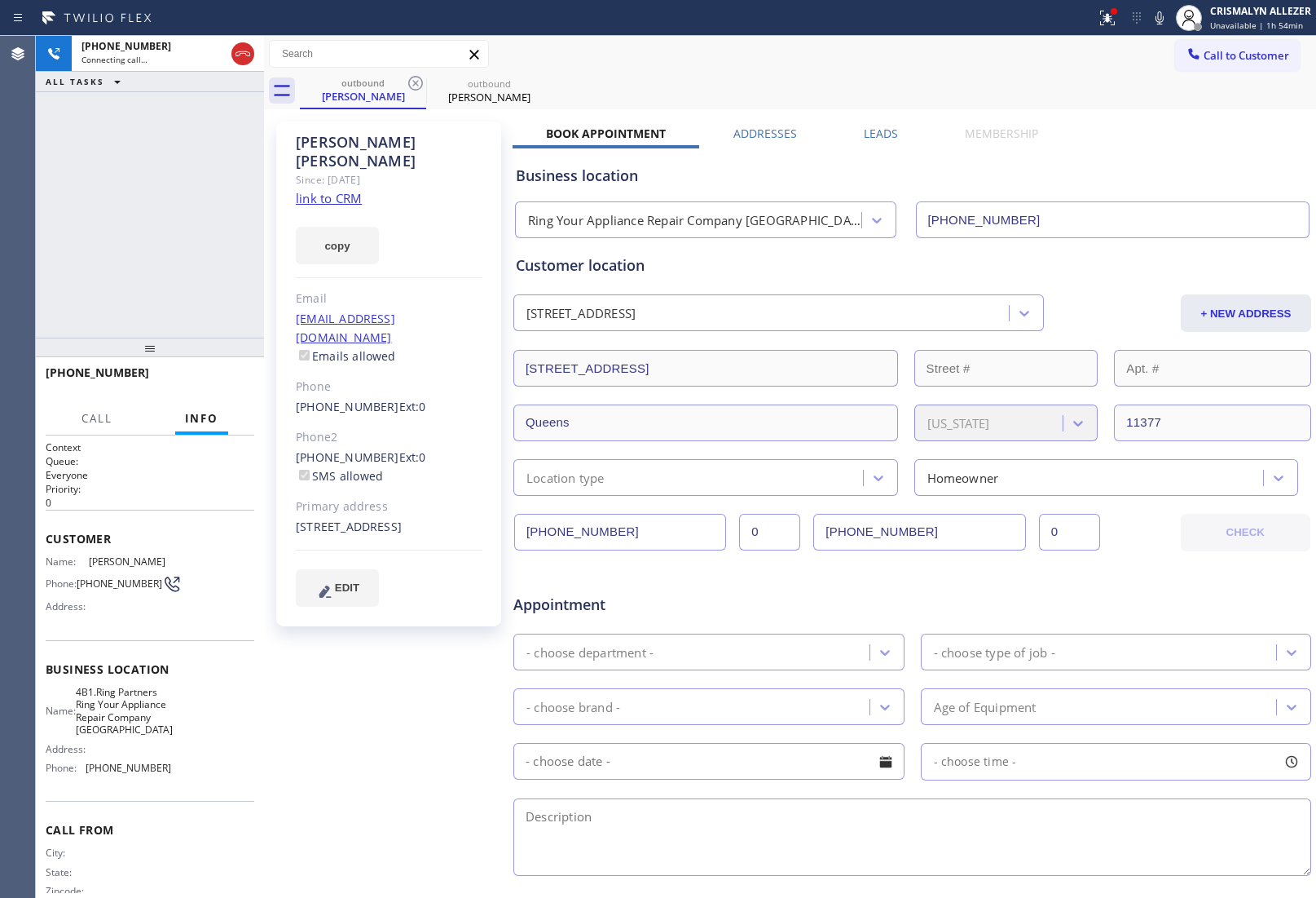
click at [348, 190] on link "link to CRM" at bounding box center [329, 198] width 66 height 17
click at [251, 60] on icon at bounding box center [243, 54] width 20 height 20
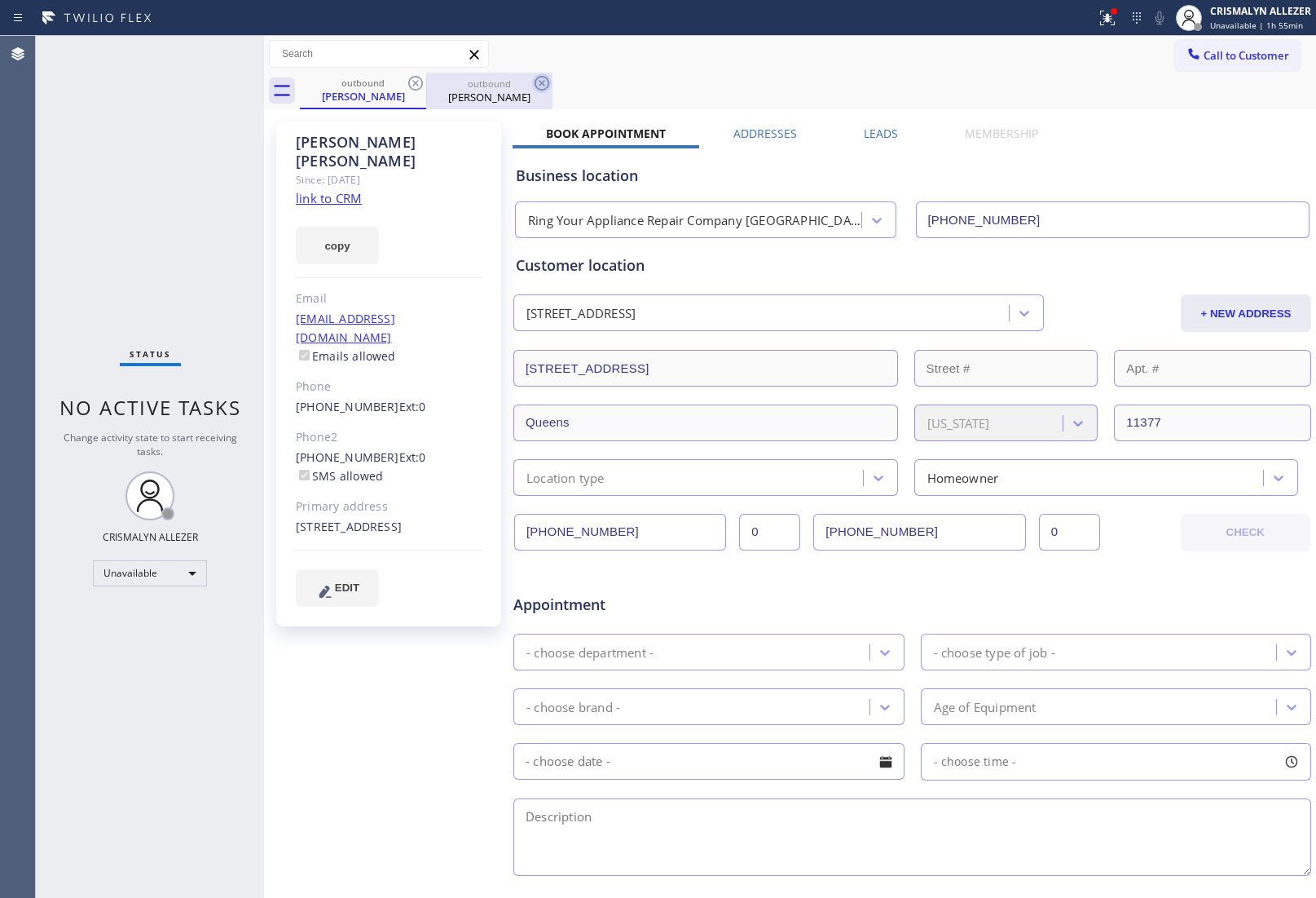
click at [539, 87] on icon at bounding box center [542, 83] width 20 height 20
click at [414, 87] on icon at bounding box center [416, 83] width 20 height 20
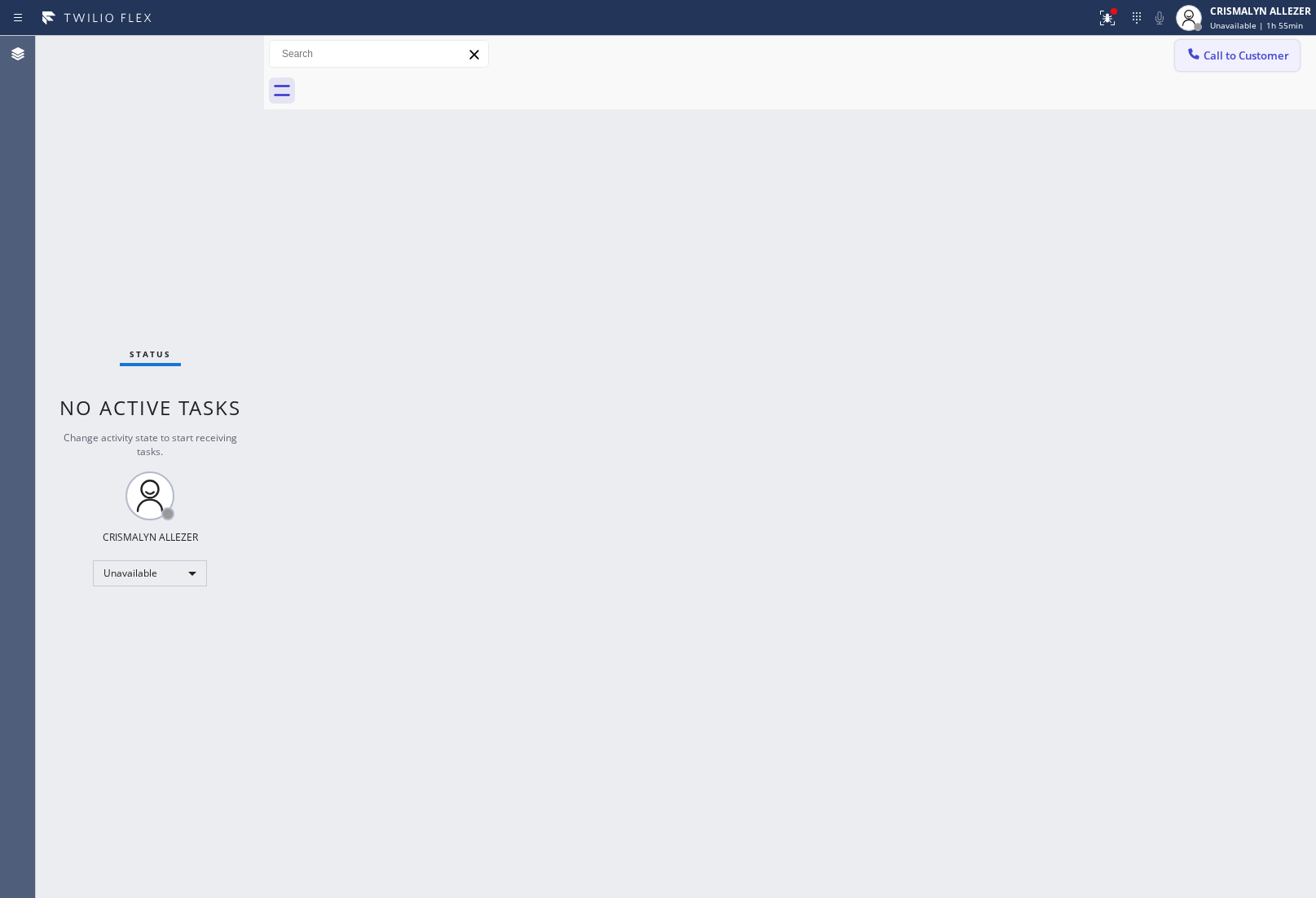
click at [1282, 53] on span "Call to Customer" at bounding box center [1247, 55] width 86 height 15
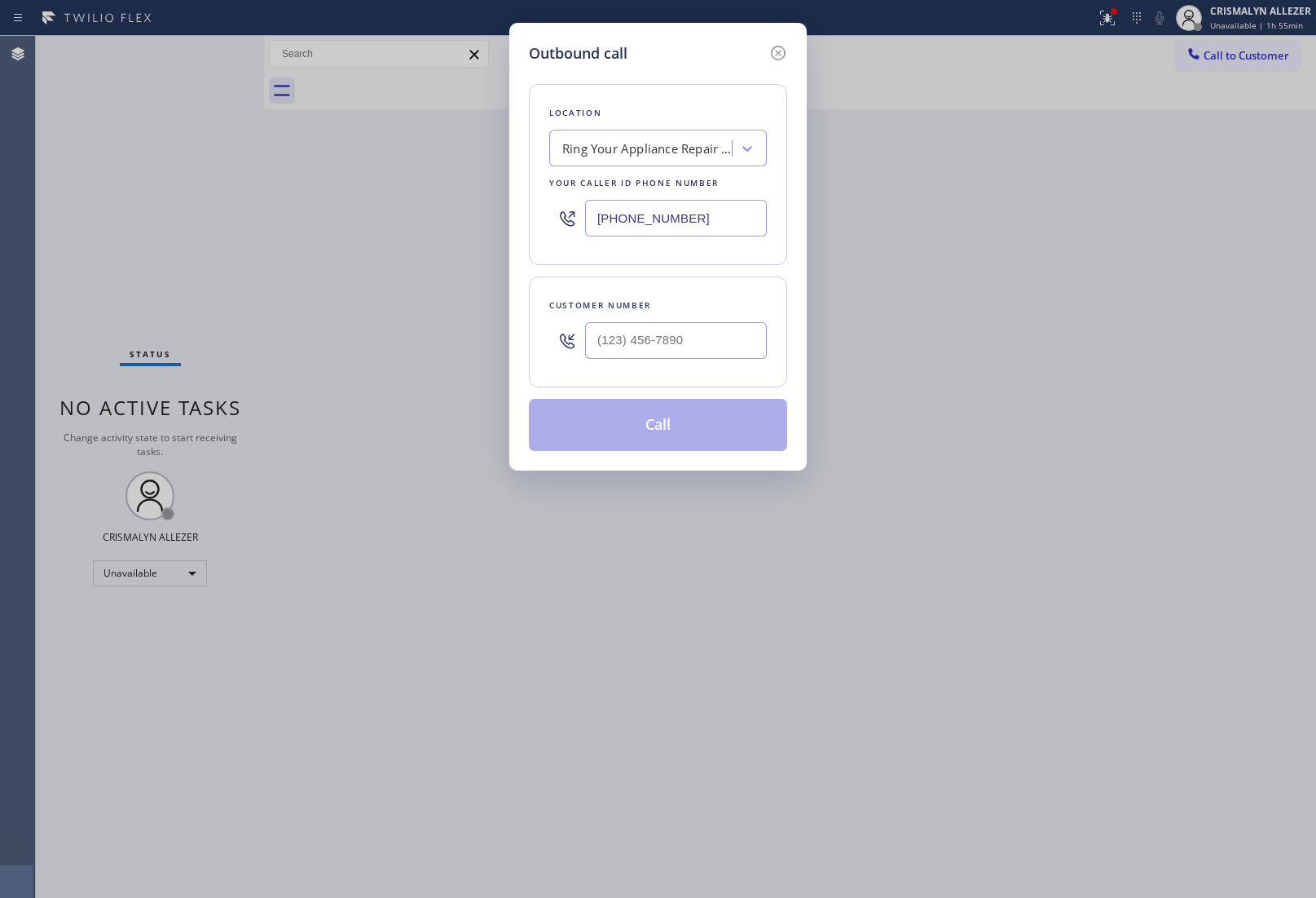
drag, startPoint x: 738, startPoint y: 221, endPoint x: 351, endPoint y: 204, distance: 387.4
click at [555, 218] on div "[PHONE_NUMBER]" at bounding box center [658, 218] width 218 height 53
paste input "55) 731-4952"
type input "[PHONE_NUMBER]"
click at [736, 366] on div at bounding box center [675, 340] width 181 height 53
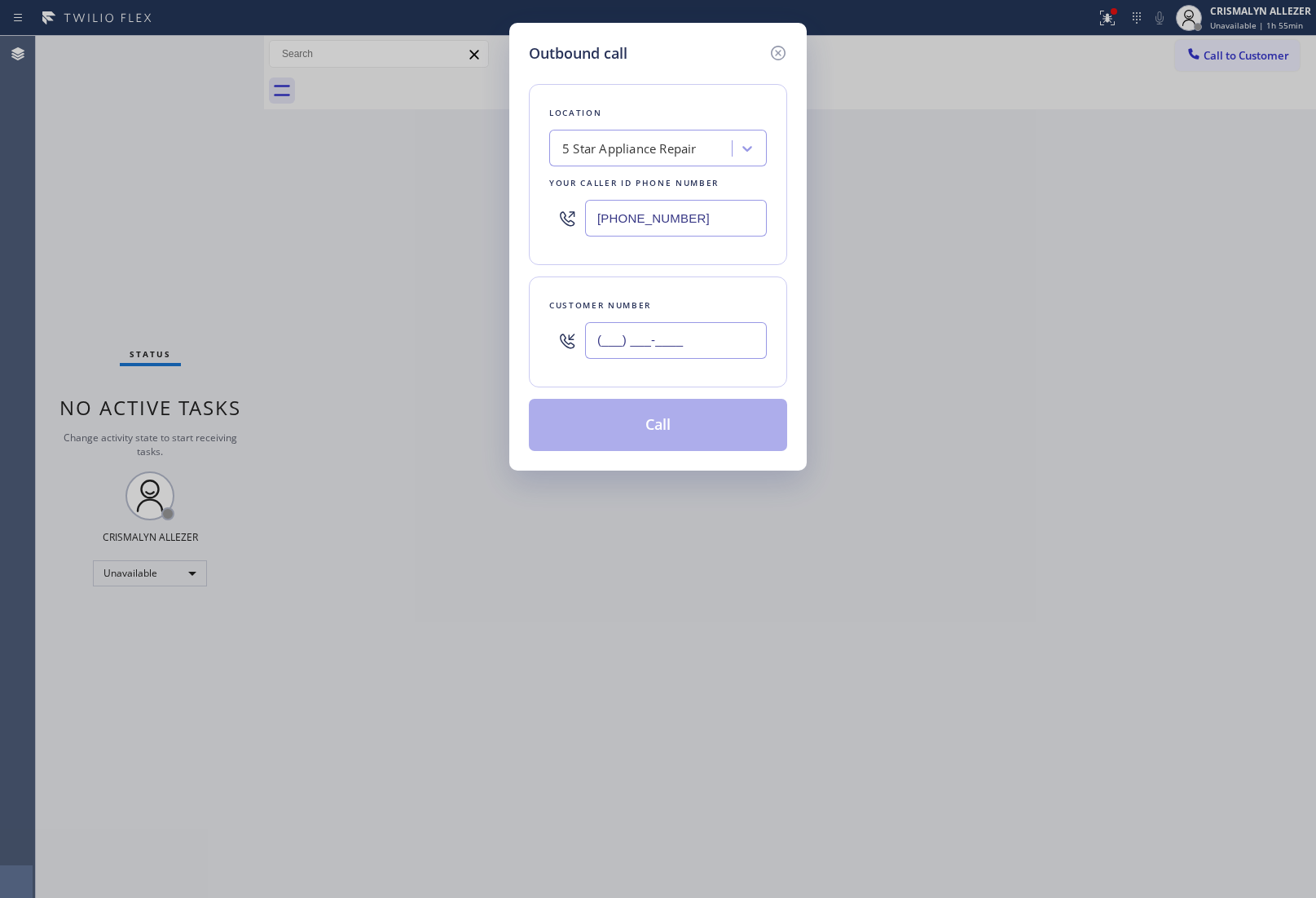
click at [706, 333] on input "(___) ___-____" at bounding box center [675, 340] width 181 height 36
paste input "213) 296-4514"
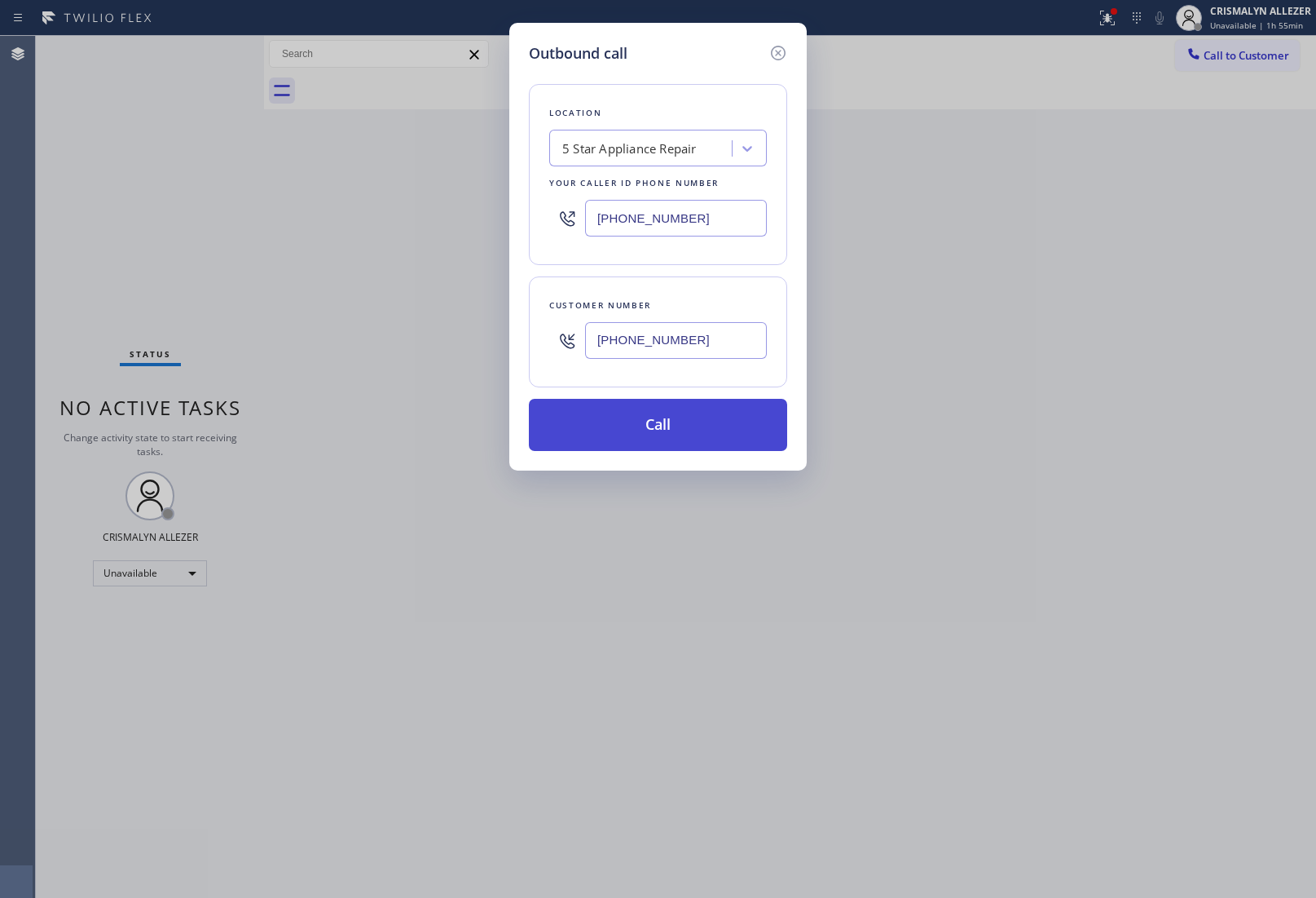
type input "[PHONE_NUMBER]"
click at [667, 429] on button "Call" at bounding box center [658, 425] width 259 height 52
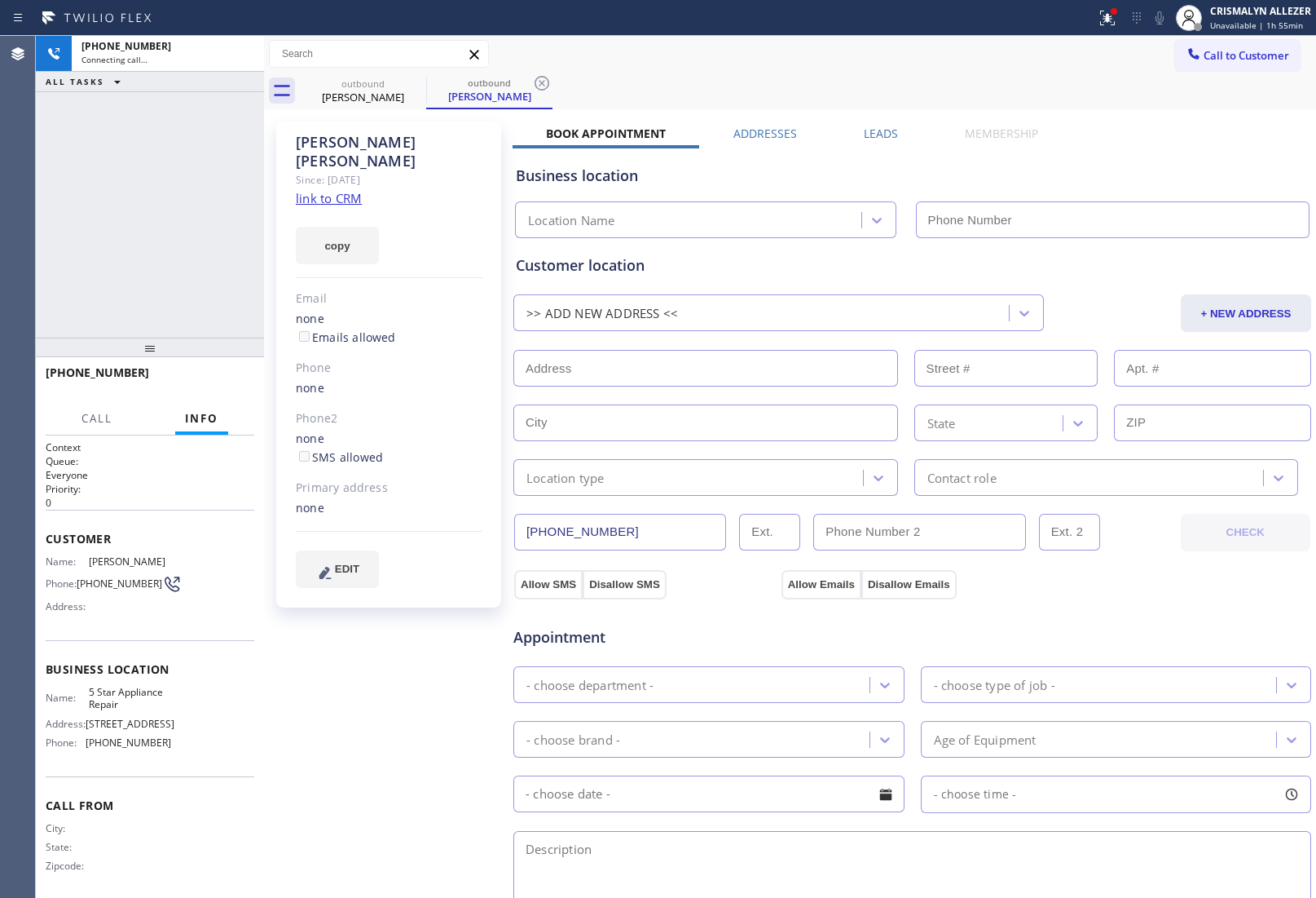
click at [330, 190] on link "link to CRM" at bounding box center [329, 198] width 66 height 17
type input "[PHONE_NUMBER]"
click at [196, 381] on span "HANG UP" at bounding box center [216, 380] width 49 height 11
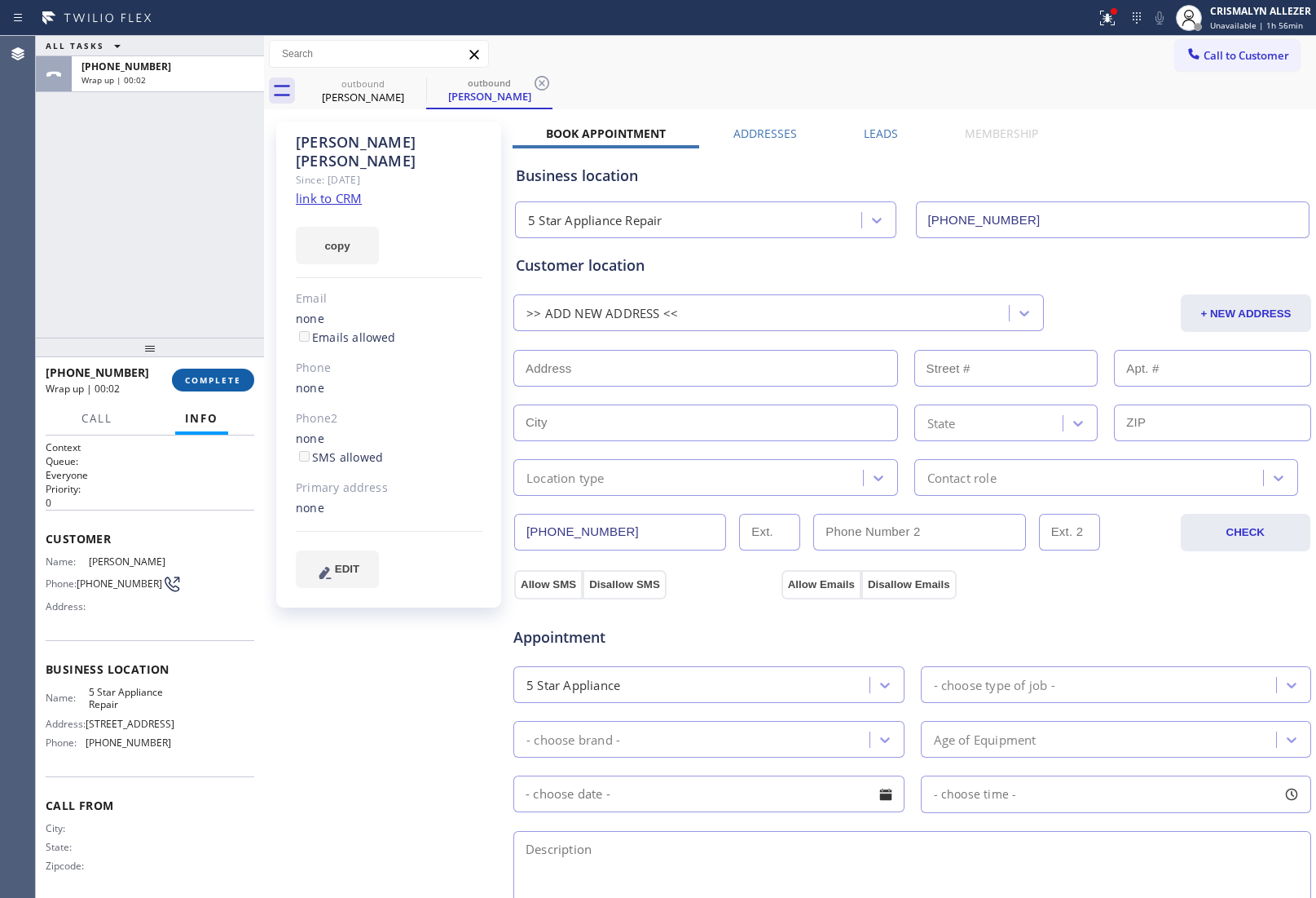
click at [220, 386] on button "COMPLETE" at bounding box center [213, 380] width 82 height 23
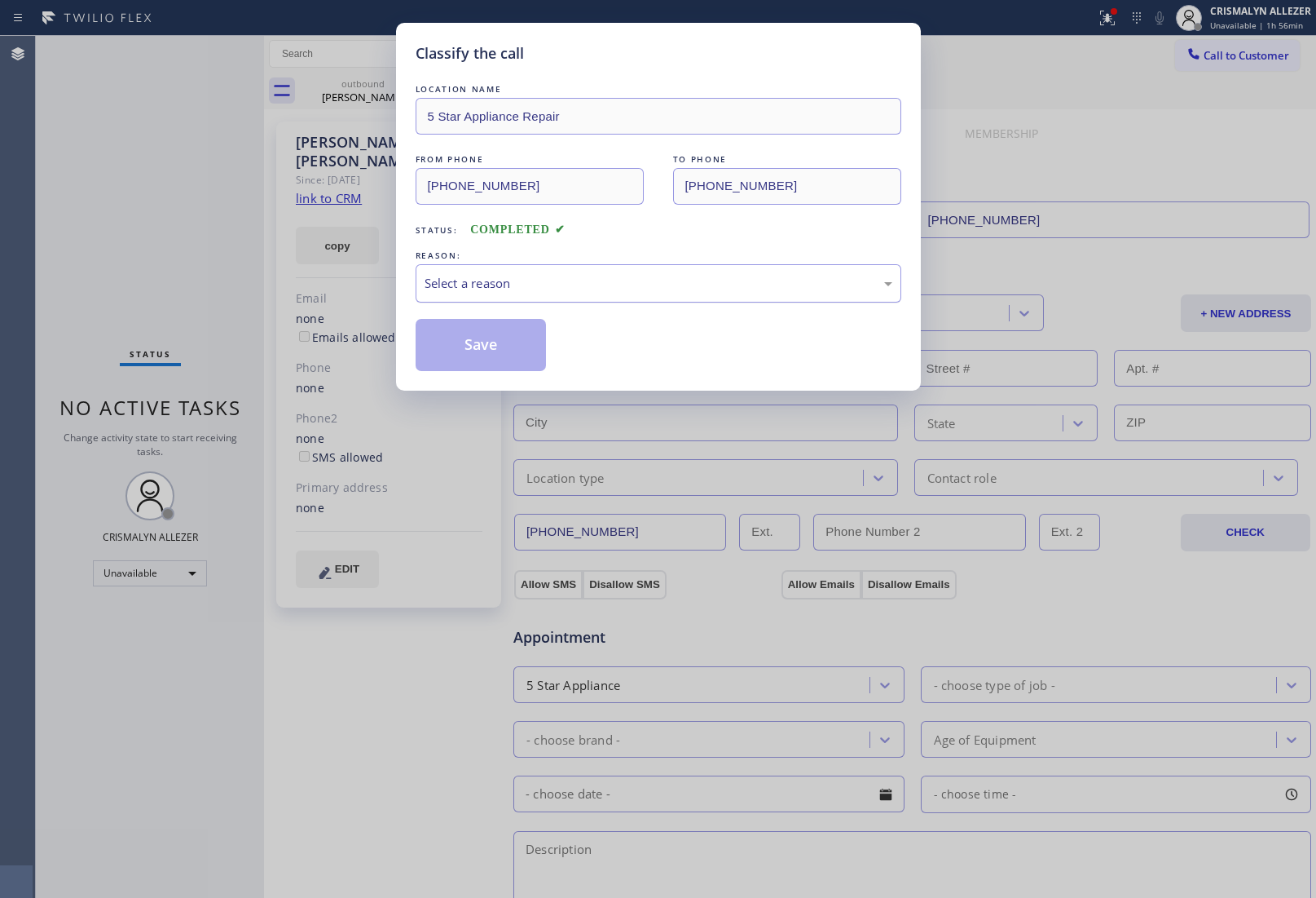
click at [701, 291] on div "Select a reason" at bounding box center [658, 283] width 468 height 19
click at [528, 353] on button "Save" at bounding box center [481, 345] width 131 height 52
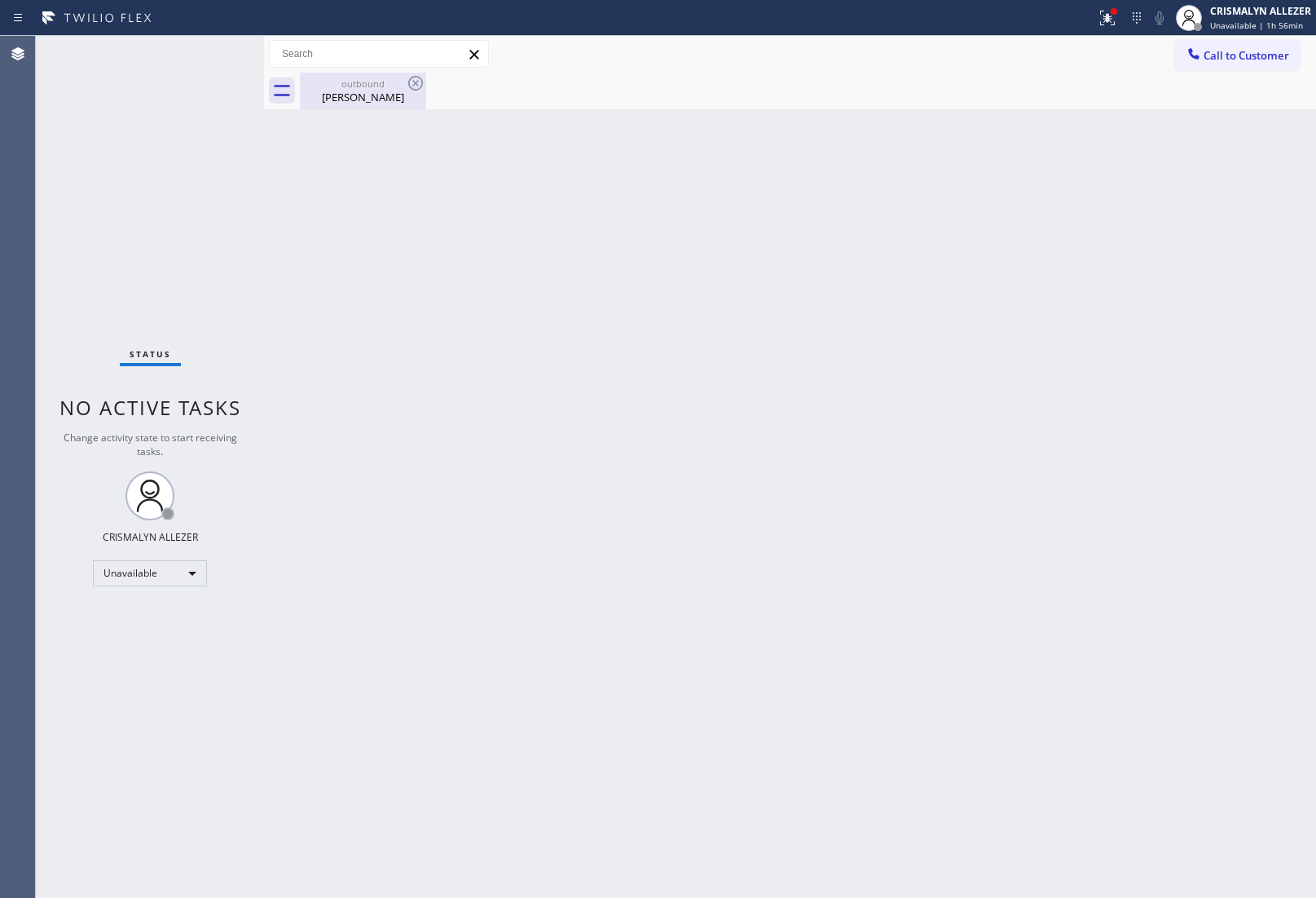
click at [379, 78] on div "outbound" at bounding box center [363, 83] width 123 height 12
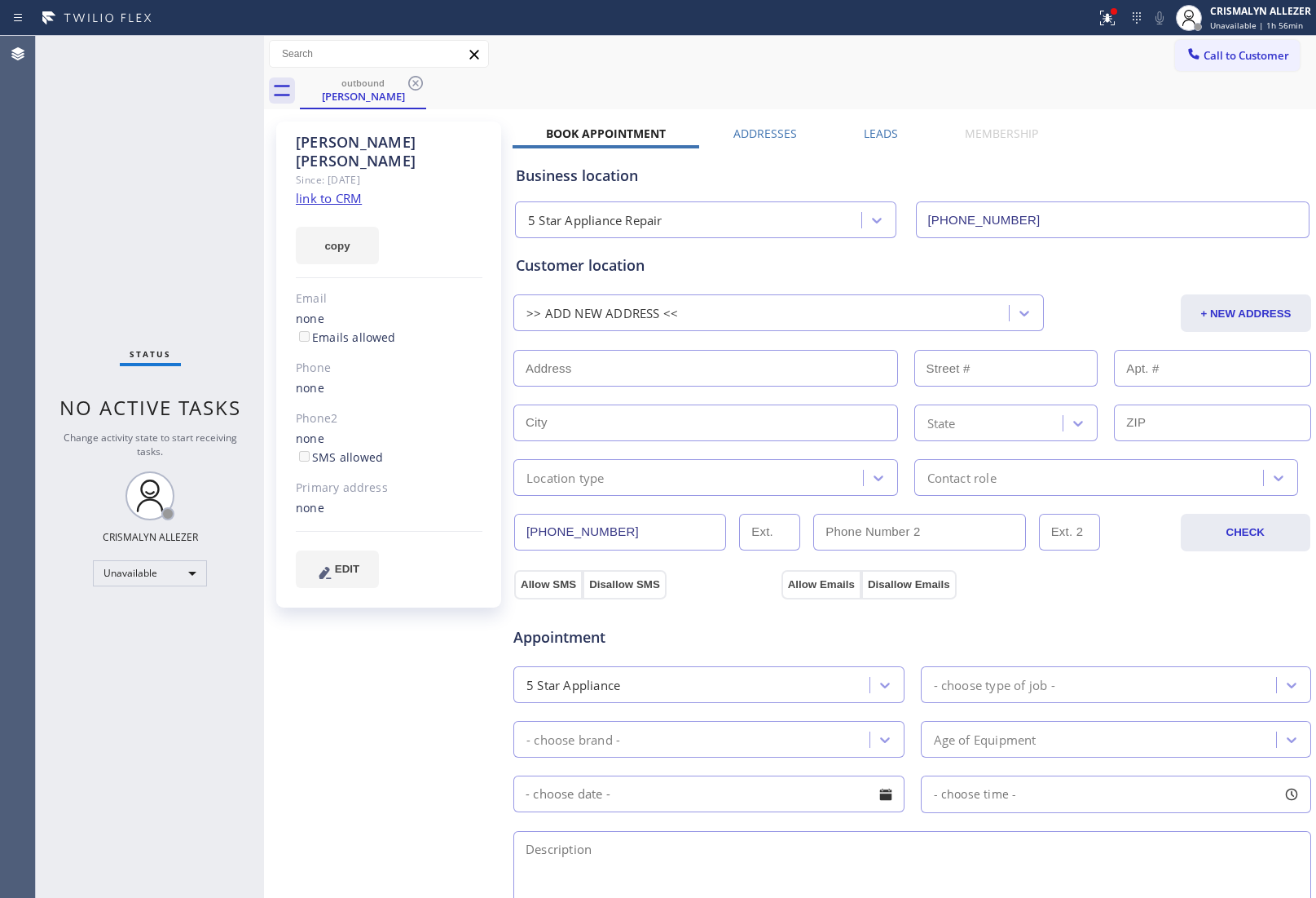
click at [864, 129] on label "Leads" at bounding box center [880, 134] width 34 height 16
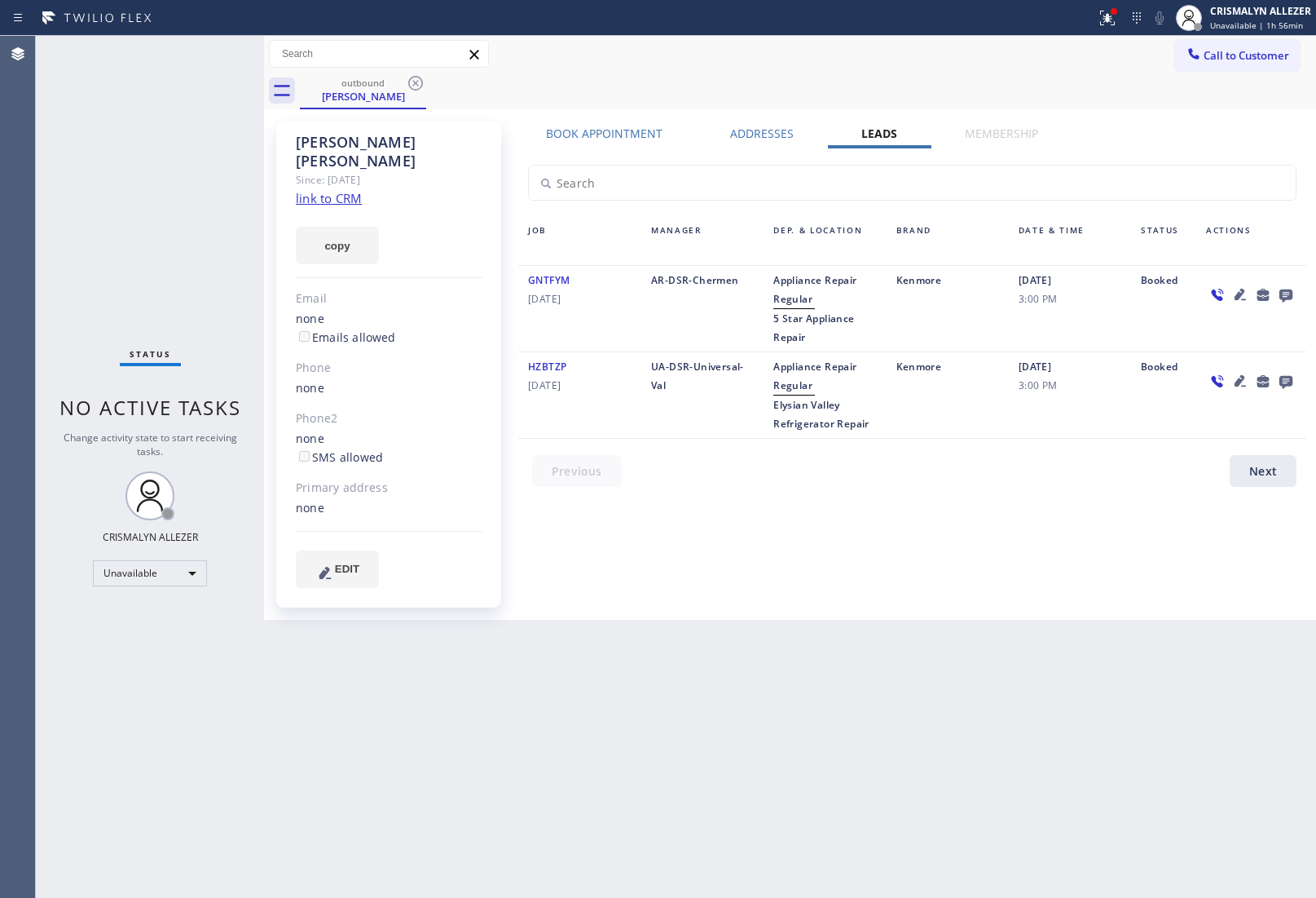
click at [1282, 294] on icon at bounding box center [1286, 295] width 13 height 13
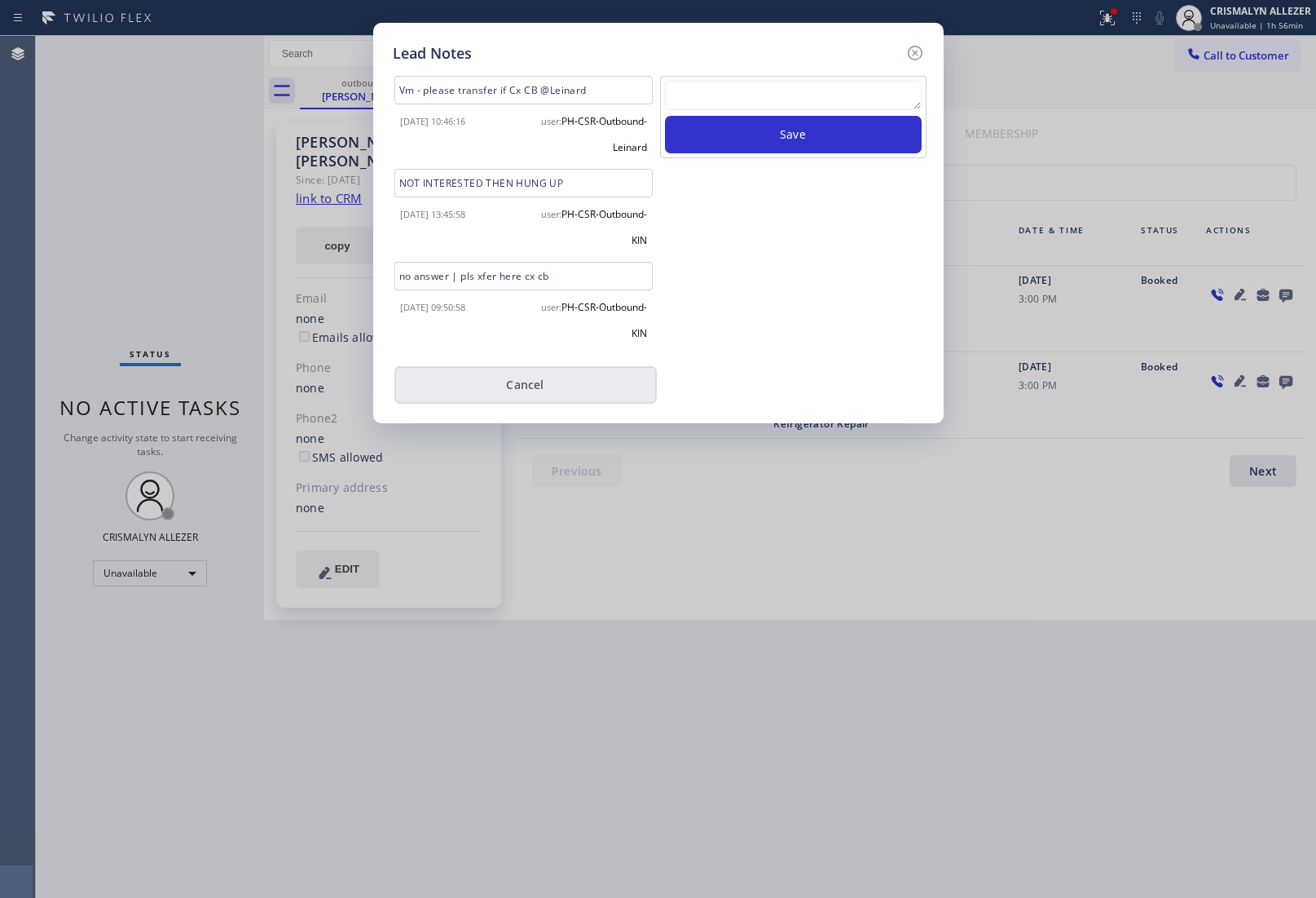
click at [519, 392] on button "Cancel" at bounding box center [525, 385] width 262 height 37
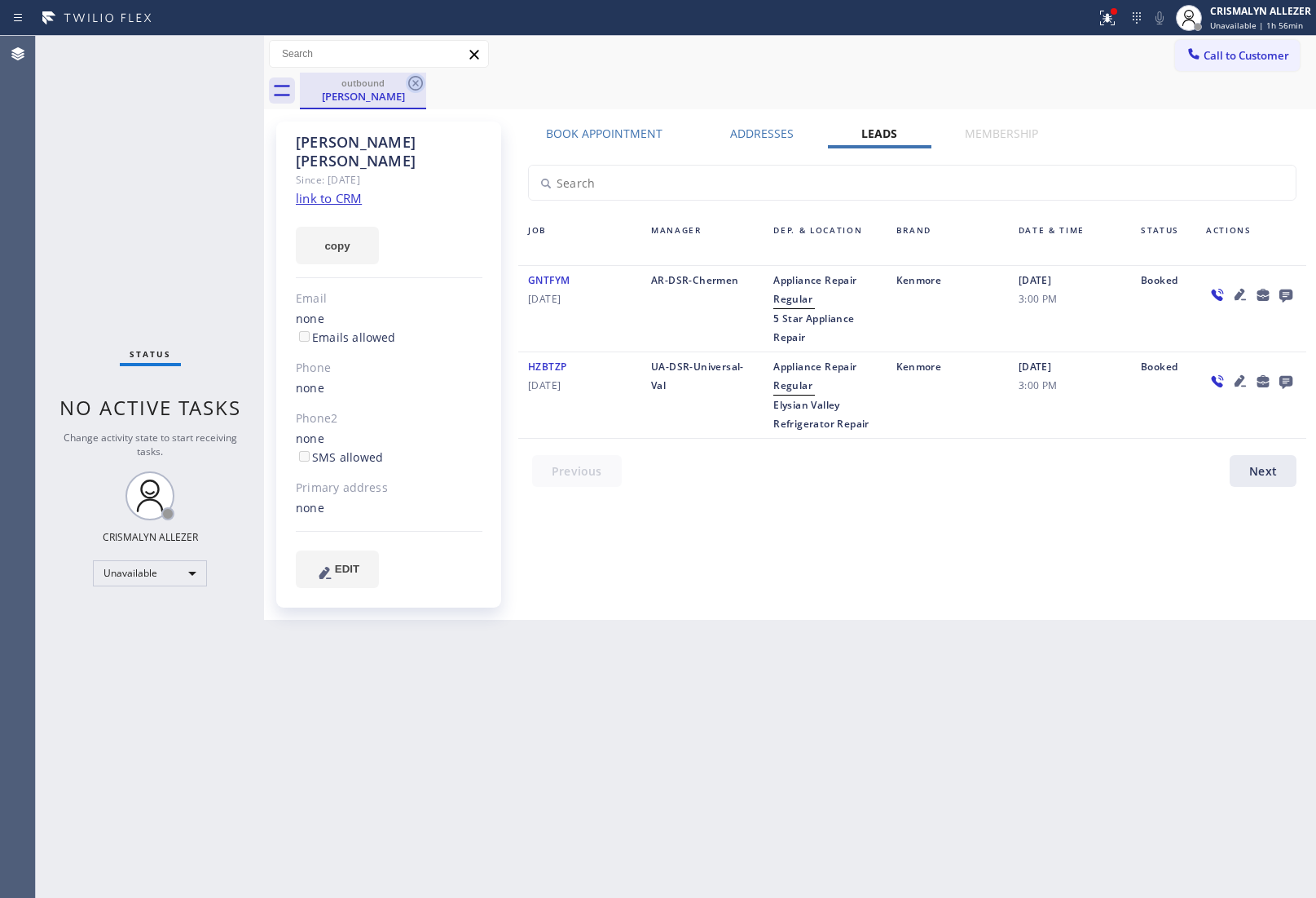
click at [412, 86] on icon at bounding box center [416, 83] width 20 height 20
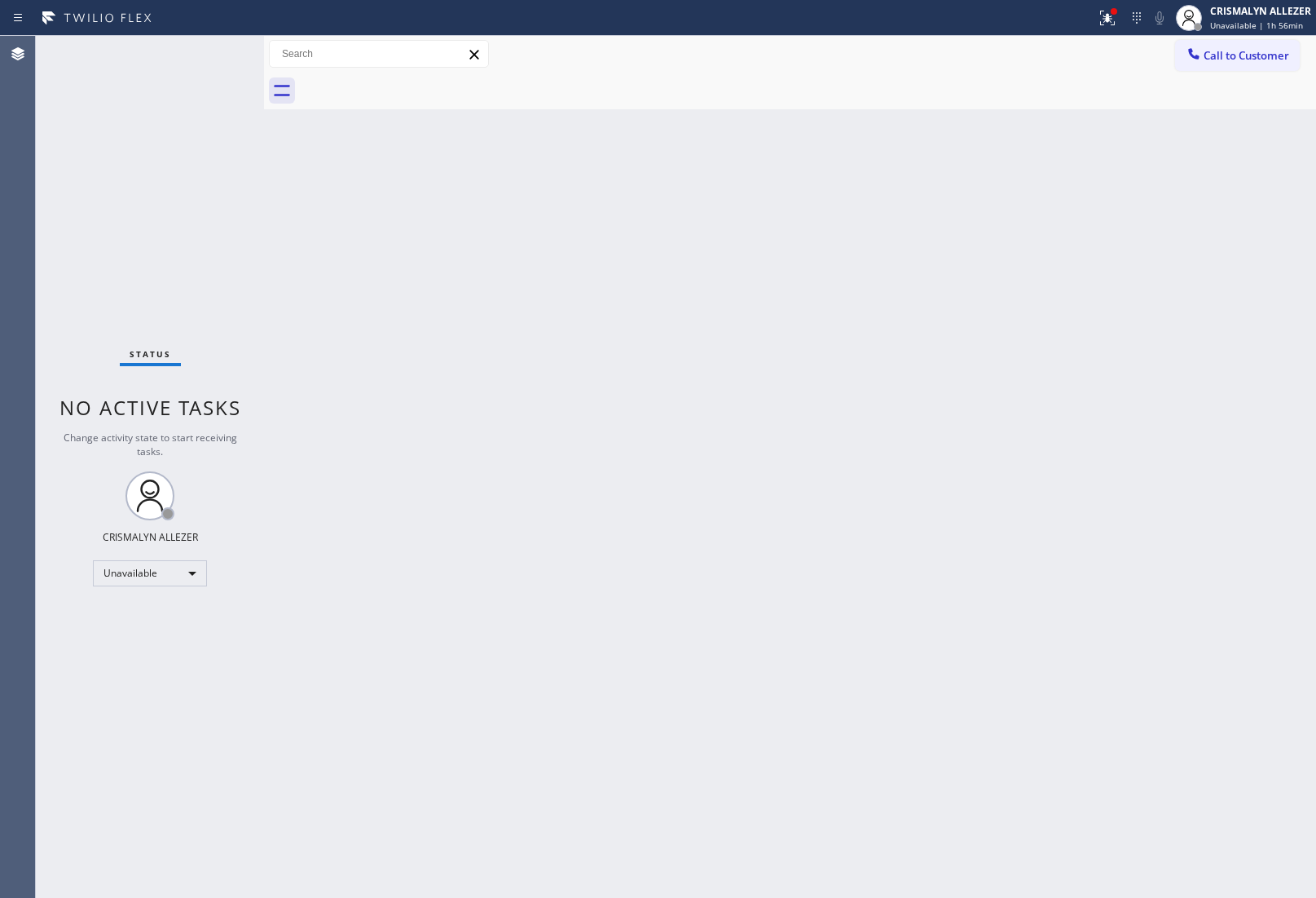
drag, startPoint x: 1234, startPoint y: 62, endPoint x: 1223, endPoint y: 65, distance: 11.4
click at [1234, 61] on span "Call to Customer" at bounding box center [1247, 55] width 86 height 15
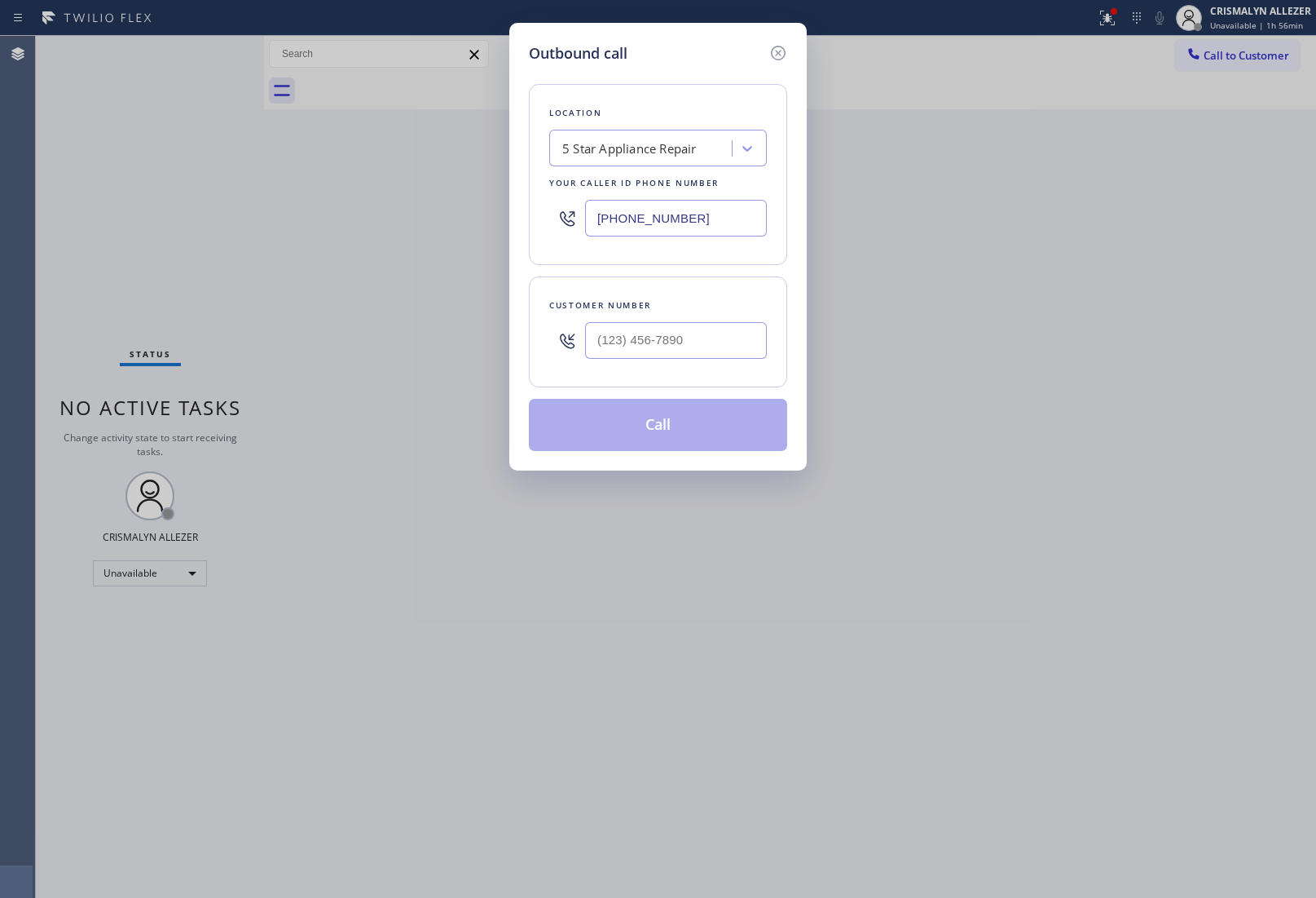
paste input "760) 314-8909"
drag, startPoint x: 735, startPoint y: 210, endPoint x: 337, endPoint y: 184, distance: 398.8
click at [441, 198] on div "Outbound call Location 5 Star Appliance Repair Your caller id phone number [PHO…" at bounding box center [658, 449] width 1316 height 898
type input "[PHONE_NUMBER]"
click at [705, 340] on input "(___) ___-____" at bounding box center [675, 340] width 181 height 36
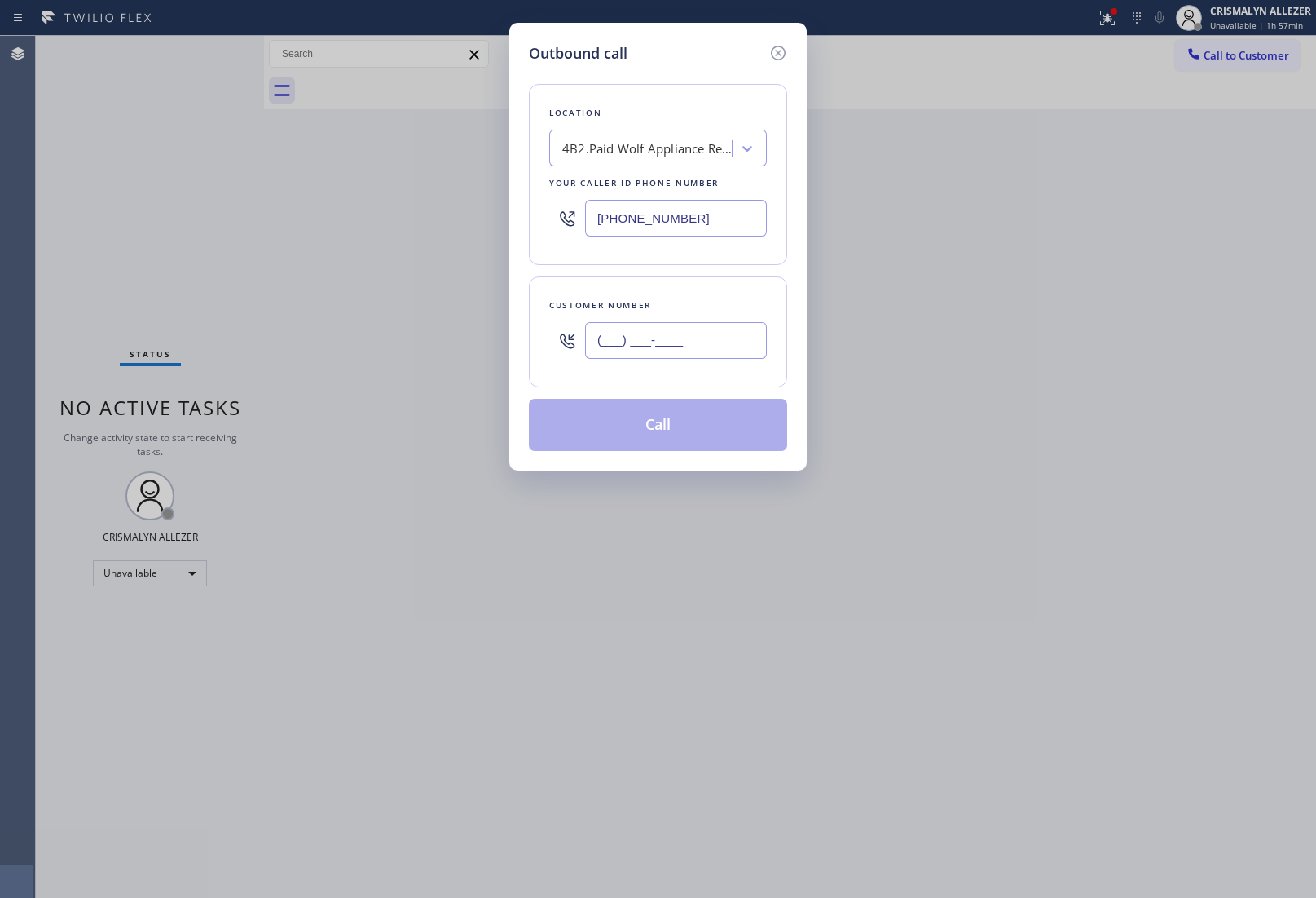
paste input "313) 510-8715"
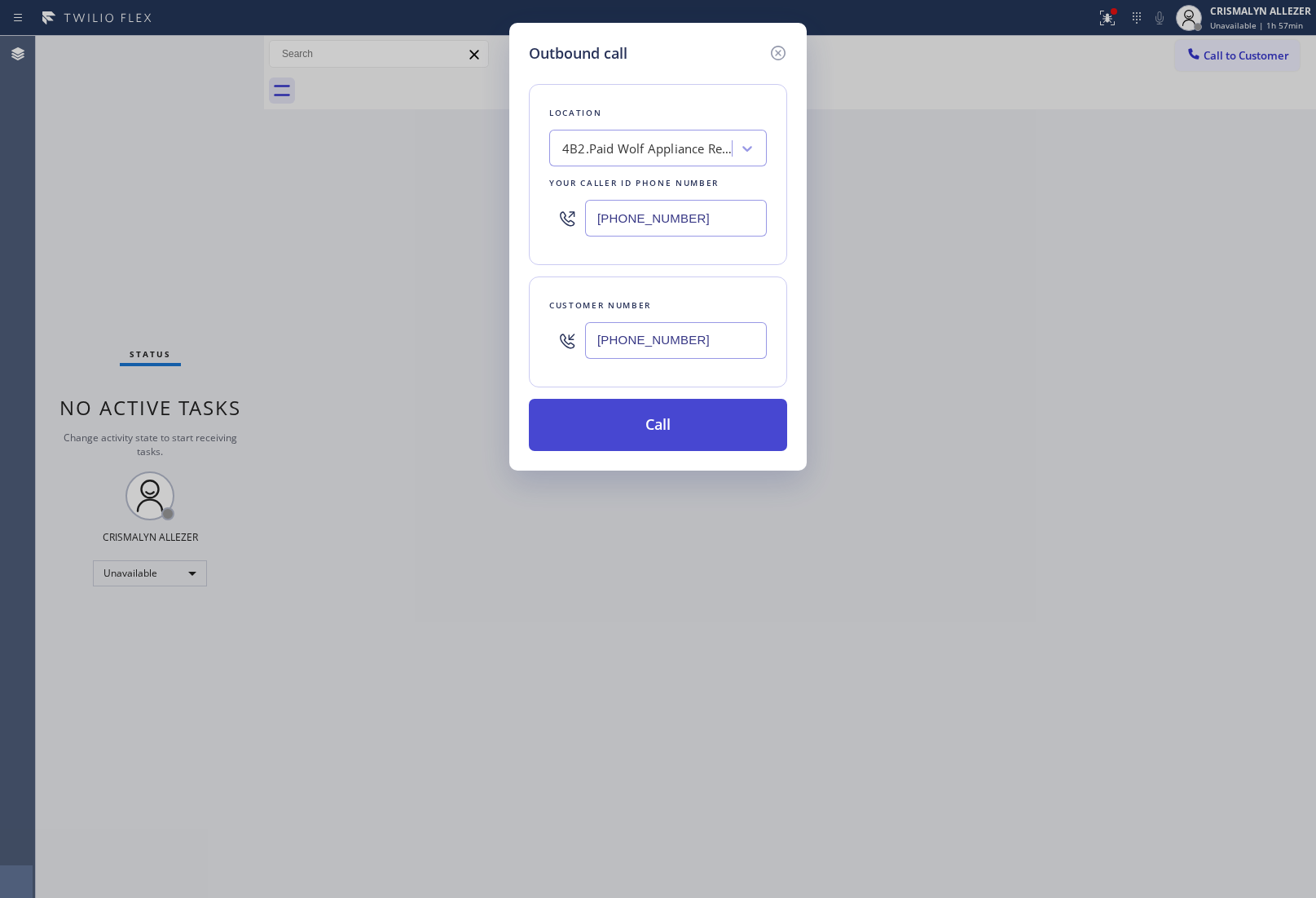
type input "[PHONE_NUMBER]"
click at [649, 430] on button "Call" at bounding box center [658, 425] width 259 height 52
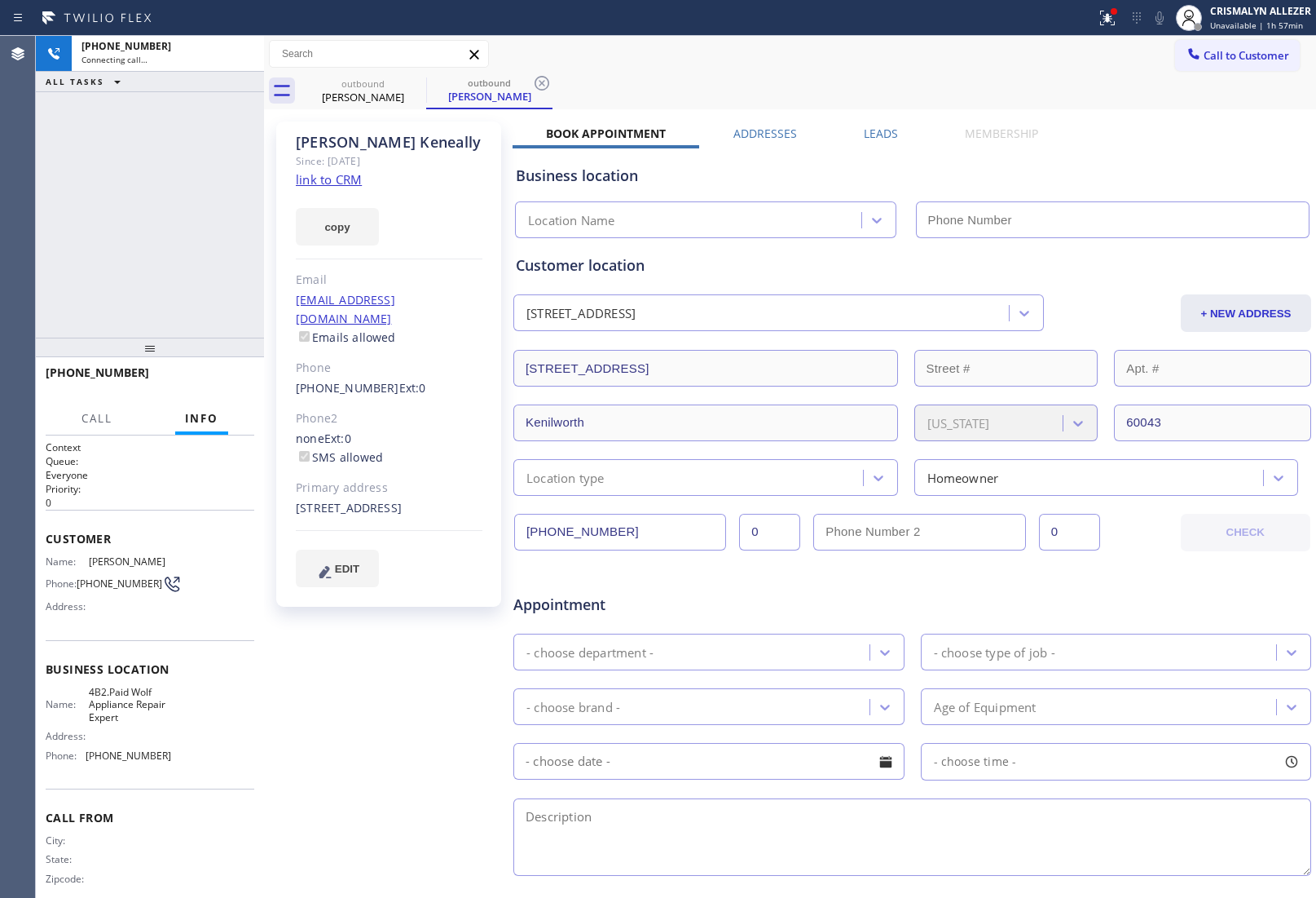
click at [352, 181] on link "link to CRM" at bounding box center [329, 179] width 66 height 17
type input "[PHONE_NUMBER]"
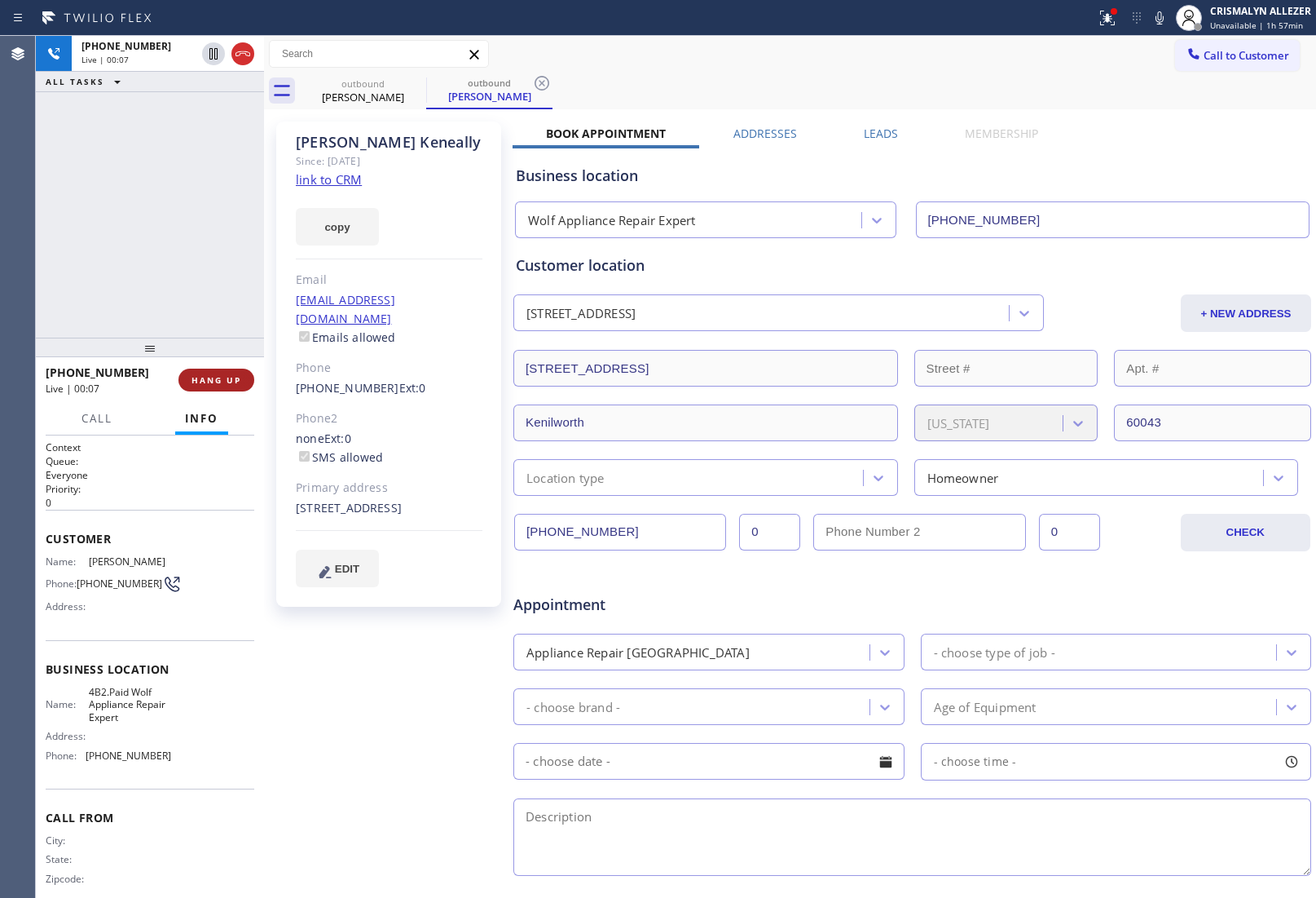
click at [206, 376] on span "HANG UP" at bounding box center [216, 380] width 49 height 11
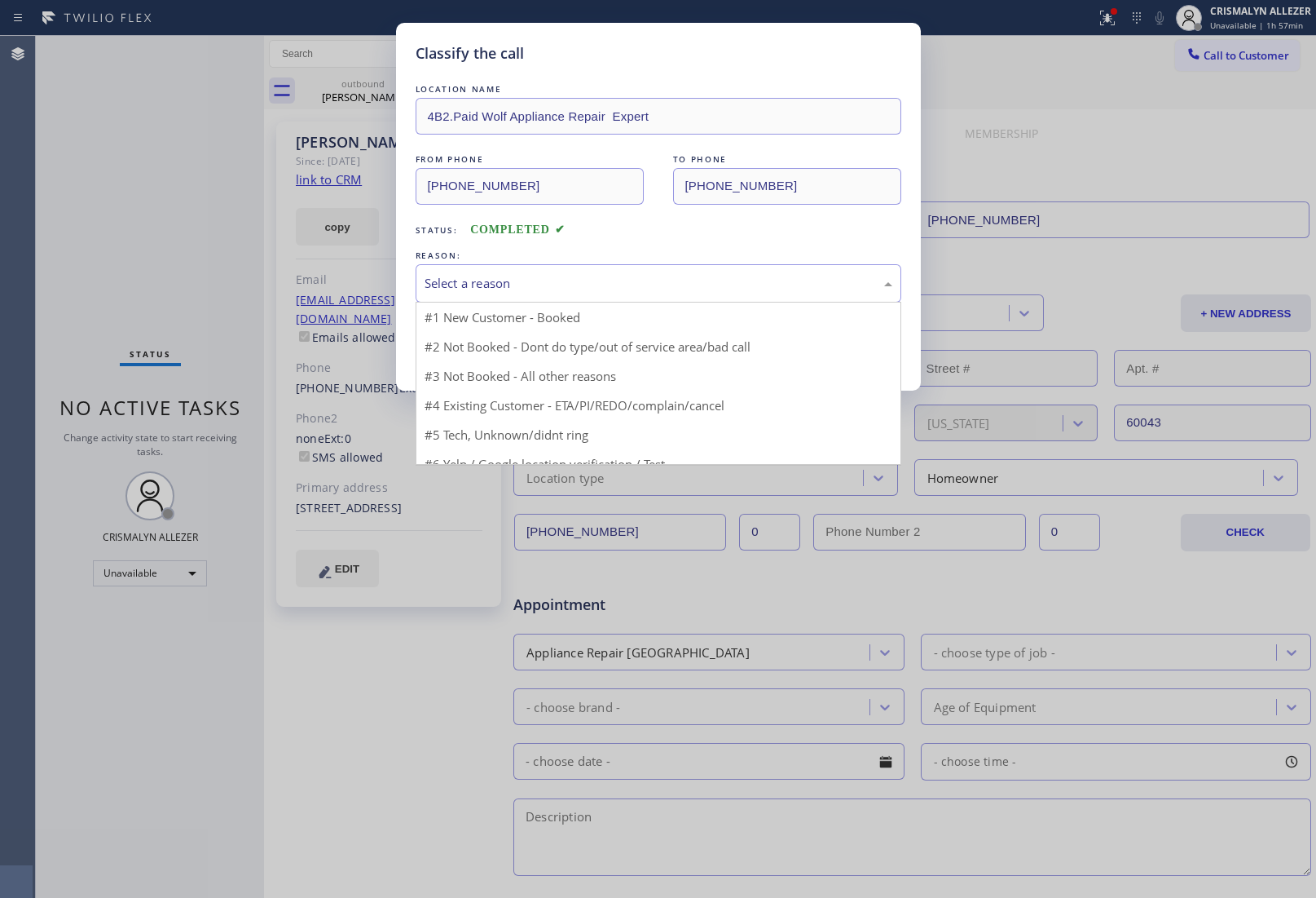
click at [648, 298] on div "Select a reason" at bounding box center [659, 283] width 486 height 38
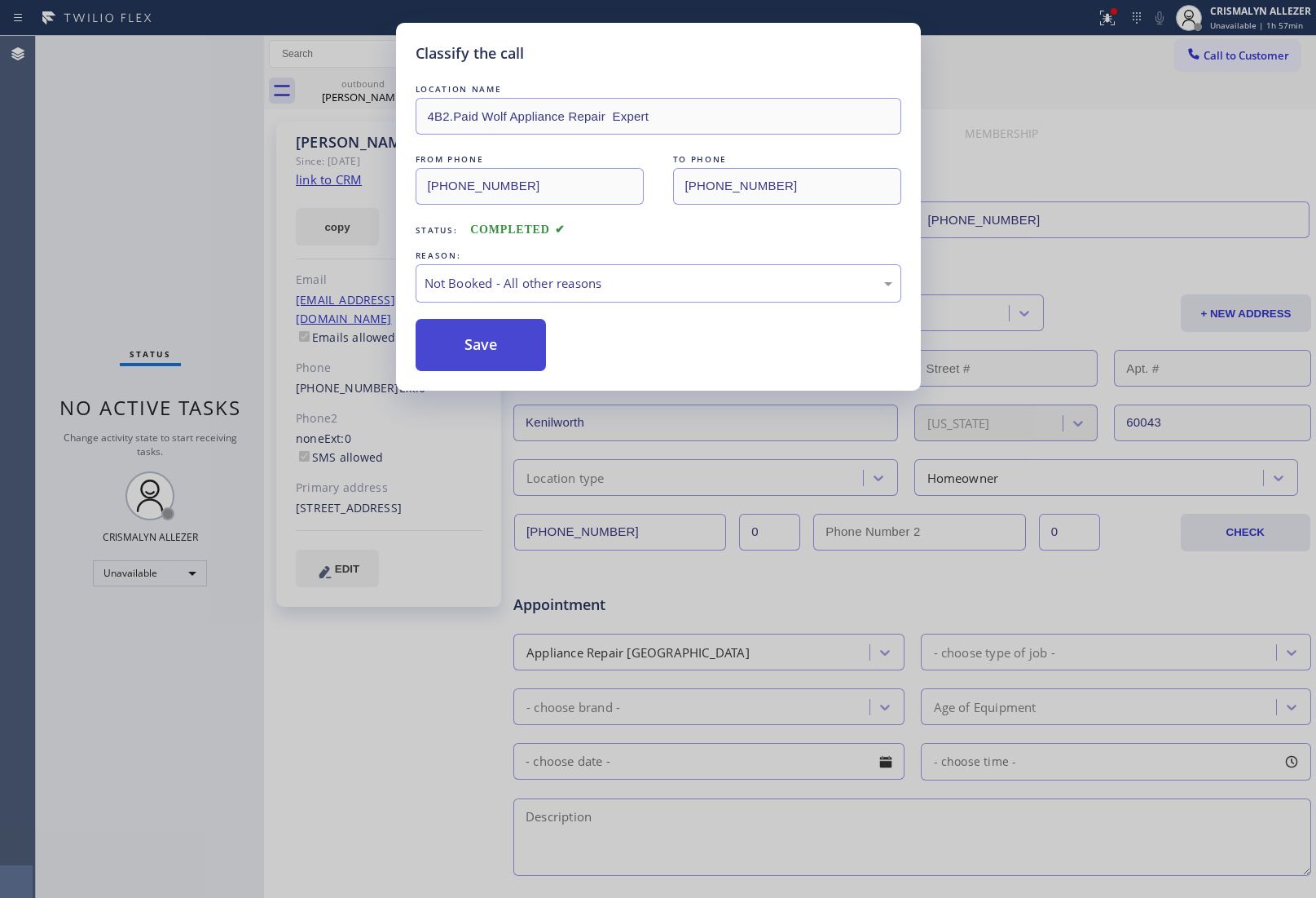
click at [479, 357] on button "Save" at bounding box center [481, 345] width 131 height 52
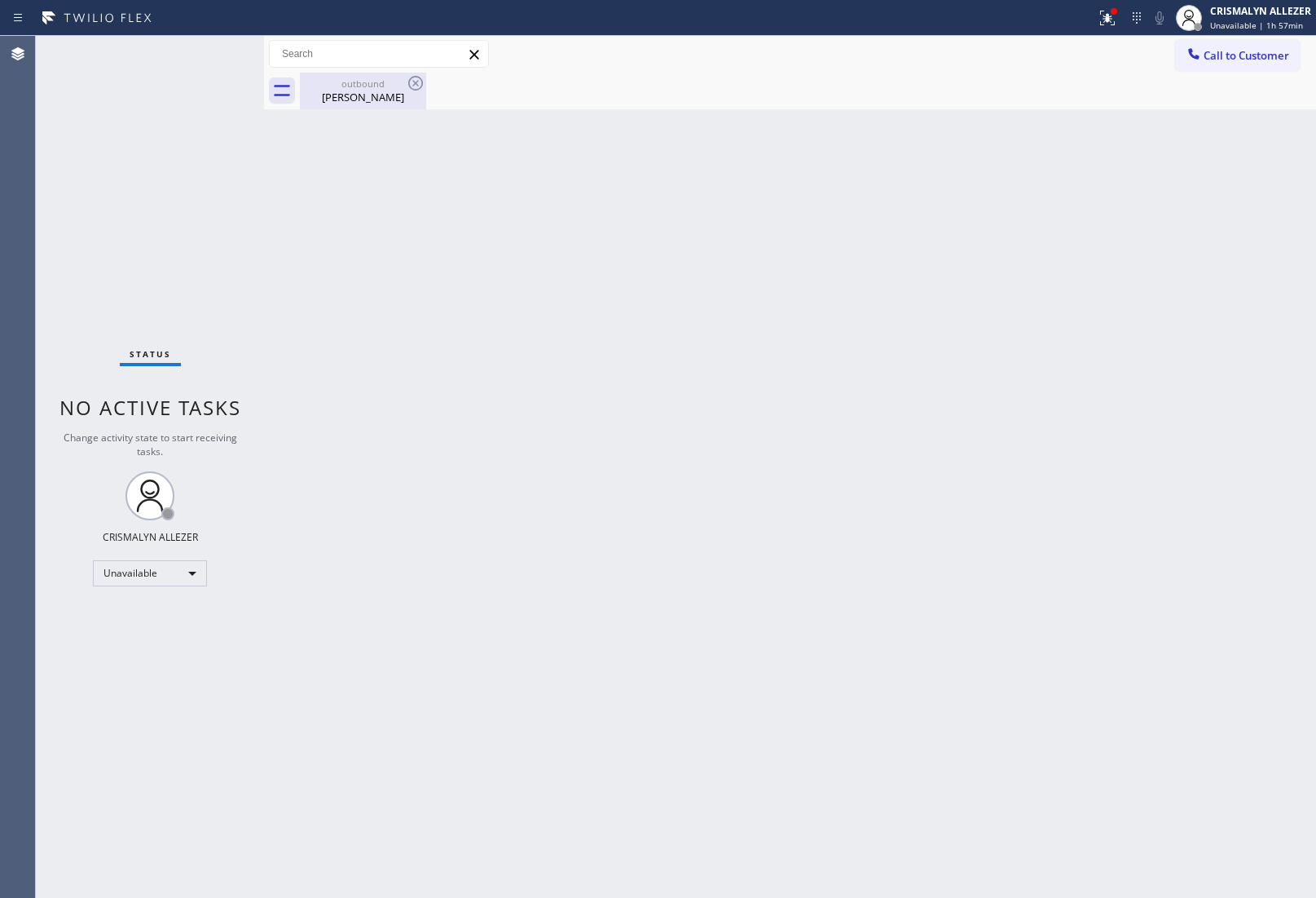
click at [384, 87] on div "outbound" at bounding box center [363, 83] width 123 height 12
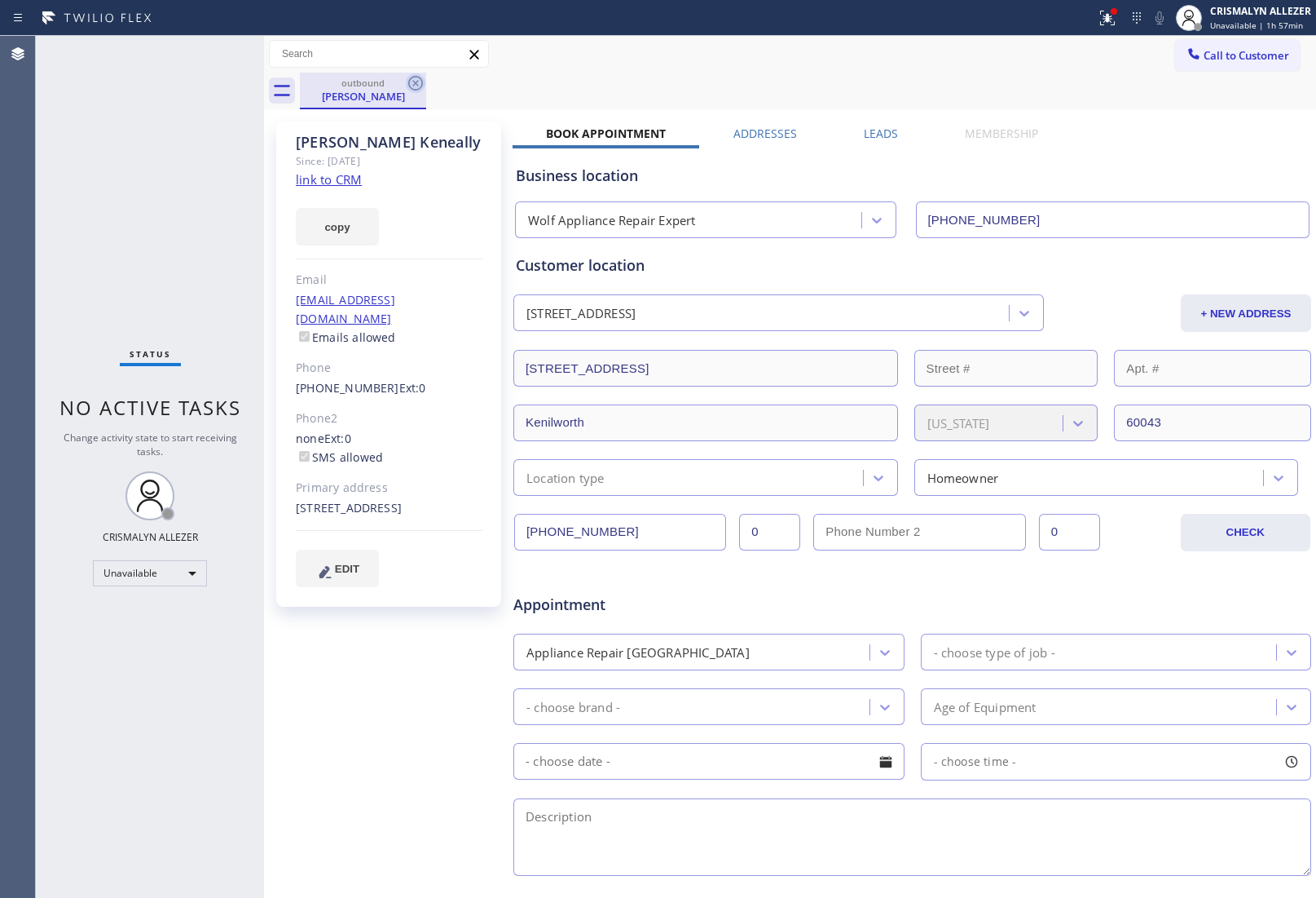
drag, startPoint x: 406, startPoint y: 84, endPoint x: 412, endPoint y: 58, distance: 26.7
click at [407, 83] on icon at bounding box center [416, 83] width 20 height 20
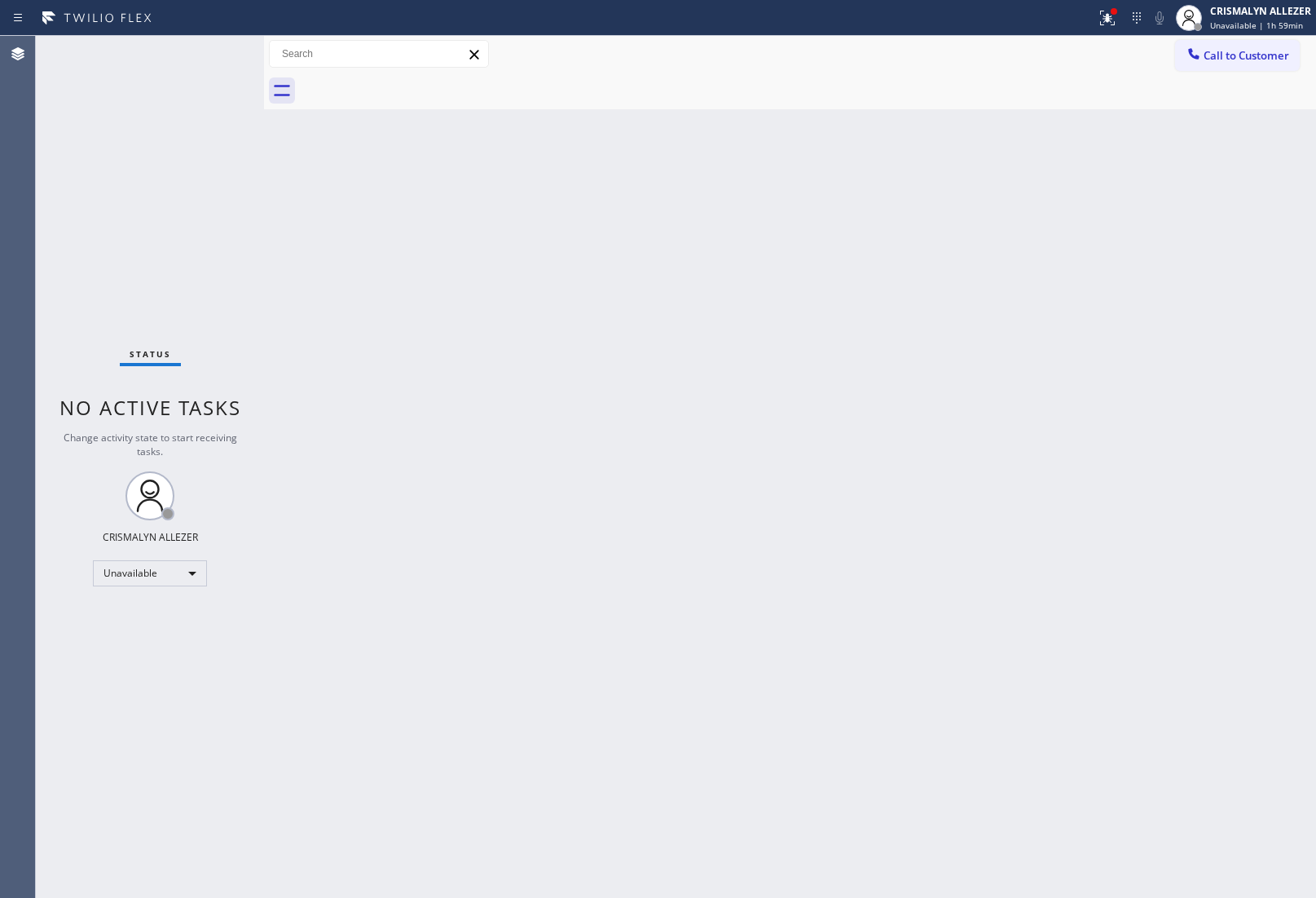
click at [1234, 66] on button "Call to Customer" at bounding box center [1238, 56] width 125 height 31
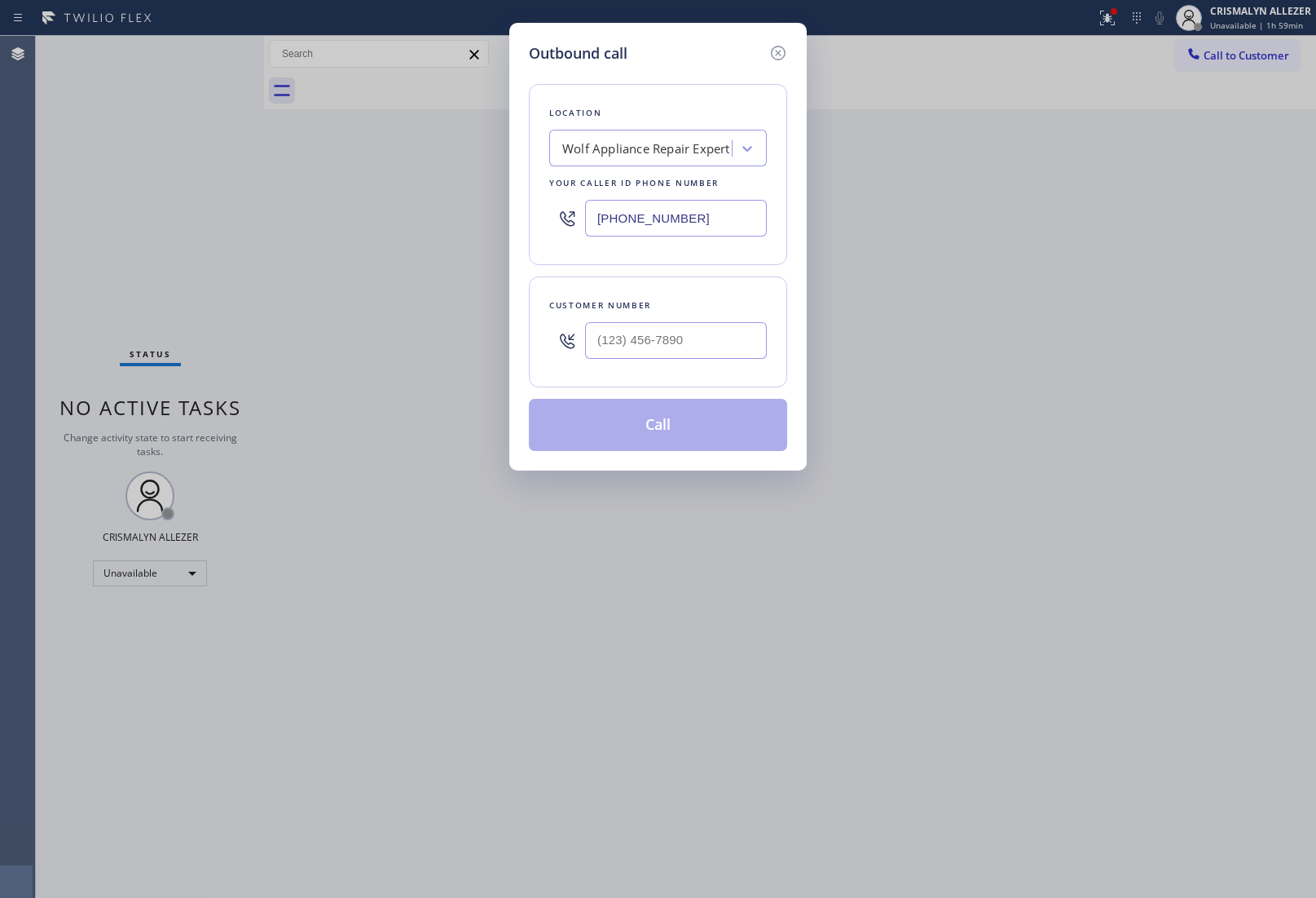
paste input "206) 312-4468"
drag, startPoint x: 742, startPoint y: 226, endPoint x: 402, endPoint y: 185, distance: 342.5
click at [405, 185] on div "Outbound call Location Wolf Appliance Repair Expert Your caller id phone number…" at bounding box center [658, 449] width 1316 height 898
type input "[PHONE_NUMBER]"
click at [674, 337] on input "(___) ___-____" at bounding box center [675, 340] width 181 height 36
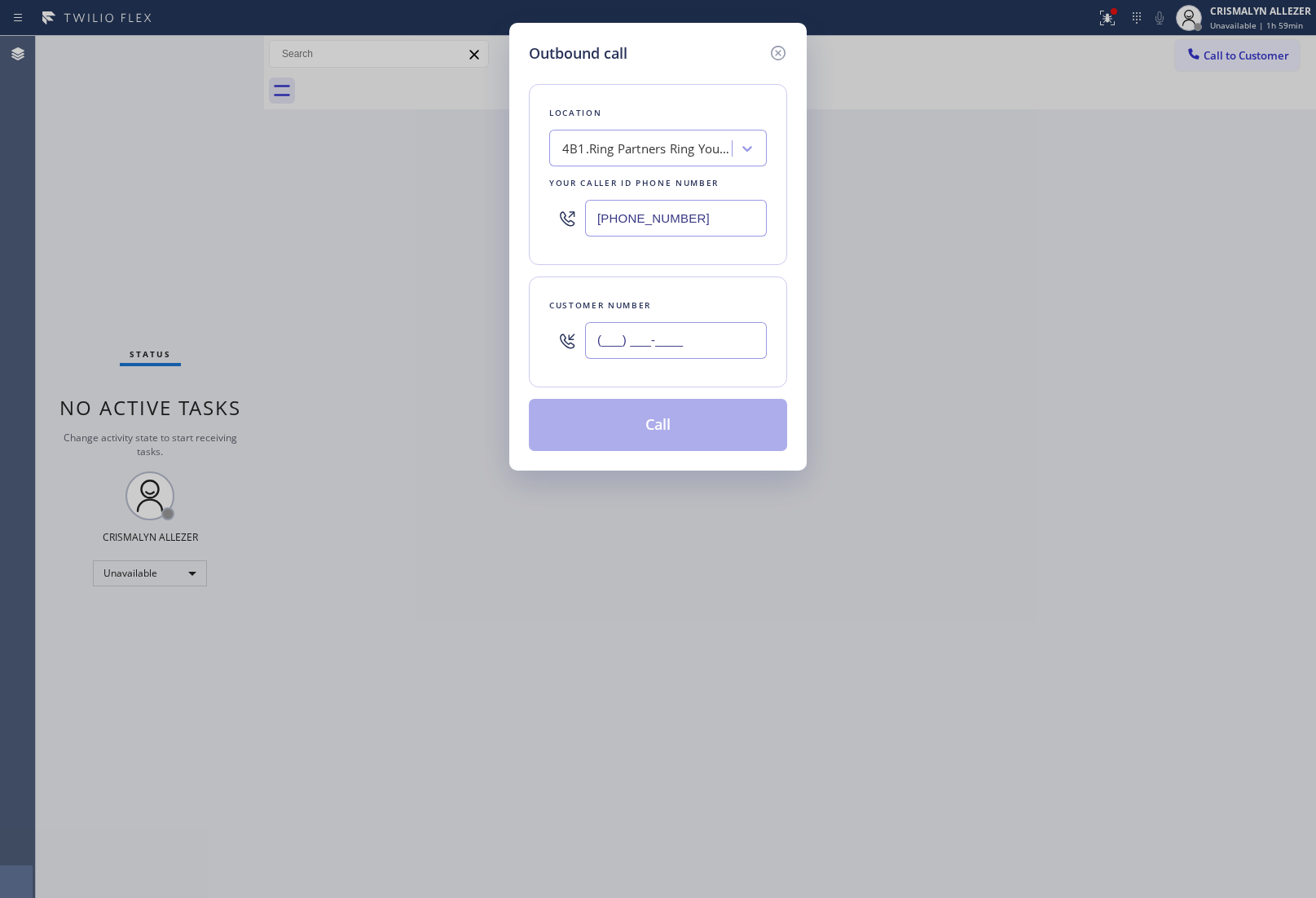
paste input "305) 962-5683"
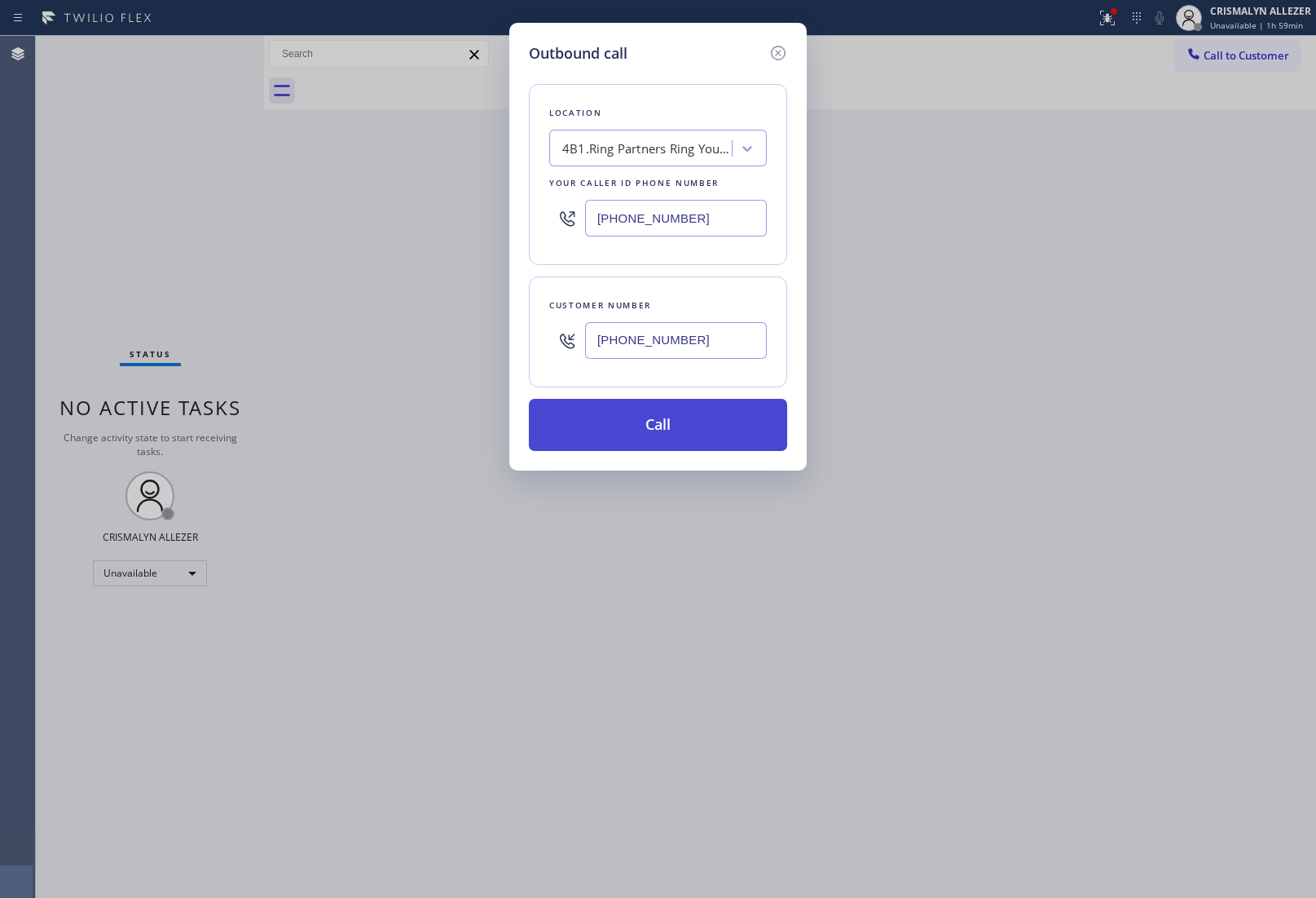
type input "[PHONE_NUMBER]"
click at [682, 434] on button "Call" at bounding box center [658, 425] width 259 height 52
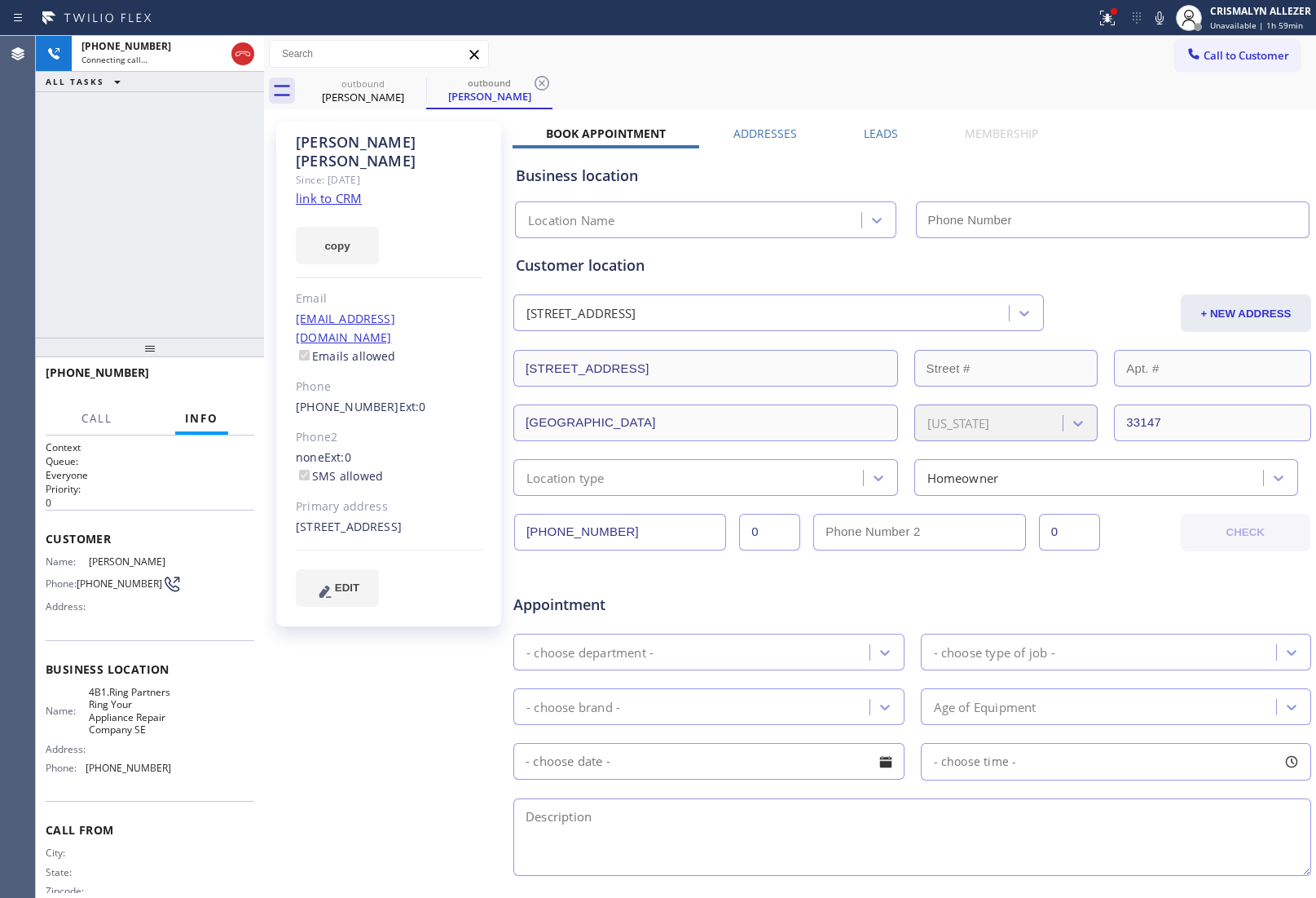
click at [332, 190] on link "link to CRM" at bounding box center [329, 198] width 66 height 17
type input "[PHONE_NUMBER]"
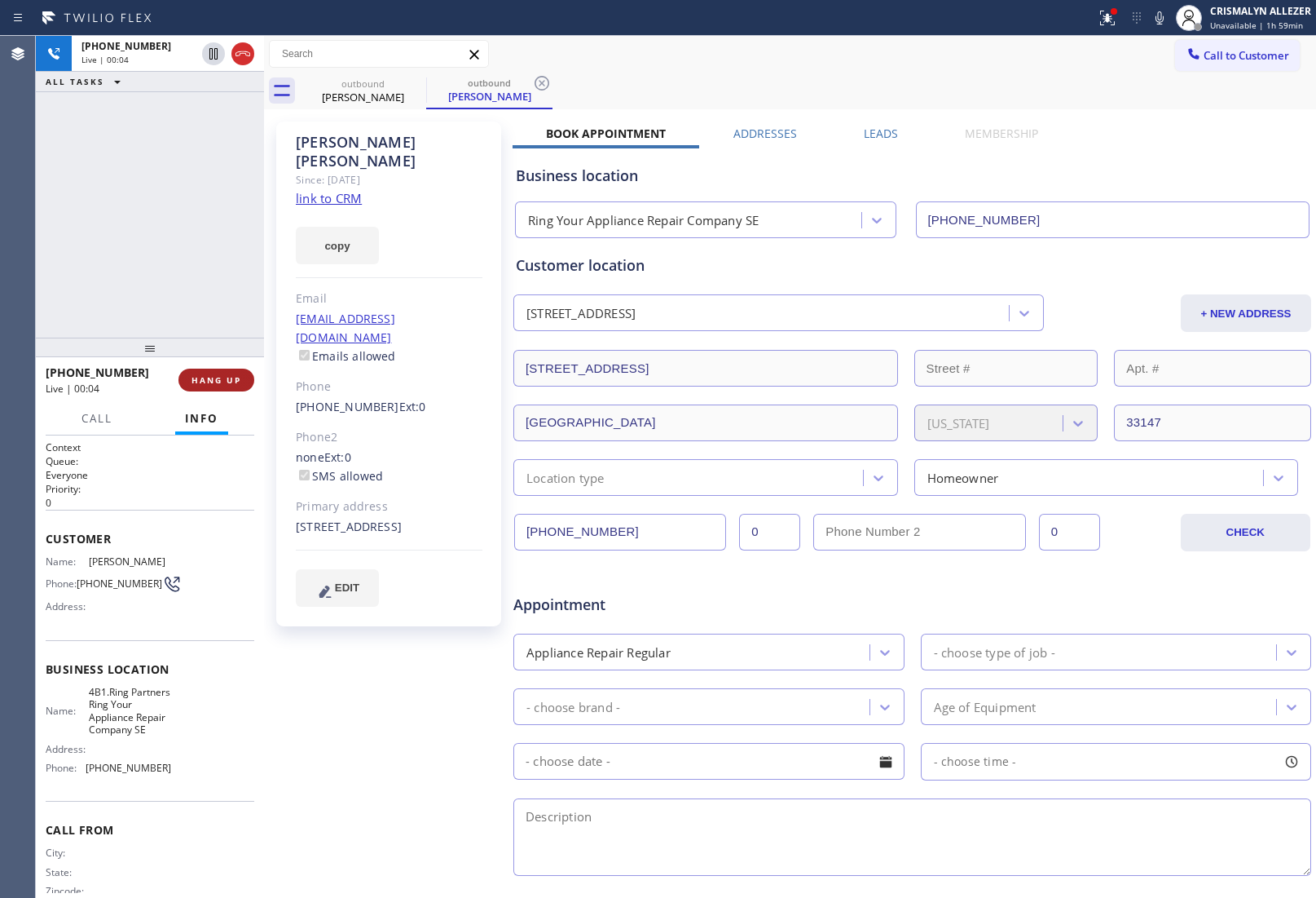
click at [212, 374] on span "HANG UP" at bounding box center [216, 380] width 49 height 11
click at [204, 380] on span "COMPLETE" at bounding box center [213, 380] width 56 height 11
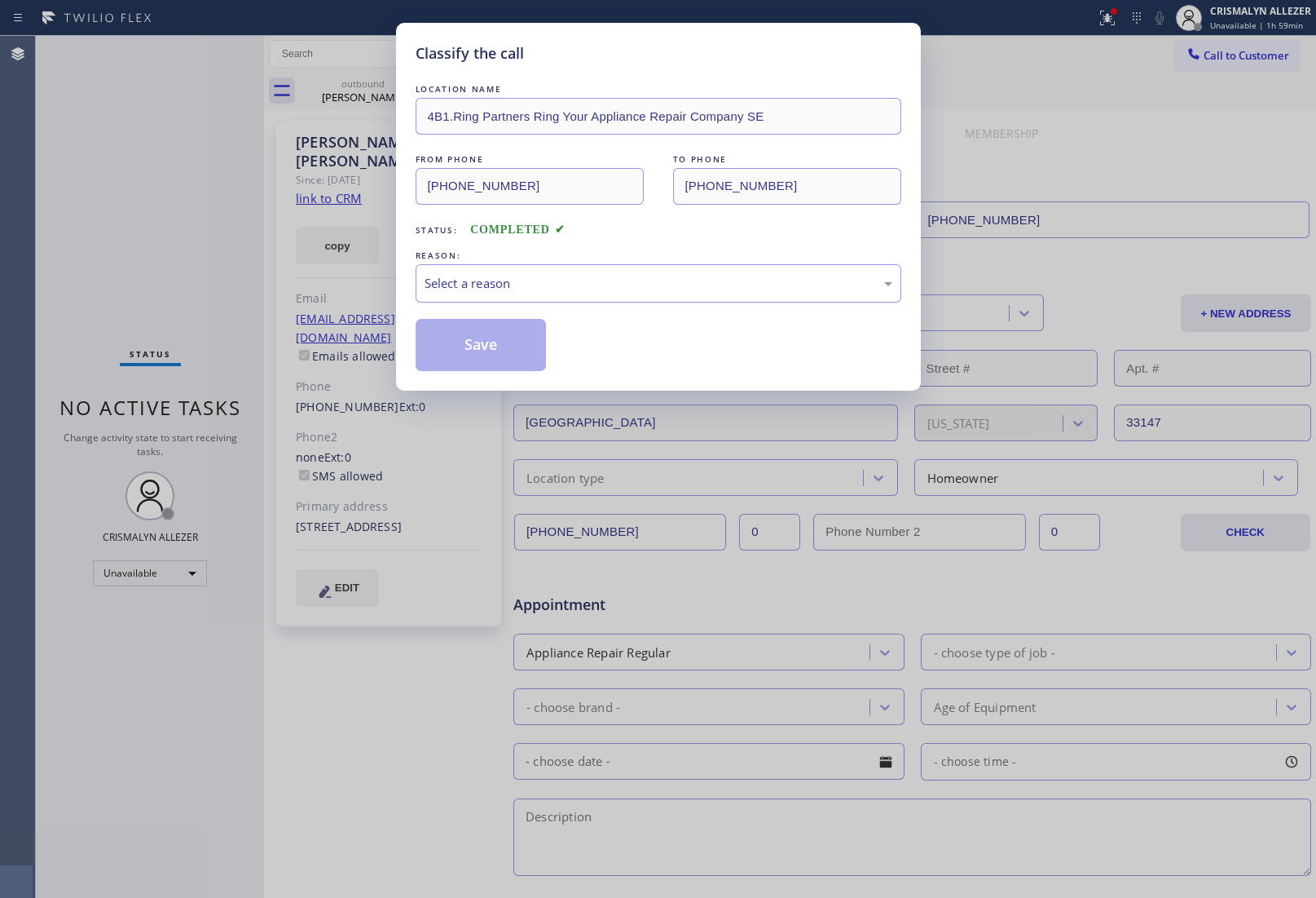
click at [630, 293] on div "Select a reason" at bounding box center [658, 283] width 468 height 19
click at [474, 342] on button "Save" at bounding box center [481, 345] width 131 height 52
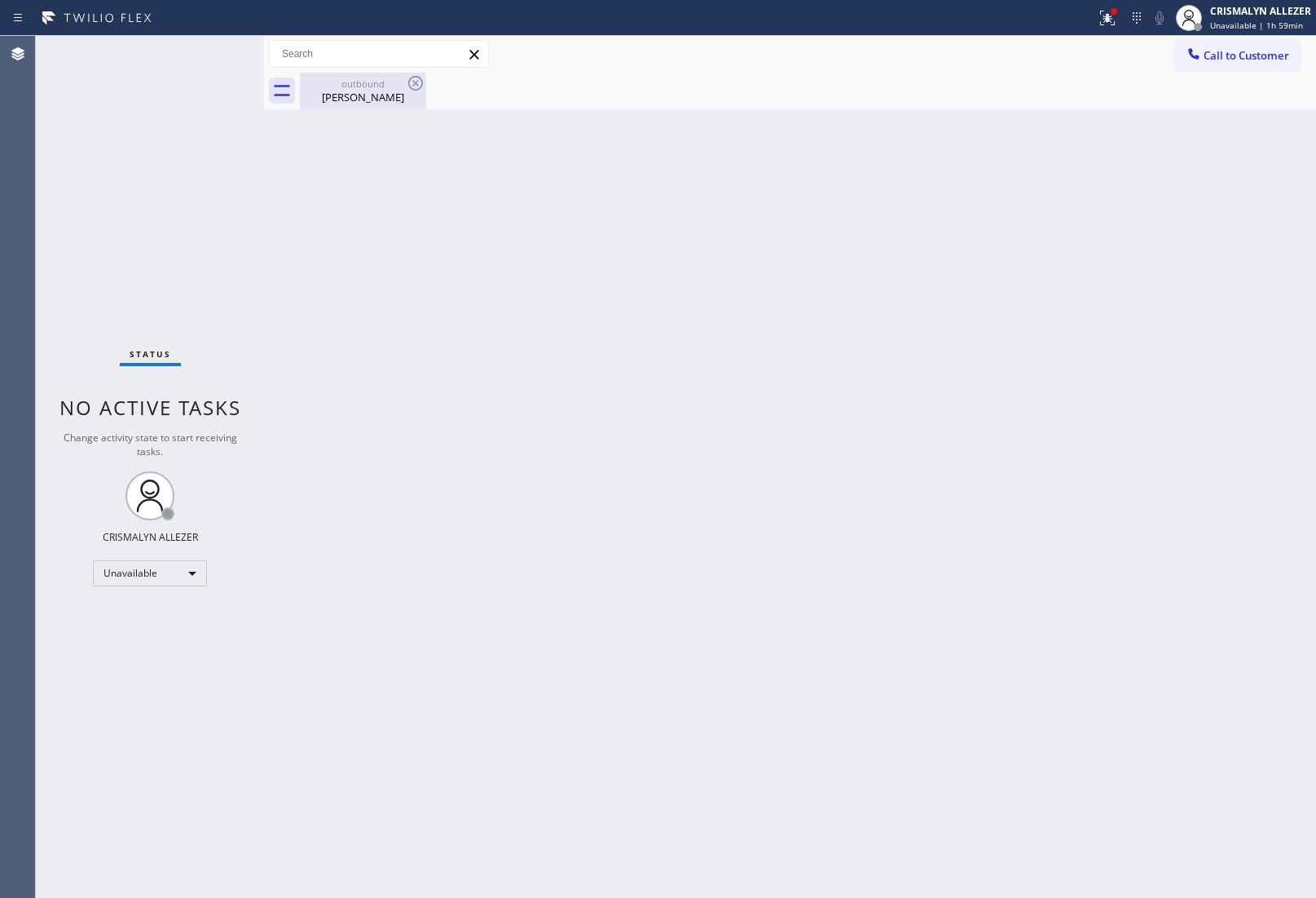
click at [375, 83] on div "outbound" at bounding box center [363, 83] width 123 height 12
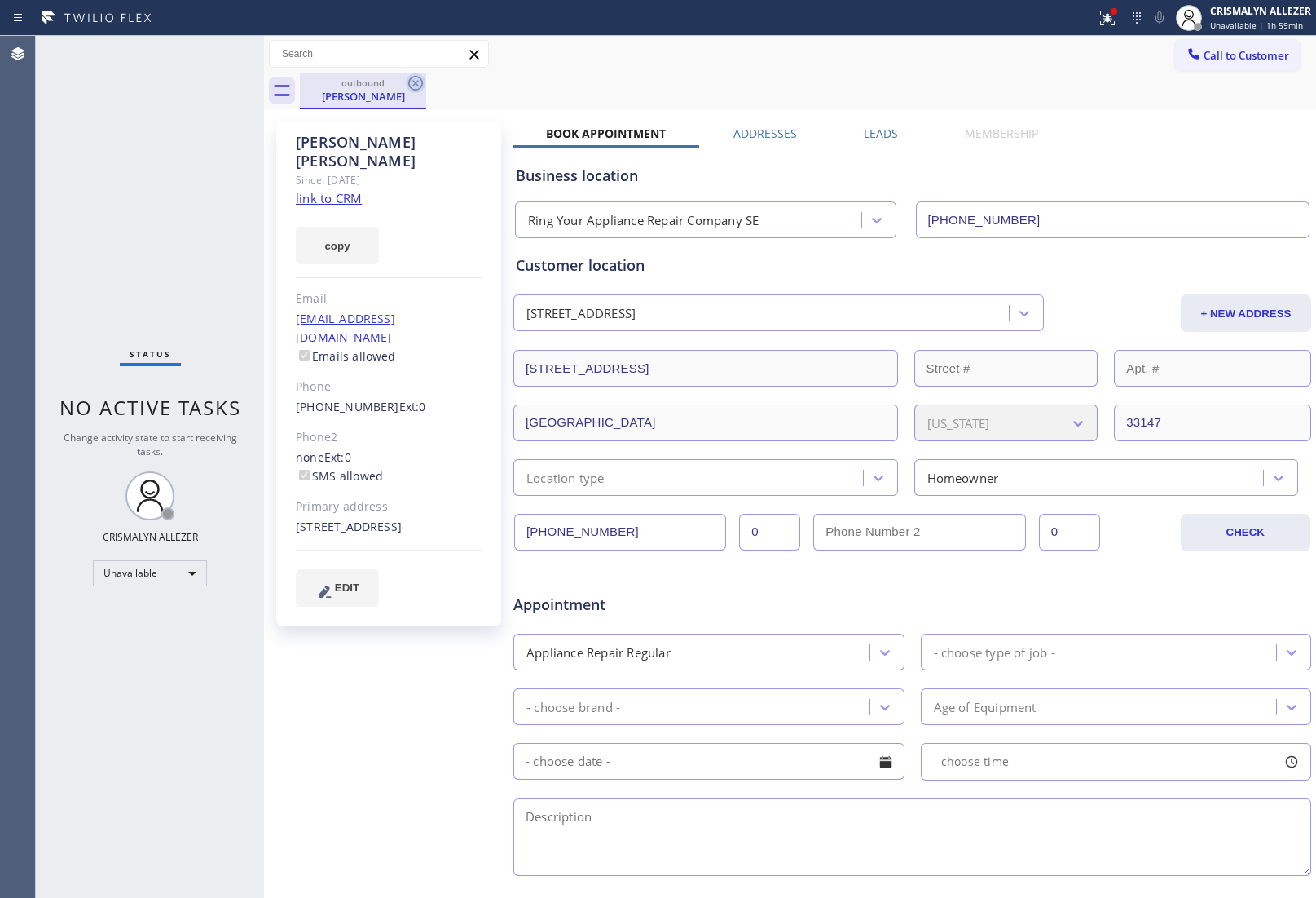
click at [417, 83] on icon at bounding box center [415, 83] width 15 height 15
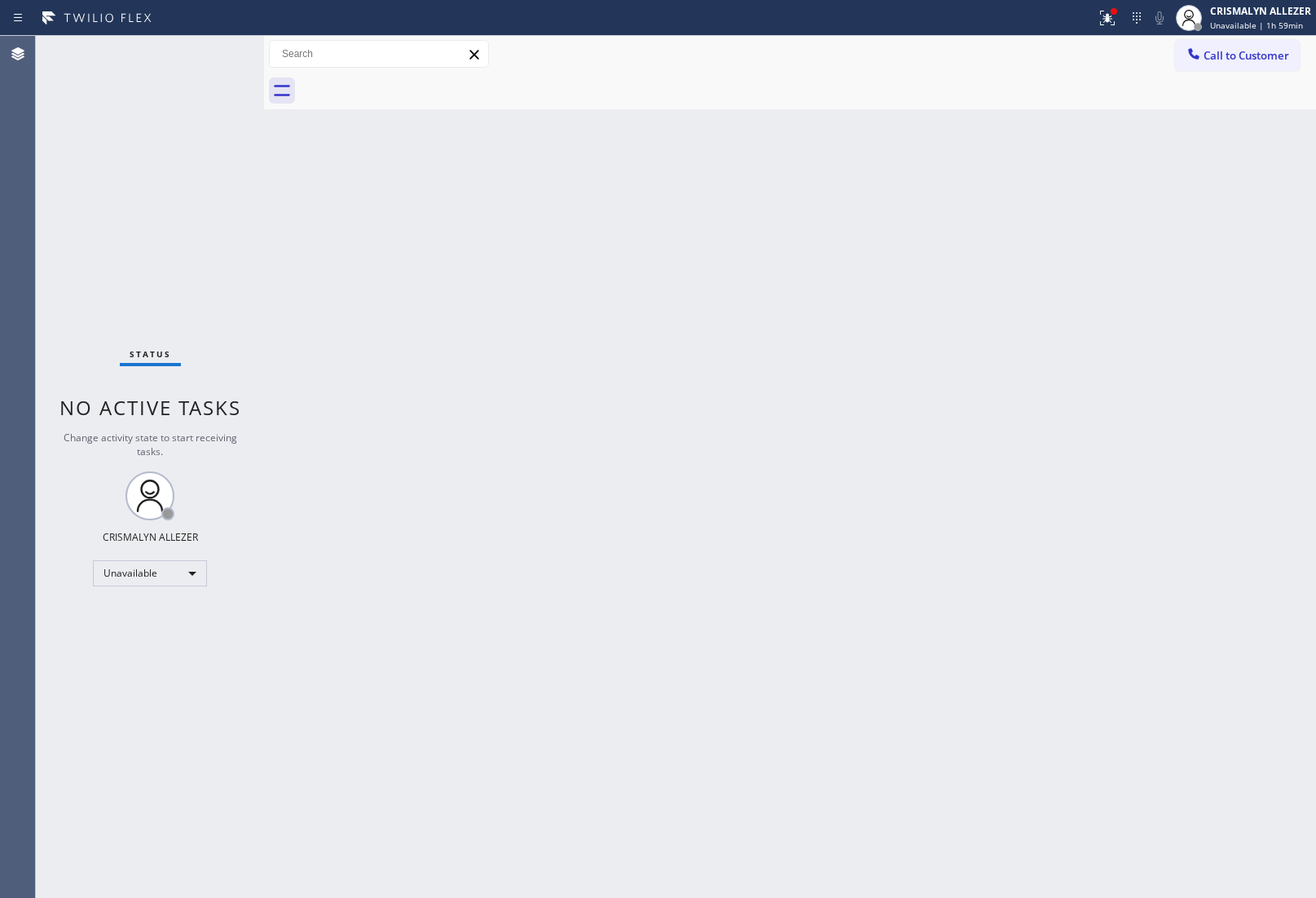
click at [1249, 61] on span "Call to Customer" at bounding box center [1247, 55] width 86 height 15
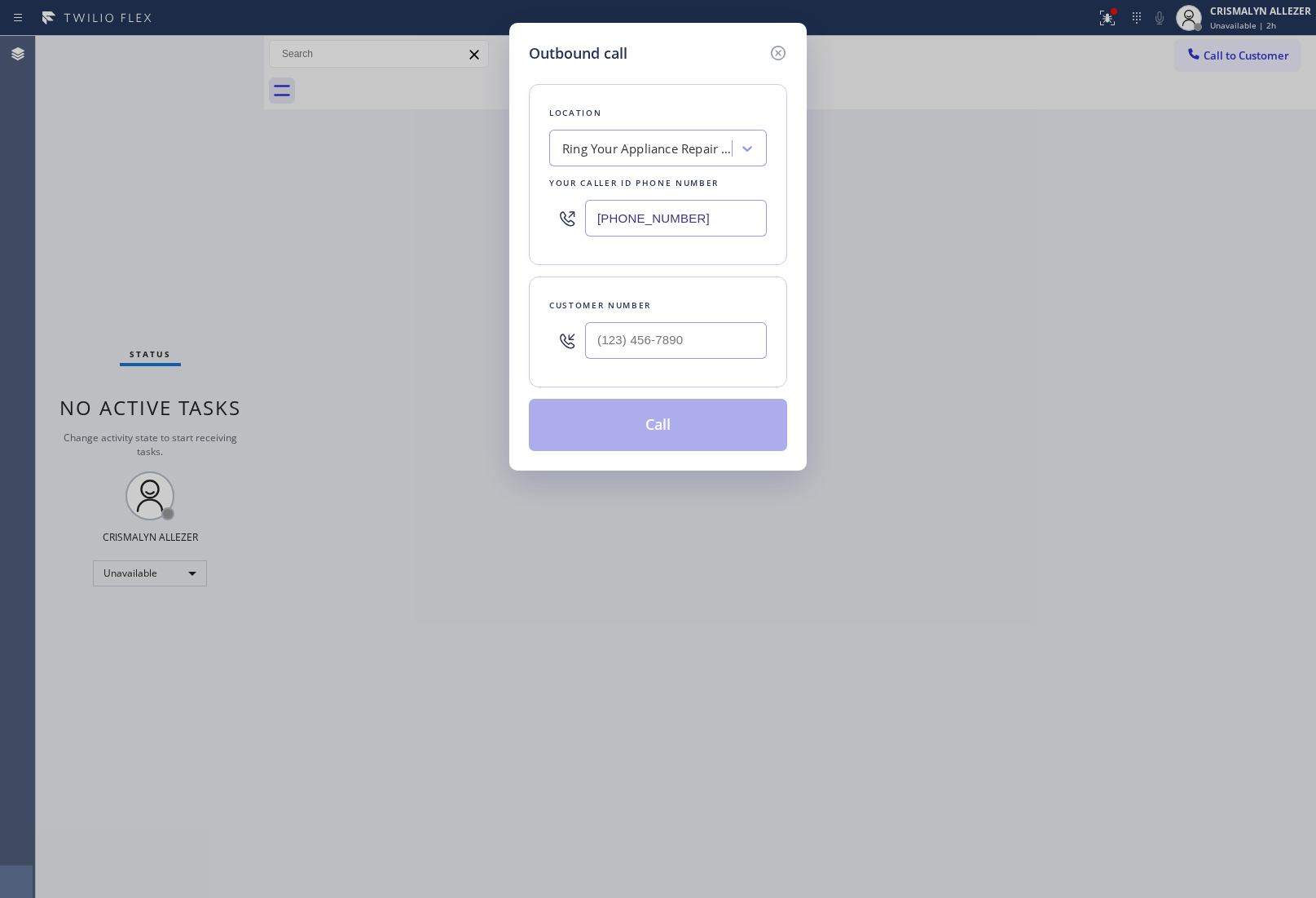
drag, startPoint x: 709, startPoint y: 221, endPoint x: 201, endPoint y: 183, distance: 509.4
click at [387, 190] on div "Outbound call Location Ring Your Appliance Repair Company SE Your caller id pho…" at bounding box center [658, 449] width 1316 height 898
paste input "312) 313-9756"
type input "[PHONE_NUMBER]"
drag, startPoint x: 727, startPoint y: 327, endPoint x: 727, endPoint y: 336, distance: 9.0
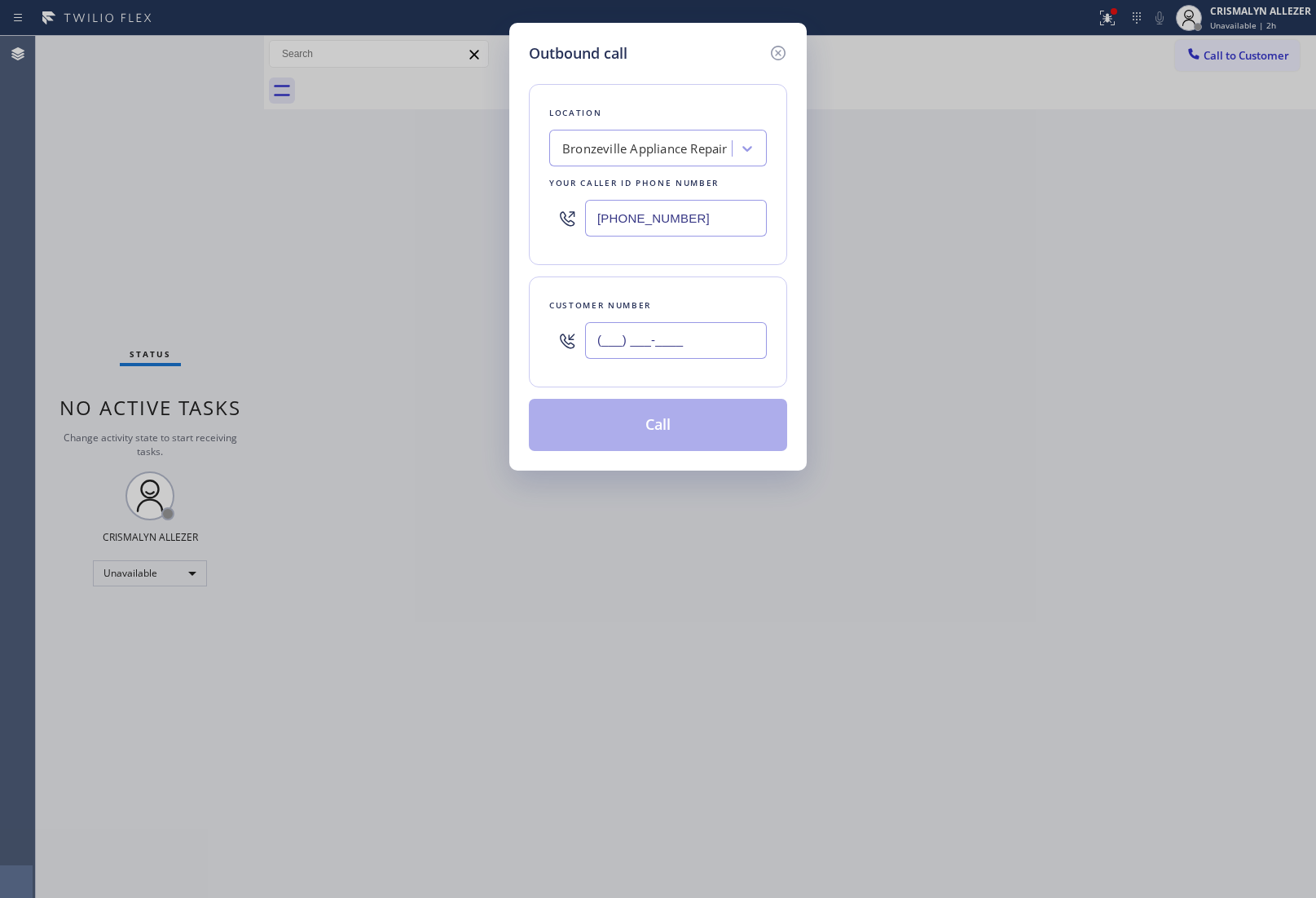
click at [727, 336] on input "(___) ___-____" at bounding box center [675, 340] width 181 height 36
paste input "text"
paste input "708) 595-1959"
drag, startPoint x: 727, startPoint y: 336, endPoint x: 426, endPoint y: 328, distance: 301.1
click at [426, 328] on div "Outbound call Location [GEOGRAPHIC_DATA] Appliance Repair Your caller id phone …" at bounding box center [658, 449] width 1316 height 898
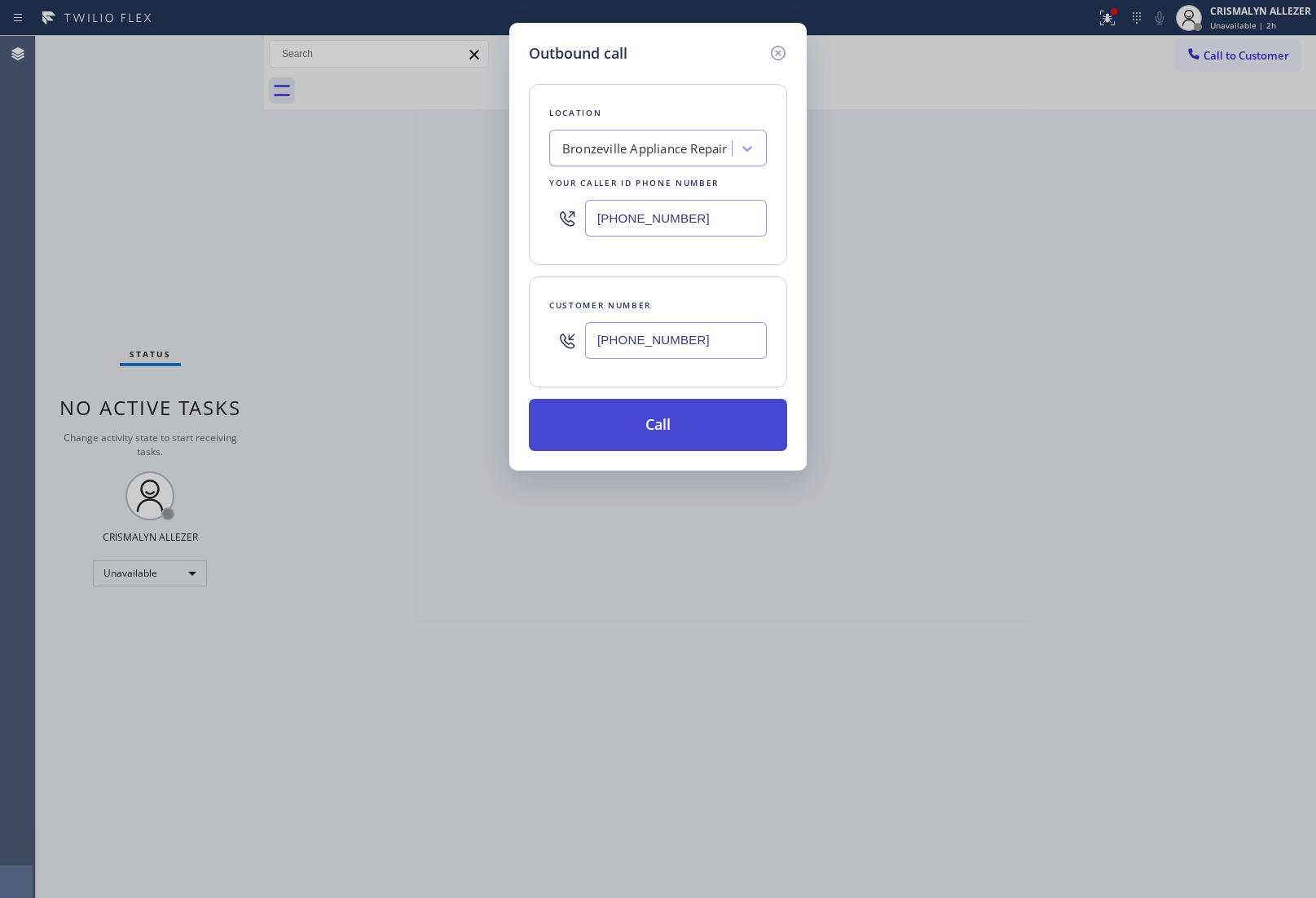
type input "[PHONE_NUMBER]"
click at [689, 439] on button "Call" at bounding box center [658, 425] width 259 height 52
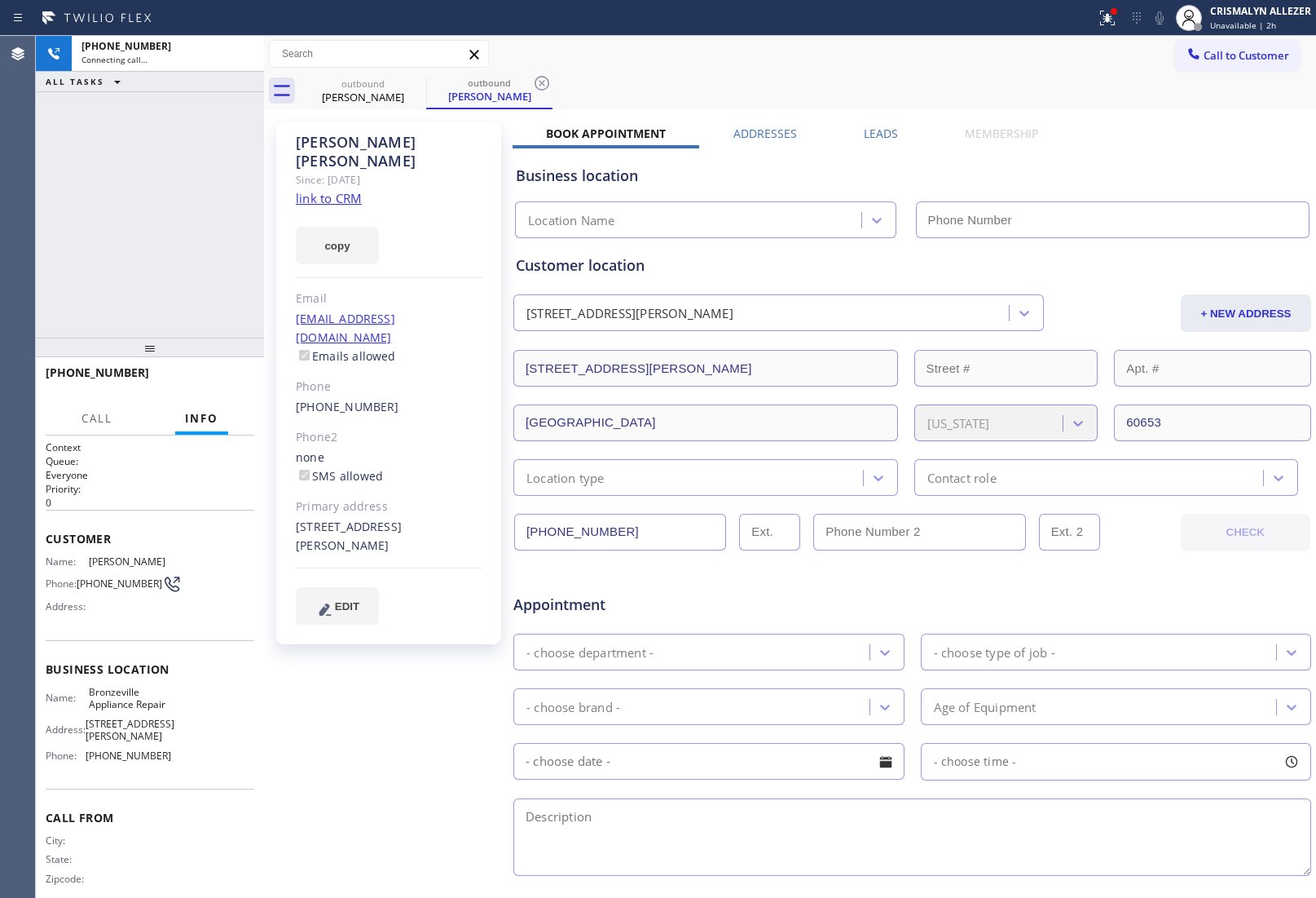
click at [327, 190] on link "link to CRM" at bounding box center [329, 198] width 66 height 17
type input "[PHONE_NUMBER]"
drag, startPoint x: 878, startPoint y: 135, endPoint x: 1000, endPoint y: 169, distance: 126.6
click at [877, 135] on label "Leads" at bounding box center [880, 134] width 34 height 16
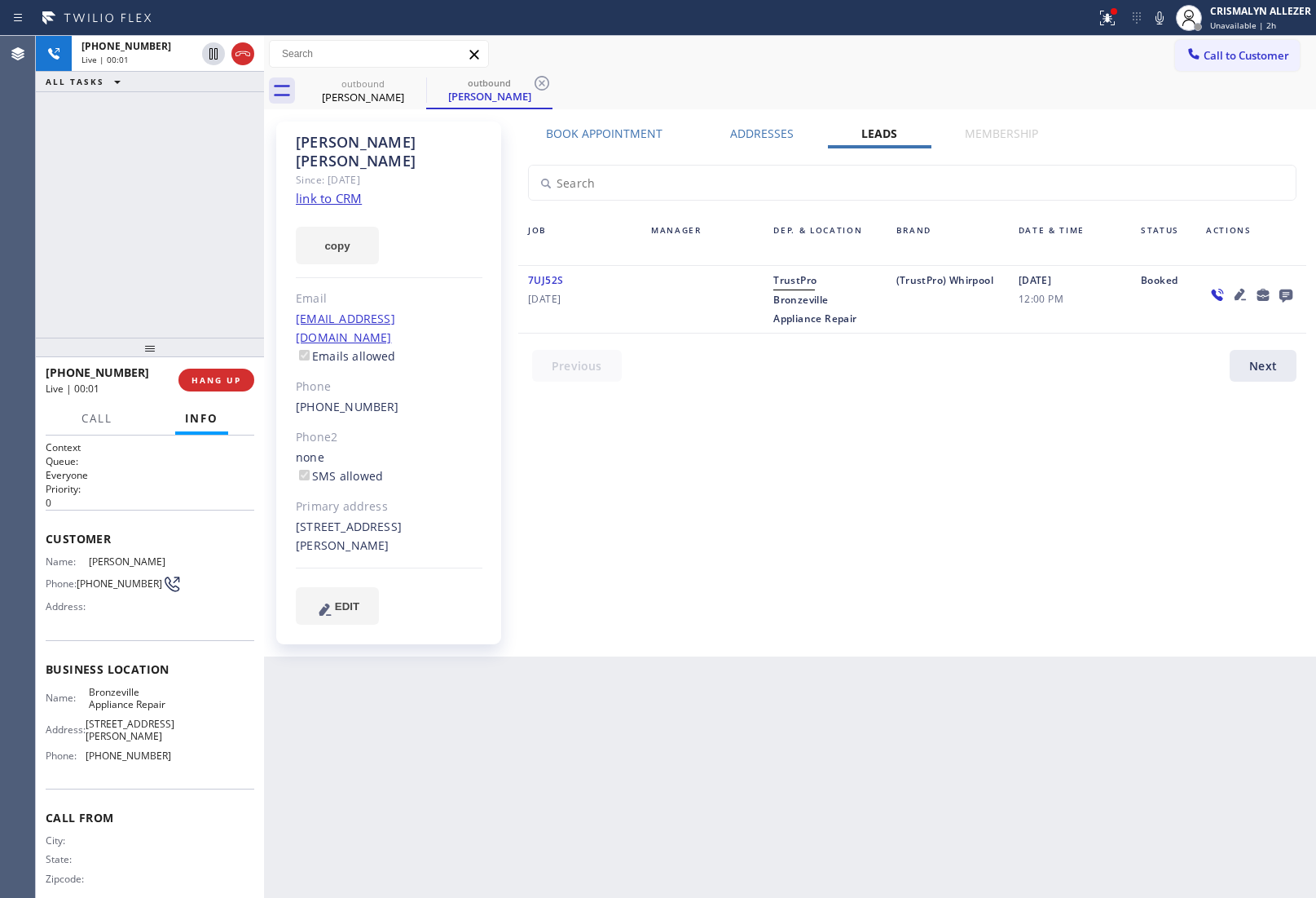
click at [1293, 287] on icon at bounding box center [1286, 294] width 20 height 20
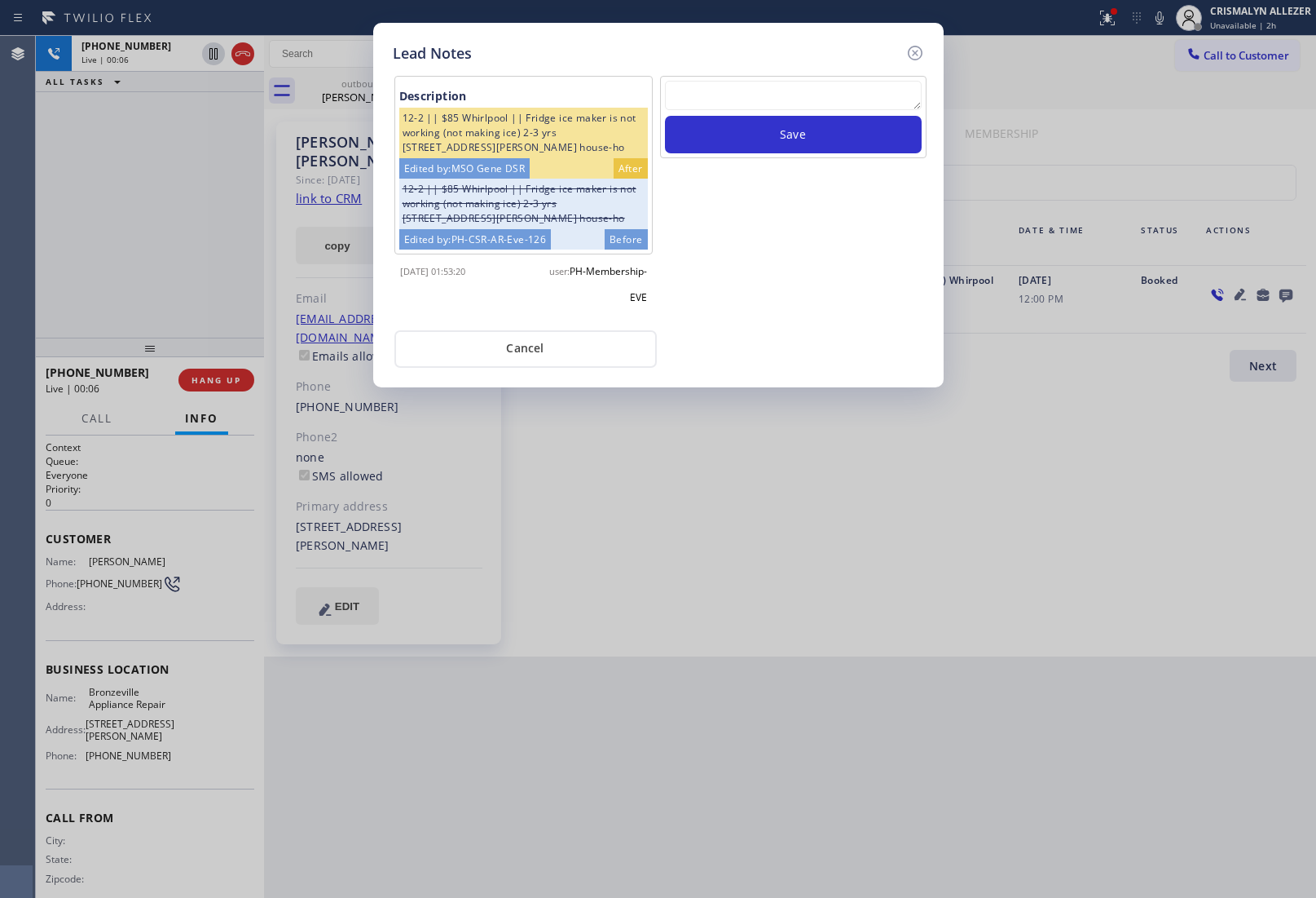
drag, startPoint x: 674, startPoint y: 99, endPoint x: 681, endPoint y: 109, distance: 12.2
click at [674, 99] on textarea at bounding box center [793, 96] width 257 height 30
paste textarea "no answer | pls xfer here cx cb"
type textarea "no answer | pls xfer here cx cb"
click at [760, 152] on button "Save" at bounding box center [793, 134] width 257 height 37
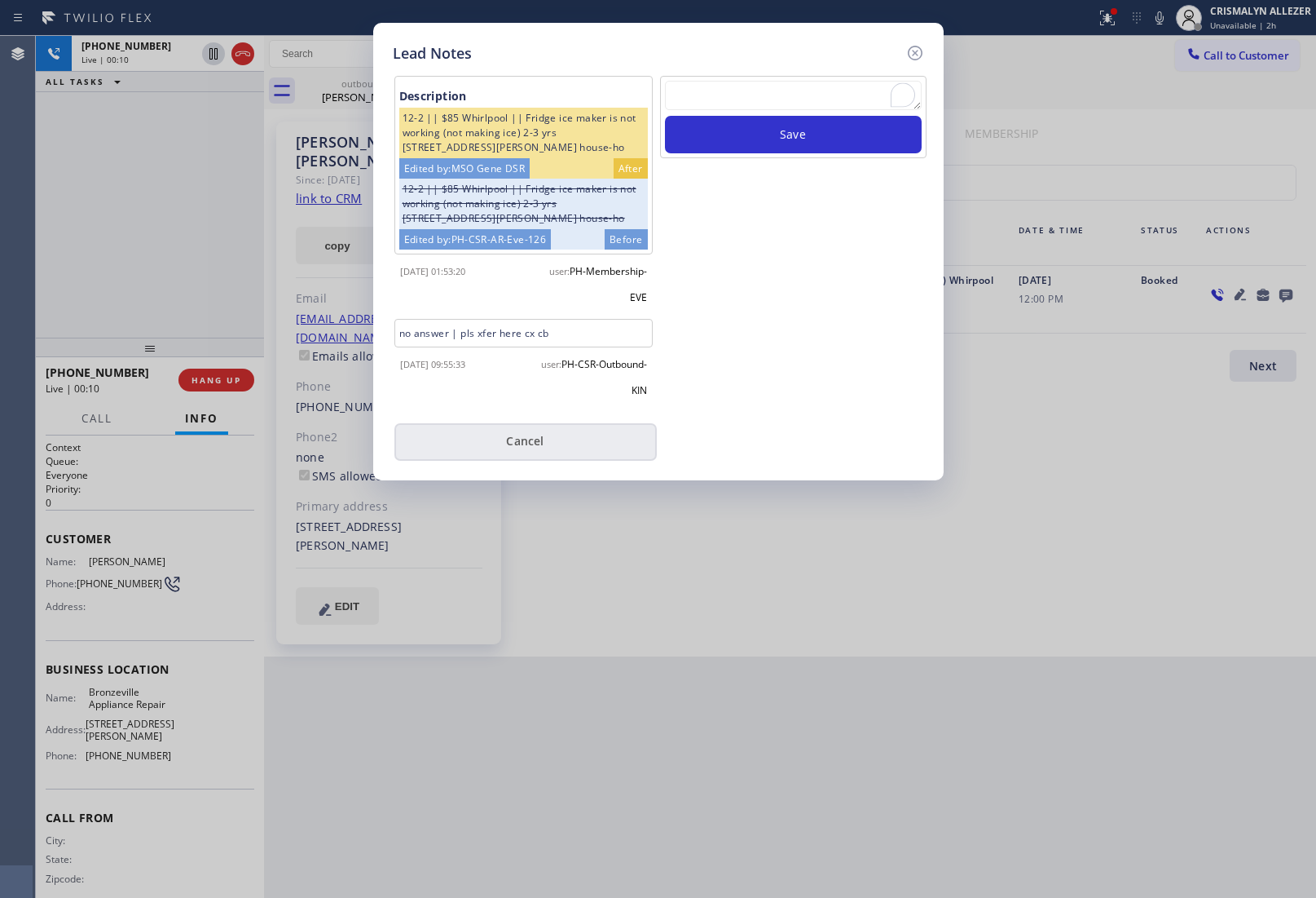
click at [510, 460] on button "Cancel" at bounding box center [525, 441] width 262 height 37
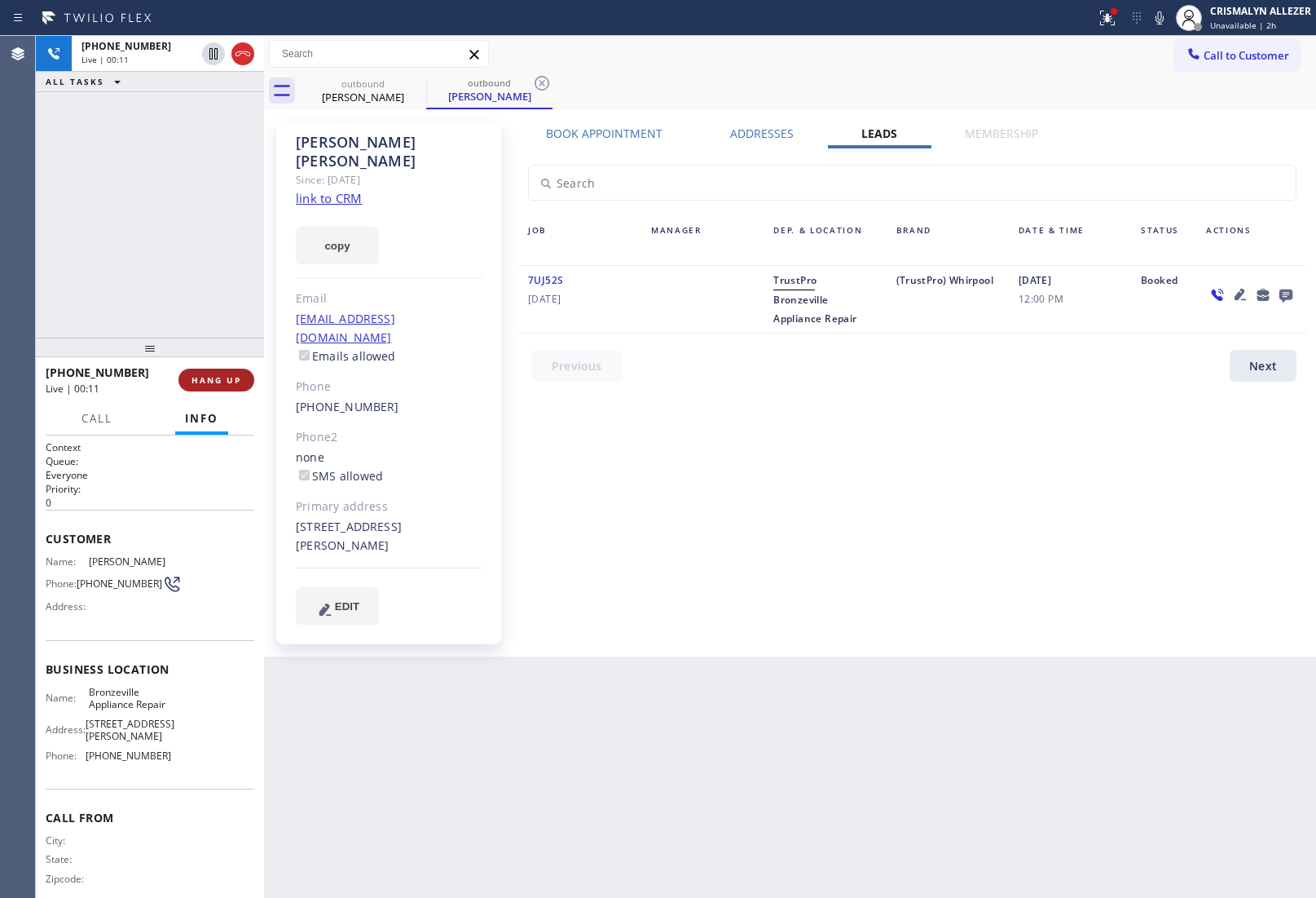
click at [208, 381] on span "HANG UP" at bounding box center [216, 380] width 49 height 11
click at [198, 383] on span "COMPLETE" at bounding box center [213, 380] width 56 height 11
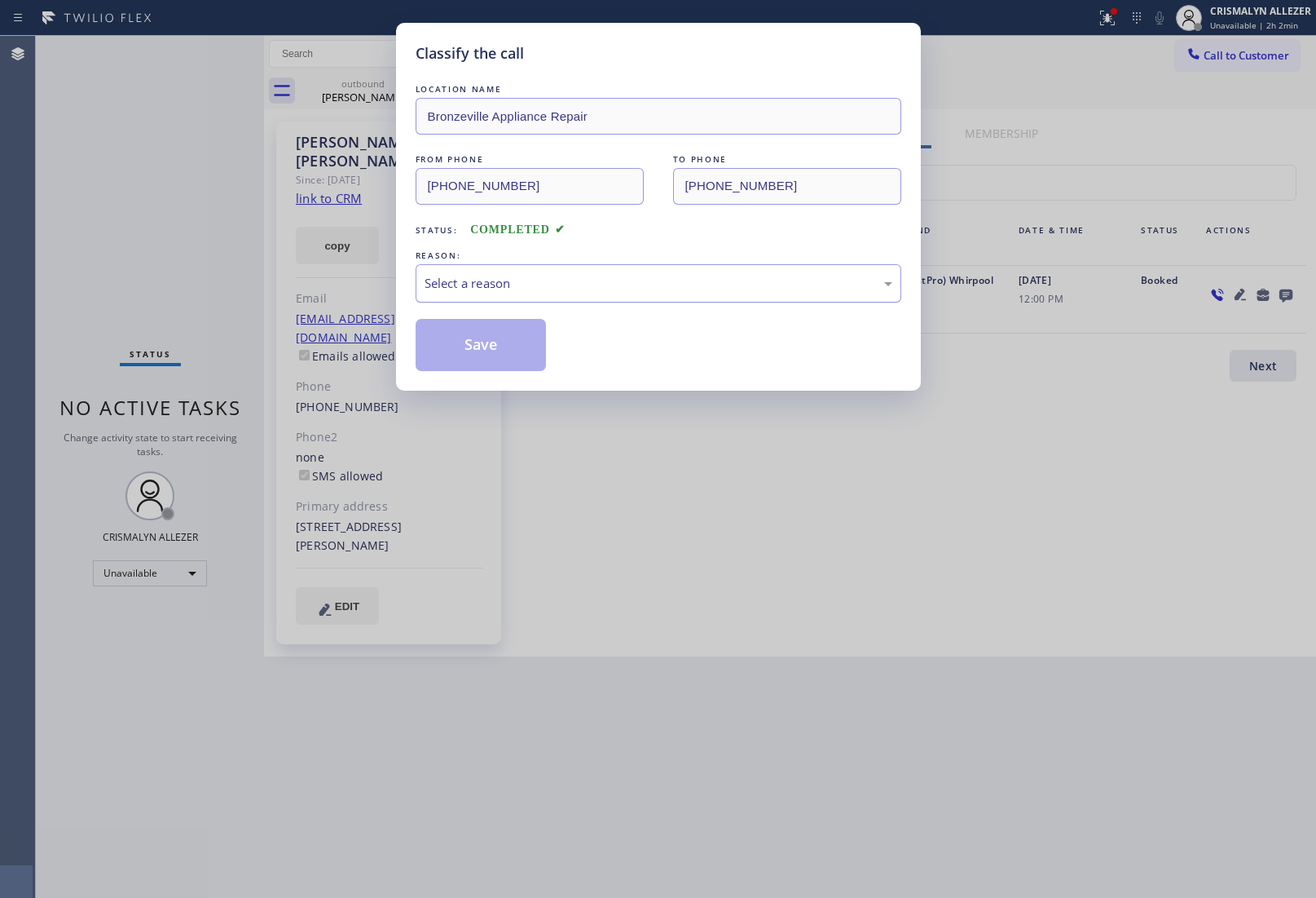
click at [625, 294] on div "Select a reason" at bounding box center [659, 283] width 486 height 38
click at [483, 360] on button "Save" at bounding box center [481, 345] width 131 height 52
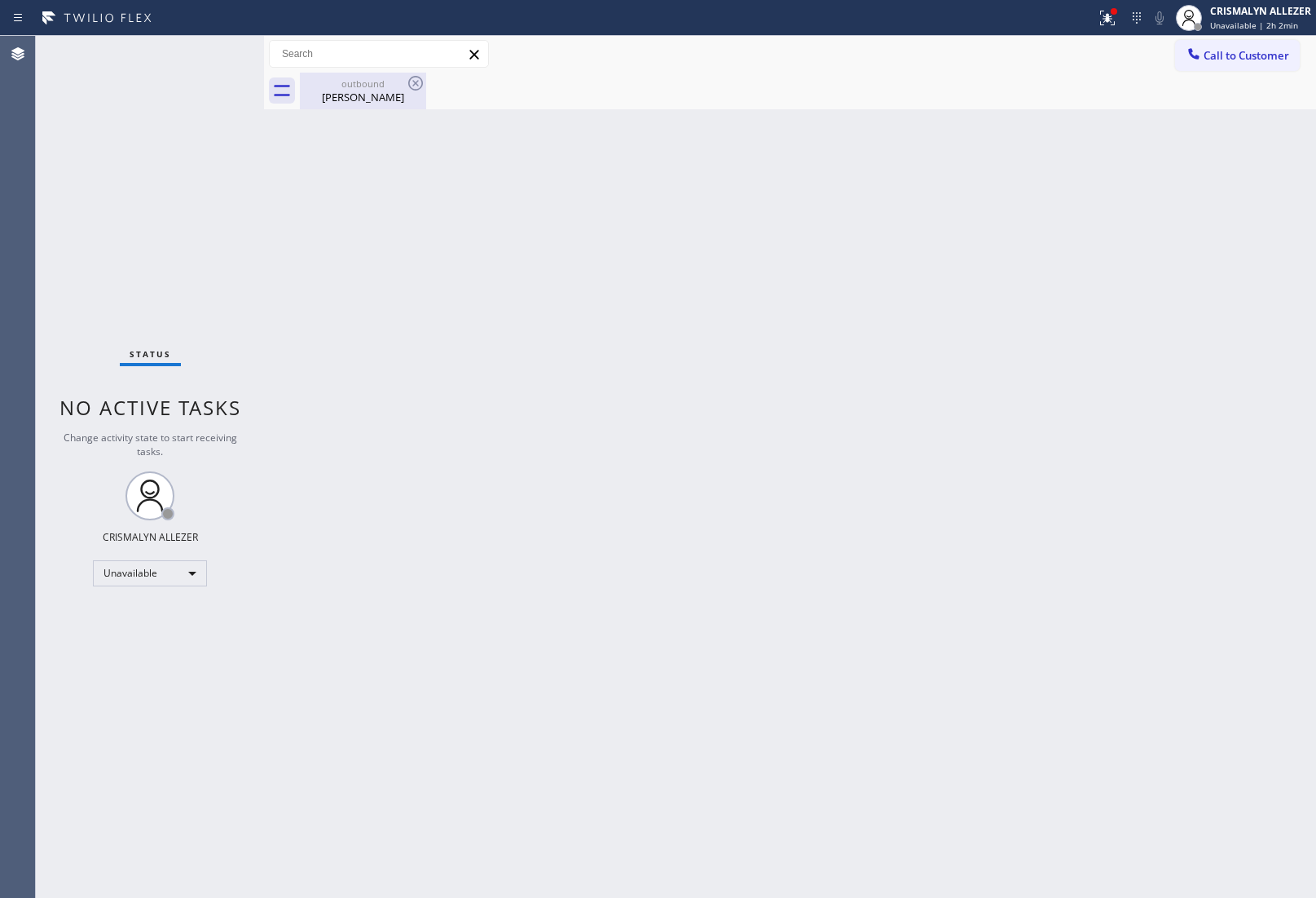
click at [360, 102] on div "[PERSON_NAME]" at bounding box center [363, 96] width 123 height 15
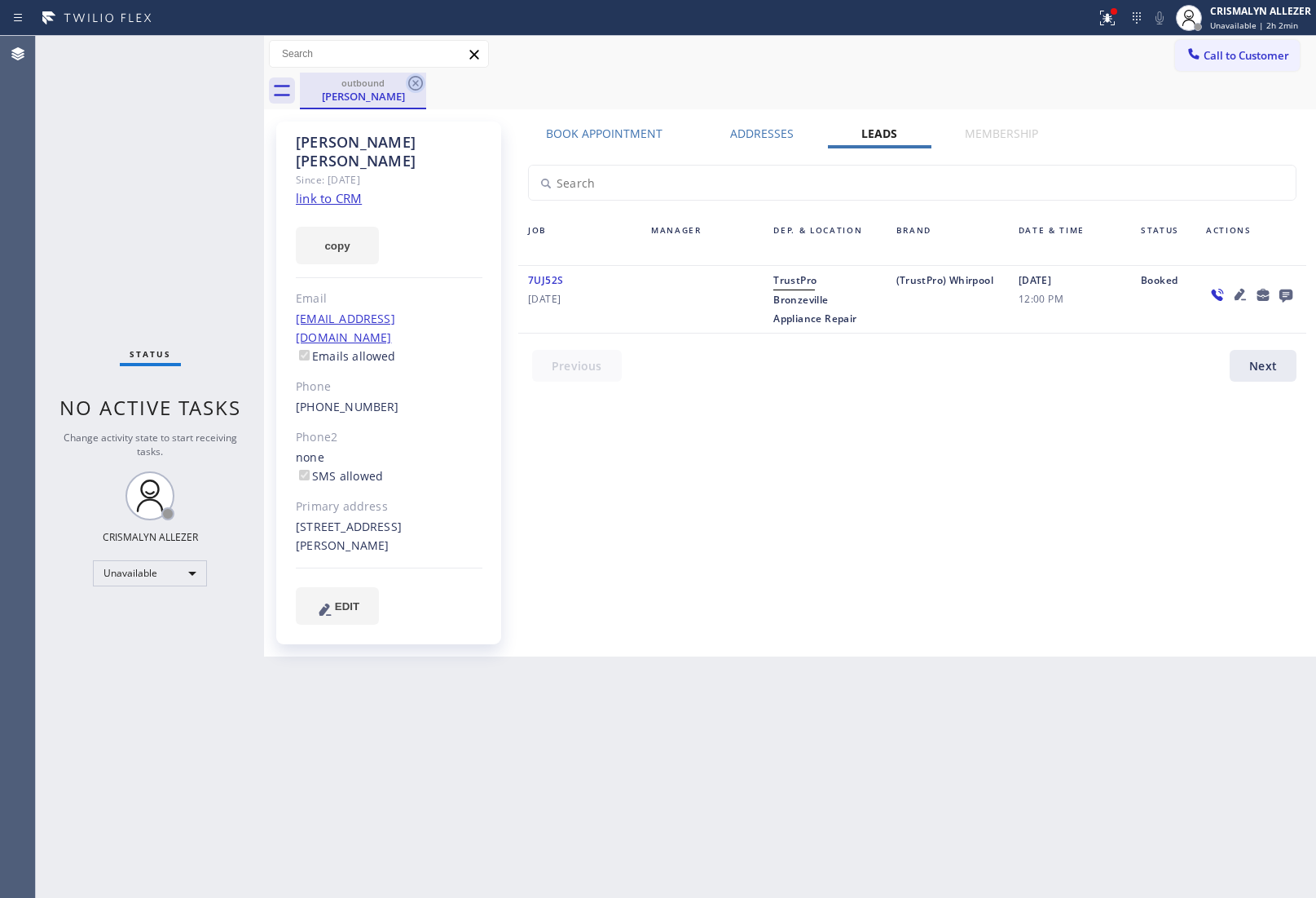
click at [412, 83] on icon at bounding box center [416, 83] width 20 height 20
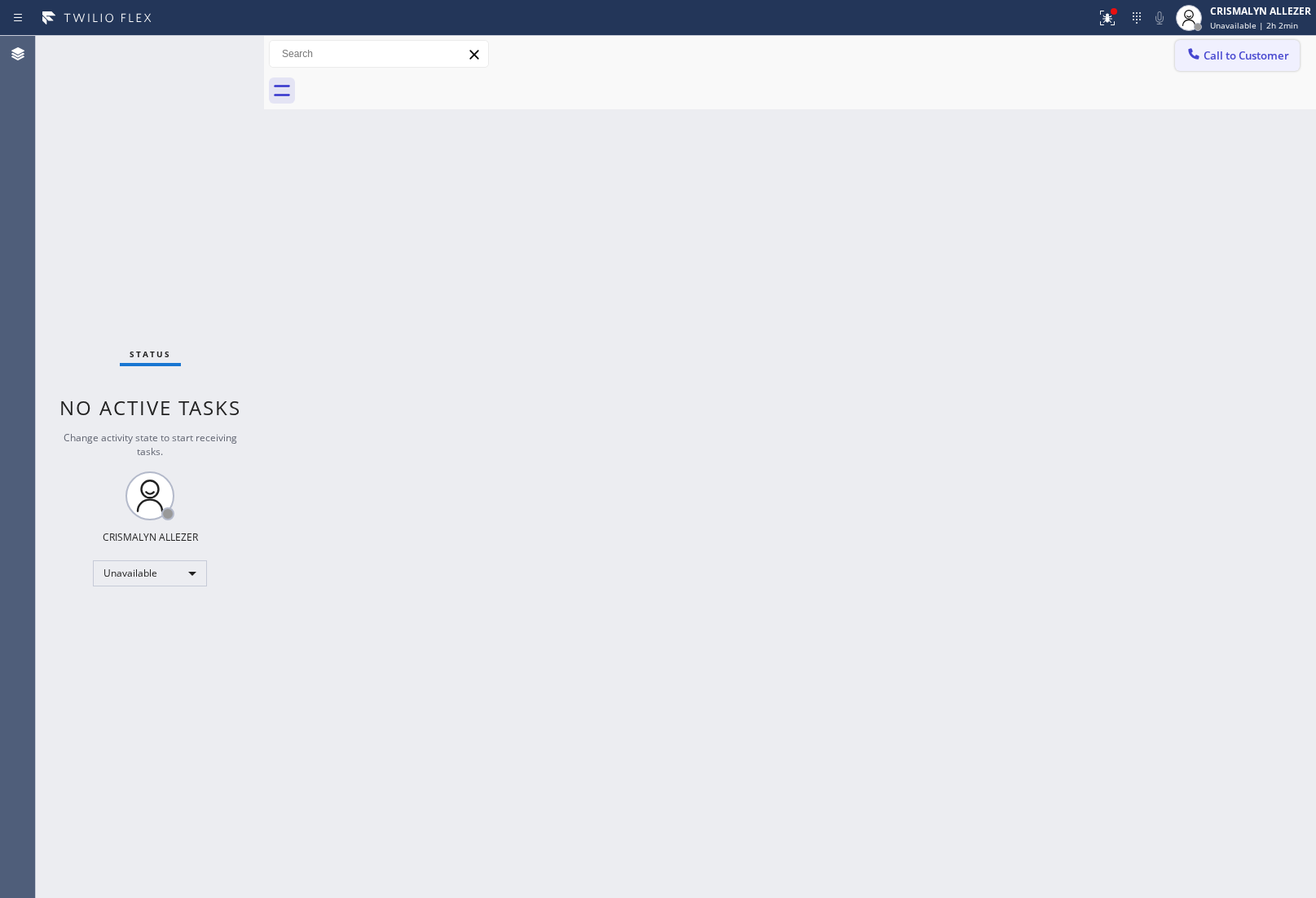
click at [1282, 49] on span "Call to Customer" at bounding box center [1247, 55] width 86 height 15
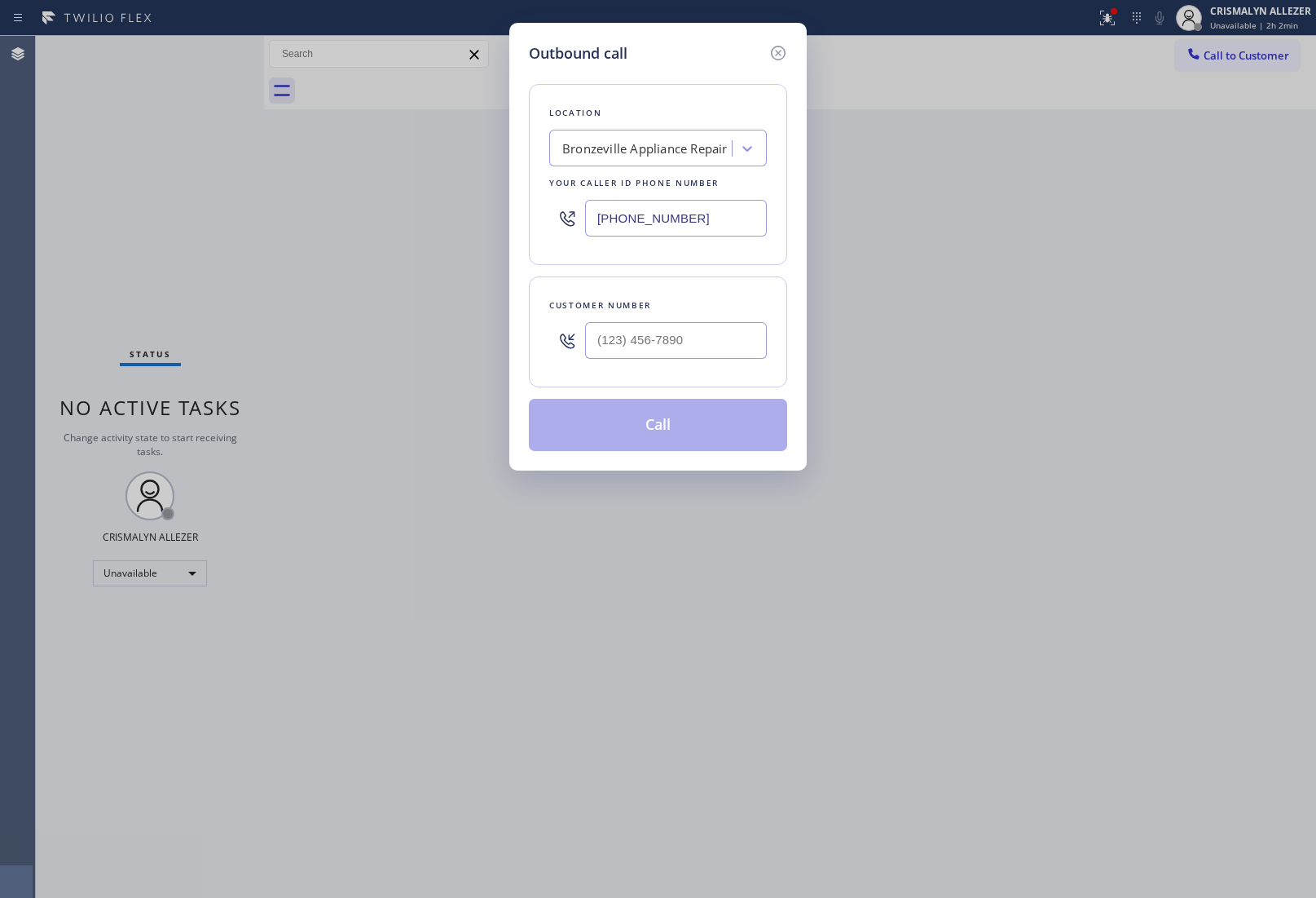
drag, startPoint x: 743, startPoint y: 227, endPoint x: 416, endPoint y: 221, distance: 327.1
click at [425, 221] on div "Outbound call Location [GEOGRAPHIC_DATA] Appliance Repair Your caller id phone …" at bounding box center [658, 449] width 1316 height 898
paste input "805) 600-2464"
type input "[PHONE_NUMBER]"
click at [726, 333] on input "(___) ___-____" at bounding box center [675, 340] width 181 height 36
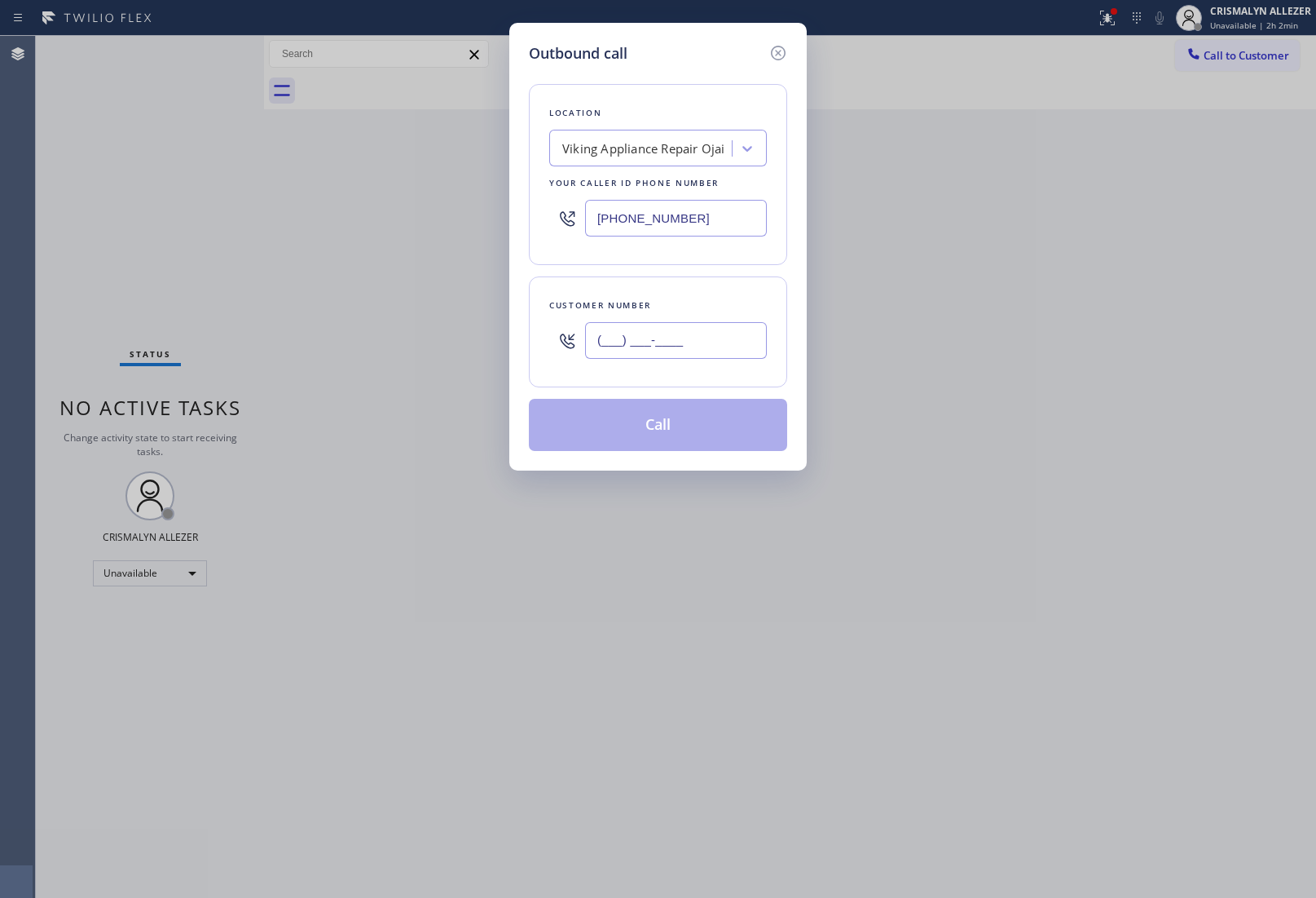
paste input "805) 279-2074"
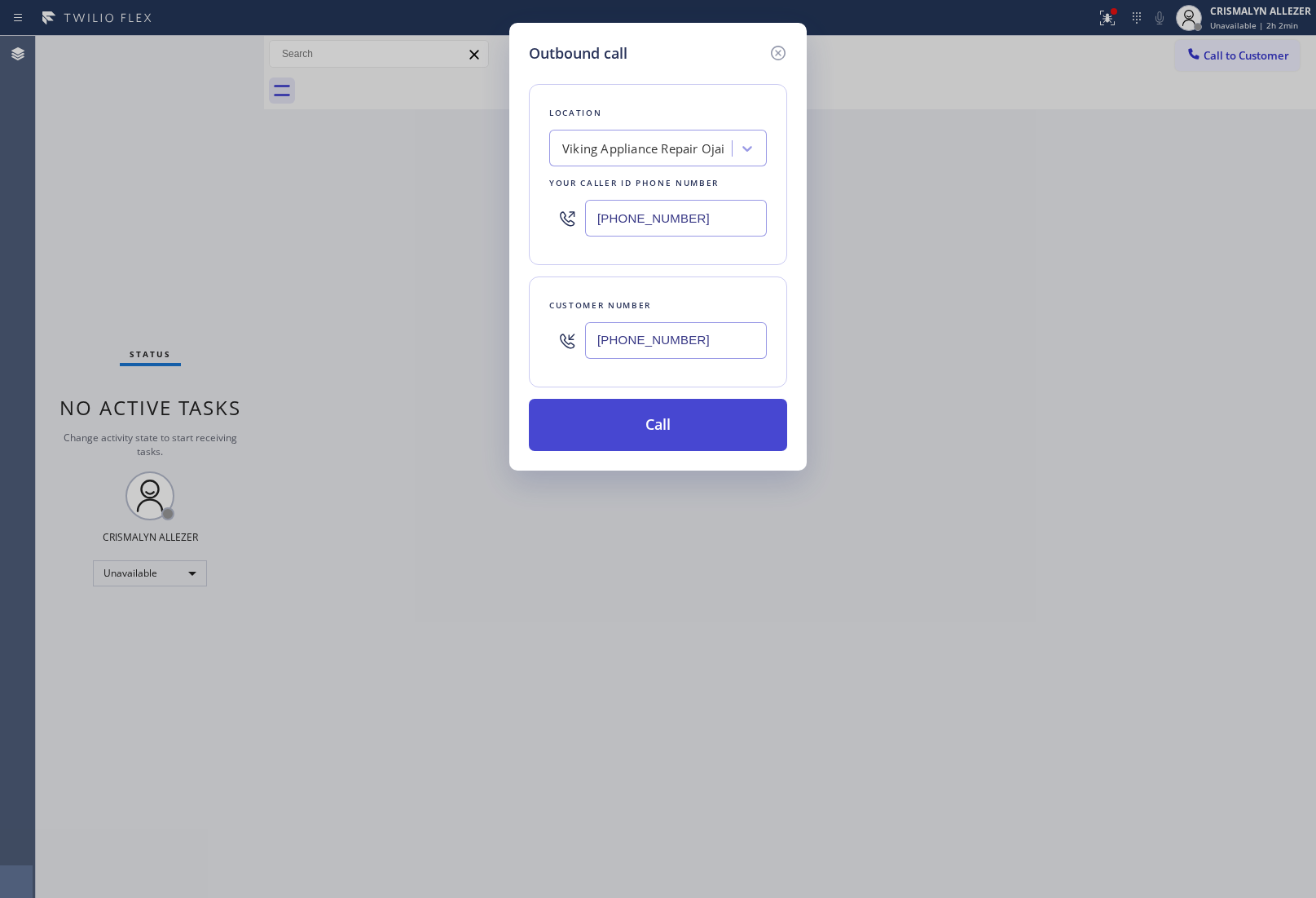
type input "[PHONE_NUMBER]"
click at [699, 433] on button "Call" at bounding box center [658, 425] width 259 height 52
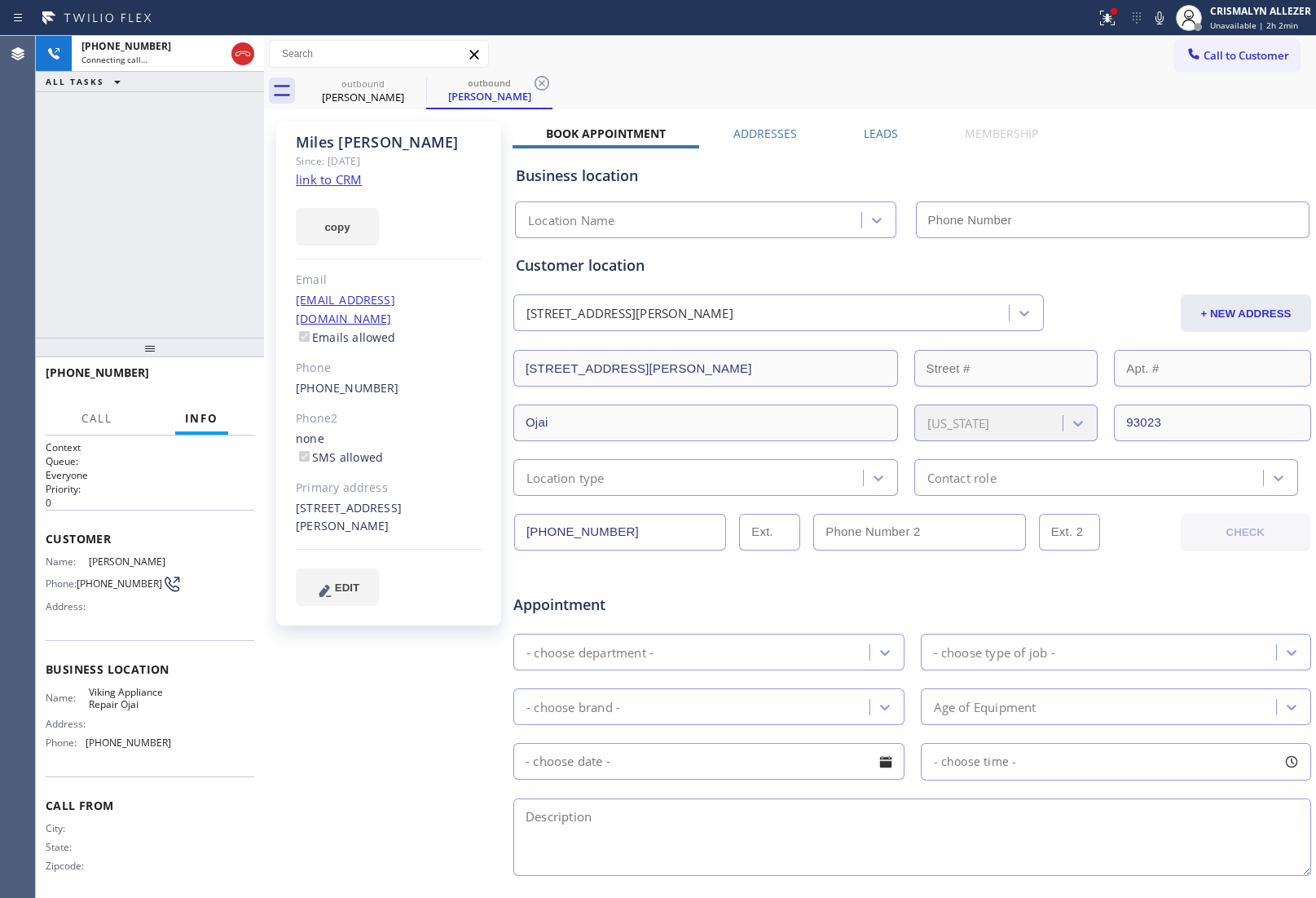
click at [339, 184] on link "link to CRM" at bounding box center [329, 179] width 66 height 17
type input "[PHONE_NUMBER]"
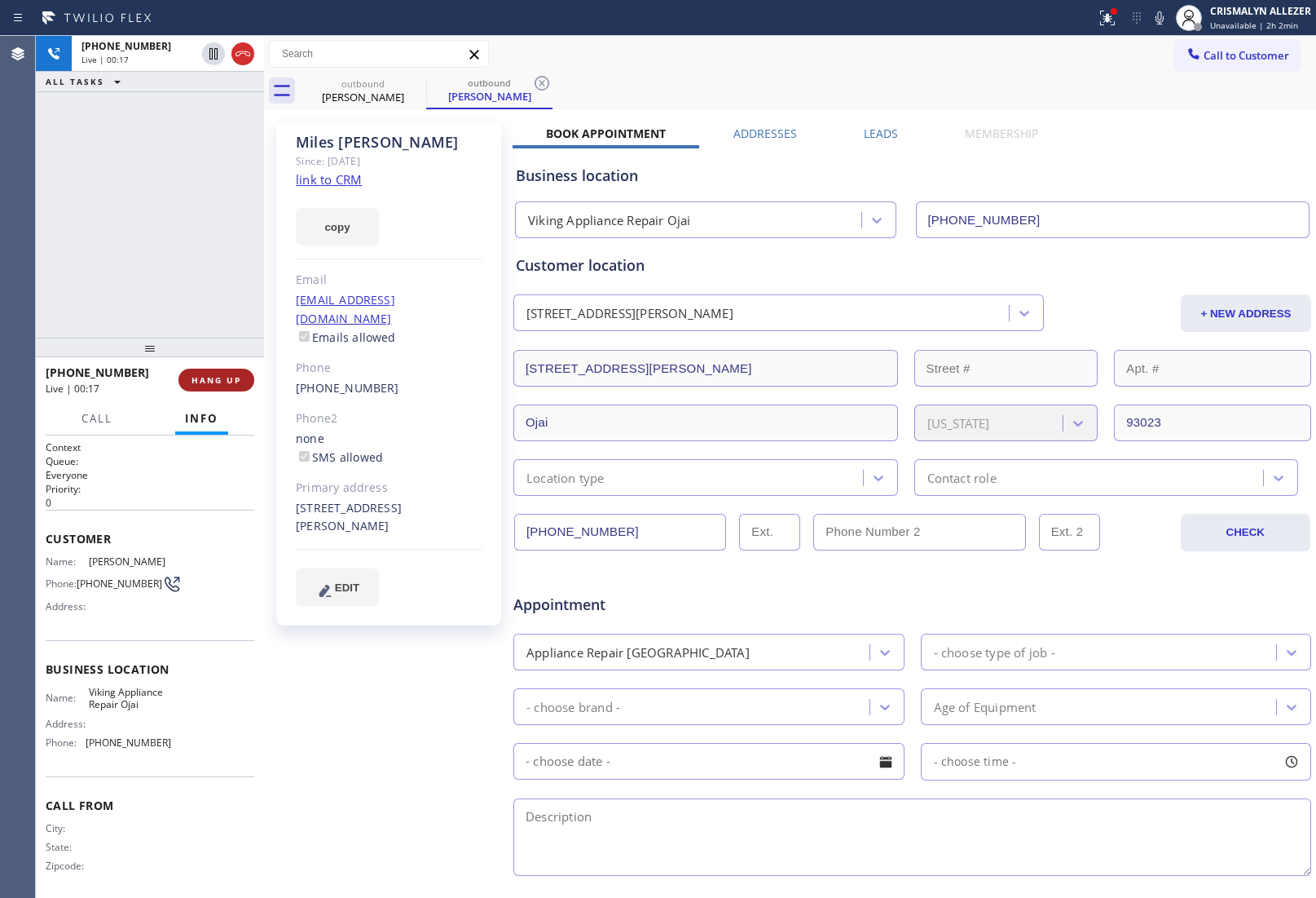
click at [207, 380] on span "HANG UP" at bounding box center [216, 380] width 49 height 11
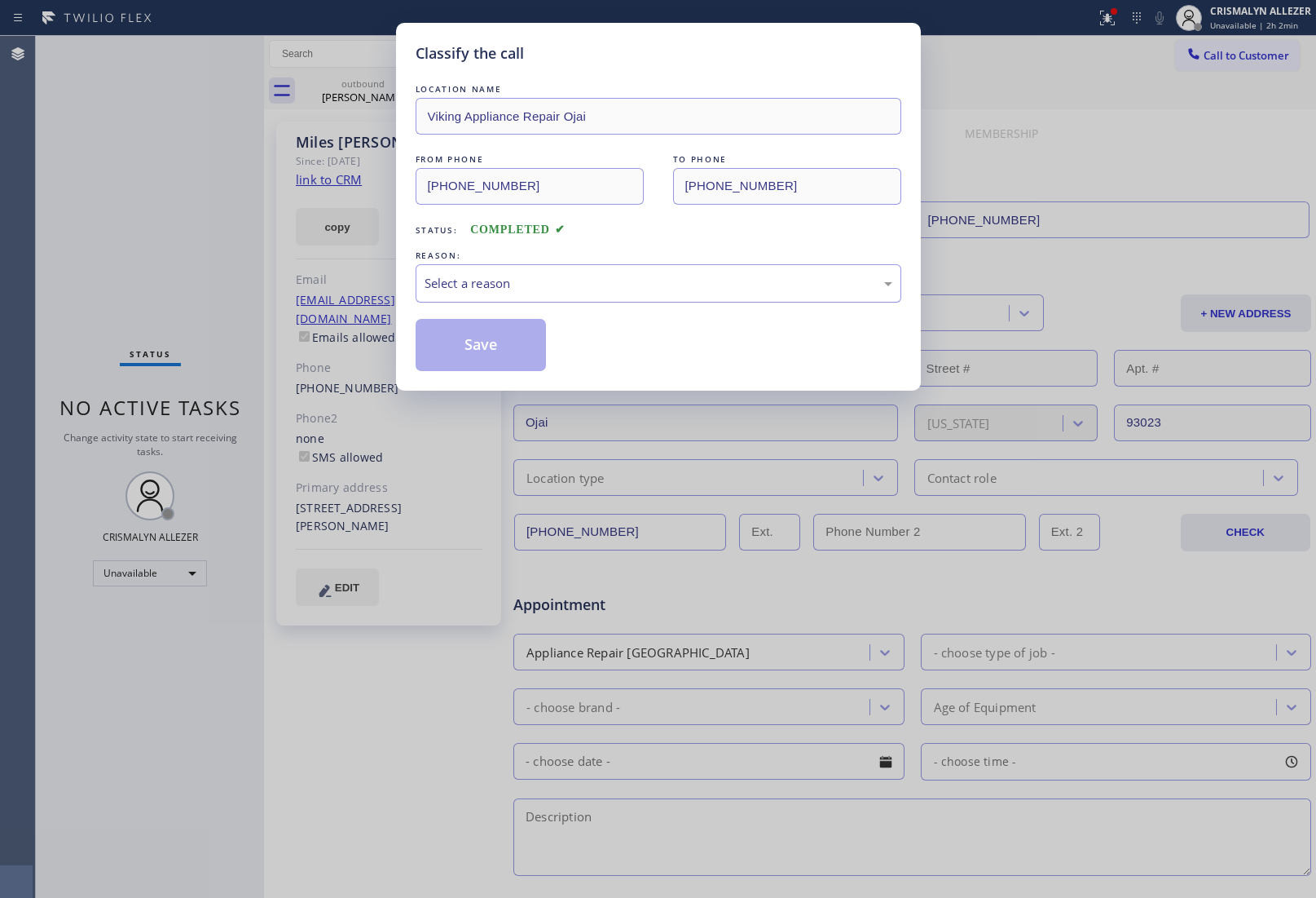
click at [633, 289] on div "Select a reason" at bounding box center [658, 283] width 468 height 19
click at [494, 349] on button "Save" at bounding box center [481, 345] width 131 height 52
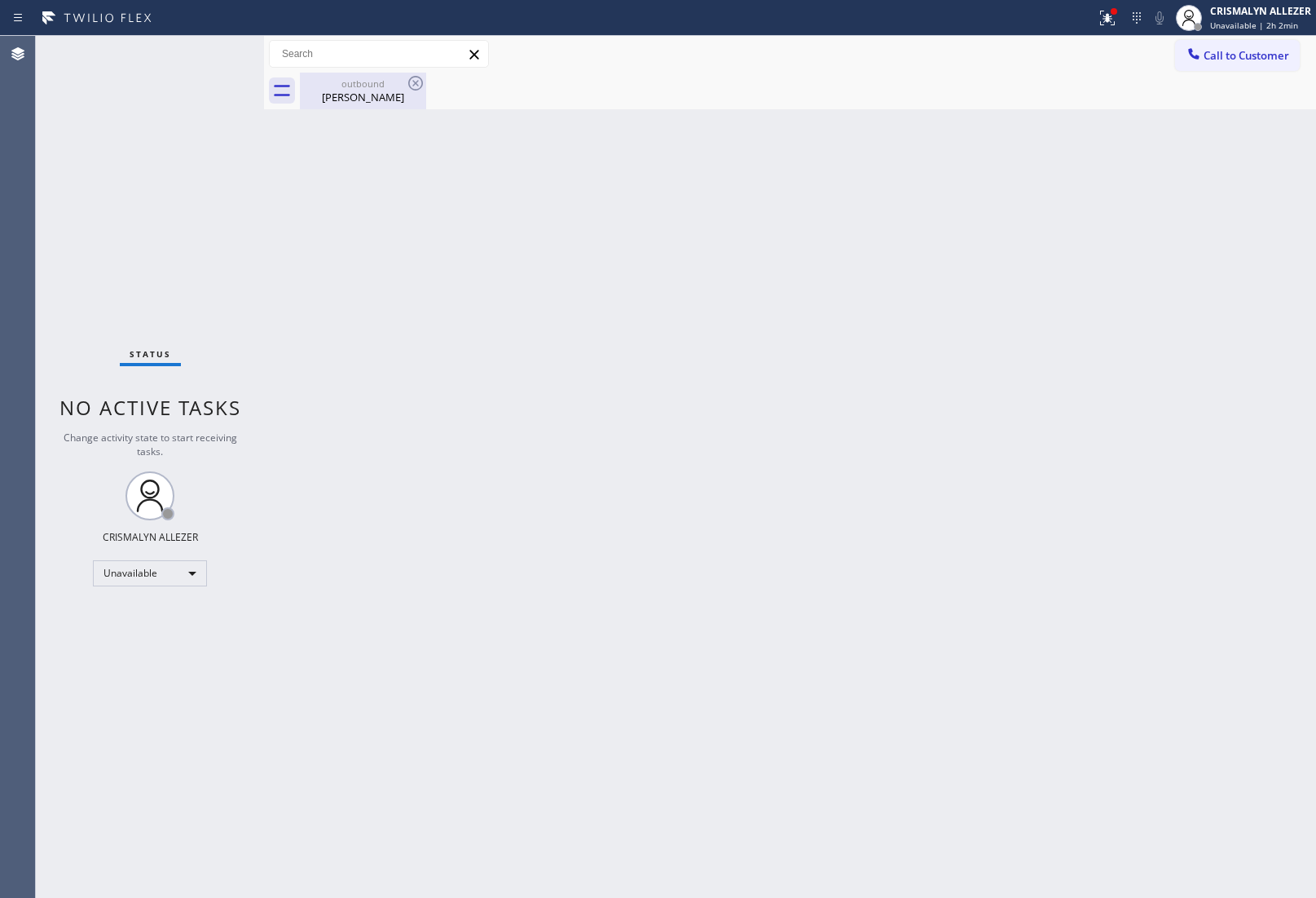
click at [363, 100] on div "[PERSON_NAME]" at bounding box center [363, 96] width 123 height 15
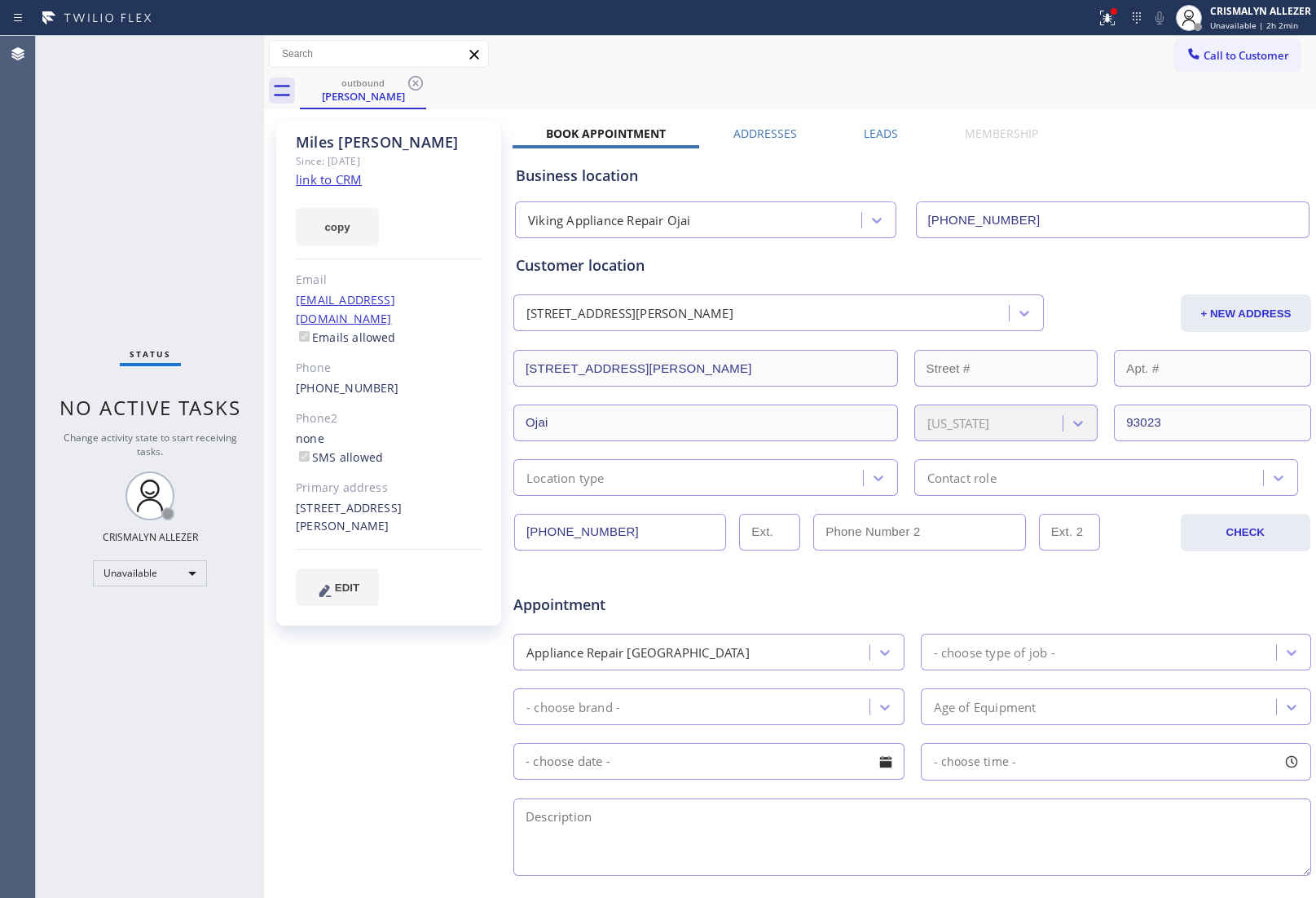
click at [428, 83] on div "outbound [PERSON_NAME]" at bounding box center [808, 91] width 1017 height 36
click at [417, 83] on icon at bounding box center [415, 83] width 15 height 15
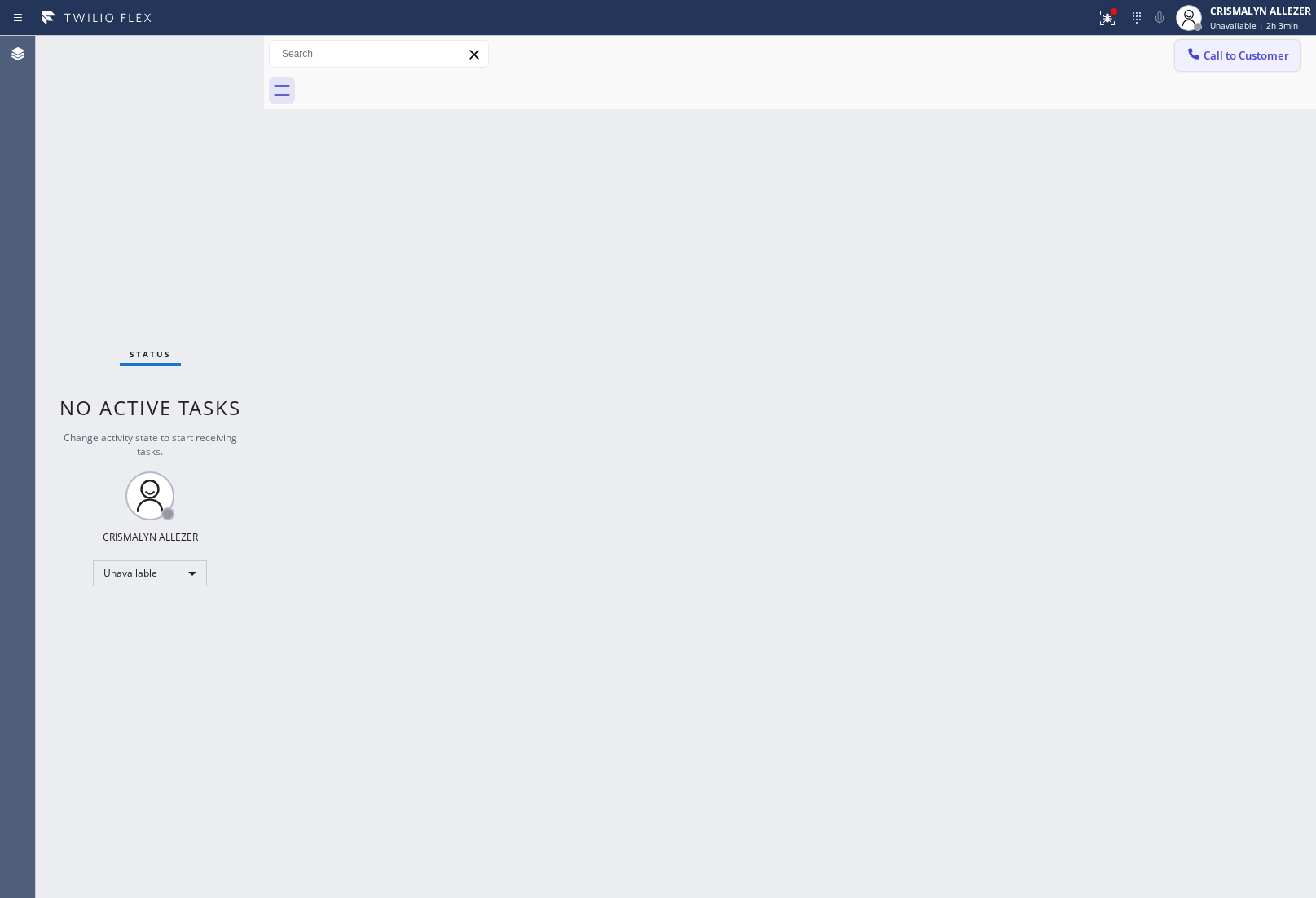
click at [1211, 56] on span "Call to Customer" at bounding box center [1247, 55] width 86 height 15
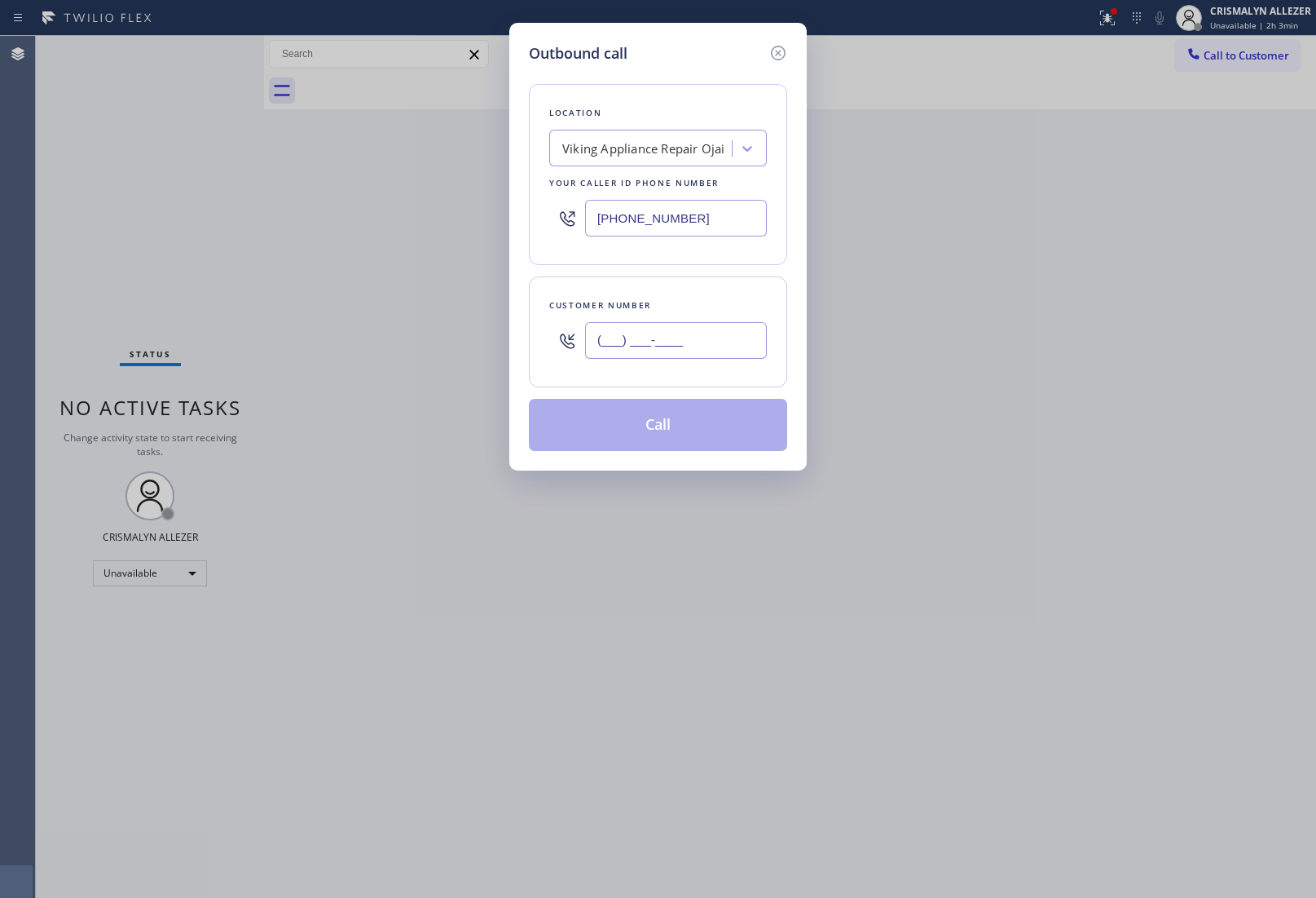
click at [710, 330] on input "(___) ___-____" at bounding box center [675, 340] width 181 height 36
paste input "805) 279-2074"
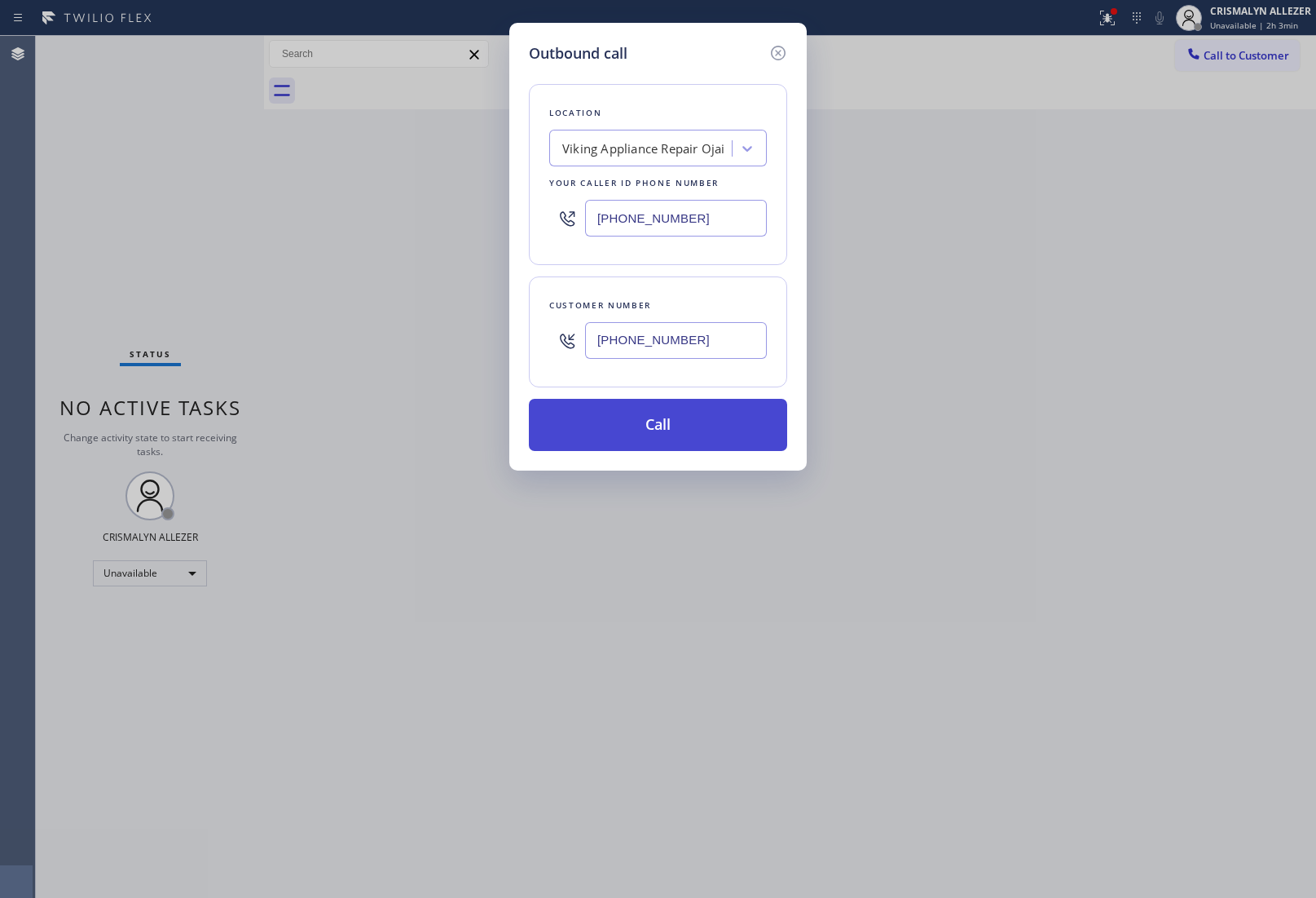
type input "[PHONE_NUMBER]"
click at [661, 431] on button "Call" at bounding box center [658, 425] width 259 height 52
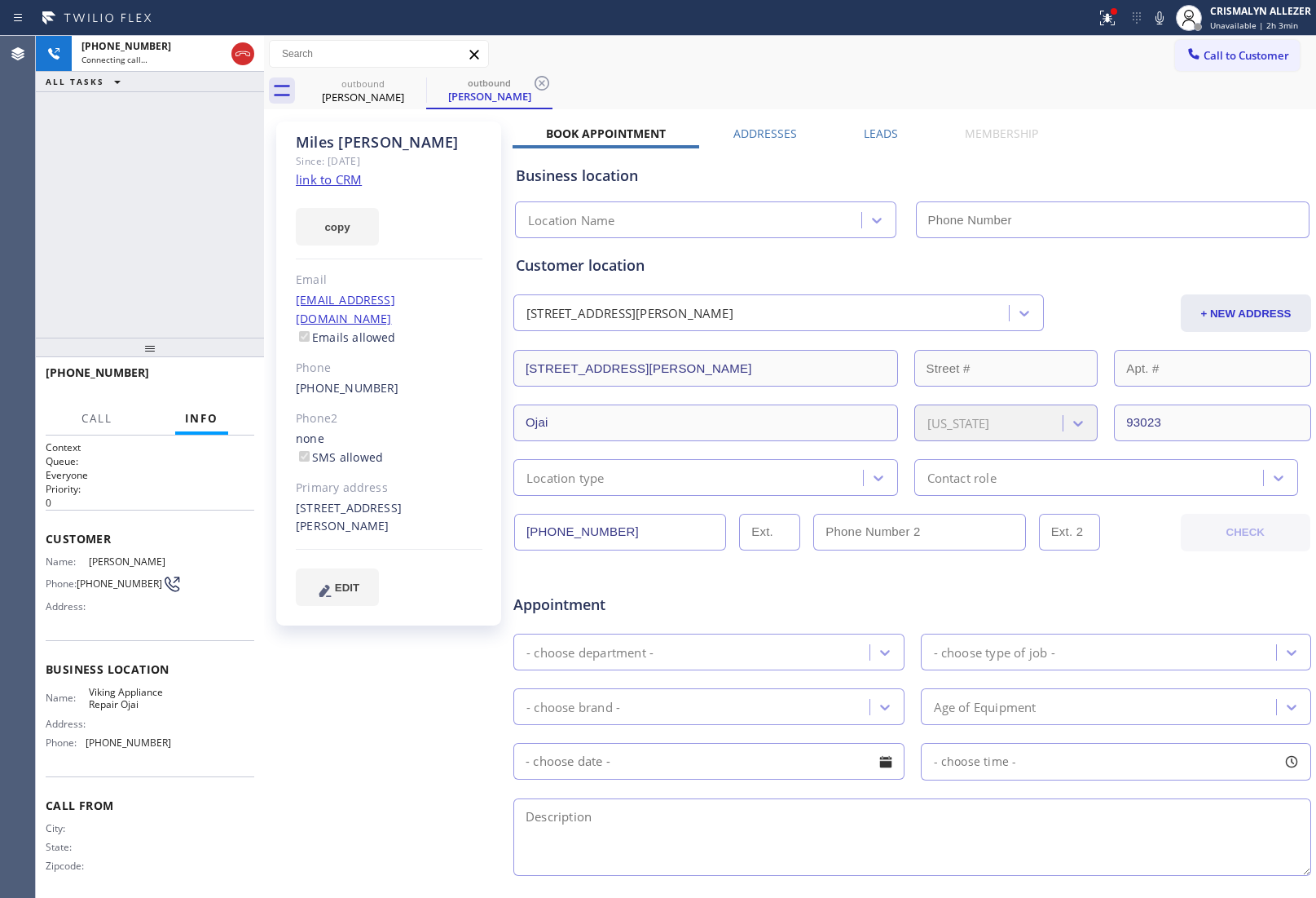
type input "[PHONE_NUMBER]"
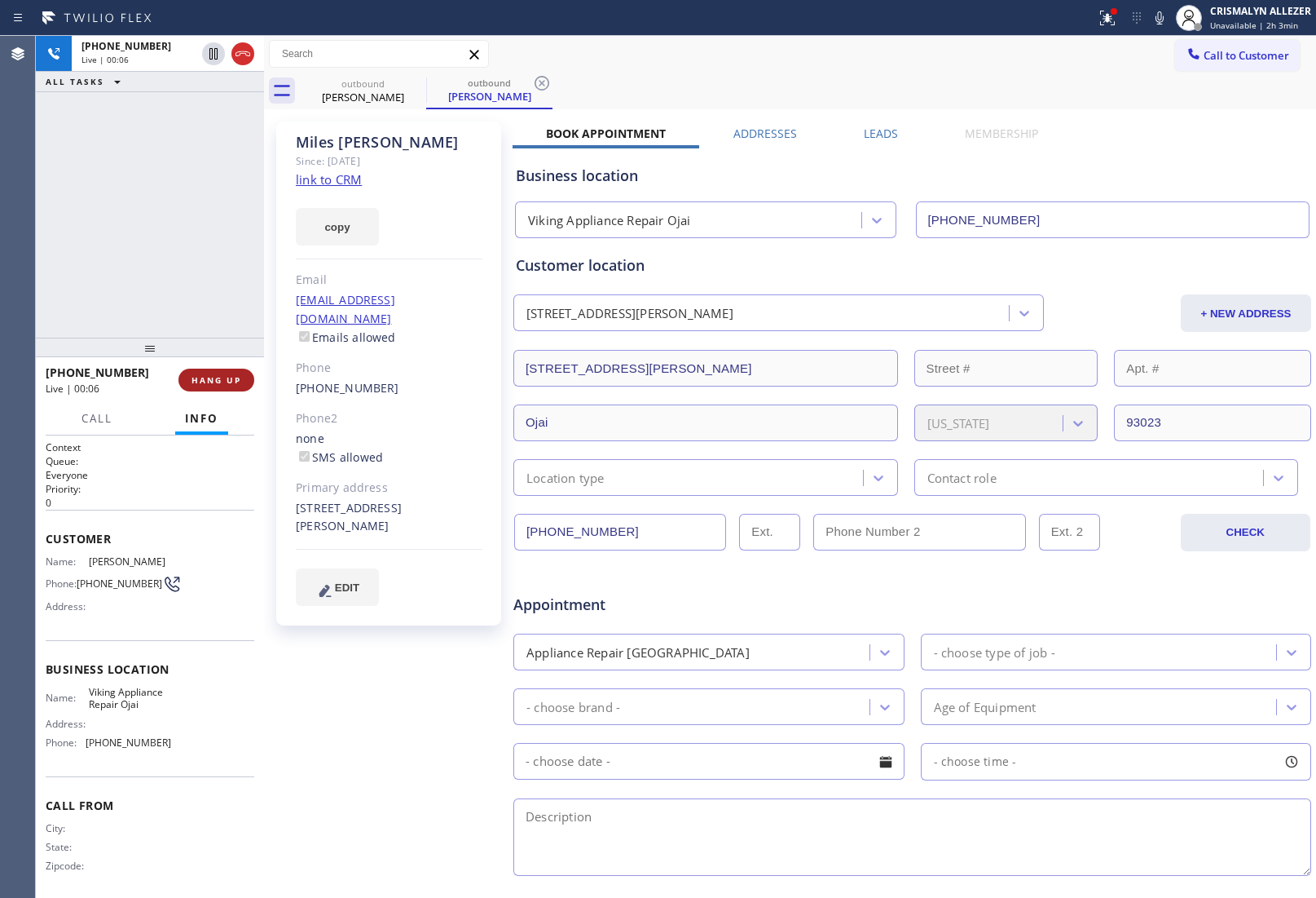
click at [209, 385] on span "HANG UP" at bounding box center [216, 380] width 49 height 11
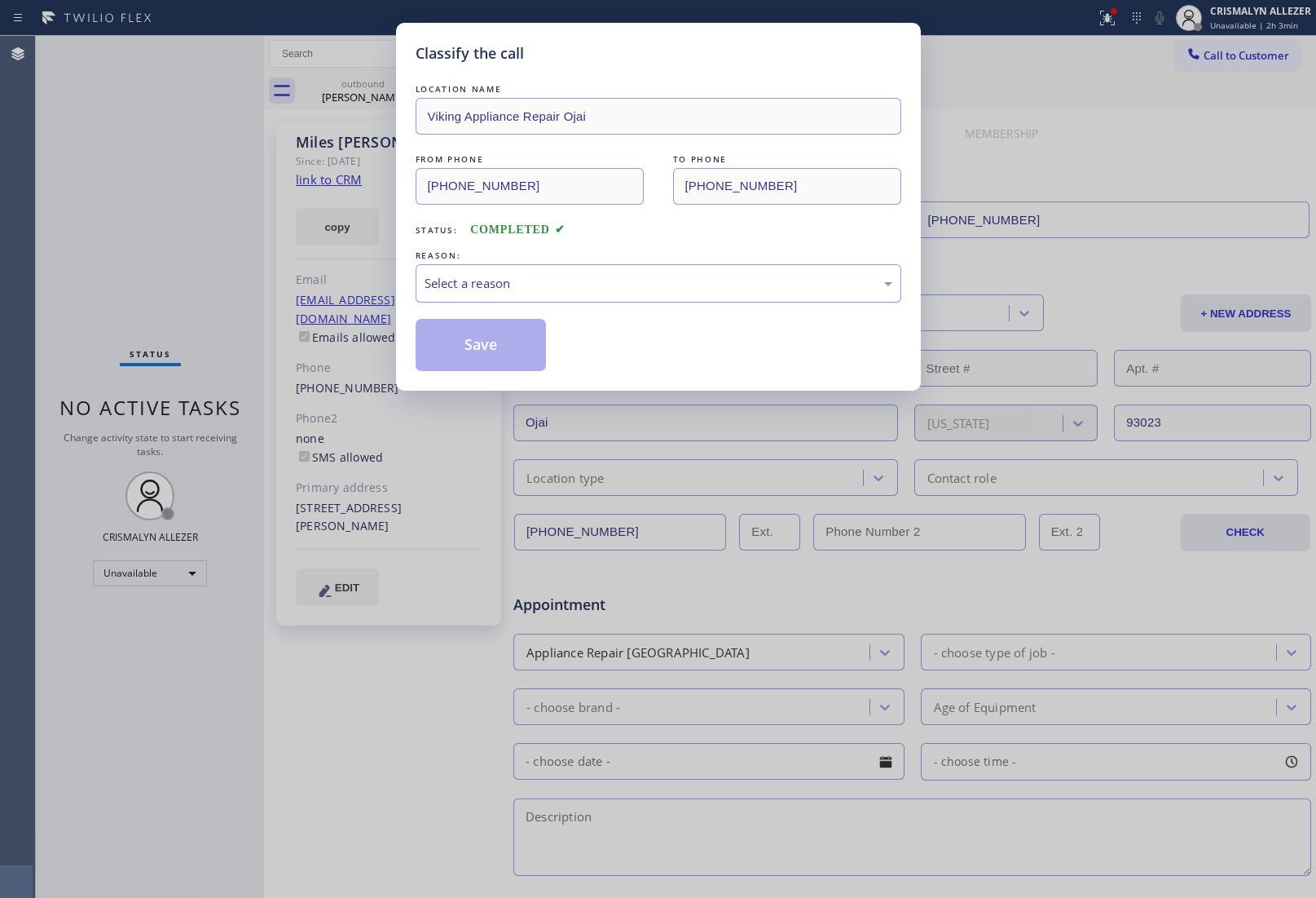
click at [674, 294] on div "Select a reason" at bounding box center [659, 283] width 486 height 38
click at [486, 359] on button "Save" at bounding box center [481, 345] width 131 height 52
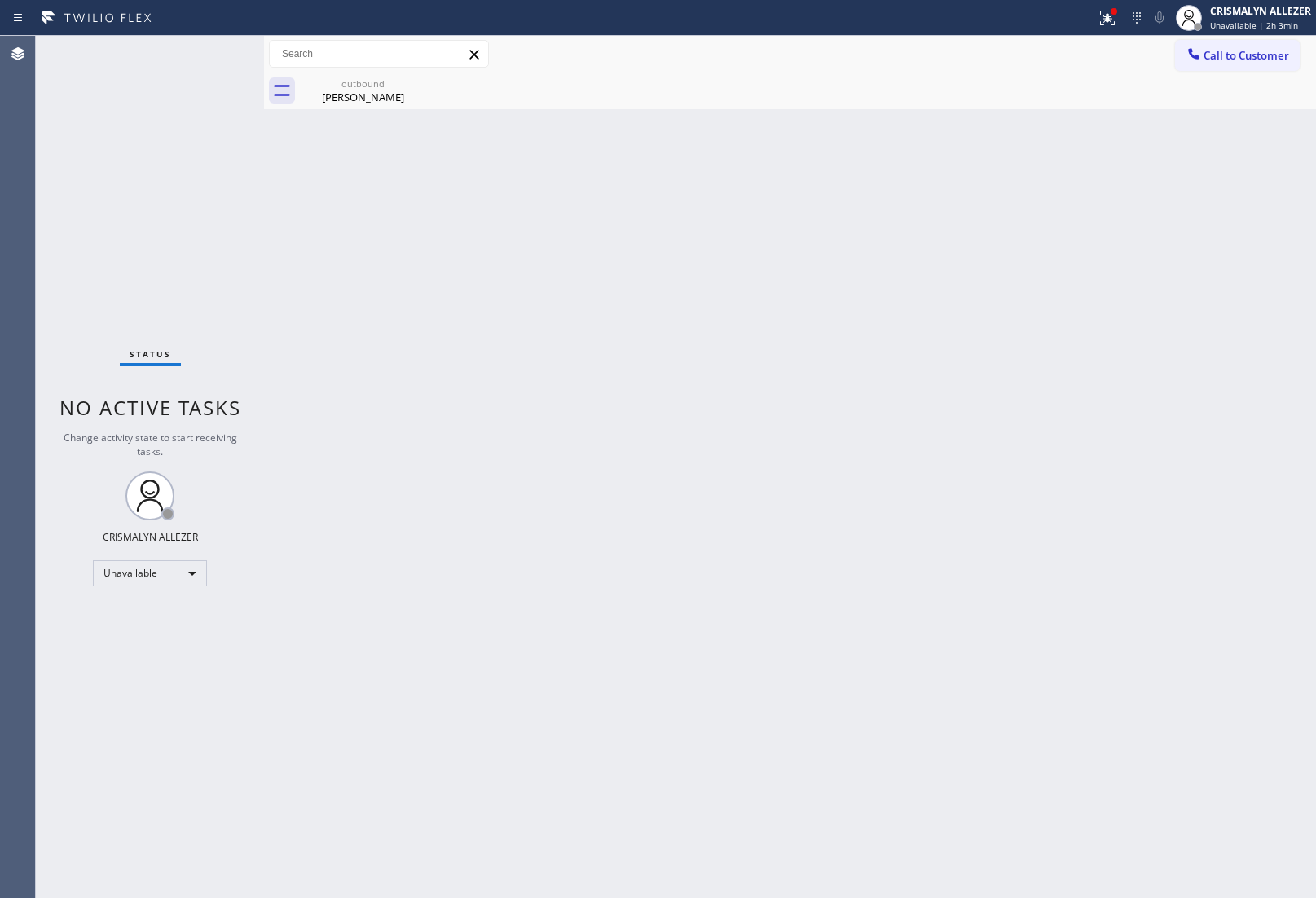
click at [373, 114] on div "Back to Dashboard Change Sender ID Customers Technicians Select a contact Outbo…" at bounding box center [790, 466] width 1052 height 862
drag, startPoint x: 392, startPoint y: 87, endPoint x: 655, endPoint y: 99, distance: 263.3
click at [390, 87] on div "outbound" at bounding box center [363, 83] width 123 height 12
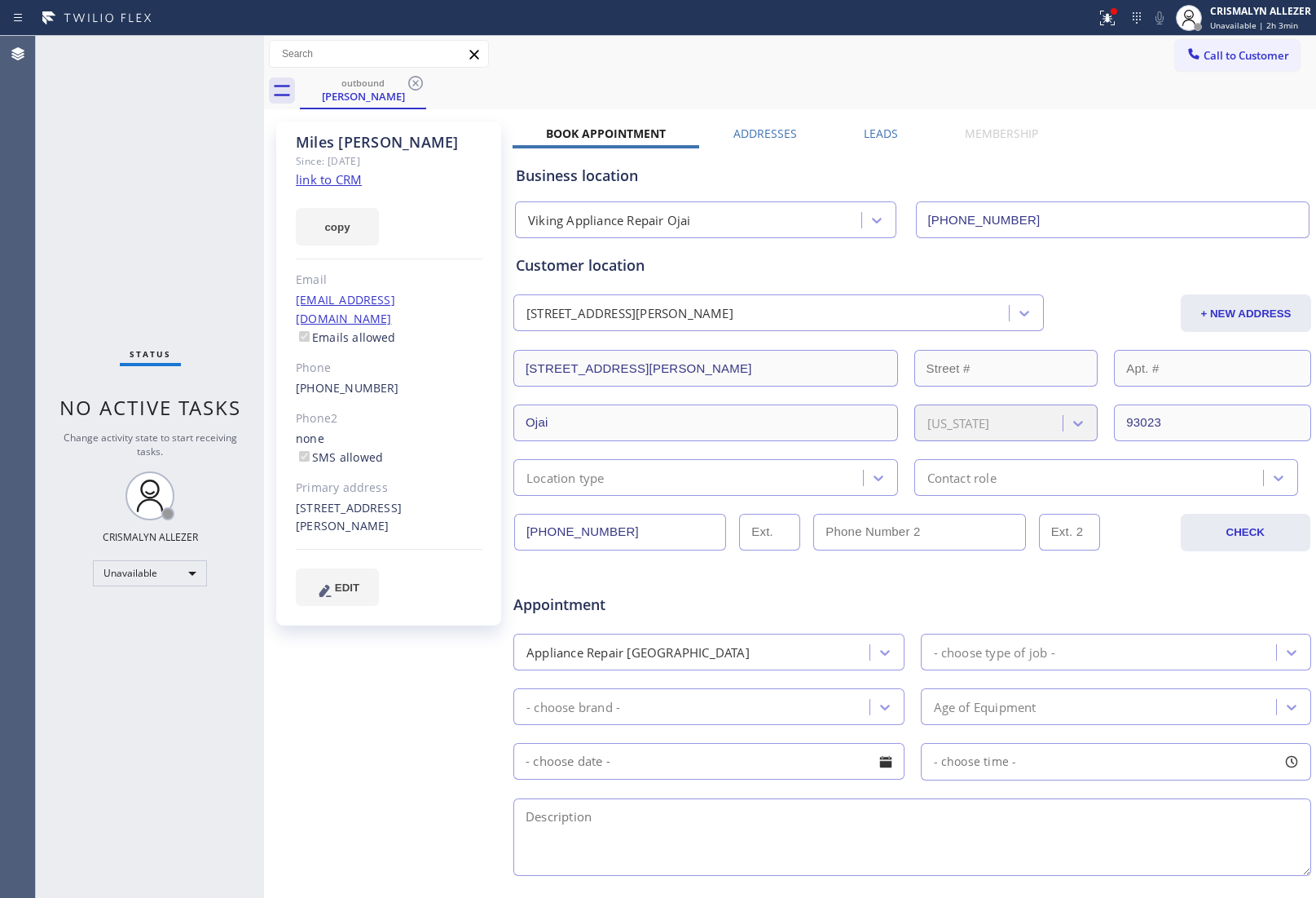
click at [853, 130] on div "Leads" at bounding box center [881, 137] width 101 height 23
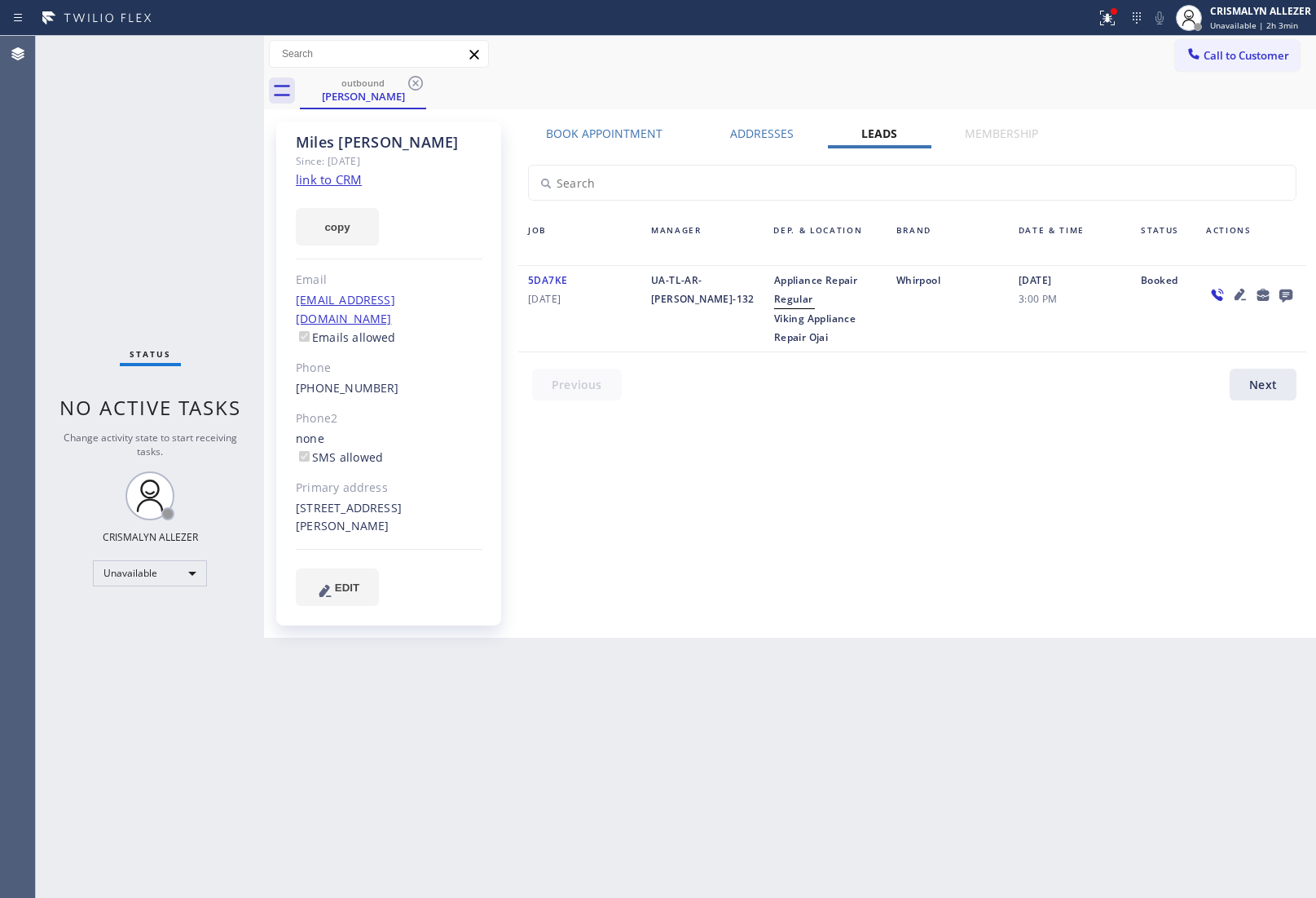
click at [1290, 290] on icon at bounding box center [1286, 295] width 13 height 13
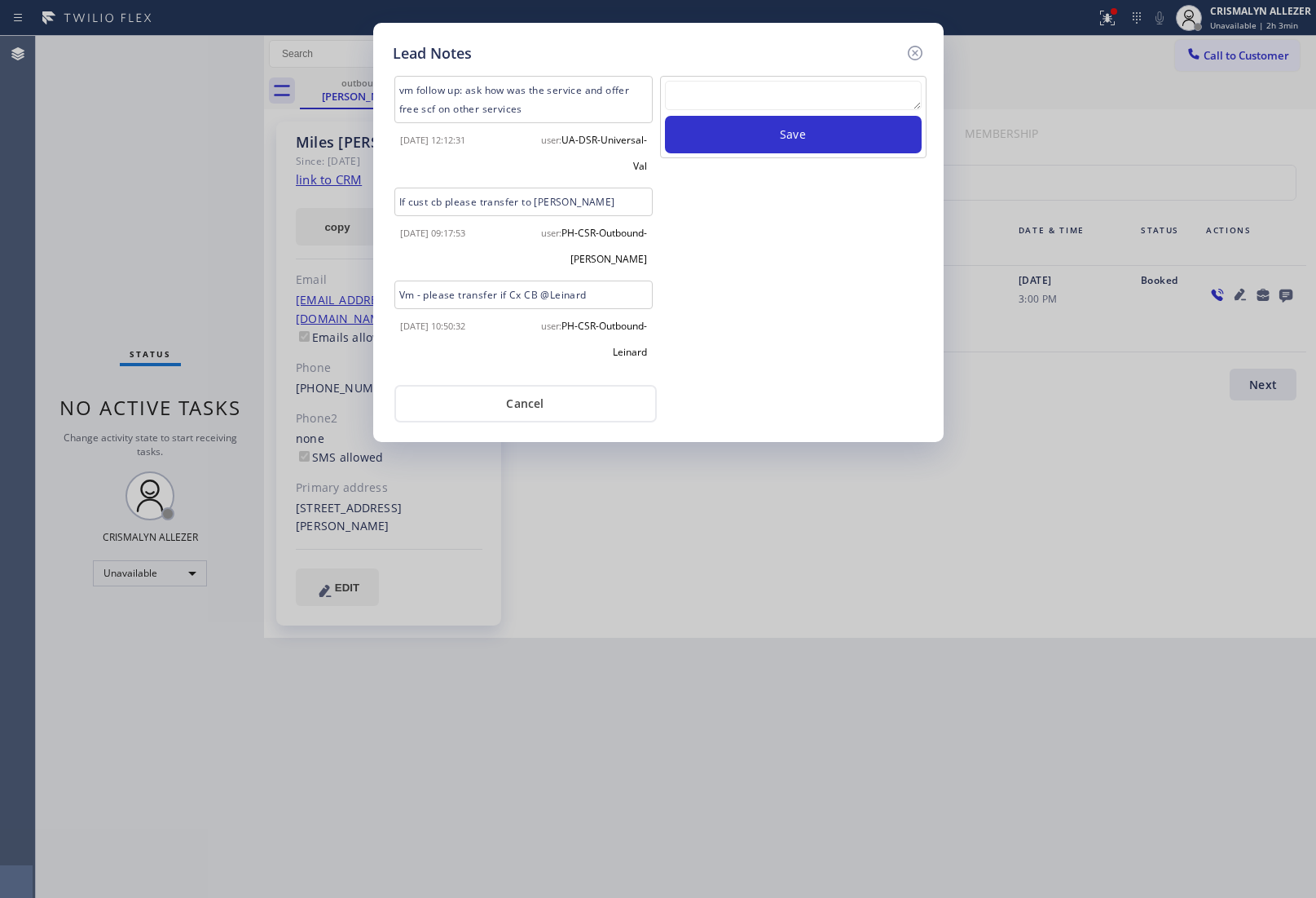
click at [742, 103] on textarea at bounding box center [793, 96] width 257 height 30
paste textarea "no answer | pls xfer here cx cb"
type textarea "no answer | pls xfer here cx cb"
click at [760, 139] on button "Save" at bounding box center [793, 134] width 257 height 37
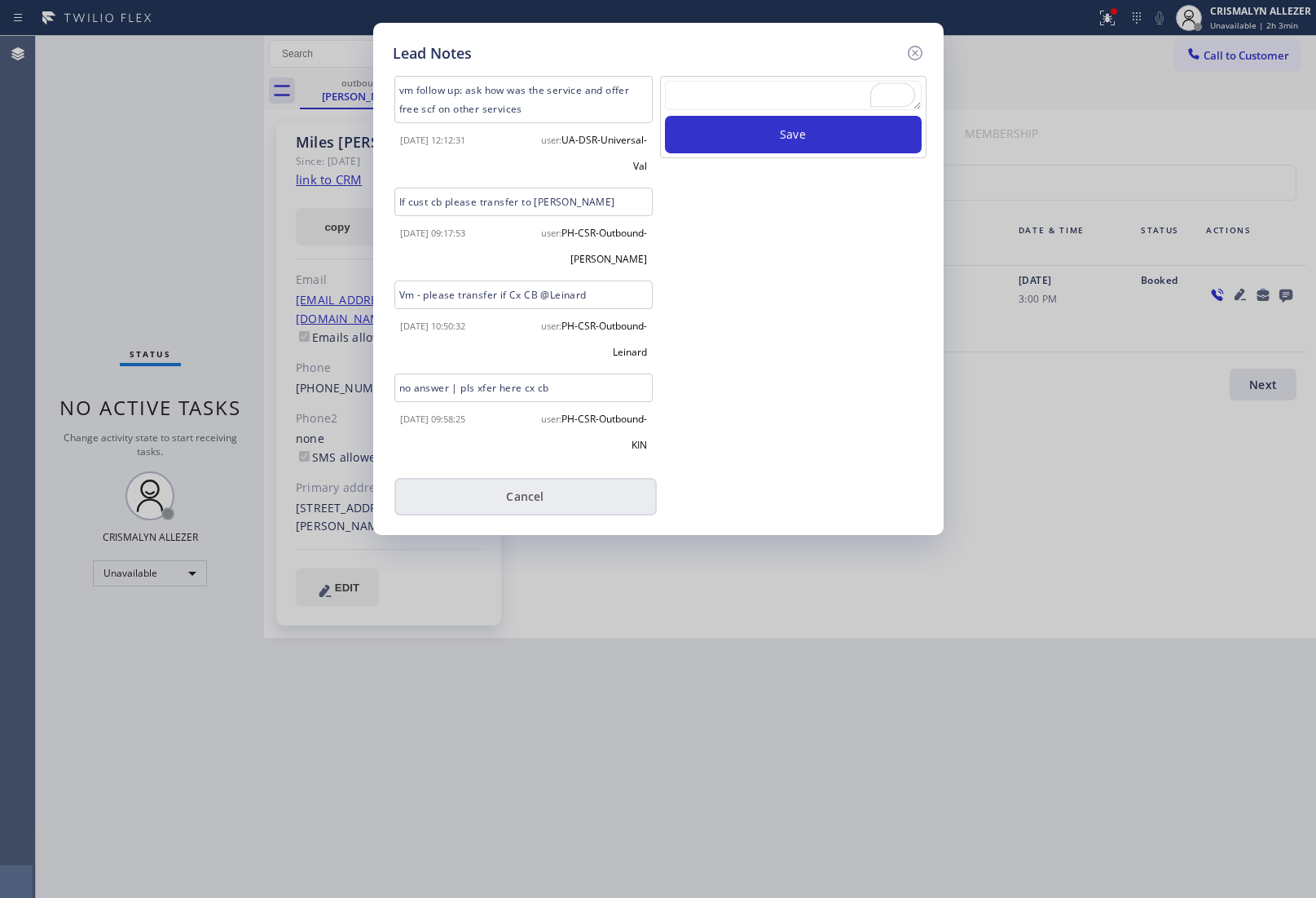
click at [511, 499] on button "Cancel" at bounding box center [525, 496] width 262 height 37
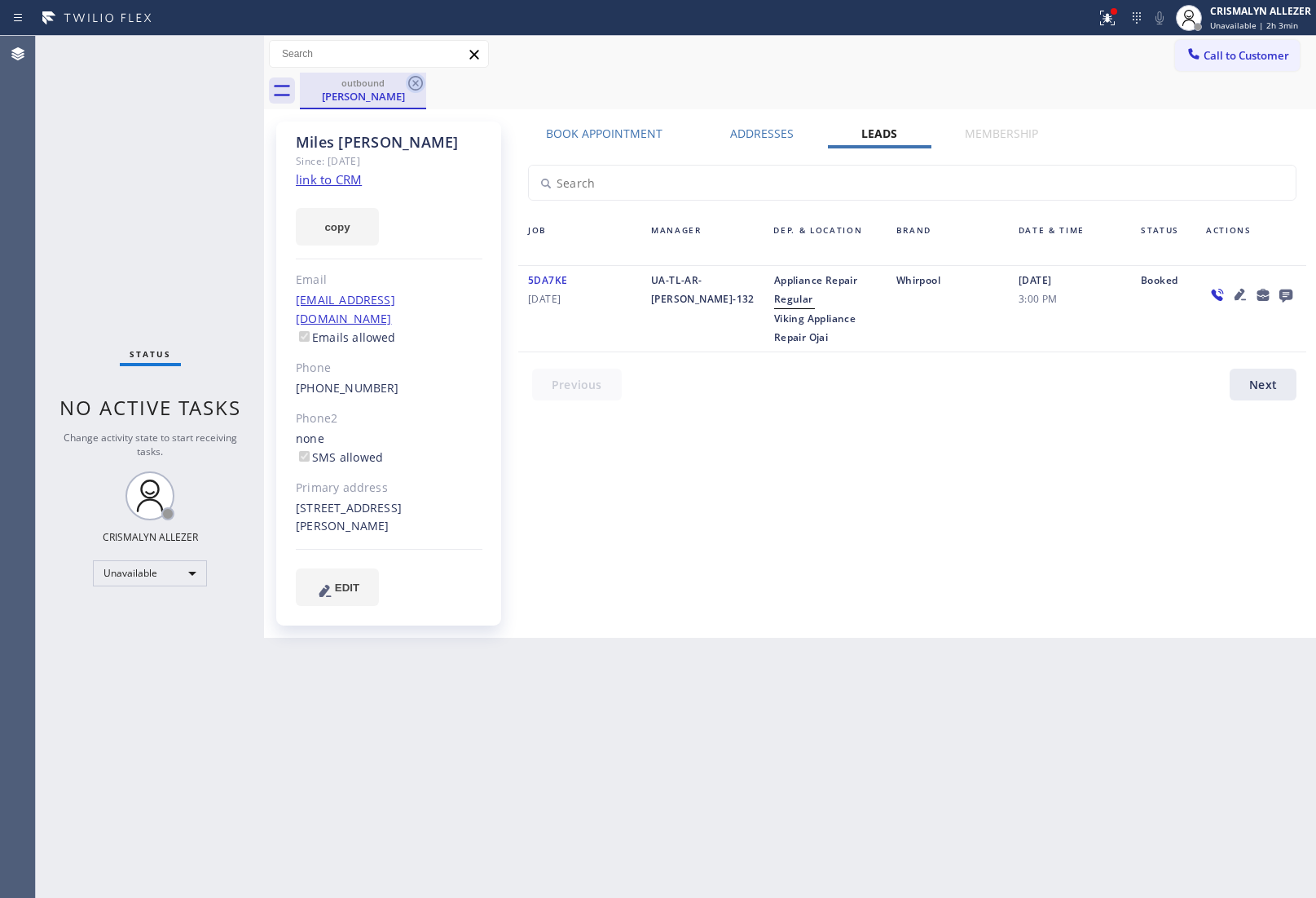
drag, startPoint x: 418, startPoint y: 87, endPoint x: 418, endPoint y: 3, distance: 84.0
click at [418, 84] on icon at bounding box center [416, 83] width 20 height 20
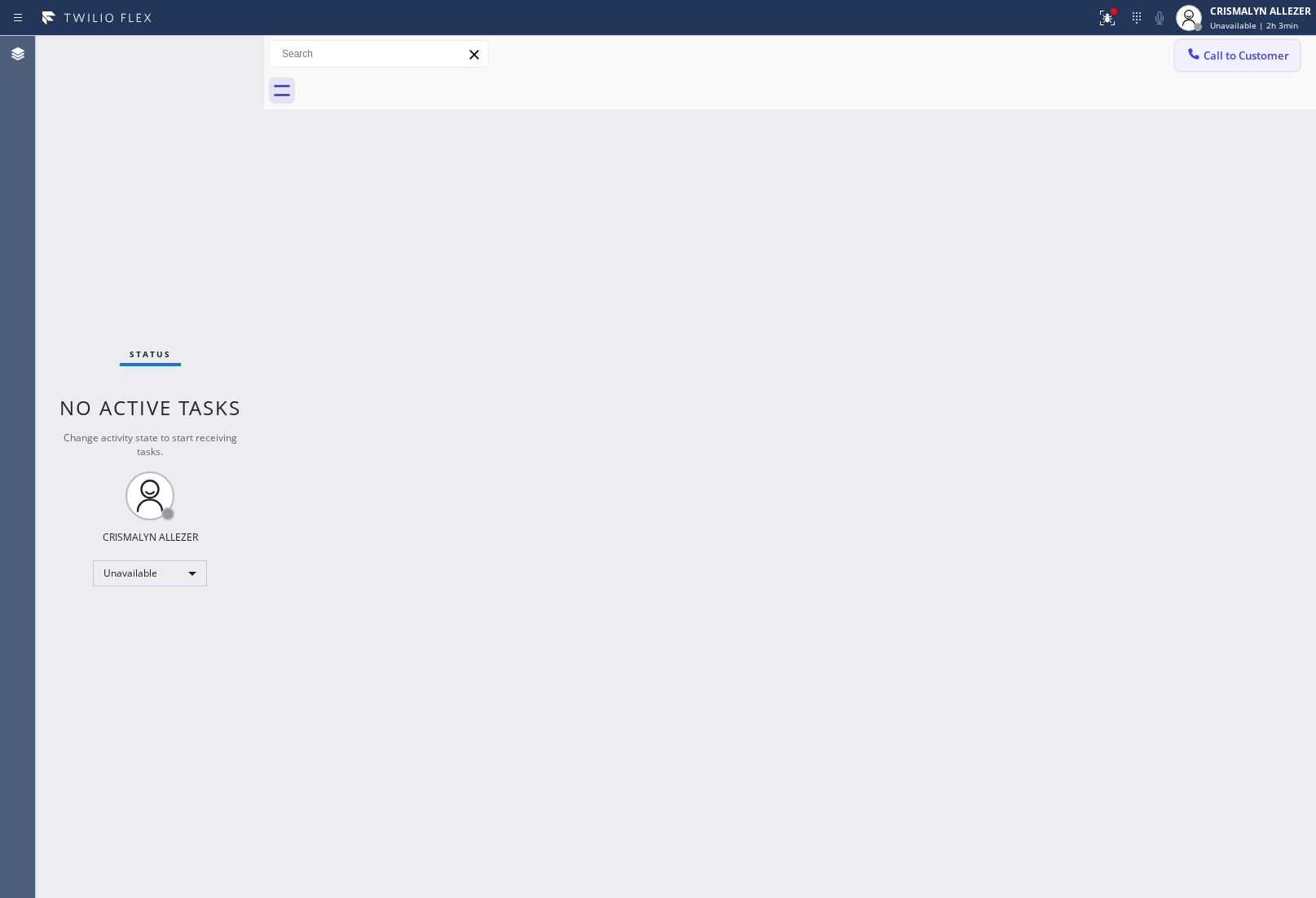
click at [1258, 53] on span "Call to Customer" at bounding box center [1247, 55] width 86 height 15
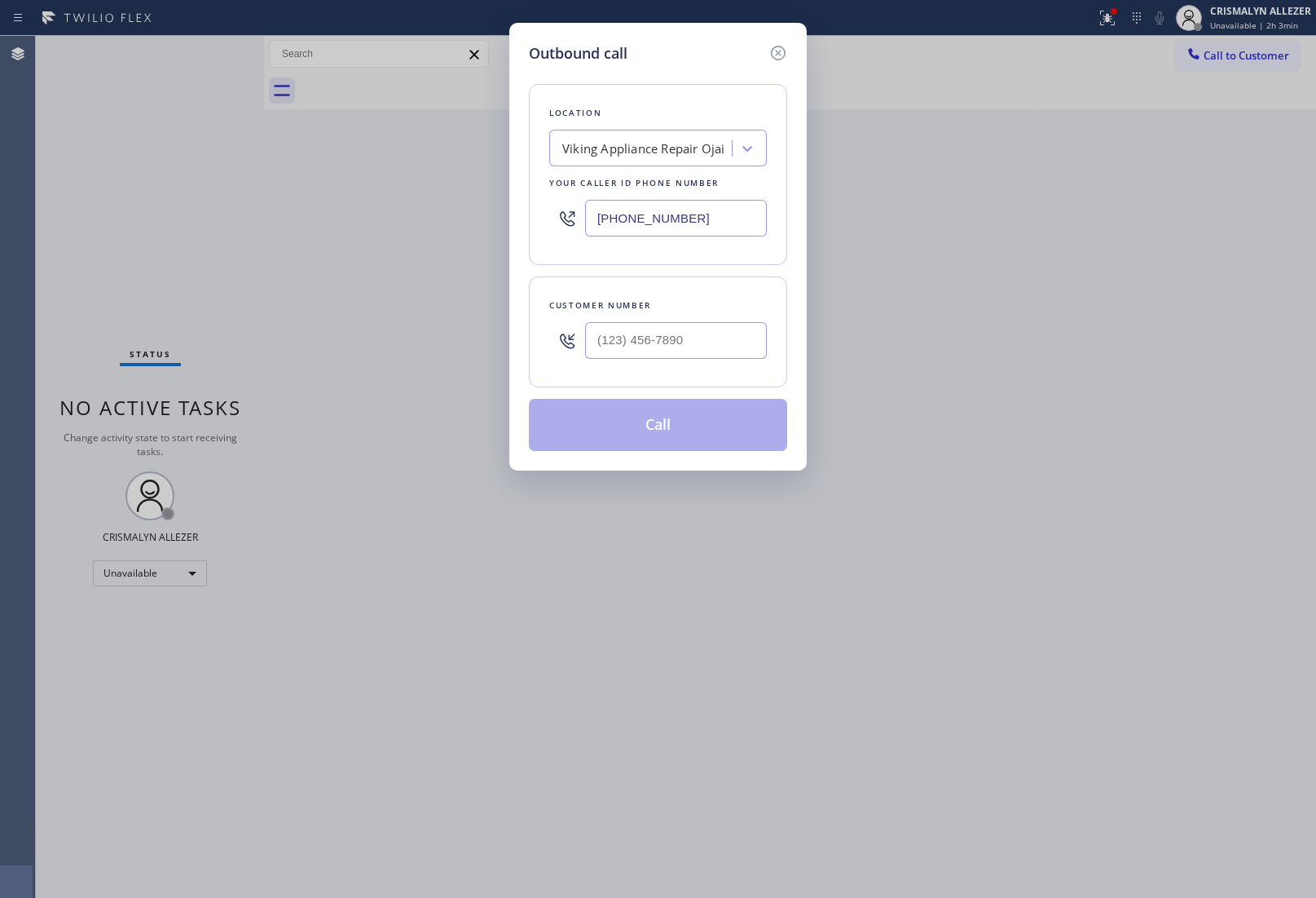
paste input "714) 248-8176"
drag, startPoint x: 738, startPoint y: 215, endPoint x: 259, endPoint y: 171, distance: 481.0
click at [344, 189] on div "Outbound call Location Viking Appliance Repair Ojai Your caller id phone number…" at bounding box center [658, 449] width 1316 height 898
type input "[PHONE_NUMBER]"
click at [670, 325] on div "Customer number" at bounding box center [658, 332] width 259 height 111
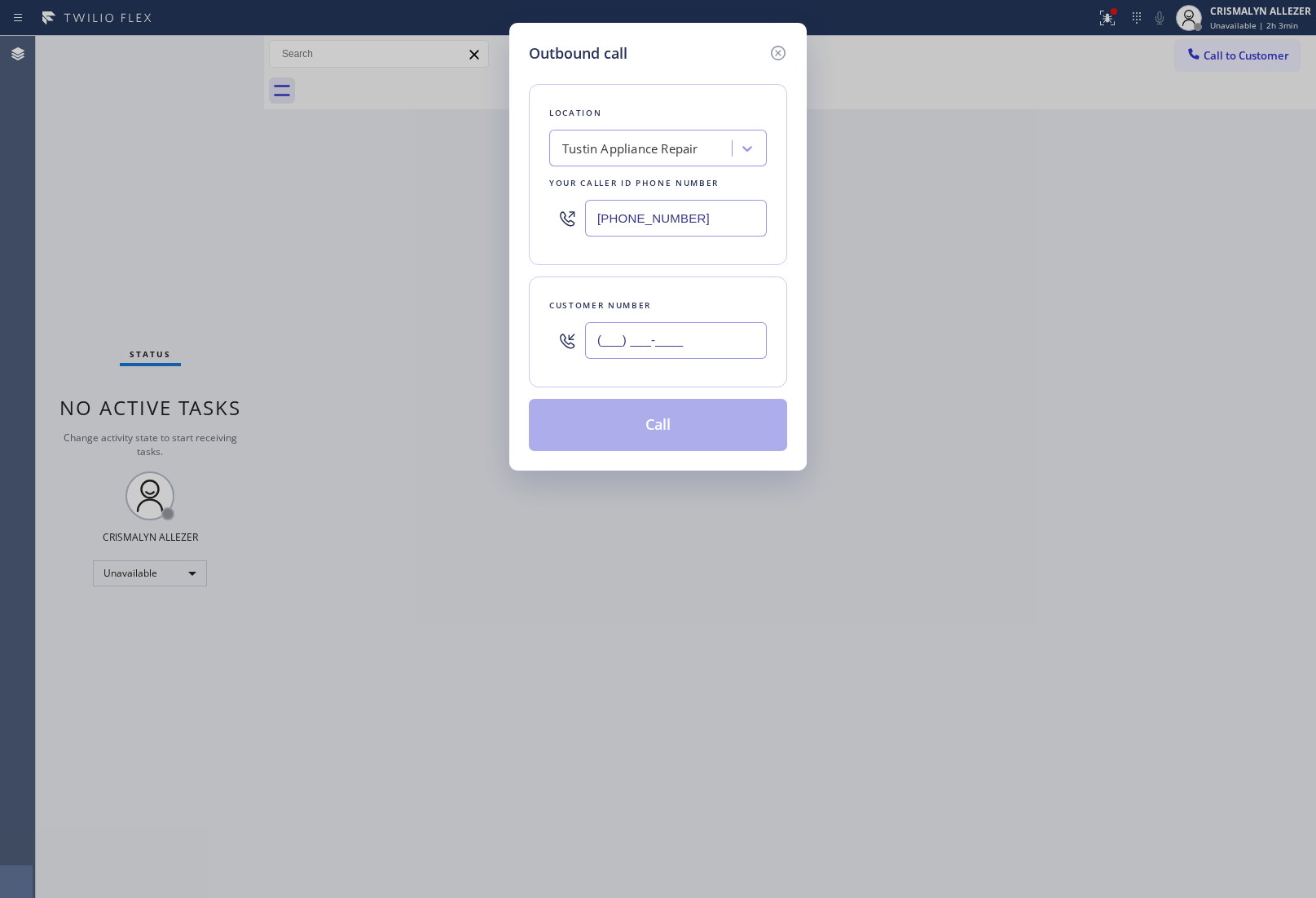
click at [681, 340] on input "(___) ___-____" at bounding box center [675, 340] width 181 height 36
paste input "714) 266-9636"
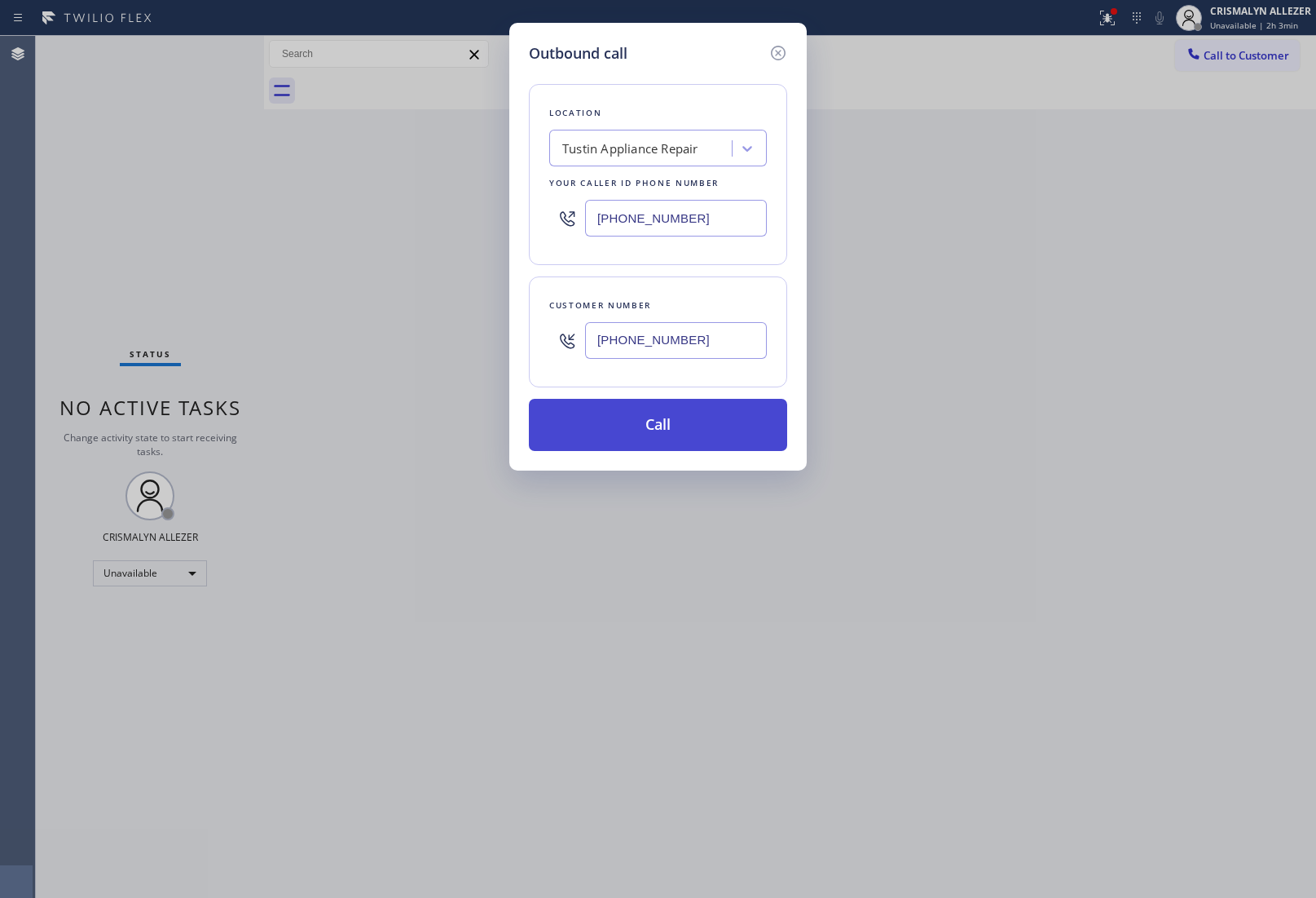
type input "[PHONE_NUMBER]"
click at [666, 417] on button "Call" at bounding box center [658, 425] width 259 height 52
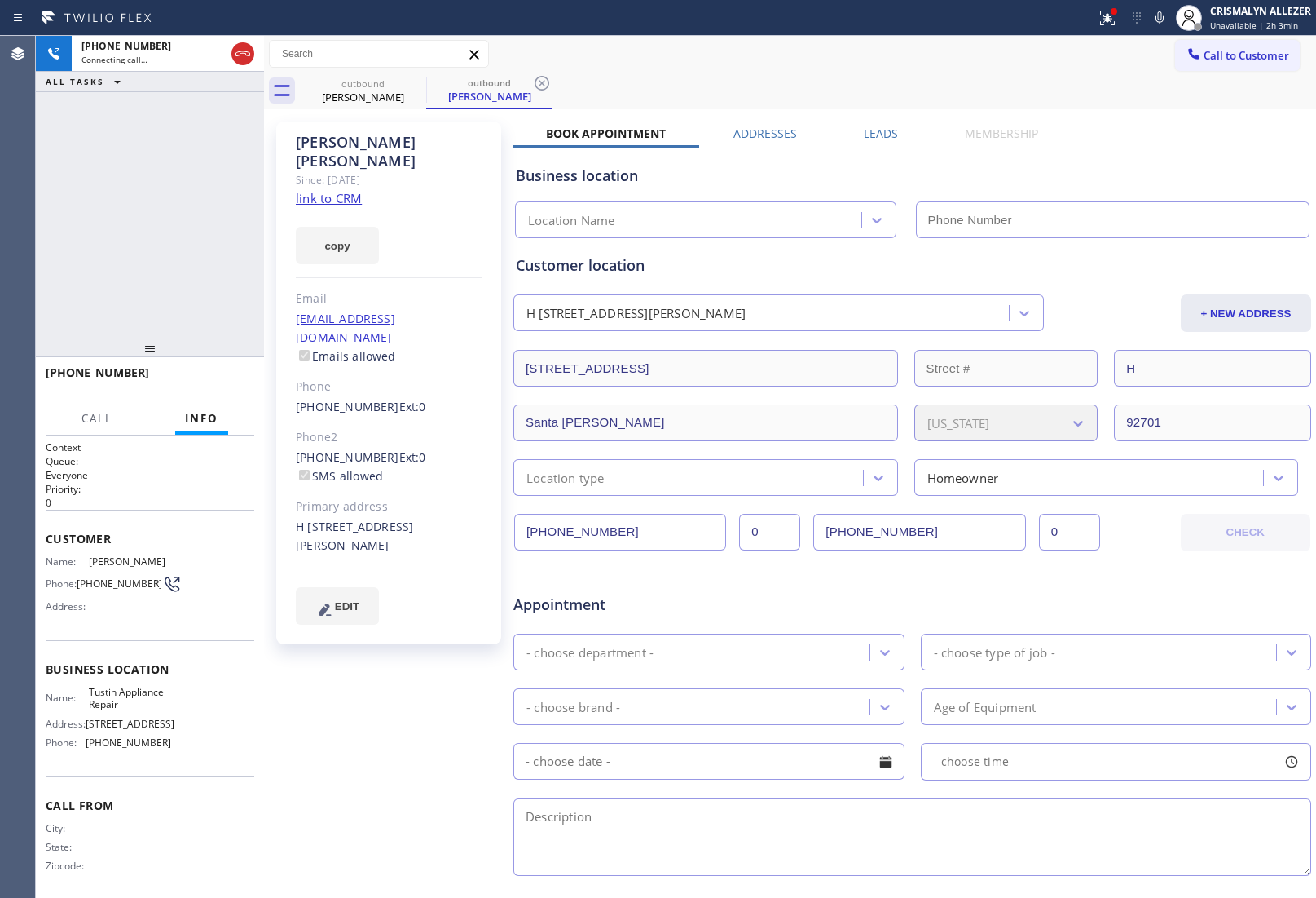
click at [335, 190] on link "link to CRM" at bounding box center [329, 198] width 66 height 17
type input "[PHONE_NUMBER]"
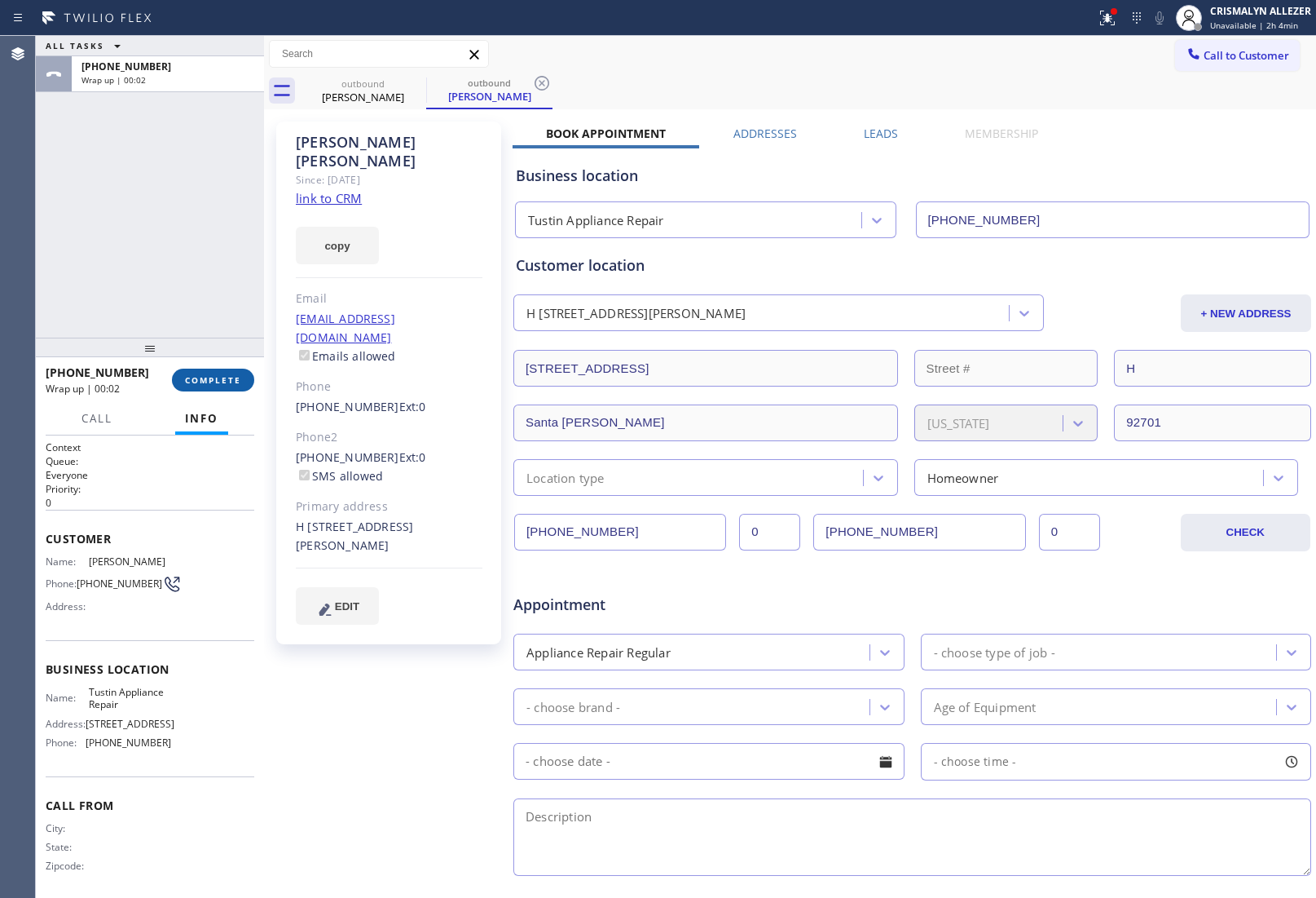
click at [200, 381] on span "COMPLETE" at bounding box center [213, 380] width 56 height 11
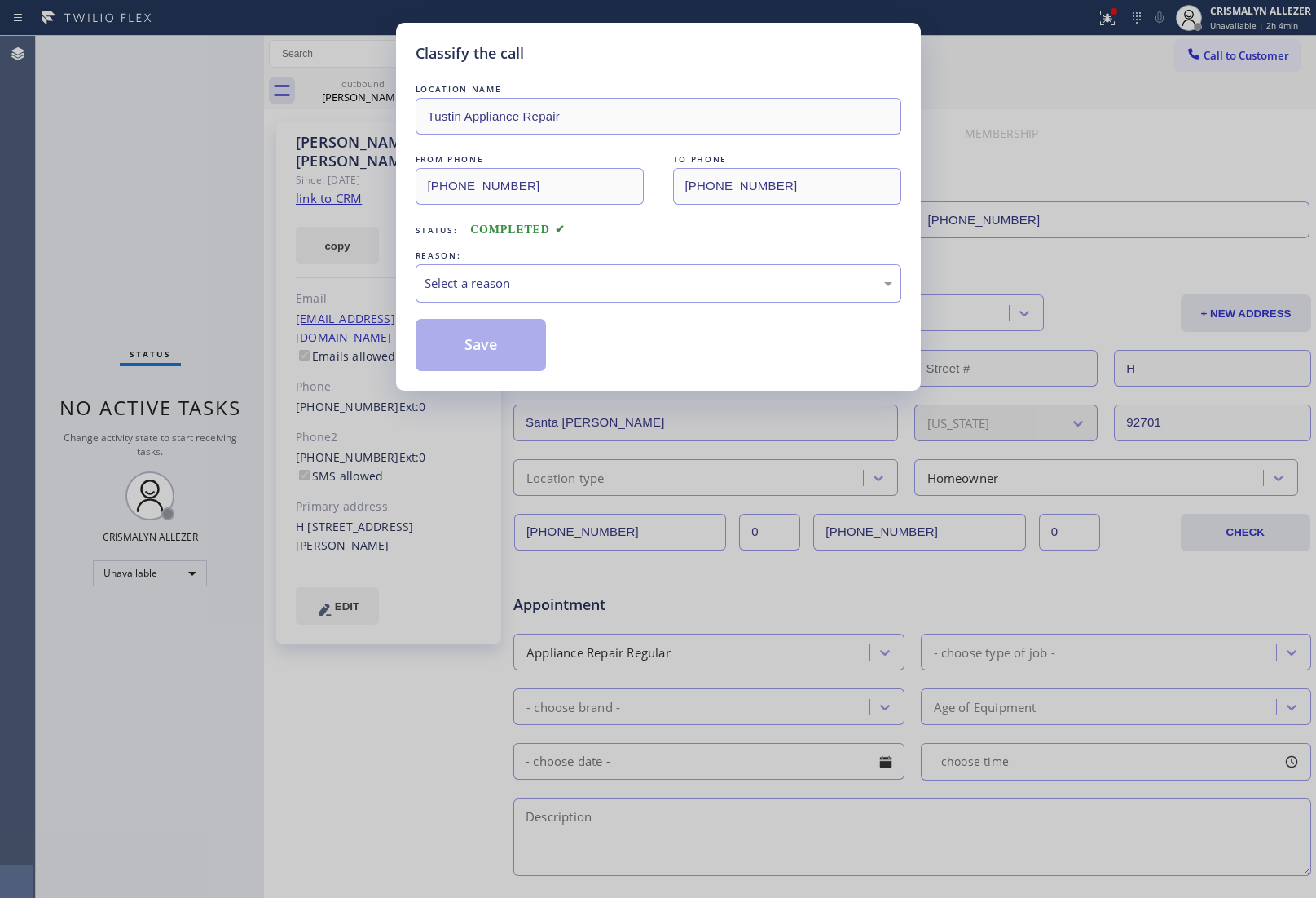
click at [674, 304] on div "LOCATION NAME Tustin Appliance Repair FROM PHONE (714) 248-8176 TO PHONE (714) …" at bounding box center [659, 226] width 486 height 290
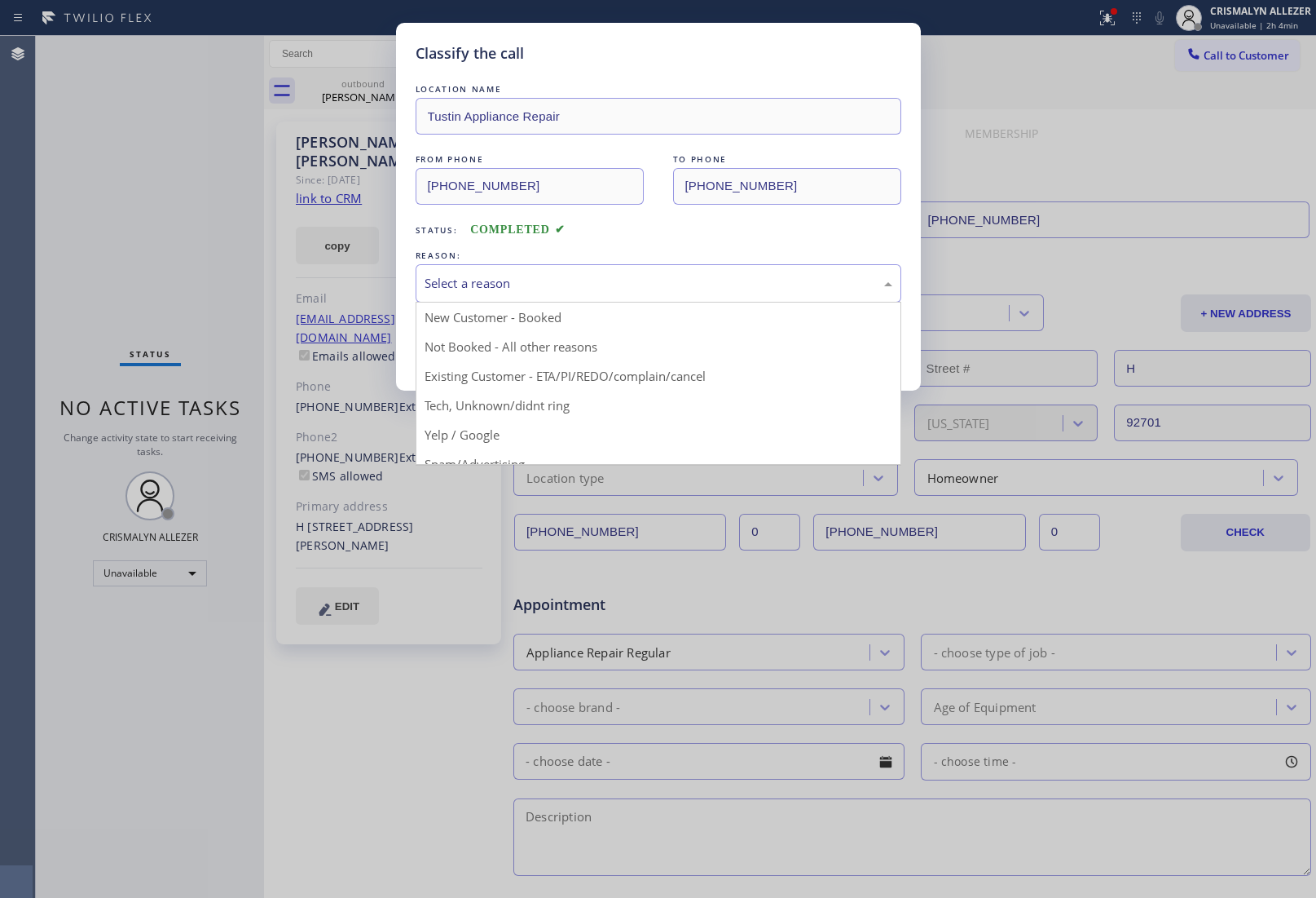
click at [629, 294] on div "Select a reason" at bounding box center [659, 283] width 486 height 38
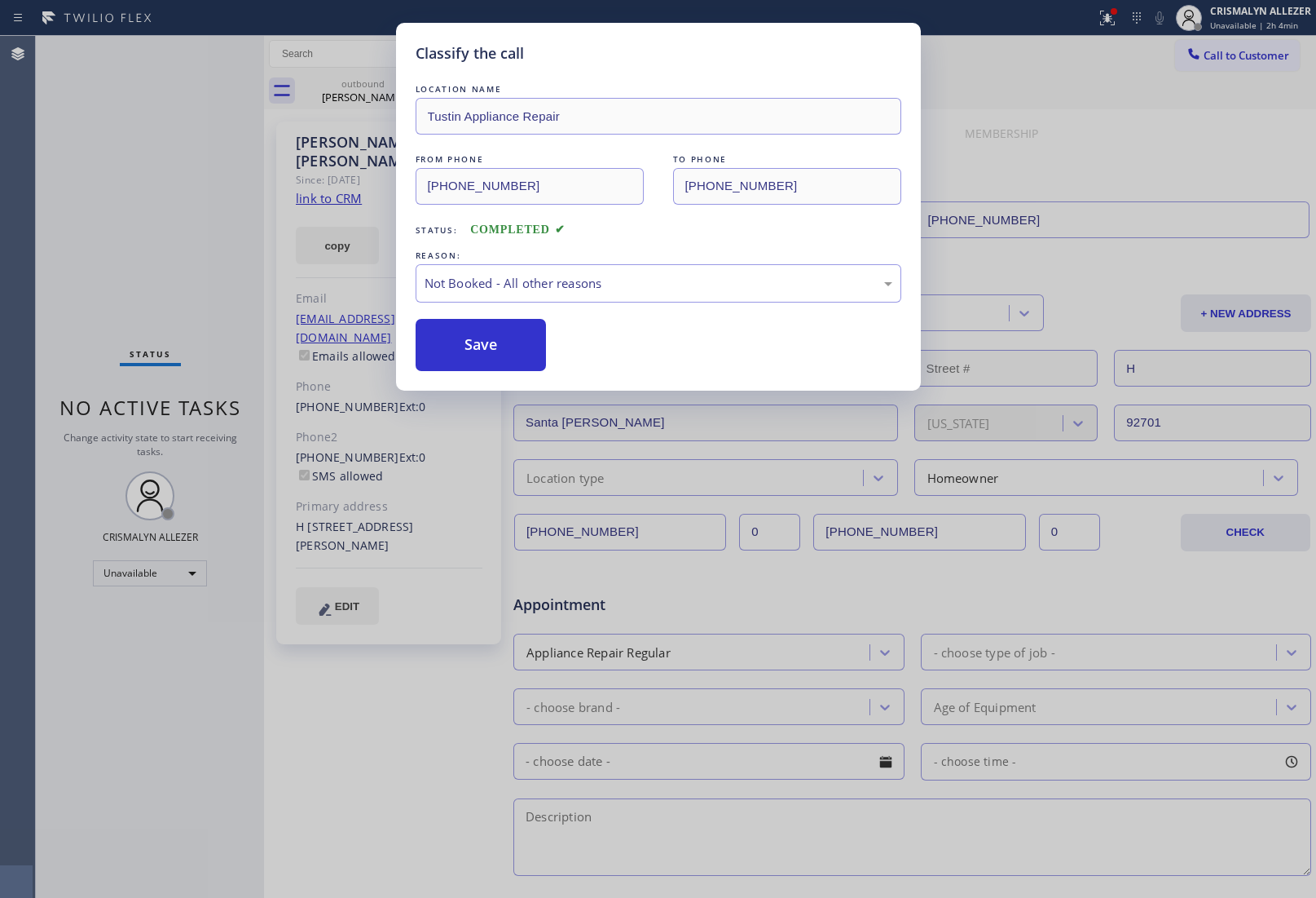
click at [527, 340] on button "Save" at bounding box center [481, 345] width 131 height 52
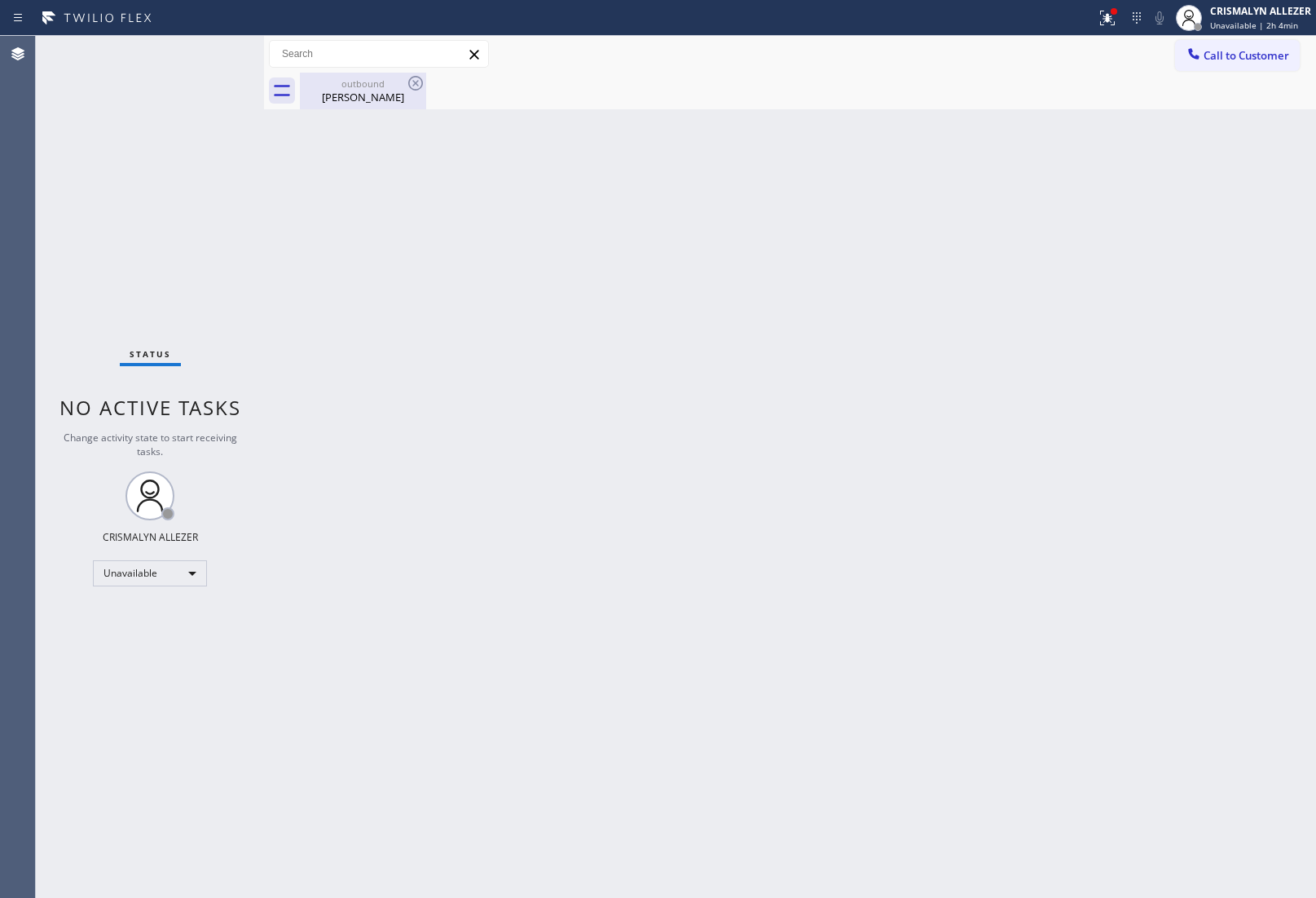
click at [371, 98] on div "[PERSON_NAME]" at bounding box center [363, 96] width 123 height 15
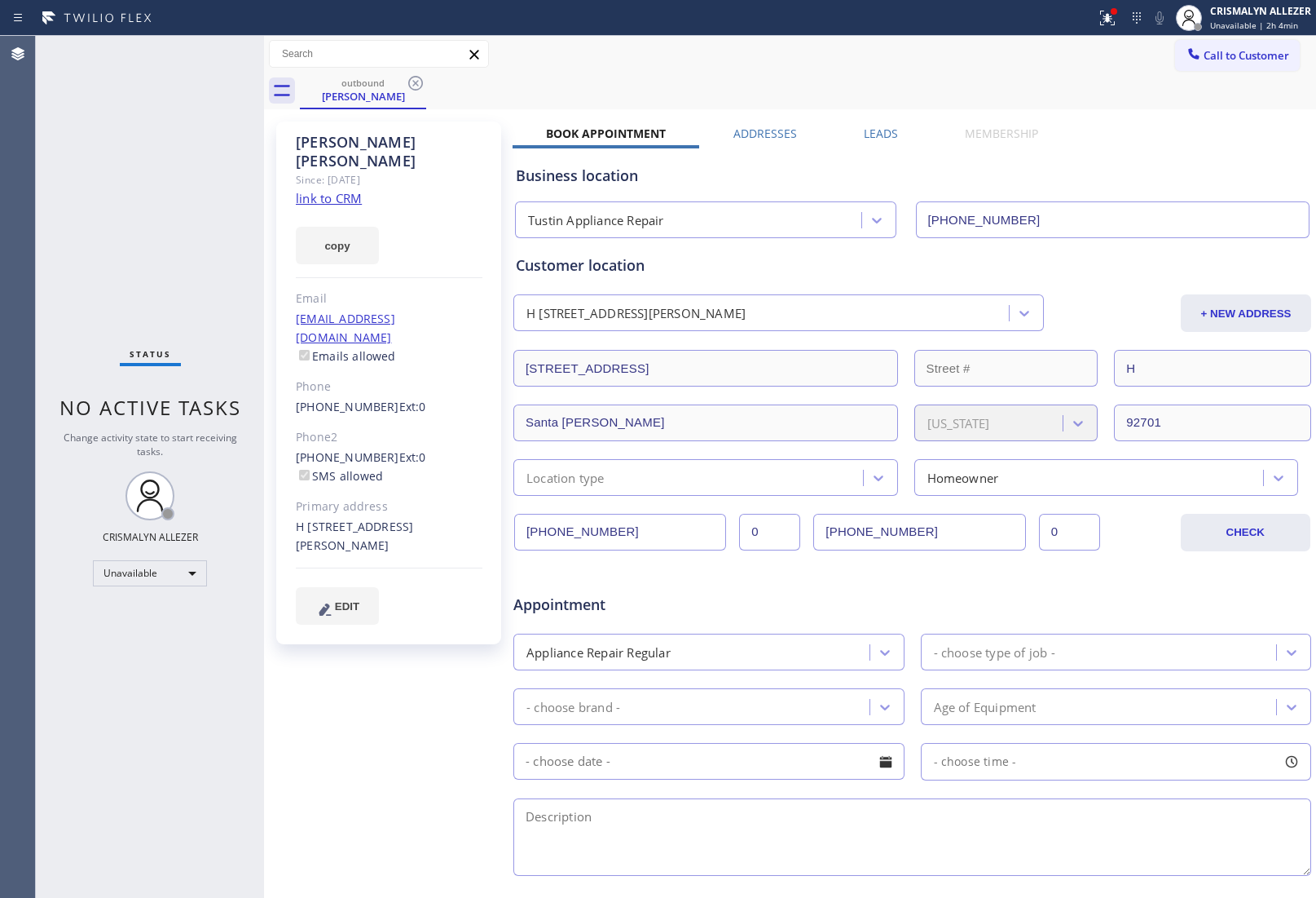
click at [410, 84] on icon at bounding box center [416, 83] width 20 height 20
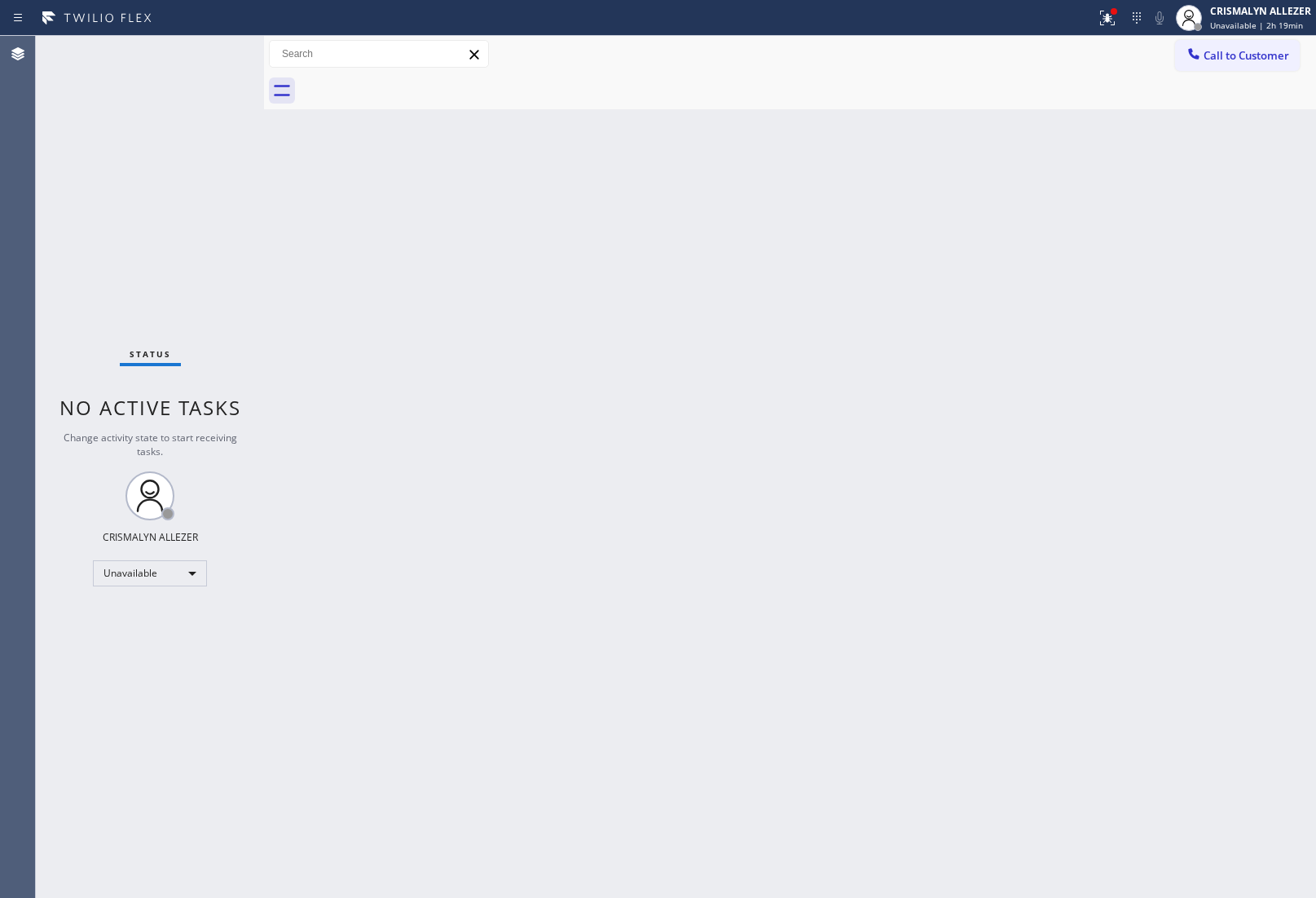
click at [1155, 291] on div "Back to Dashboard Change Sender ID Customers Technicians Select a contact Outbo…" at bounding box center [790, 466] width 1052 height 862
click at [1235, 59] on span "Call to Customer" at bounding box center [1247, 55] width 86 height 15
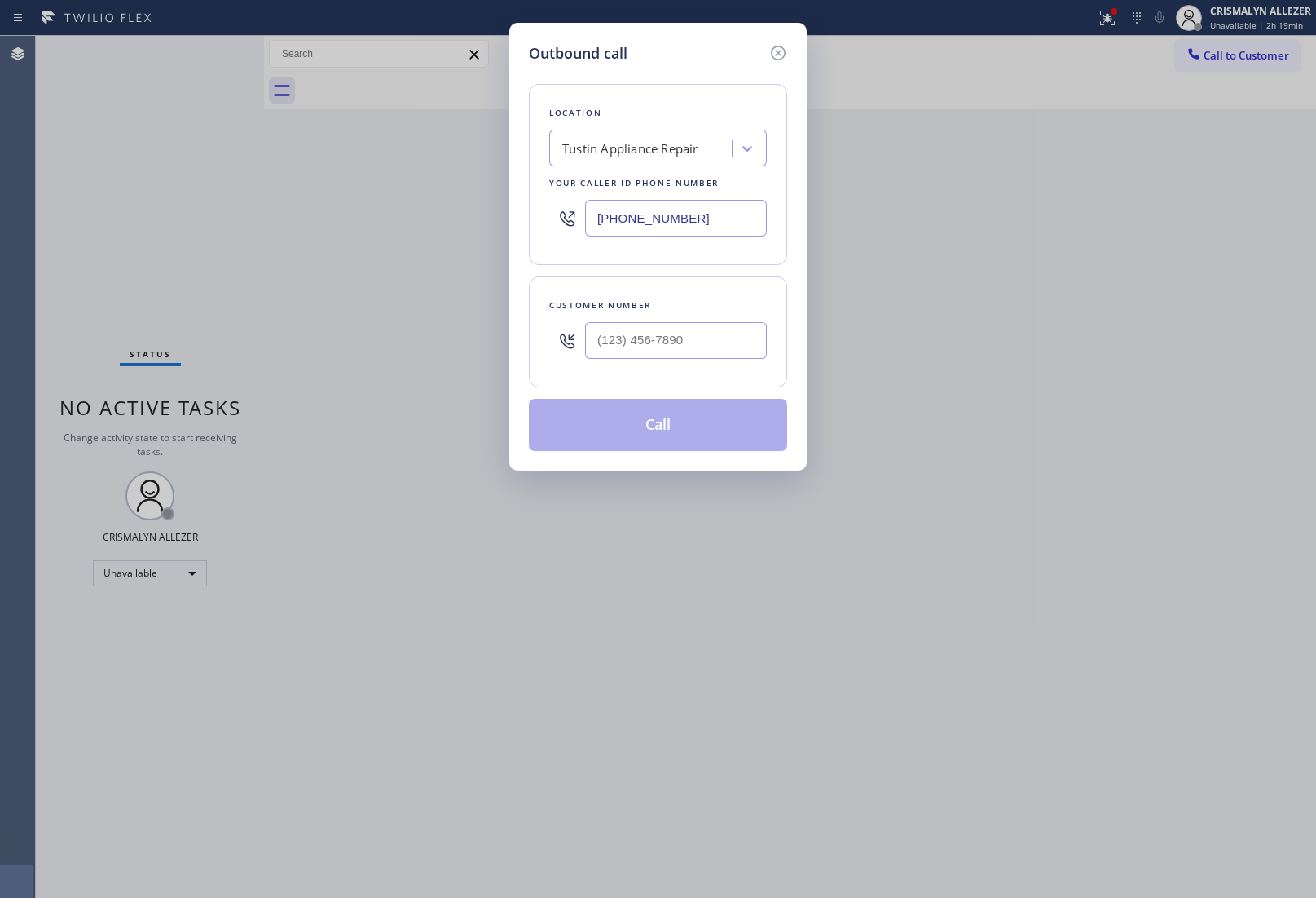
drag, startPoint x: 703, startPoint y: 218, endPoint x: 250, endPoint y: 186, distance: 454.1
click at [443, 201] on div "Outbound call Location Tustin Appliance Repair Your caller id phone number (714…" at bounding box center [658, 449] width 1316 height 898
paste input "73) 900-8292"
type input "(773) 900-8292"
click at [714, 330] on input "(___) ___-____" at bounding box center [675, 340] width 181 height 36
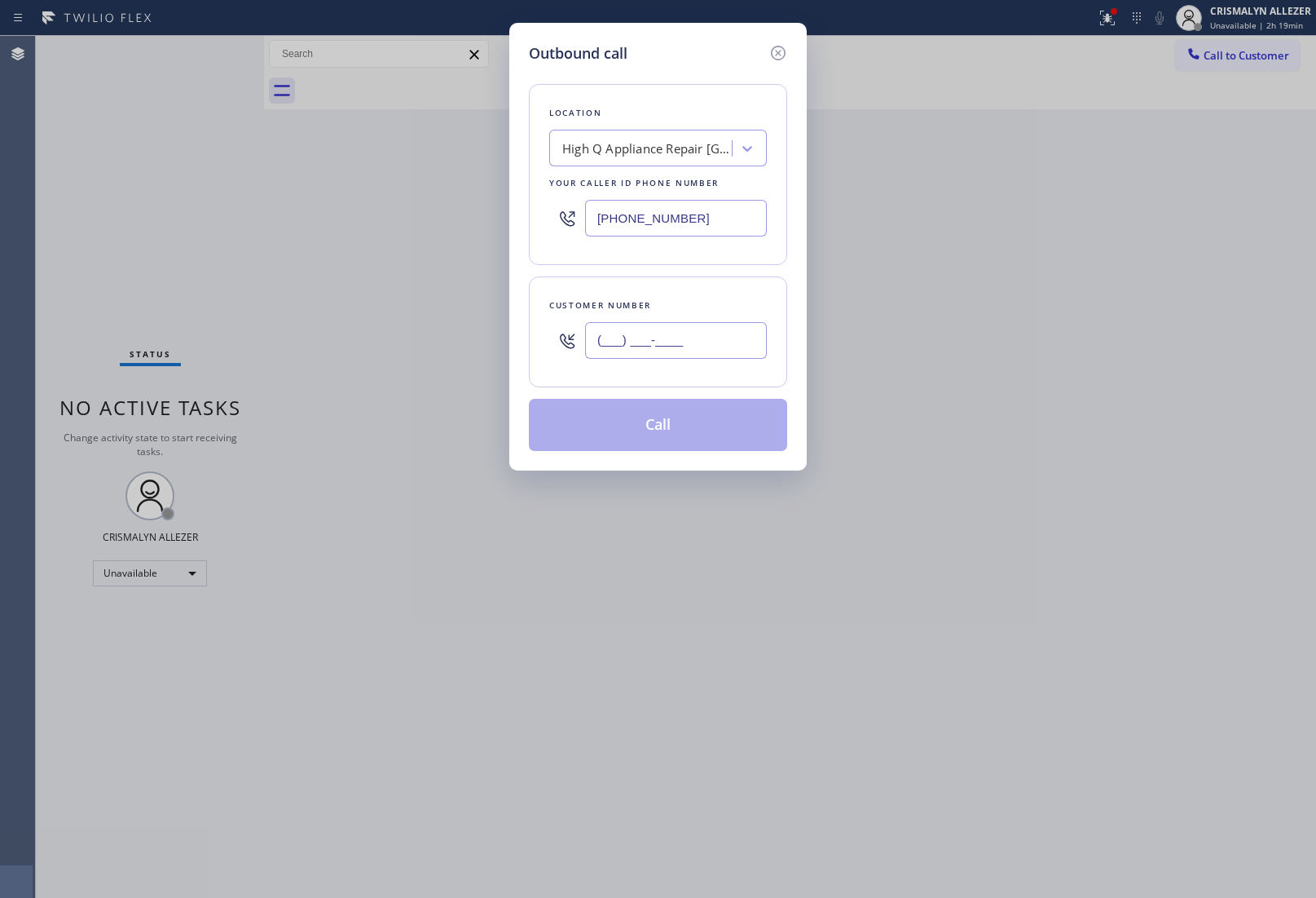
paste input "774) 208-7438"
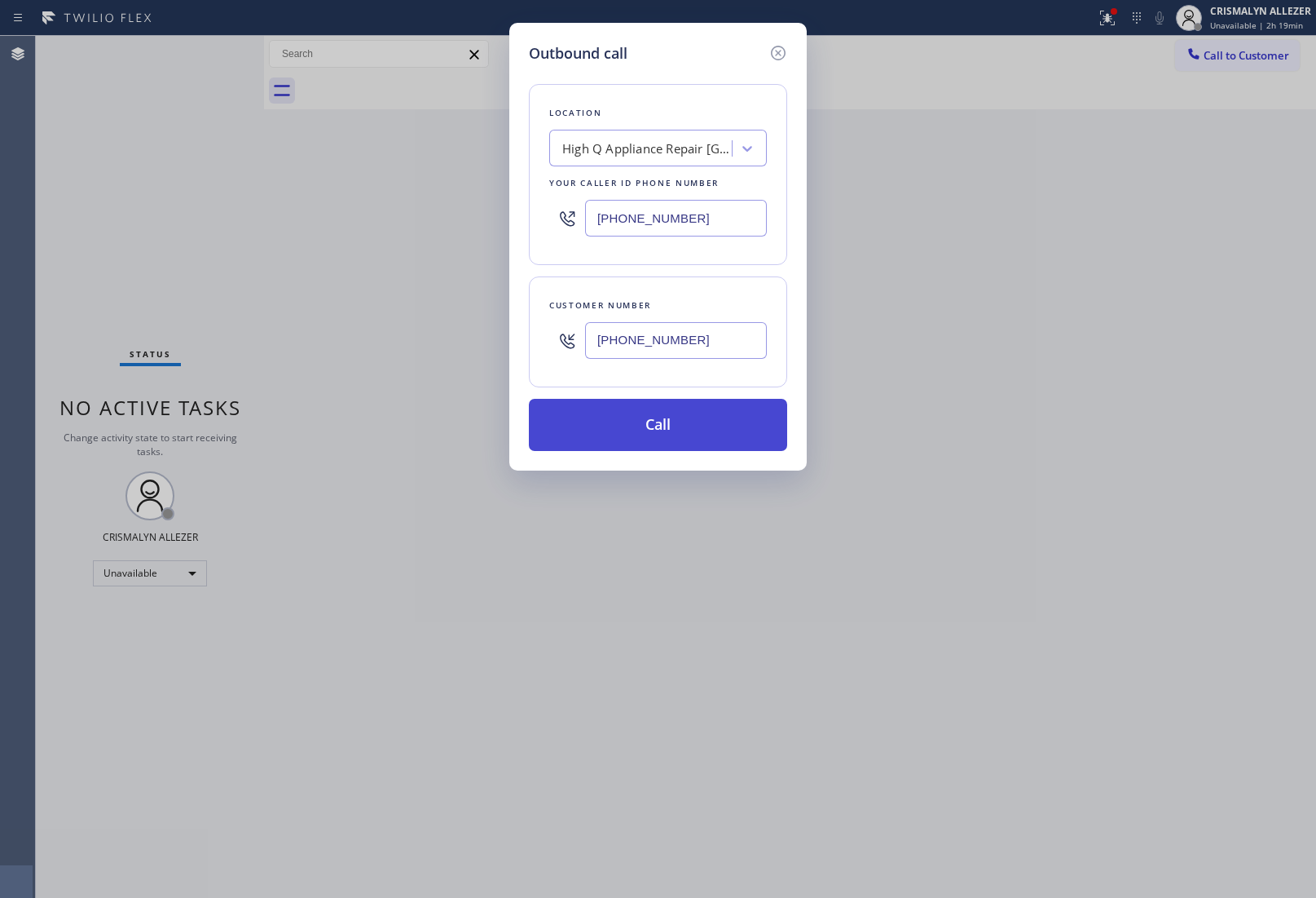
type input "(774) 208-7438"
click at [669, 434] on button "Call" at bounding box center [658, 425] width 259 height 52
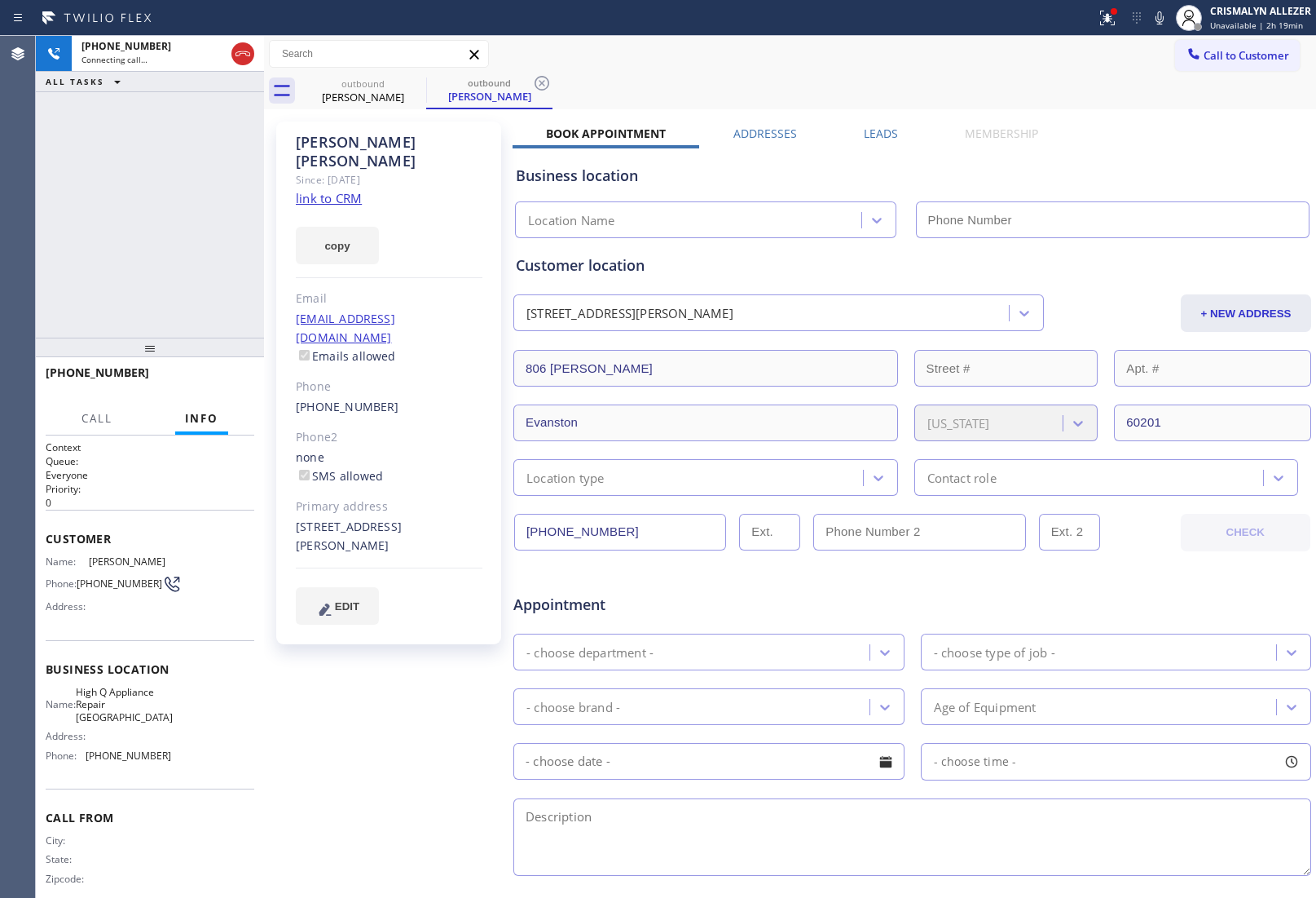
click at [332, 190] on link "link to CRM" at bounding box center [329, 198] width 66 height 17
type input "(773) 900-8292"
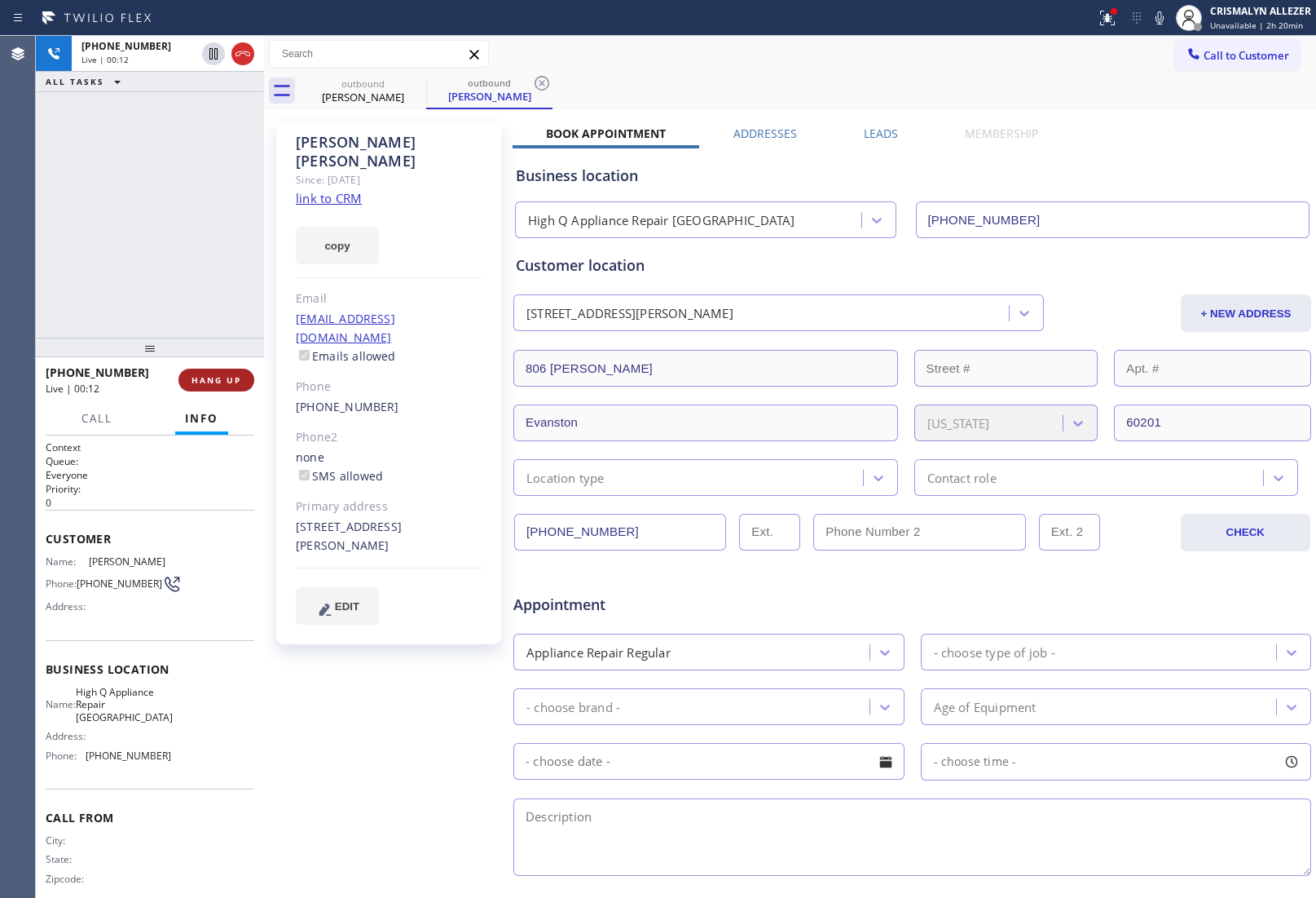
click at [201, 381] on span "HANG UP" at bounding box center [216, 380] width 49 height 11
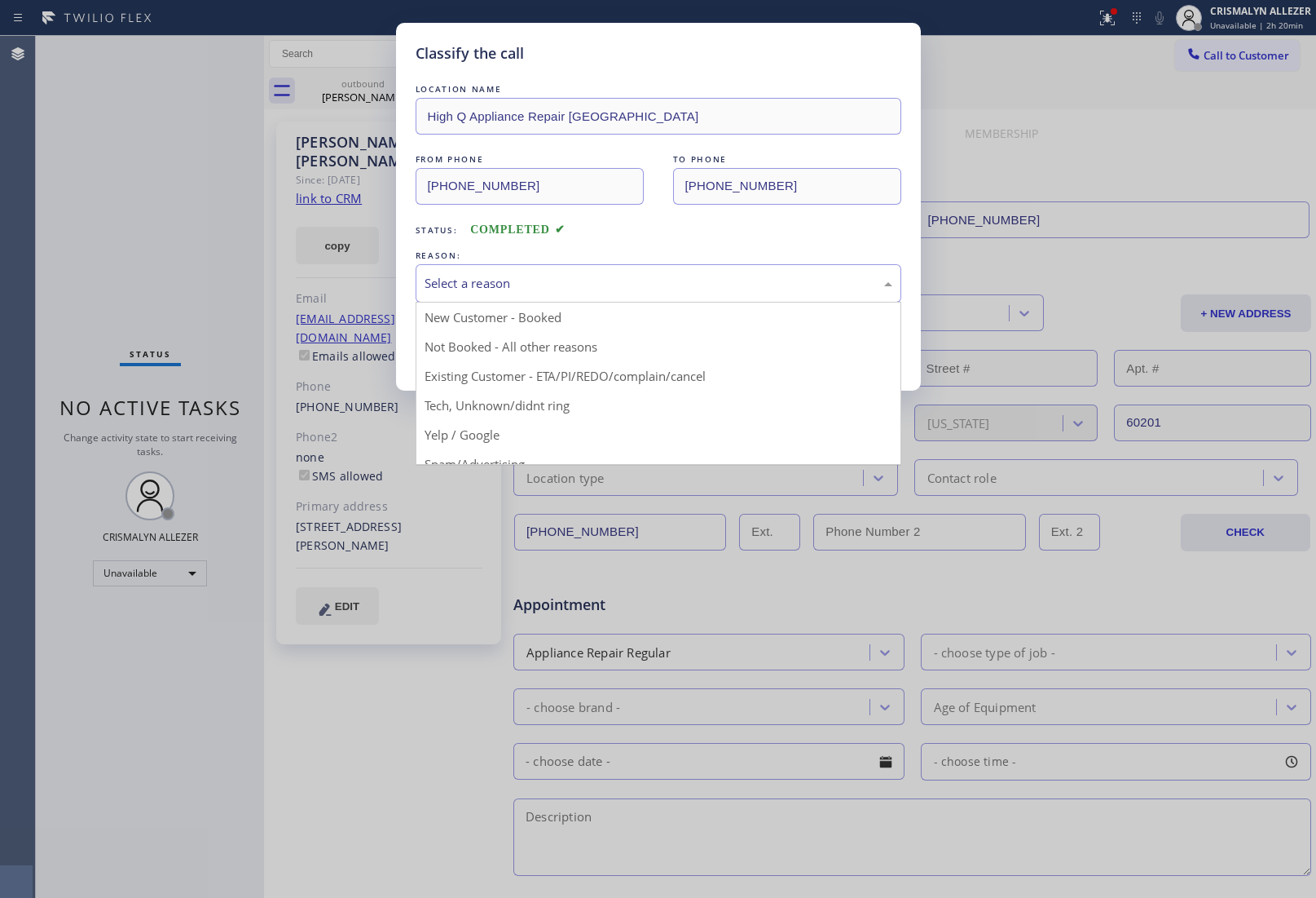
click at [656, 291] on div "Select a reason" at bounding box center [658, 283] width 468 height 19
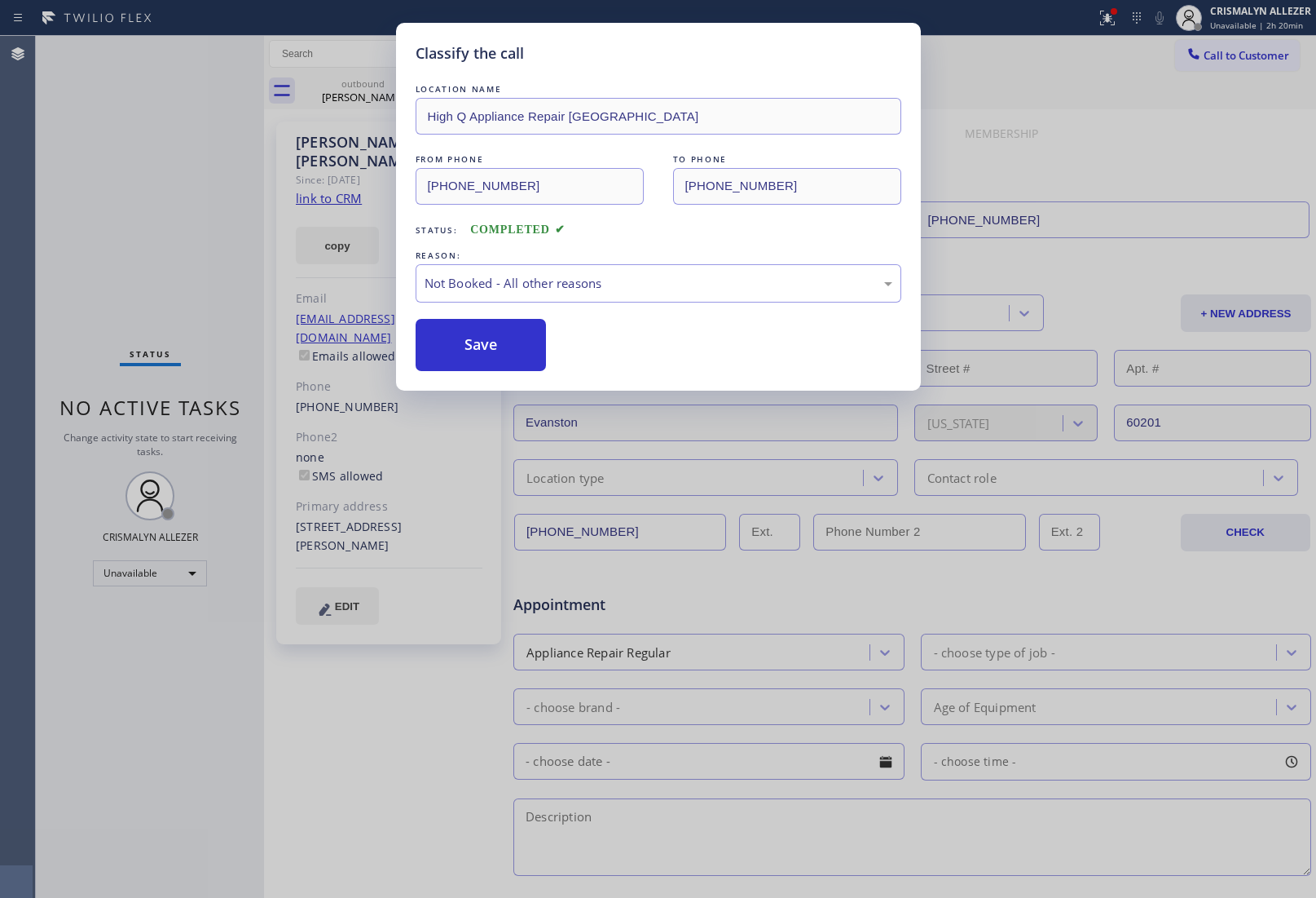
click at [514, 357] on button "Save" at bounding box center [481, 345] width 131 height 52
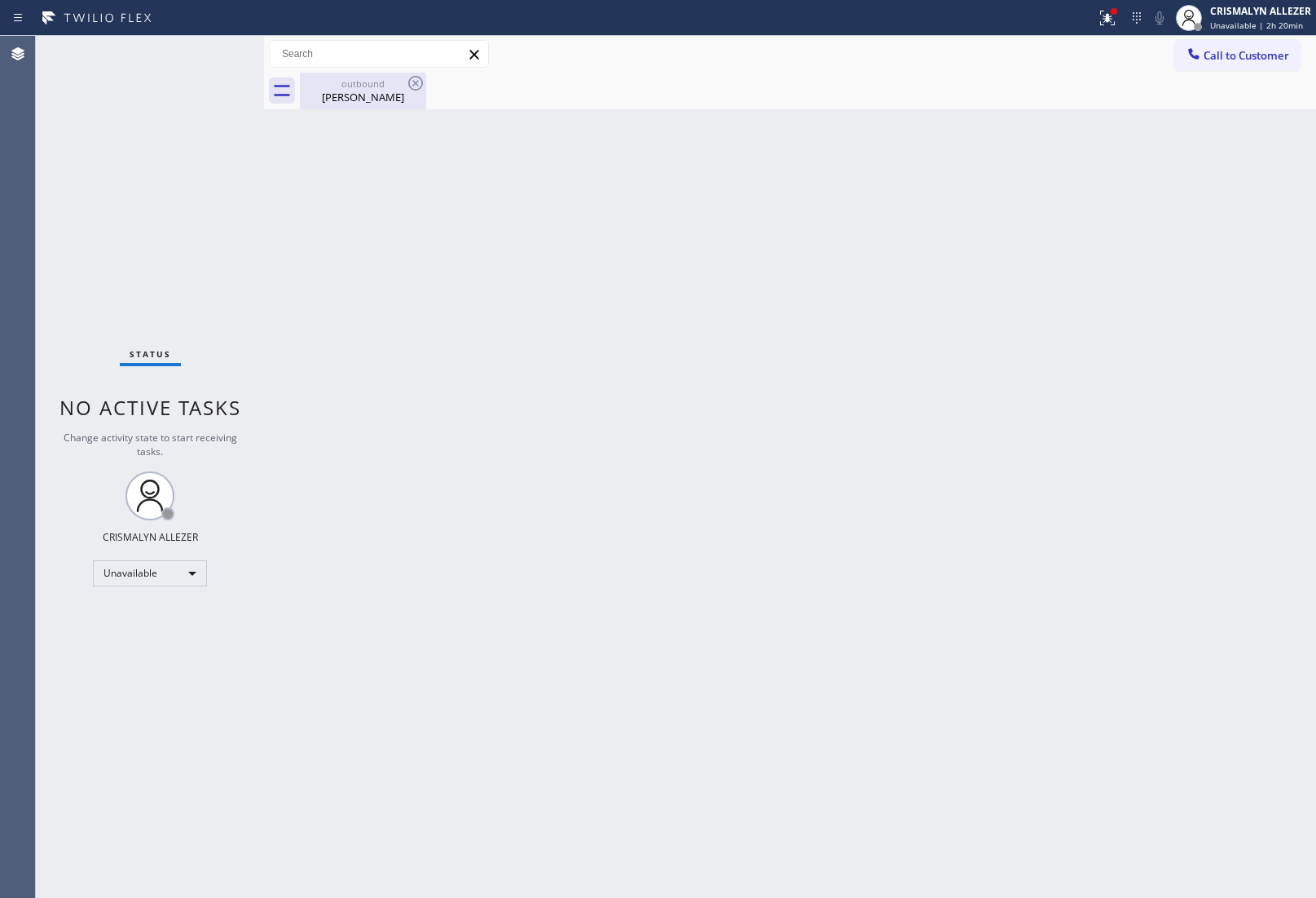
drag, startPoint x: 365, startPoint y: 102, endPoint x: 396, endPoint y: 84, distance: 35.8
click at [368, 100] on div "Juan Carvajal" at bounding box center [363, 96] width 123 height 15
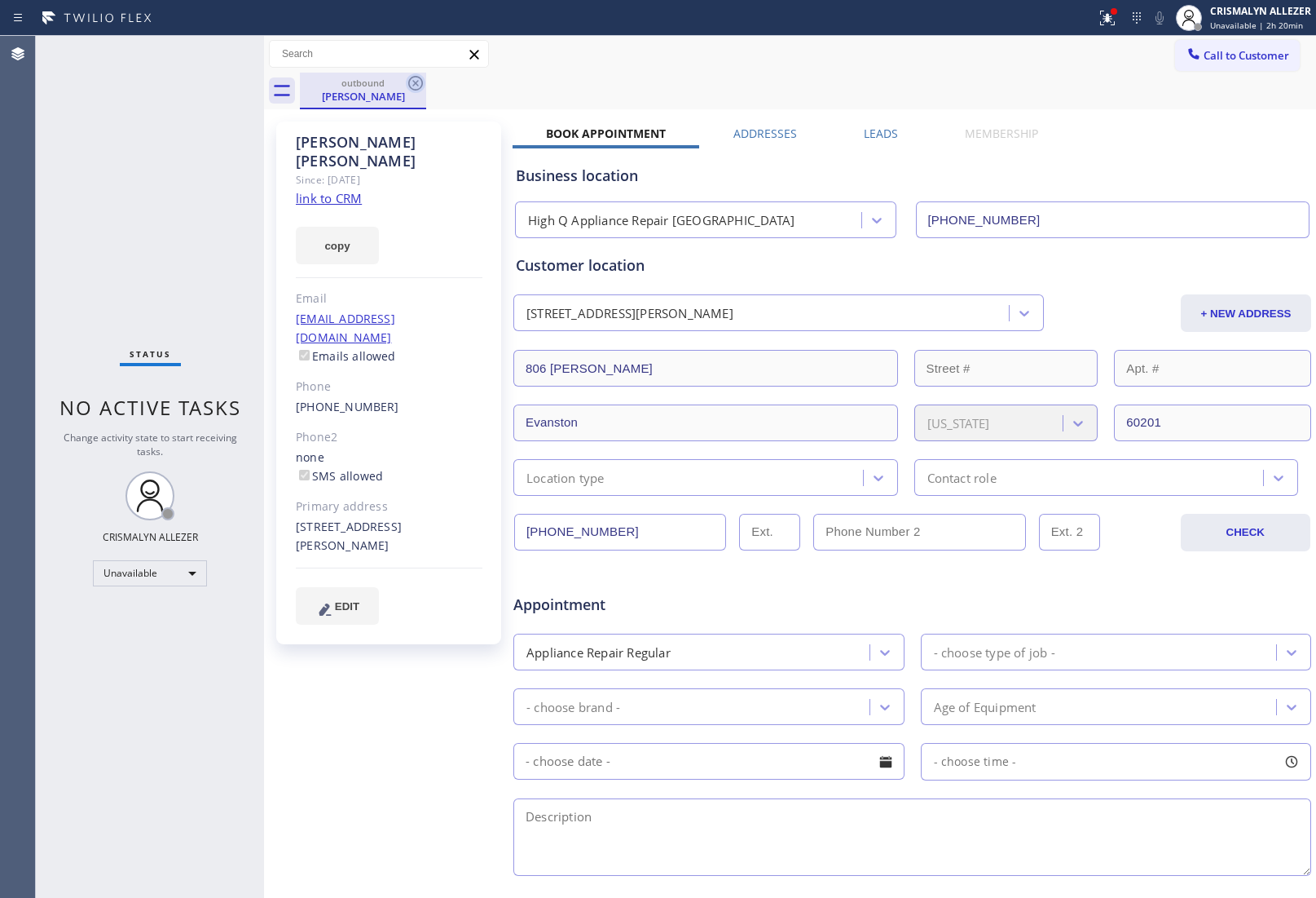
click at [413, 83] on icon at bounding box center [416, 83] width 20 height 20
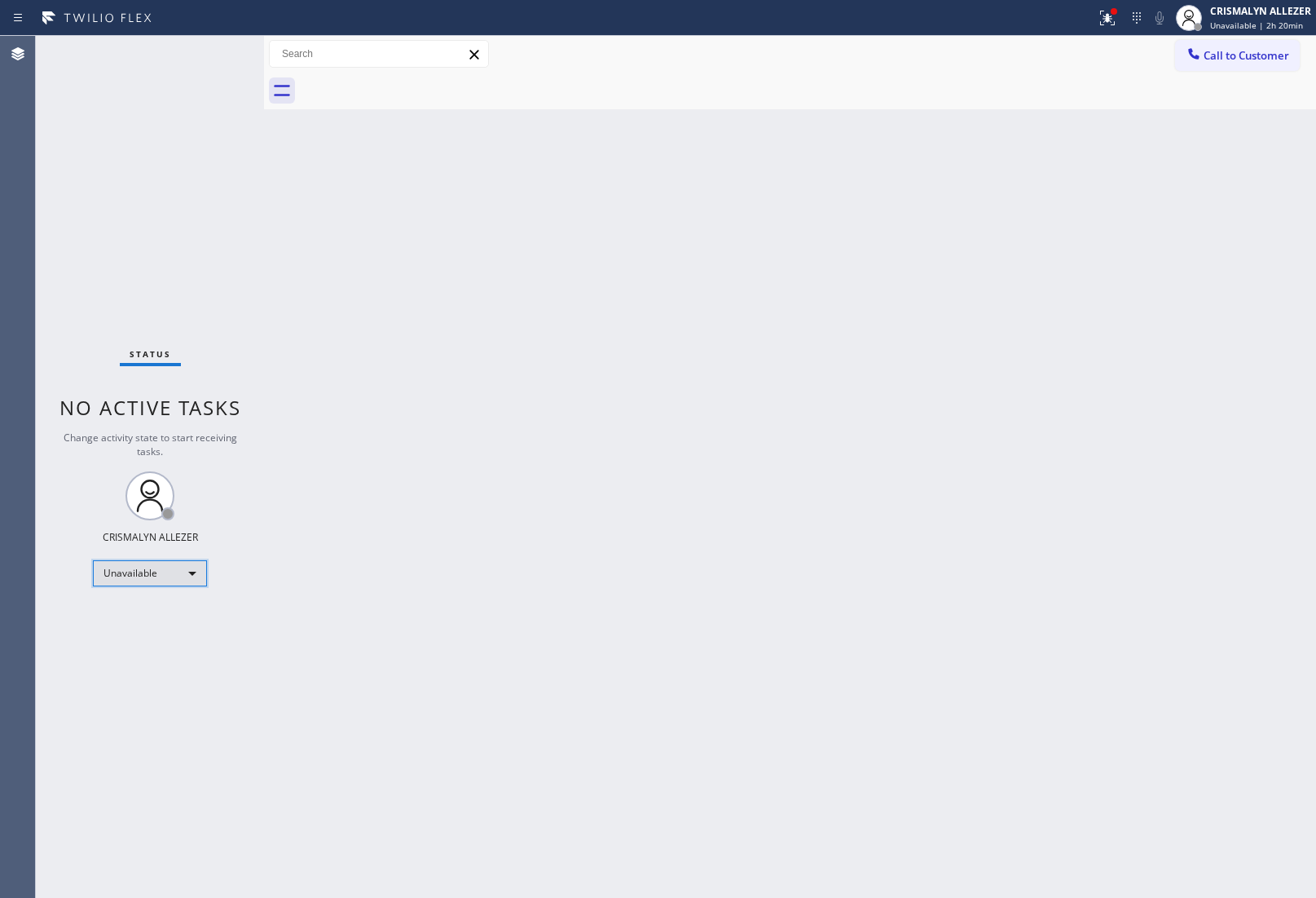
click at [196, 571] on div "Unavailable" at bounding box center [149, 573] width 114 height 26
click at [155, 661] on li "Break" at bounding box center [149, 657] width 111 height 20
click at [201, 567] on div "Break" at bounding box center [149, 573] width 114 height 26
click at [165, 636] on li "Unavailable" at bounding box center [149, 636] width 111 height 20
drag, startPoint x: 1248, startPoint y: 56, endPoint x: 832, endPoint y: 245, distance: 456.9
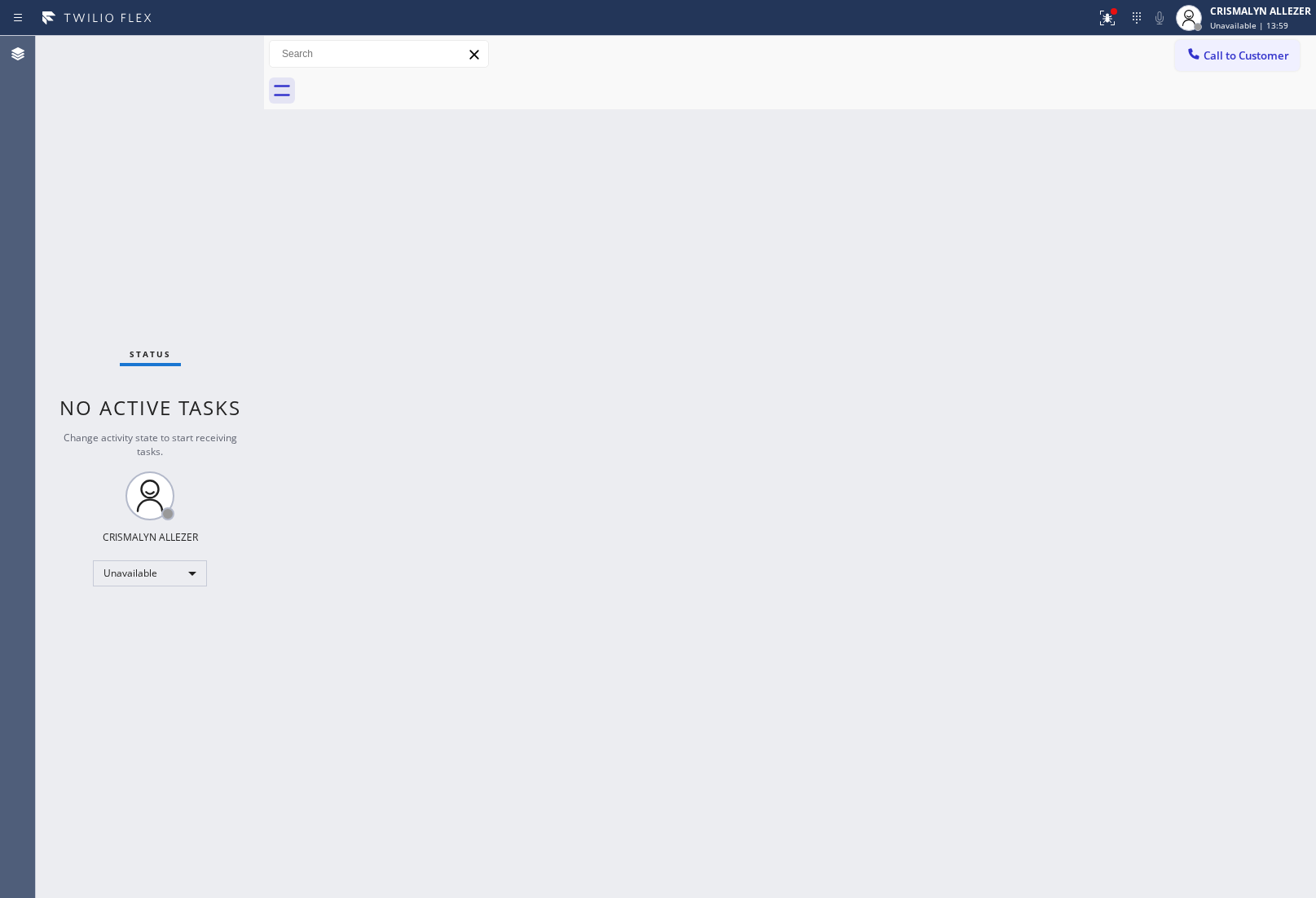
click at [1248, 57] on span "Call to Customer" at bounding box center [1247, 55] width 86 height 15
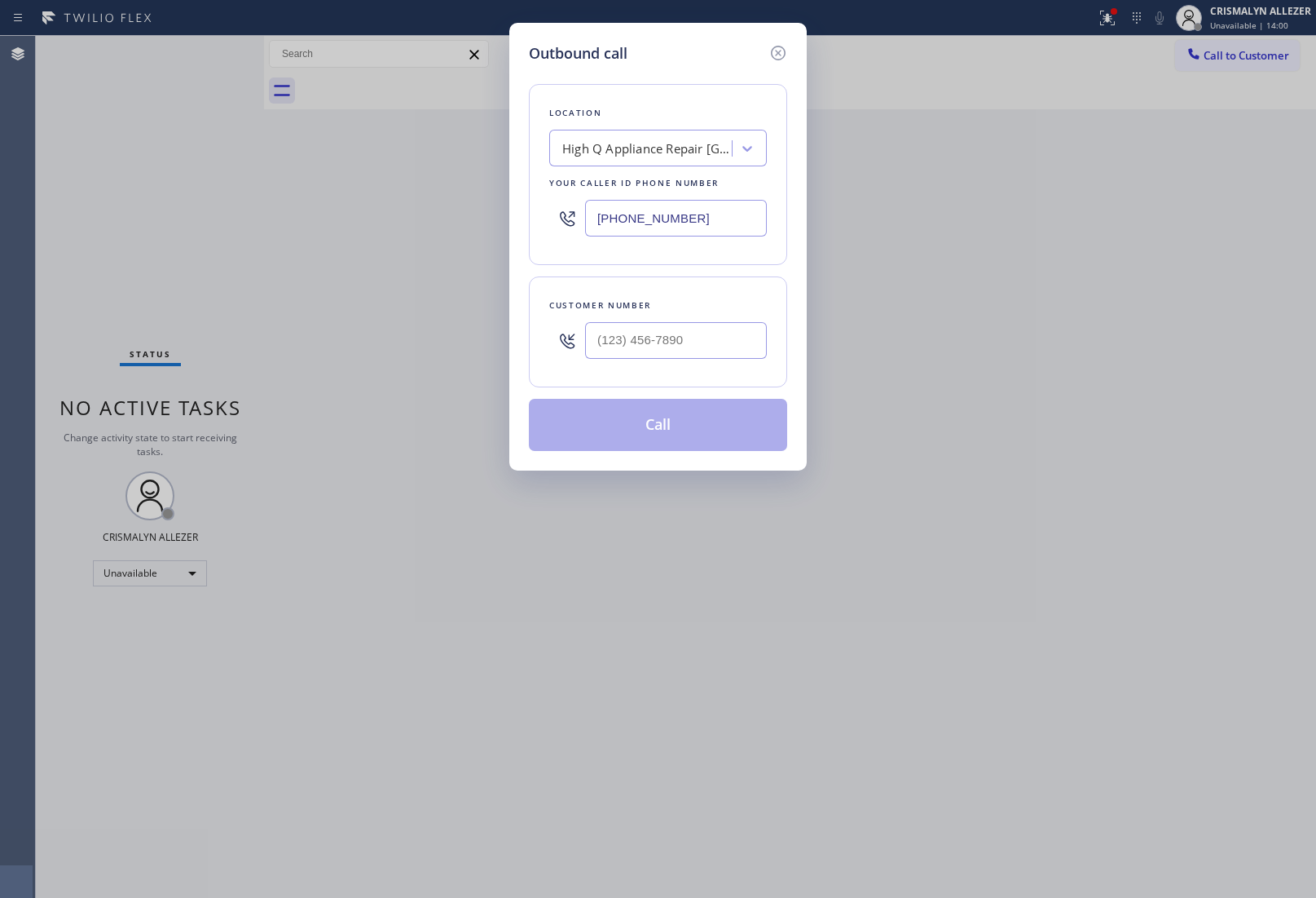
drag, startPoint x: 715, startPoint y: 221, endPoint x: 332, endPoint y: 212, distance: 383.1
click at [398, 212] on div "Outbound call Location High Q Appliance Repair Chicago Your caller id phone num…" at bounding box center [658, 449] width 1316 height 898
paste input "855) 731-495"
type input "[PHONE_NUMBER]"
click at [738, 353] on input "(___) ___-____" at bounding box center [675, 340] width 181 height 36
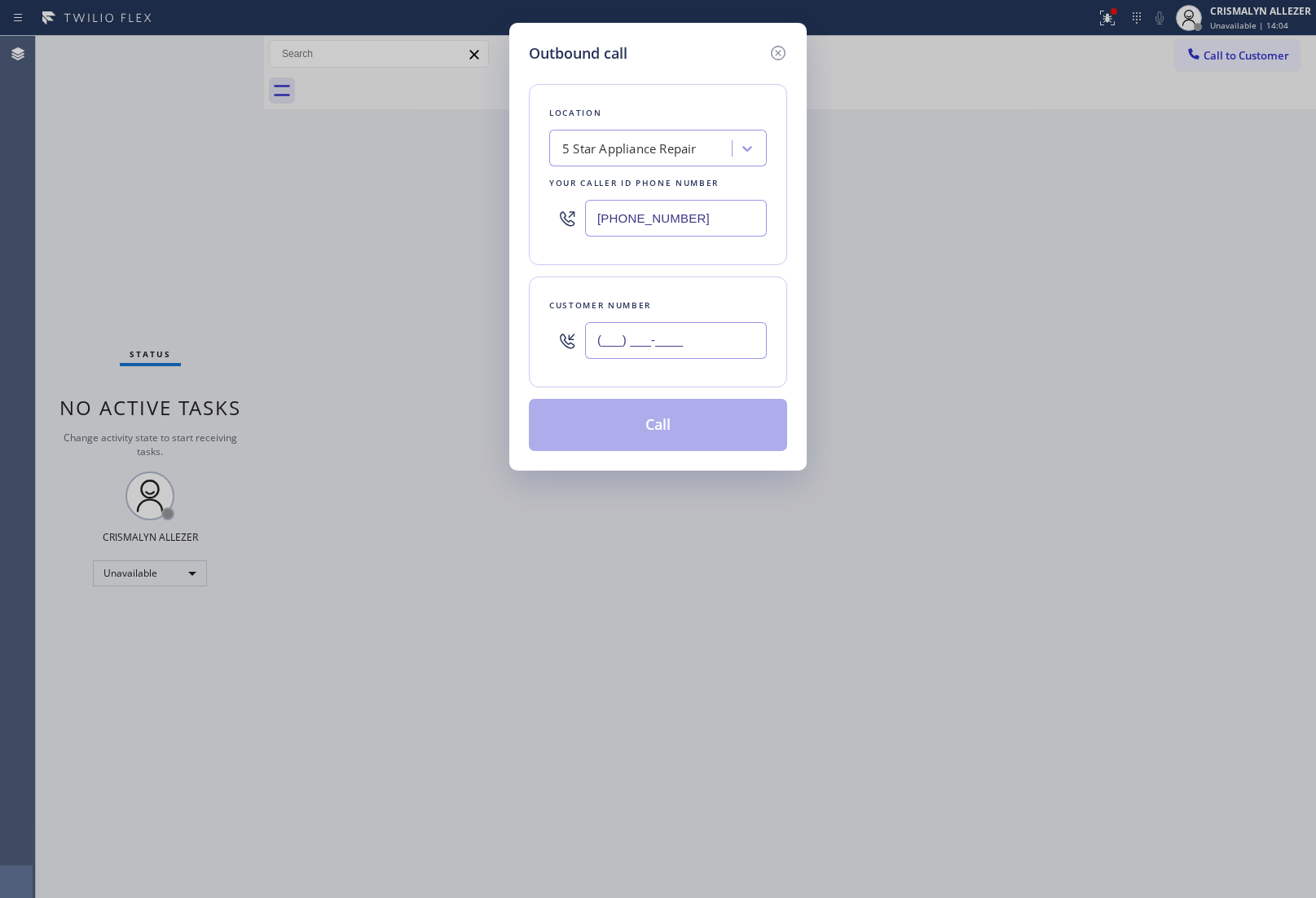
paste input "480) 234-4813"
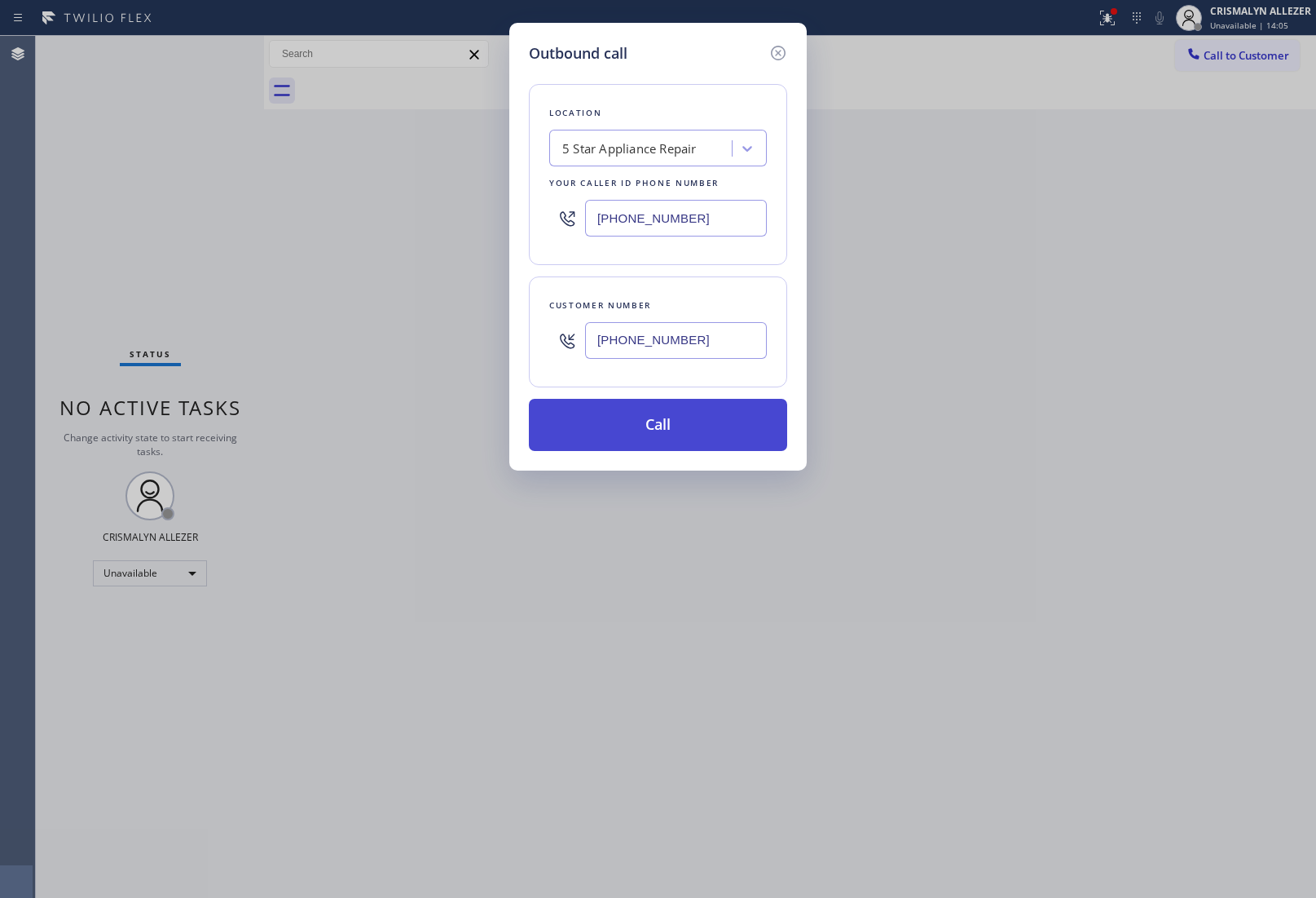
type input "(480) 234-4813"
click at [666, 440] on button "Call" at bounding box center [658, 425] width 259 height 52
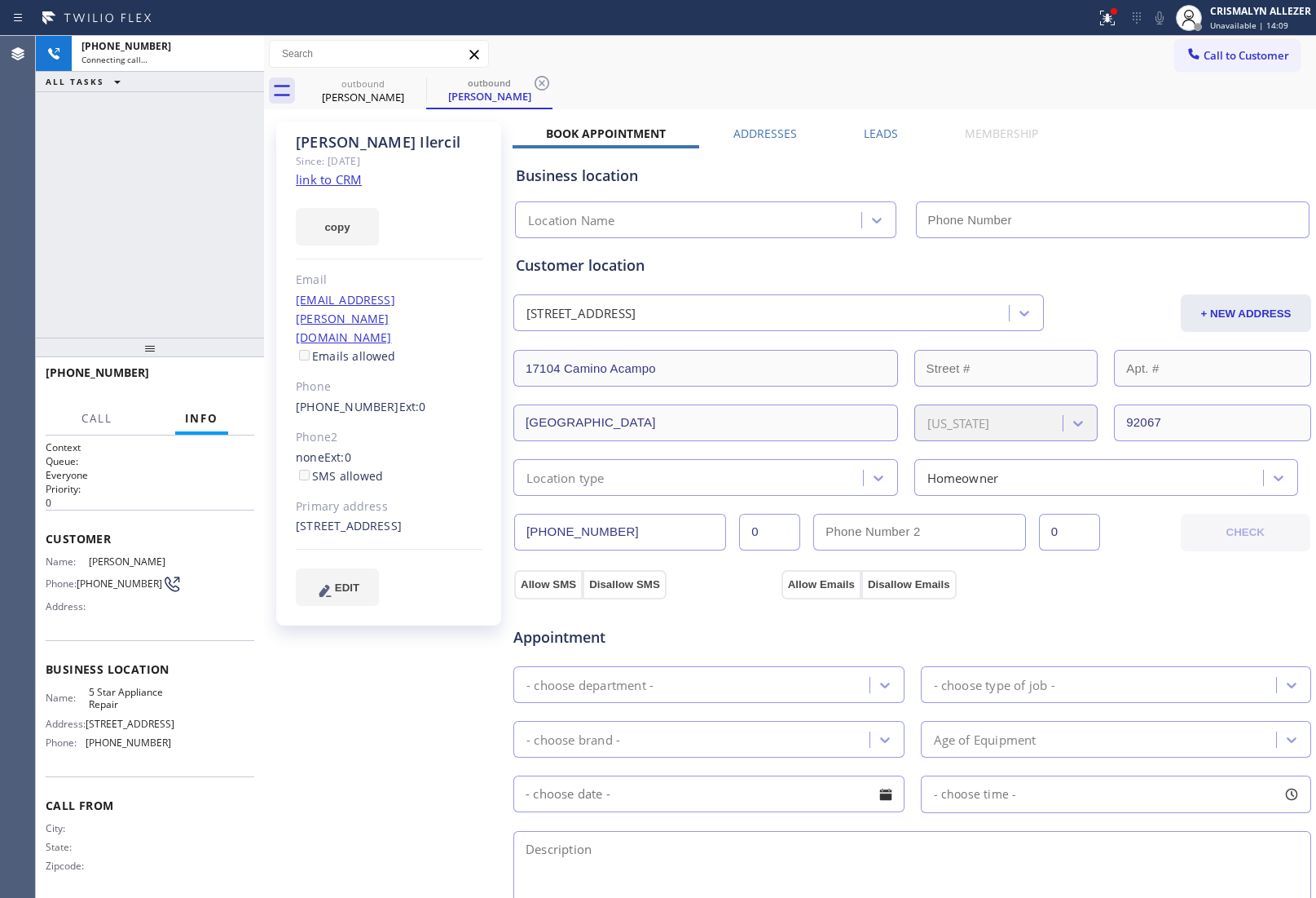
click at [334, 181] on link "link to CRM" at bounding box center [329, 179] width 66 height 17
type input "[PHONE_NUMBER]"
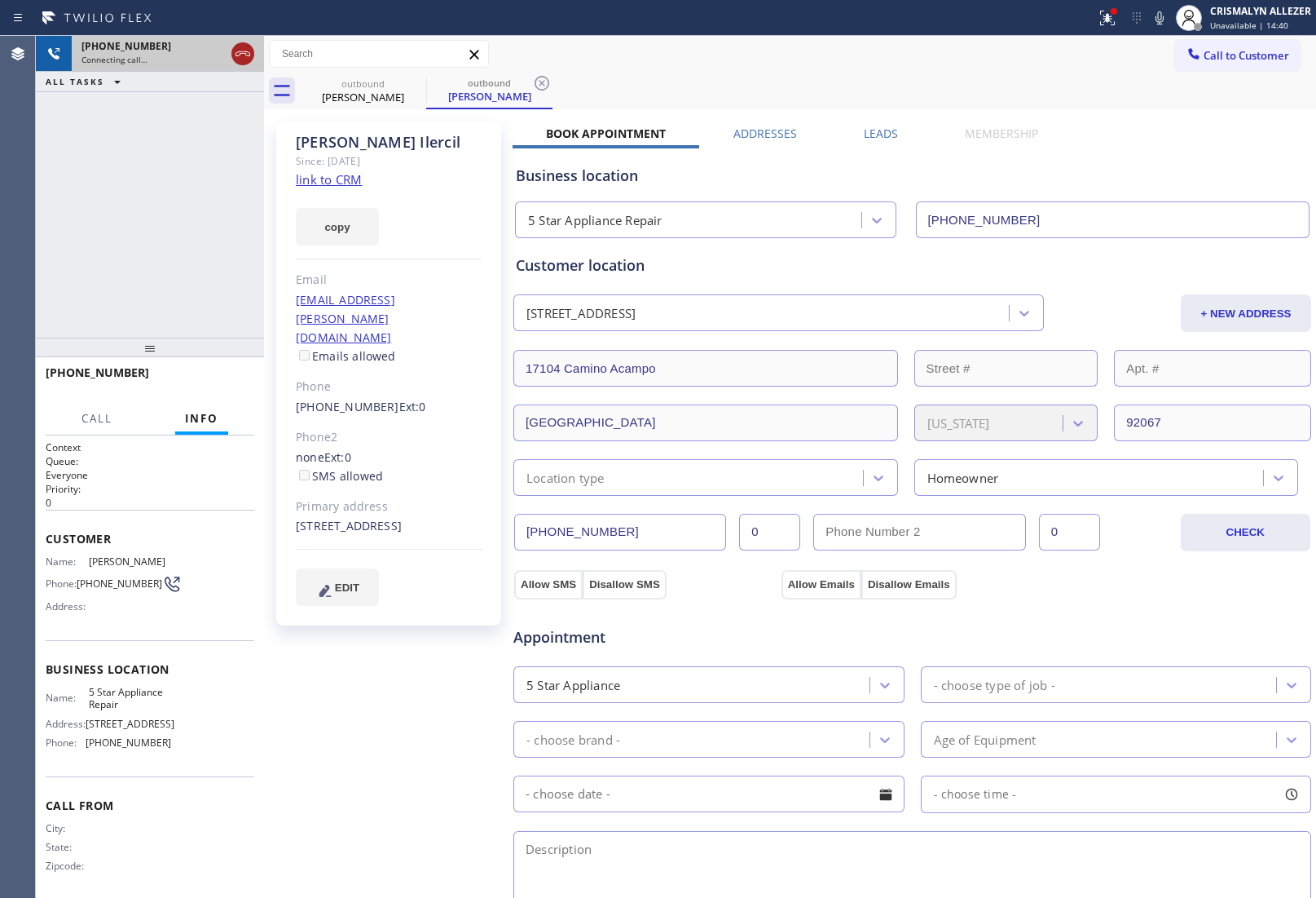
click at [241, 59] on icon at bounding box center [243, 54] width 20 height 20
click at [543, 87] on icon at bounding box center [542, 83] width 20 height 20
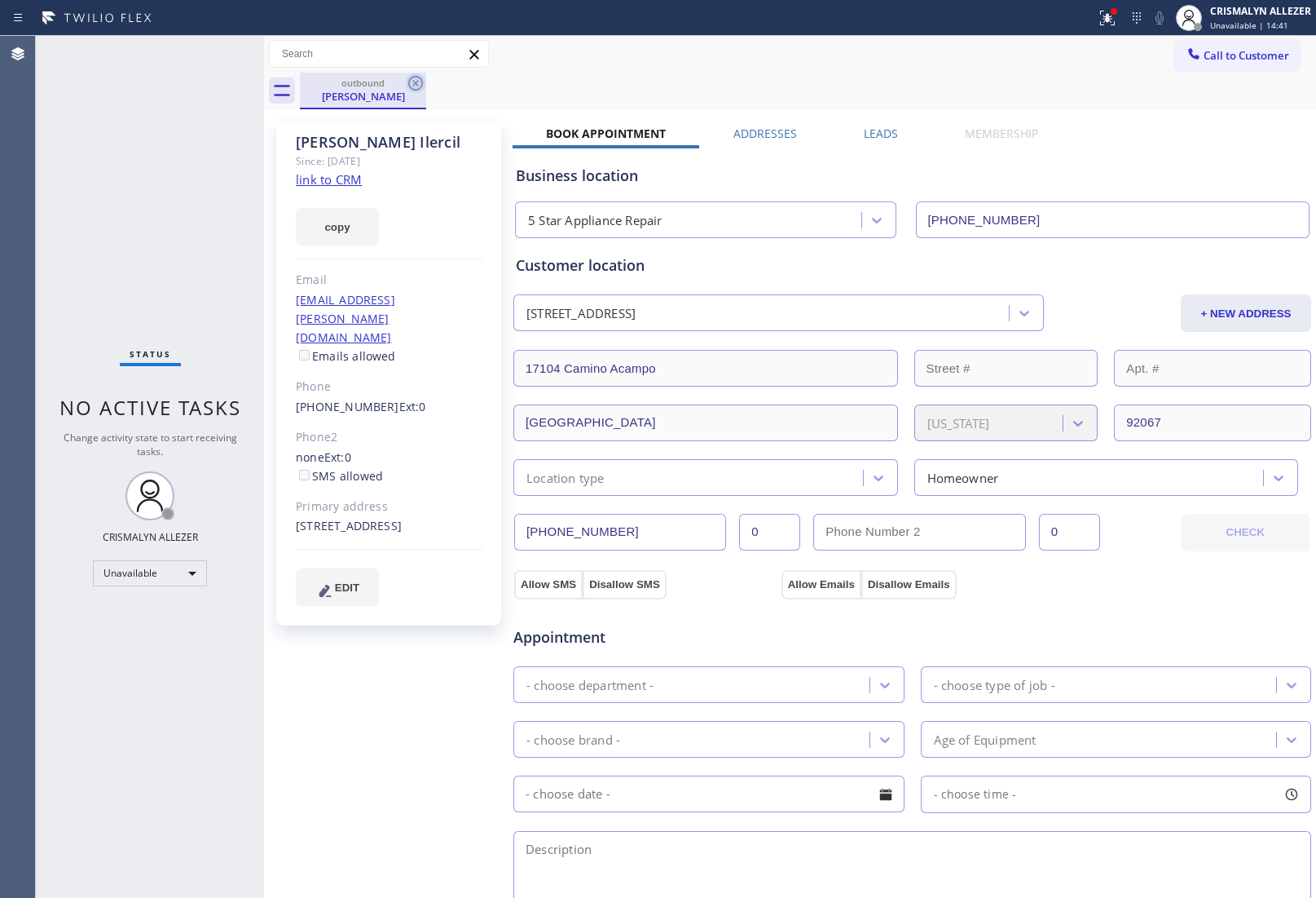
click at [416, 84] on icon at bounding box center [416, 83] width 20 height 20
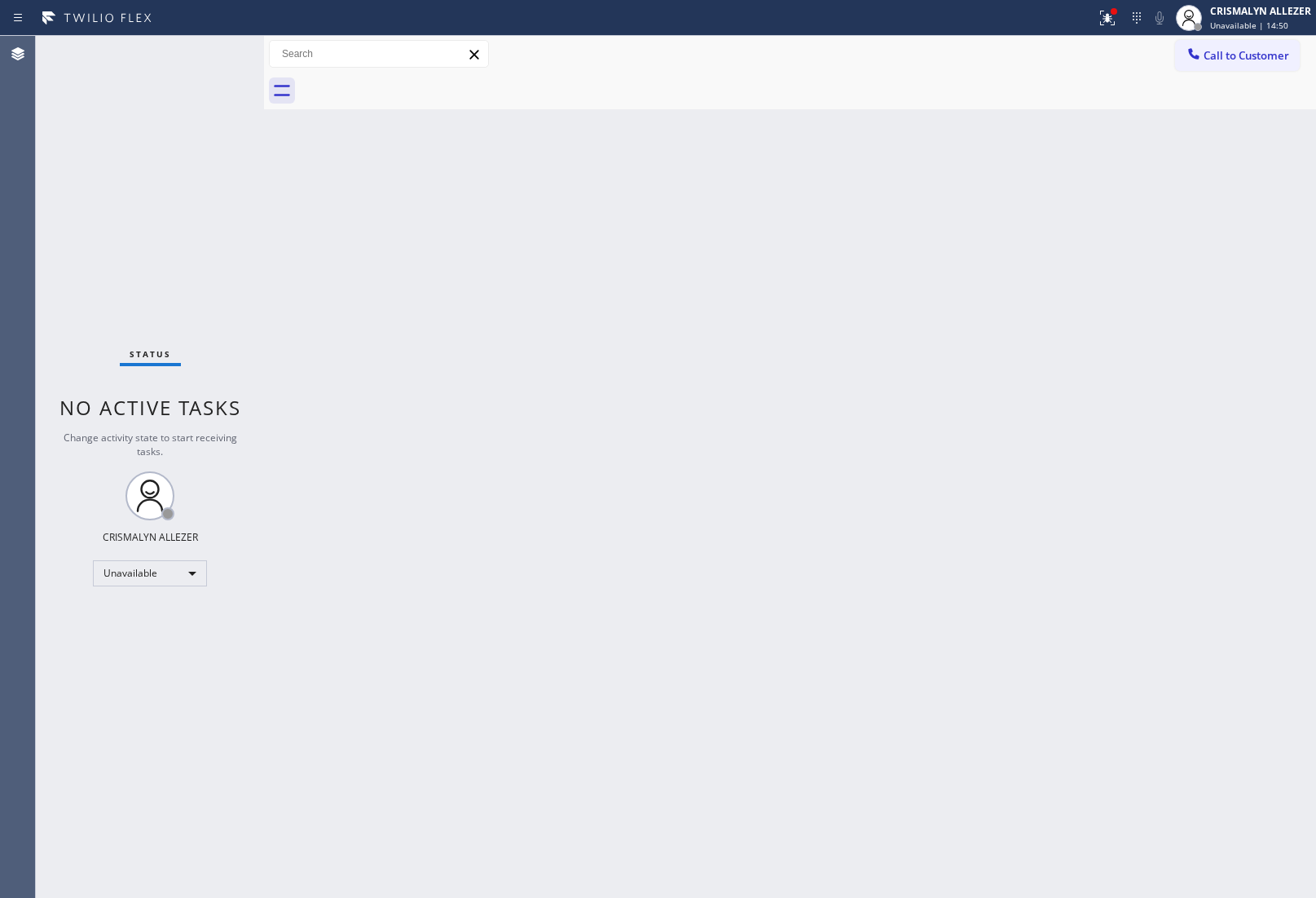
click at [1249, 61] on span "Call to Customer" at bounding box center [1247, 55] width 86 height 15
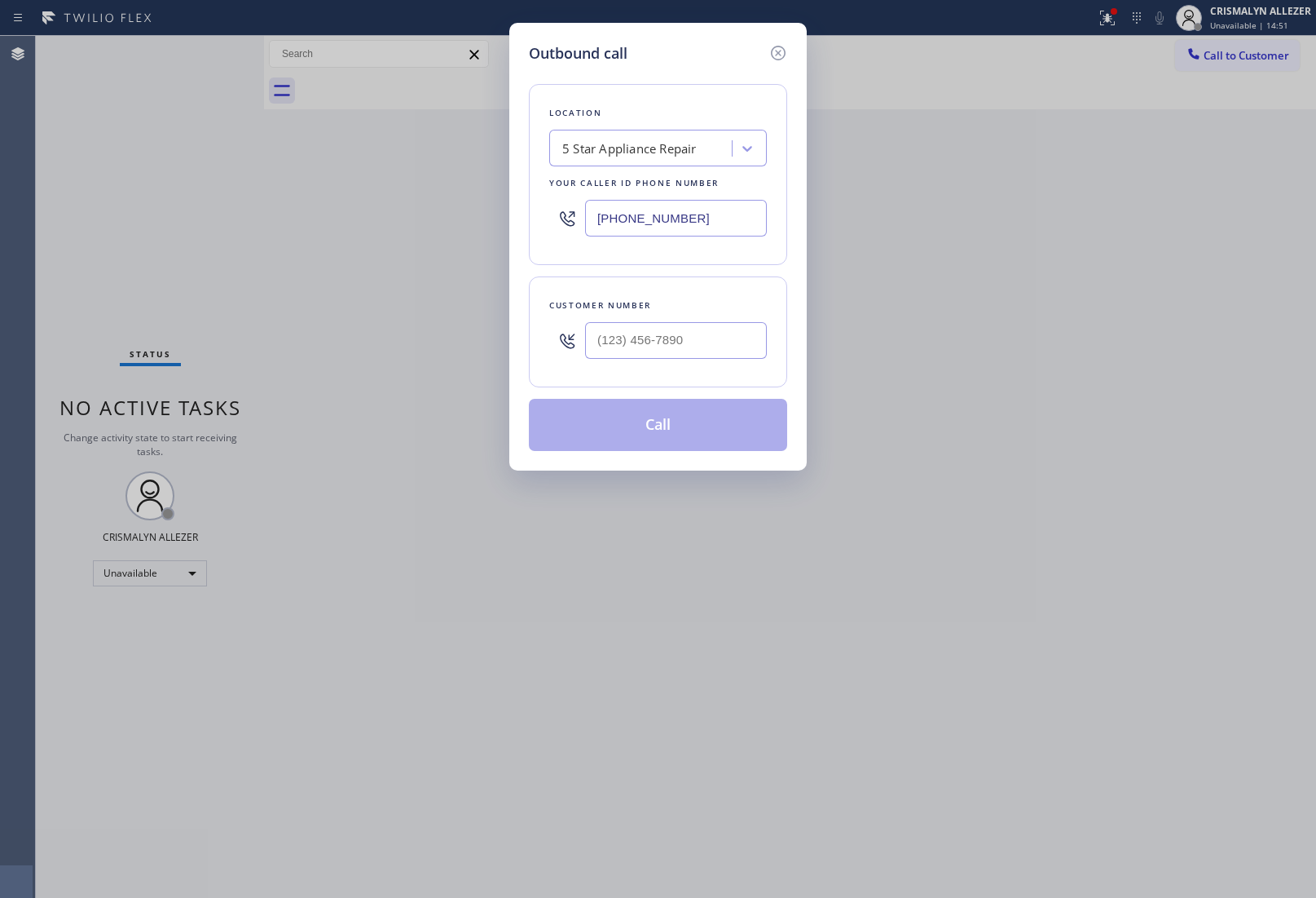
drag, startPoint x: 742, startPoint y: 224, endPoint x: 313, endPoint y: 218, distance: 429.0
click at [356, 218] on div "Outbound call Location 5 Star Appliance Repair Your caller id phone number [PHO…" at bounding box center [658, 449] width 1316 height 898
paste input "323) 870-7123"
type input "(323) 870-7123"
click at [698, 343] on input "(___) ___-____" at bounding box center [675, 340] width 181 height 36
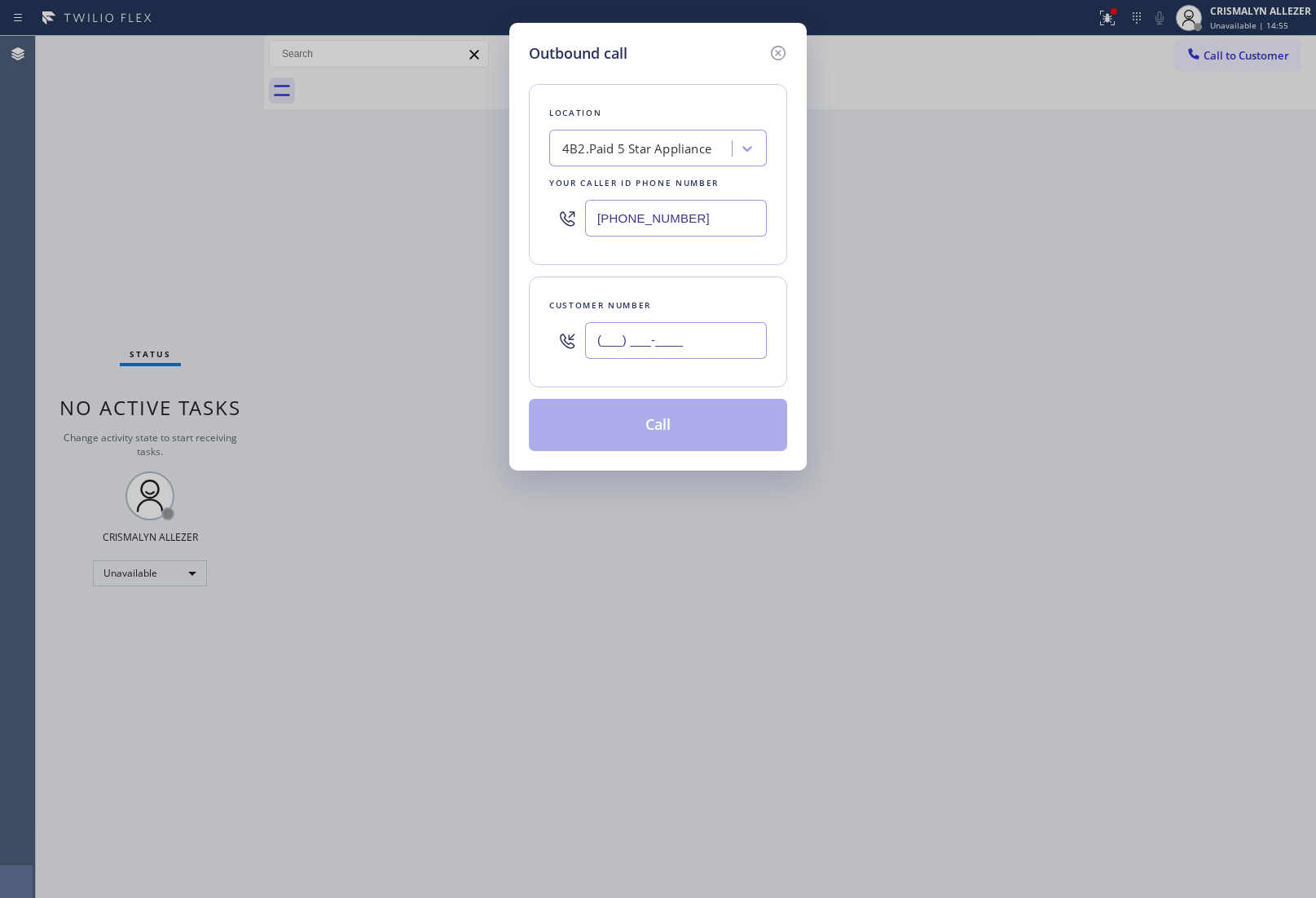
paste input "818) 613-5502"
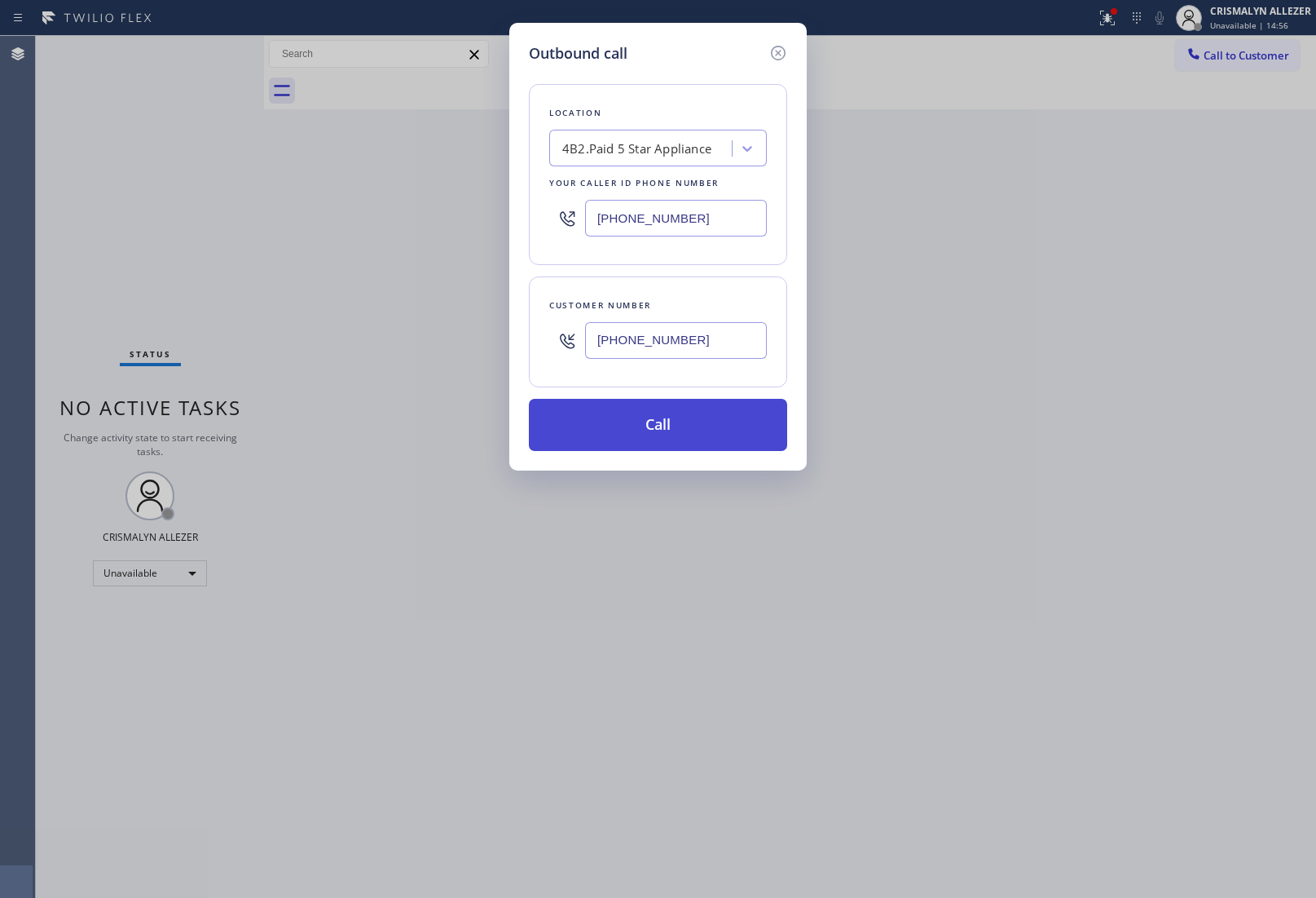
type input "(818) 613-5502"
click at [667, 436] on button "Call" at bounding box center [658, 425] width 259 height 52
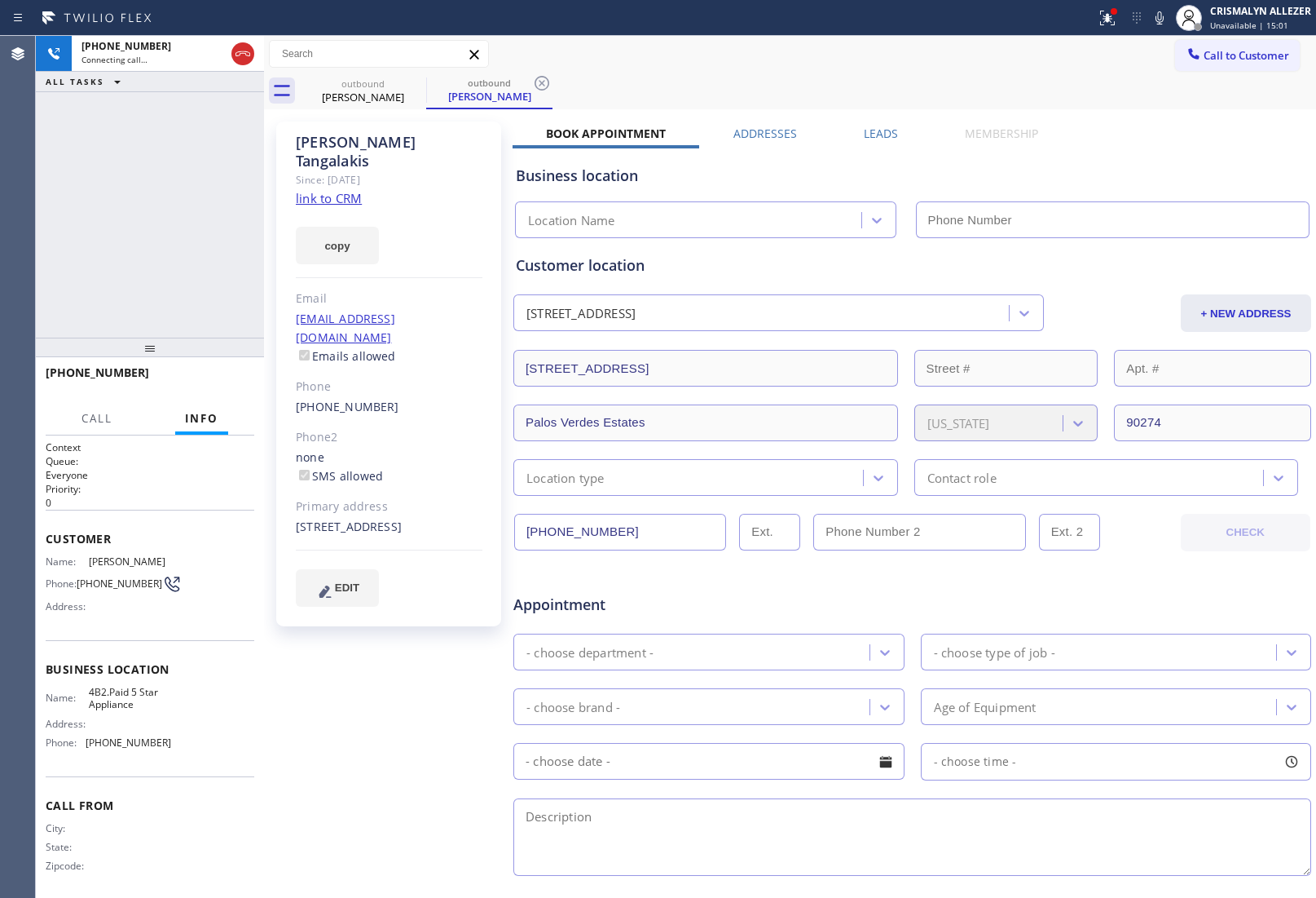
type input "(323) 870-7123"
click at [315, 190] on link "link to CRM" at bounding box center [329, 198] width 66 height 17
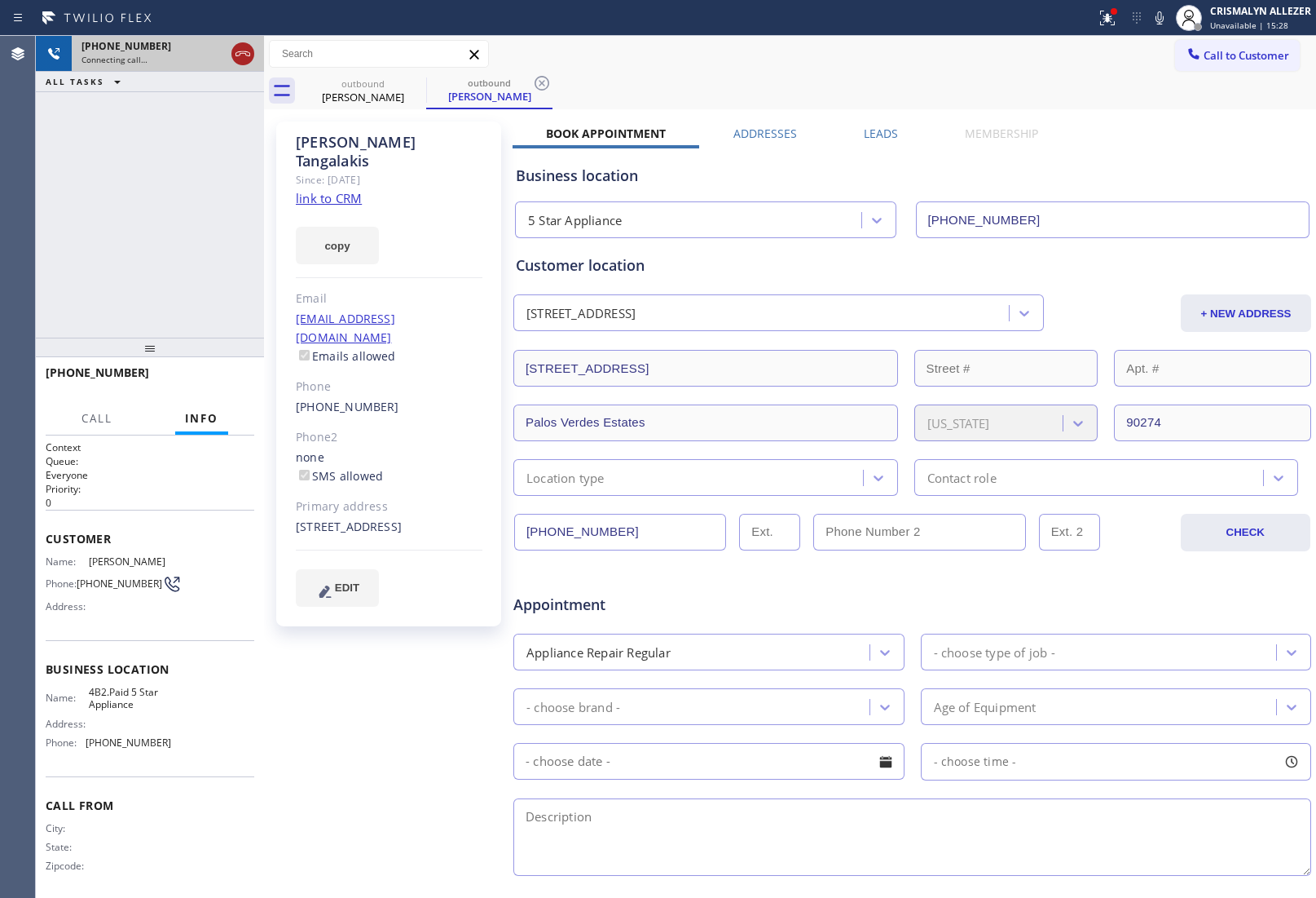
click at [239, 58] on icon at bounding box center [243, 54] width 20 height 20
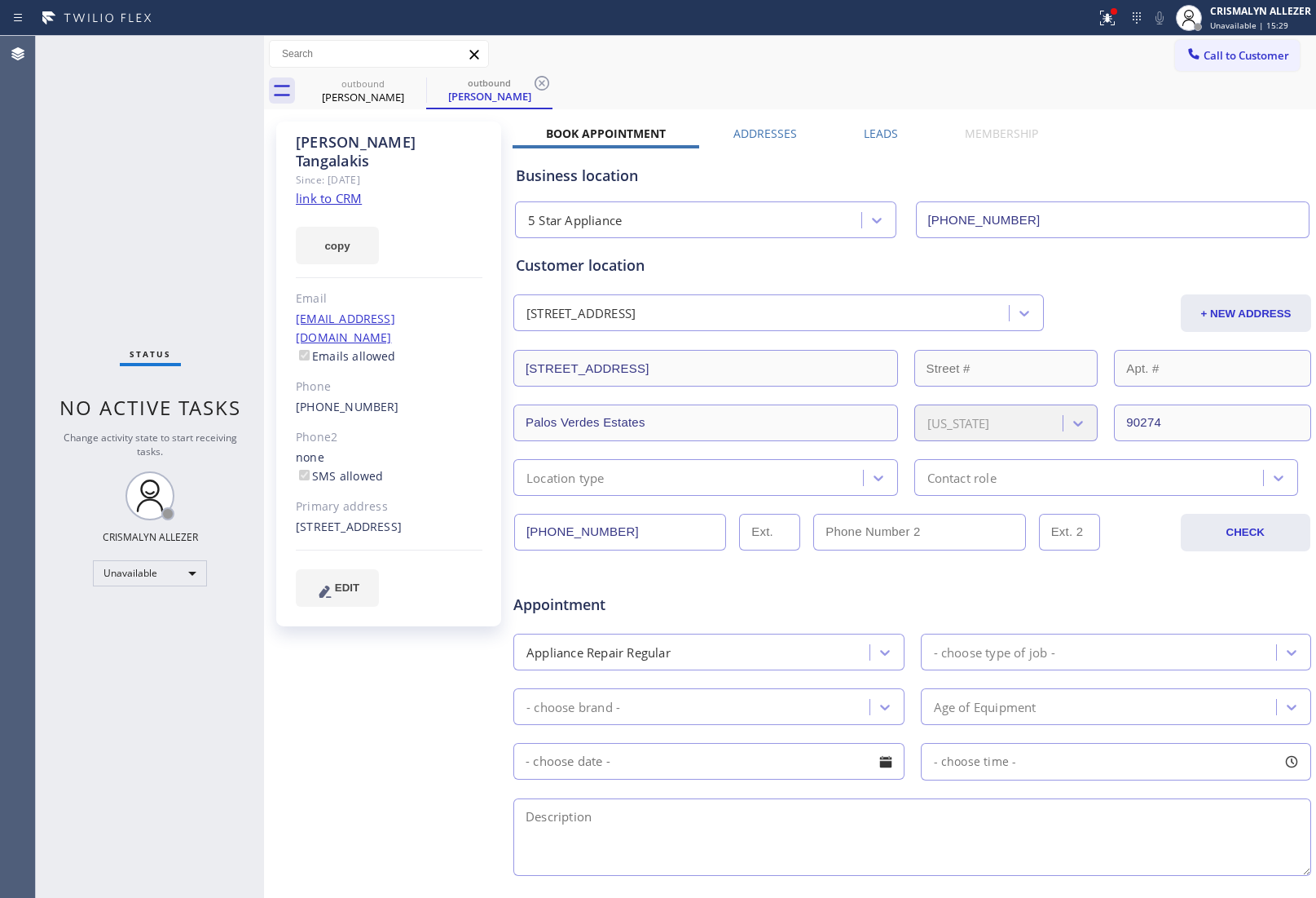
drag, startPoint x: 877, startPoint y: 135, endPoint x: 893, endPoint y: 153, distance: 24.1
click at [880, 136] on label "Leads" at bounding box center [880, 134] width 34 height 16
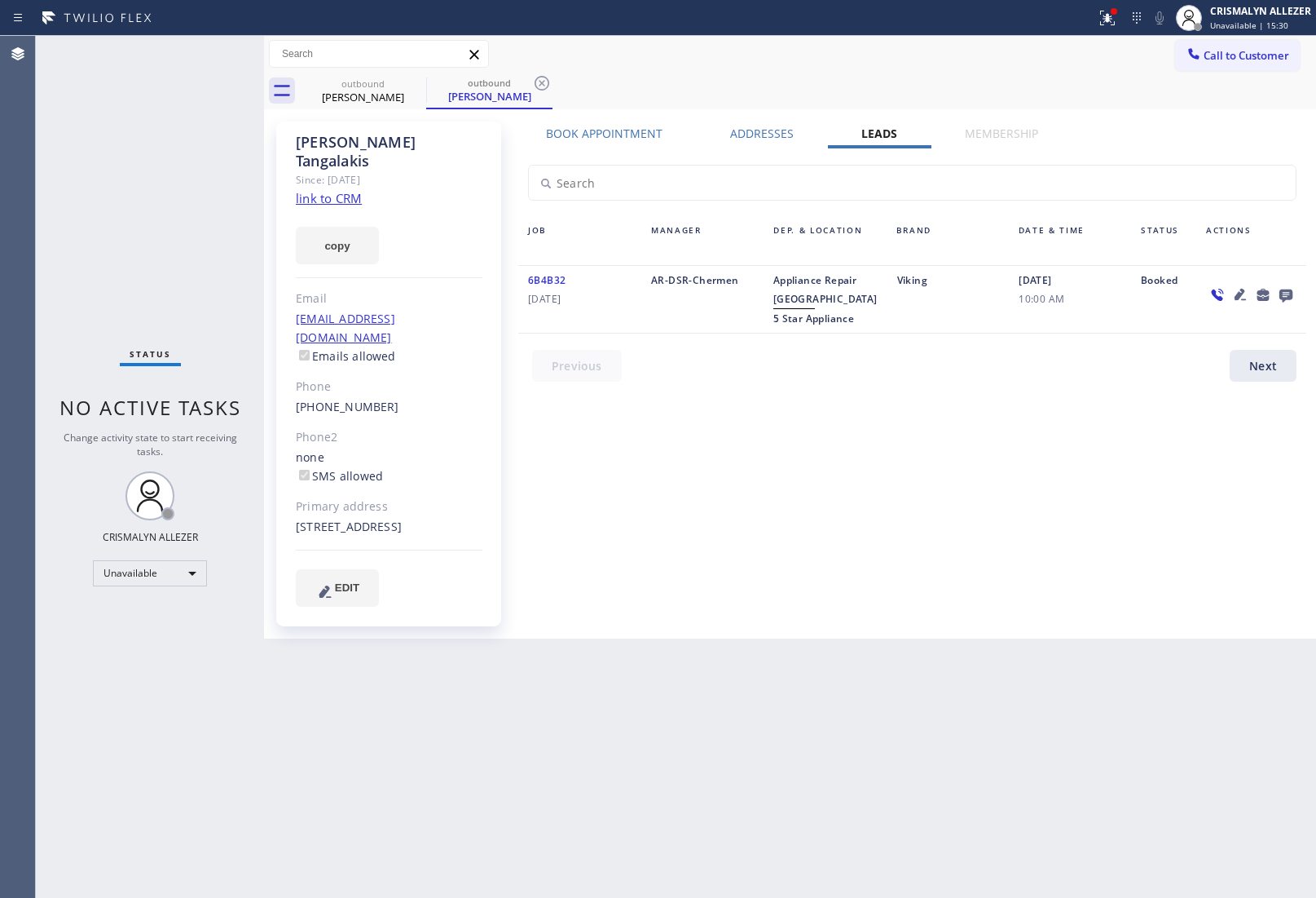
click at [1287, 294] on icon at bounding box center [1286, 295] width 13 height 13
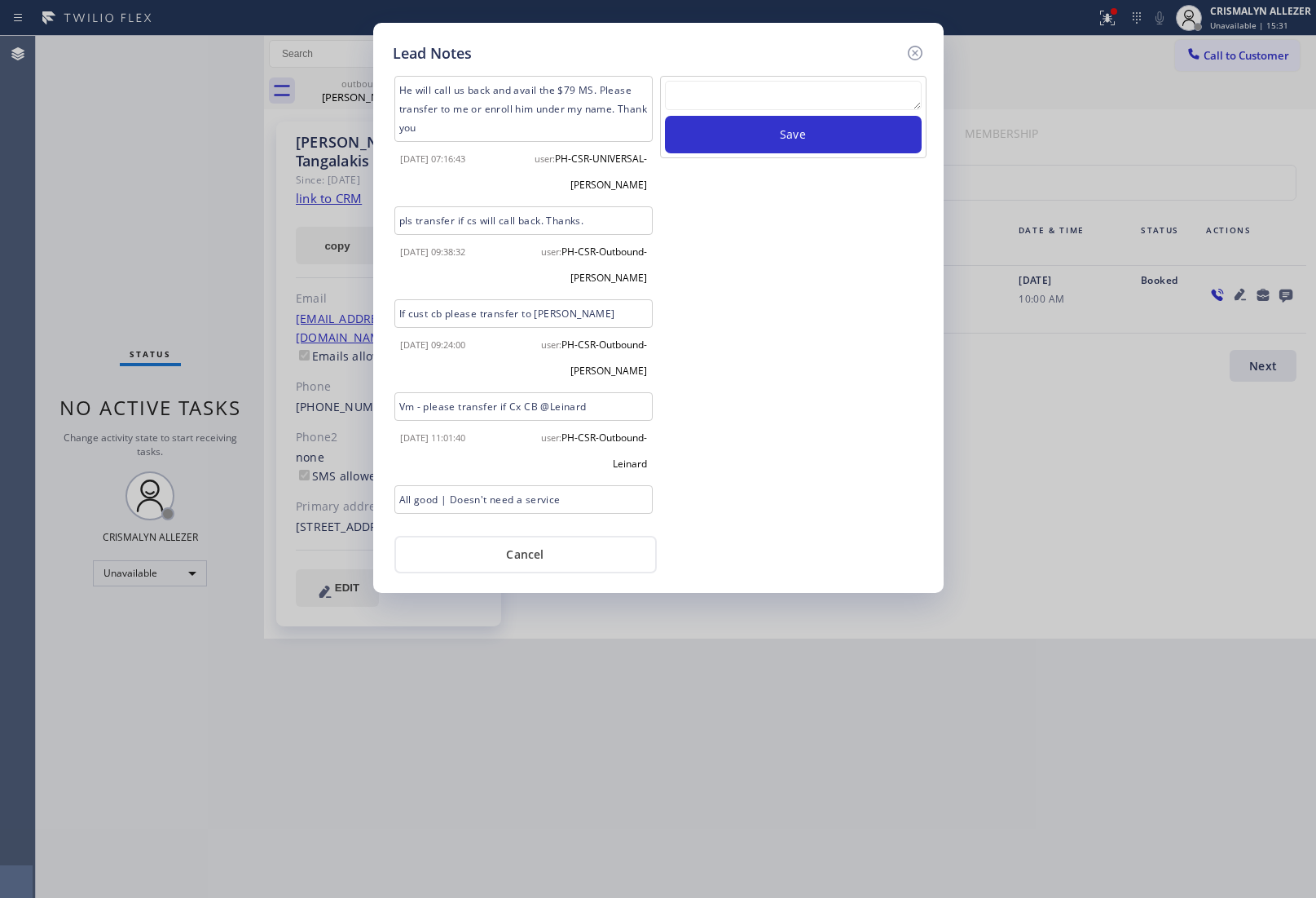
click at [767, 106] on textarea at bounding box center [793, 96] width 257 height 30
paste textarea "no answer | pls xfer here cx cb"
type textarea "no answer | pls xfer here cx cb"
click at [767, 154] on button "Save" at bounding box center [793, 134] width 257 height 37
drag, startPoint x: 524, startPoint y: 545, endPoint x: 530, endPoint y: 492, distance: 53.3
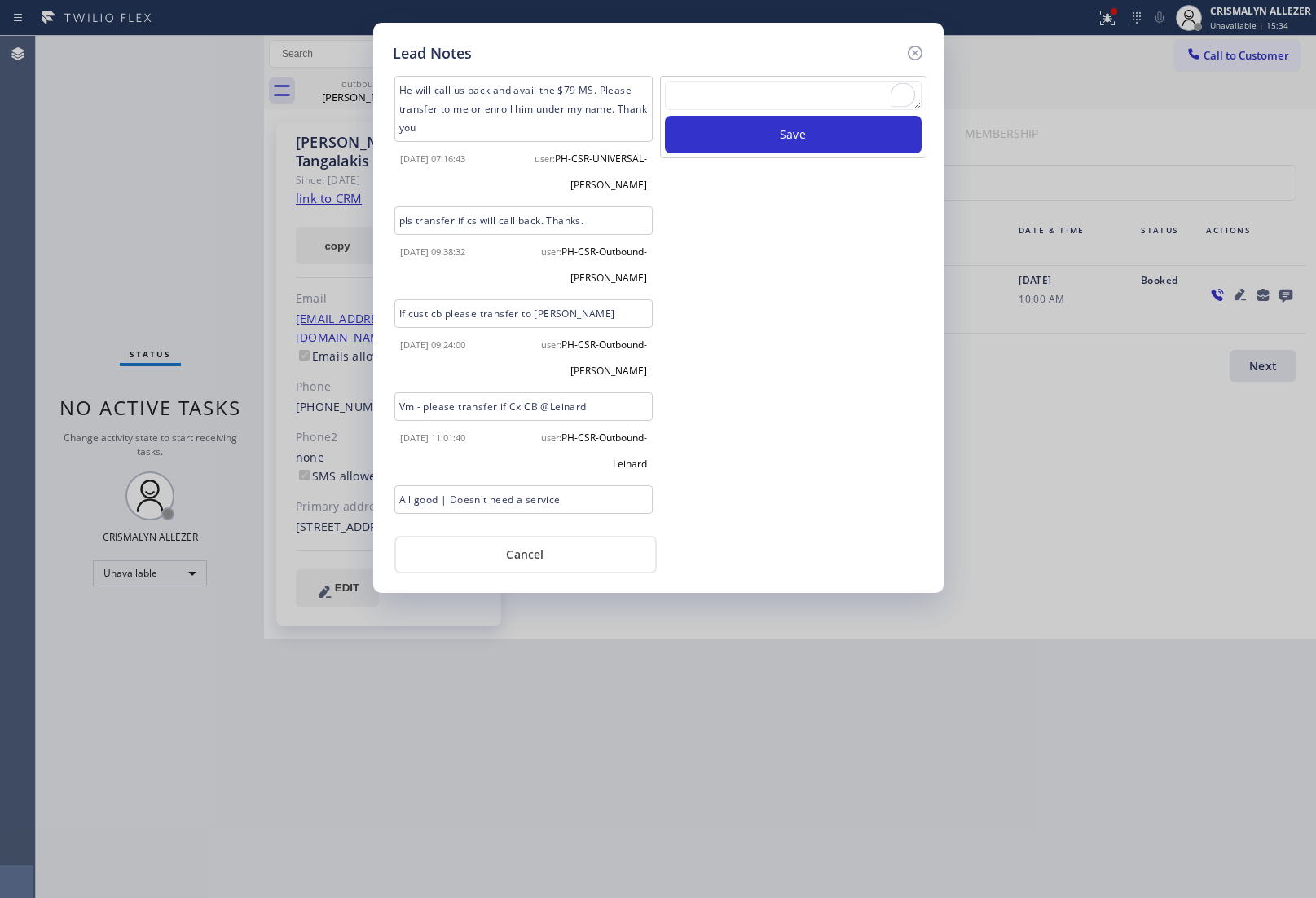
click at [526, 542] on button "Cancel" at bounding box center [525, 554] width 262 height 37
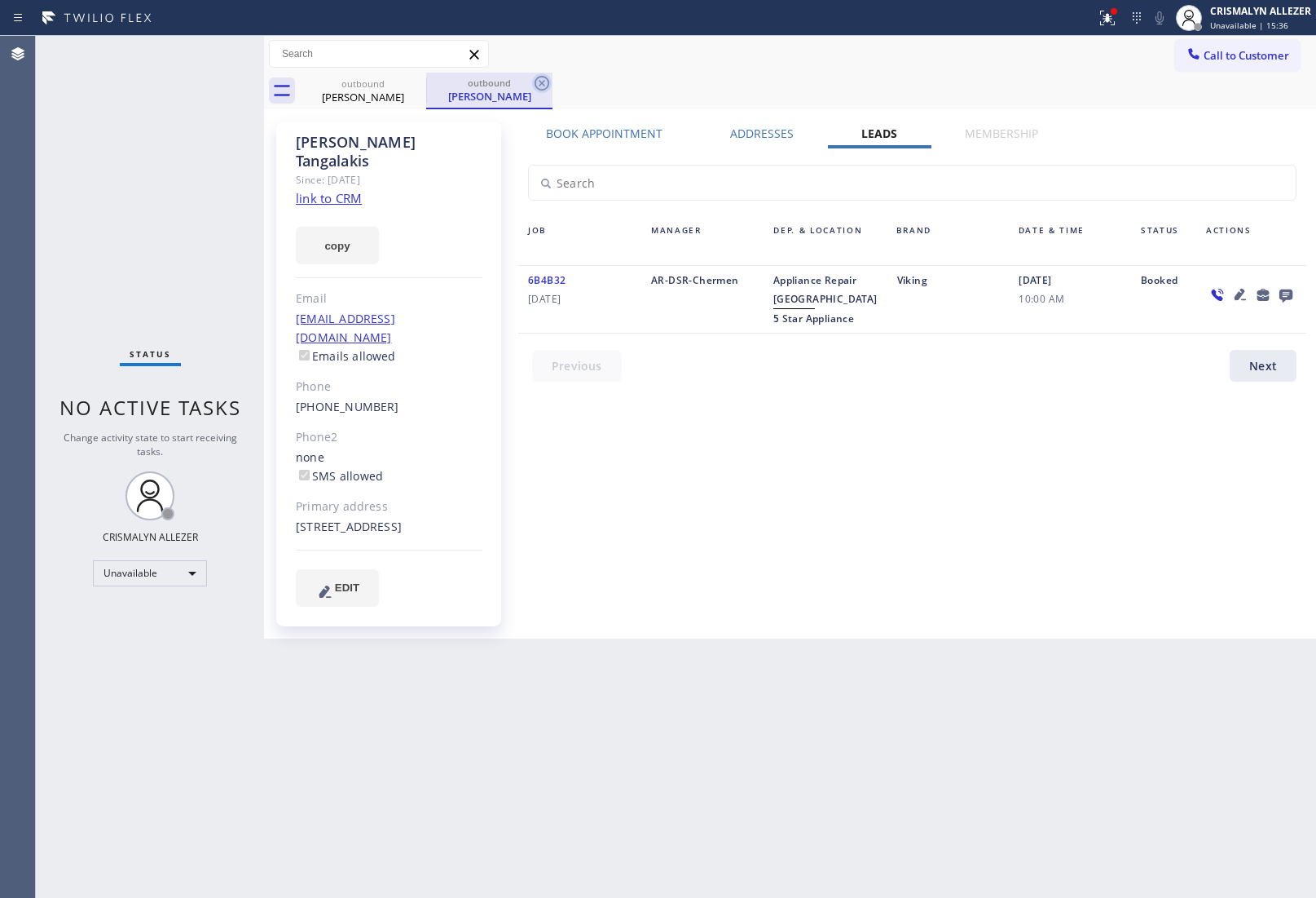
click at [543, 82] on icon at bounding box center [542, 83] width 15 height 15
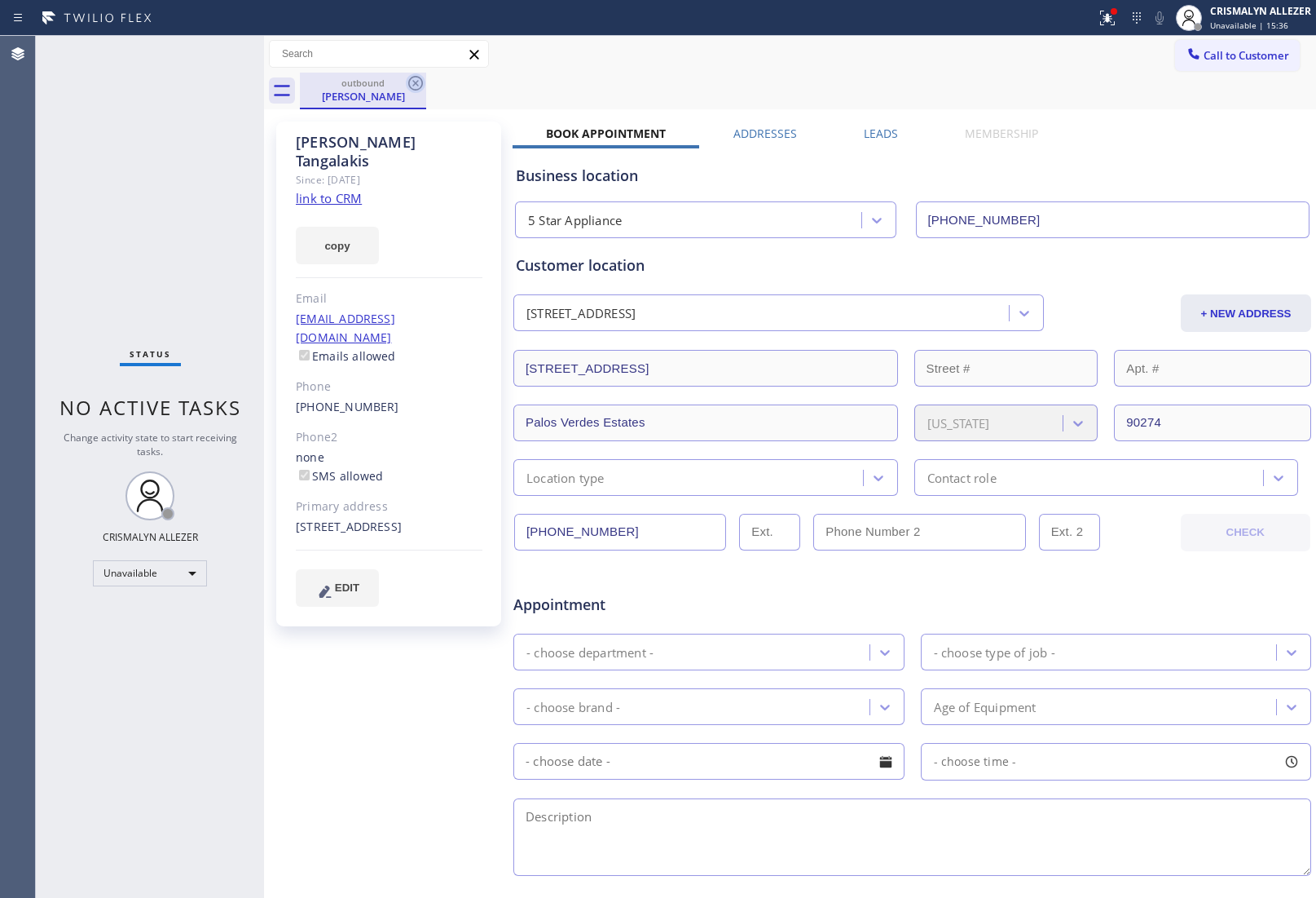
click at [412, 84] on icon at bounding box center [416, 83] width 20 height 20
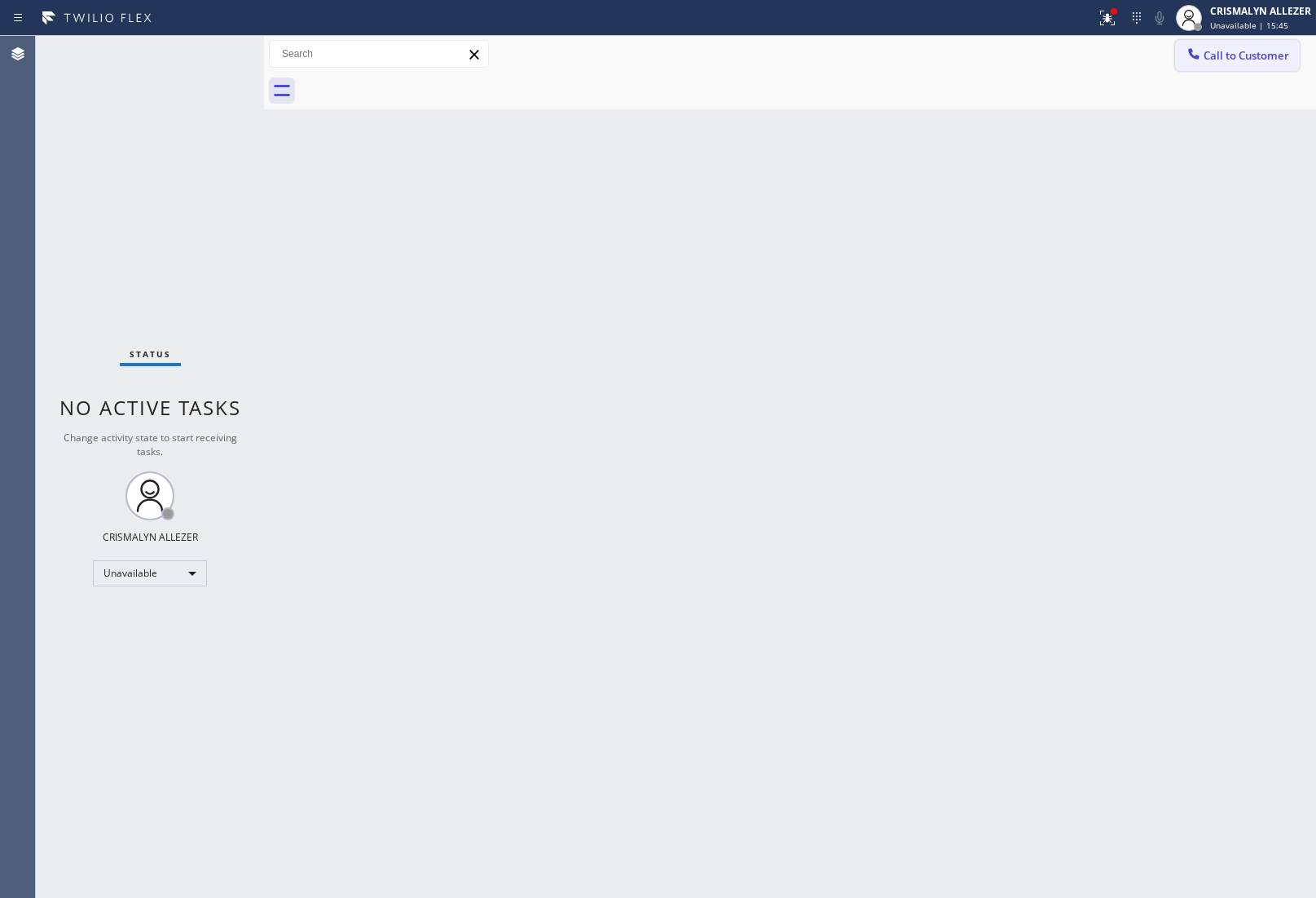
click at [1260, 47] on button "Call to Customer" at bounding box center [1238, 56] width 125 height 31
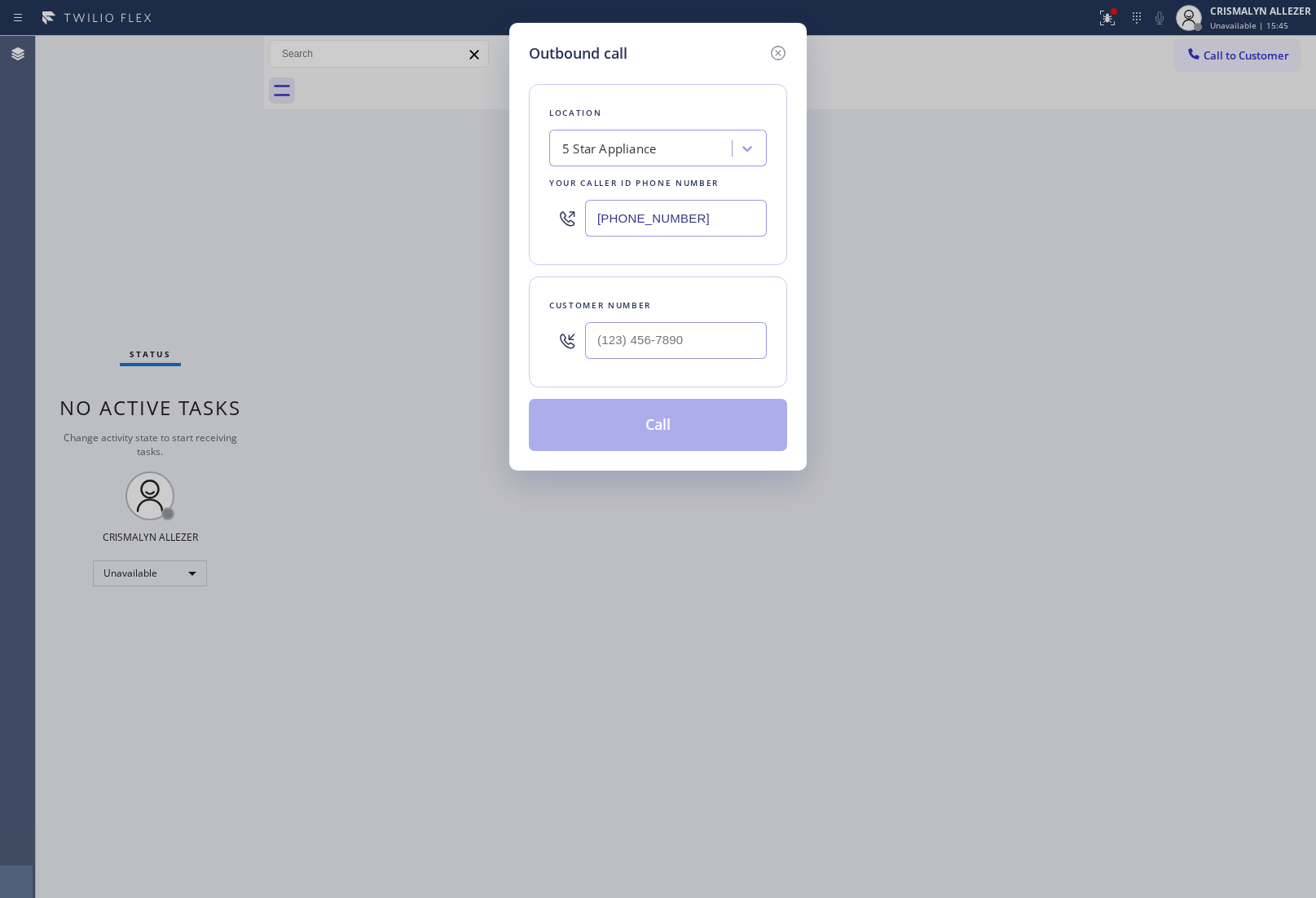
drag, startPoint x: 595, startPoint y: 215, endPoint x: 400, endPoint y: 221, distance: 195.1
click at [408, 221] on div "Outbound call Location 5 Star Appliance Your caller id phone number (323) 870-7…" at bounding box center [658, 449] width 1316 height 898
paste input "866) 934-301"
type input "(866) 934-3013"
click at [705, 357] on input "(___) ___-____" at bounding box center [675, 340] width 181 height 36
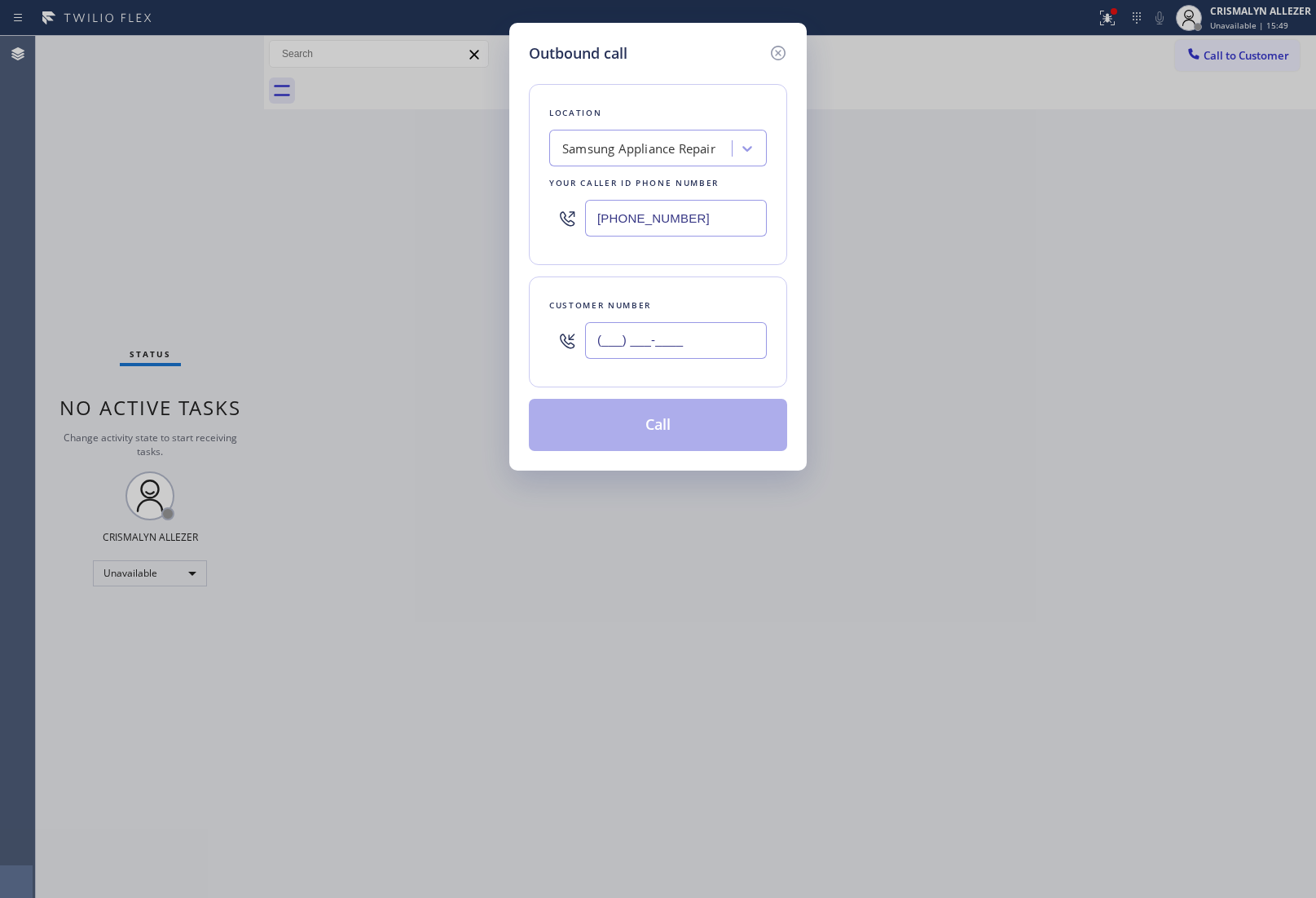
paste input "866) 934-3013"
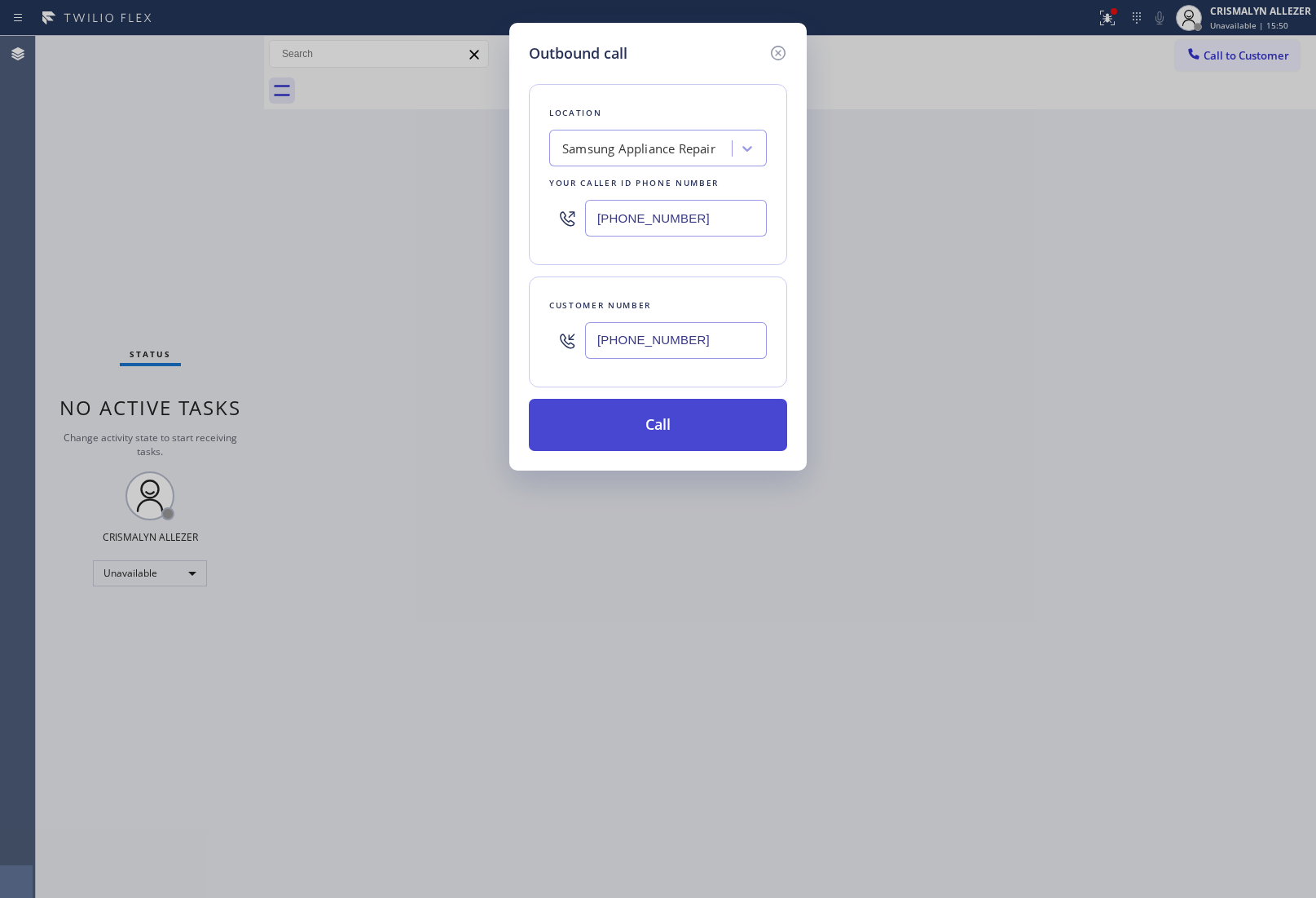
type input "(866) 934-3013"
click at [686, 429] on button "Call" at bounding box center [658, 425] width 259 height 52
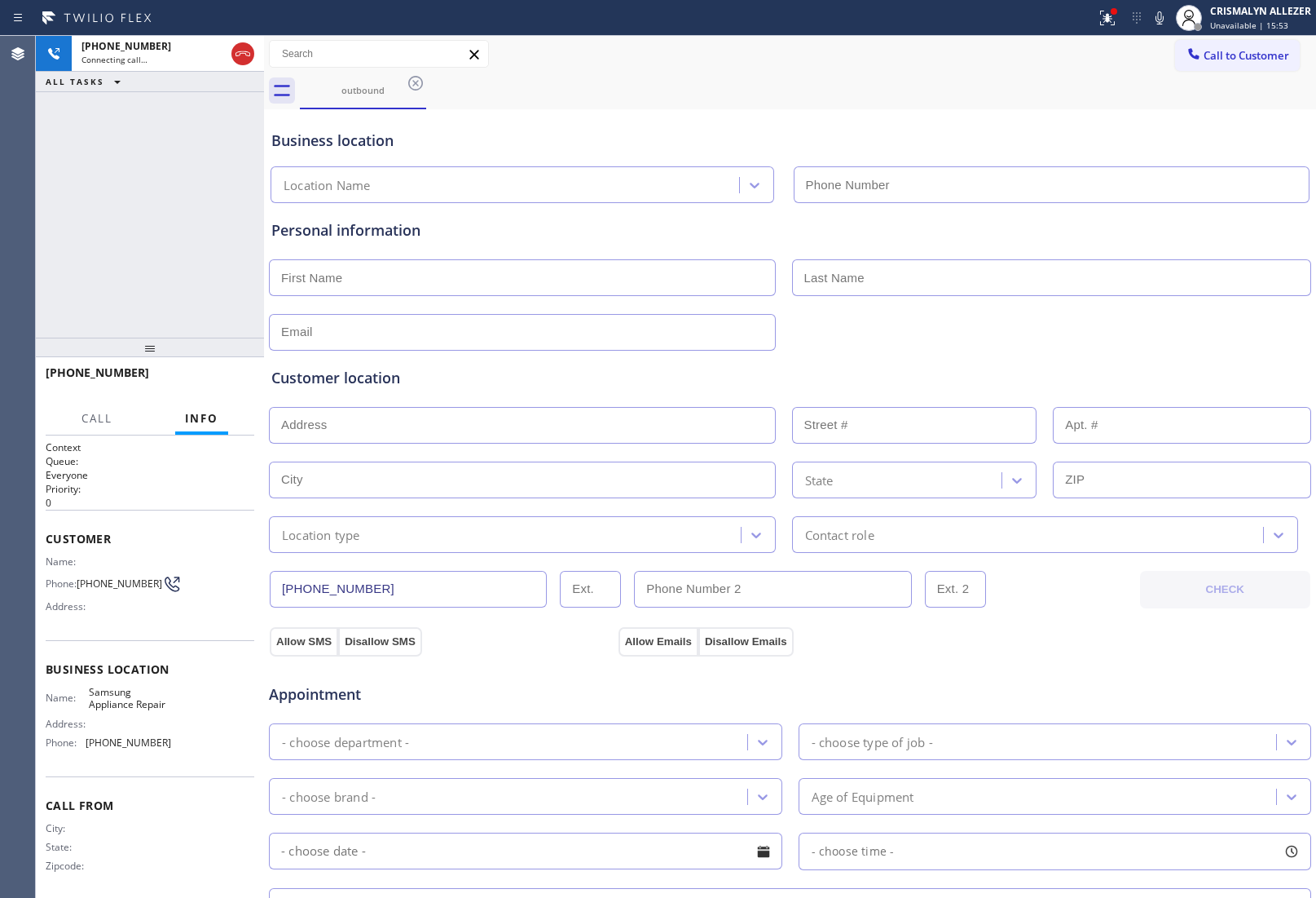
type input "(866) 934-3013"
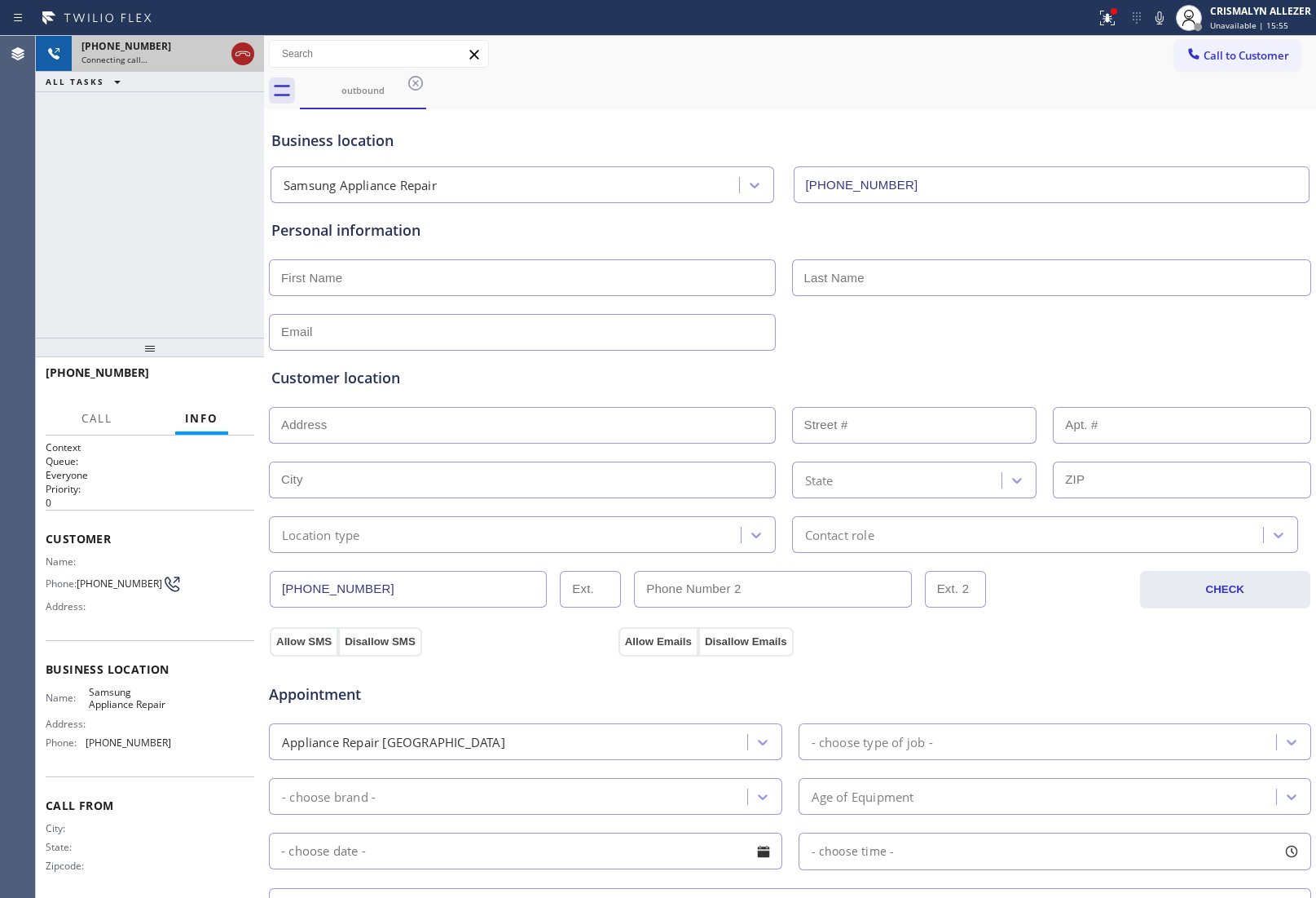
click at [242, 50] on icon at bounding box center [243, 54] width 20 height 20
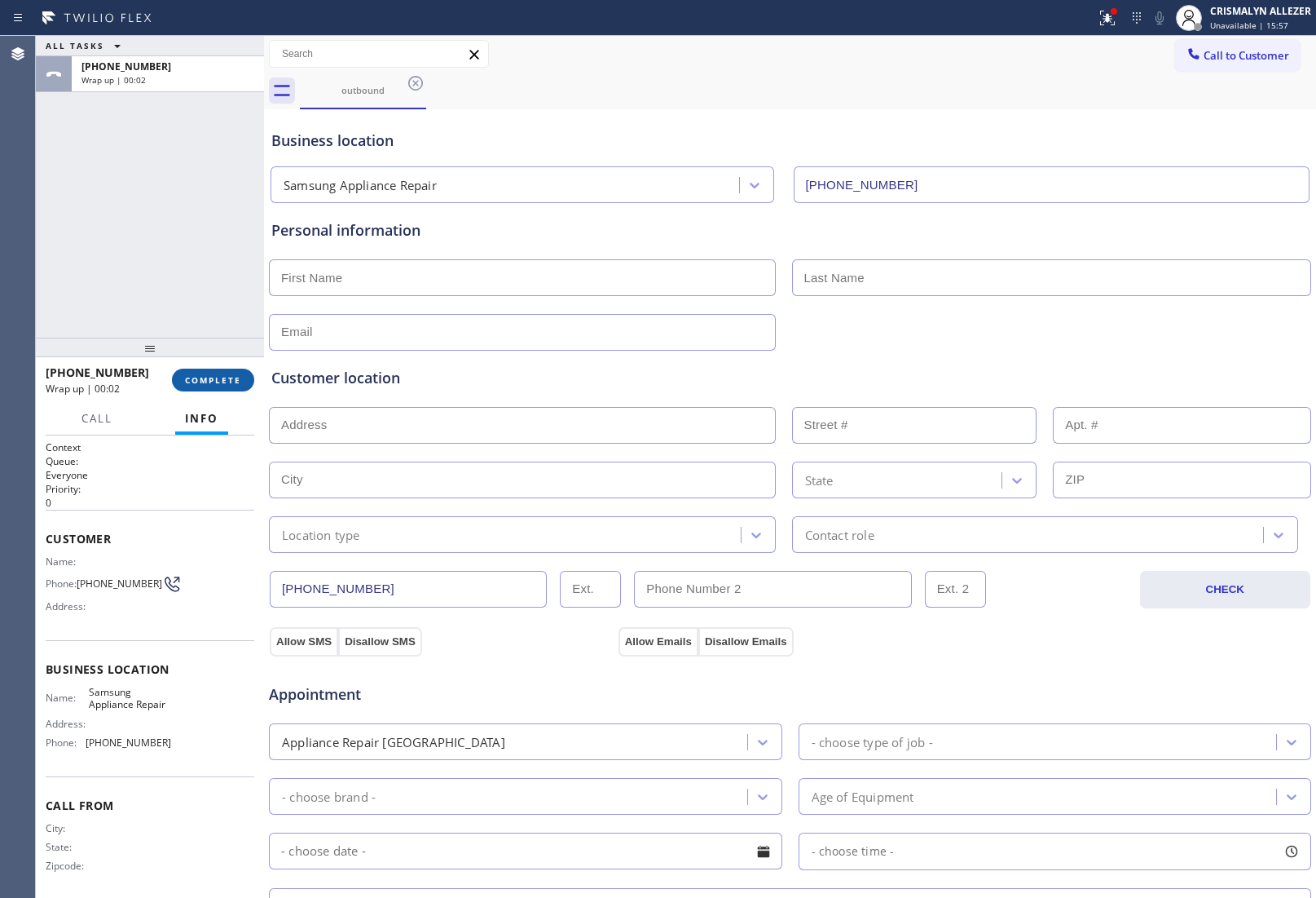
click at [201, 388] on button "COMPLETE" at bounding box center [213, 380] width 82 height 23
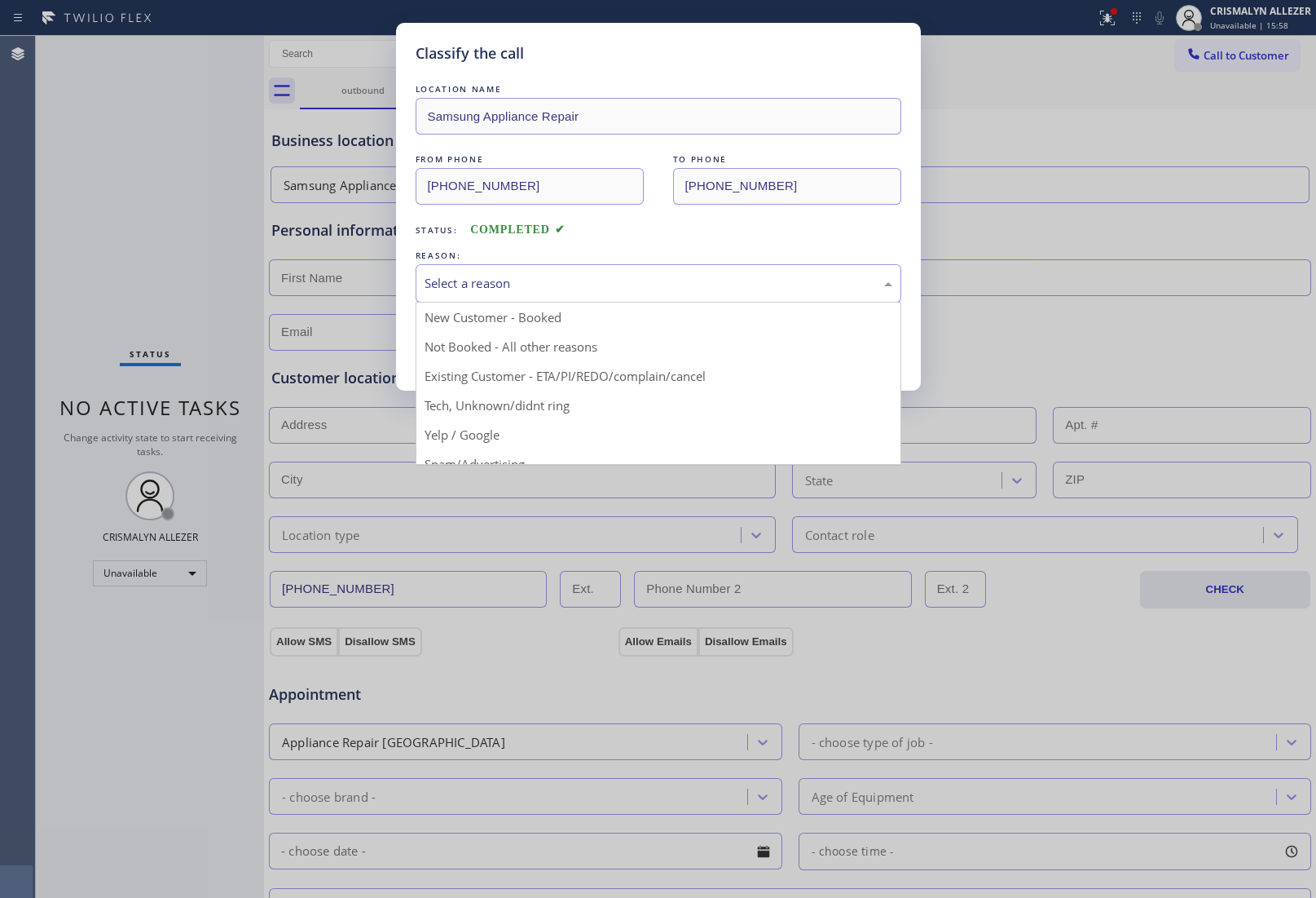
click at [637, 294] on div "Select a reason" at bounding box center [659, 283] width 486 height 38
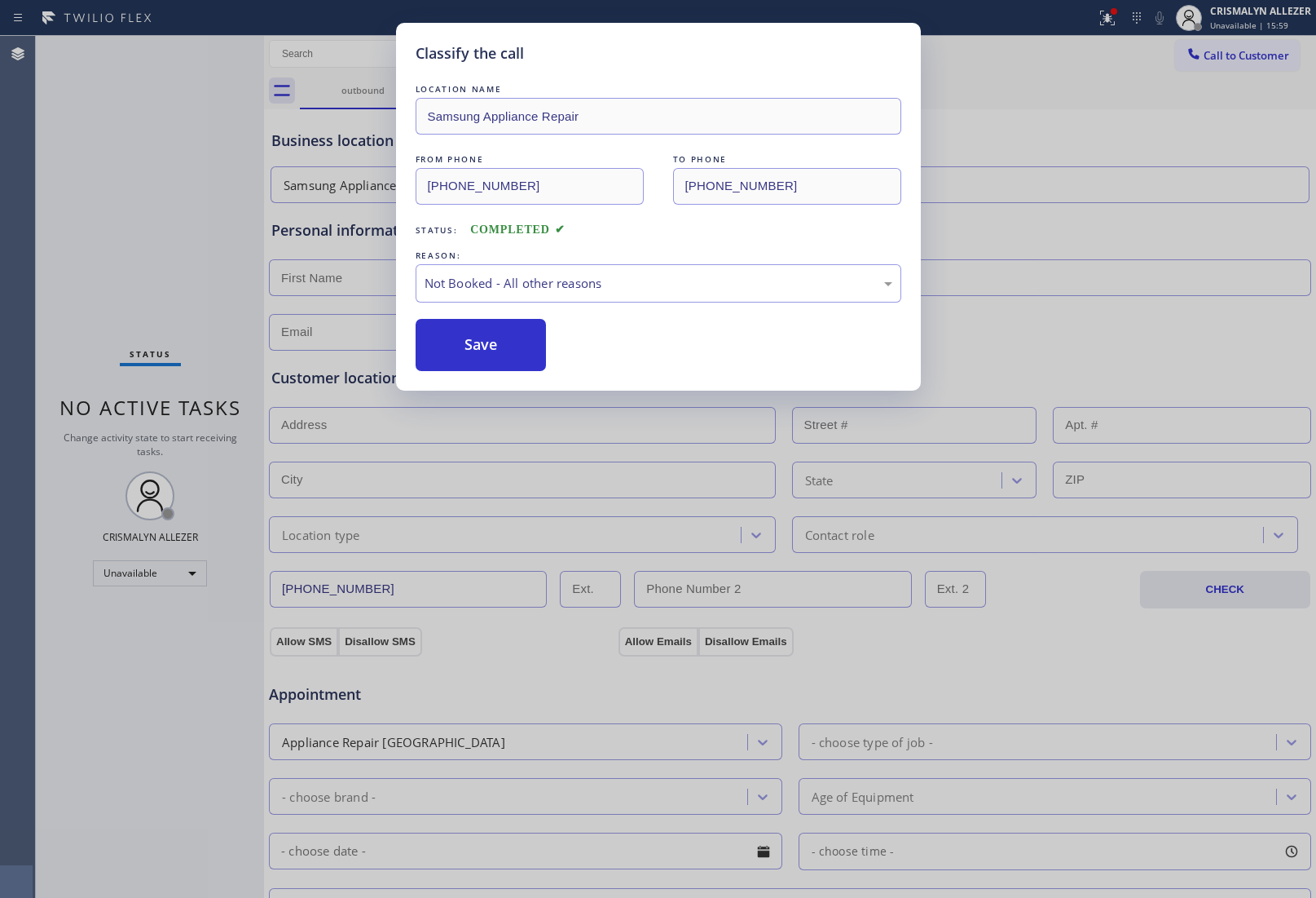
click at [487, 356] on button "Save" at bounding box center [481, 345] width 131 height 52
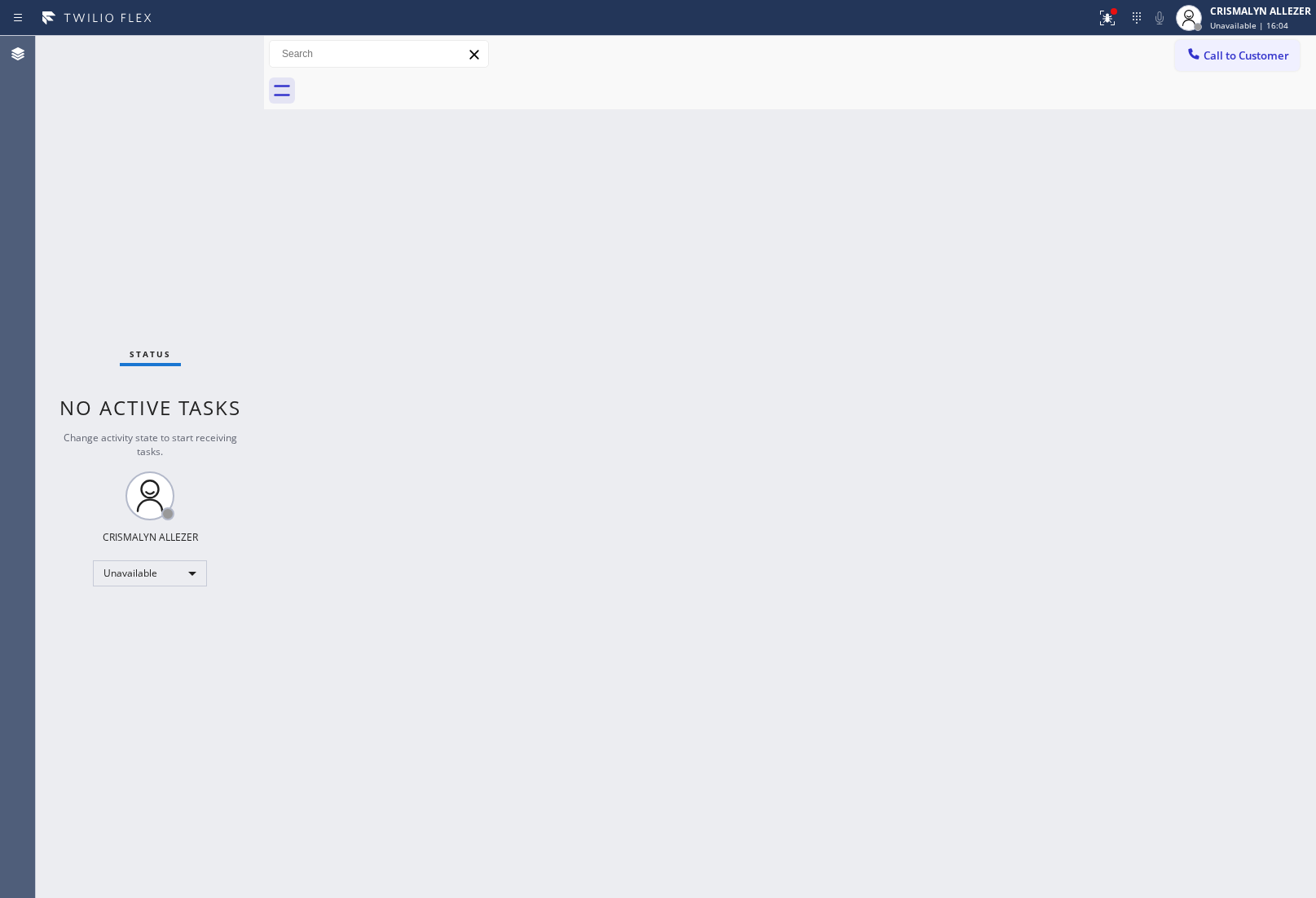
drag, startPoint x: 1249, startPoint y: 35, endPoint x: 1147, endPoint y: 142, distance: 147.8
click at [1251, 42] on div "Call to Customer Outbound call Location Samsung Appliance Repair Your caller id…" at bounding box center [790, 54] width 1052 height 36
click at [1252, 61] on span "Call to Customer" at bounding box center [1247, 55] width 86 height 15
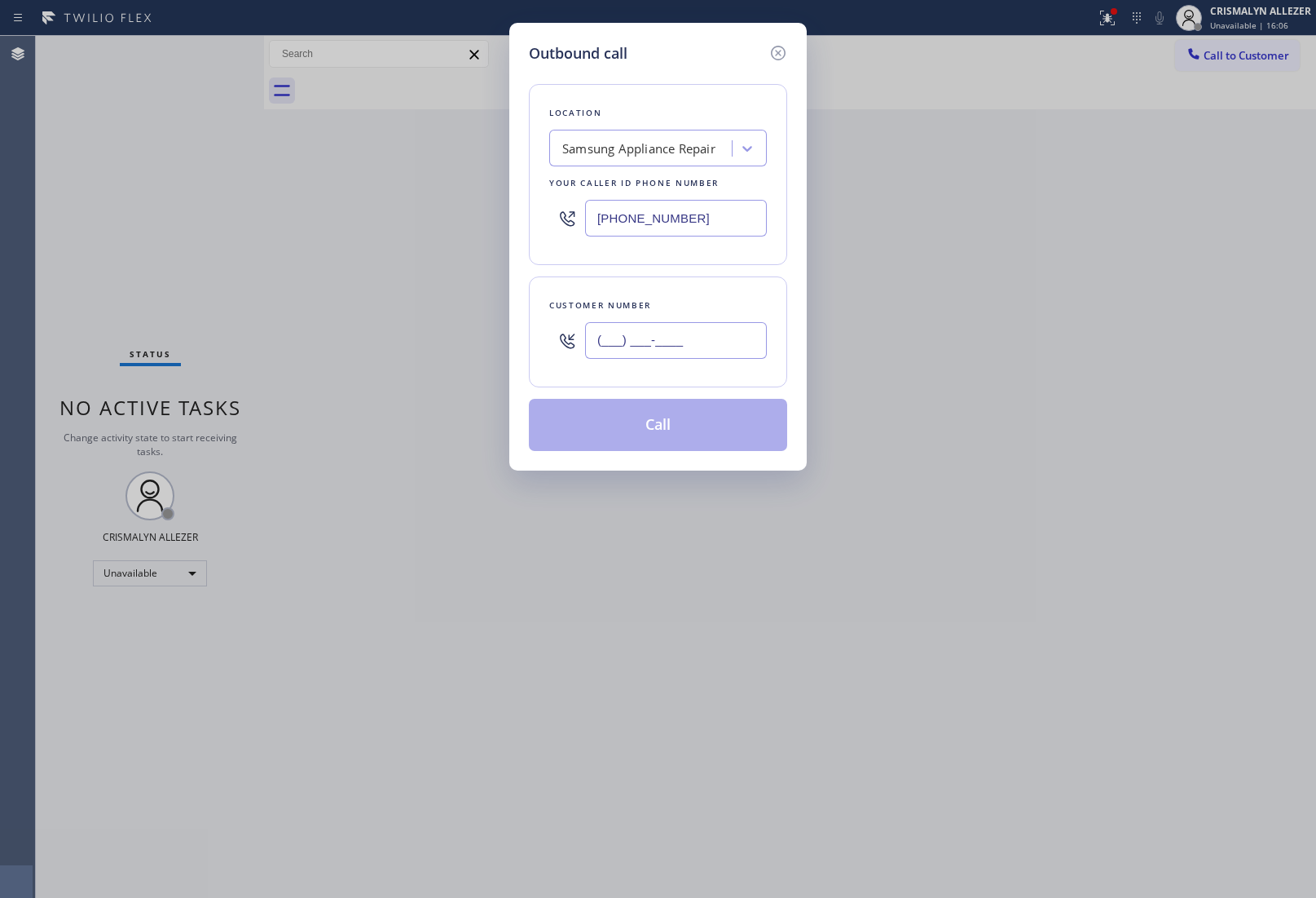
click at [714, 339] on input "(___) ___-____" at bounding box center [675, 340] width 181 height 36
paste input "949) 836-3959"
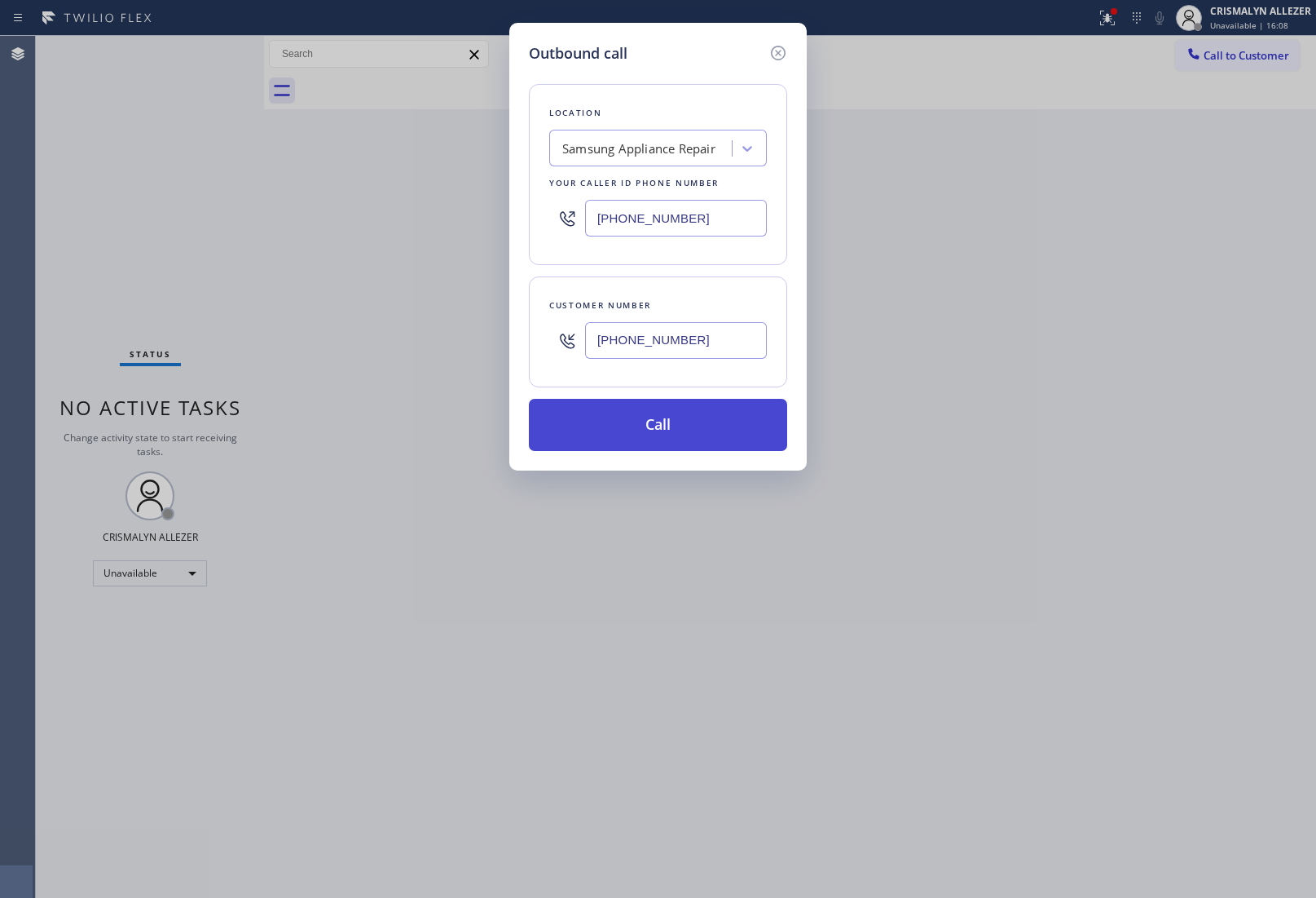
type input "(949) 836-3959"
click at [674, 439] on button "Call" at bounding box center [658, 425] width 259 height 52
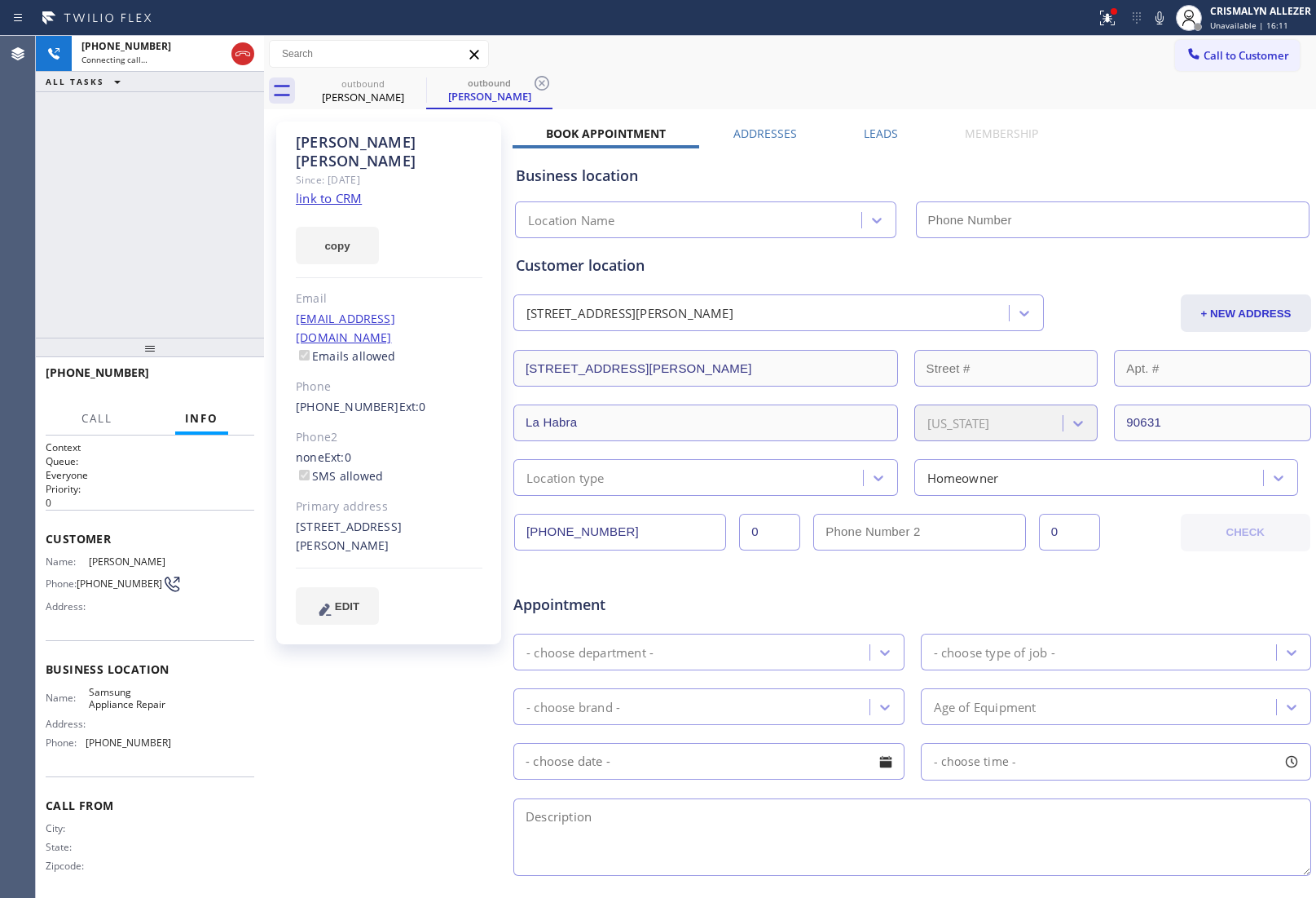
click at [336, 190] on link "link to CRM" at bounding box center [329, 198] width 66 height 17
type input "(866) 934-3013"
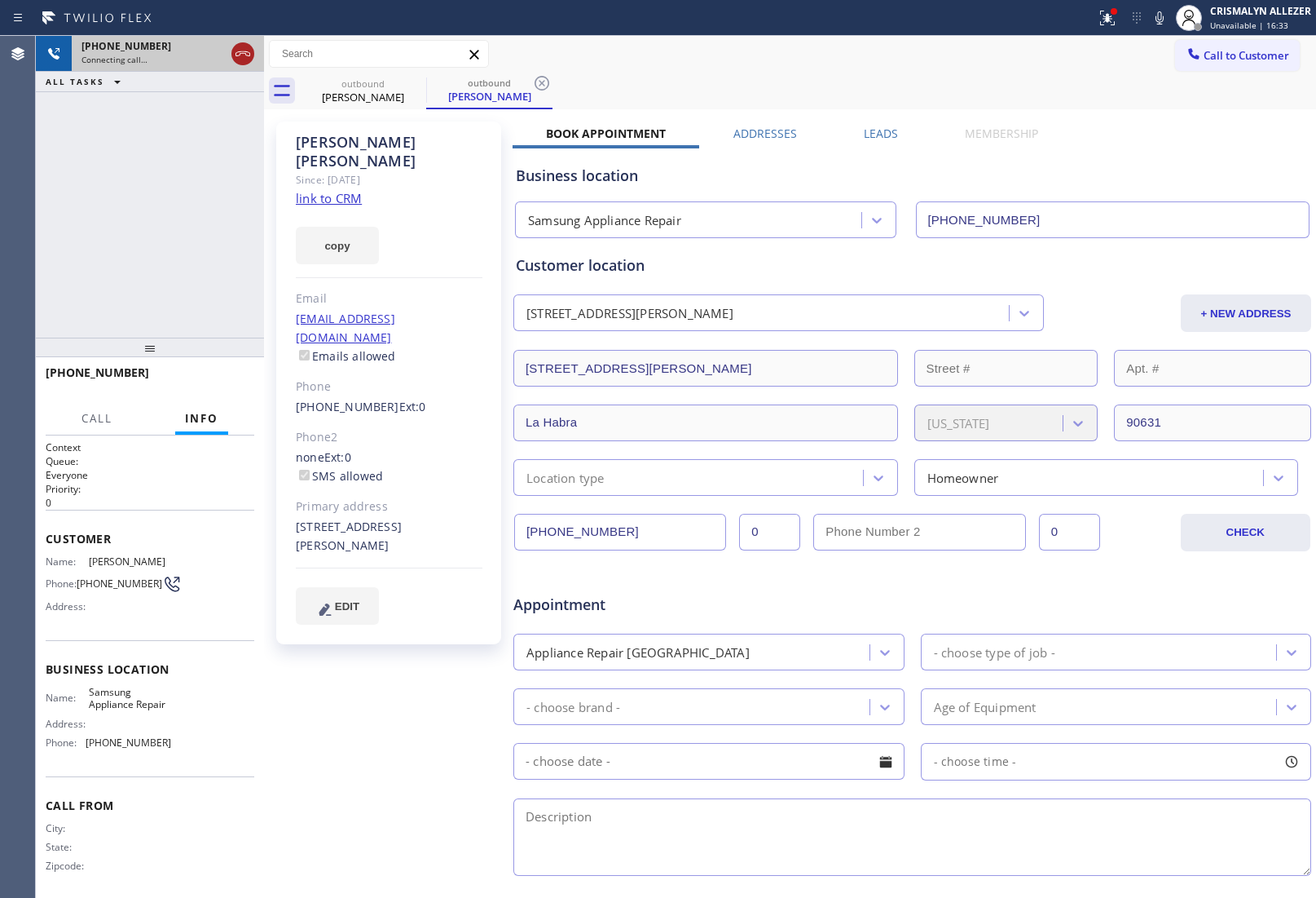
click at [243, 58] on icon at bounding box center [243, 54] width 20 height 20
drag, startPoint x: 888, startPoint y: 127, endPoint x: 909, endPoint y: 185, distance: 61.7
click at [888, 128] on label "Leads" at bounding box center [880, 134] width 34 height 16
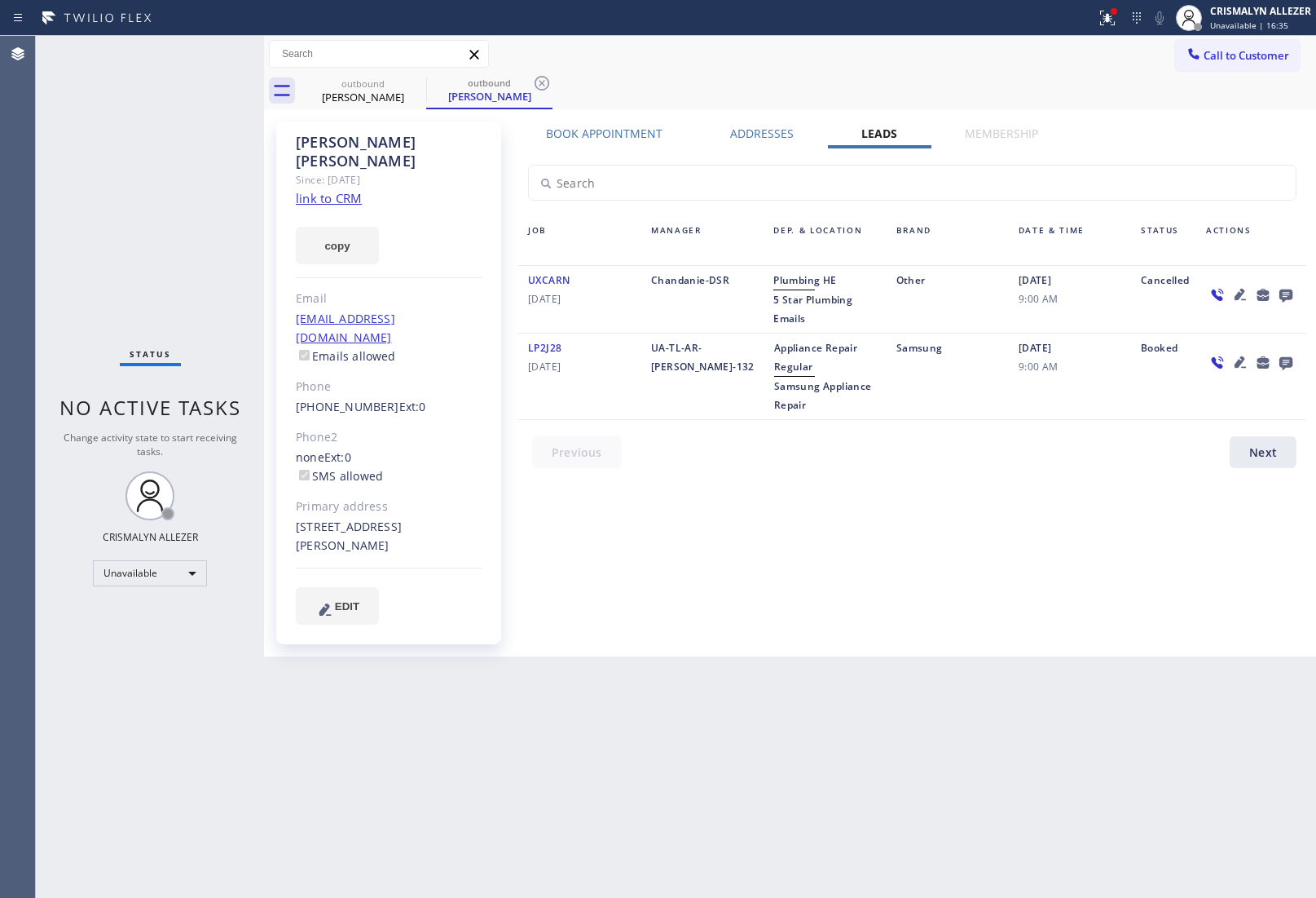
click at [1282, 291] on icon at bounding box center [1286, 295] width 13 height 13
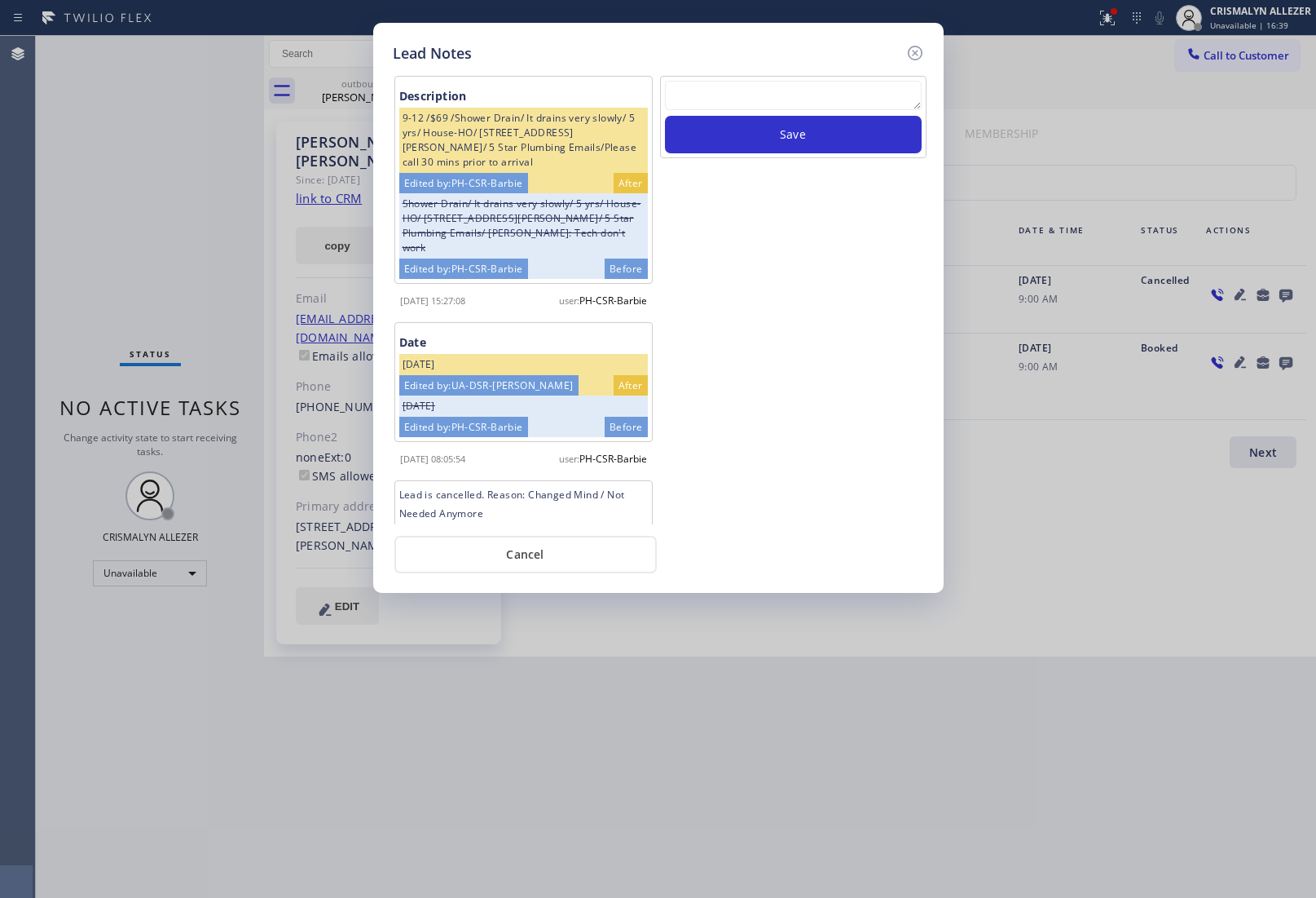
click at [787, 100] on textarea at bounding box center [793, 96] width 257 height 30
paste textarea "no answer | pls xfer here cx cb"
type textarea "no answer | pls xfer here cx cb"
click at [780, 145] on button "Save" at bounding box center [793, 134] width 257 height 37
click at [550, 556] on button "Cancel" at bounding box center [525, 554] width 262 height 37
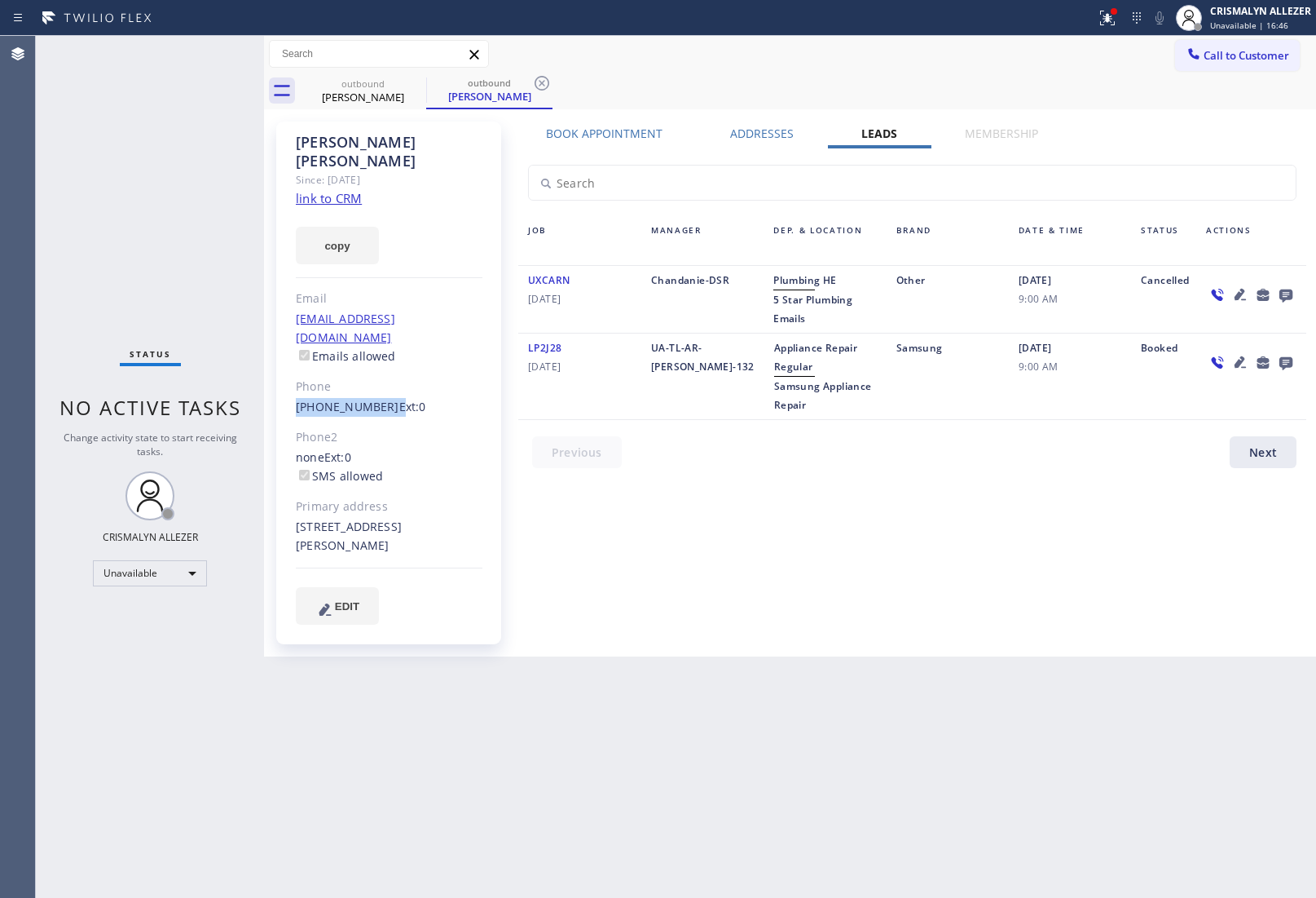
drag, startPoint x: 299, startPoint y: 368, endPoint x: 380, endPoint y: 372, distance: 81.1
click at [380, 372] on div "Phuong Luong Since: 20 may 2020 link to CRM copy Email bpluong@gmail.com Emails…" at bounding box center [388, 383] width 225 height 523
copy div "(949) 836-3959"
drag, startPoint x: 541, startPoint y: 80, endPoint x: 461, endPoint y: 98, distance: 82.0
click at [536, 82] on icon at bounding box center [542, 83] width 20 height 20
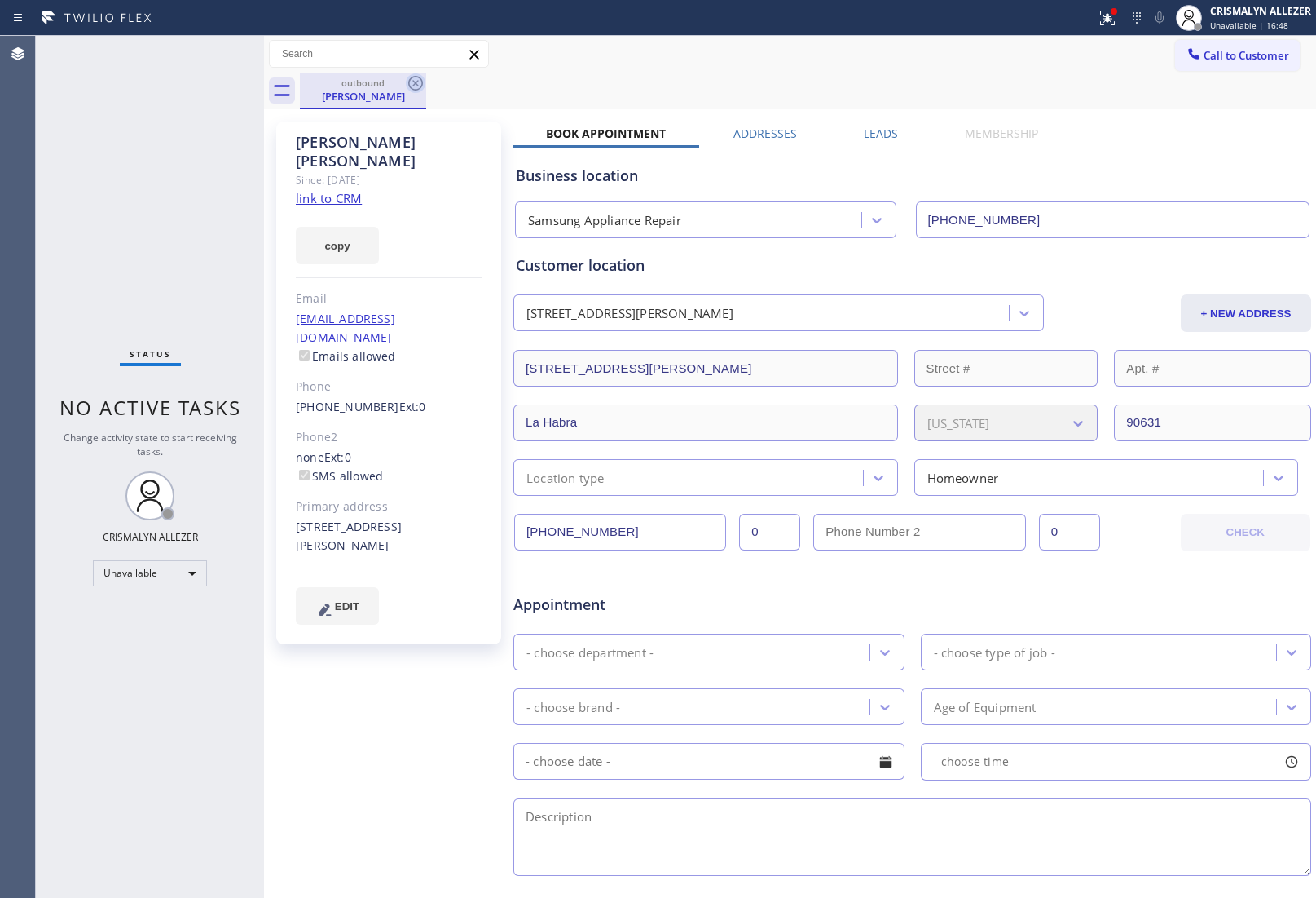
click at [420, 86] on icon at bounding box center [416, 83] width 20 height 20
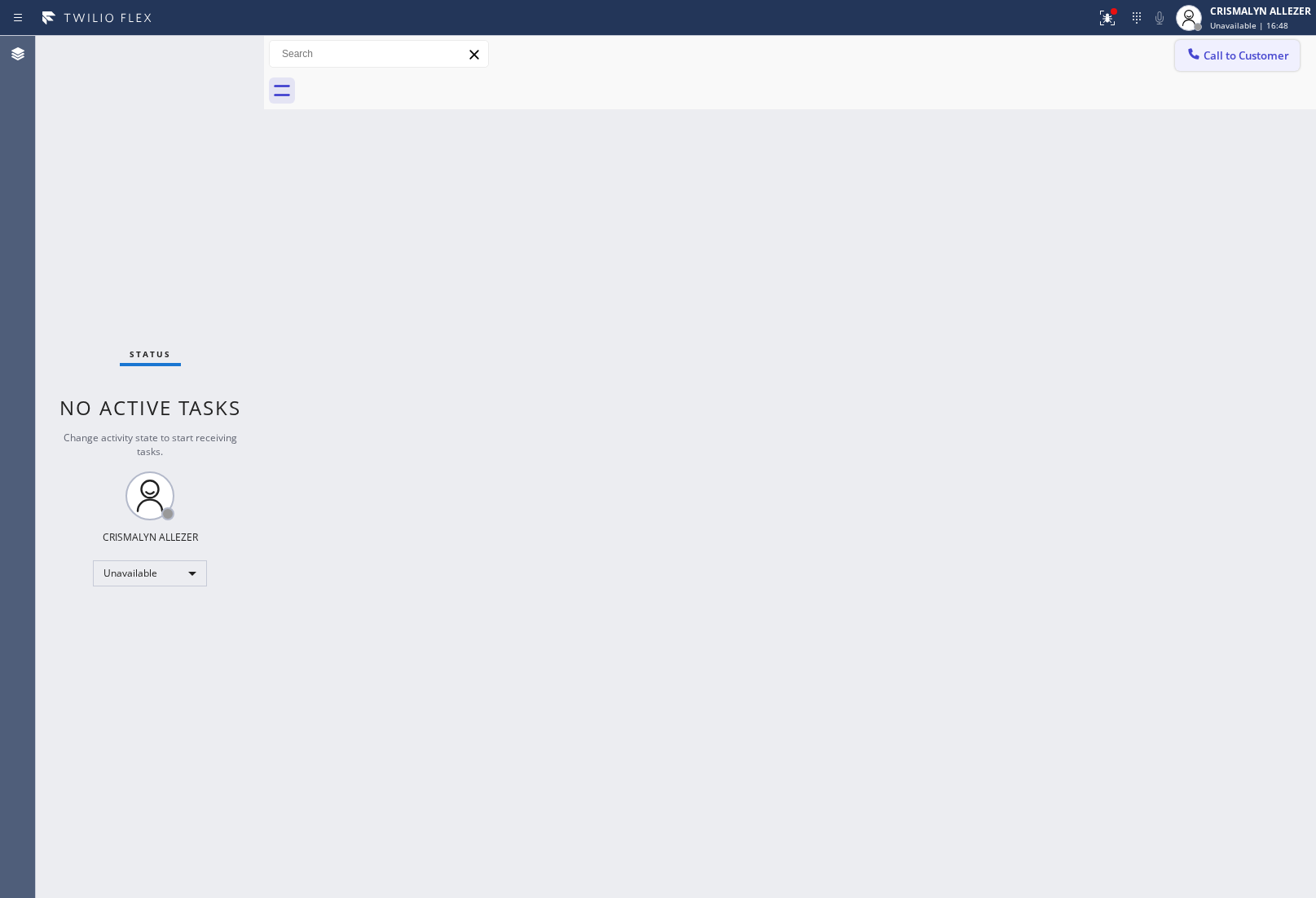
click at [1290, 63] on button "Call to Customer" at bounding box center [1238, 56] width 125 height 31
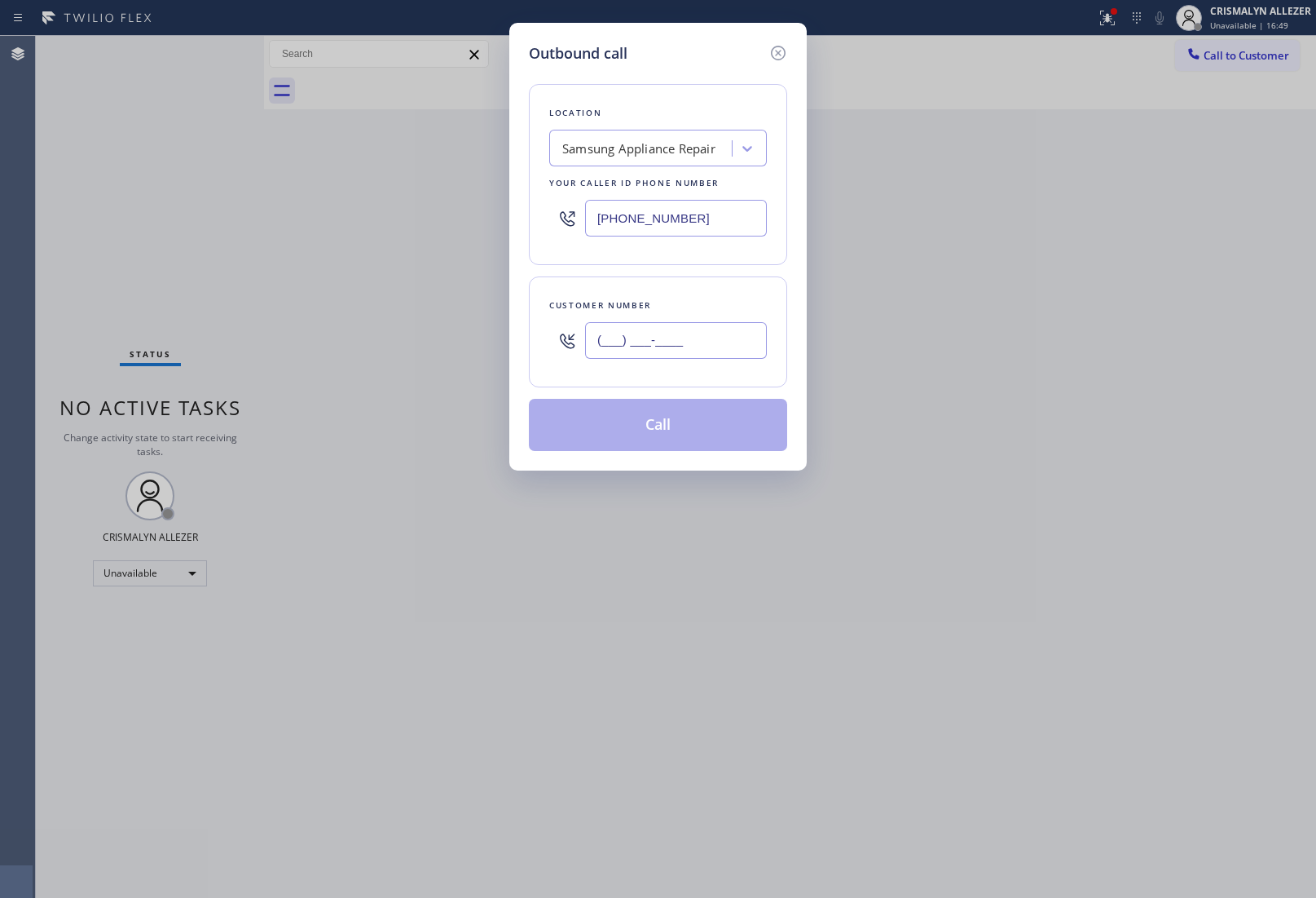
click at [701, 340] on input "(___) ___-____" at bounding box center [675, 340] width 181 height 36
paste input "949) 836-3959"
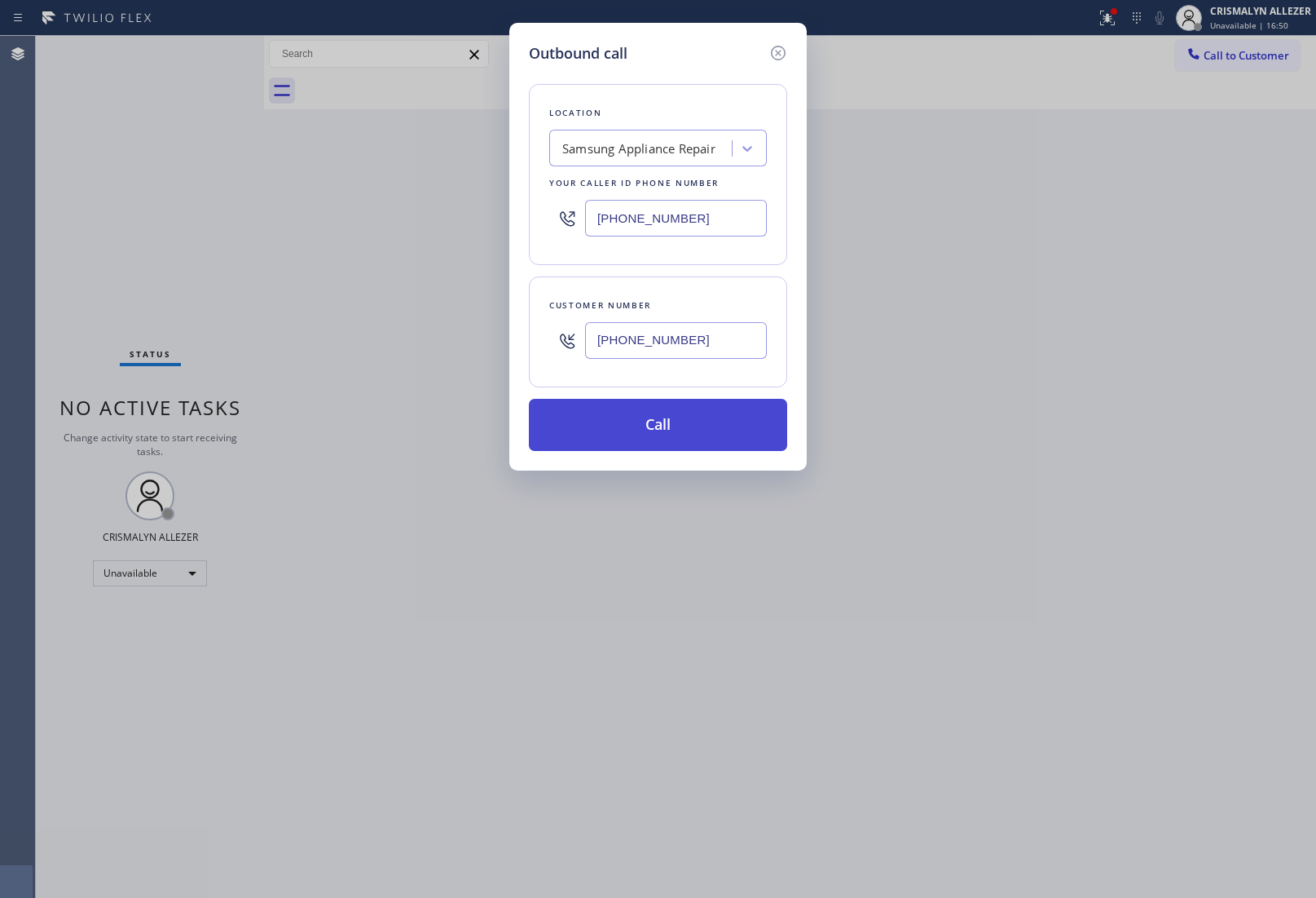
type input "(949) 836-3959"
click at [642, 451] on button "Call" at bounding box center [658, 425] width 259 height 52
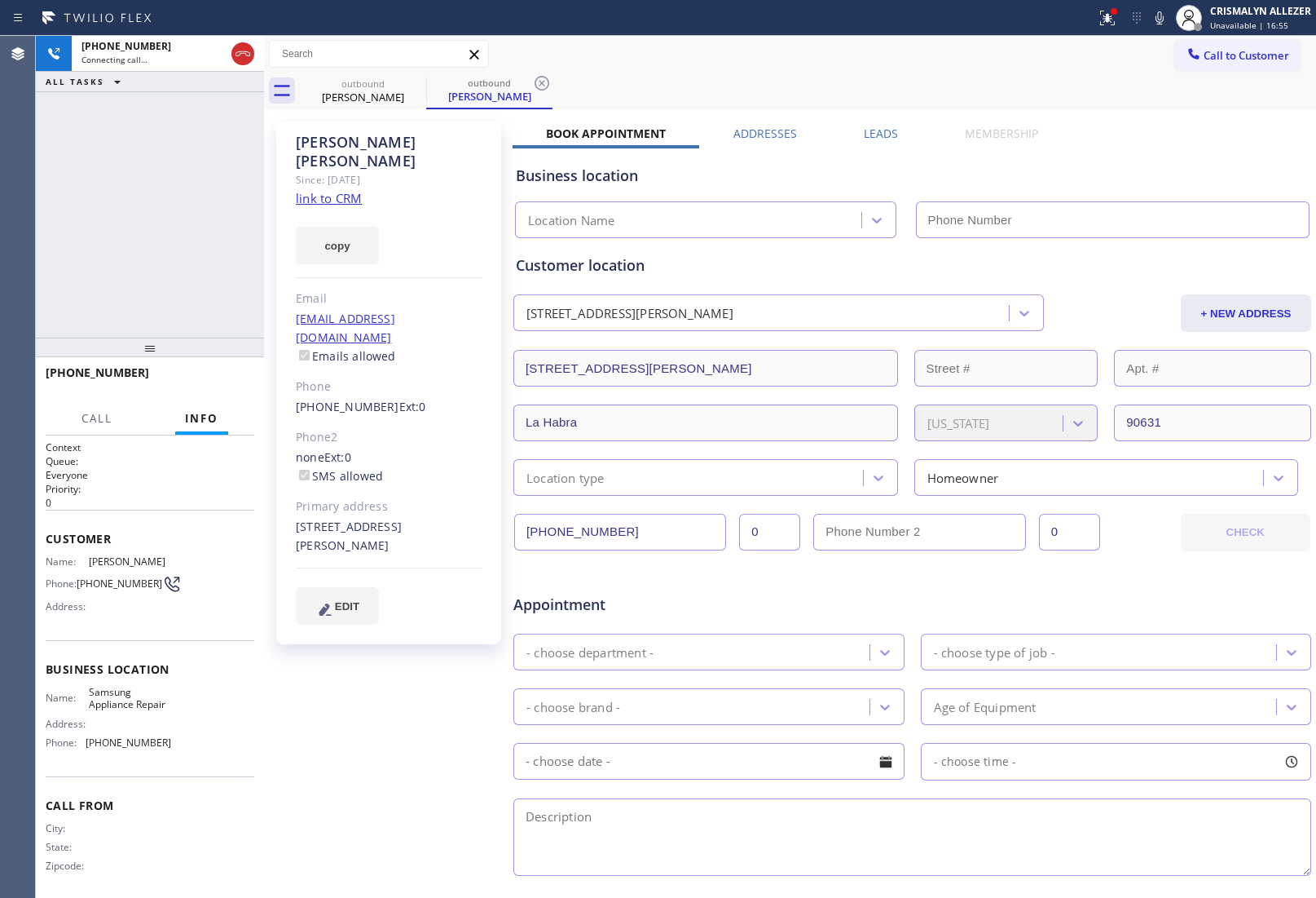
type input "(866) 934-3013"
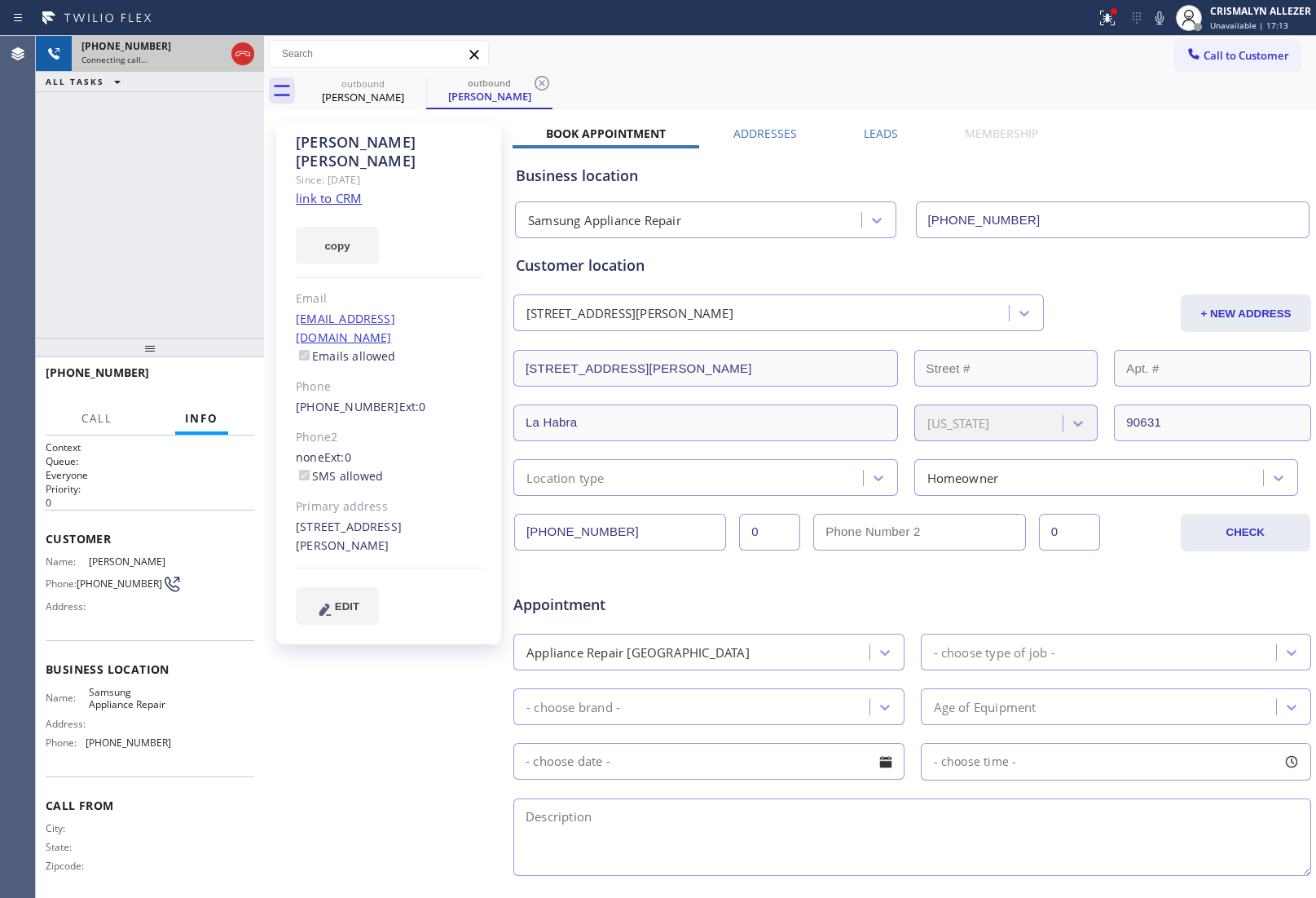
click at [246, 57] on icon at bounding box center [243, 54] width 20 height 20
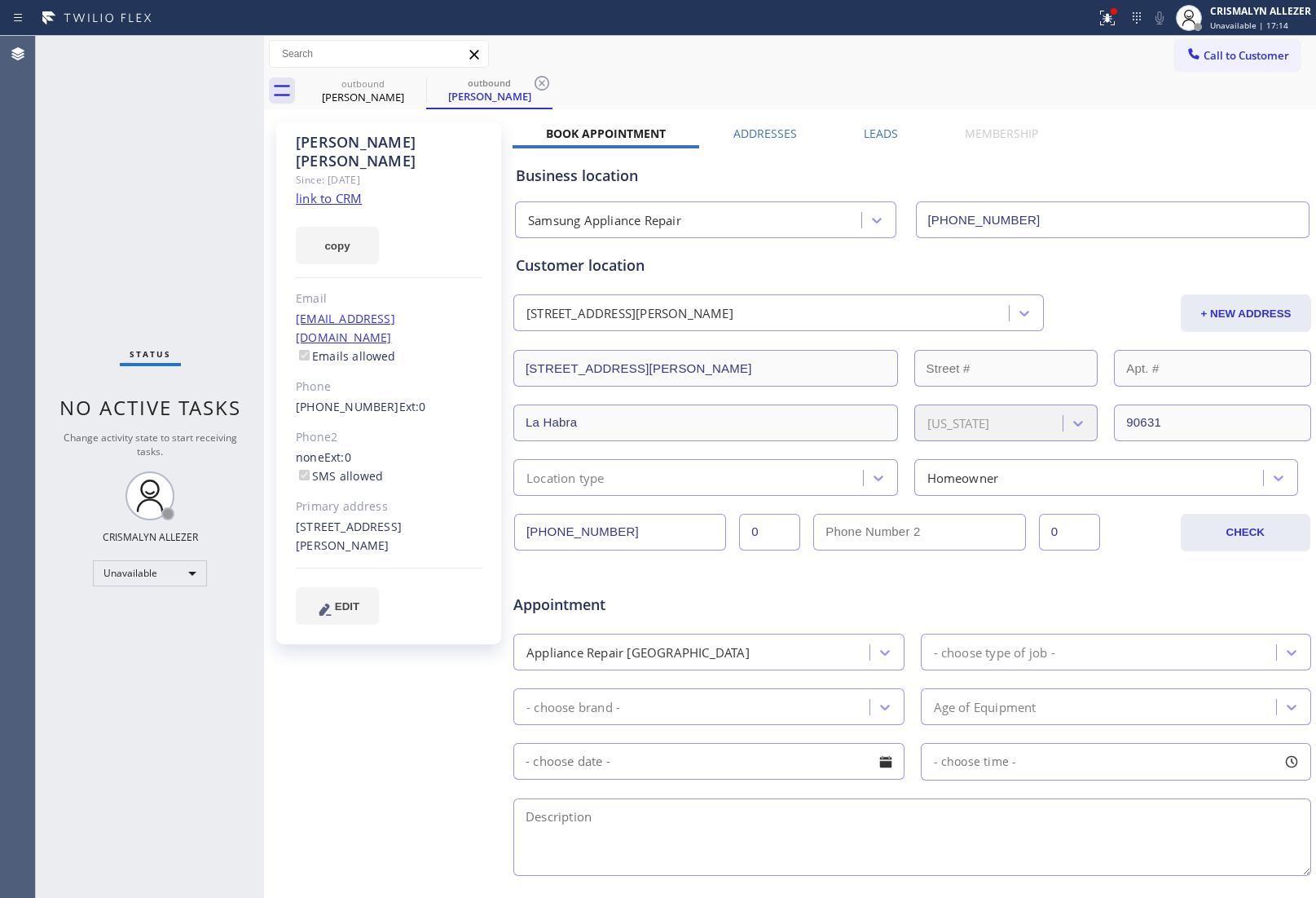
drag, startPoint x: 539, startPoint y: 86, endPoint x: 460, endPoint y: 99, distance: 80.1
click at [538, 87] on icon at bounding box center [542, 83] width 20 height 20
click at [420, 84] on icon at bounding box center [416, 83] width 20 height 20
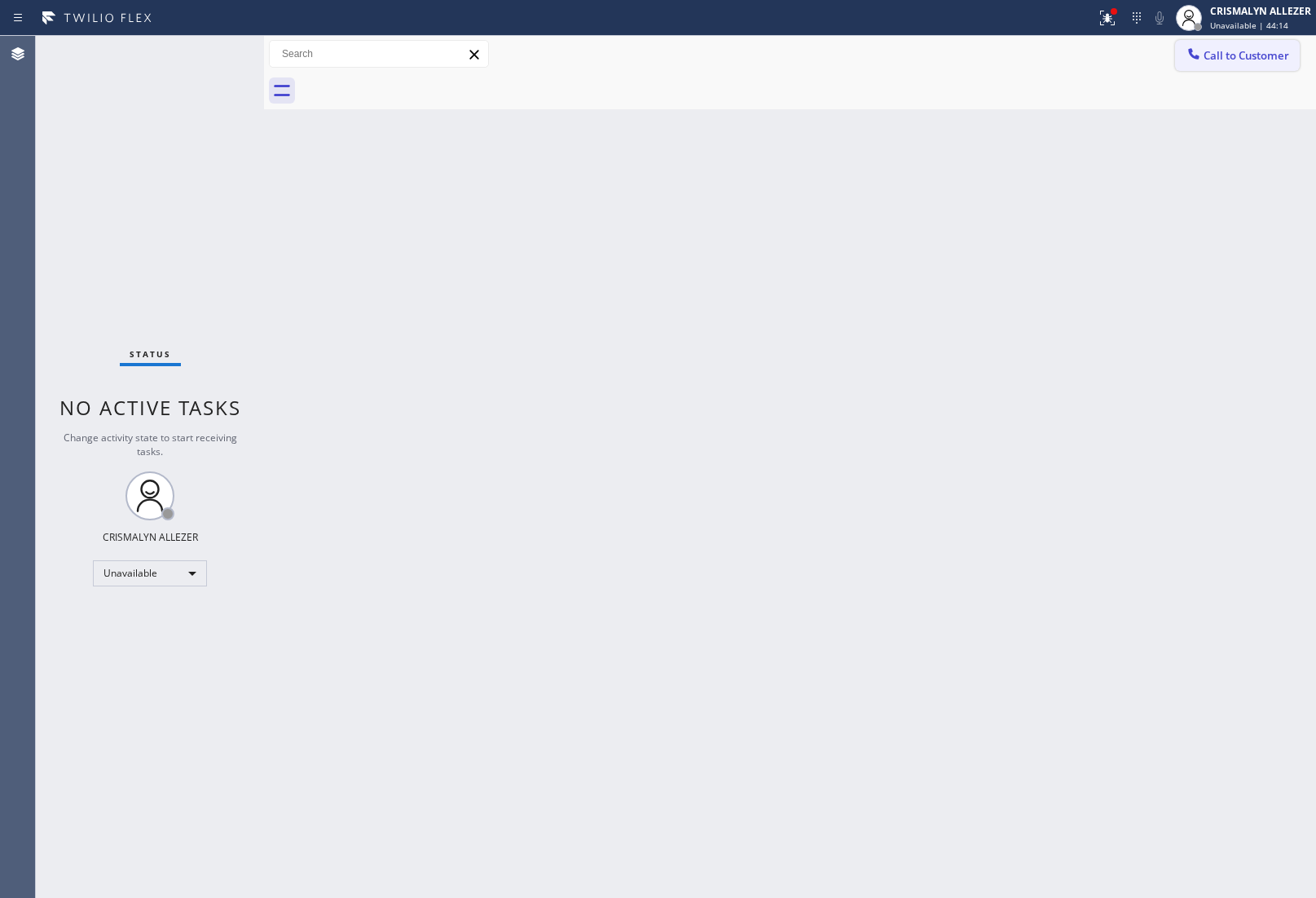
click at [1229, 54] on span "Call to Customer" at bounding box center [1247, 55] width 86 height 15
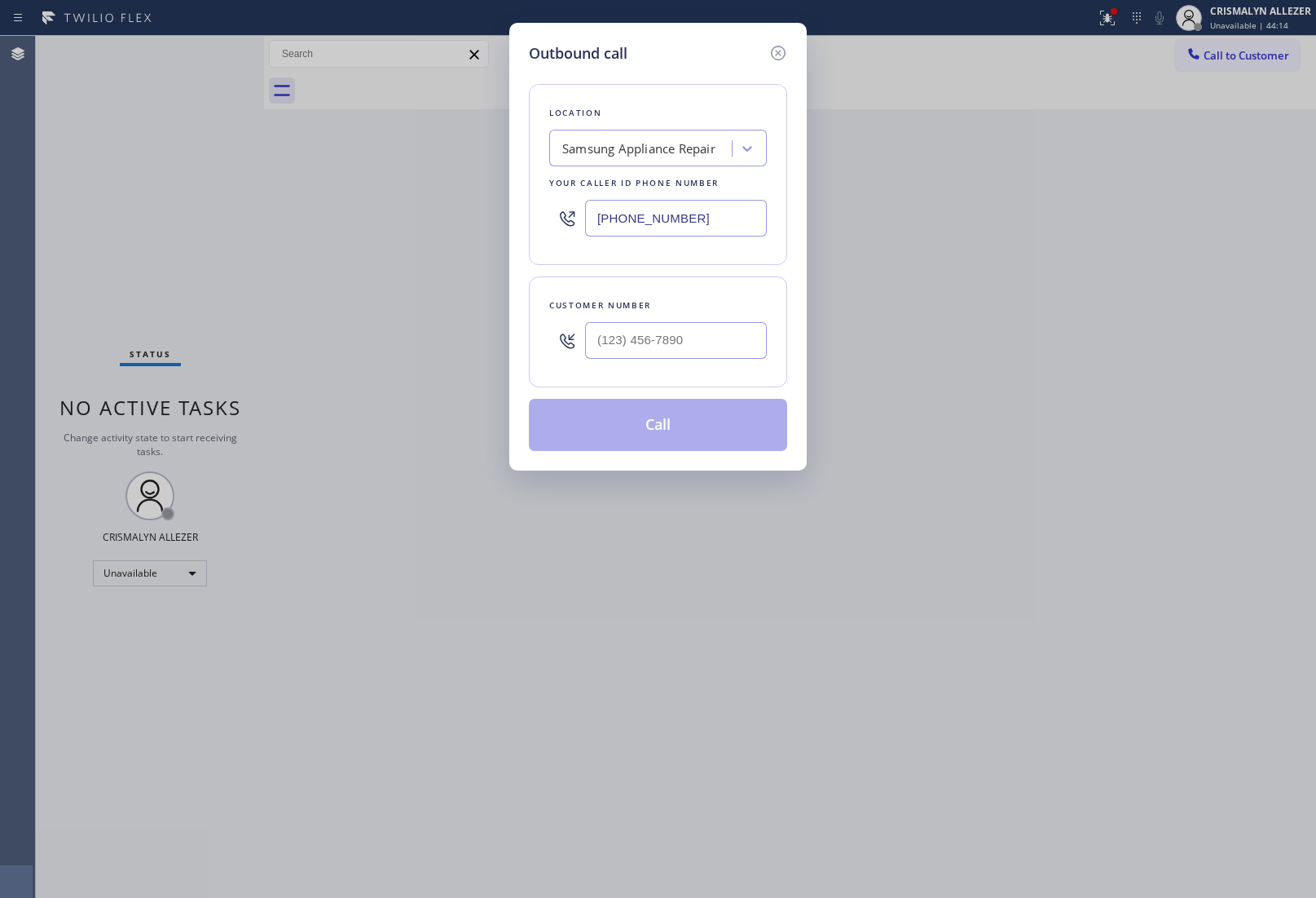
drag, startPoint x: 724, startPoint y: 215, endPoint x: 625, endPoint y: 215, distance: 99.0
click at [677, 215] on input "(866) 934-3013" at bounding box center [675, 218] width 181 height 36
paste input "4"
drag, startPoint x: 714, startPoint y: 218, endPoint x: 460, endPoint y: 221, distance: 254.0
click at [460, 221] on div "Outbound call Location Samsung Appliance Repair Your caller id phone number (86…" at bounding box center [658, 449] width 1316 height 898
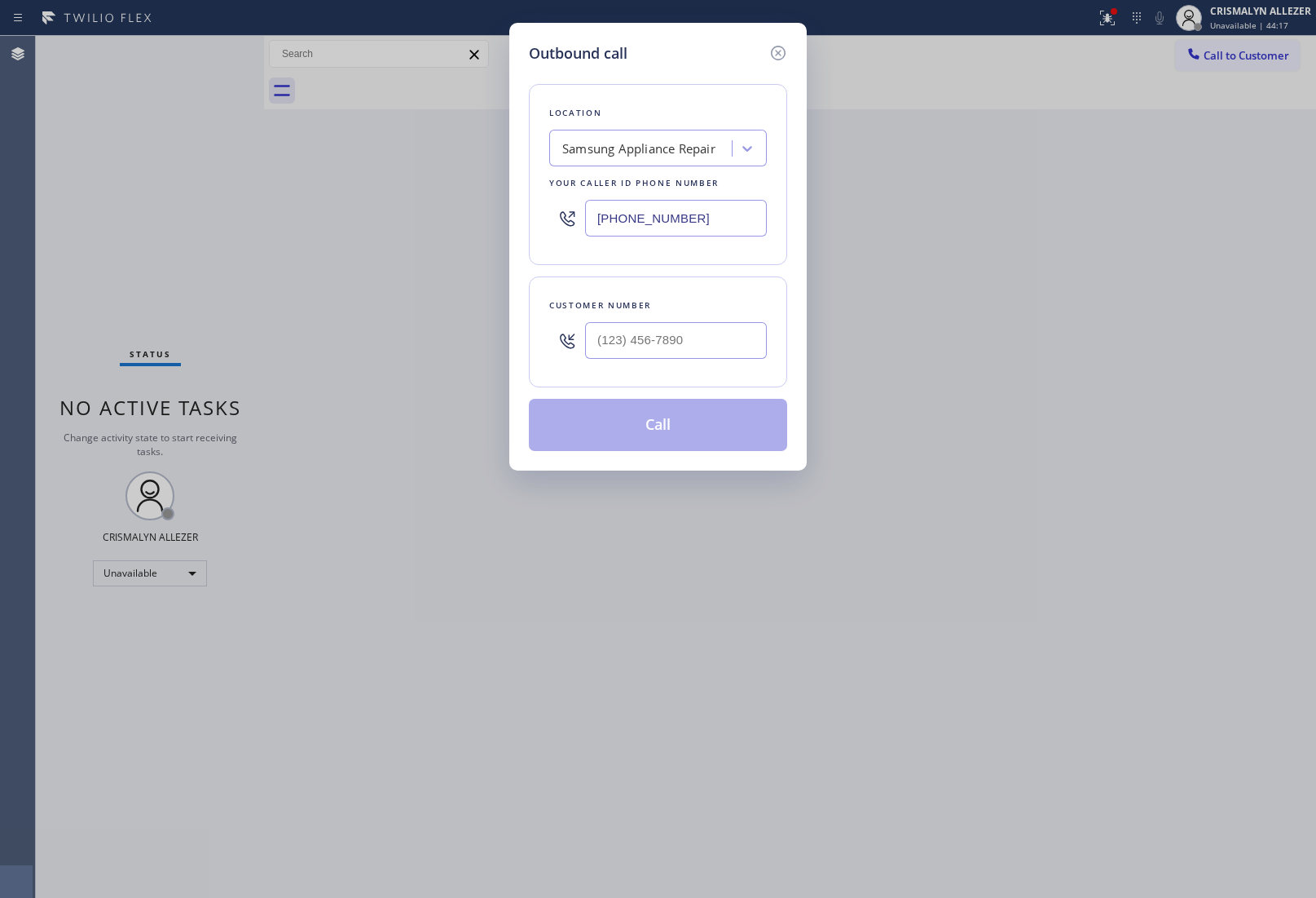
paste input "408) 762-3656"
type input "(408) 762-3656"
click at [693, 339] on input "(___) ___-____" at bounding box center [675, 340] width 181 height 36
paste input "408) 505-8130"
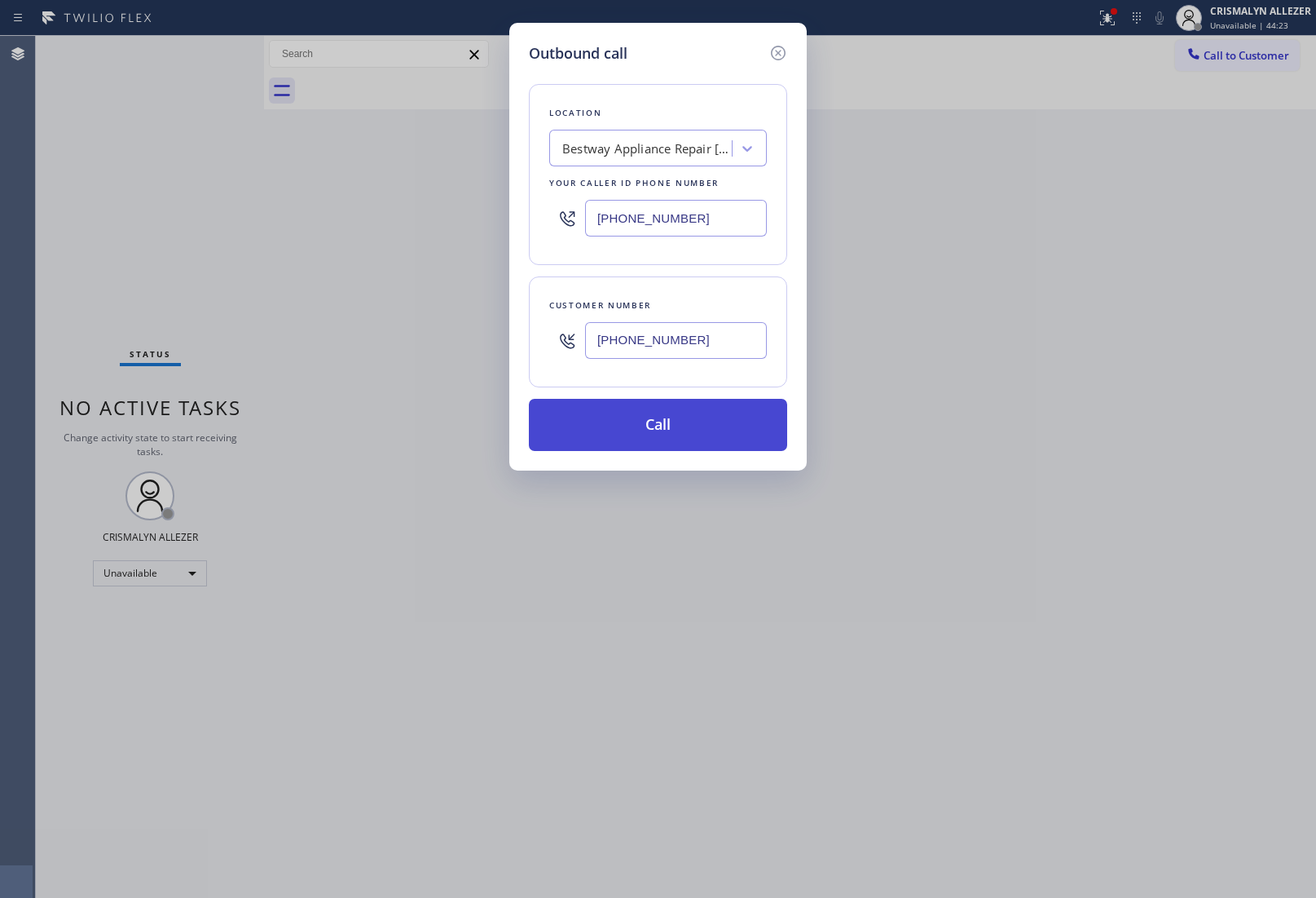
type input "(408) 505-8130"
click at [671, 433] on button "Call" at bounding box center [658, 425] width 259 height 52
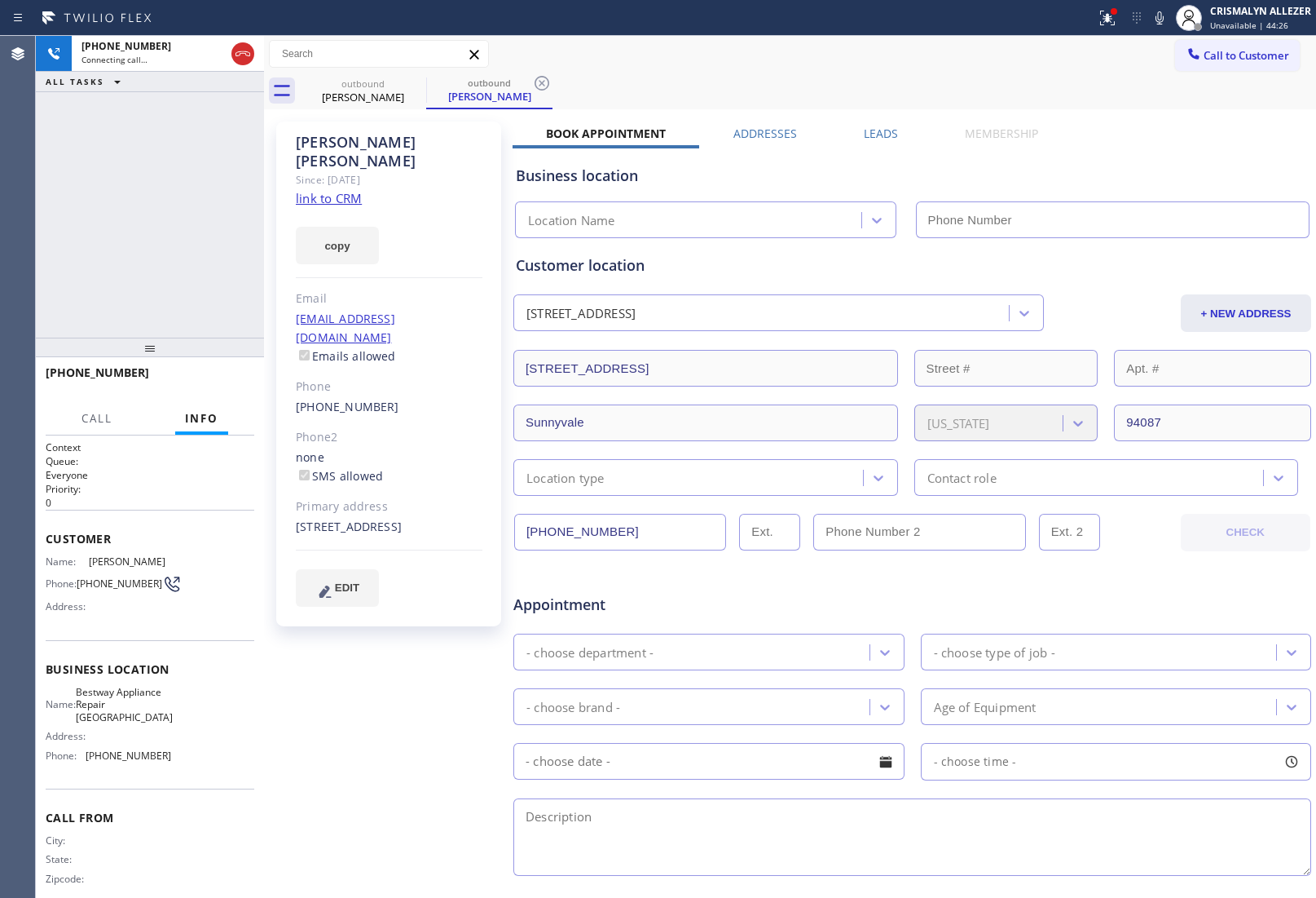
click at [331, 190] on link "link to CRM" at bounding box center [329, 198] width 66 height 17
type input "(408) 762-3656"
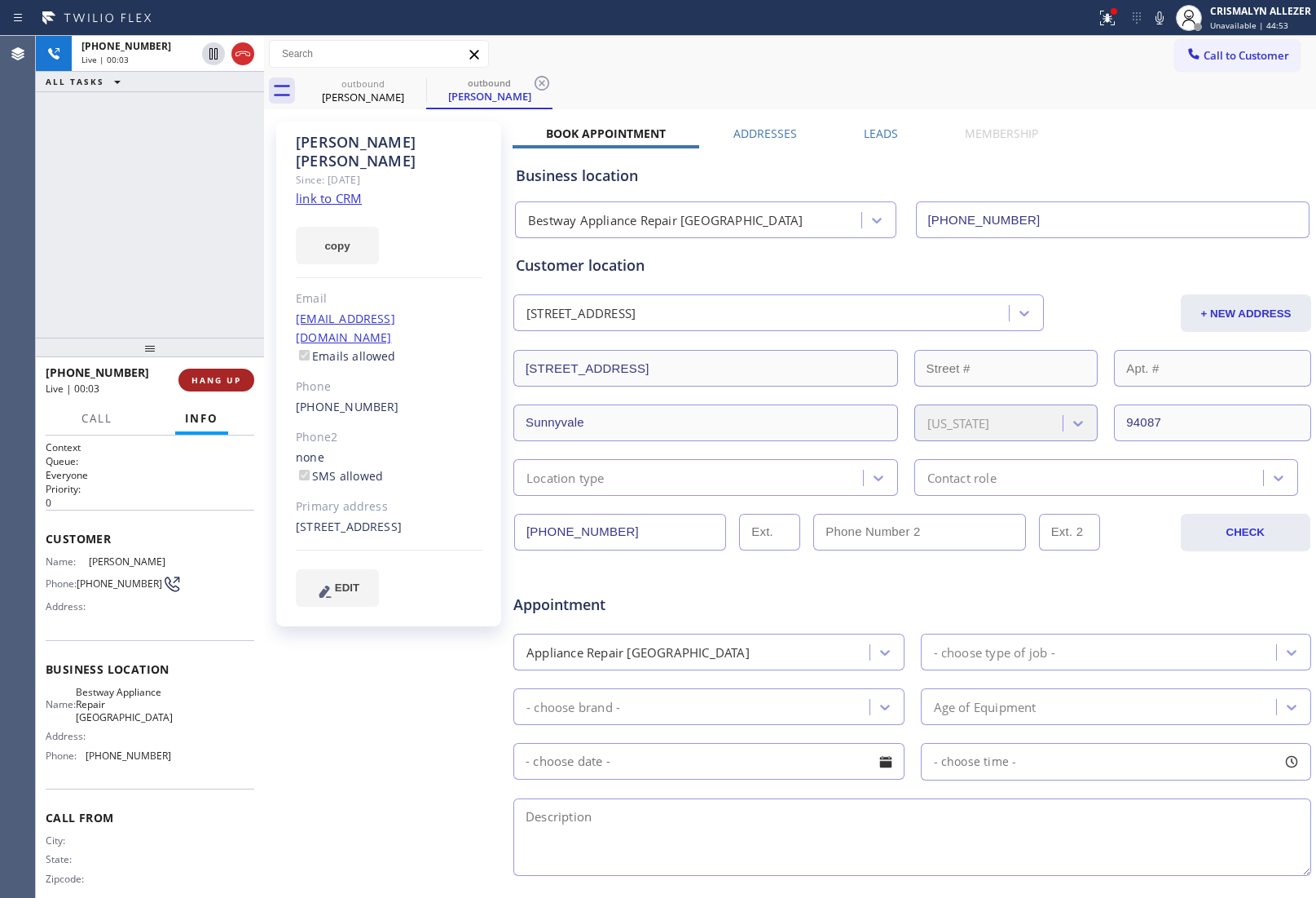
click at [201, 376] on span "HANG UP" at bounding box center [216, 380] width 49 height 11
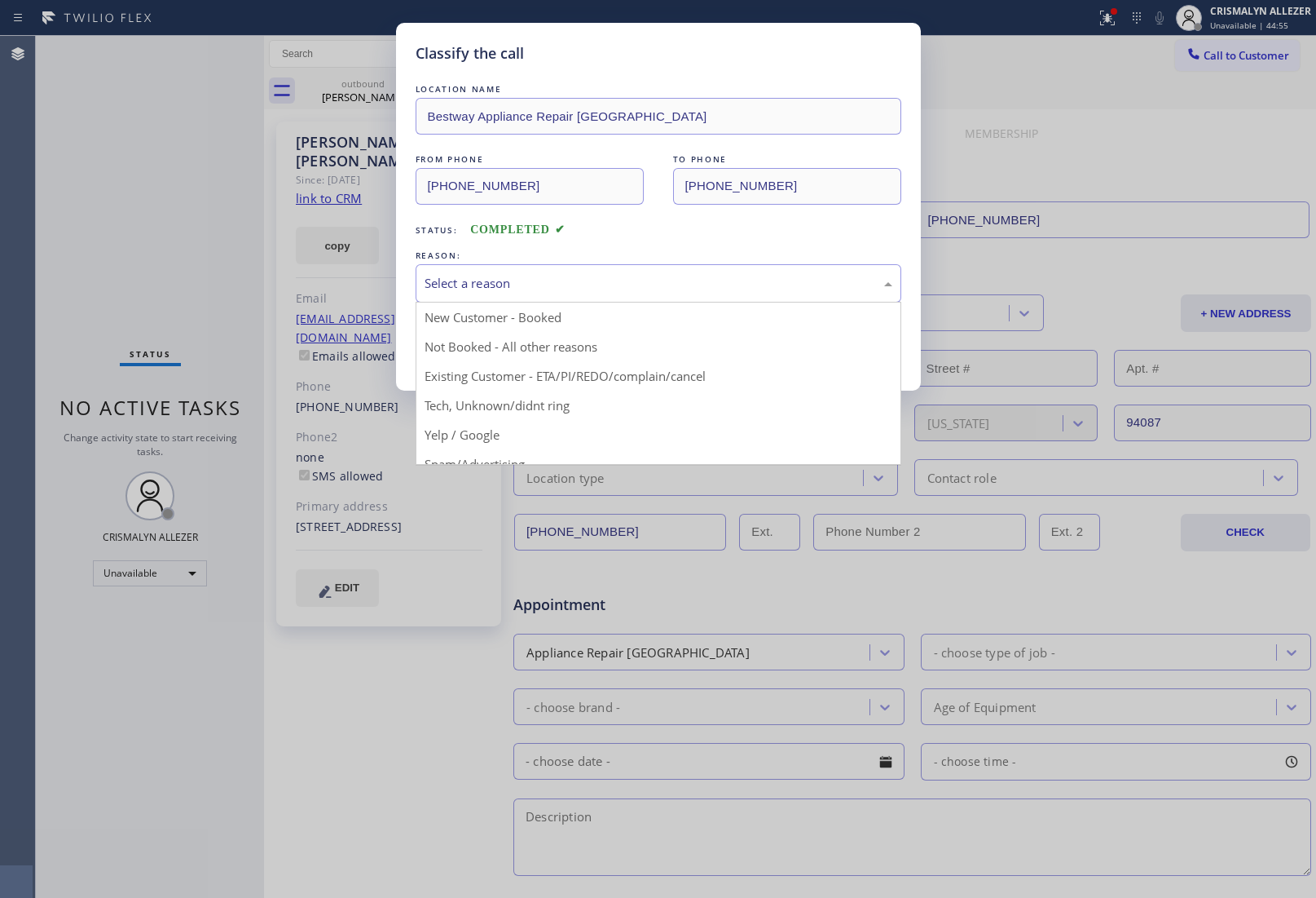
click at [668, 287] on div "Select a reason" at bounding box center [658, 283] width 468 height 19
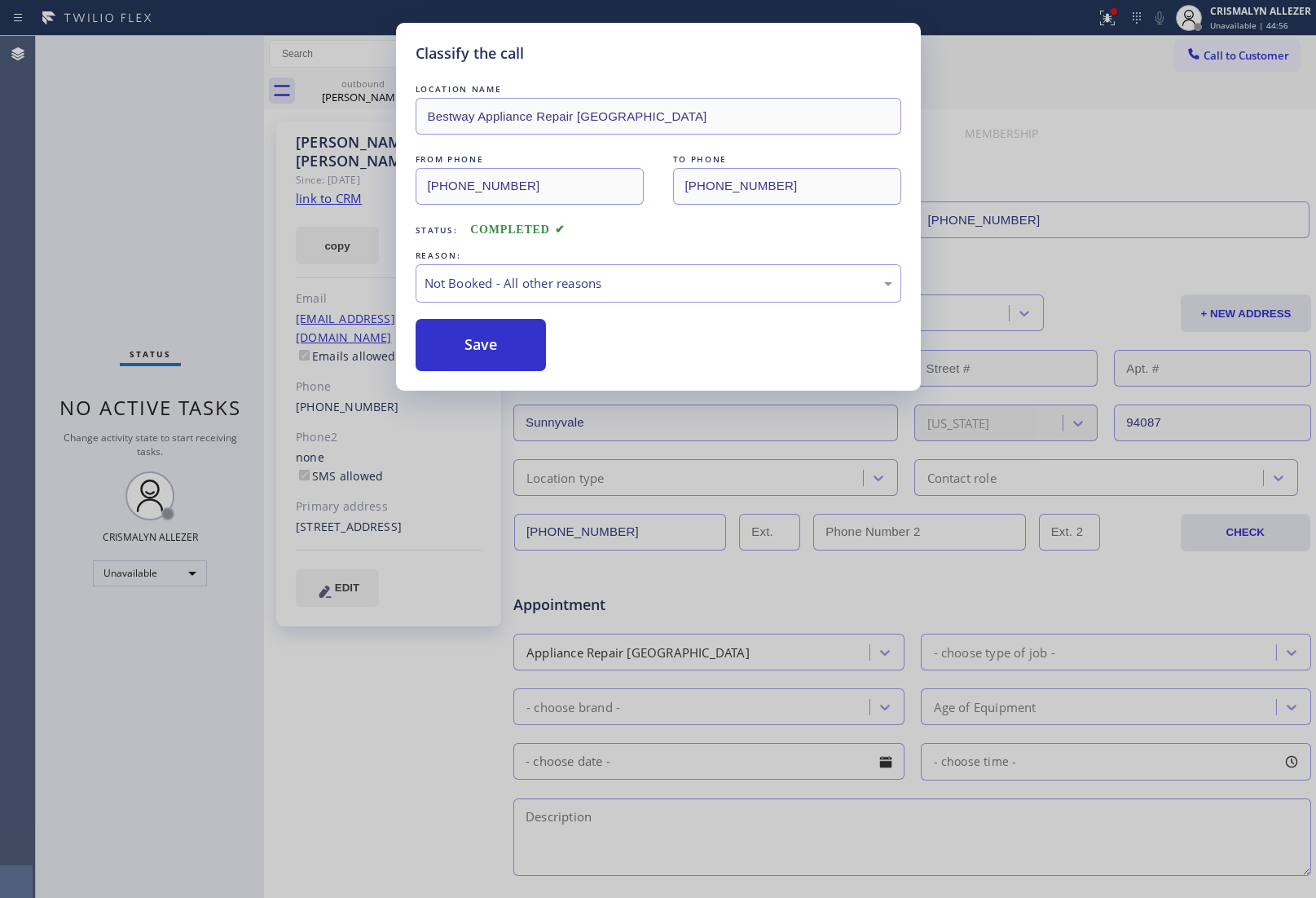
click at [500, 349] on button "Save" at bounding box center [481, 345] width 131 height 52
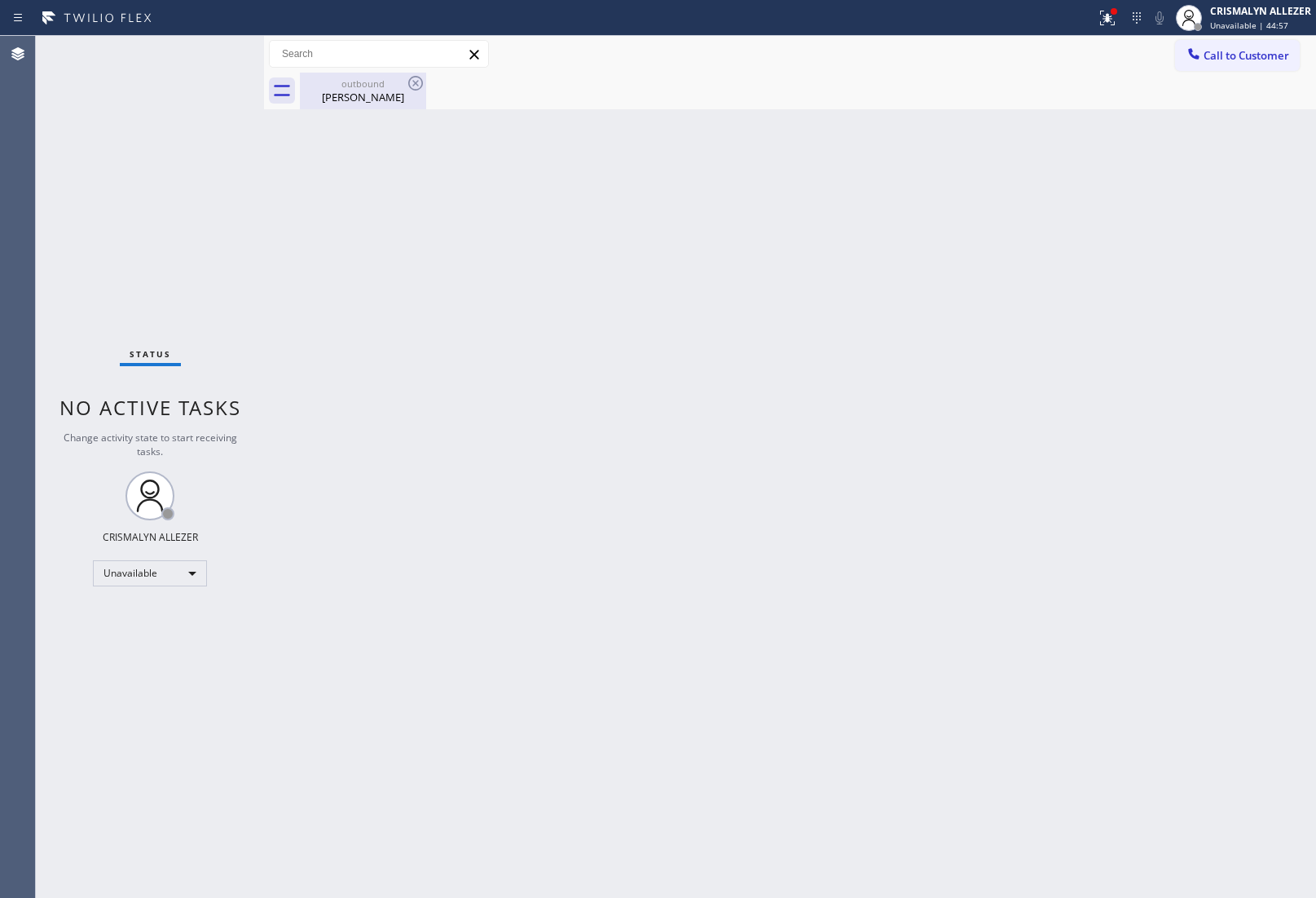
click at [369, 103] on div "Barry Mackinnon" at bounding box center [363, 96] width 123 height 15
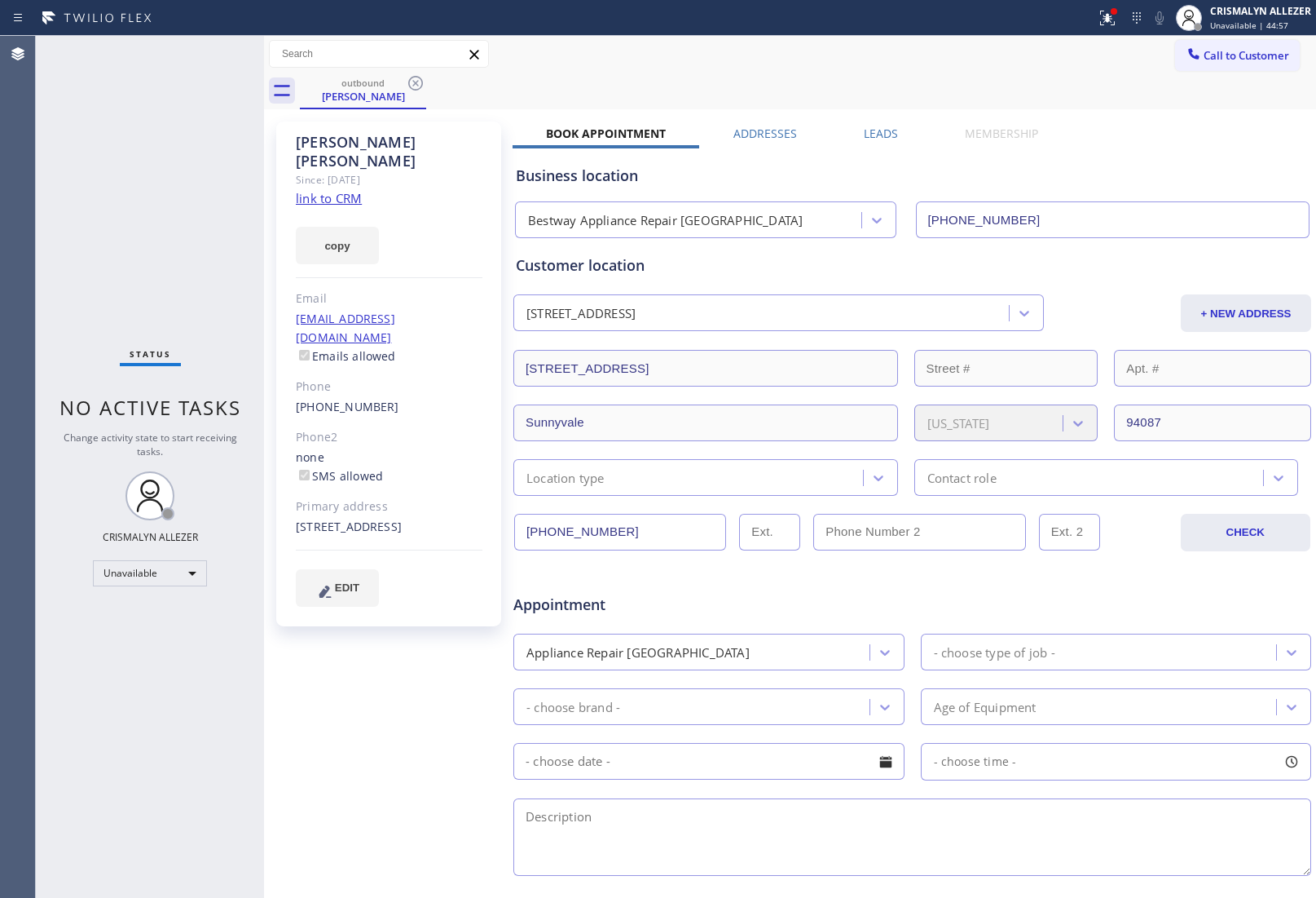
click at [409, 84] on icon at bounding box center [415, 83] width 15 height 15
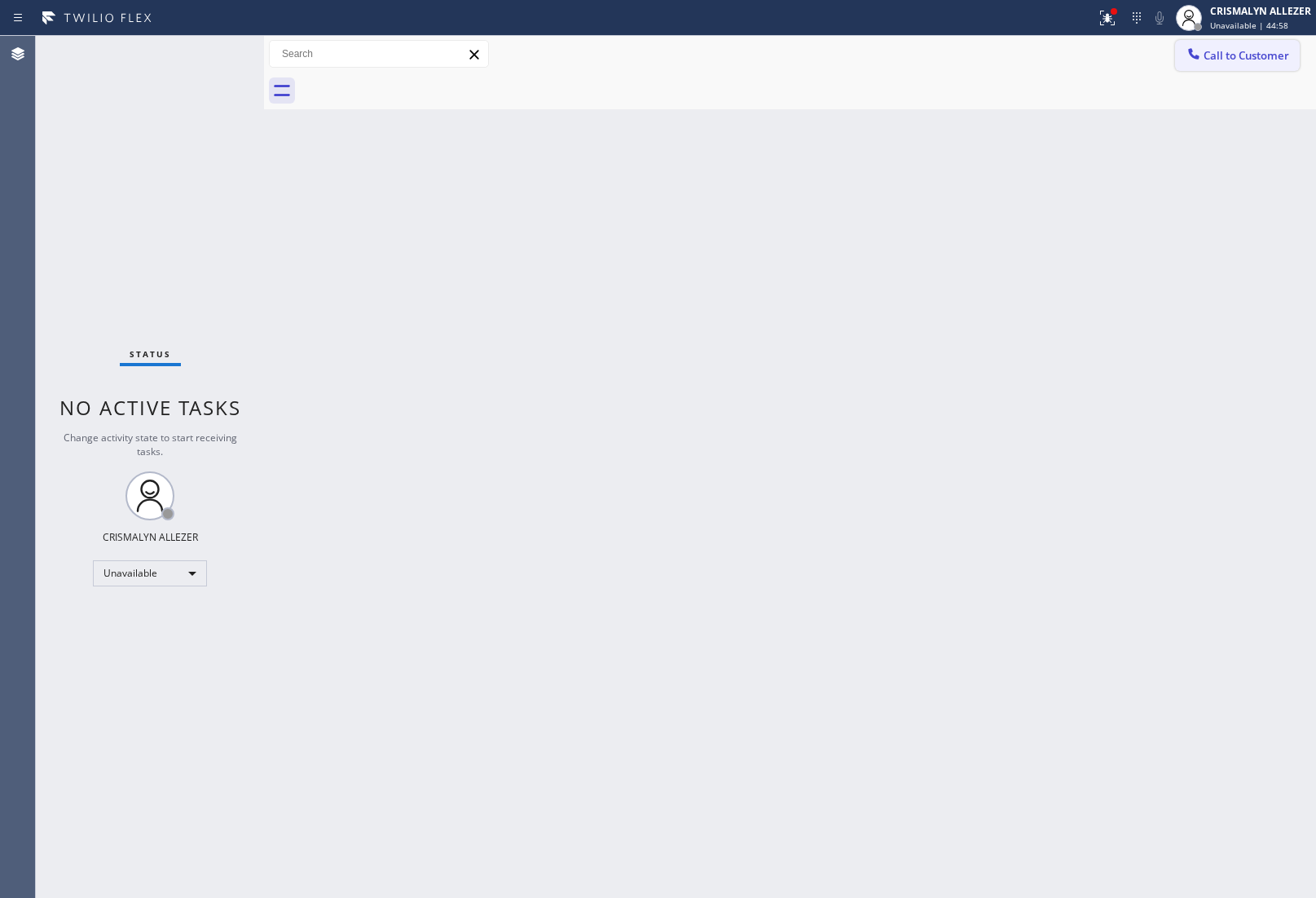
click at [1237, 58] on span "Call to Customer" at bounding box center [1247, 55] width 86 height 15
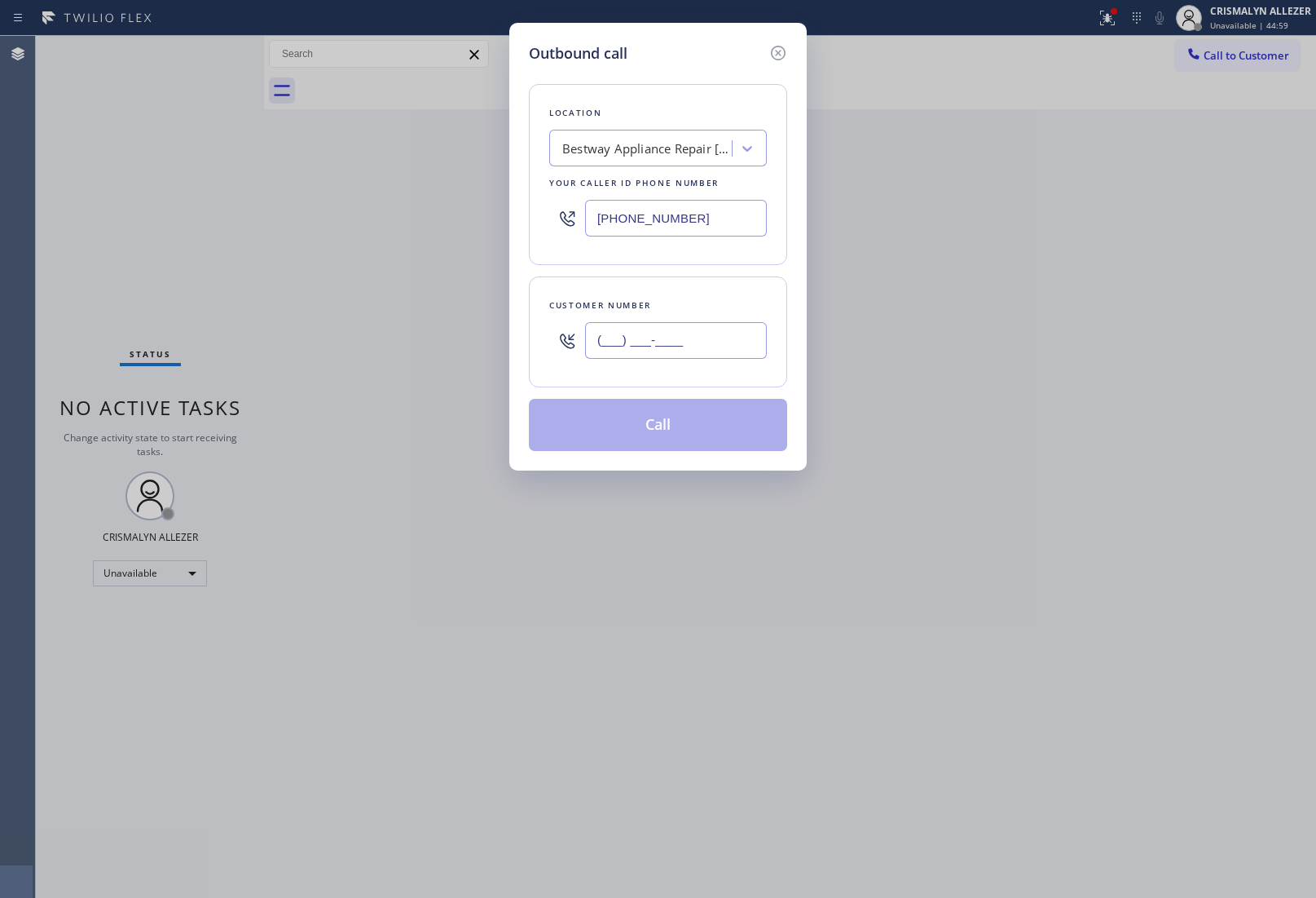
click at [727, 339] on input "(___) ___-____" at bounding box center [675, 340] width 181 height 36
paste input "text"
type input "(___) ___-____"
paste input "408) 505-8130"
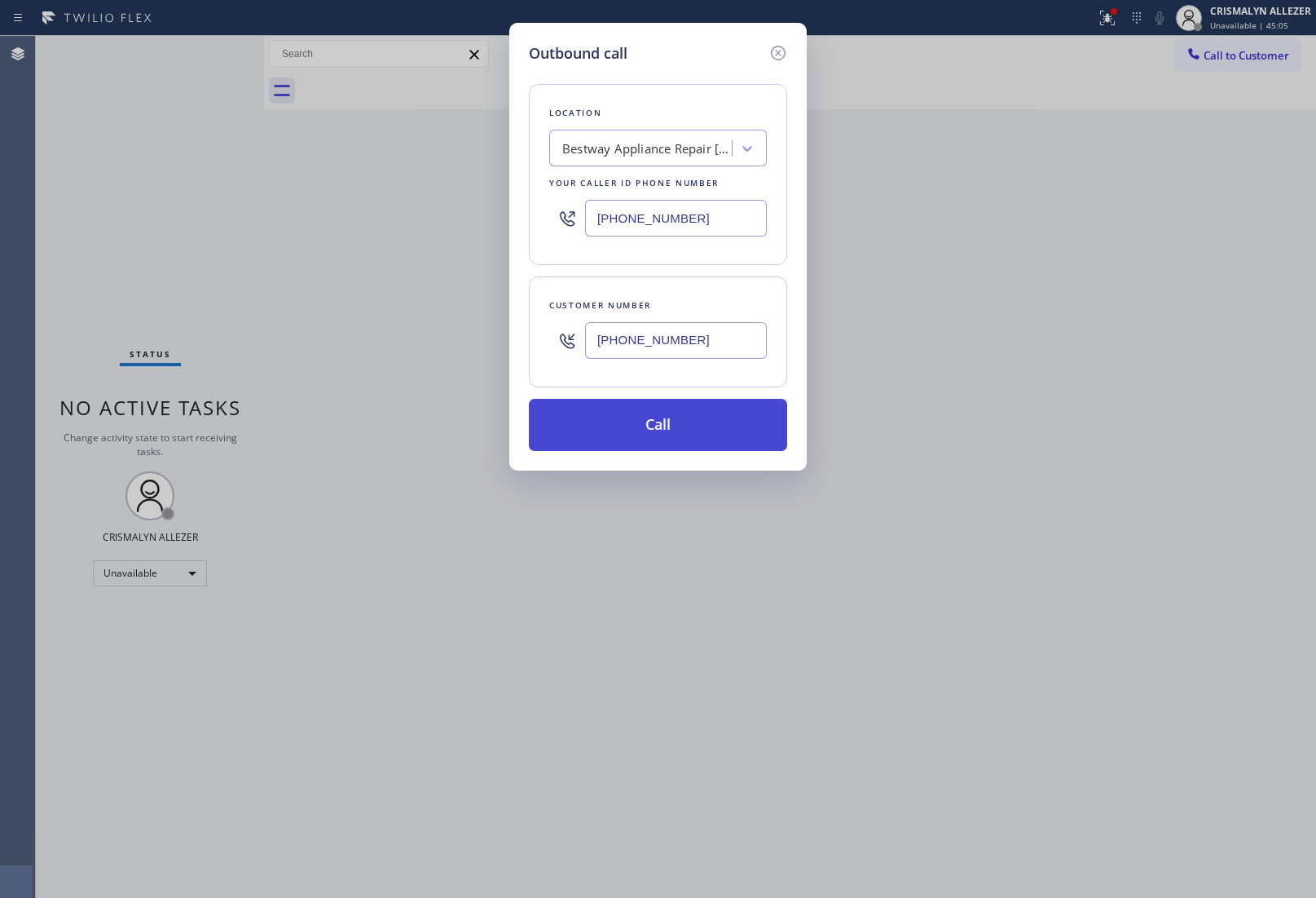
type input "(408) 505-8130"
click at [664, 436] on button "Call" at bounding box center [658, 425] width 259 height 52
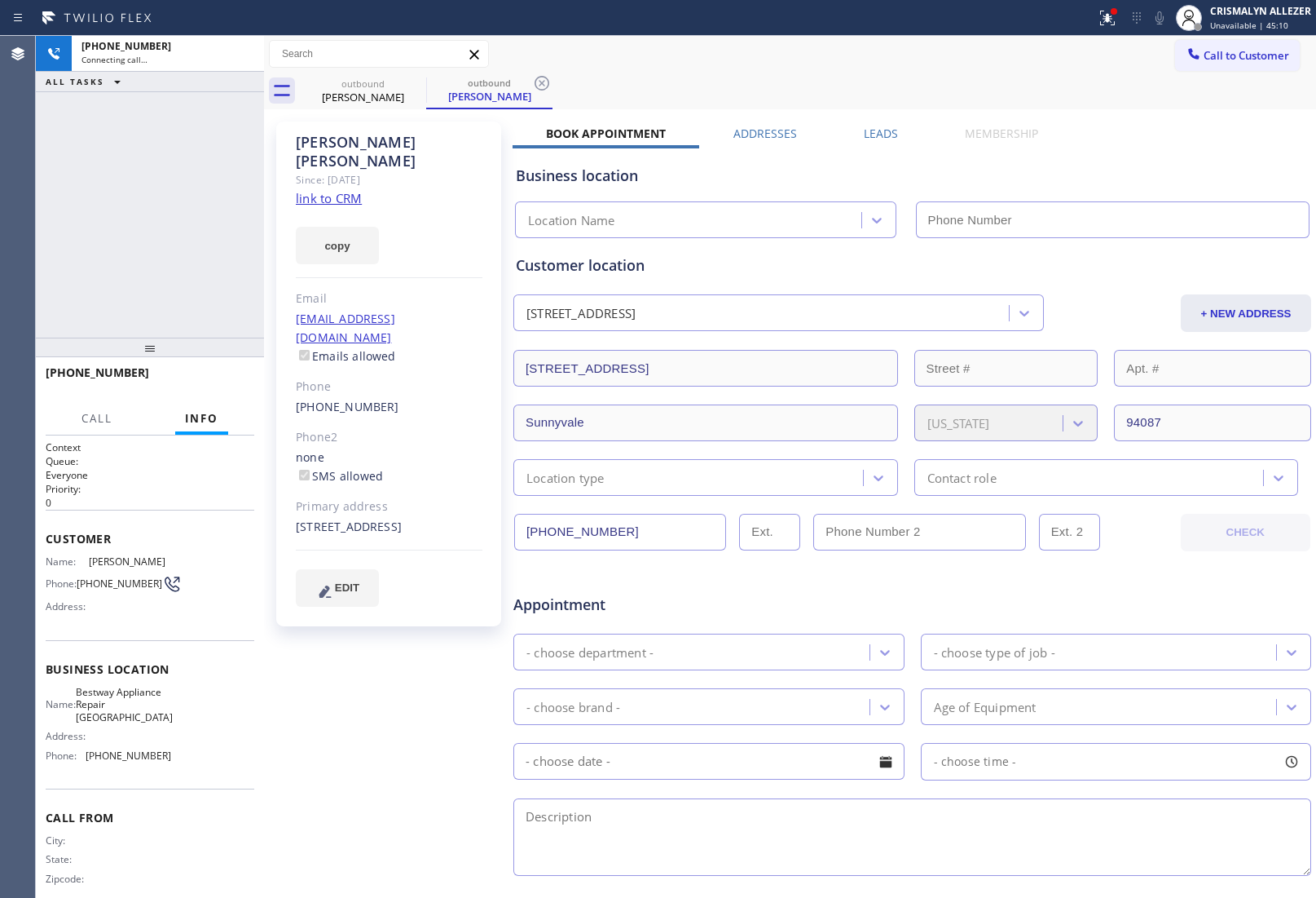
type input "(408) 762-3656"
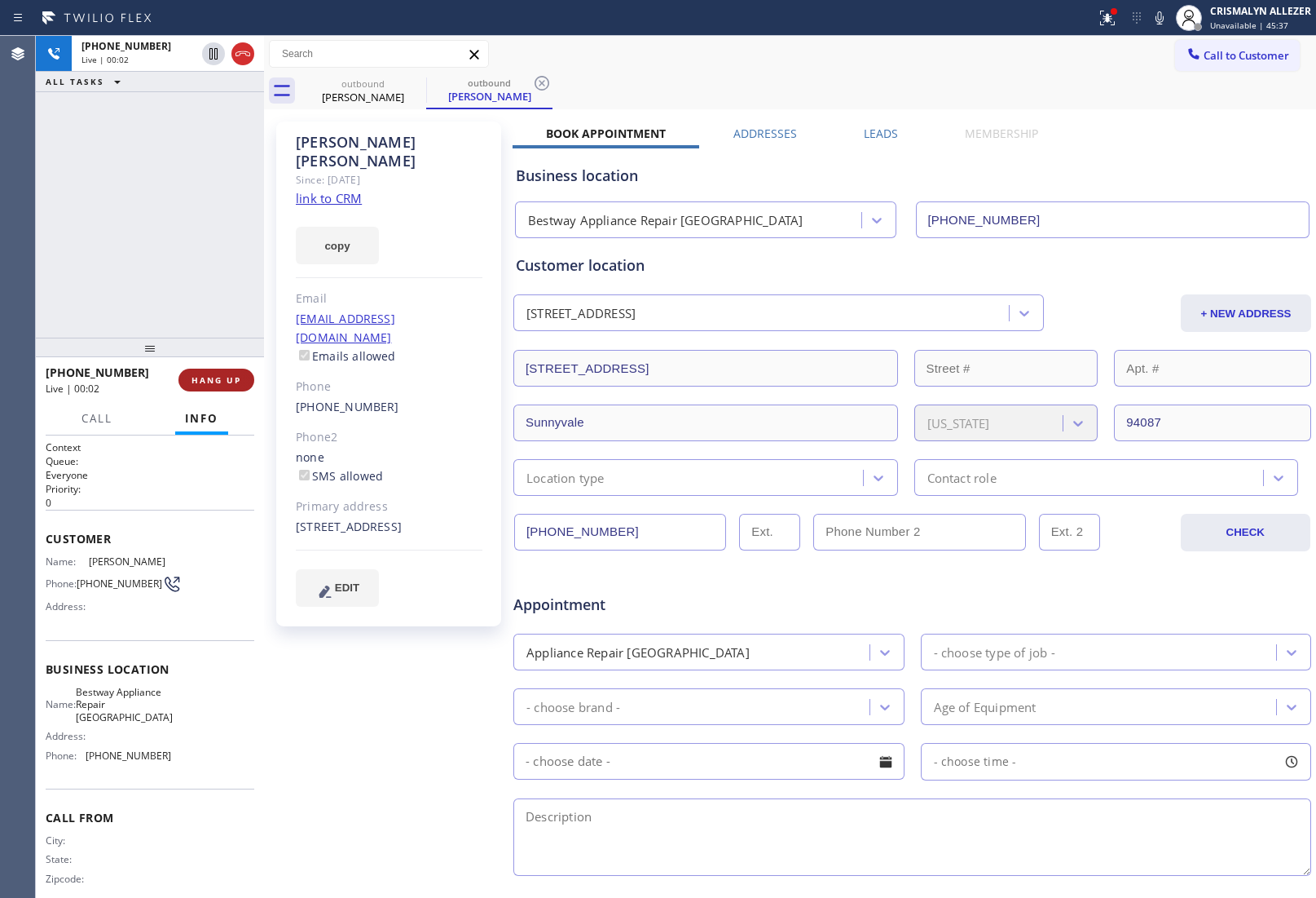
click at [224, 380] on span "HANG UP" at bounding box center [216, 380] width 49 height 11
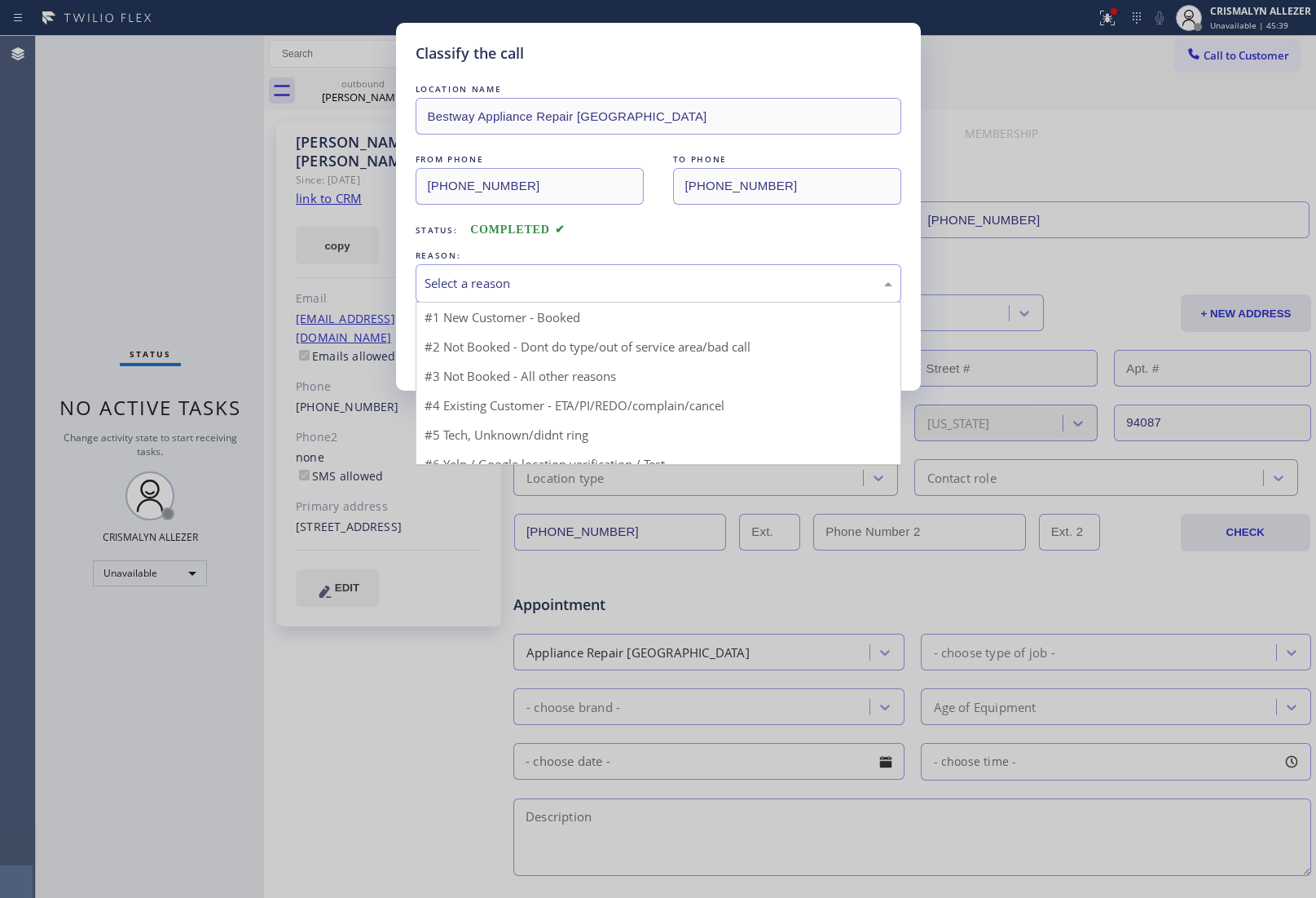
click at [630, 290] on div "Select a reason" at bounding box center [658, 283] width 468 height 19
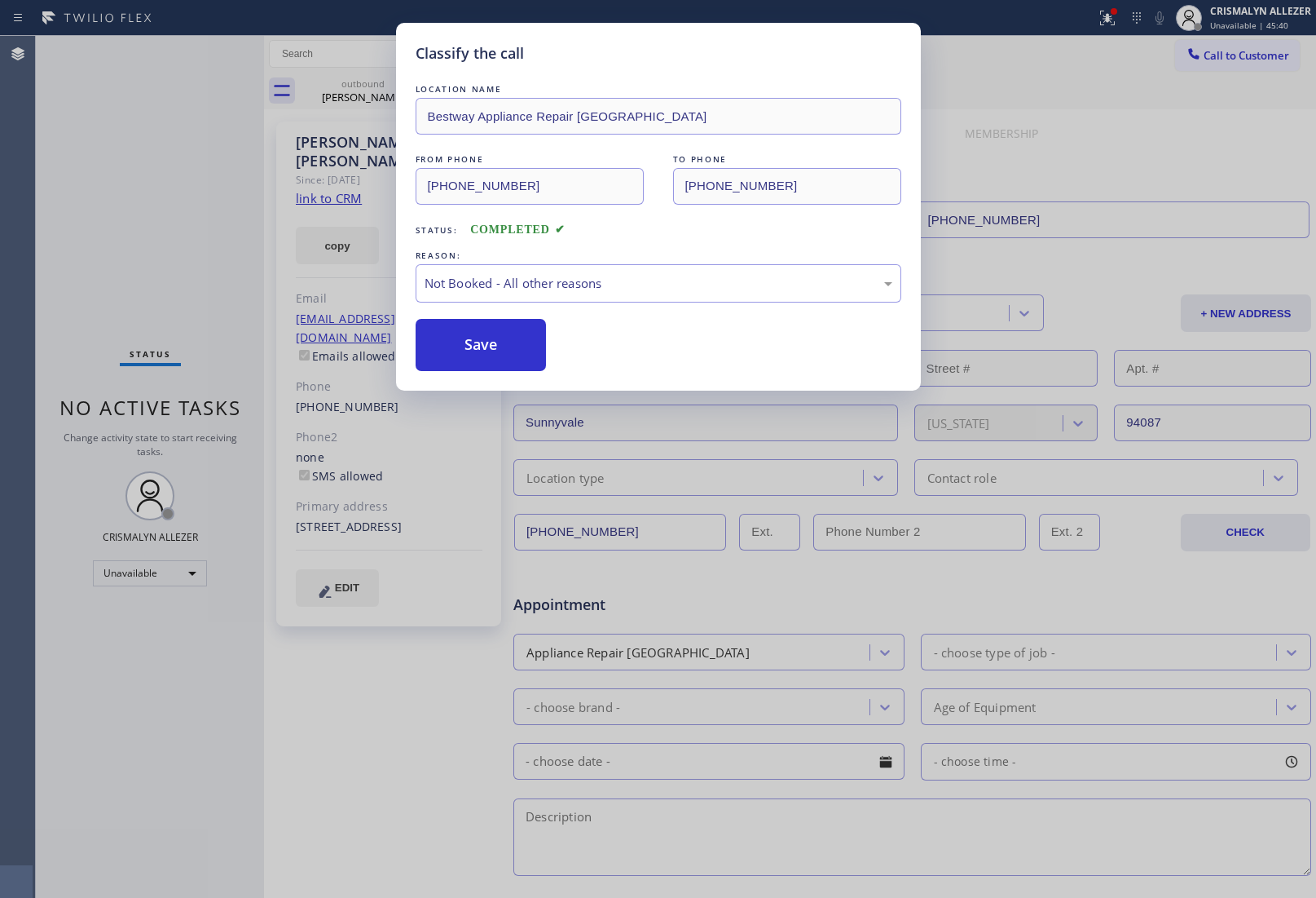
click at [500, 357] on button "Save" at bounding box center [481, 345] width 131 height 52
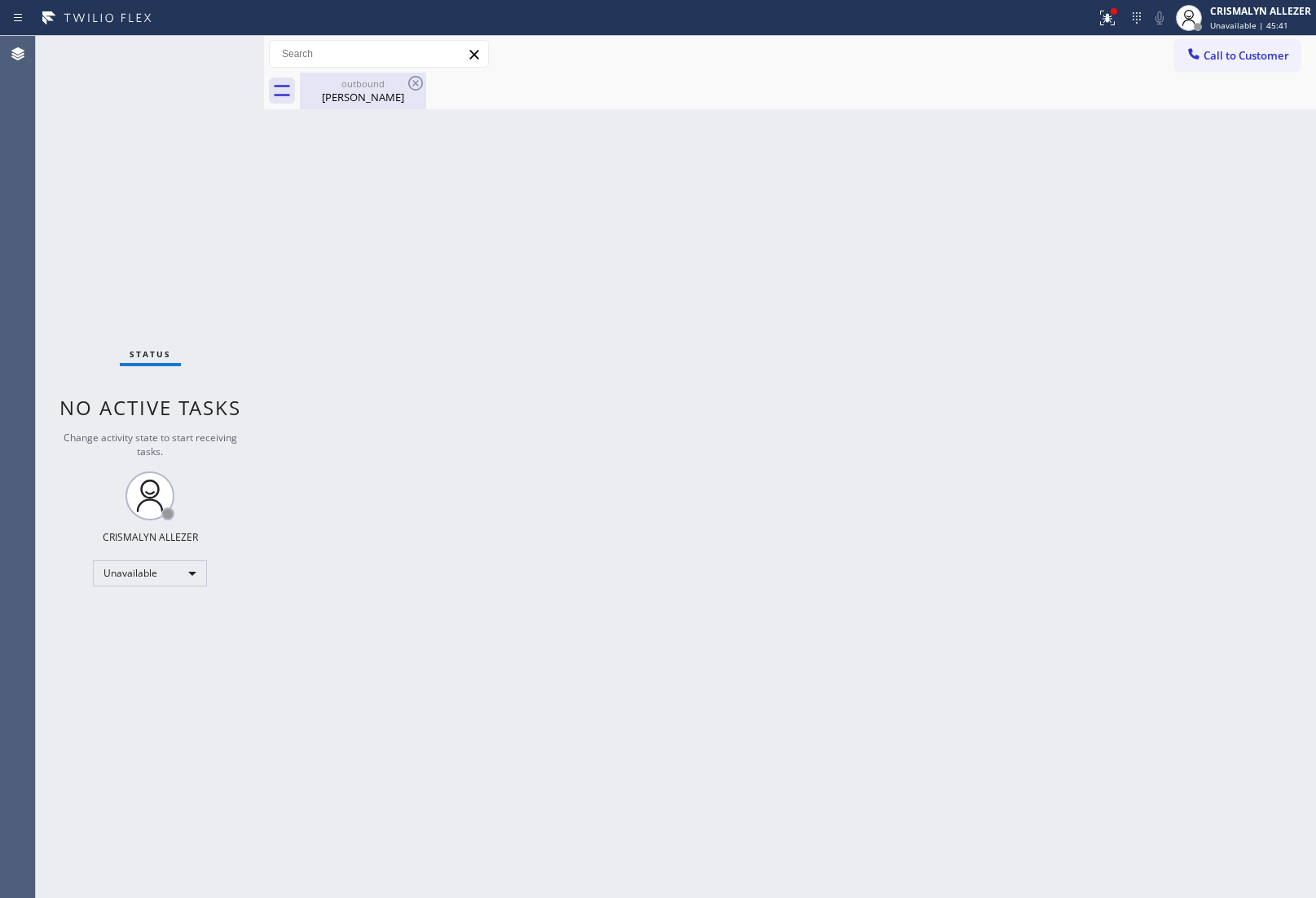
drag, startPoint x: 359, startPoint y: 90, endPoint x: 395, endPoint y: 86, distance: 36.2
click at [367, 90] on div "Barry Mackinnon" at bounding box center [363, 96] width 123 height 15
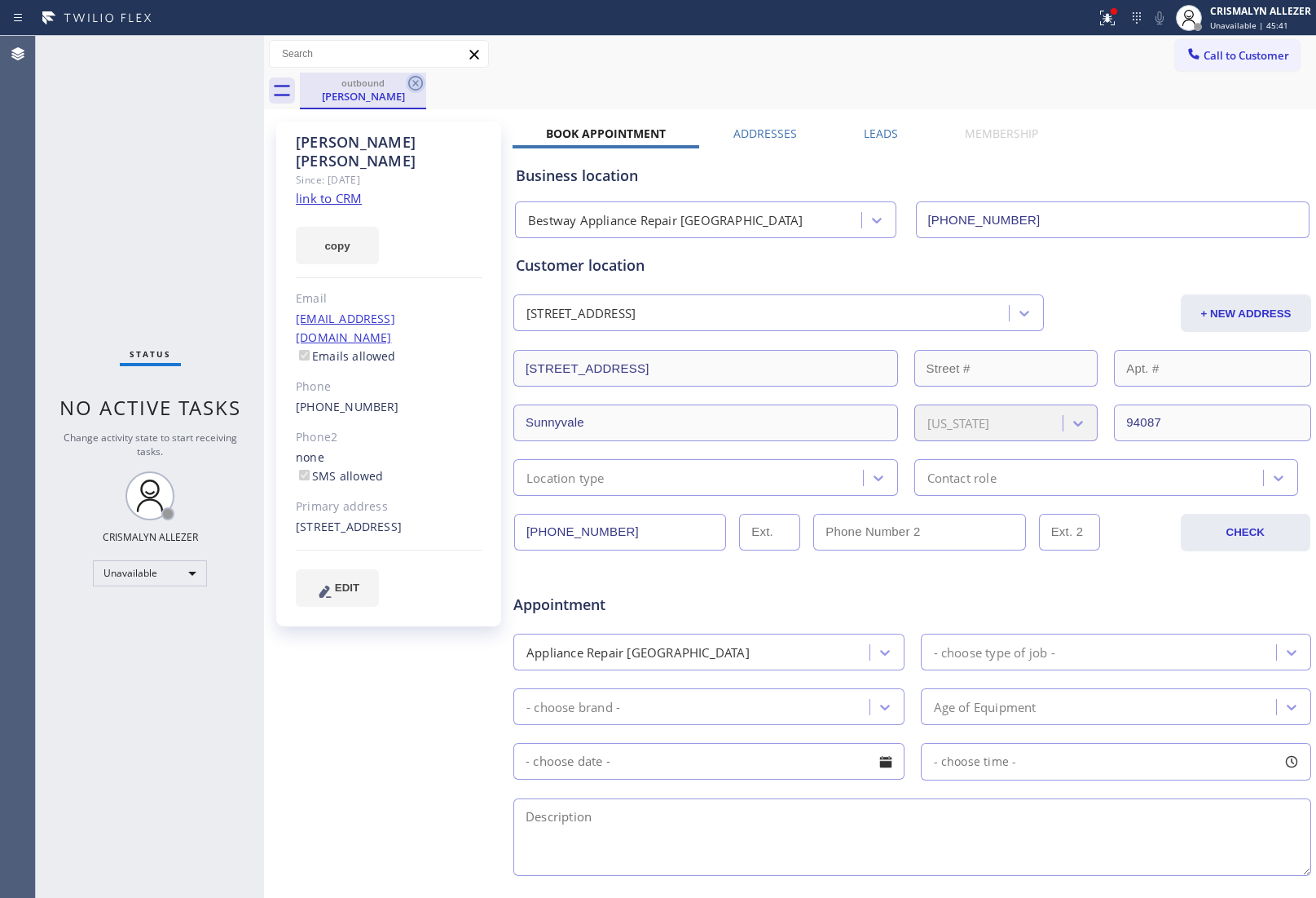
click at [409, 83] on icon at bounding box center [415, 83] width 15 height 15
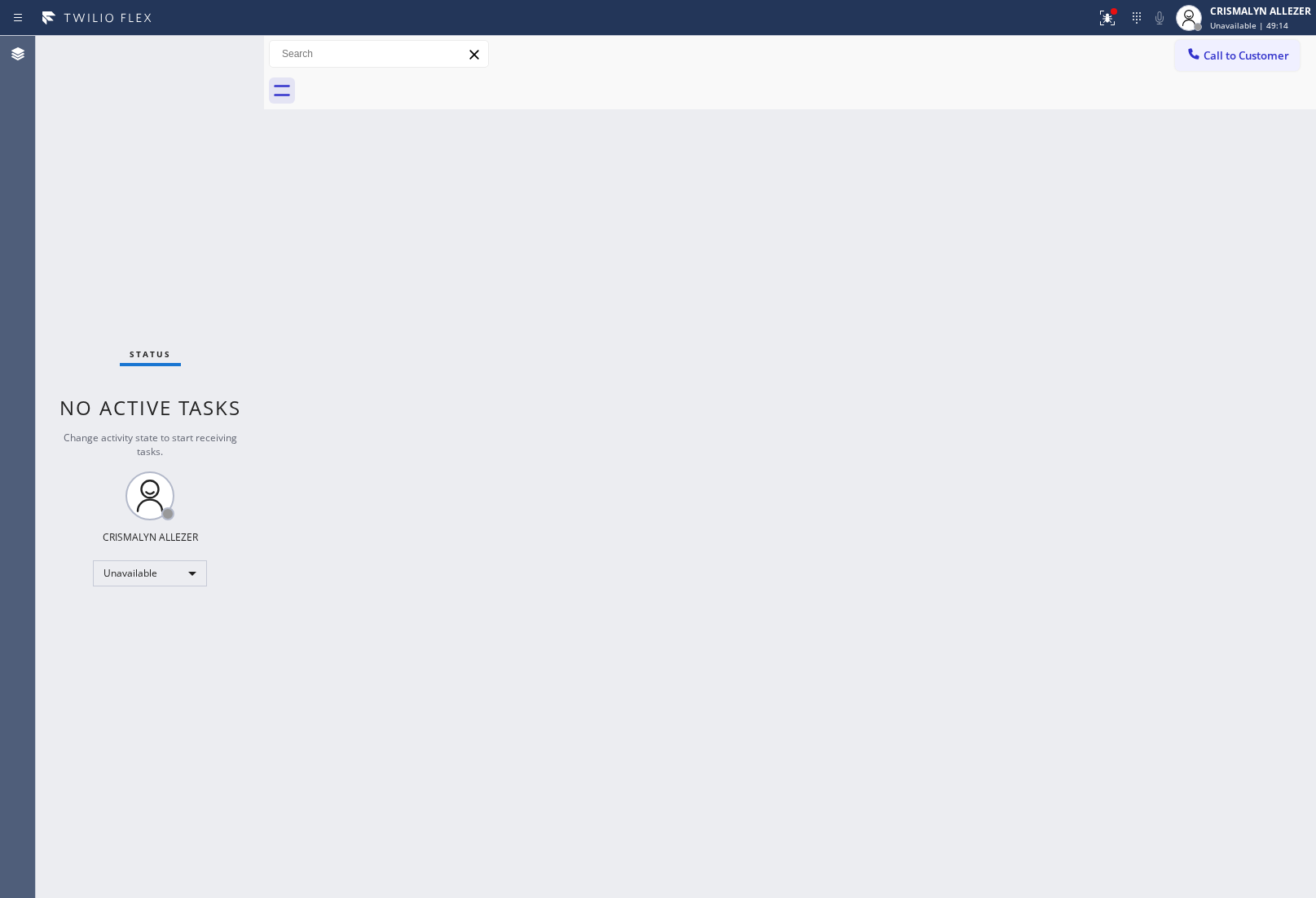
click at [1221, 61] on span "Call to Customer" at bounding box center [1247, 55] width 86 height 15
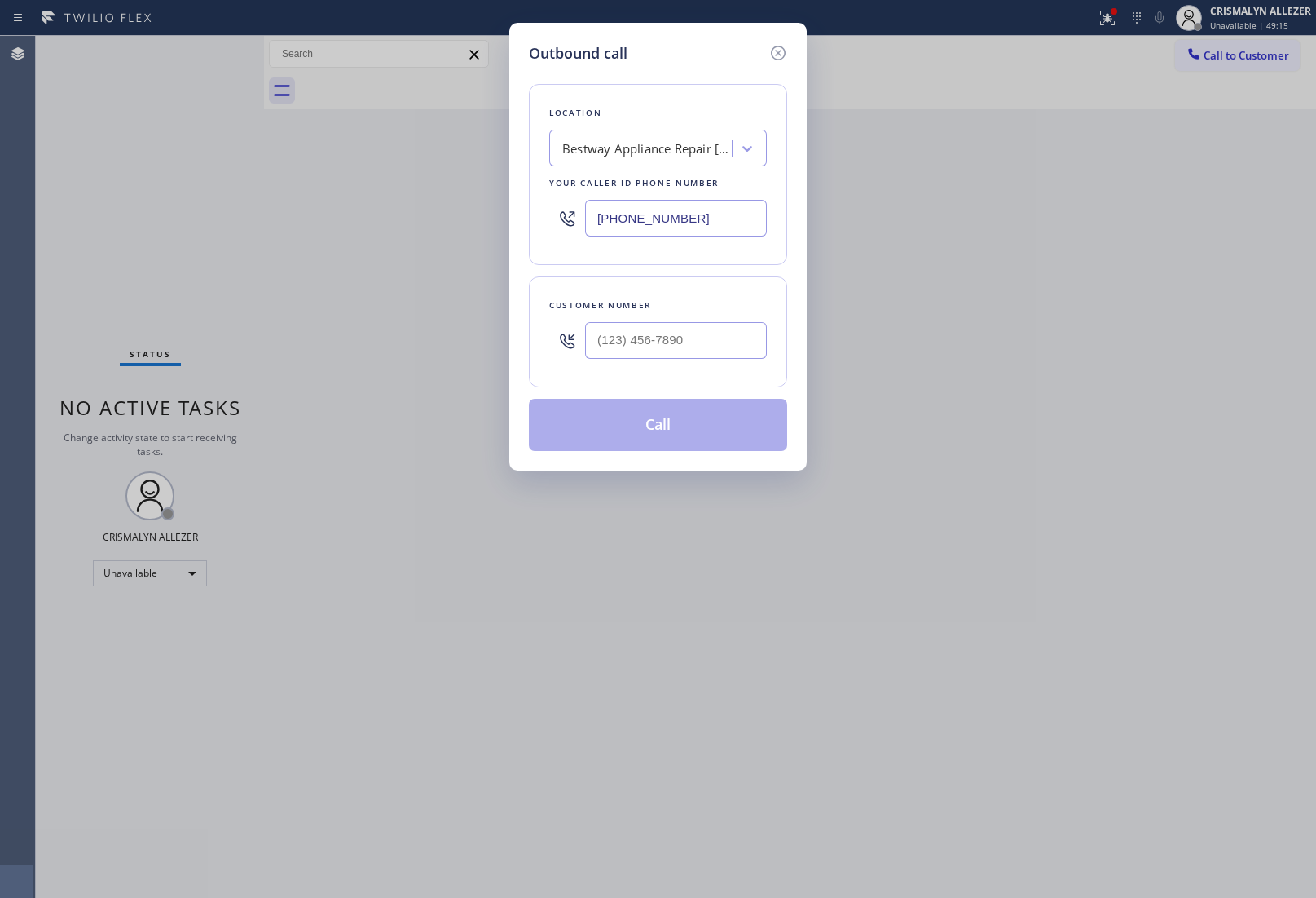
drag, startPoint x: 711, startPoint y: 221, endPoint x: 318, endPoint y: 193, distance: 394.0
click at [493, 221] on div "Outbound call Location Bestway Appliance Repair Sunnyvale Your caller id phone …" at bounding box center [658, 449] width 1316 height 898
paste input "877) 659-7578"
type input "(877) 659-7578"
click at [706, 340] on input "(___) ___-____" at bounding box center [675, 340] width 181 height 36
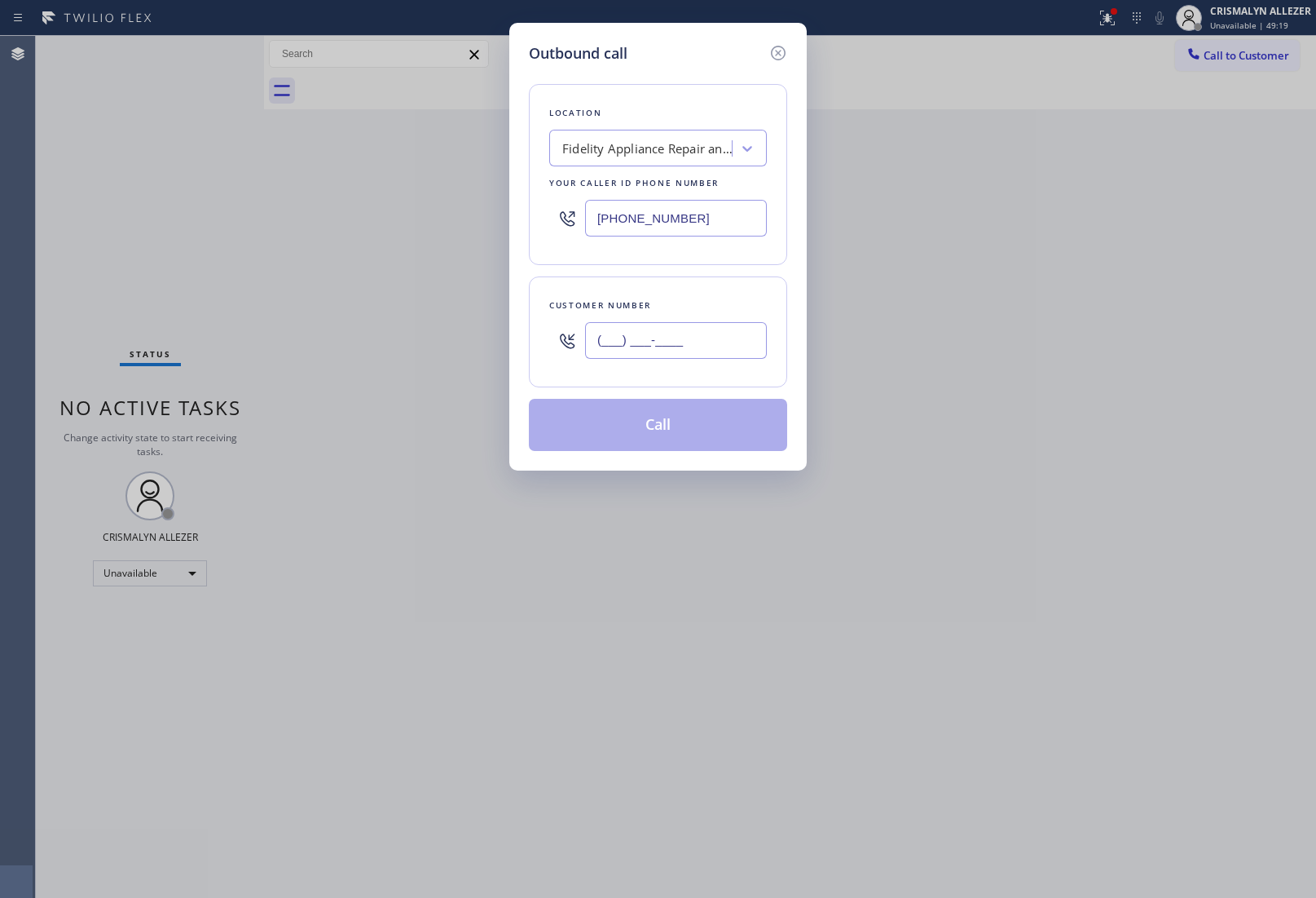
paste input "424) 365-2734"
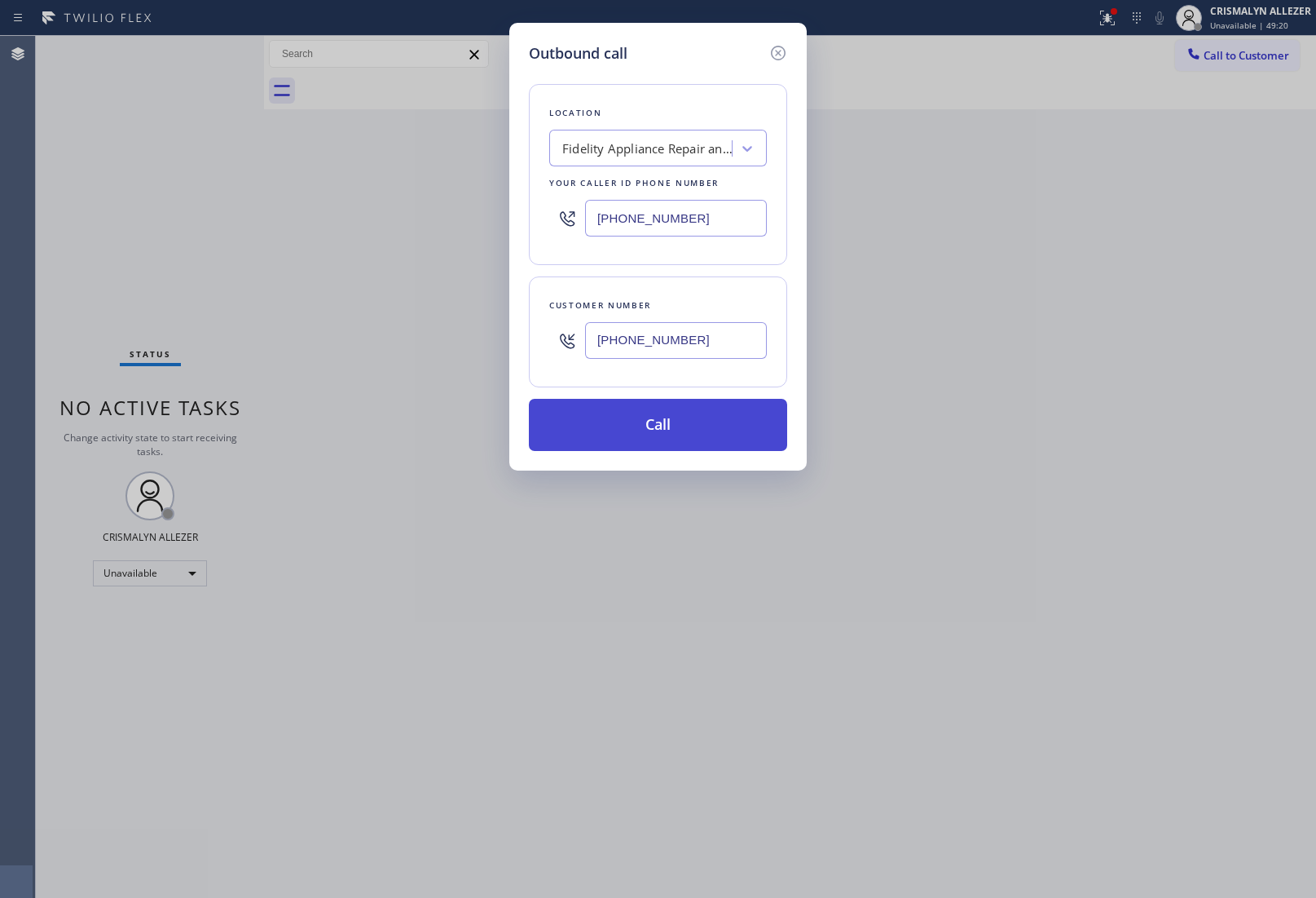
type input "(424) 365-2734"
click at [668, 421] on button "Call" at bounding box center [658, 425] width 259 height 52
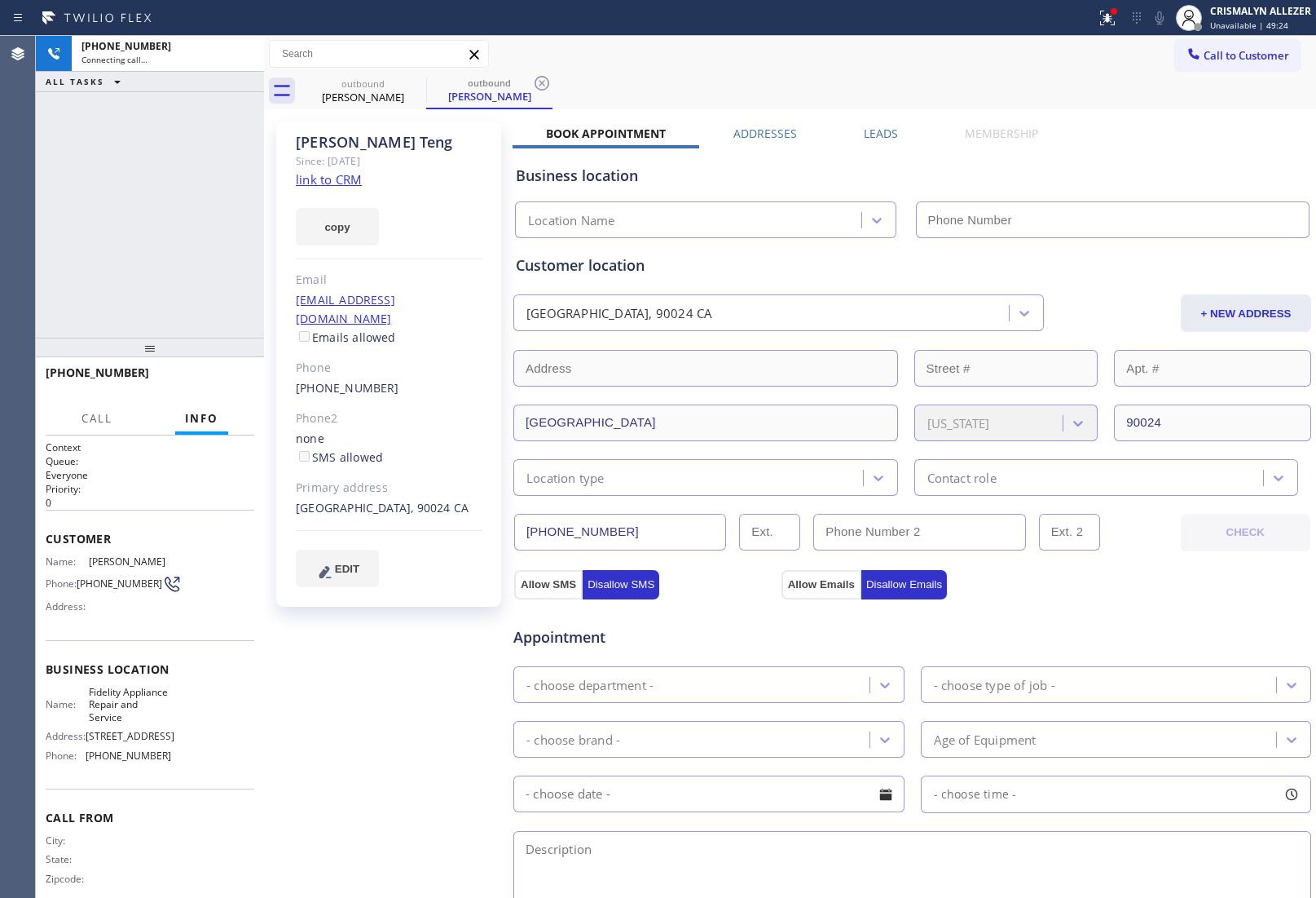
click at [320, 181] on link "link to CRM" at bounding box center [329, 179] width 66 height 17
type input "(877) 659-7578"
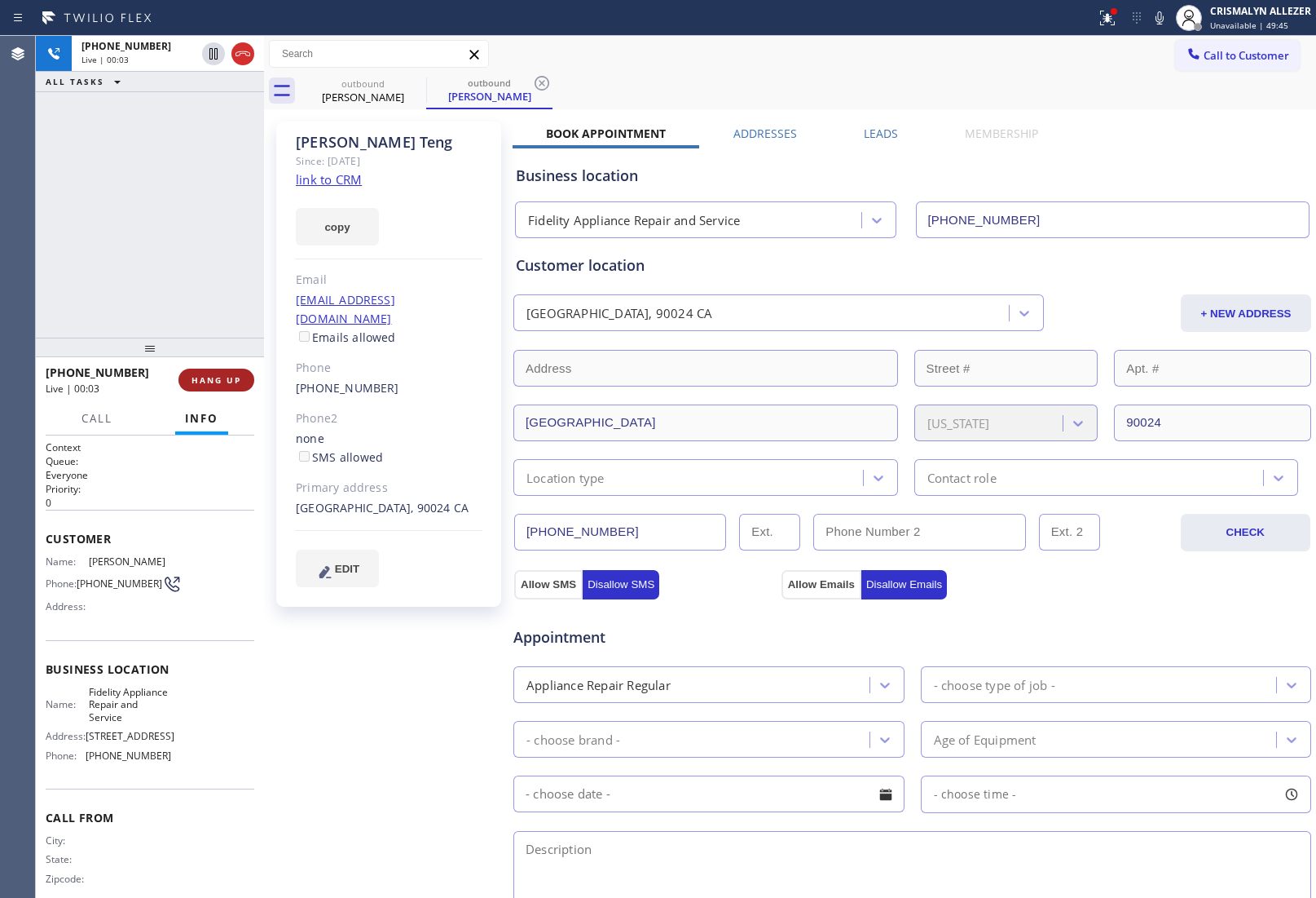
click at [201, 374] on span "HANG UP" at bounding box center [216, 380] width 49 height 11
click at [207, 384] on span "HANG UP" at bounding box center [216, 380] width 49 height 11
click at [201, 380] on span "COMPLETE" at bounding box center [213, 380] width 56 height 11
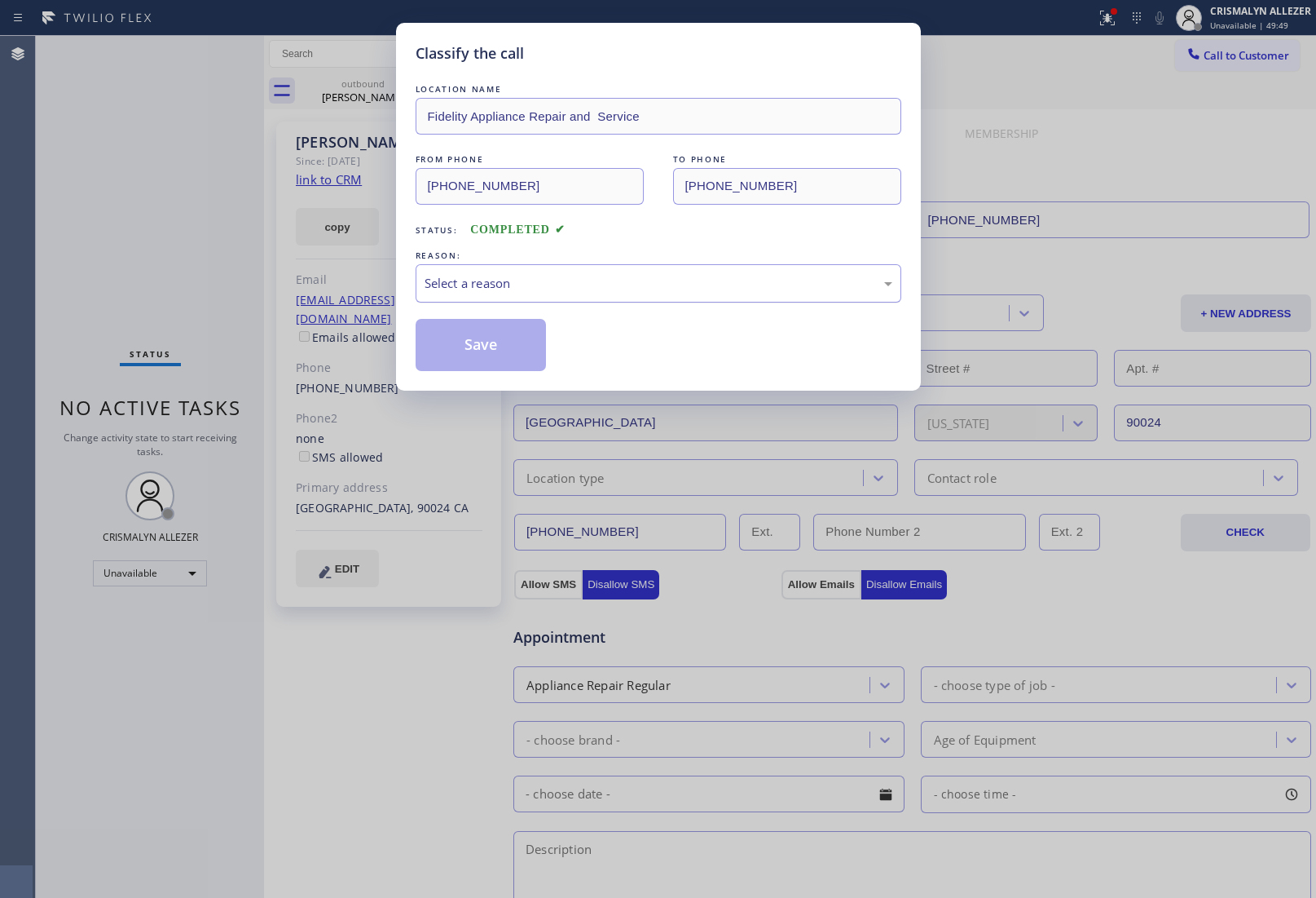
click at [667, 296] on div "Select a reason" at bounding box center [659, 283] width 486 height 38
click at [491, 343] on button "Save" at bounding box center [481, 345] width 131 height 52
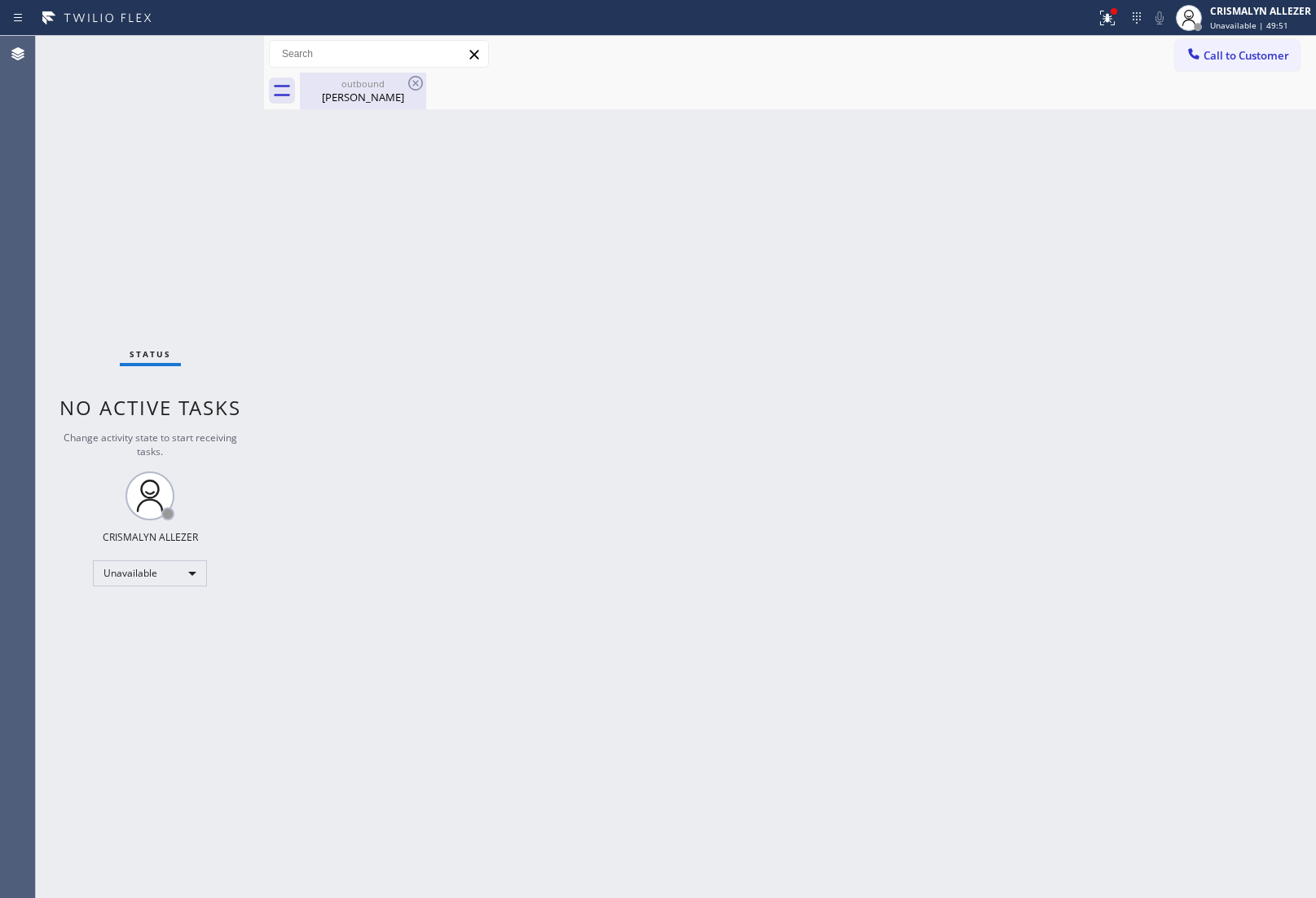
click at [364, 90] on div "Pulin Teng" at bounding box center [363, 96] width 123 height 15
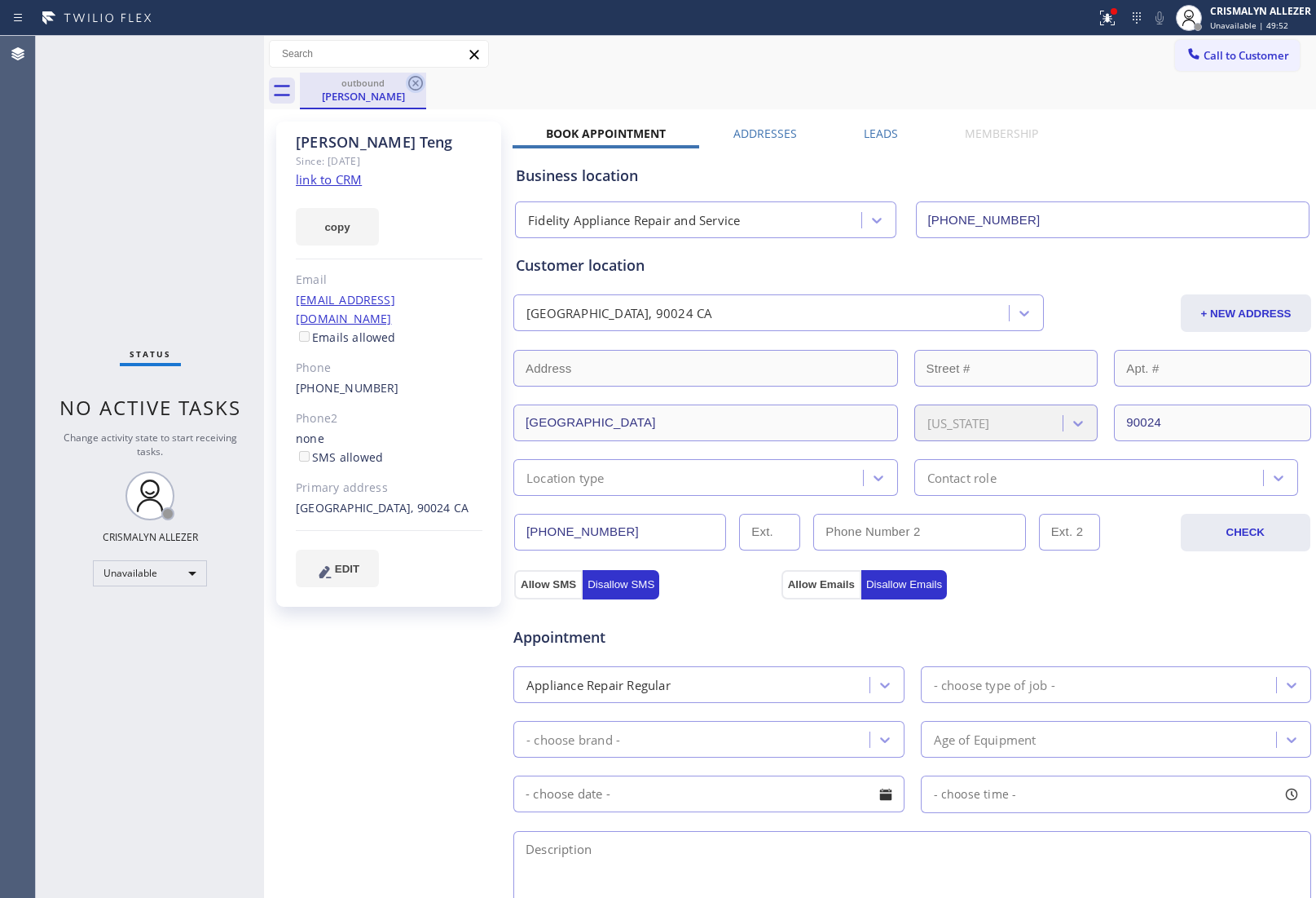
click at [411, 83] on icon at bounding box center [416, 83] width 20 height 20
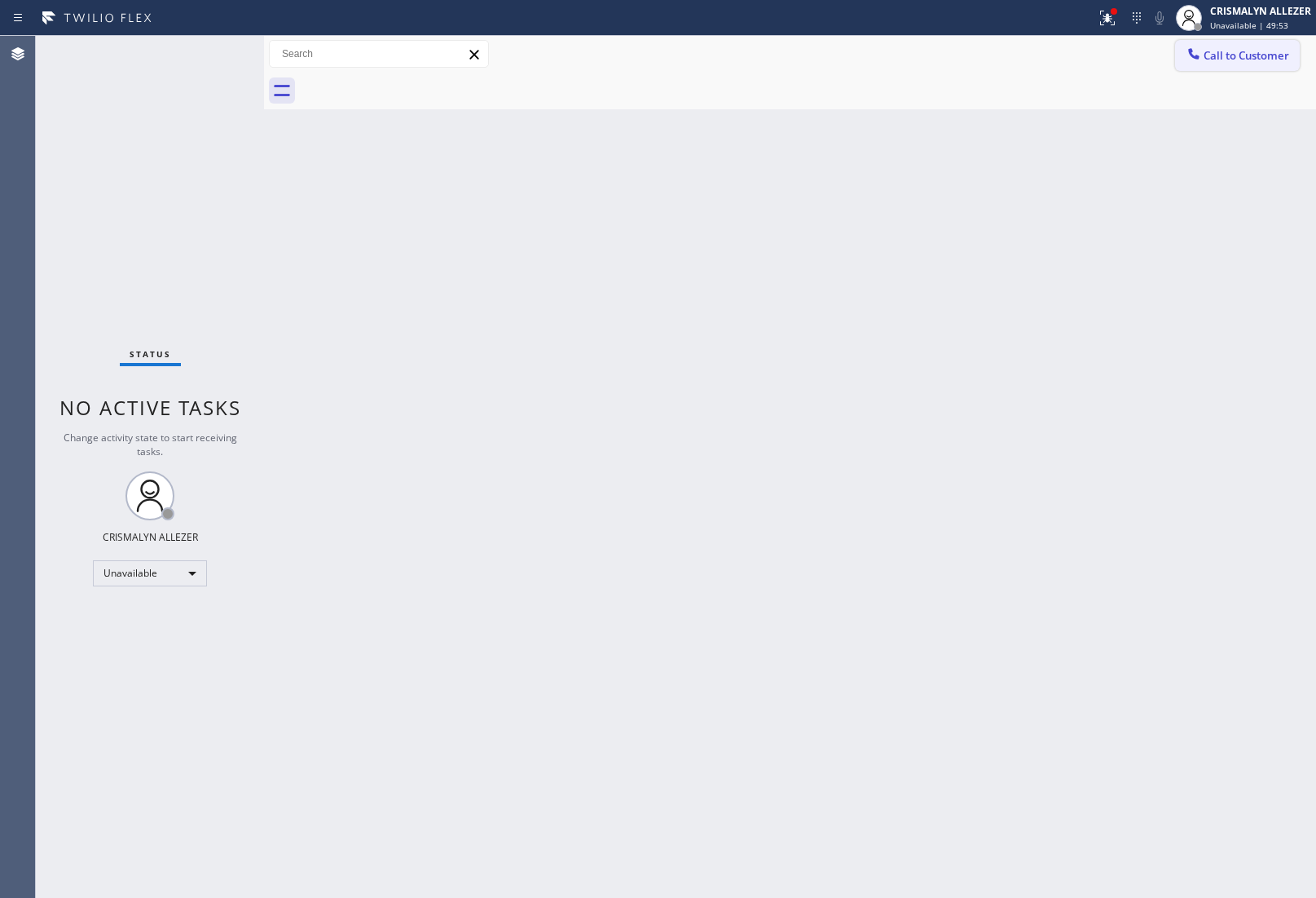
click at [1220, 70] on button "Call to Customer" at bounding box center [1238, 56] width 125 height 31
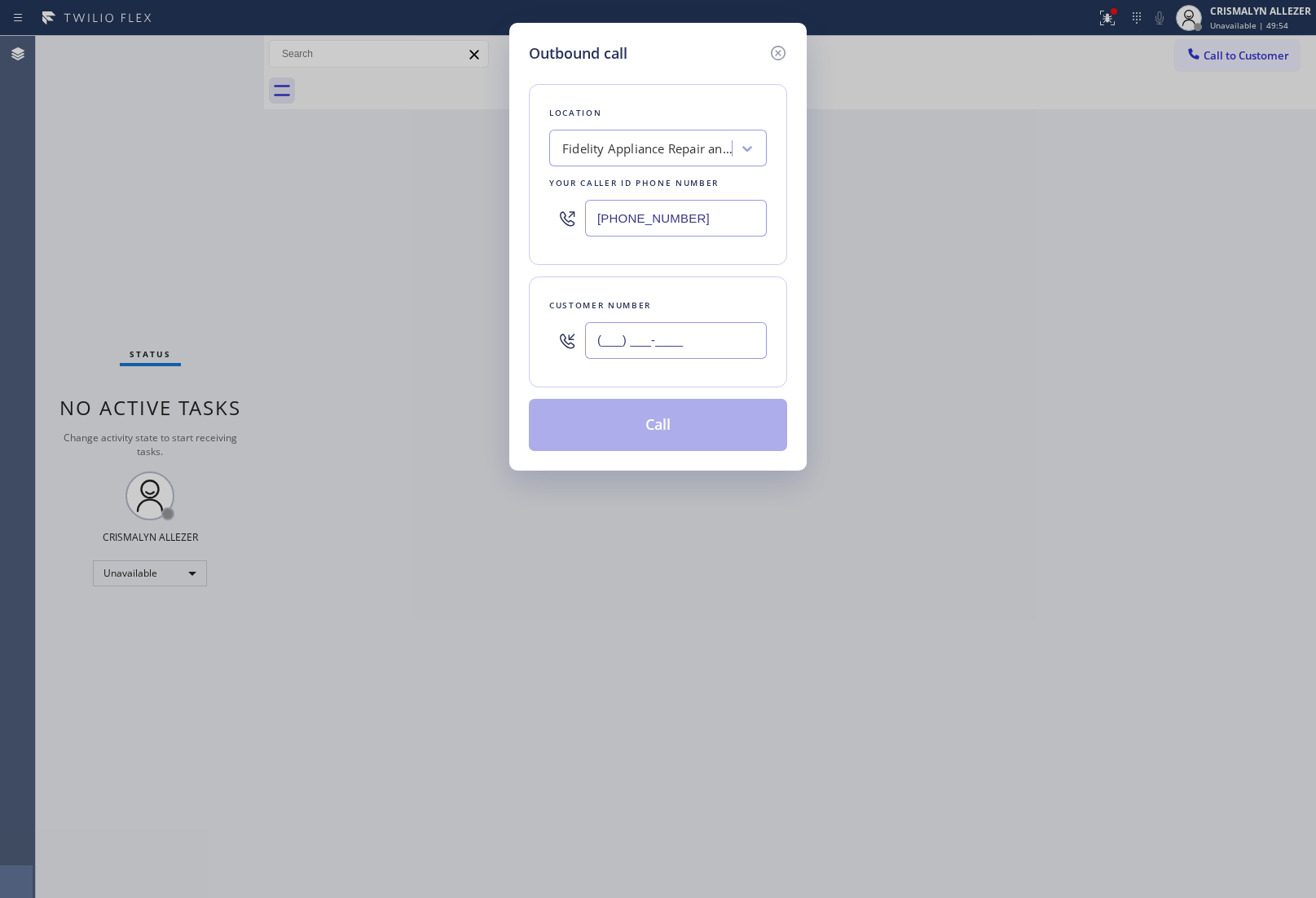
click at [720, 328] on input "(___) ___-____" at bounding box center [675, 340] width 181 height 36
paste input "424) 365-2734"
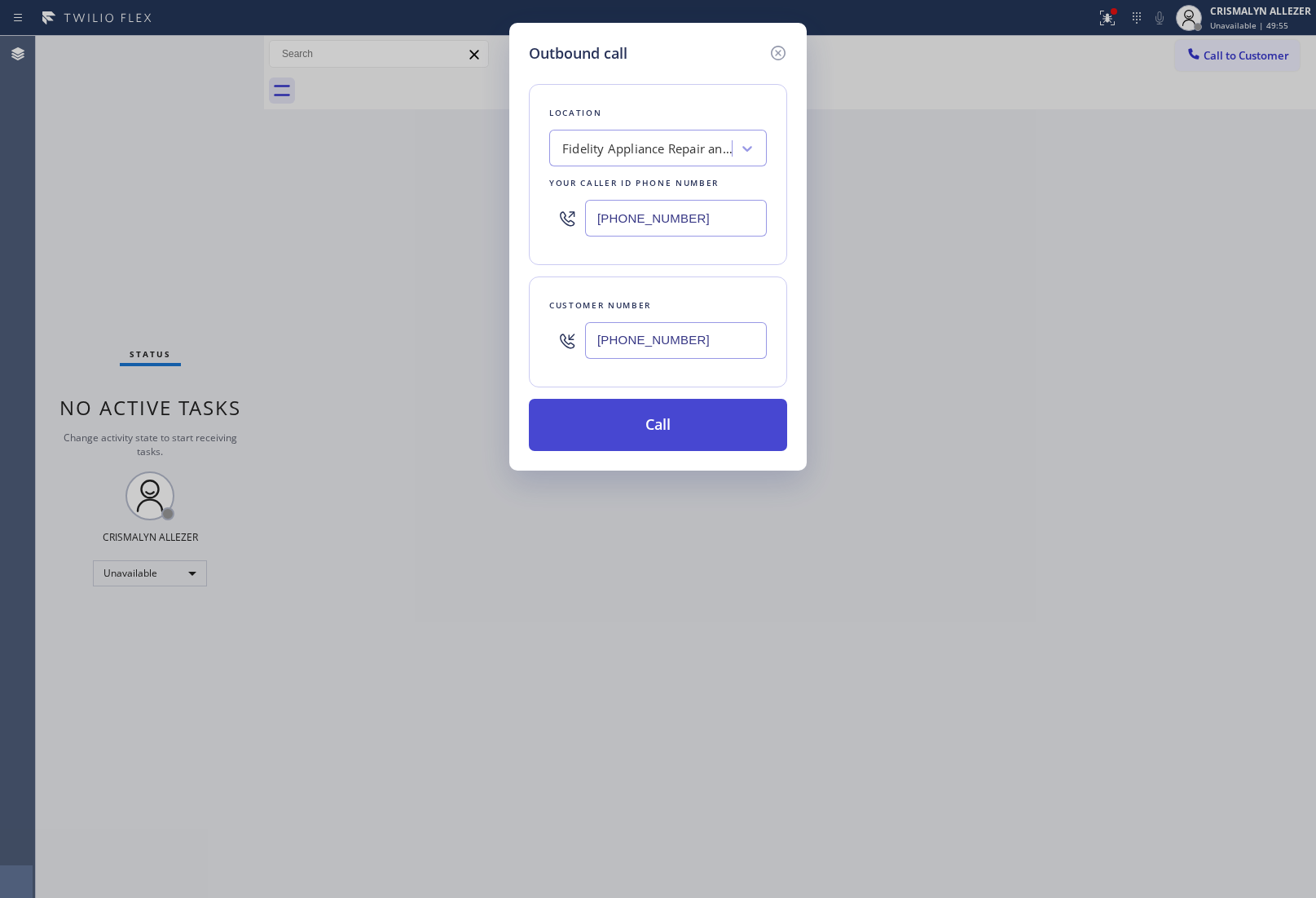
type input "(424) 365-2734"
click at [674, 428] on button "Call" at bounding box center [658, 425] width 259 height 52
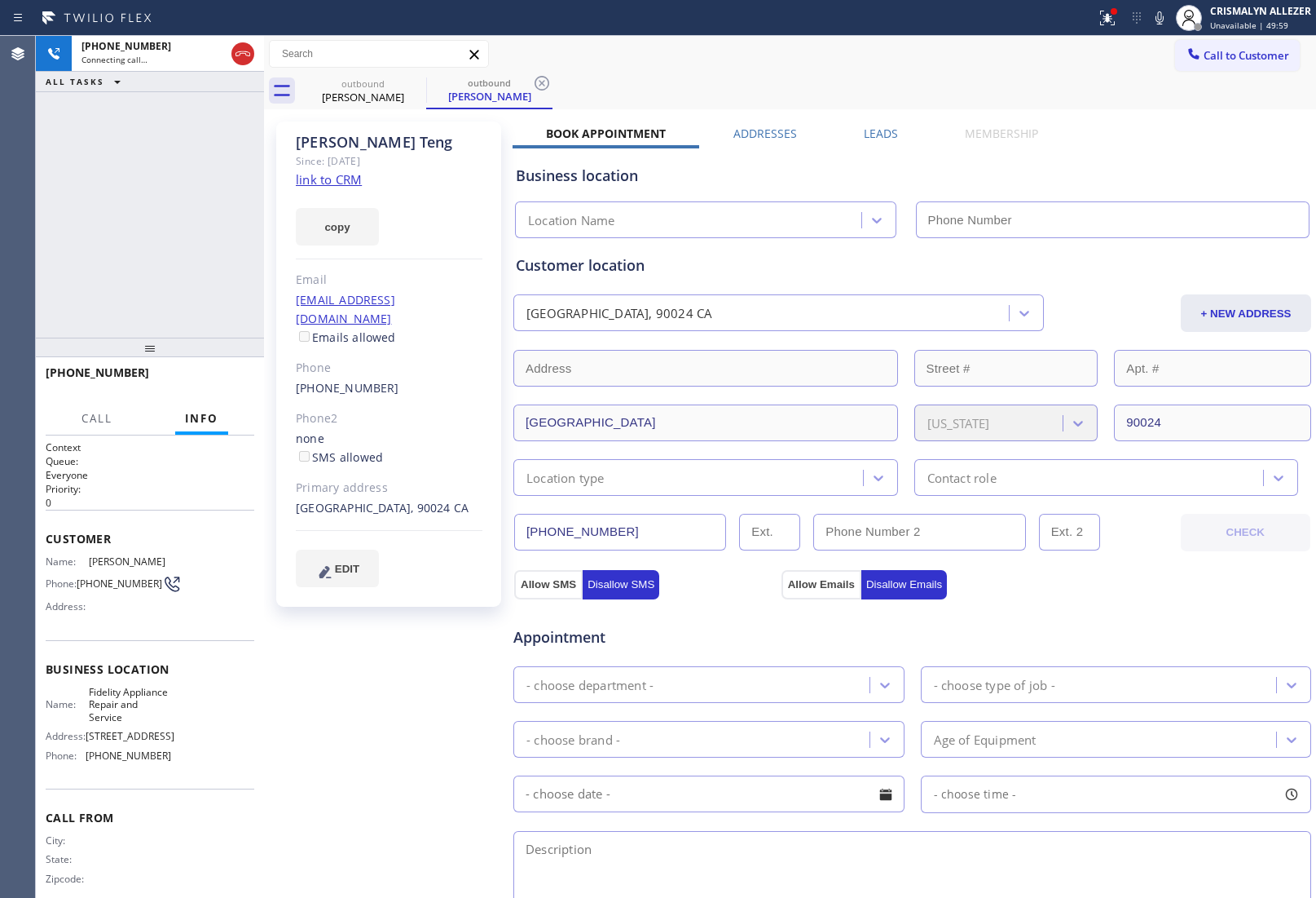
type input "(877) 659-7578"
click at [874, 131] on label "Leads" at bounding box center [880, 134] width 34 height 16
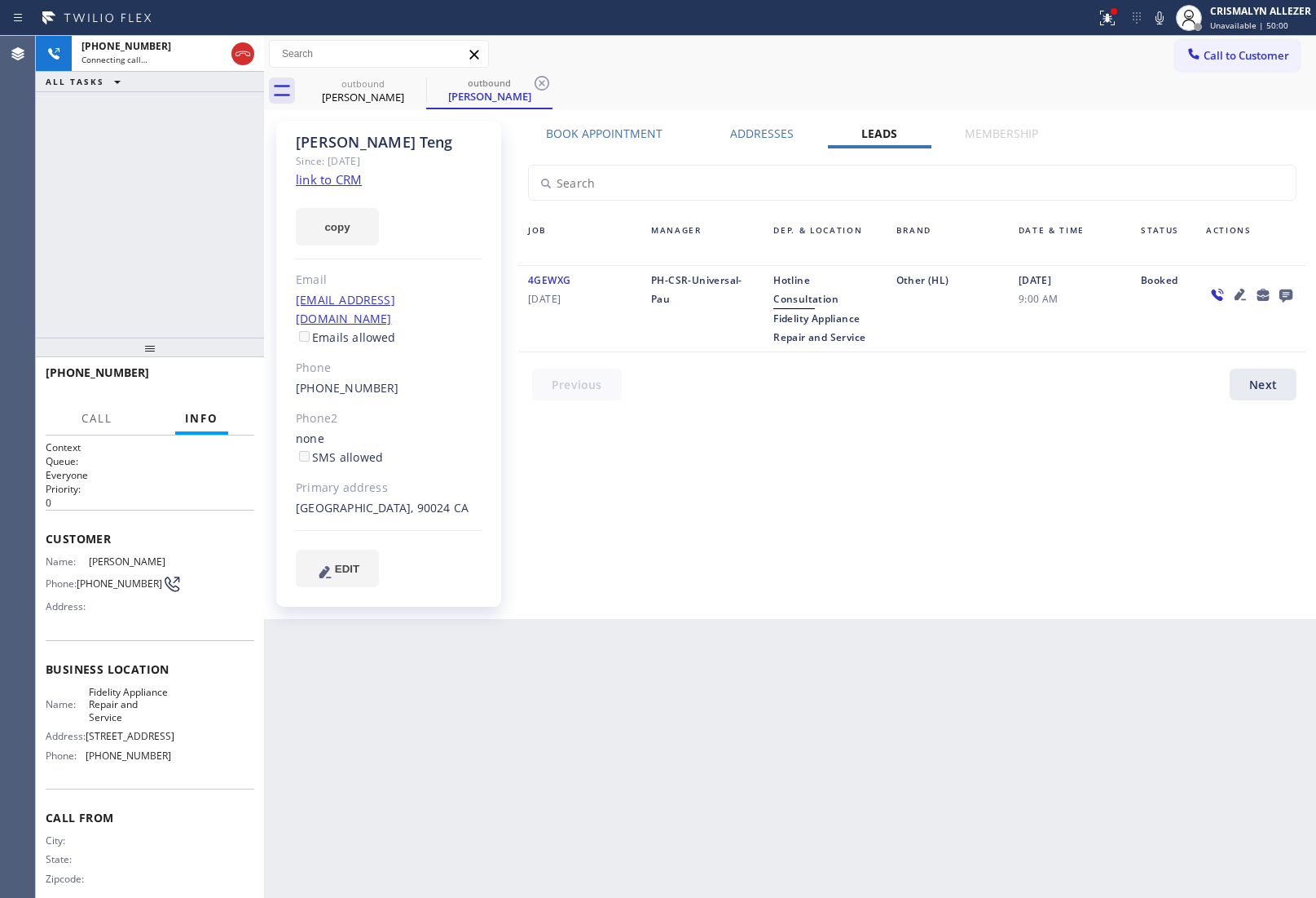
click at [1284, 292] on icon at bounding box center [1286, 294] width 20 height 20
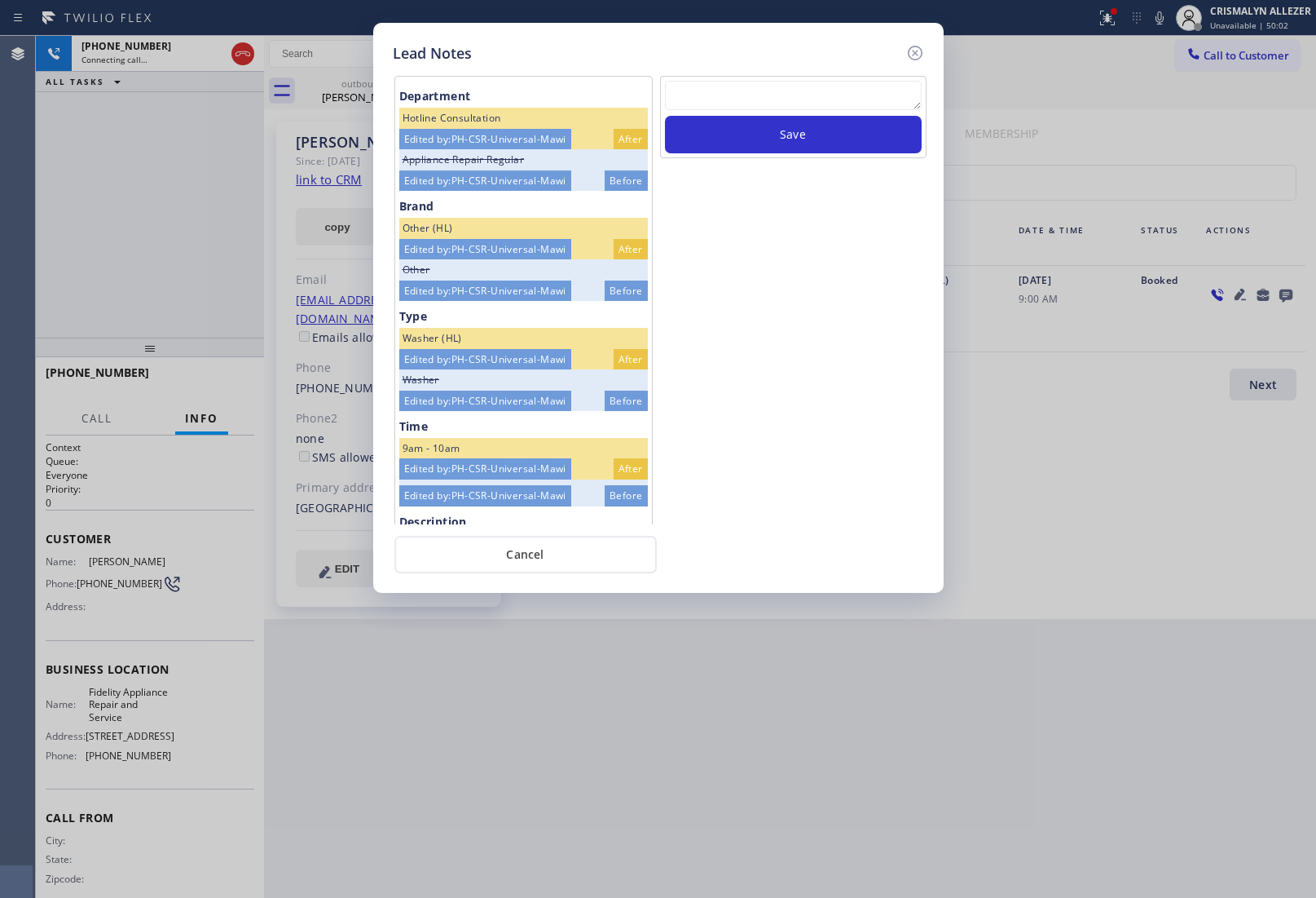
click at [736, 106] on textarea at bounding box center [793, 96] width 257 height 30
paste textarea "no answer | pls xfer here cx cb"
type textarea "no answer | pls xfer here cx cb"
click at [753, 133] on button "Save" at bounding box center [793, 134] width 257 height 37
click at [538, 565] on button "Cancel" at bounding box center [525, 554] width 262 height 37
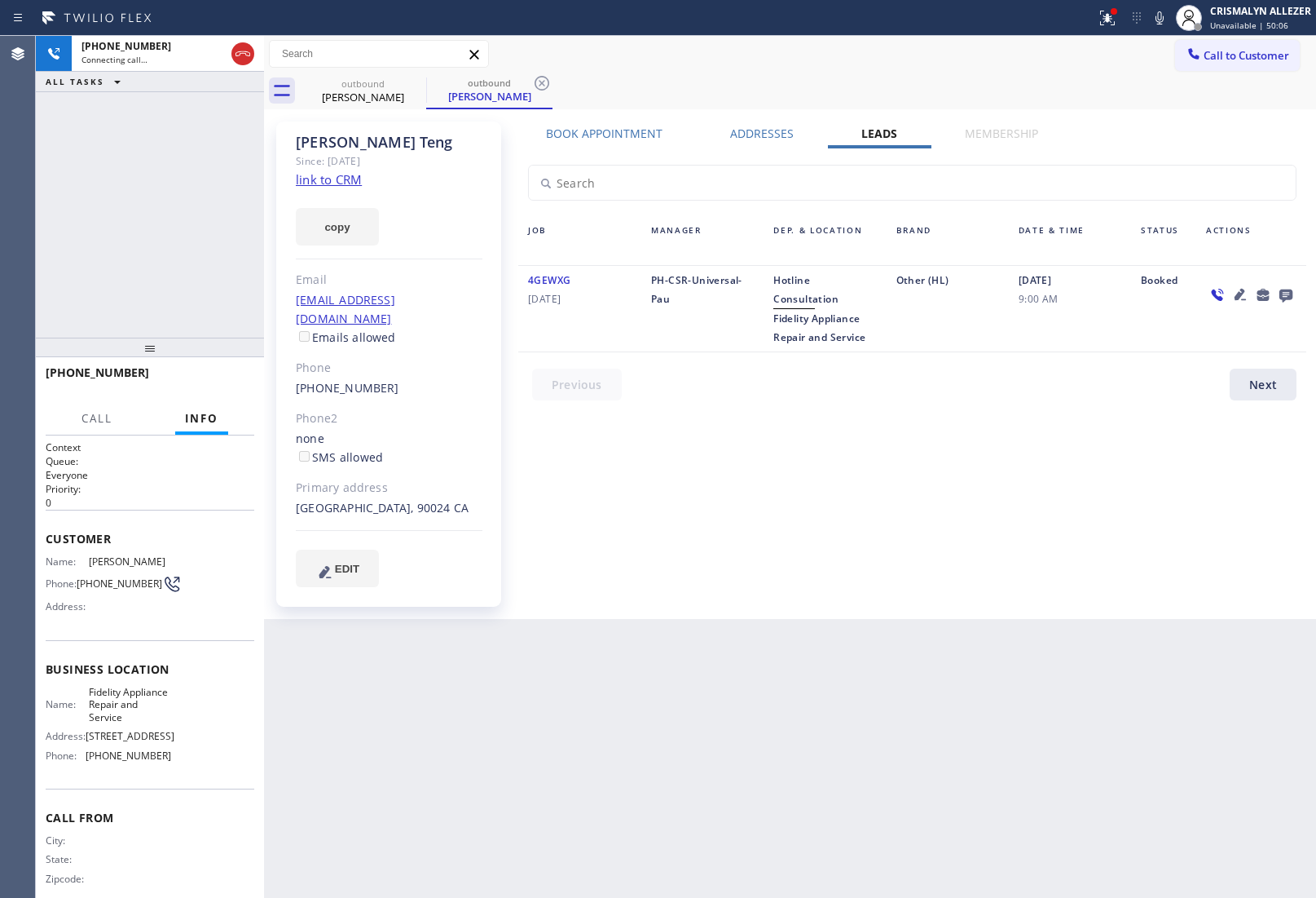
click at [595, 141] on div "Book Appointment" at bounding box center [605, 137] width 184 height 23
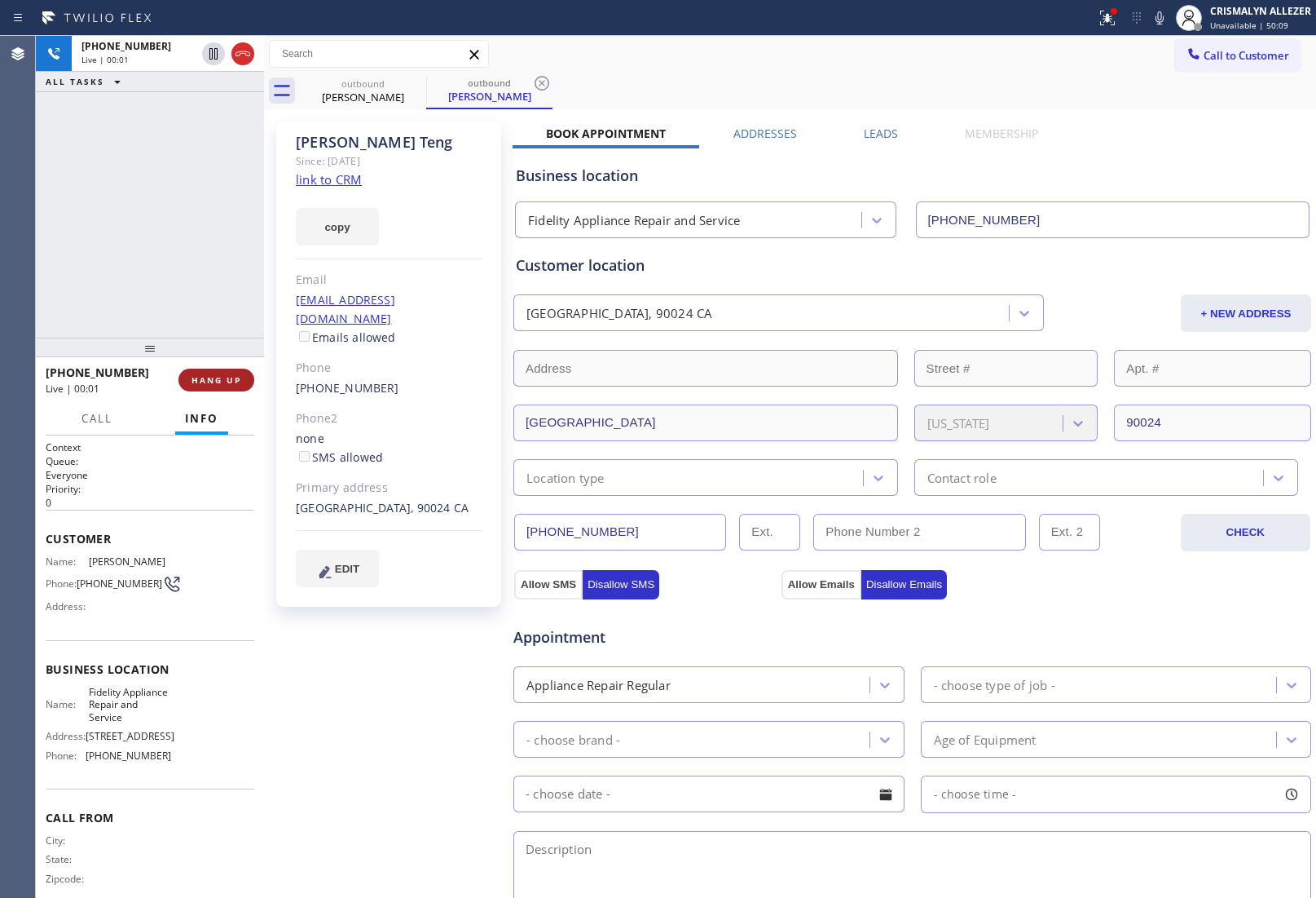
click at [202, 378] on span "HANG UP" at bounding box center [216, 380] width 49 height 11
click at [207, 380] on span "COMPLETE" at bounding box center [213, 380] width 56 height 11
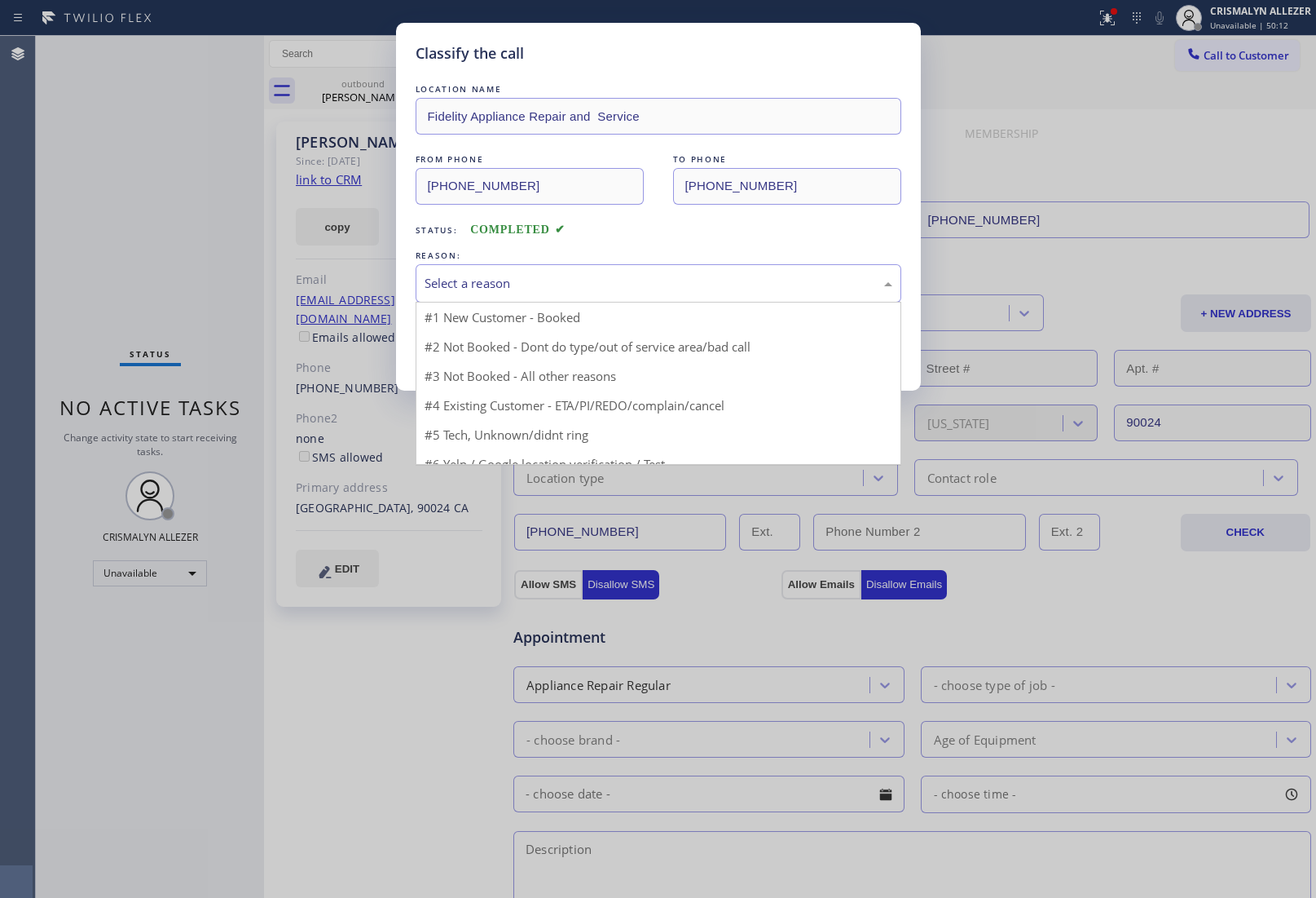
click at [657, 299] on div "Select a reason" at bounding box center [659, 283] width 486 height 38
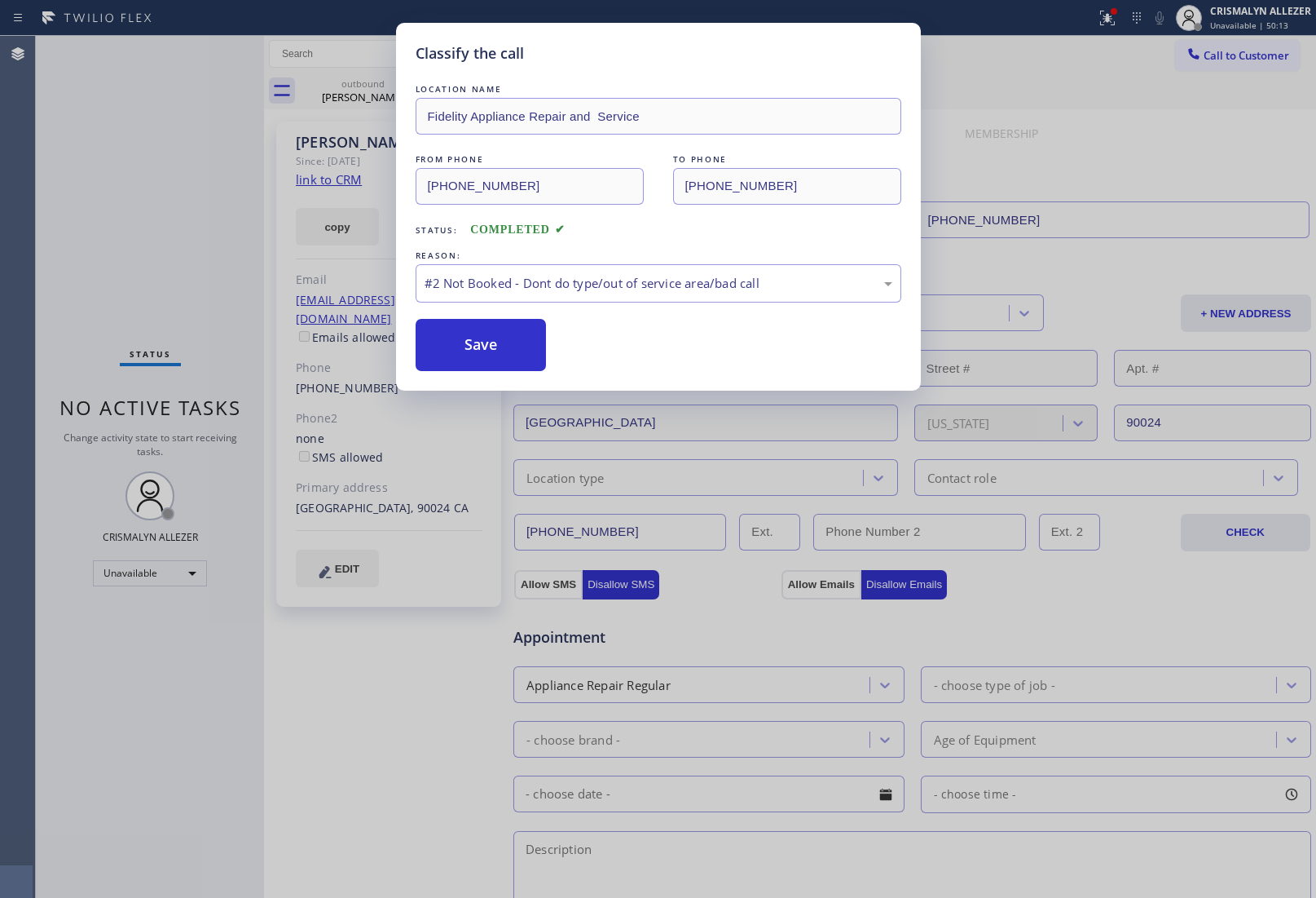
click at [473, 356] on button "Save" at bounding box center [481, 345] width 131 height 52
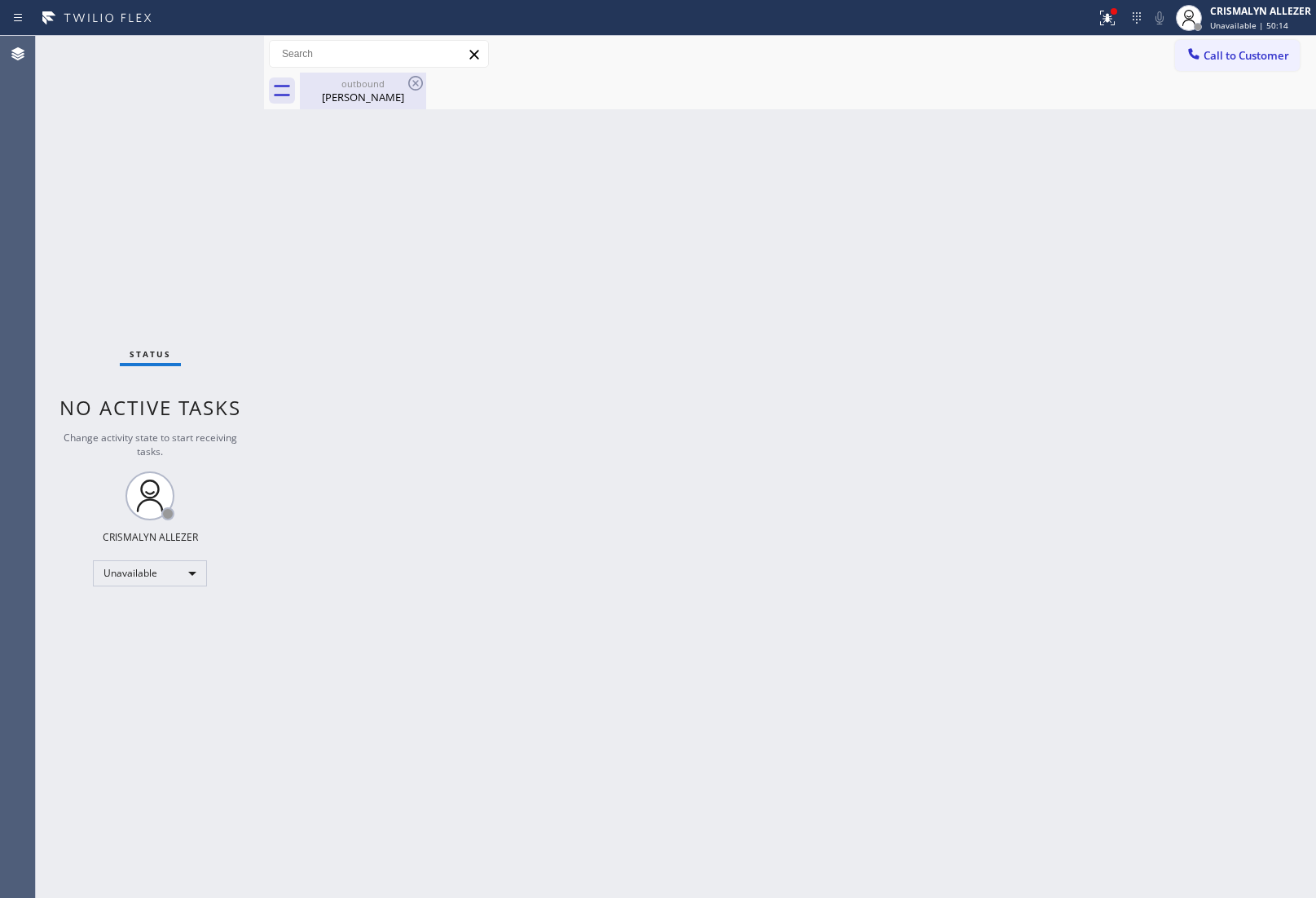
click at [395, 91] on div "Pulin Teng" at bounding box center [363, 96] width 123 height 15
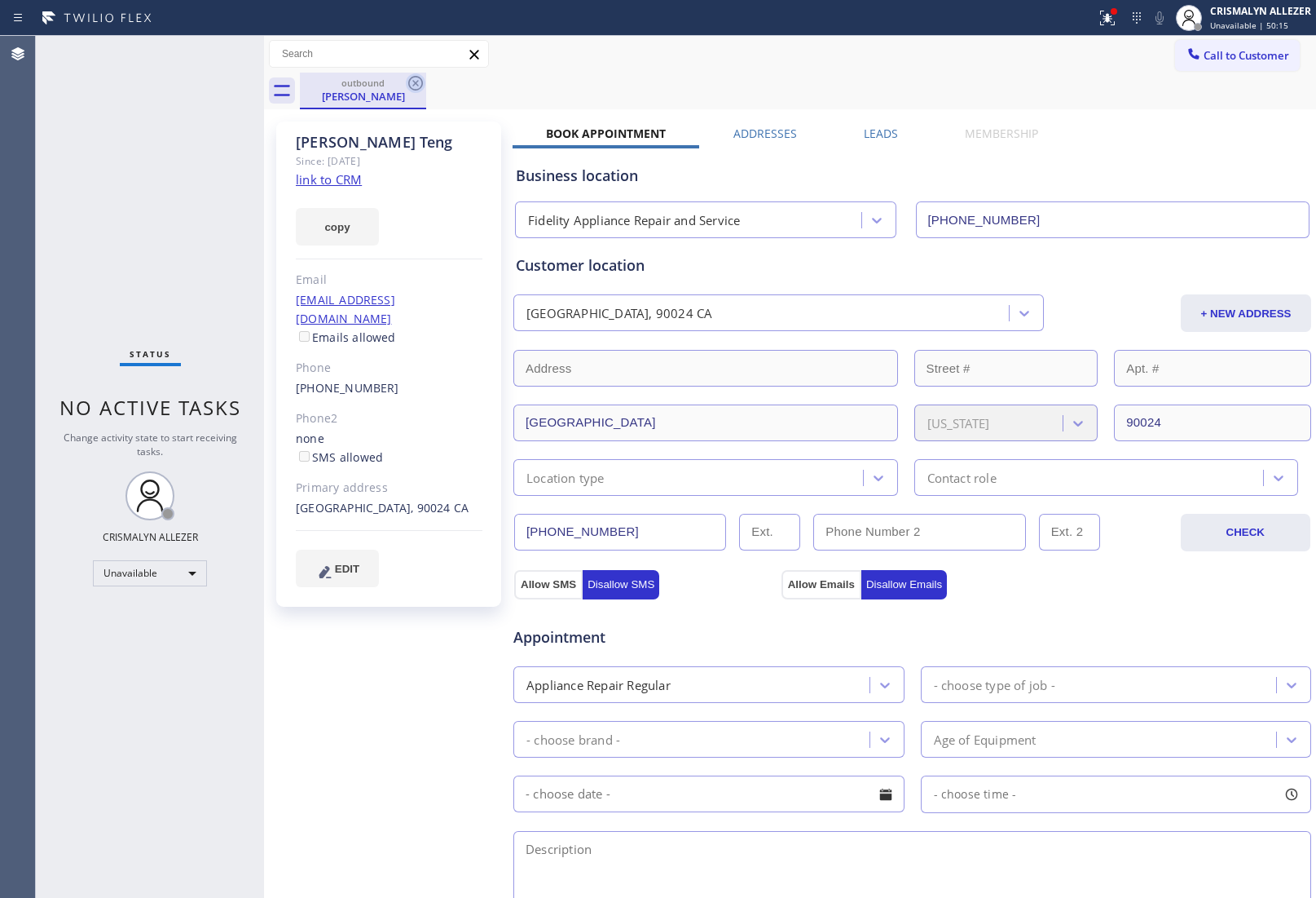
click at [414, 76] on icon at bounding box center [415, 83] width 15 height 15
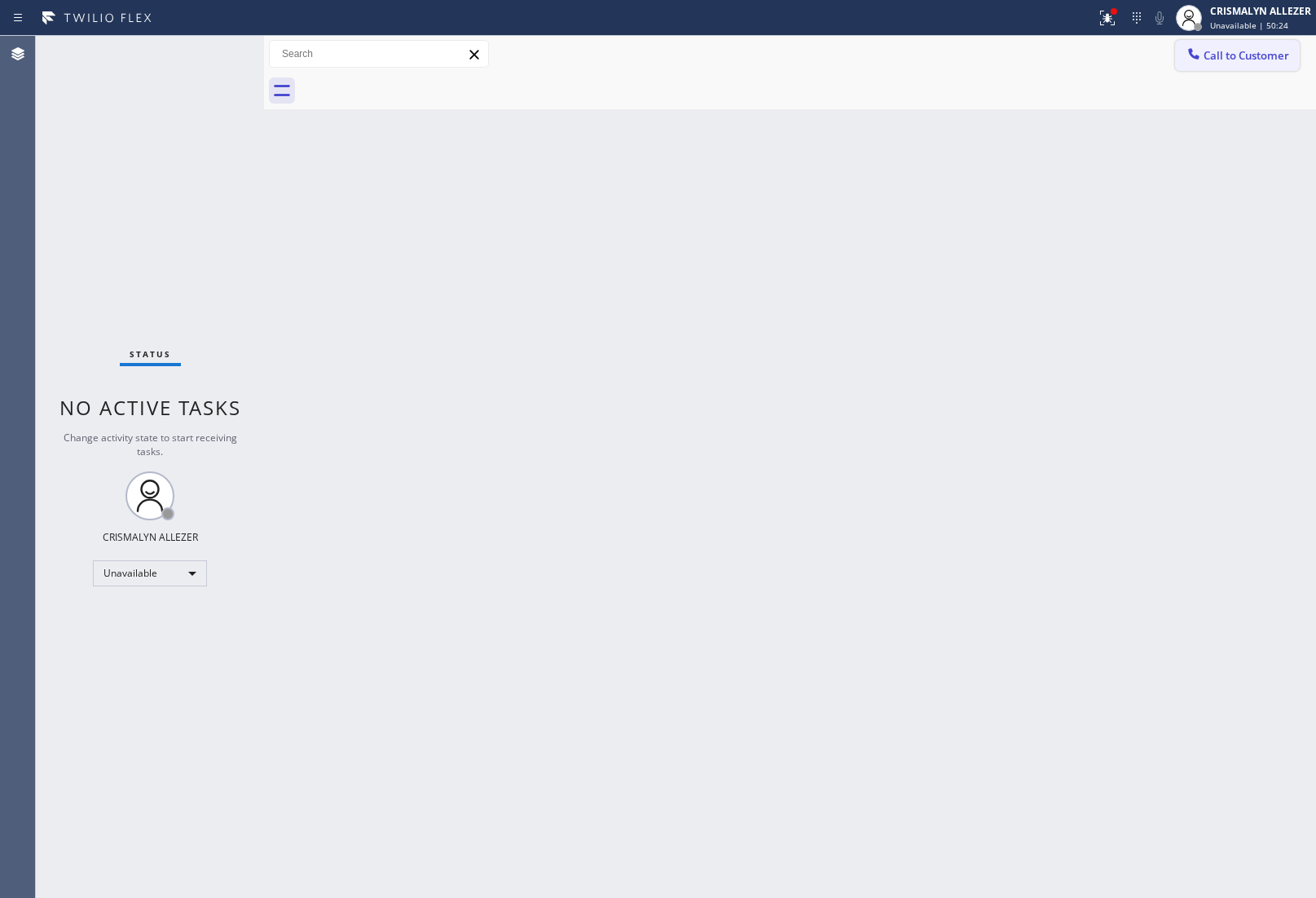
click at [1210, 45] on button "Call to Customer" at bounding box center [1238, 56] width 125 height 31
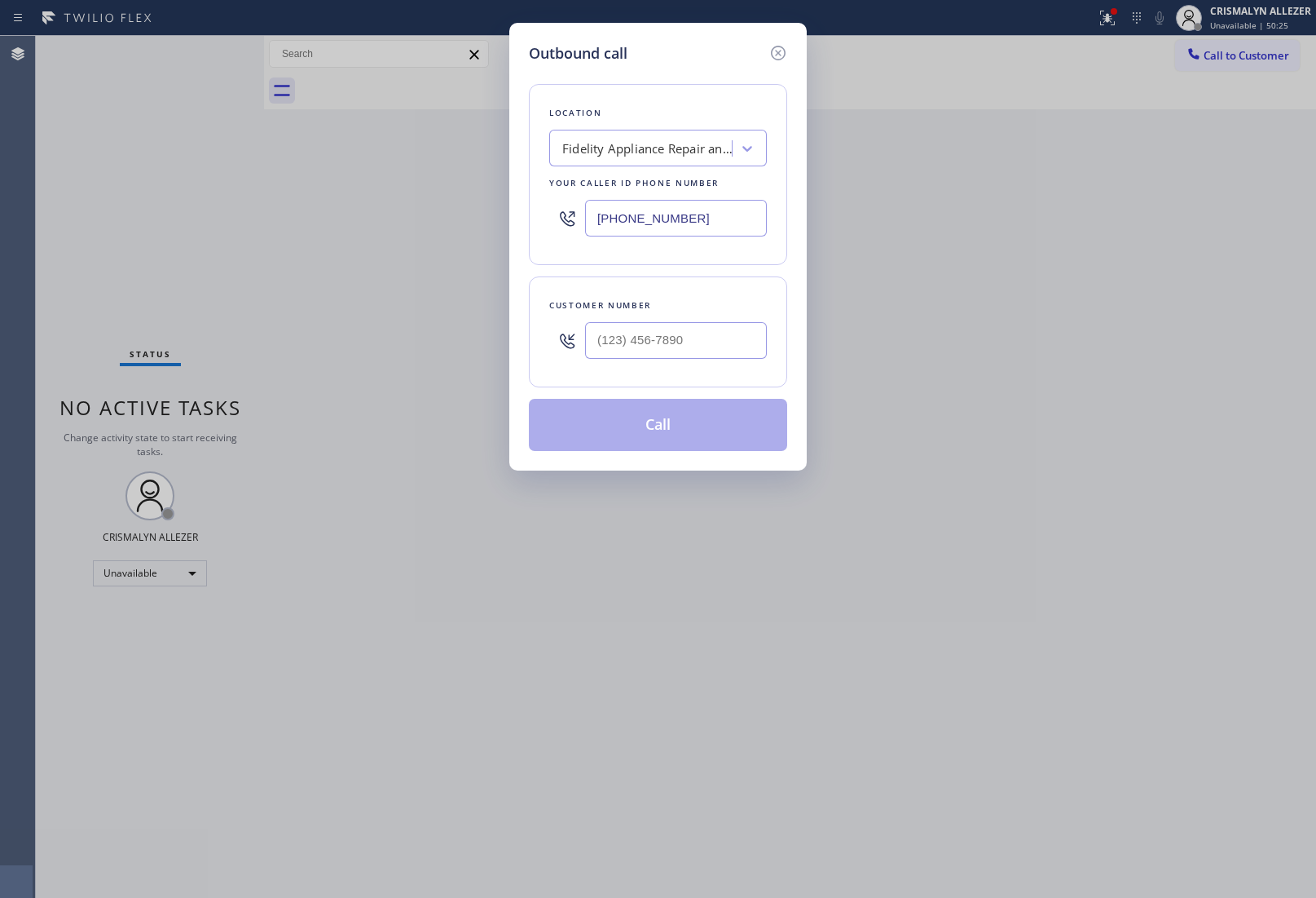
drag, startPoint x: 735, startPoint y: 221, endPoint x: 352, endPoint y: 221, distance: 383.0
click at [469, 222] on div "Outbound call Location Fidelity Appliance Repair and Service Your caller id pho…" at bounding box center [658, 449] width 1316 height 898
paste input "312) 313-954"
type input "(312) 313-9548"
click at [690, 334] on input "(___) ___-____" at bounding box center [675, 340] width 181 height 36
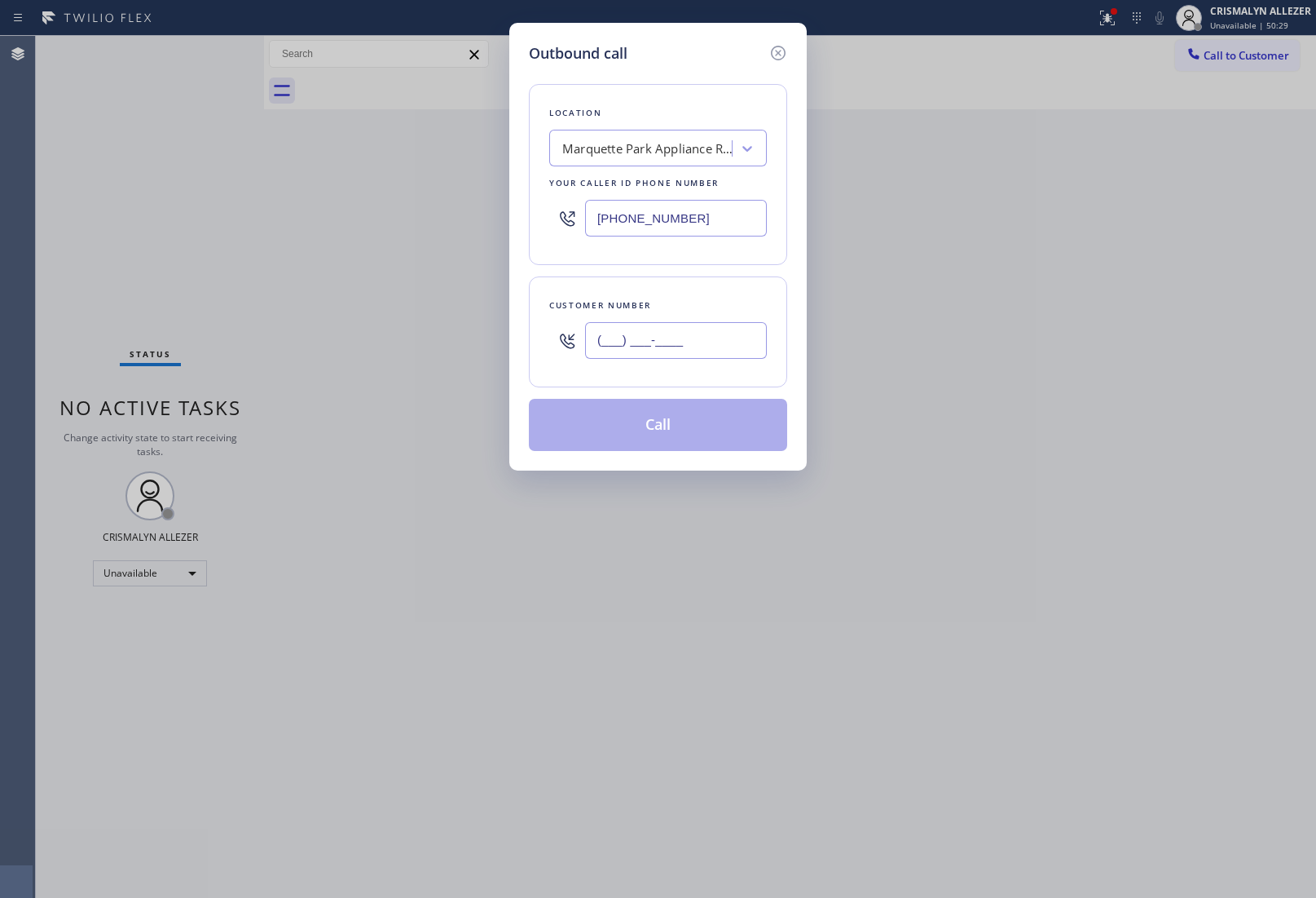
paste input "773) 993-5471"
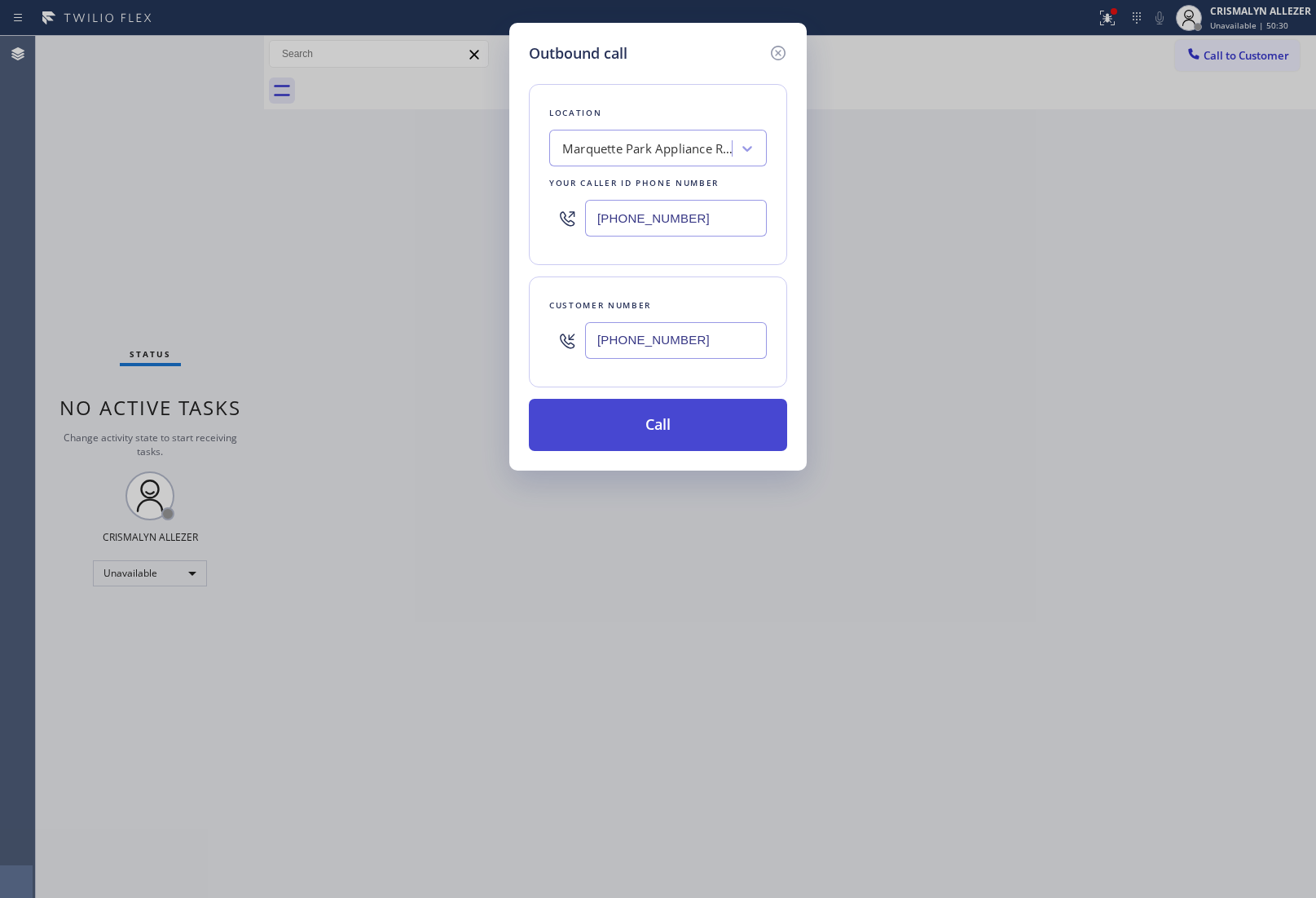
type input "(773) 993-5471"
click at [665, 413] on button "Call" at bounding box center [658, 425] width 259 height 52
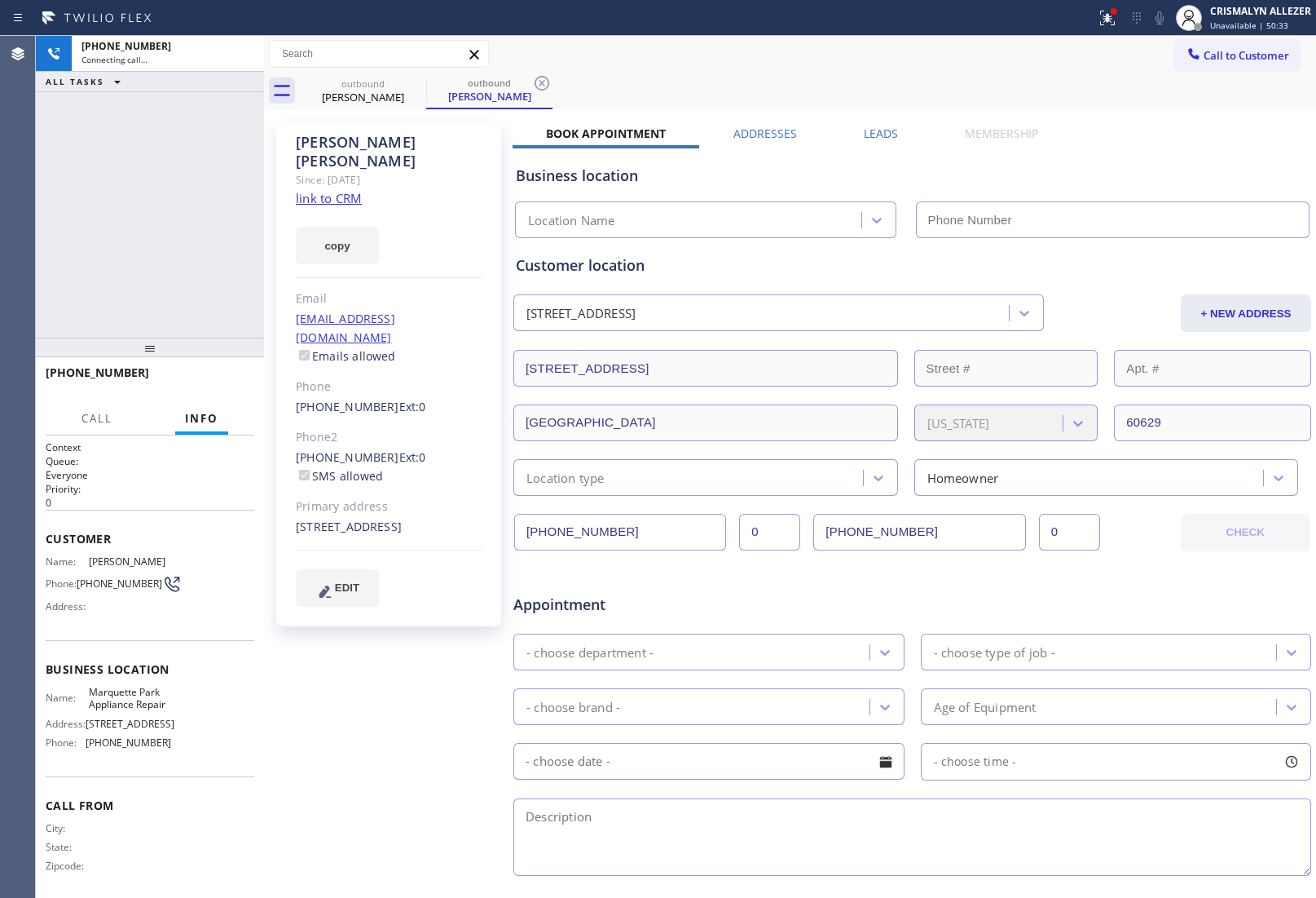
click at [340, 190] on link "link to CRM" at bounding box center [329, 198] width 66 height 17
type input "(312) 313-9548"
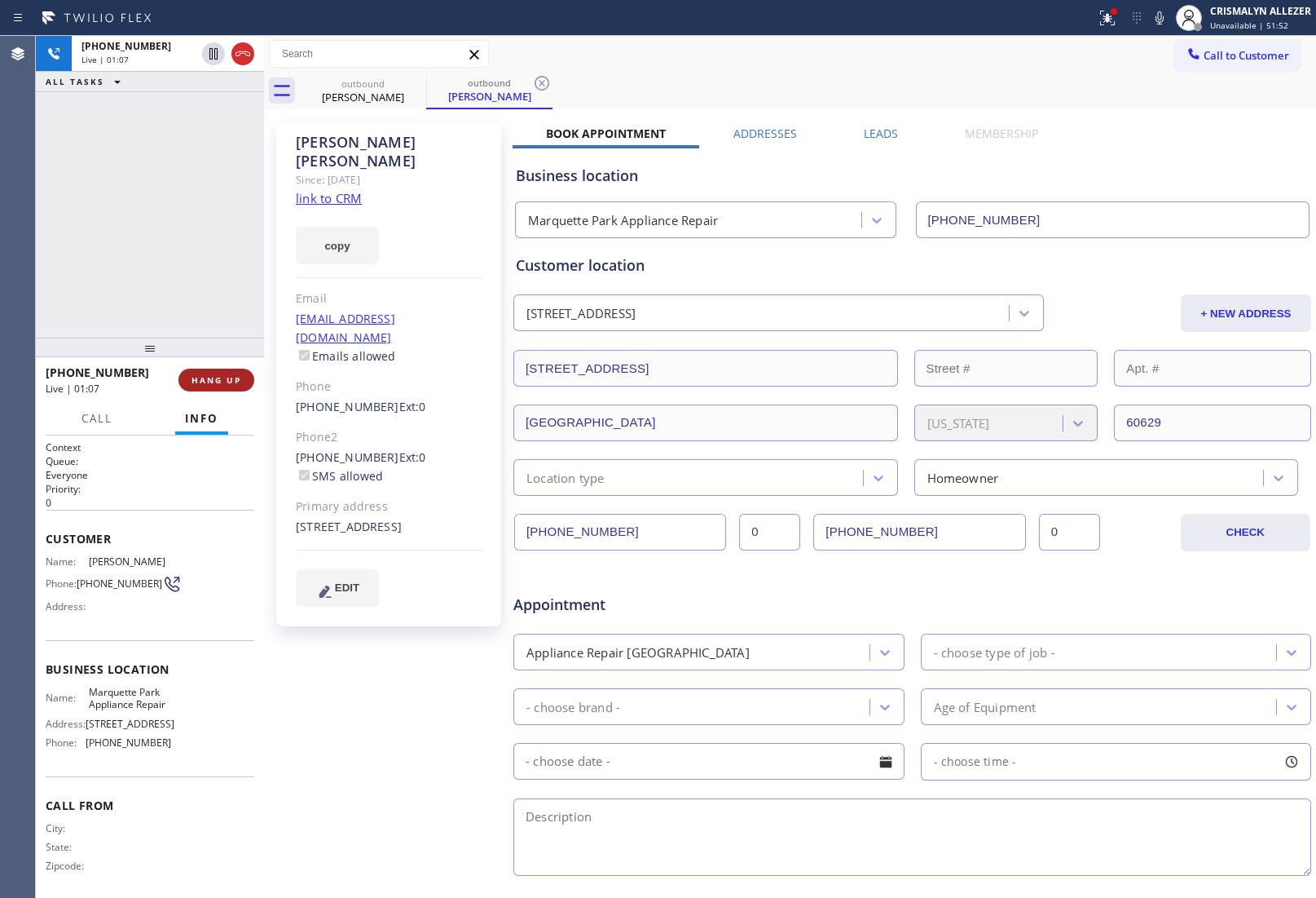
click at [214, 381] on span "HANG UP" at bounding box center [216, 380] width 49 height 11
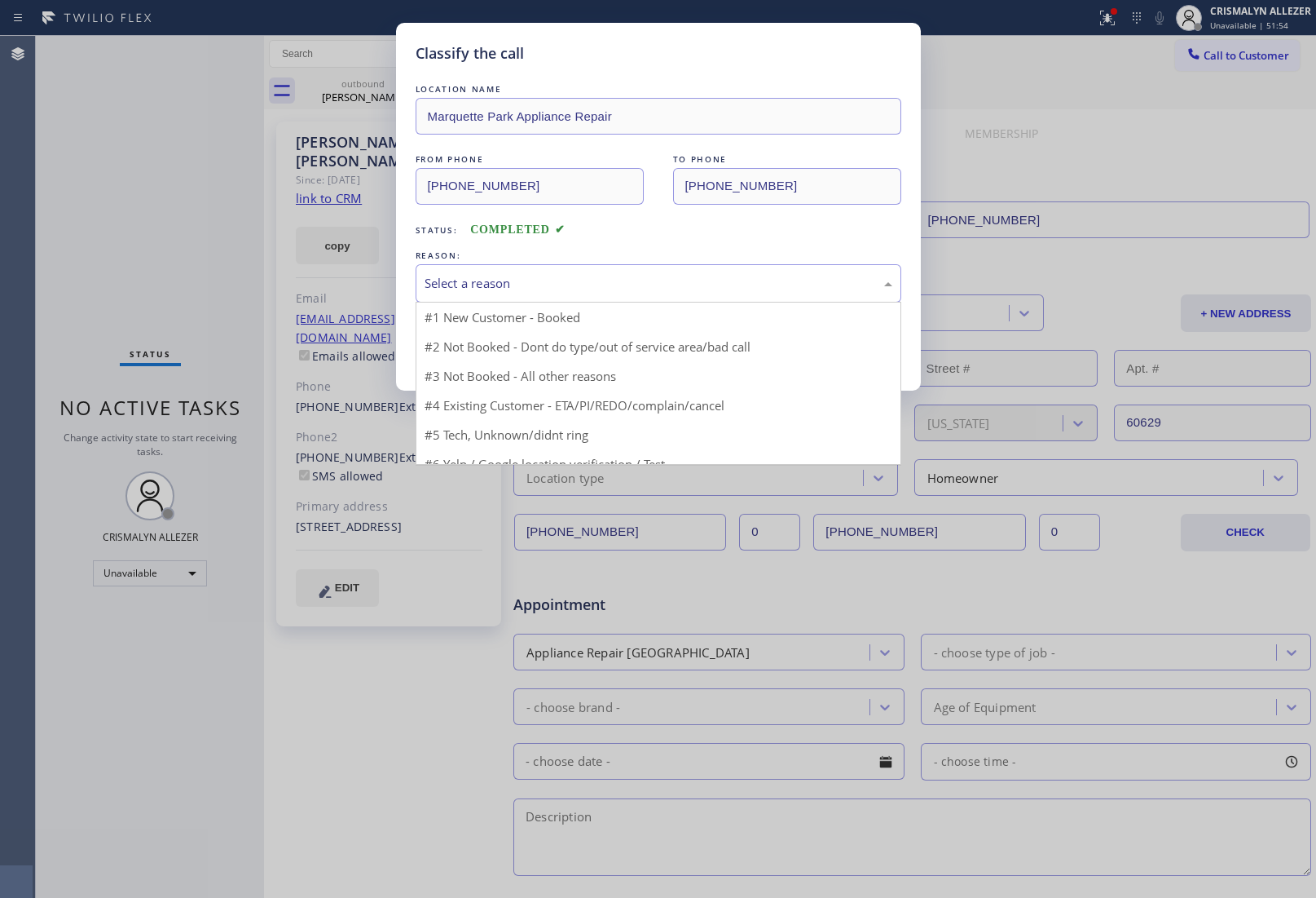
click at [710, 296] on div "Select a reason" at bounding box center [659, 283] width 486 height 38
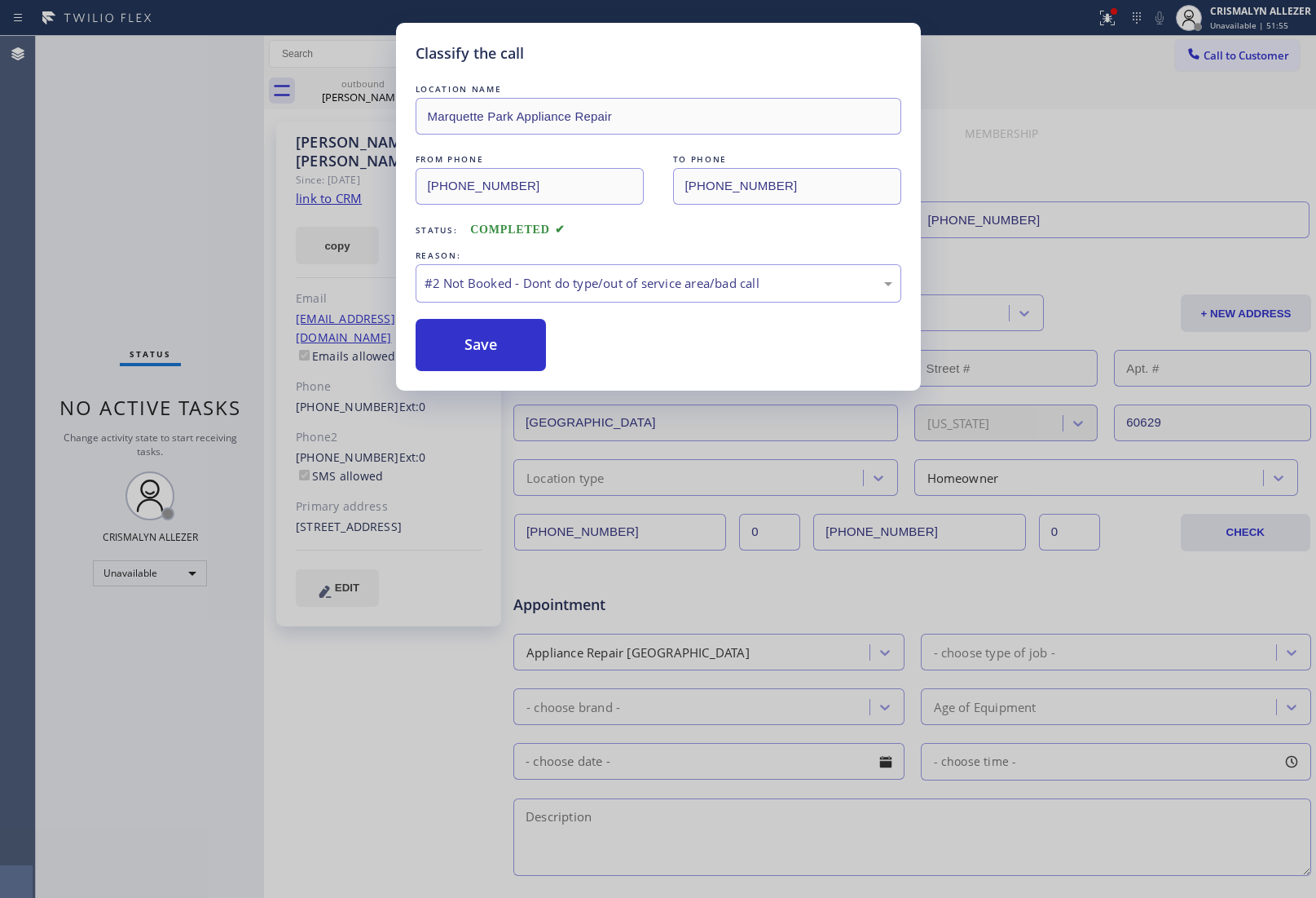
click at [491, 354] on button "Save" at bounding box center [481, 345] width 131 height 52
click at [348, 144] on div "Classify the call LOCATION NAME Marquette Park Appliance Repair FROM PHONE (312…" at bounding box center [658, 449] width 1316 height 898
click at [368, 72] on div "Classify the call LOCATION NAME Marquette Park Appliance Repair FROM PHONE (312…" at bounding box center [658, 449] width 1316 height 898
click at [474, 340] on button "Save" at bounding box center [481, 345] width 131 height 52
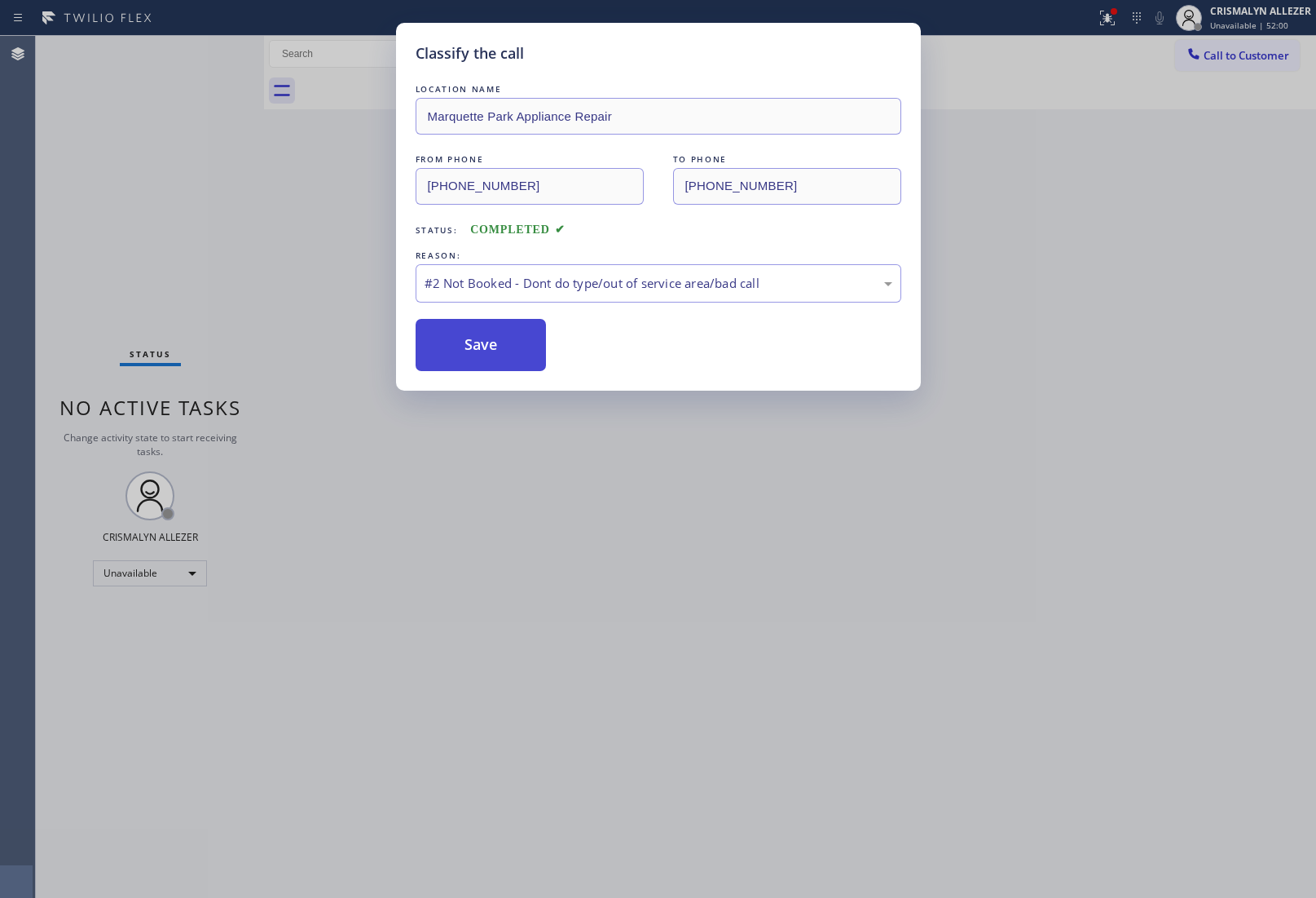
click at [460, 340] on button "Save" at bounding box center [481, 345] width 131 height 52
click at [463, 340] on button "Save" at bounding box center [481, 345] width 131 height 52
click at [518, 352] on button "Save" at bounding box center [481, 345] width 131 height 52
